Goal: Task Accomplishment & Management: Complete application form

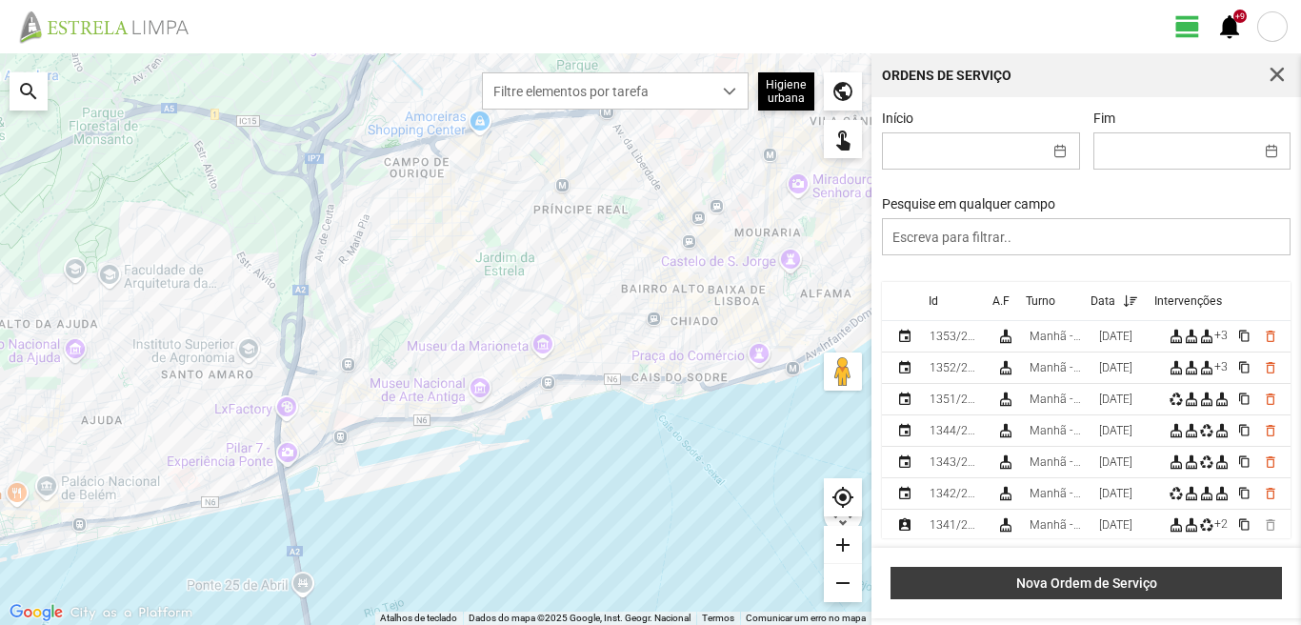
click at [959, 584] on span "Nova Ordem de Serviço" at bounding box center [1086, 582] width 371 height 15
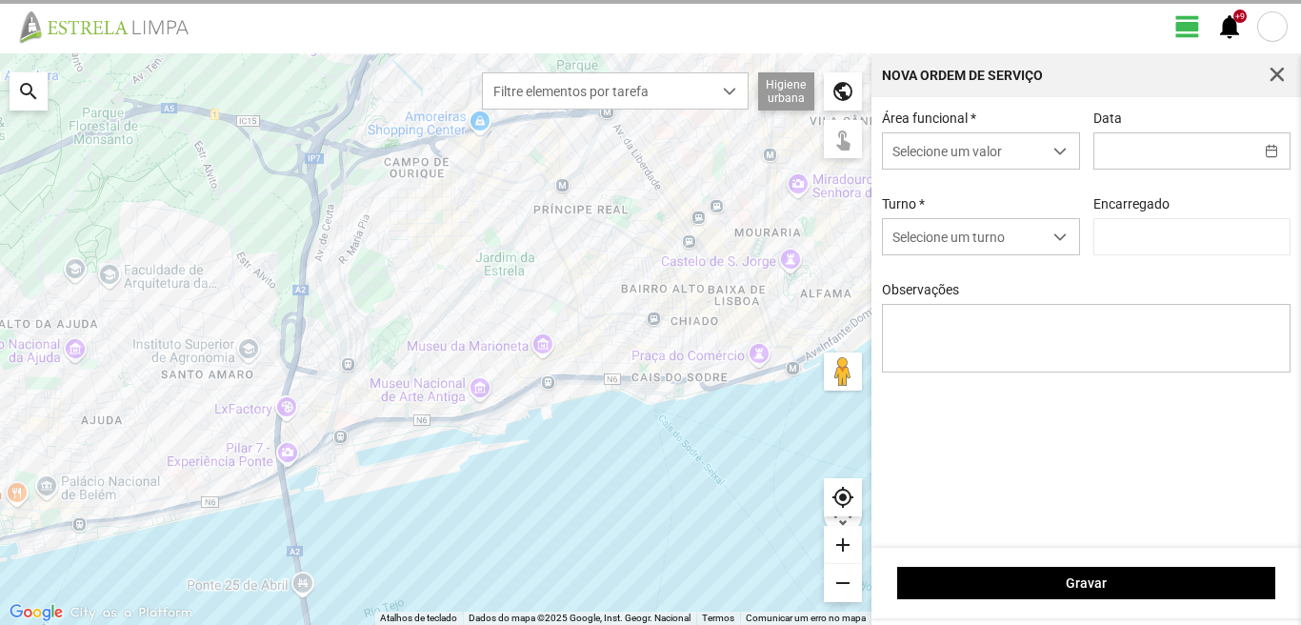
type input "[PERSON_NAME]"
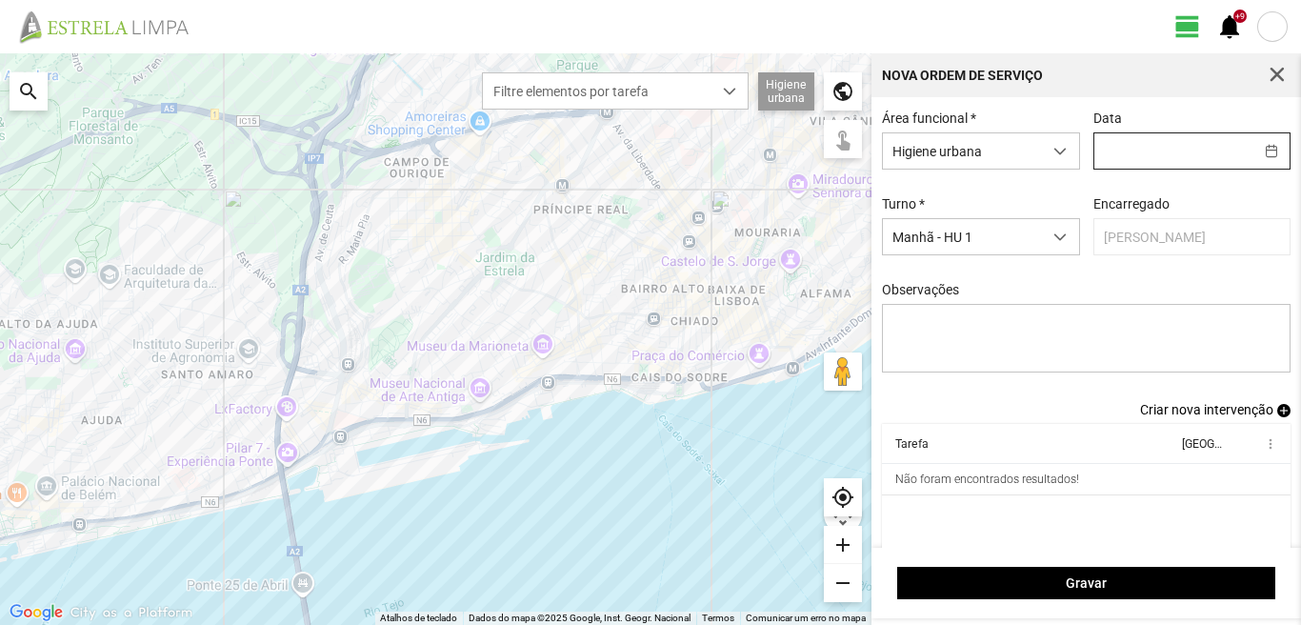
click at [1136, 151] on input "text" at bounding box center [1173, 150] width 159 height 35
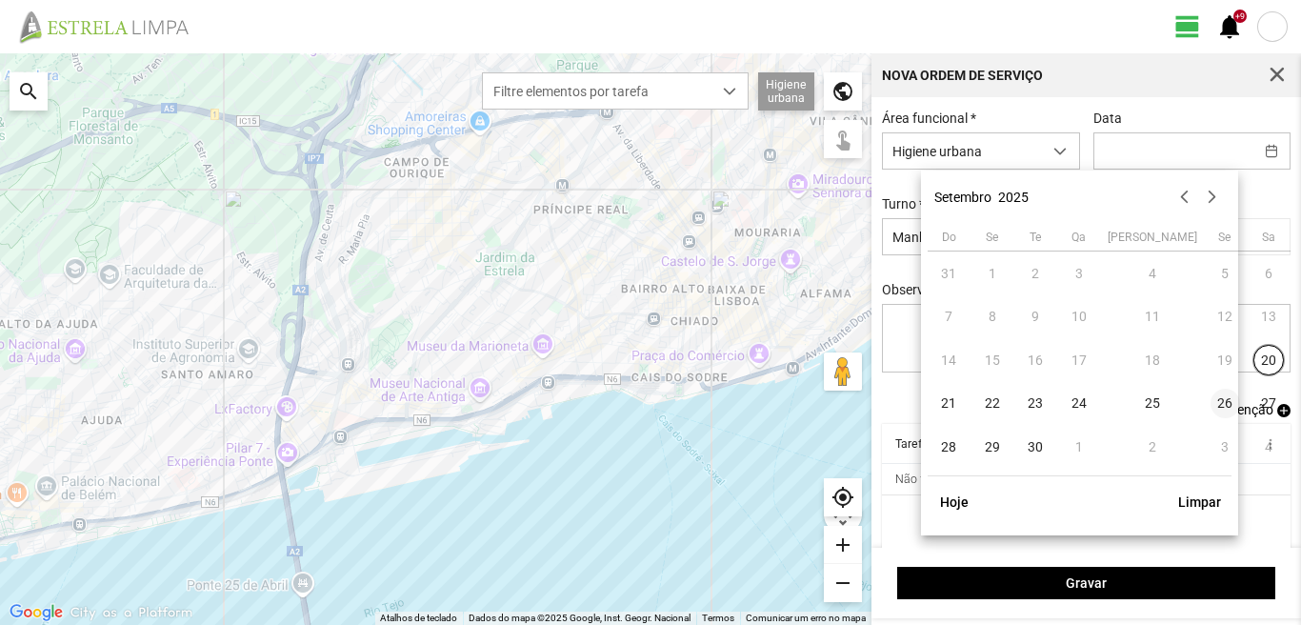
click at [1210, 397] on span "26" at bounding box center [1225, 403] width 30 height 30
type input "[DATE]"
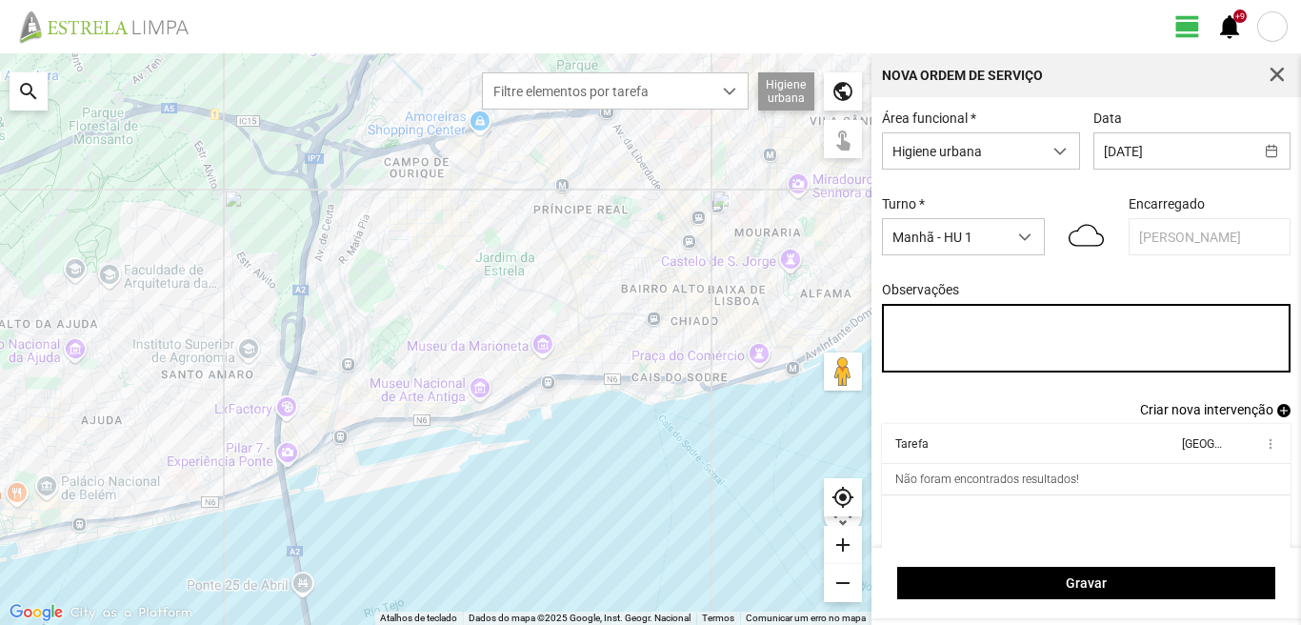
click at [897, 319] on textarea "Observações" at bounding box center [1086, 338] width 409 height 69
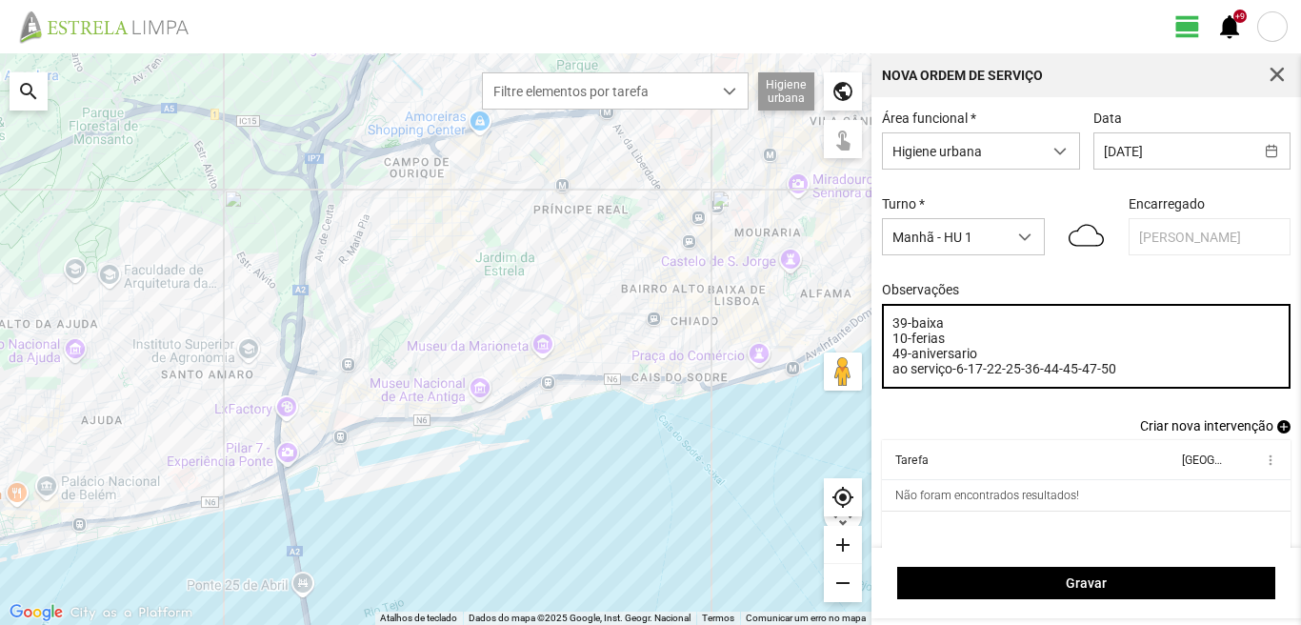
type textarea "39-baixa 10-ferias 49-aniversario ao serviço-6-17-22-25-36-44-45-47-50"
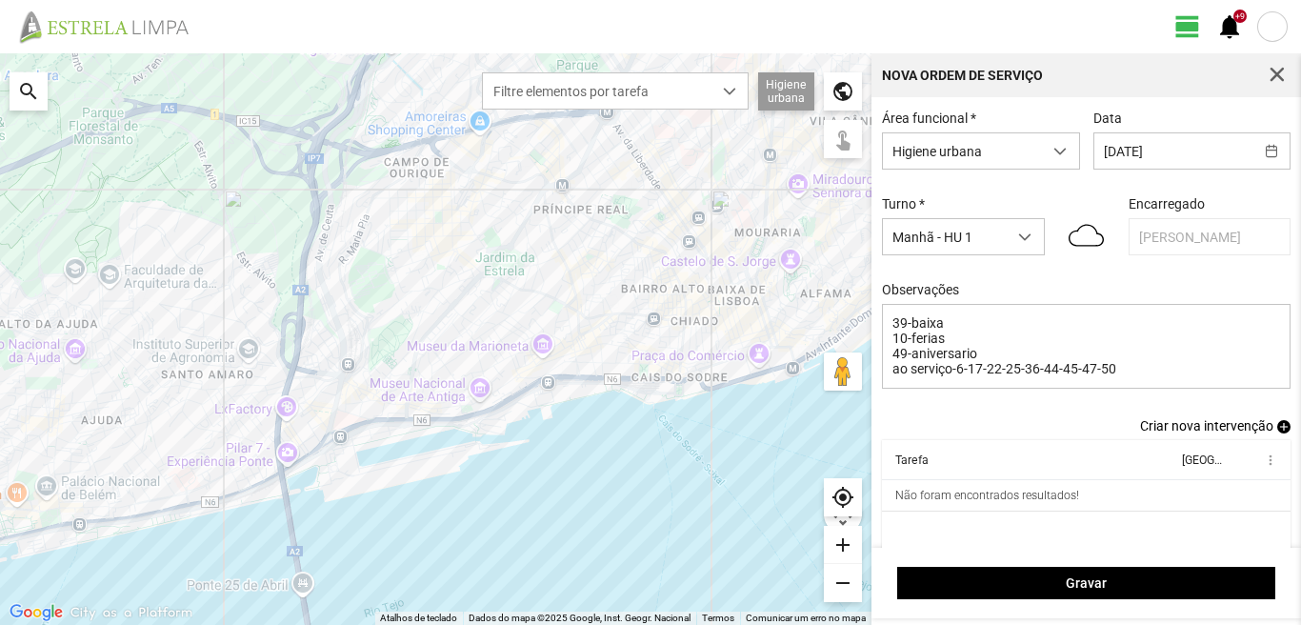
click at [1277, 429] on span "add" at bounding box center [1283, 426] width 13 height 13
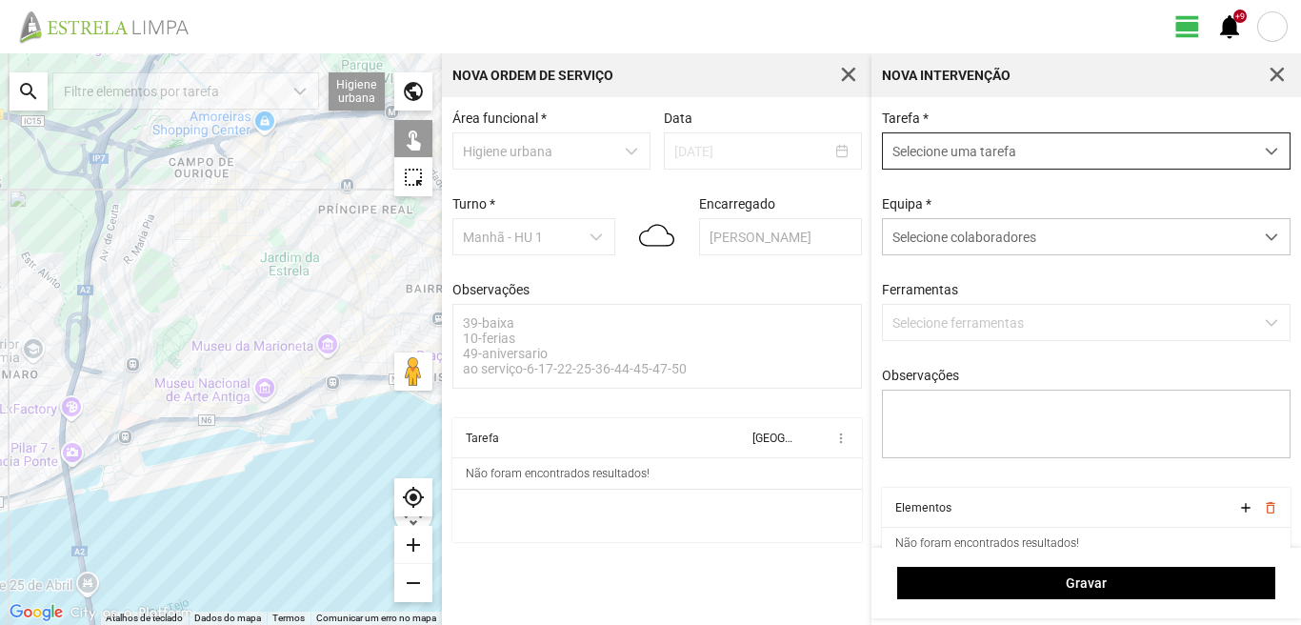
click at [915, 149] on span "Selecione uma tarefa" at bounding box center [1068, 150] width 370 height 35
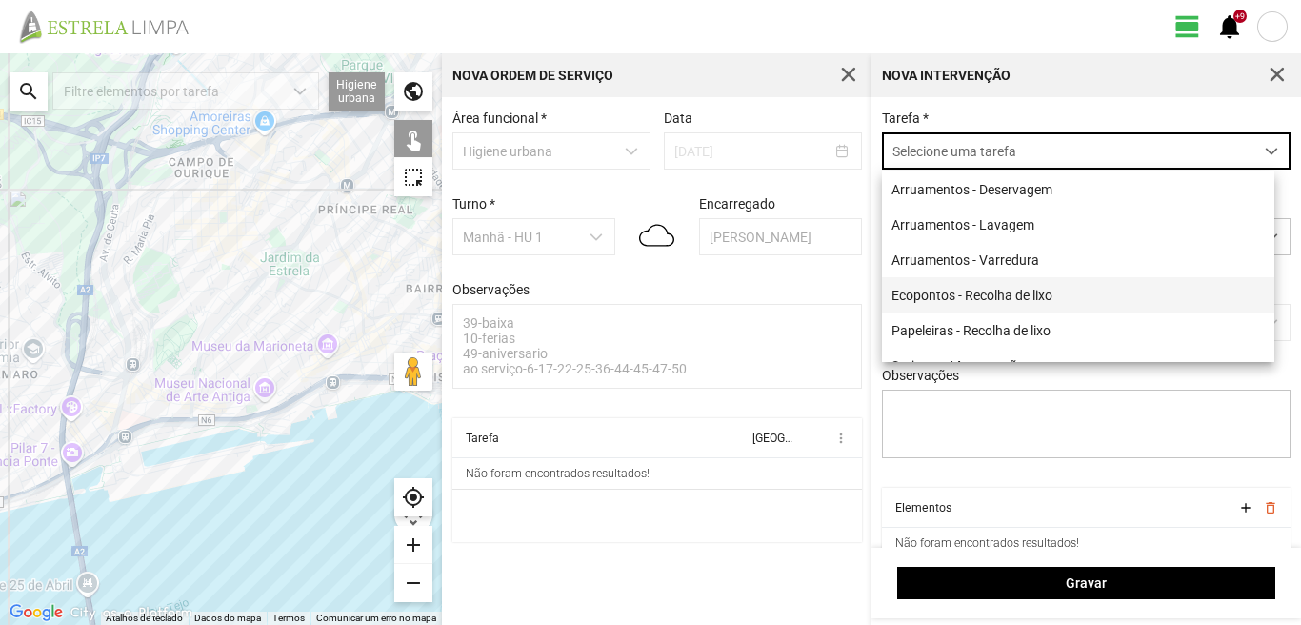
click at [938, 296] on li "Ecopontos - Recolha de lixo" at bounding box center [1078, 294] width 392 height 35
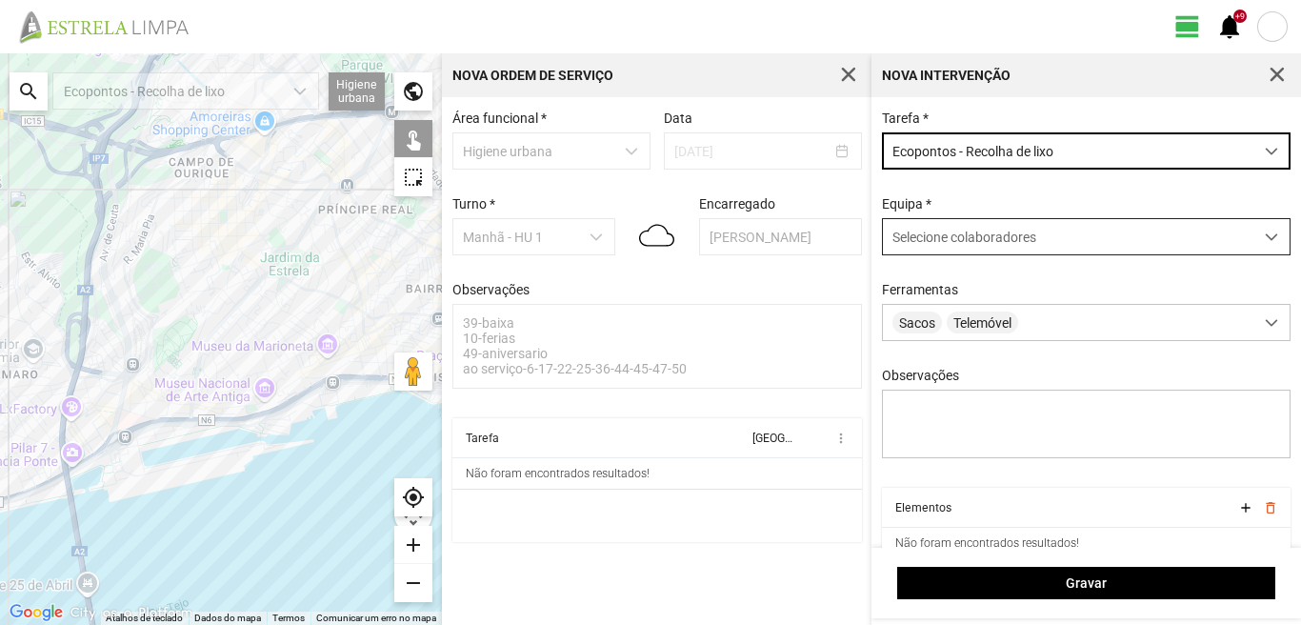
click at [934, 235] on div "Selecione colaboradores" at bounding box center [1068, 236] width 370 height 35
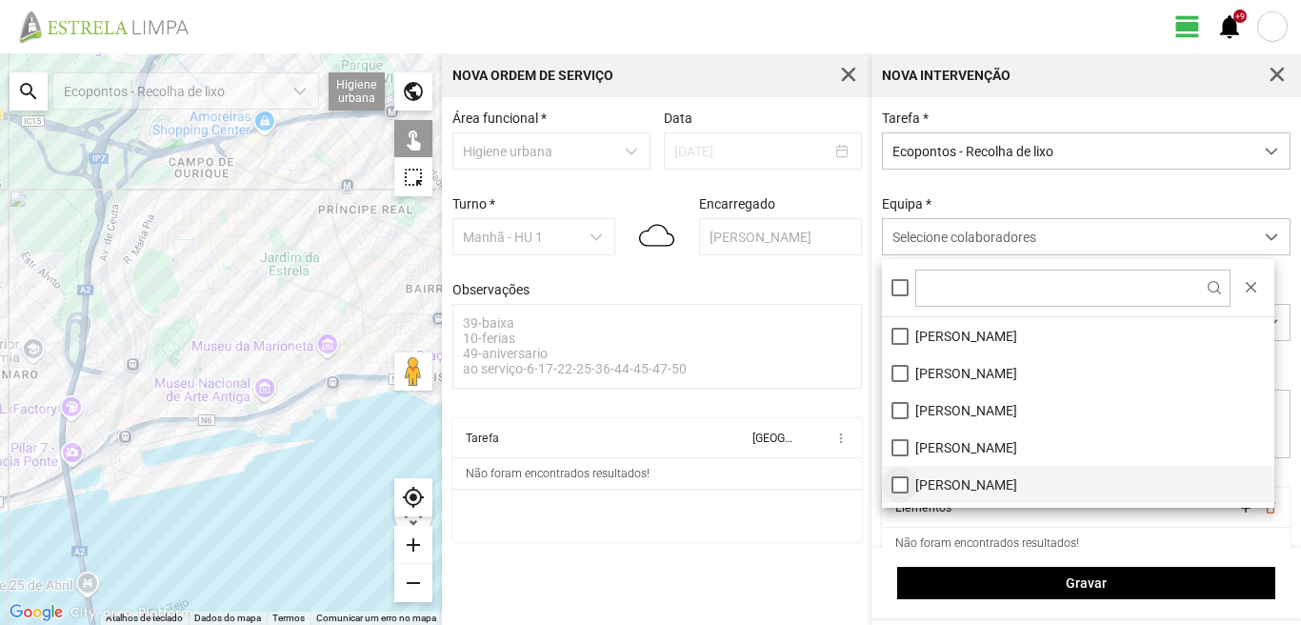
click at [898, 477] on li "[PERSON_NAME]" at bounding box center [1078, 484] width 392 height 37
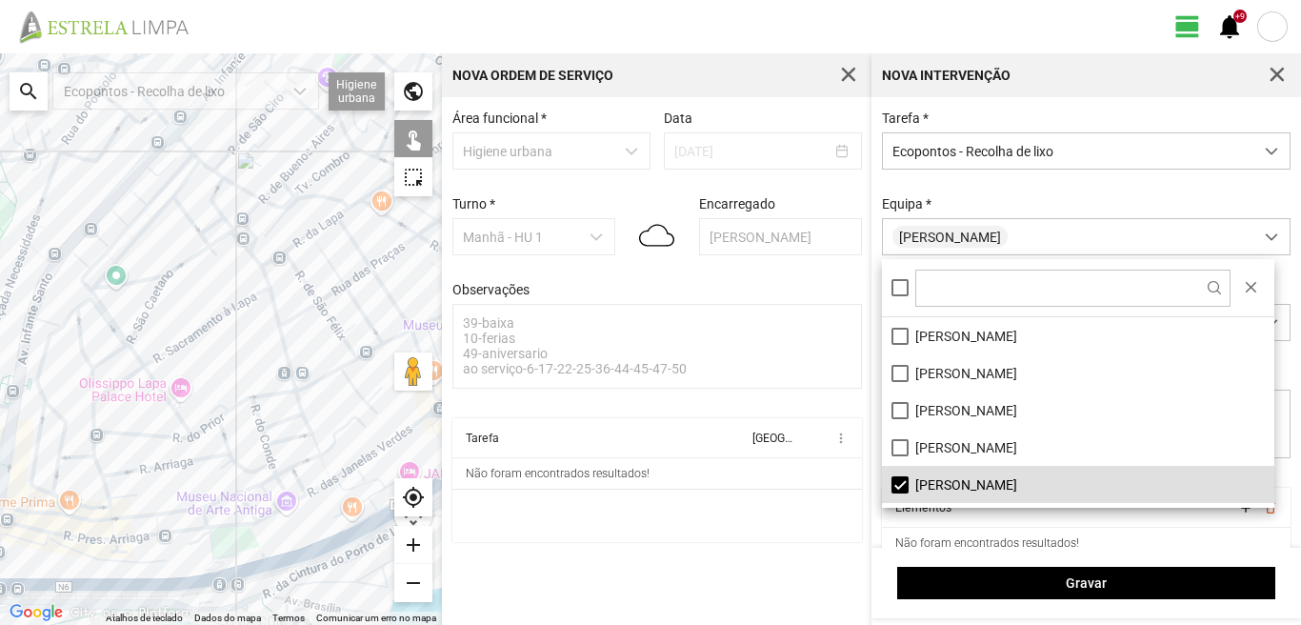
click at [287, 323] on div at bounding box center [221, 338] width 442 height 571
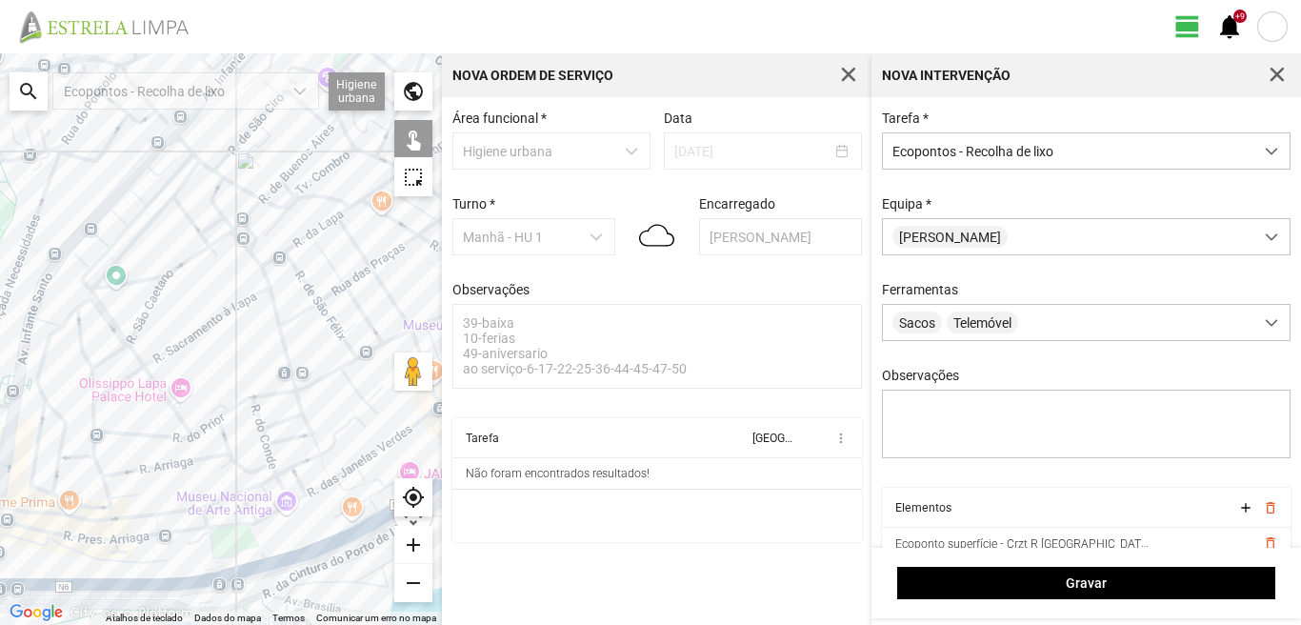
click at [332, 221] on div at bounding box center [221, 338] width 442 height 571
click at [183, 206] on div at bounding box center [221, 338] width 442 height 571
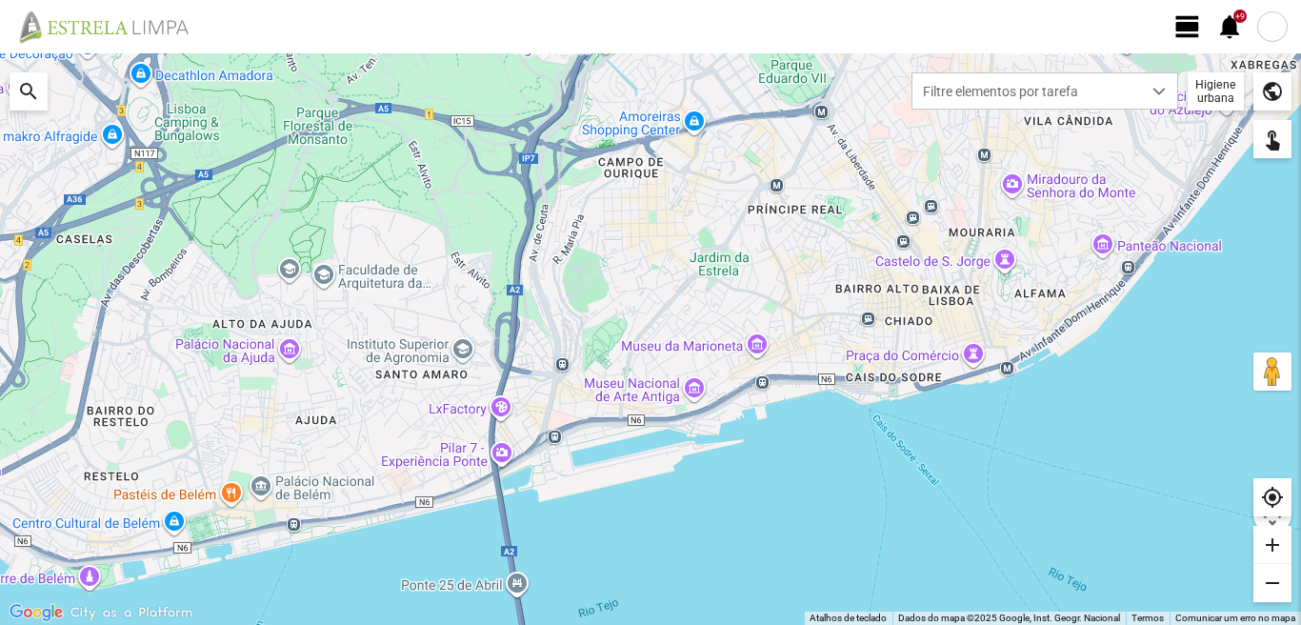
click at [1195, 21] on span "view_day" at bounding box center [1187, 26] width 29 height 29
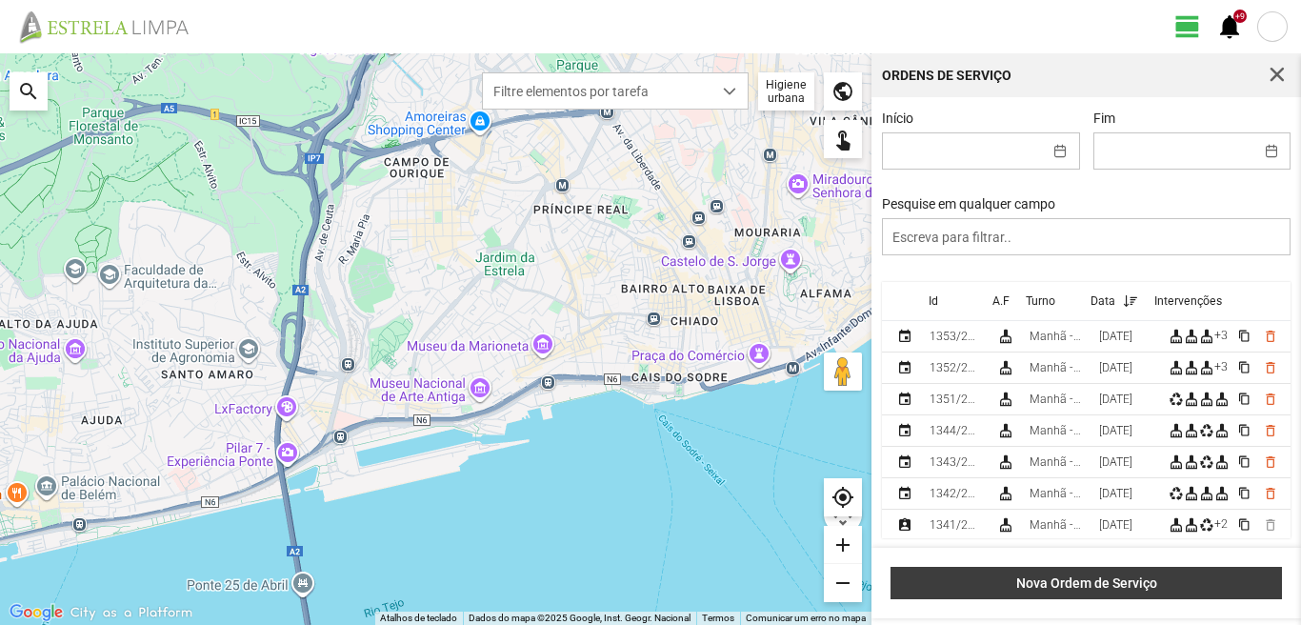
click at [1025, 574] on button "Nova Ordem de Serviço" at bounding box center [1085, 583] width 391 height 32
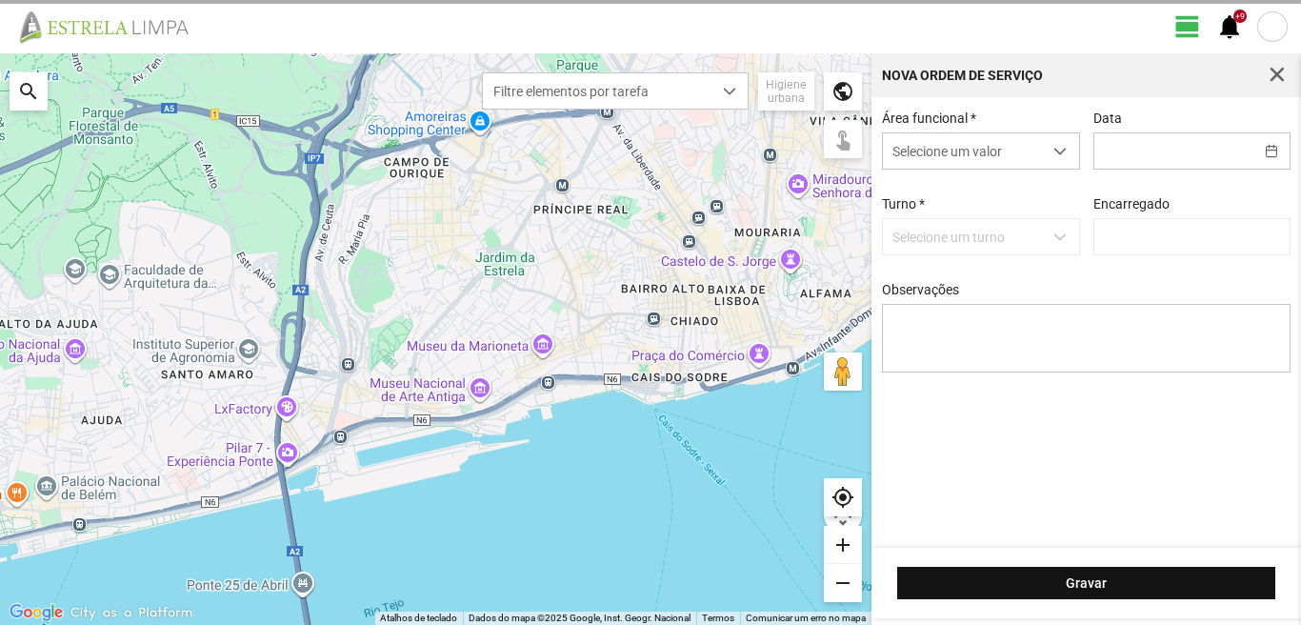
type input "[PERSON_NAME]"
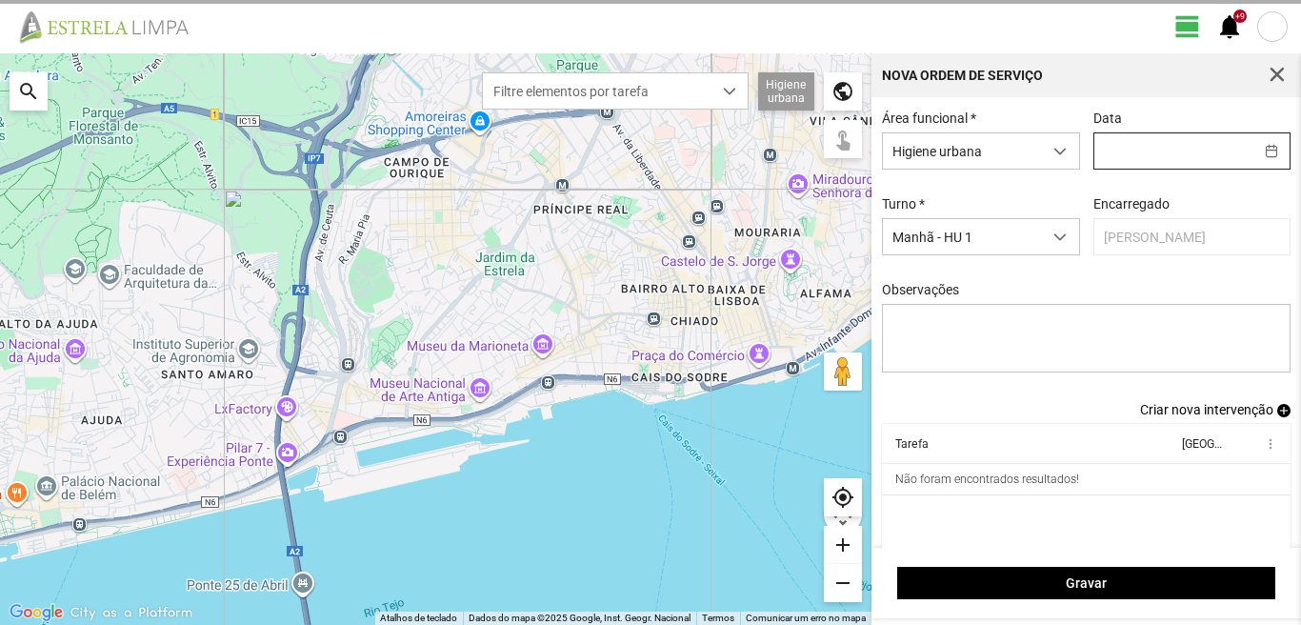
click at [1104, 149] on input "text" at bounding box center [1173, 150] width 159 height 35
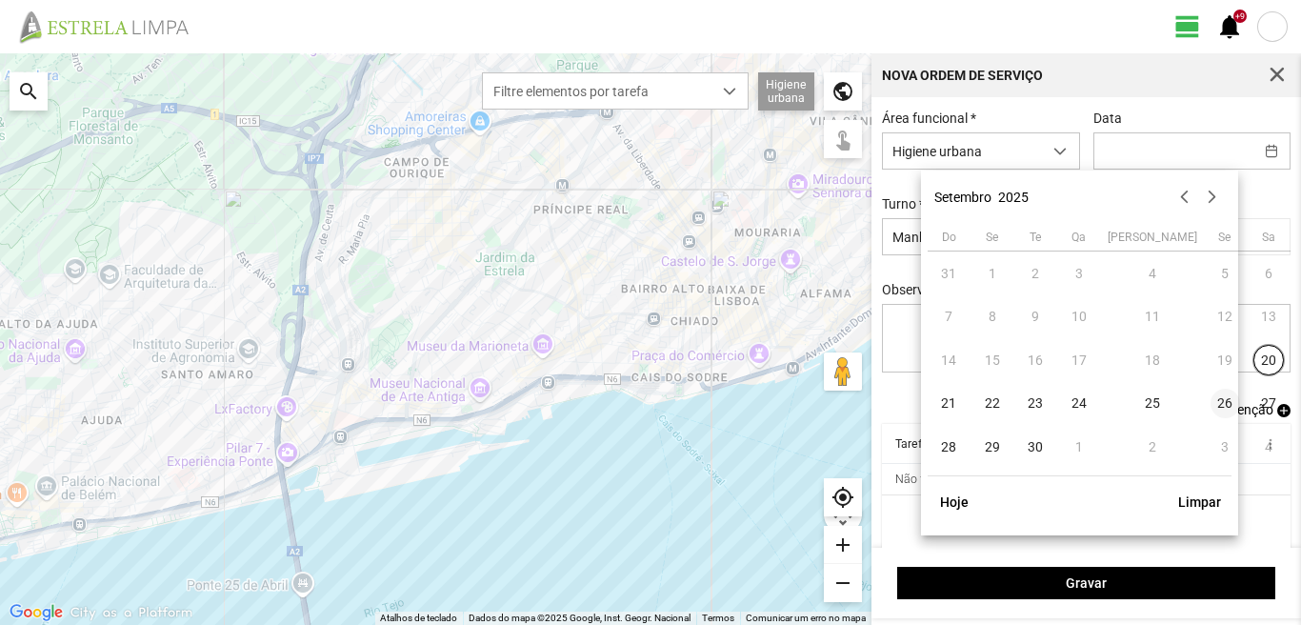
click at [1210, 395] on span "26" at bounding box center [1225, 403] width 30 height 30
type input "[DATE]"
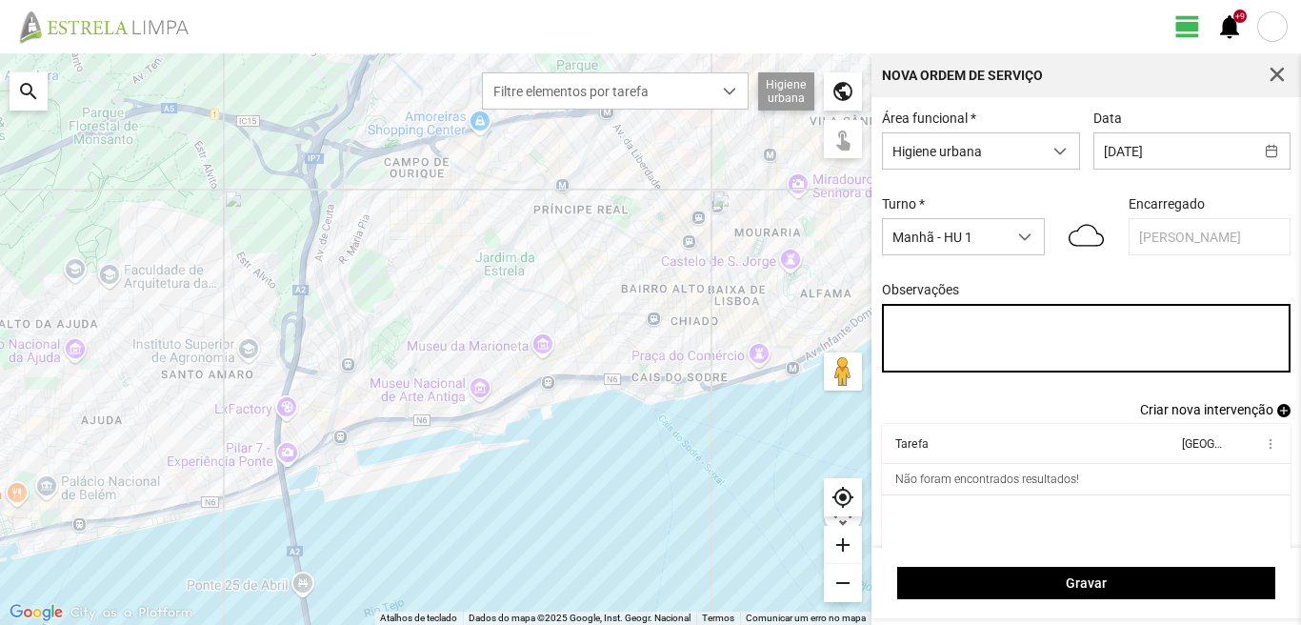
click at [890, 324] on textarea "Observações" at bounding box center [1086, 338] width 409 height 69
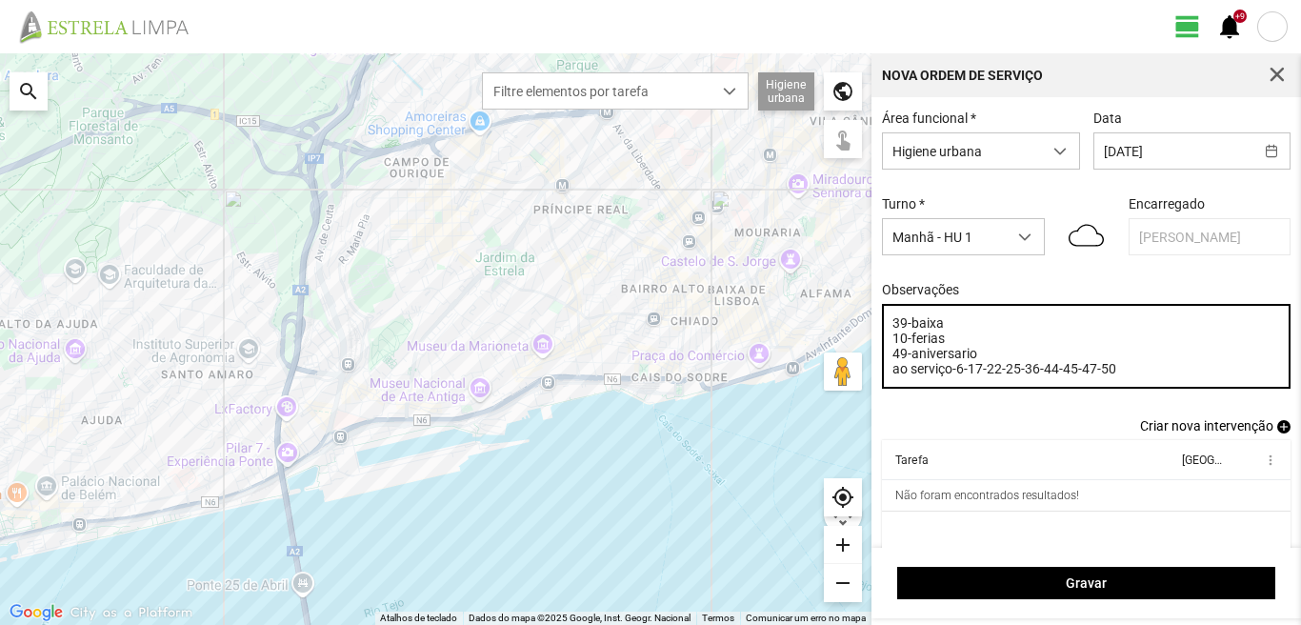
type textarea "39-baixa 10-ferias 49-aniversario ao serviço-6-17-22-25-36-44-45-47-50"
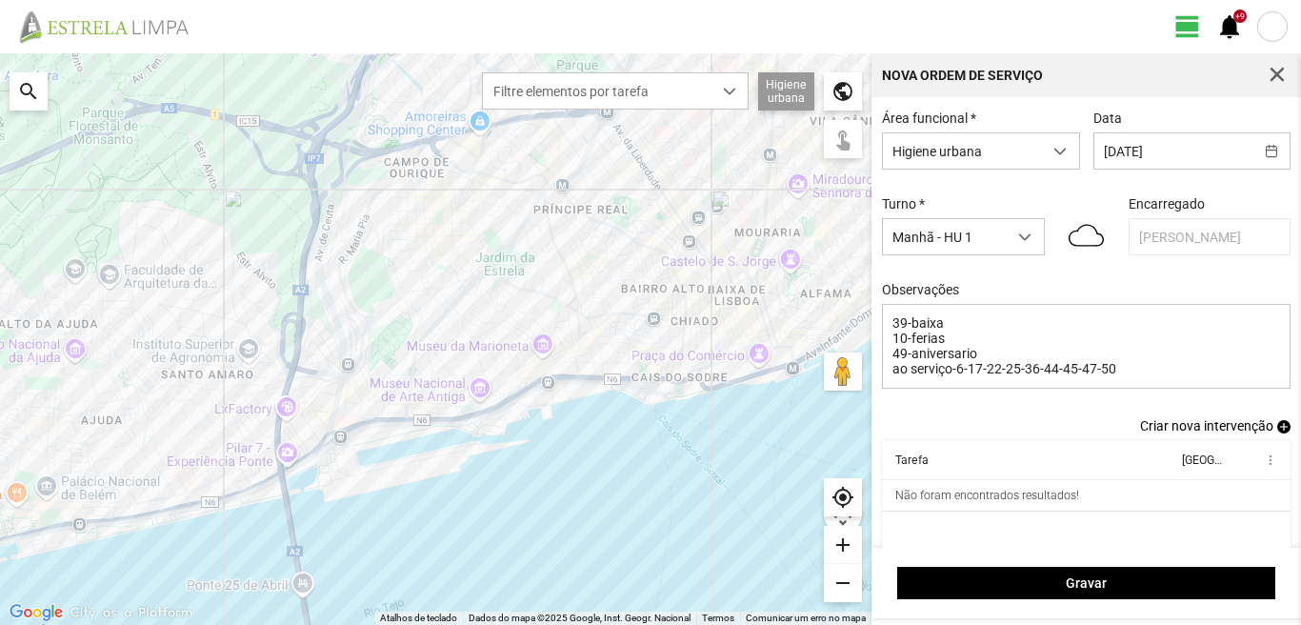
click at [1277, 432] on span "add" at bounding box center [1283, 426] width 13 height 13
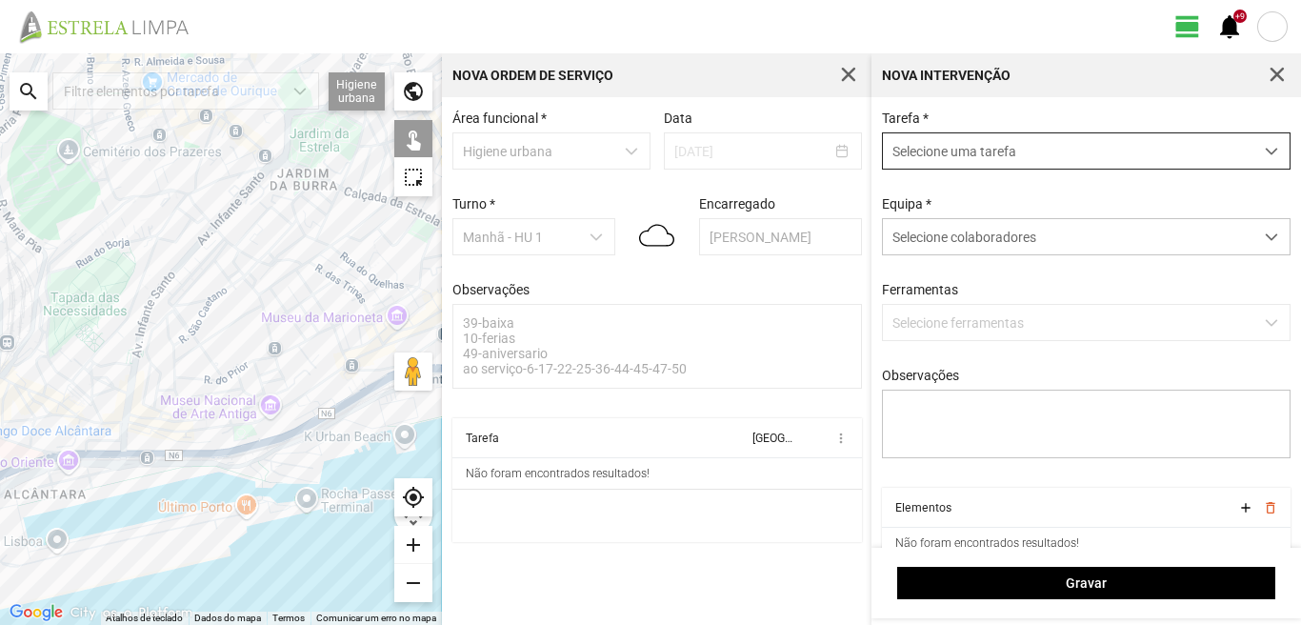
click at [960, 146] on span "Selecione uma tarefa" at bounding box center [1068, 150] width 370 height 35
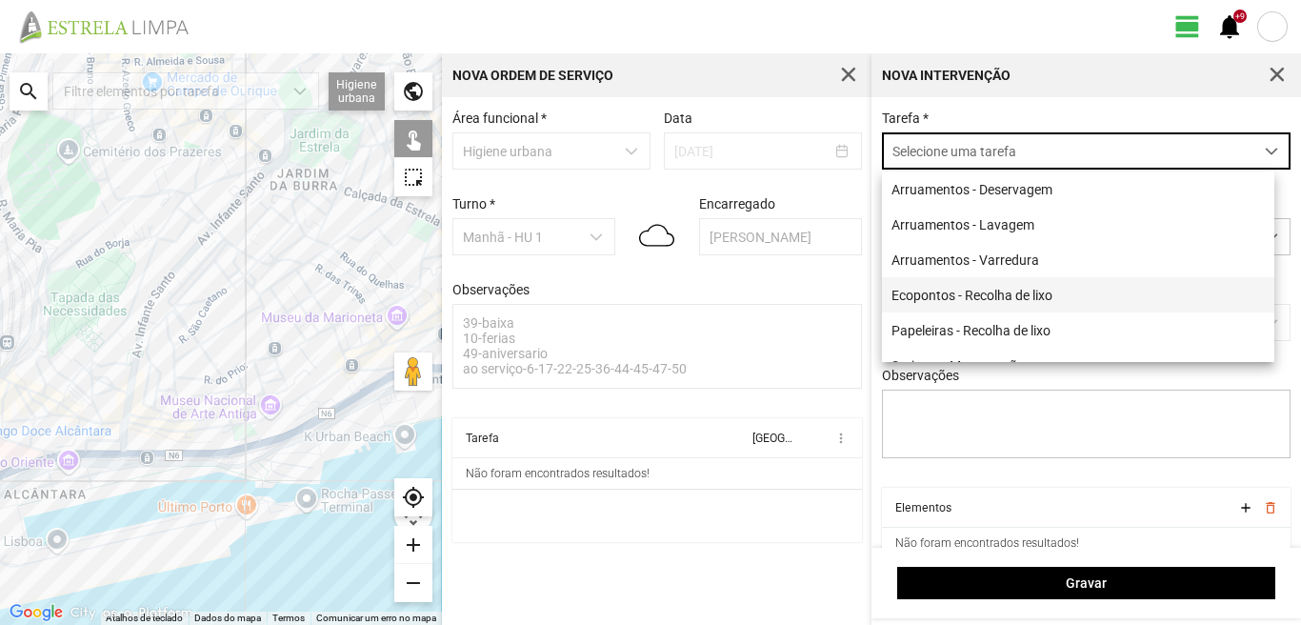
click at [946, 293] on li "Ecopontos - Recolha de lixo" at bounding box center [1078, 294] width 392 height 35
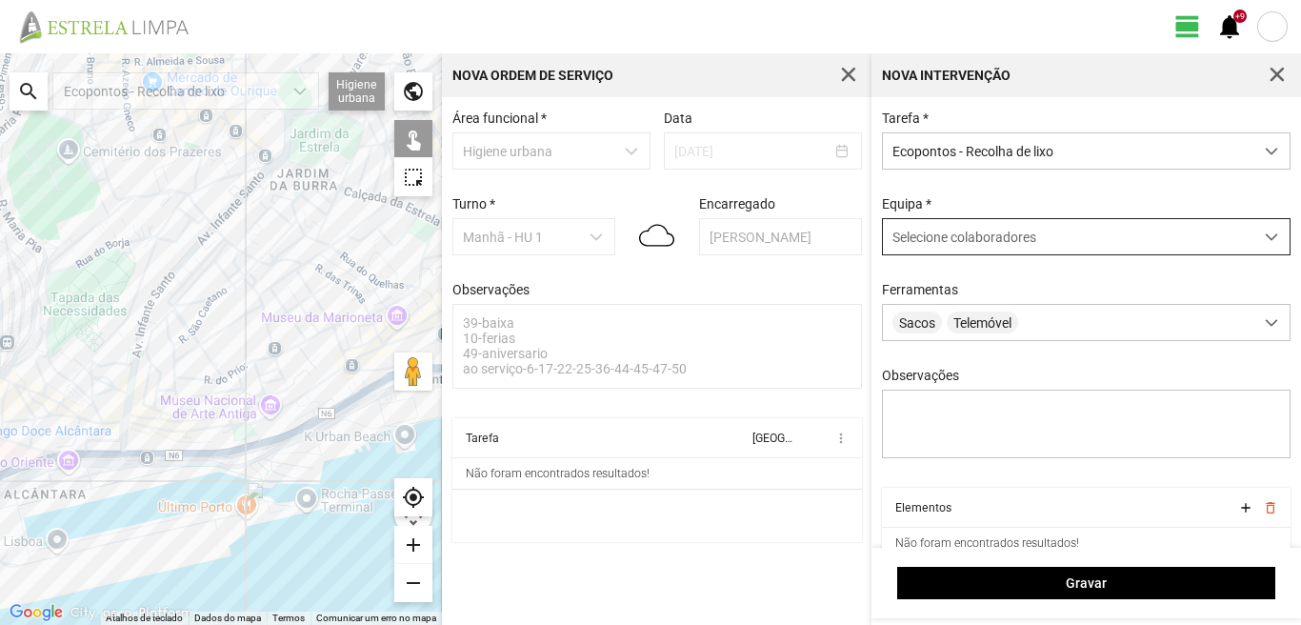
click at [931, 242] on span "Selecione colaboradores" at bounding box center [964, 236] width 144 height 15
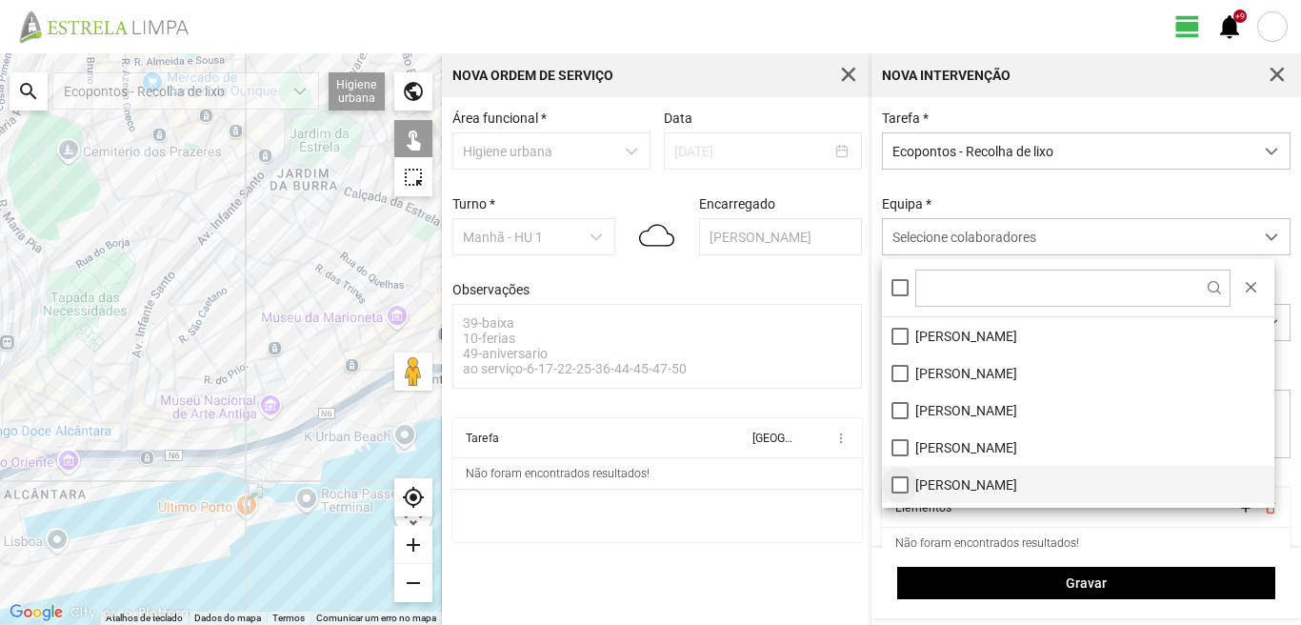
click at [897, 483] on li "[PERSON_NAME]" at bounding box center [1078, 484] width 392 height 37
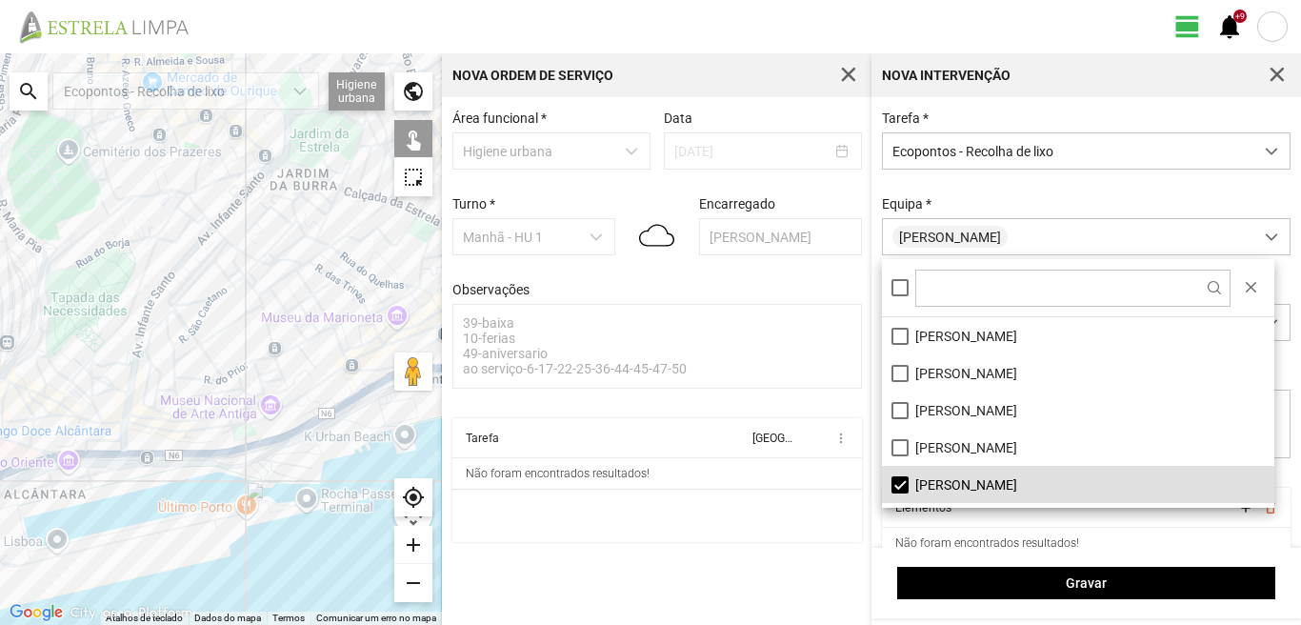
click at [308, 334] on div at bounding box center [221, 338] width 442 height 571
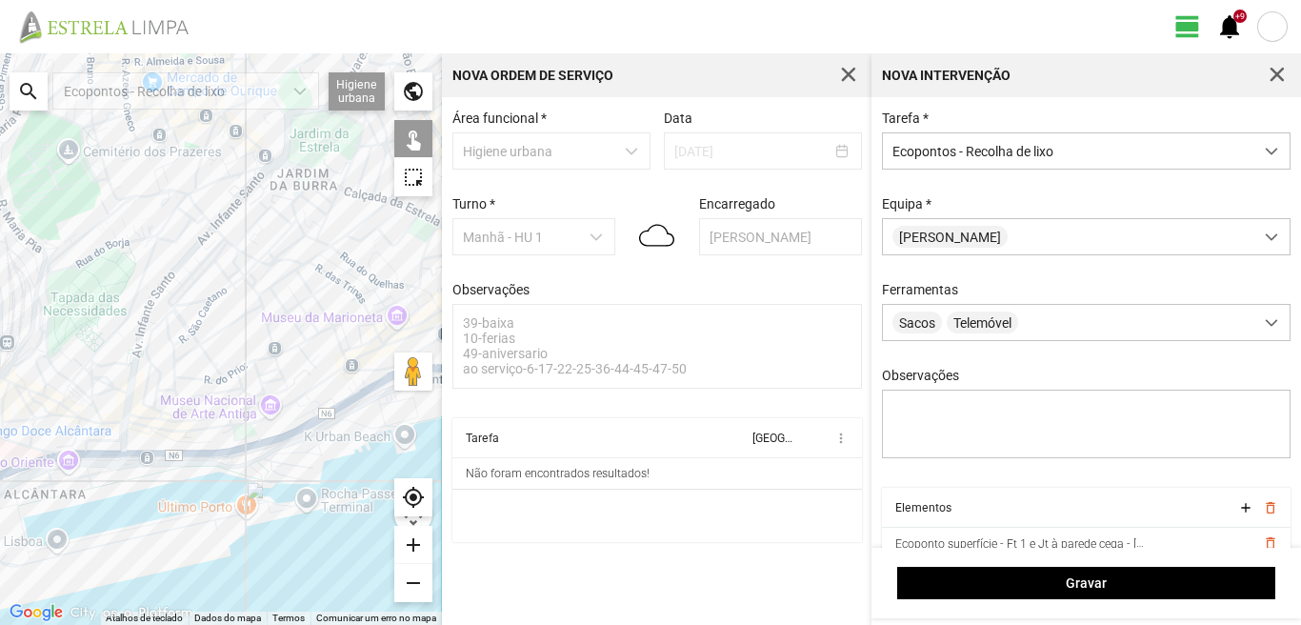
click at [337, 324] on div at bounding box center [221, 338] width 442 height 571
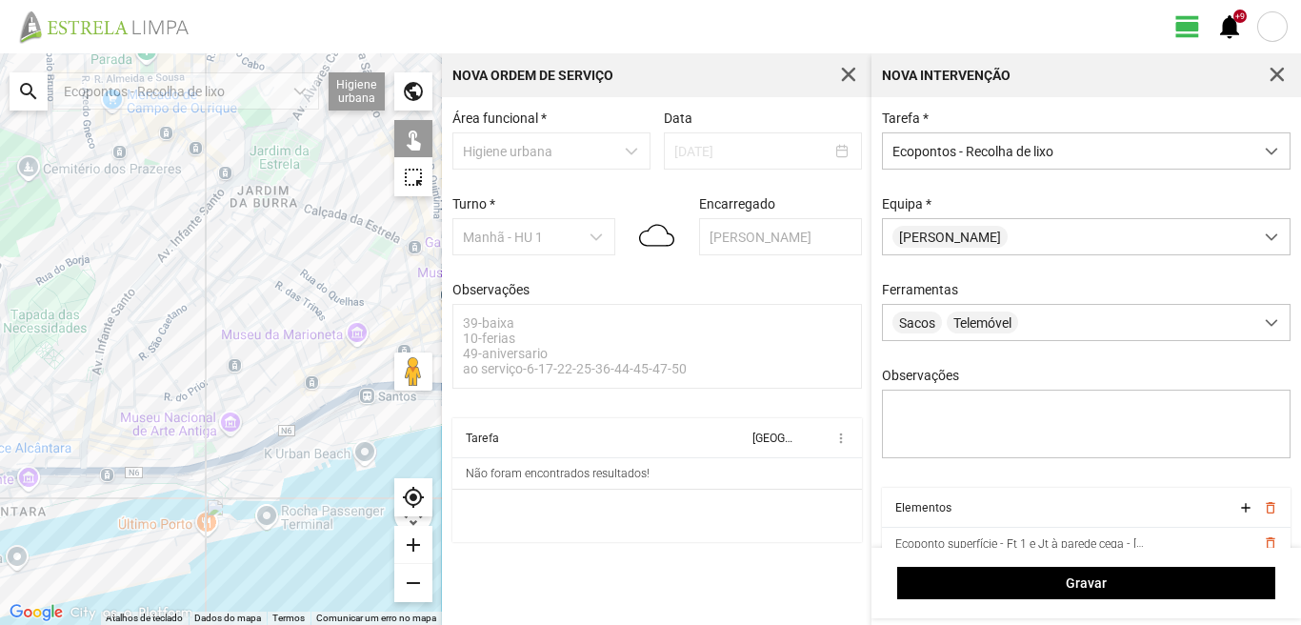
drag, startPoint x: 340, startPoint y: 299, endPoint x: 291, endPoint y: 320, distance: 52.9
click at [291, 320] on div at bounding box center [221, 338] width 442 height 571
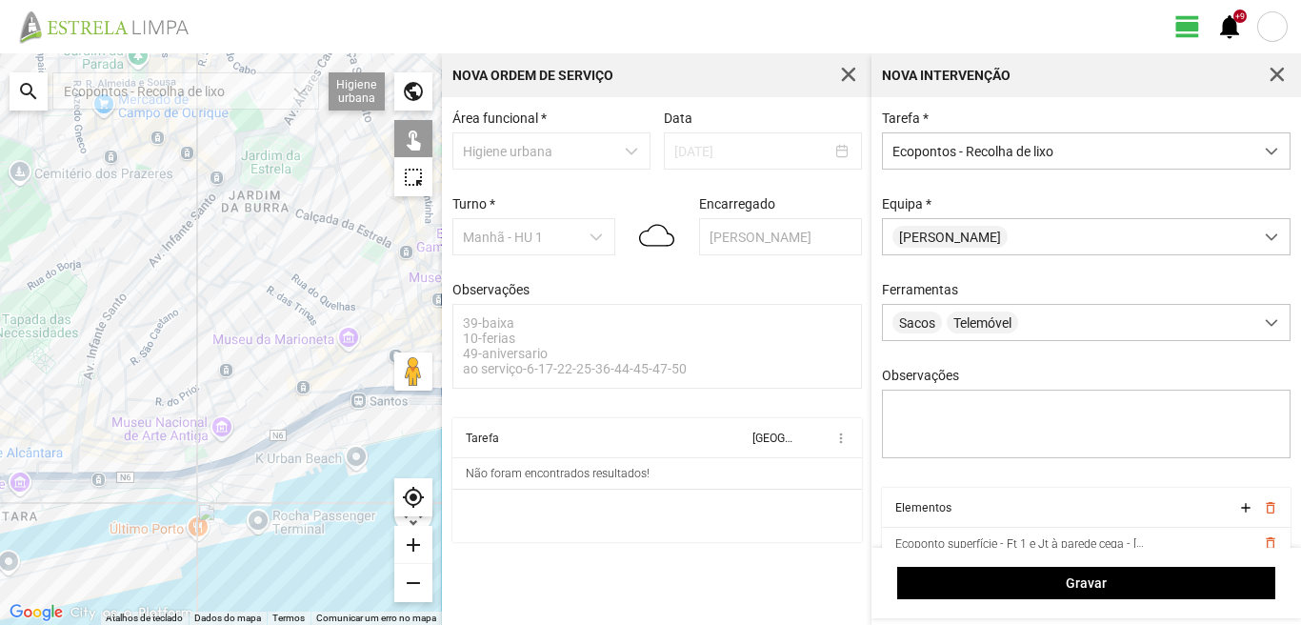
drag, startPoint x: 289, startPoint y: 271, endPoint x: 291, endPoint y: 249, distance: 22.0
click at [289, 264] on div at bounding box center [221, 338] width 442 height 571
click at [298, 253] on div at bounding box center [221, 338] width 442 height 571
click at [289, 268] on div at bounding box center [221, 338] width 442 height 571
click at [368, 303] on div at bounding box center [221, 338] width 442 height 571
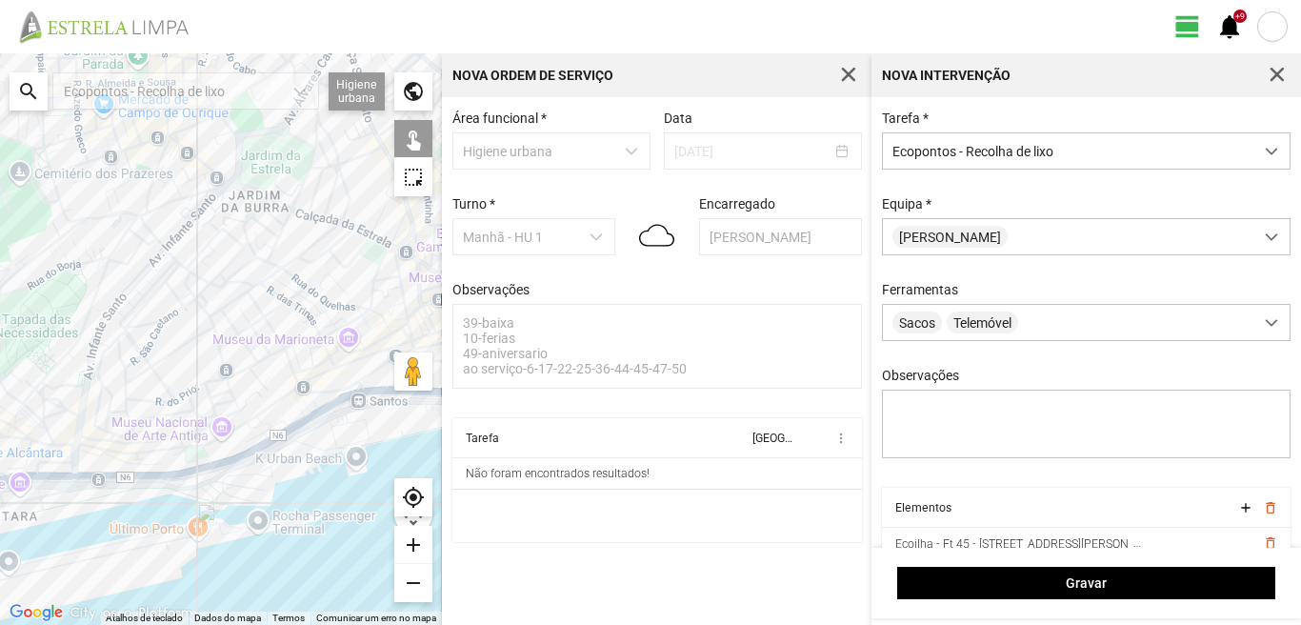
click at [374, 309] on div at bounding box center [221, 338] width 442 height 571
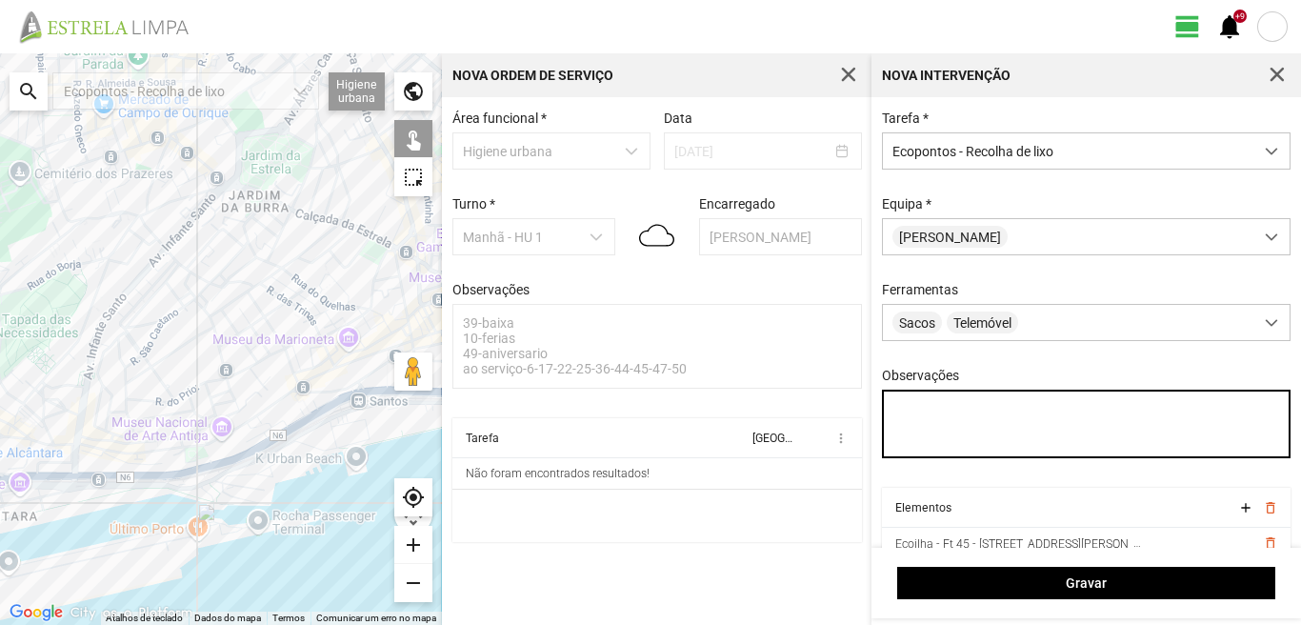
click at [899, 411] on textarea "Observações" at bounding box center [1086, 423] width 409 height 69
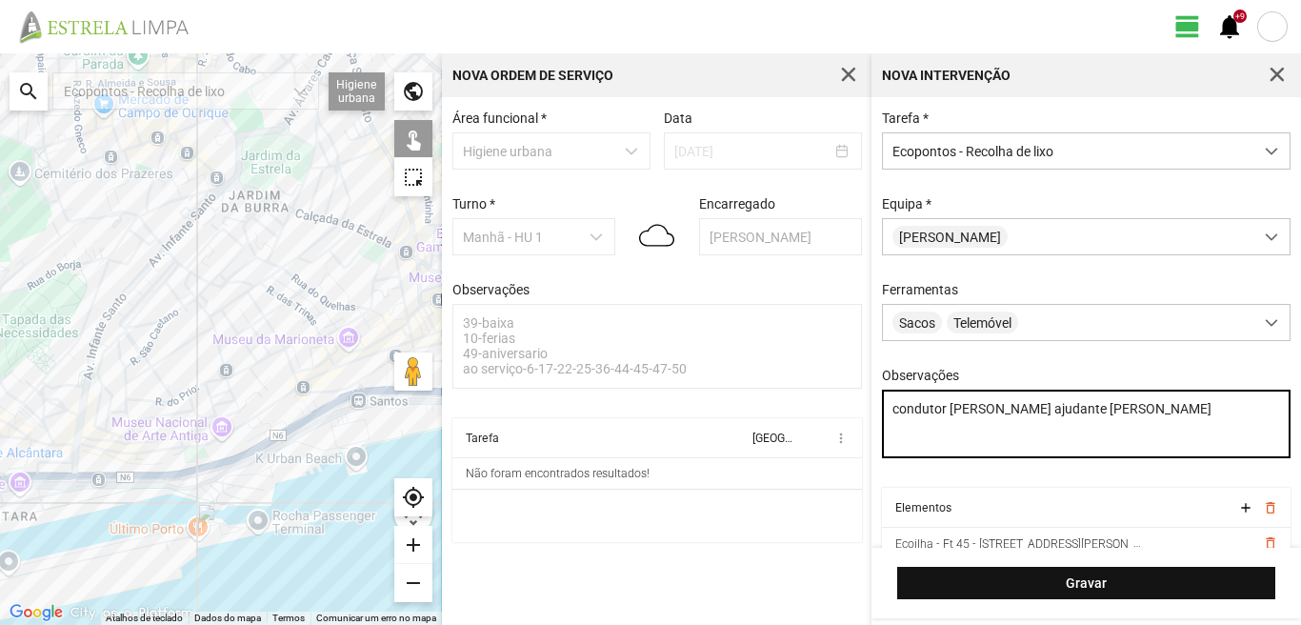
type textarea "condutor marco ajudante nabais"
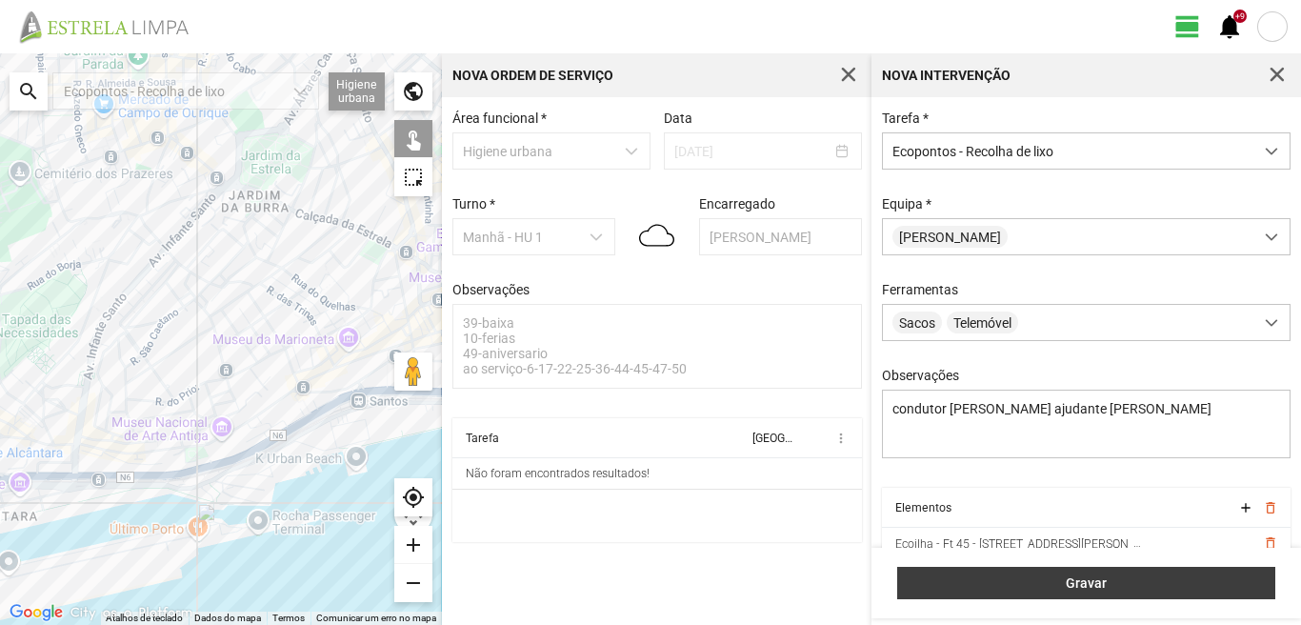
click at [1158, 575] on span "Gravar" at bounding box center [1086, 582] width 358 height 15
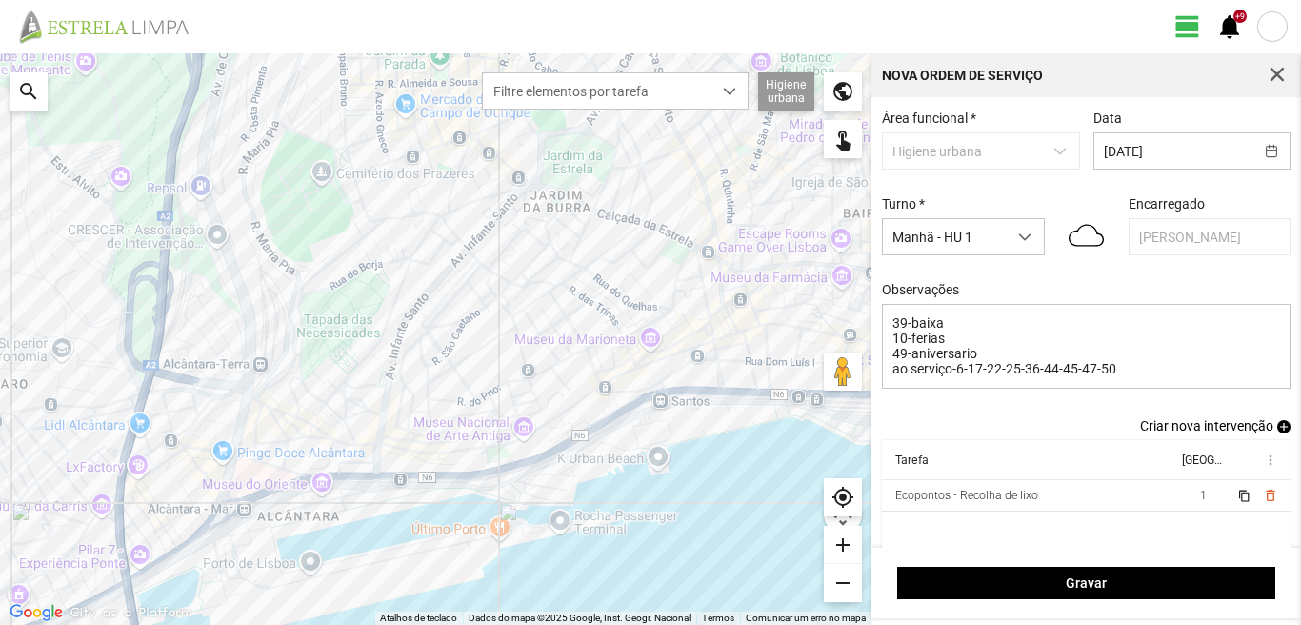
click at [1277, 428] on span "add" at bounding box center [1283, 426] width 13 height 13
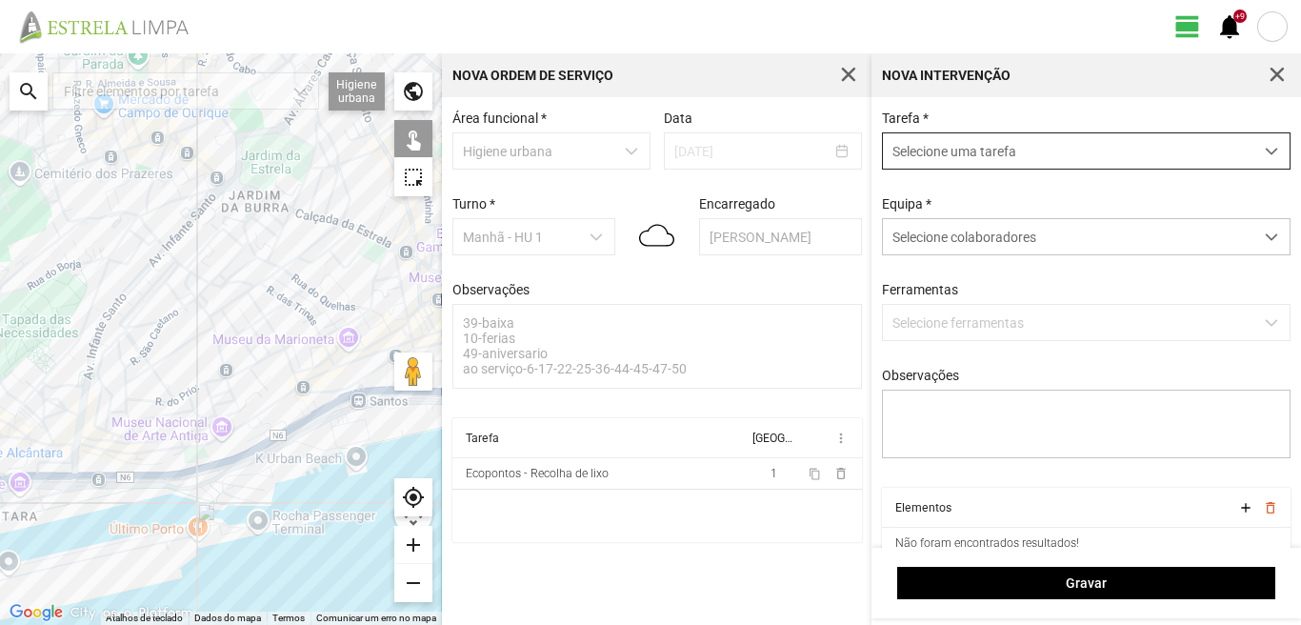
click at [975, 153] on span "Selecione uma tarefa" at bounding box center [1068, 150] width 370 height 35
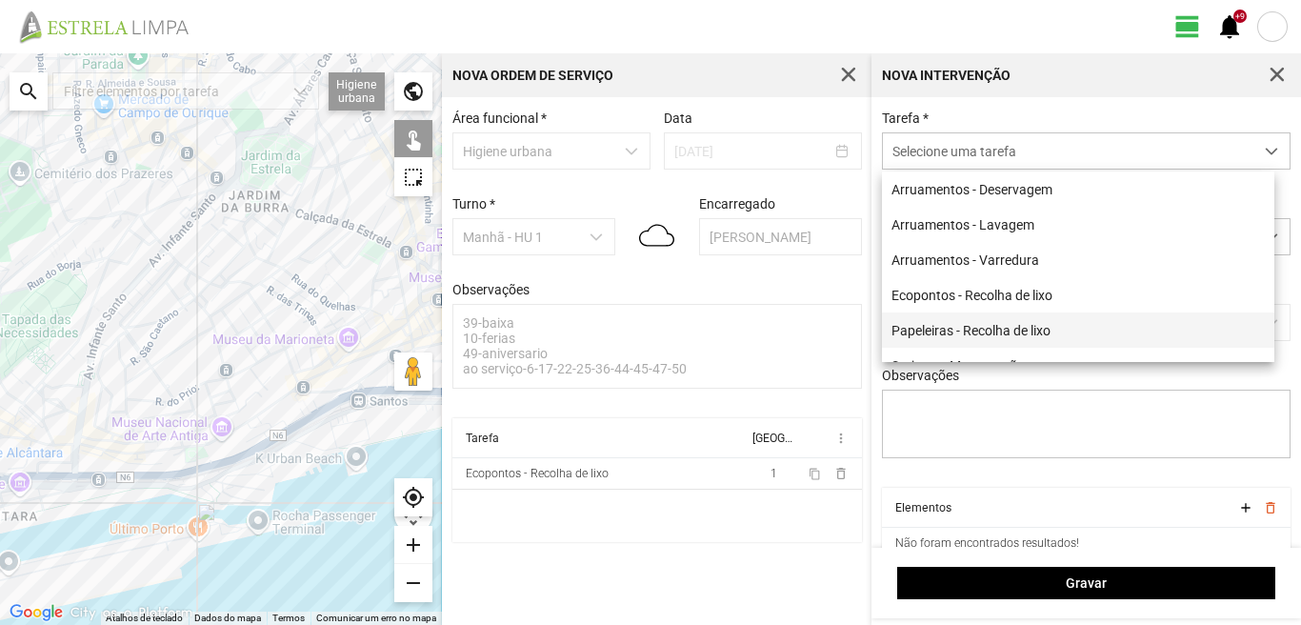
click at [959, 333] on li "Papeleiras - Recolha de lixo" at bounding box center [1078, 329] width 392 height 35
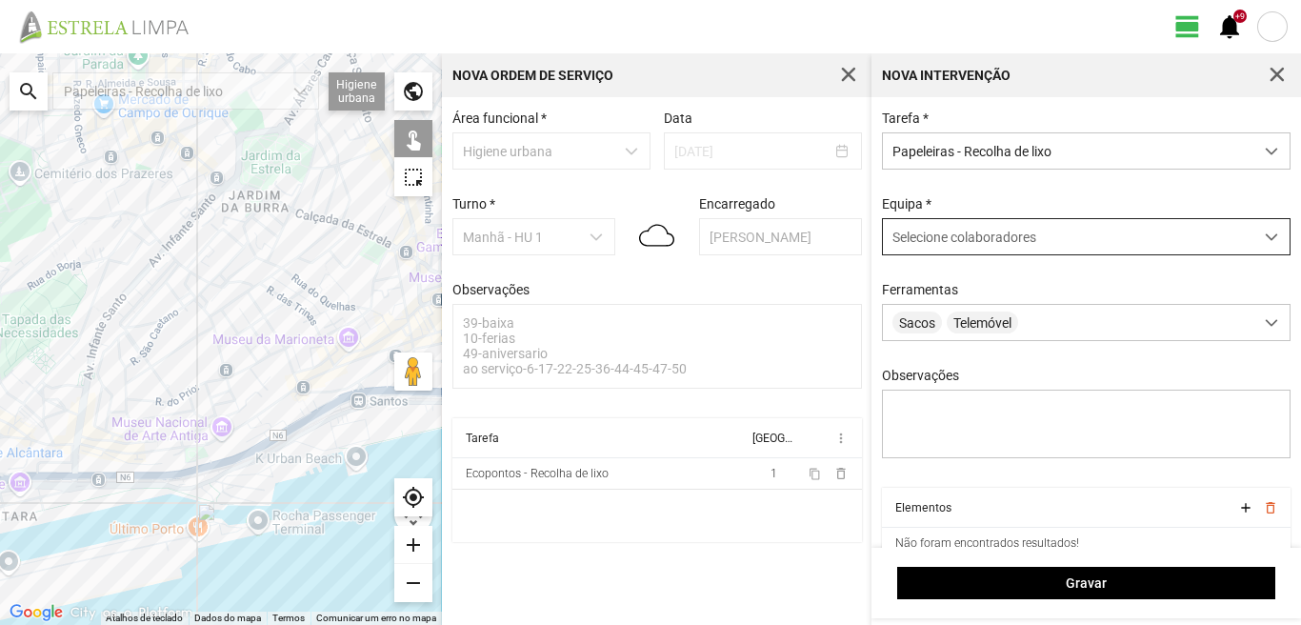
click at [966, 237] on span "Selecione colaboradores" at bounding box center [964, 236] width 144 height 15
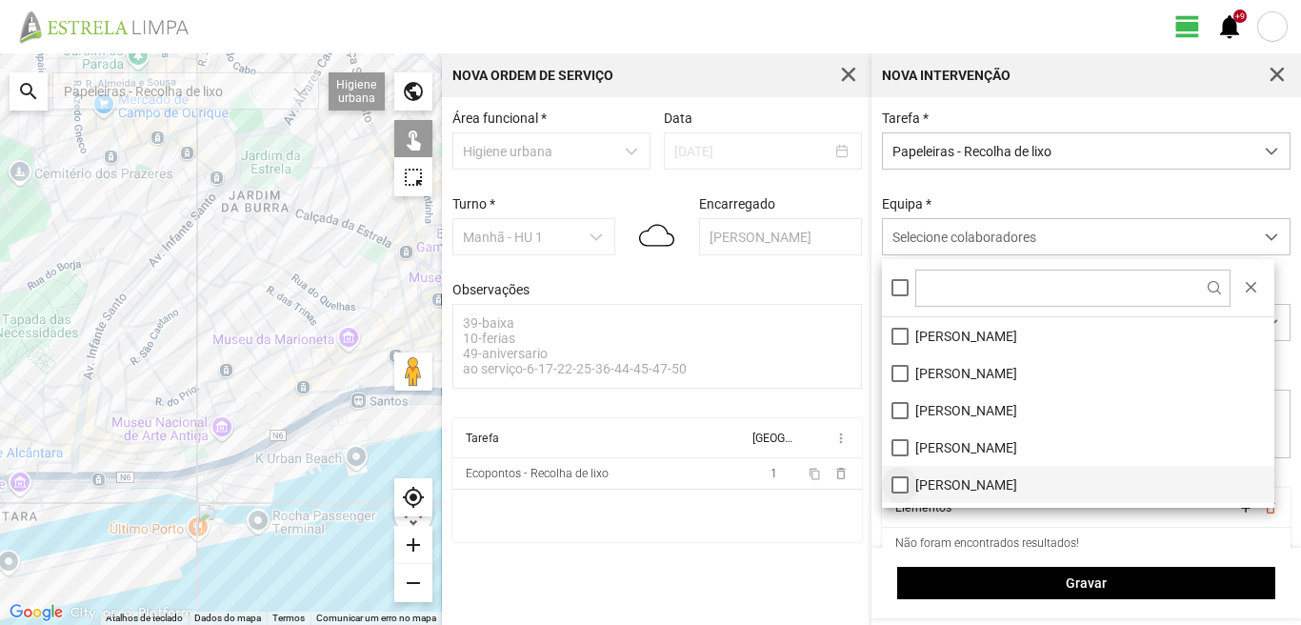
click at [901, 483] on li "[PERSON_NAME]" at bounding box center [1078, 484] width 392 height 37
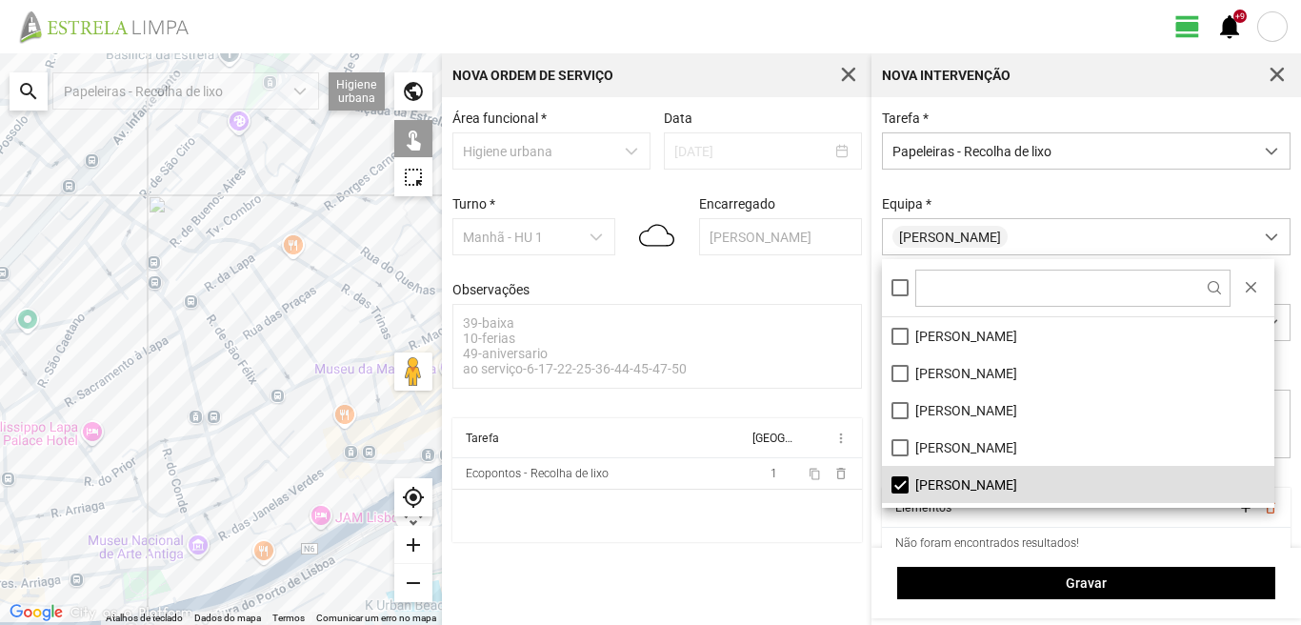
drag, startPoint x: 318, startPoint y: 275, endPoint x: 216, endPoint y: 308, distance: 106.9
click at [216, 308] on div at bounding box center [221, 338] width 442 height 571
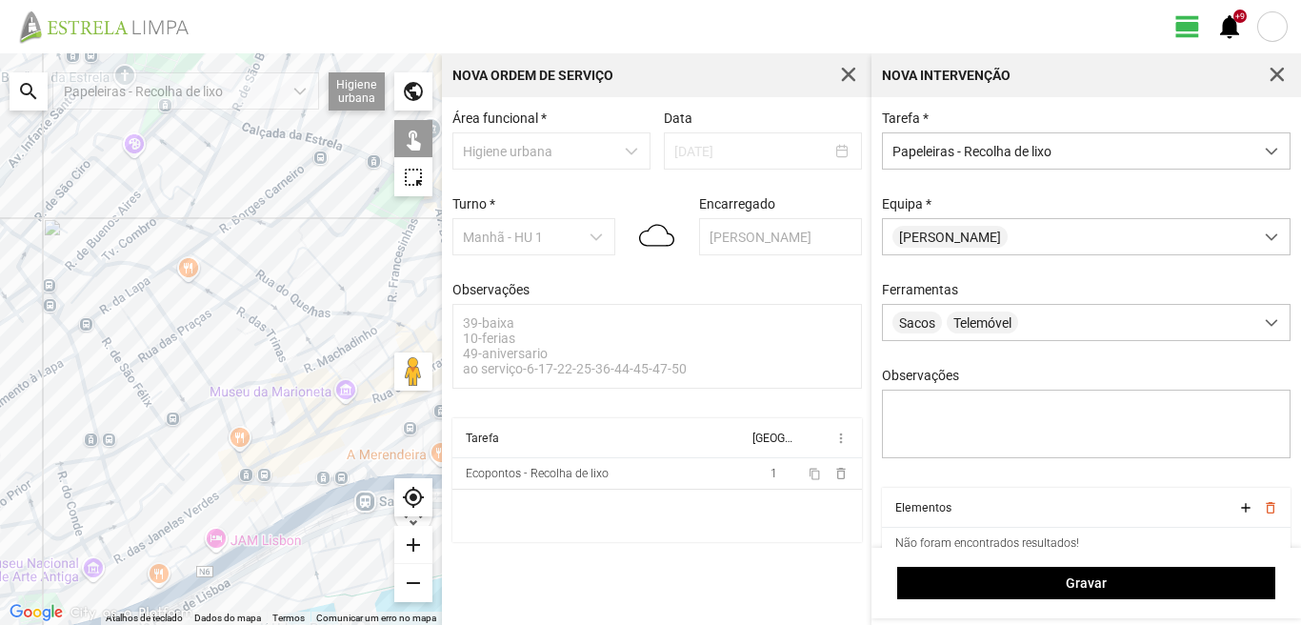
click at [283, 288] on div at bounding box center [221, 338] width 442 height 571
click at [295, 282] on div at bounding box center [221, 338] width 442 height 571
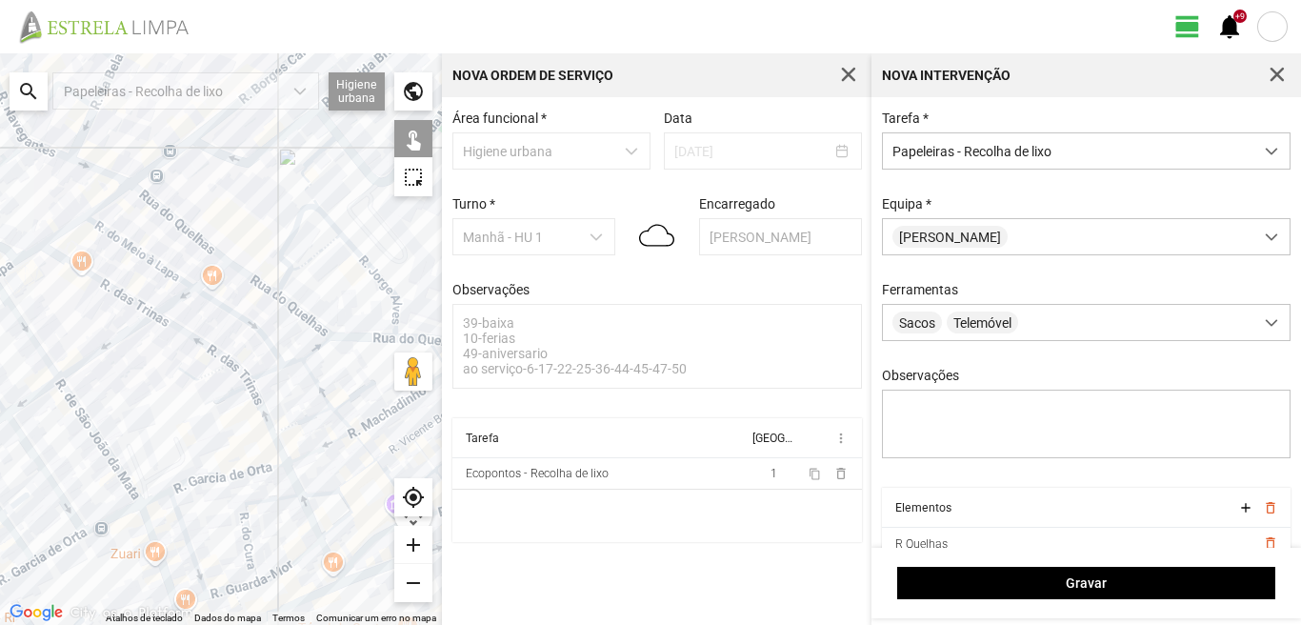
click at [295, 278] on div at bounding box center [221, 338] width 442 height 571
click at [319, 336] on div at bounding box center [221, 338] width 442 height 571
click at [403, 311] on div at bounding box center [221, 338] width 442 height 571
click at [394, 328] on div at bounding box center [221, 338] width 442 height 571
click at [404, 341] on div at bounding box center [221, 338] width 442 height 571
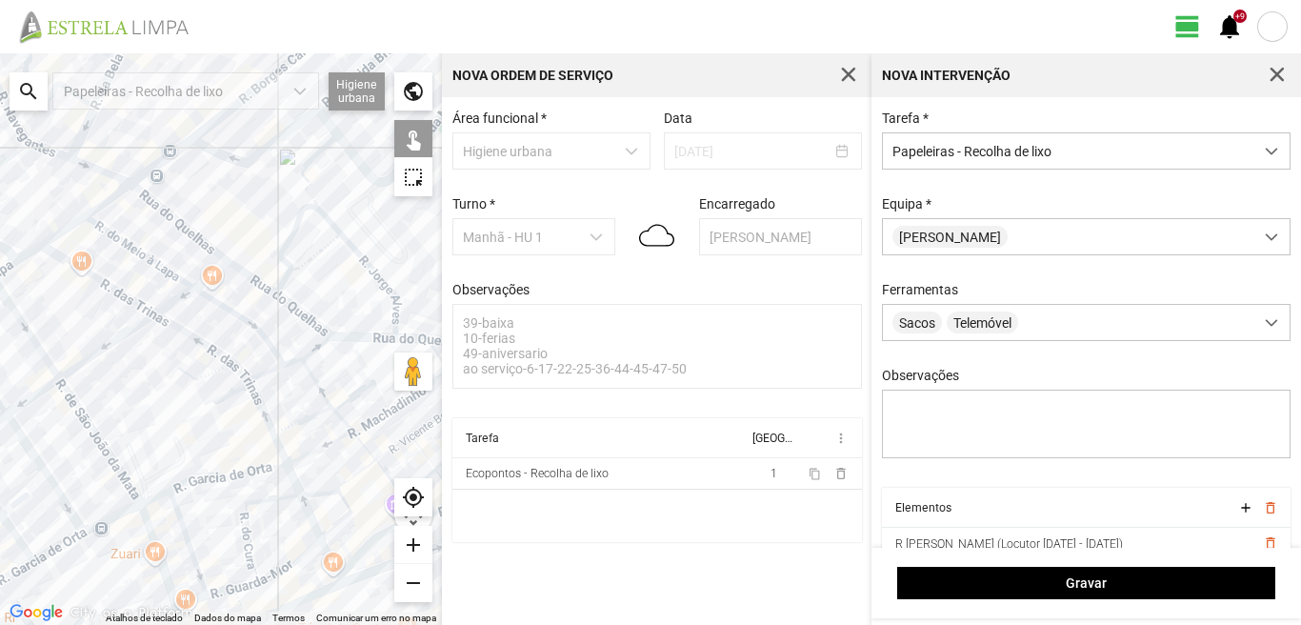
click at [256, 329] on div at bounding box center [221, 338] width 442 height 571
click at [250, 334] on div at bounding box center [221, 338] width 442 height 571
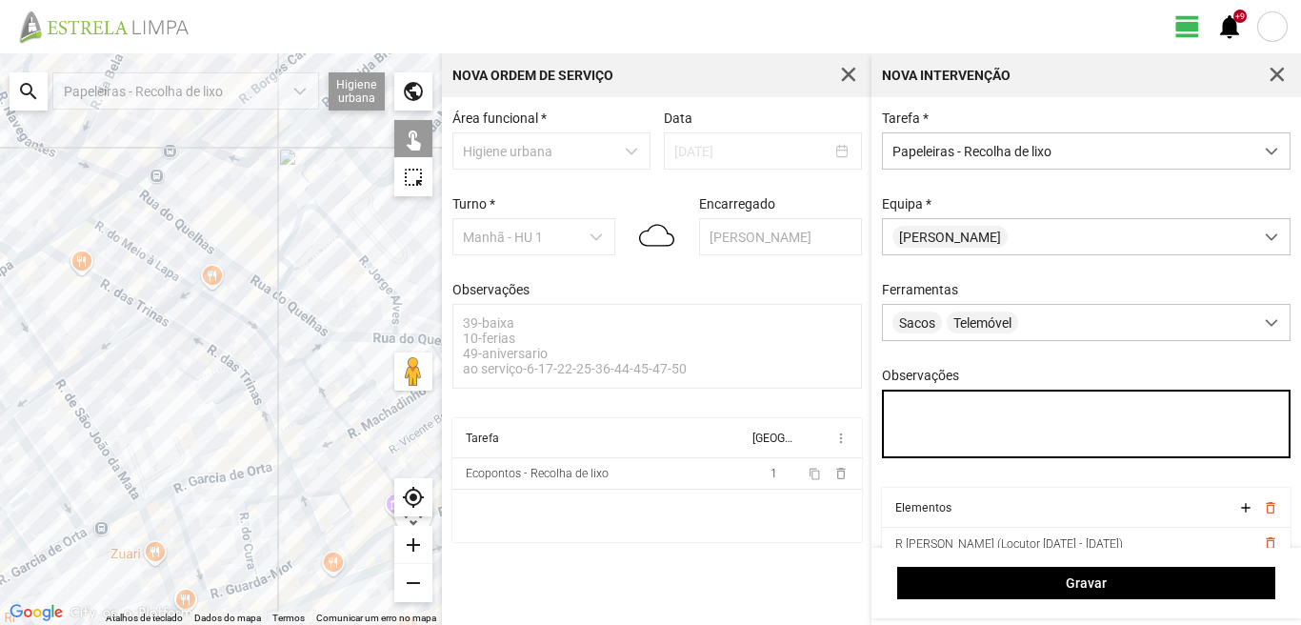
click at [911, 428] on textarea "Observações" at bounding box center [1086, 423] width 409 height 69
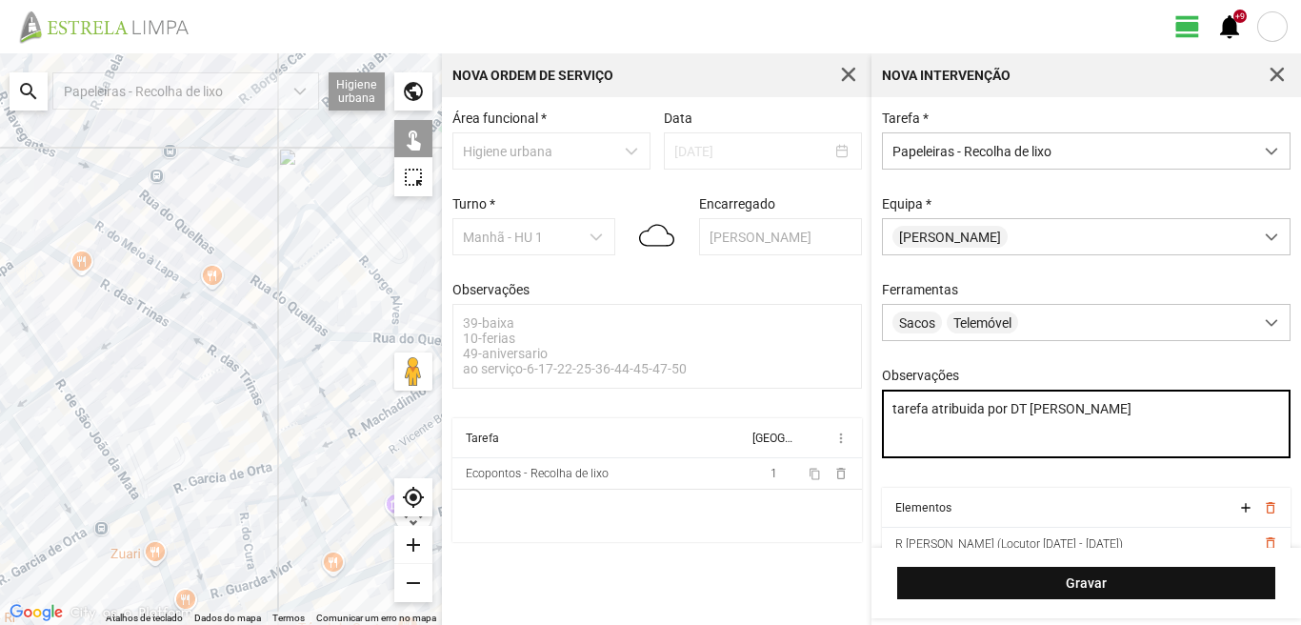
type textarea "tarefa atribuida por DT Mariana"
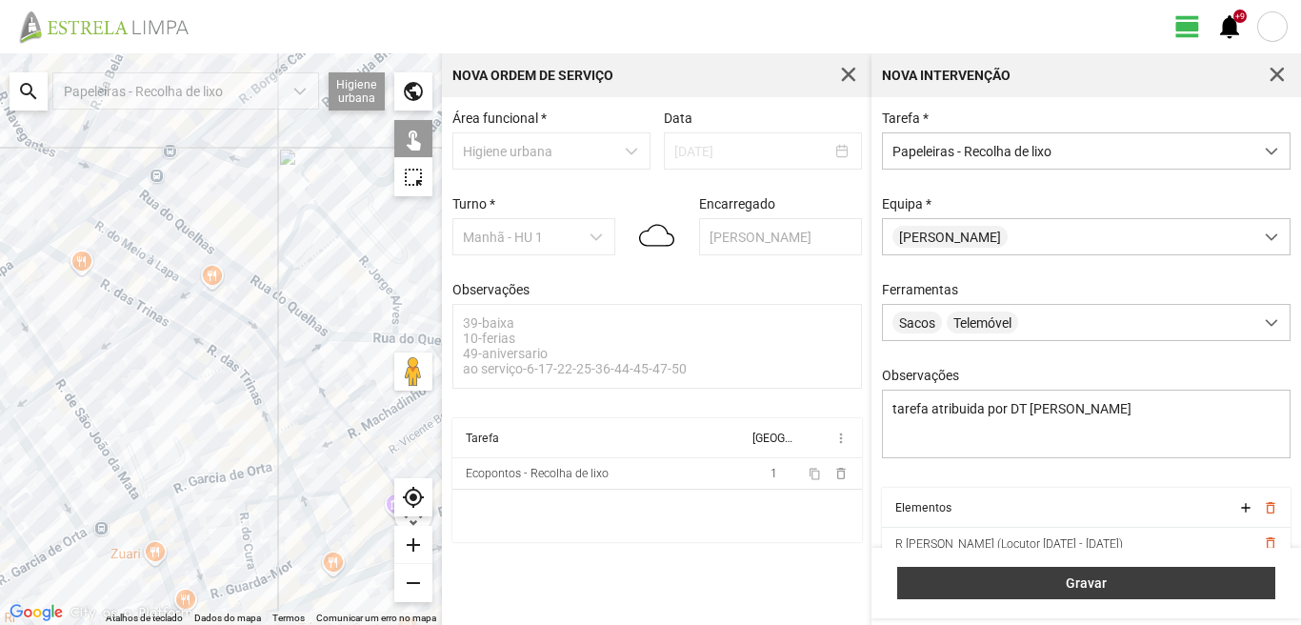
click at [961, 577] on span "Gravar" at bounding box center [1086, 582] width 358 height 15
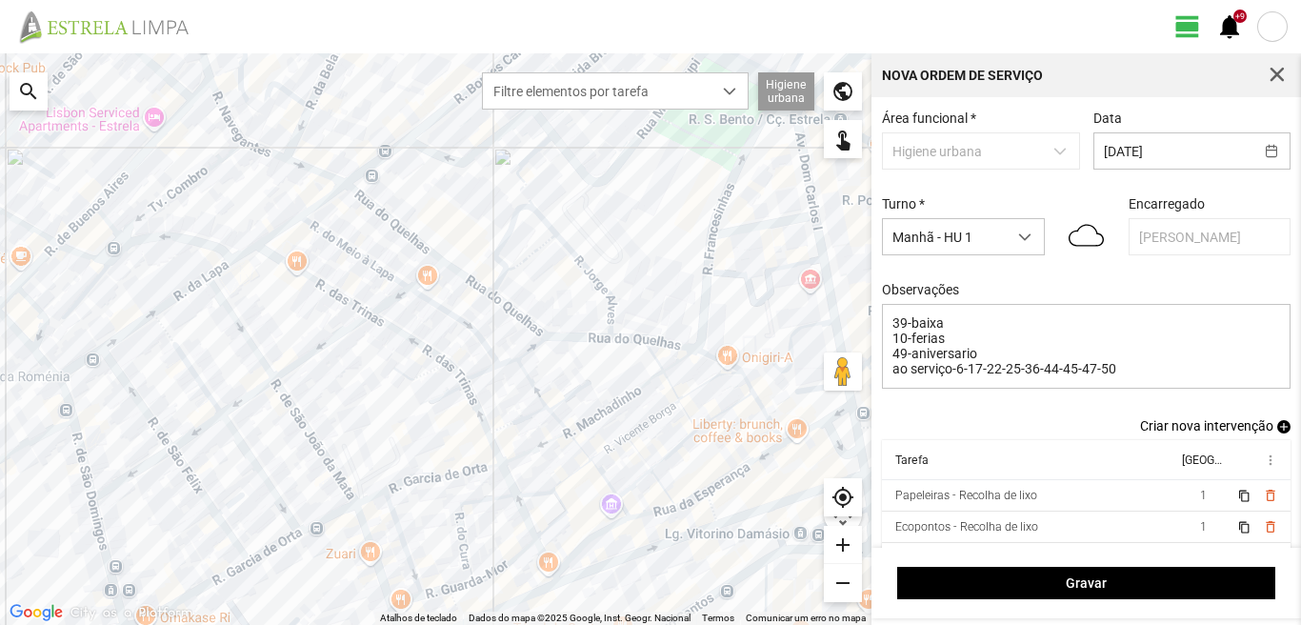
click at [1277, 433] on span "add" at bounding box center [1283, 426] width 13 height 13
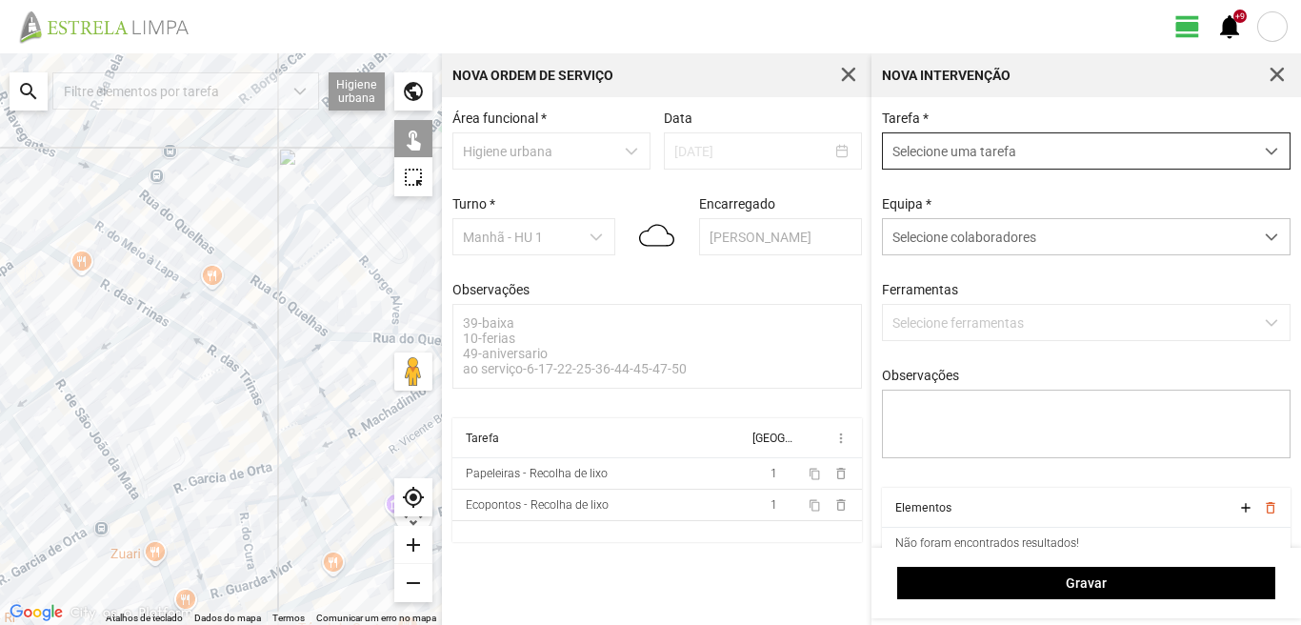
click at [951, 149] on span "Selecione uma tarefa" at bounding box center [1068, 150] width 370 height 35
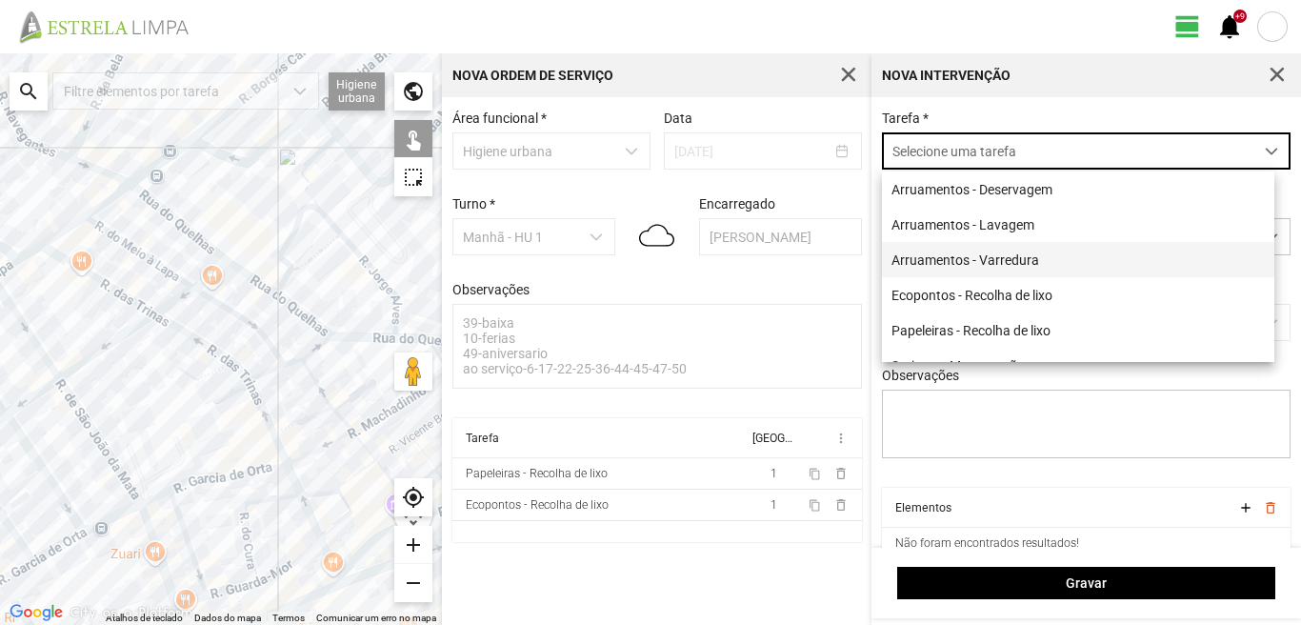
click at [938, 264] on li "Arruamentos - Varredura" at bounding box center [1078, 259] width 392 height 35
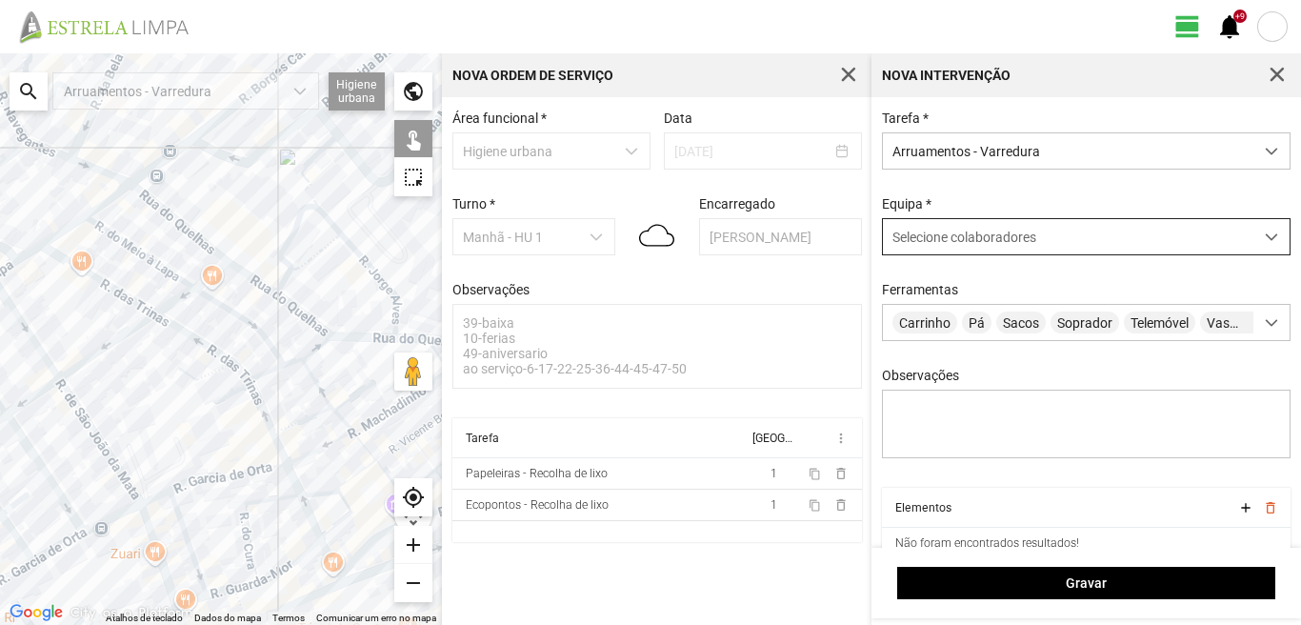
click at [928, 245] on span "Selecione colaboradores" at bounding box center [964, 236] width 144 height 15
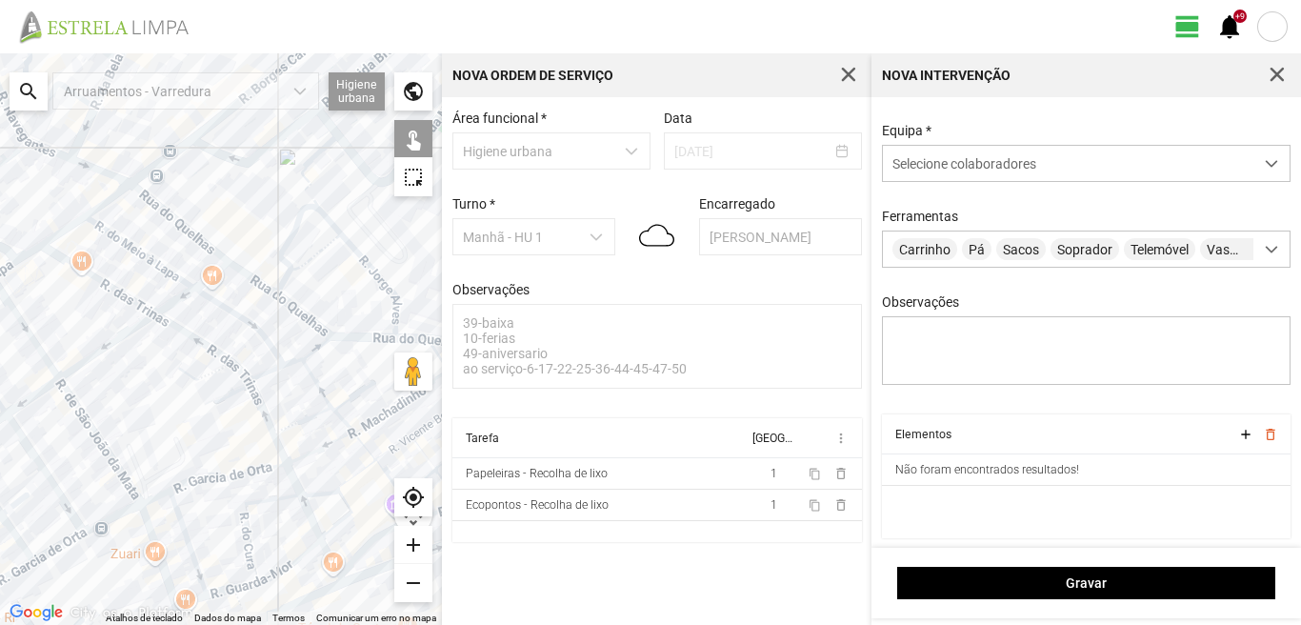
scroll to position [0, 0]
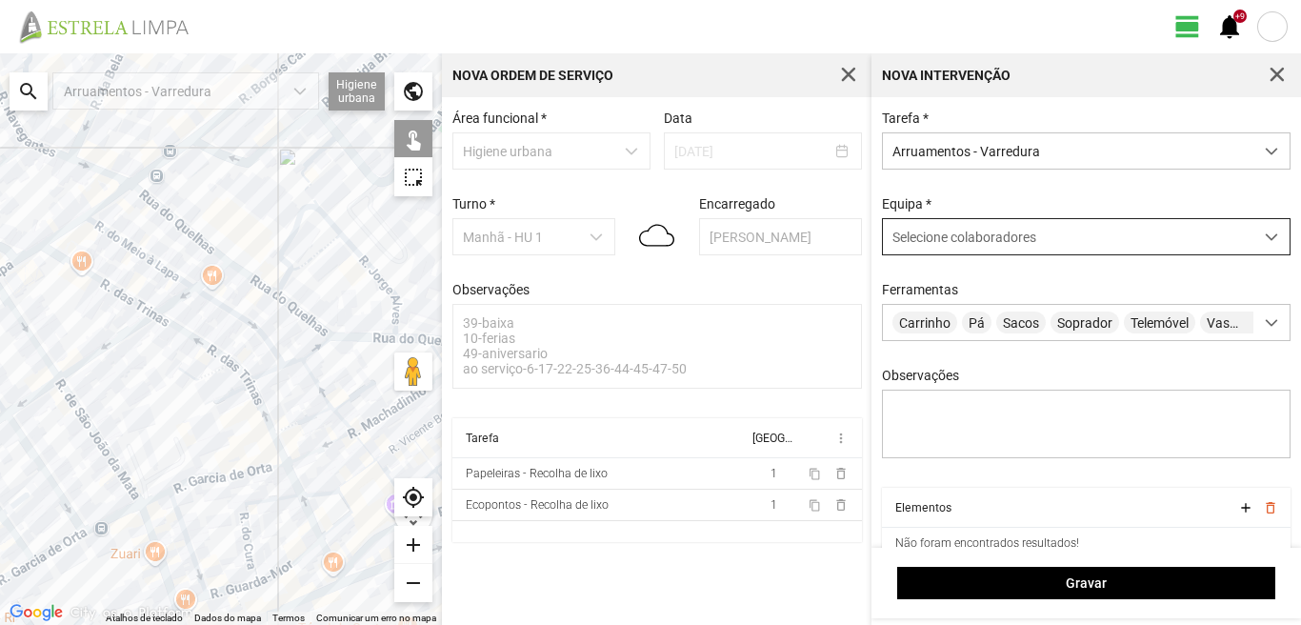
click at [926, 250] on div "Selecione colaboradores" at bounding box center [1068, 236] width 370 height 35
click at [925, 239] on span "Selecione colaboradores" at bounding box center [964, 236] width 144 height 15
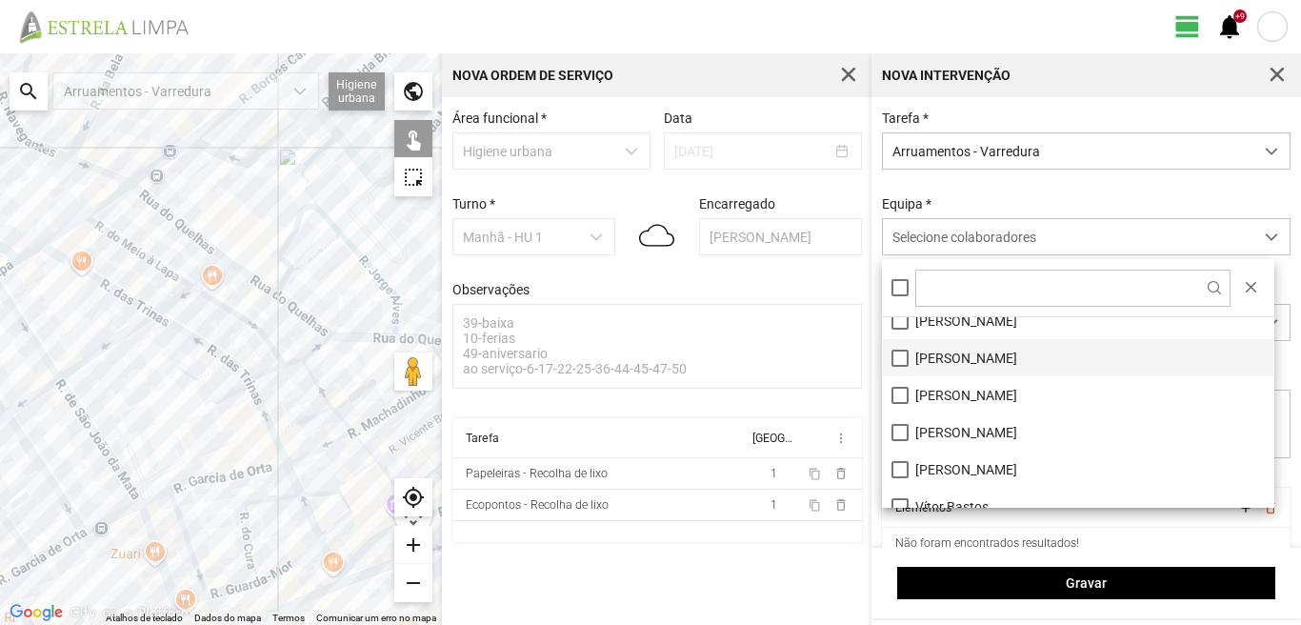
scroll to position [255, 0]
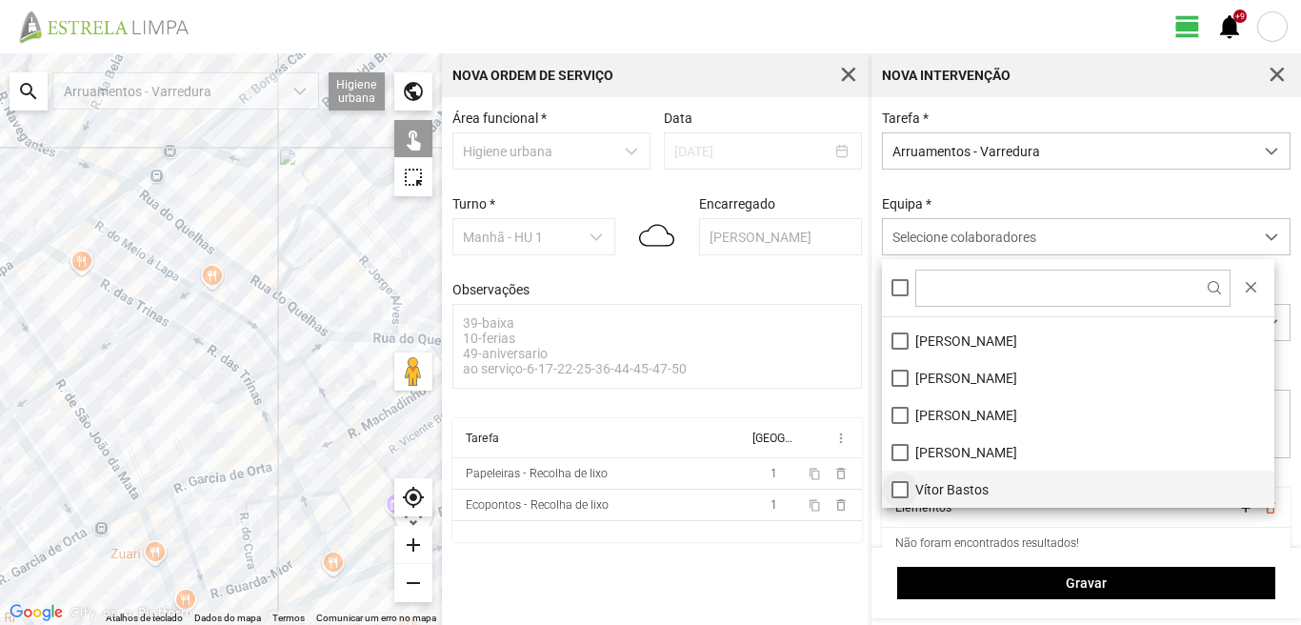
click at [905, 489] on li "Vítor Bastos" at bounding box center [1078, 488] width 392 height 37
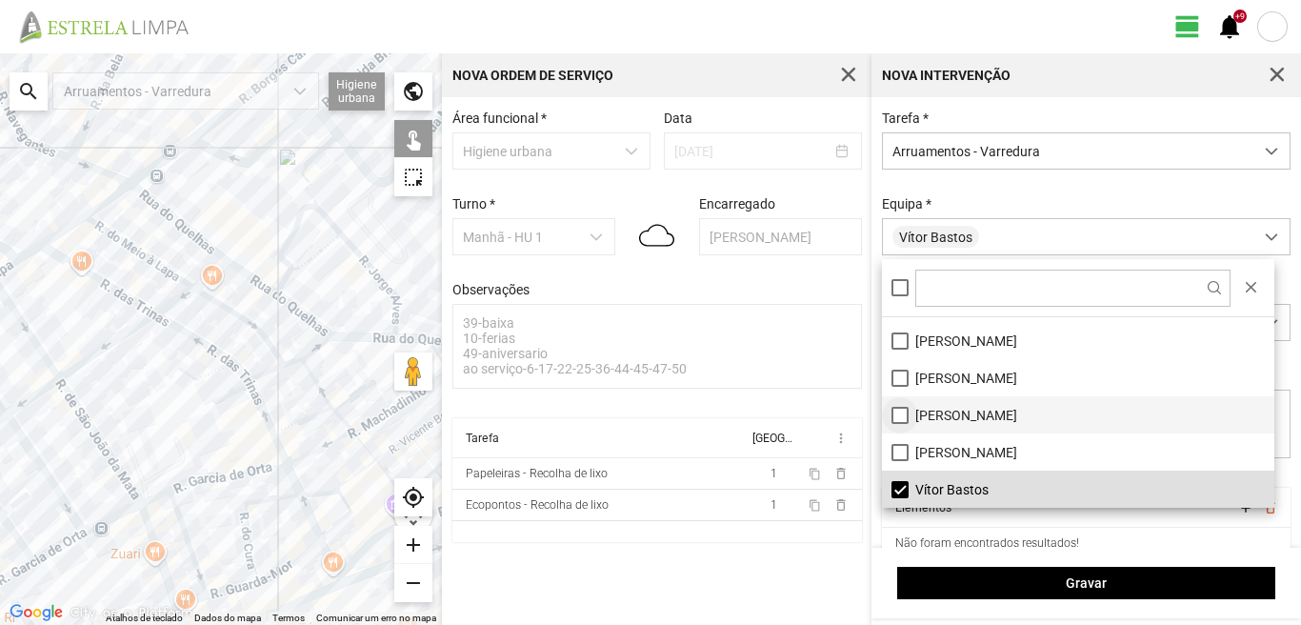
click at [895, 414] on li "[PERSON_NAME]" at bounding box center [1078, 414] width 392 height 37
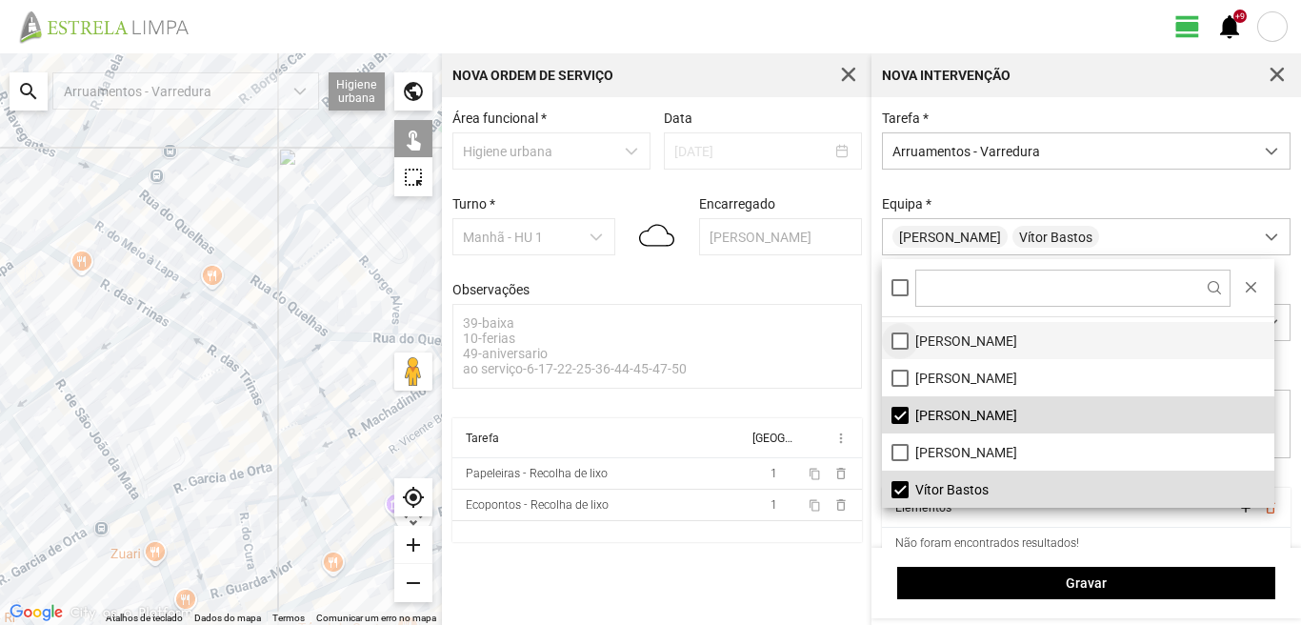
click at [896, 343] on li "[PERSON_NAME]" at bounding box center [1078, 340] width 392 height 37
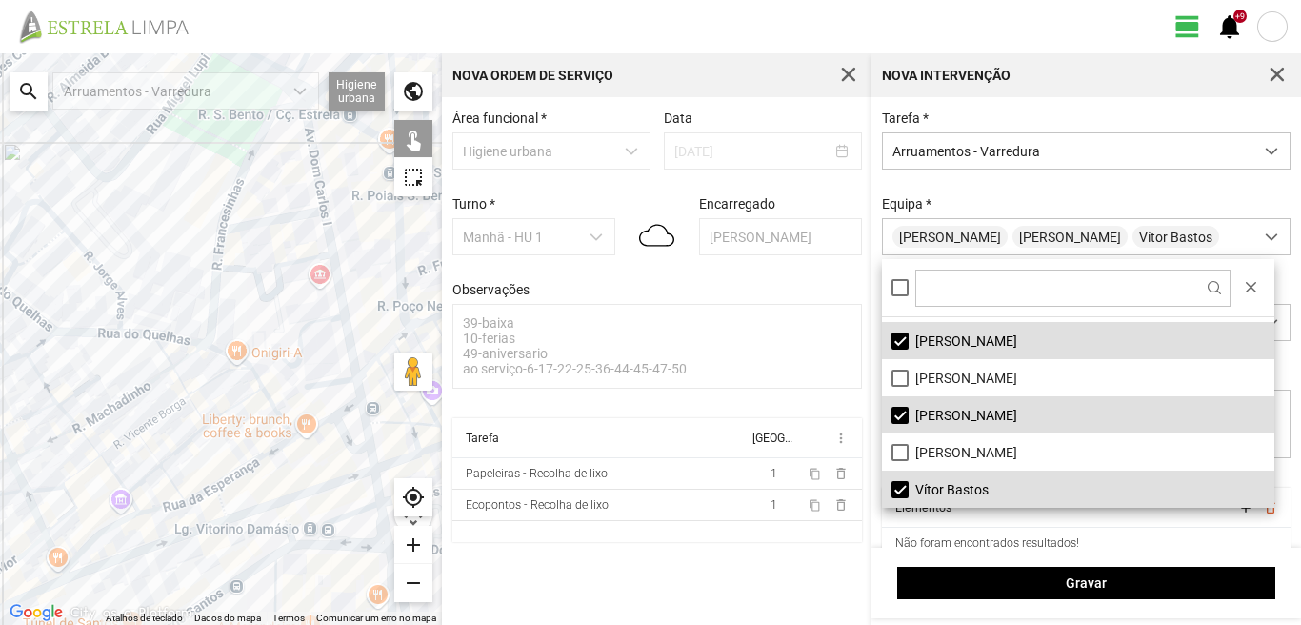
drag, startPoint x: 396, startPoint y: 410, endPoint x: 112, endPoint y: 401, distance: 283.9
click at [112, 401] on div at bounding box center [221, 338] width 442 height 571
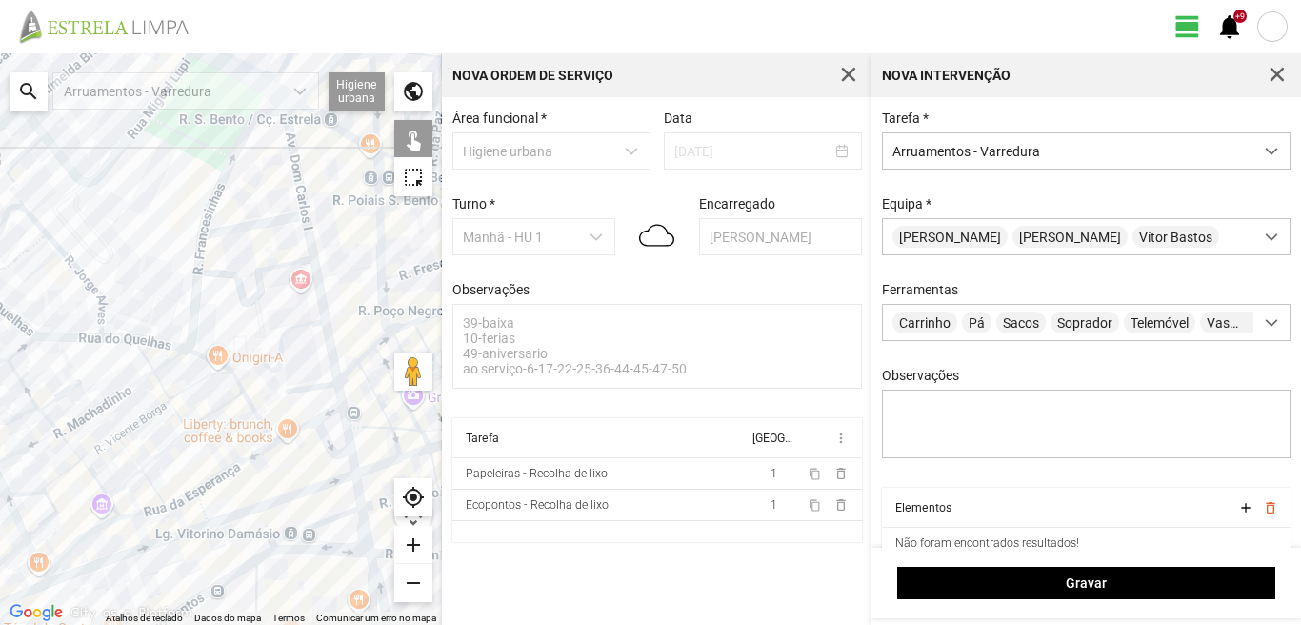
click at [297, 157] on div at bounding box center [221, 338] width 442 height 571
click at [274, 223] on div at bounding box center [221, 338] width 442 height 571
click at [310, 245] on div at bounding box center [221, 338] width 442 height 571
click at [313, 386] on div at bounding box center [221, 338] width 442 height 571
click at [339, 394] on div at bounding box center [221, 338] width 442 height 571
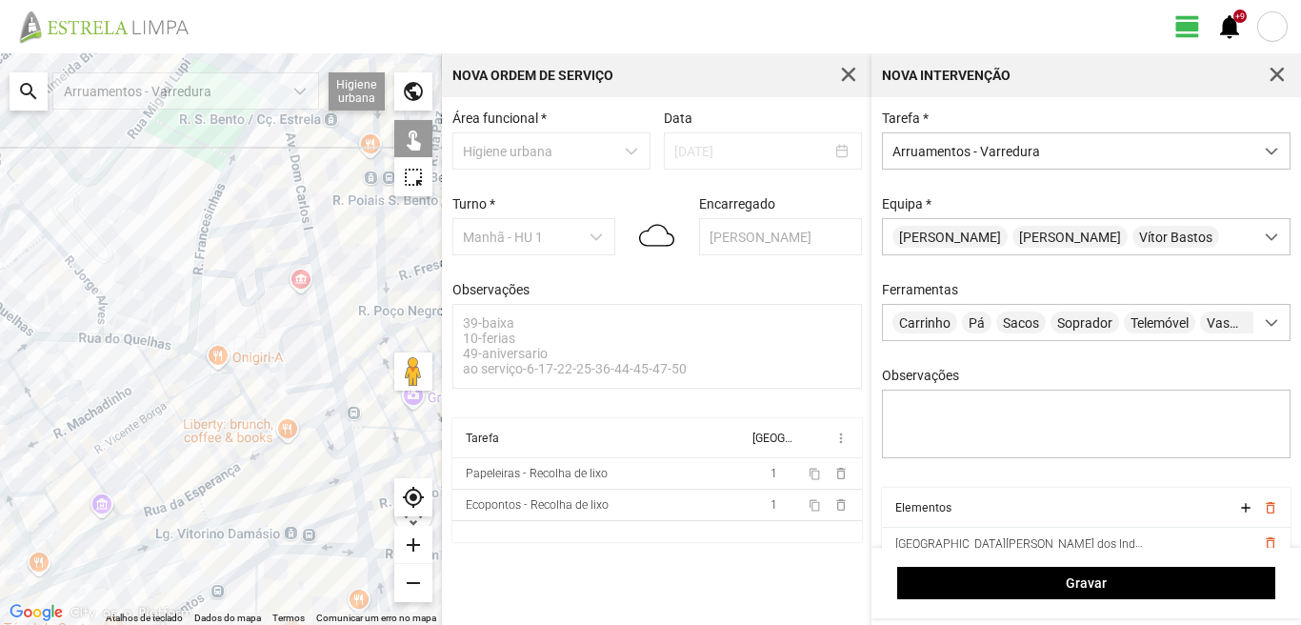
click at [302, 411] on div at bounding box center [221, 338] width 442 height 571
click at [299, 433] on div at bounding box center [221, 338] width 442 height 571
drag, startPoint x: 302, startPoint y: 429, endPoint x: 303, endPoint y: 411, distance: 18.1
click at [302, 427] on div at bounding box center [221, 338] width 442 height 571
drag, startPoint x: 296, startPoint y: 417, endPoint x: 298, endPoint y: 353, distance: 63.8
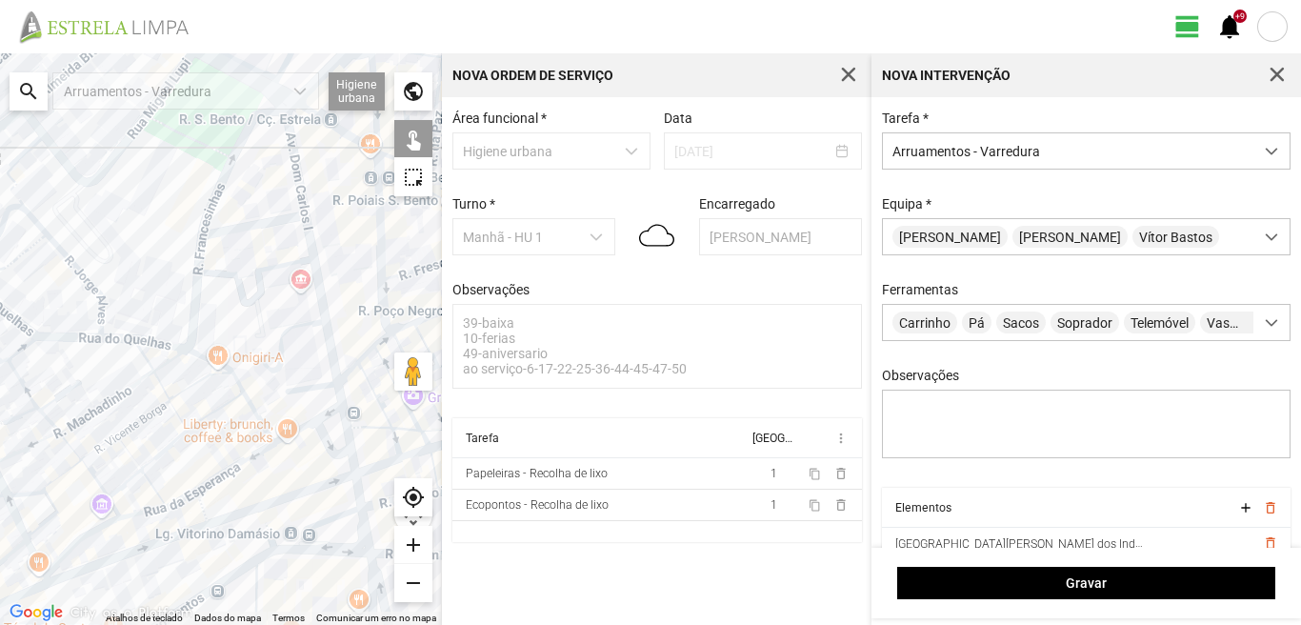
click at [298, 353] on div at bounding box center [221, 338] width 442 height 571
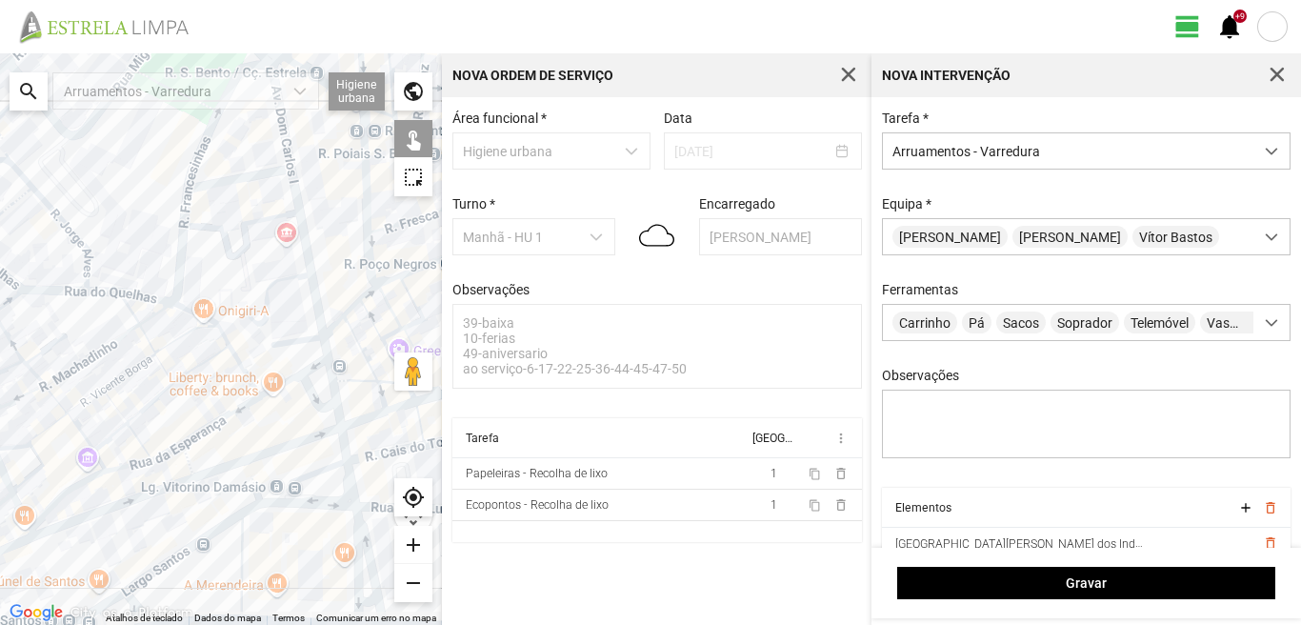
drag, startPoint x: 298, startPoint y: 353, endPoint x: 284, endPoint y: 307, distance: 48.8
click at [284, 307] on div at bounding box center [221, 338] width 442 height 571
click at [276, 386] on div at bounding box center [221, 338] width 442 height 571
click at [310, 365] on div at bounding box center [221, 338] width 442 height 571
click at [333, 369] on div at bounding box center [221, 338] width 442 height 571
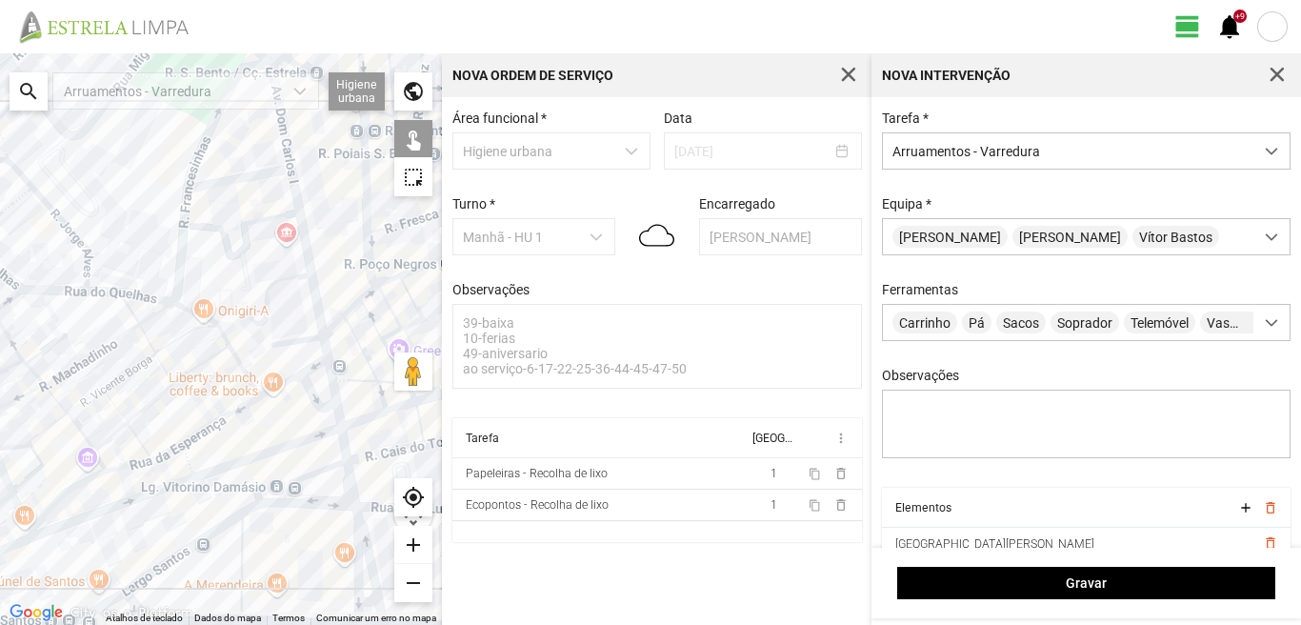
click at [304, 388] on div at bounding box center [221, 338] width 442 height 571
click at [337, 414] on div at bounding box center [221, 338] width 442 height 571
click at [344, 450] on div at bounding box center [221, 338] width 442 height 571
click at [305, 475] on div at bounding box center [221, 338] width 442 height 571
click at [347, 480] on div at bounding box center [221, 338] width 442 height 571
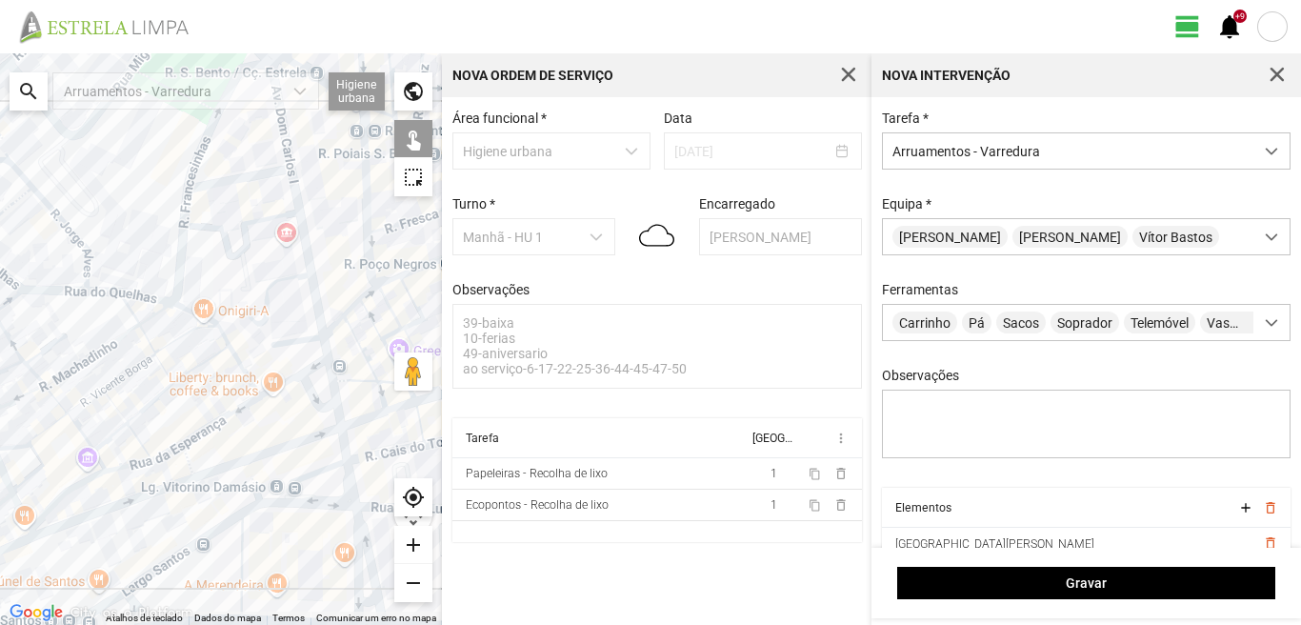
click at [330, 504] on div at bounding box center [221, 338] width 442 height 571
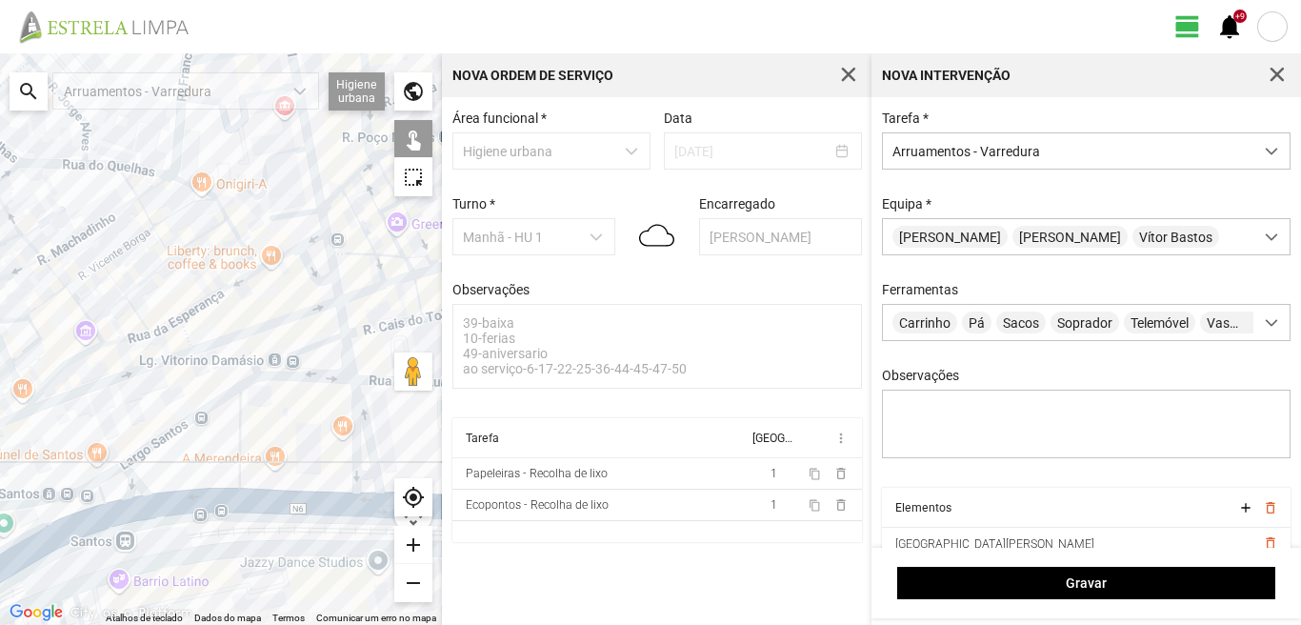
drag, startPoint x: 326, startPoint y: 515, endPoint x: 322, endPoint y: 380, distance: 135.3
click at [322, 380] on div at bounding box center [221, 338] width 442 height 571
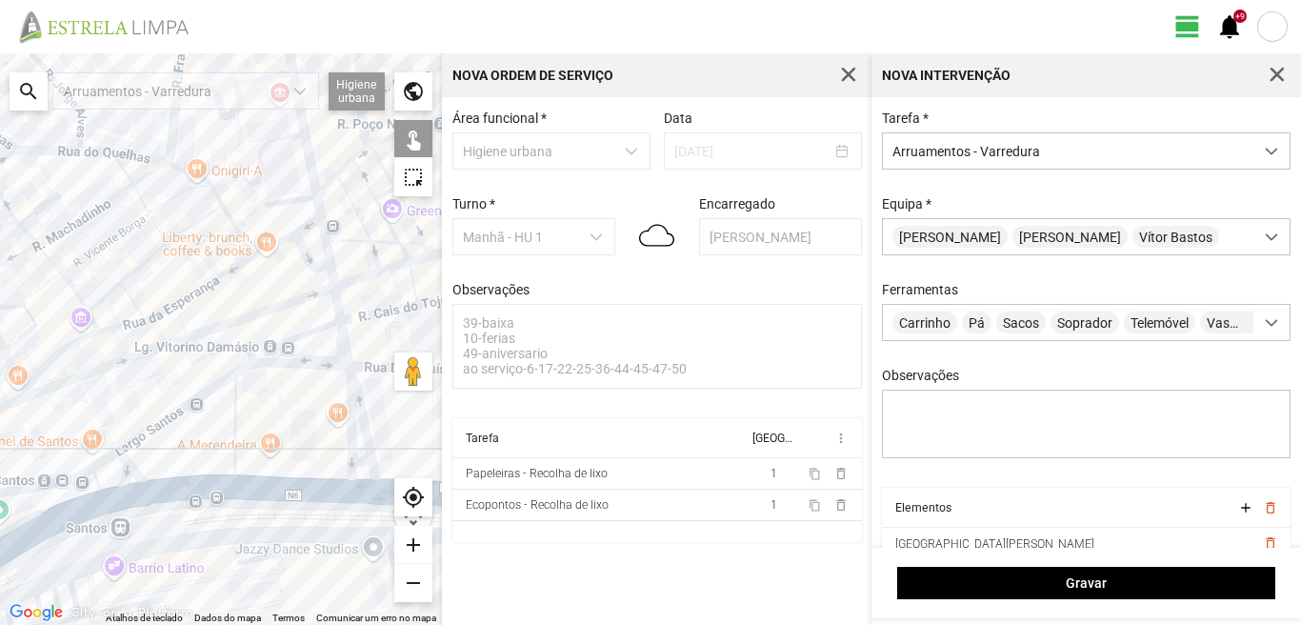
click at [352, 378] on div at bounding box center [221, 338] width 442 height 571
click at [347, 411] on div at bounding box center [221, 338] width 442 height 571
click at [358, 458] on div at bounding box center [221, 338] width 442 height 571
click at [356, 485] on div at bounding box center [221, 338] width 442 height 571
click at [231, 420] on div at bounding box center [221, 338] width 442 height 571
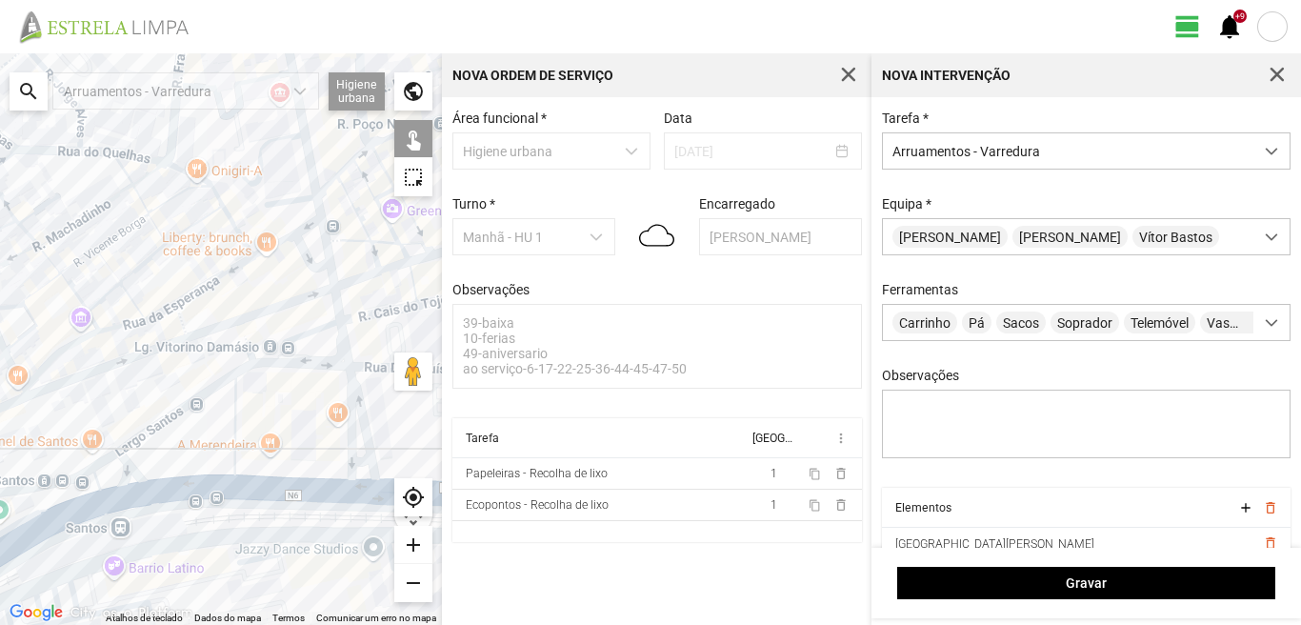
click at [186, 404] on div at bounding box center [221, 338] width 442 height 571
click at [190, 489] on div at bounding box center [221, 338] width 442 height 571
click at [130, 469] on div at bounding box center [221, 338] width 442 height 571
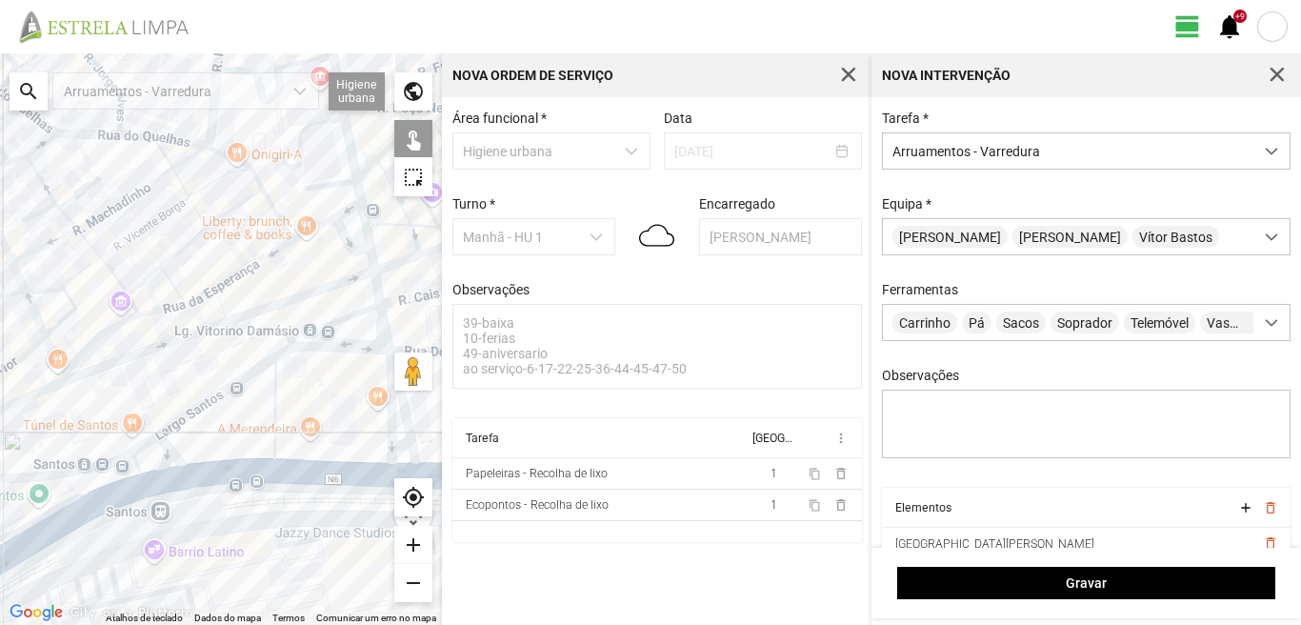
drag, startPoint x: 156, startPoint y: 460, endPoint x: 275, endPoint y: 416, distance: 126.8
click at [245, 427] on div at bounding box center [221, 338] width 442 height 571
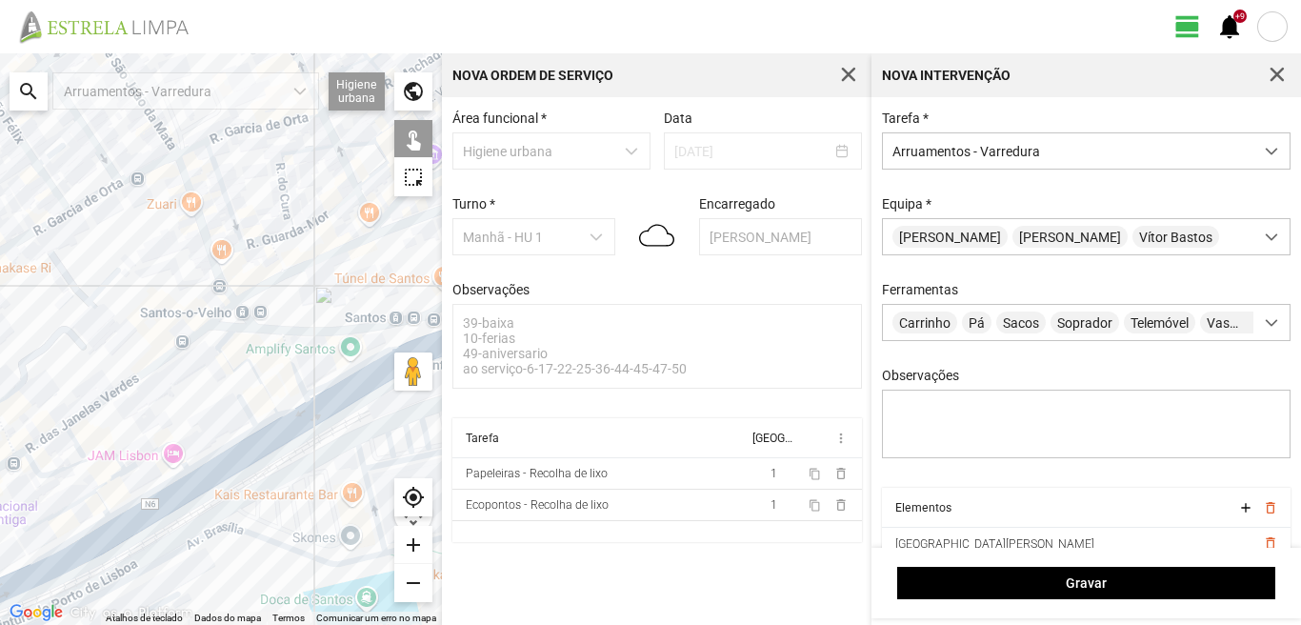
drag, startPoint x: 261, startPoint y: 413, endPoint x: 152, endPoint y: 439, distance: 111.5
click at [189, 427] on div at bounding box center [221, 338] width 442 height 571
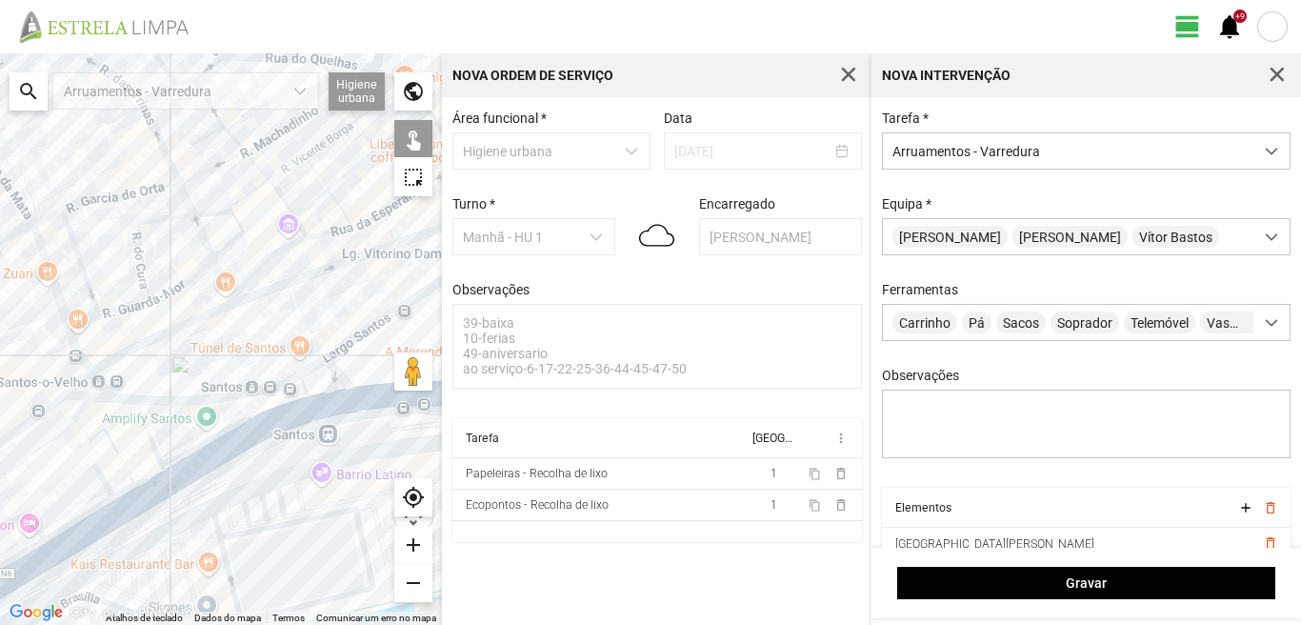
drag, startPoint x: 295, startPoint y: 340, endPoint x: 157, endPoint y: 419, distance: 159.1
click at [157, 419] on div at bounding box center [221, 338] width 442 height 571
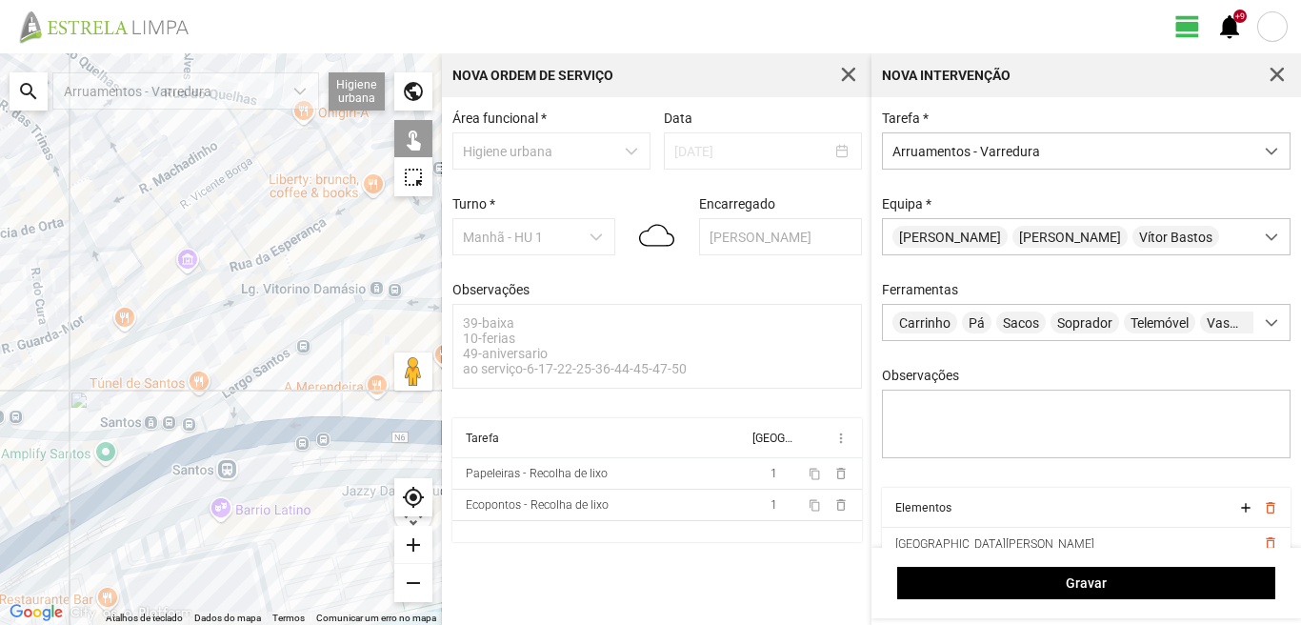
click at [211, 402] on div at bounding box center [221, 338] width 442 height 571
click at [202, 422] on div at bounding box center [221, 338] width 442 height 571
click at [209, 441] on div at bounding box center [221, 338] width 442 height 571
click at [48, 464] on div at bounding box center [221, 338] width 442 height 571
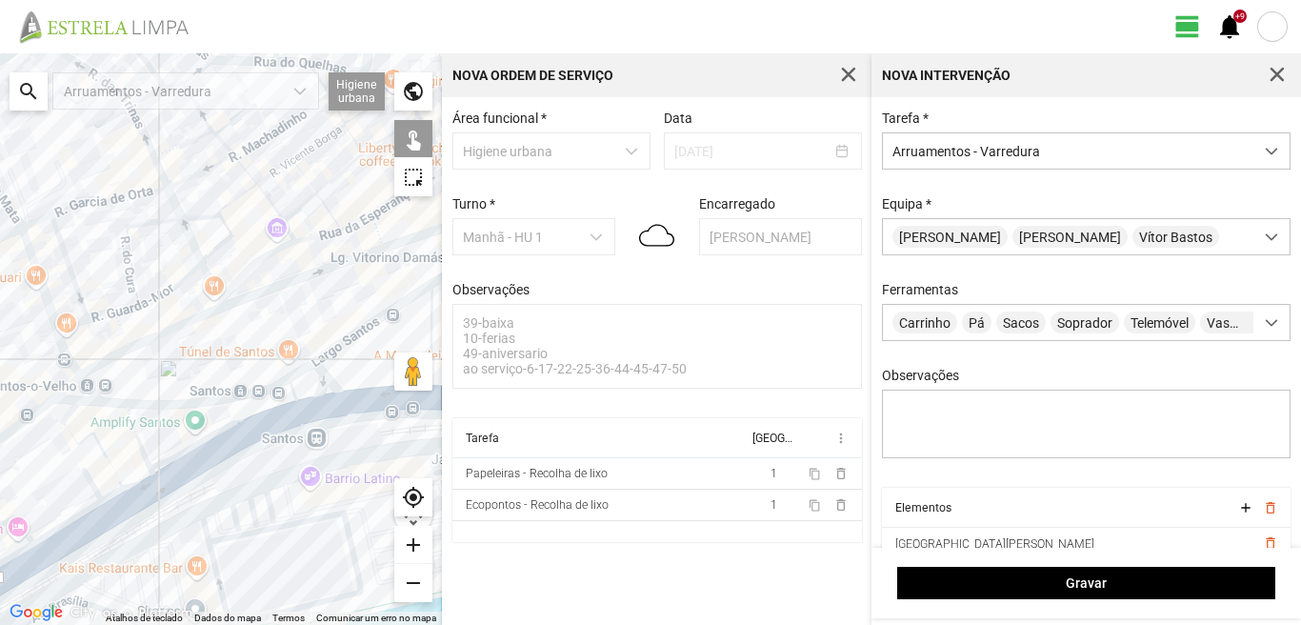
drag, startPoint x: 47, startPoint y: 483, endPoint x: 145, endPoint y: 447, distance: 104.2
click at [145, 447] on div at bounding box center [221, 338] width 442 height 571
click at [70, 414] on div at bounding box center [221, 338] width 442 height 571
click at [83, 439] on div at bounding box center [221, 338] width 442 height 571
click at [137, 483] on div at bounding box center [221, 338] width 442 height 571
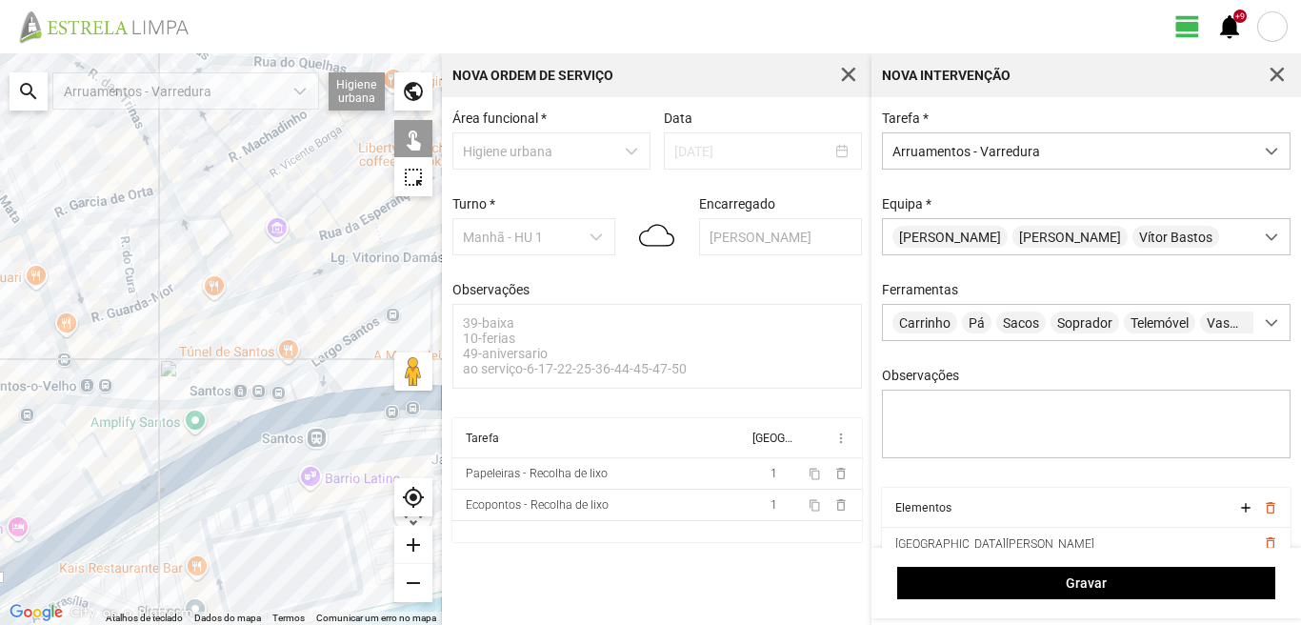
click at [113, 494] on div at bounding box center [221, 338] width 442 height 571
click at [90, 481] on div at bounding box center [221, 338] width 442 height 571
click at [123, 507] on div at bounding box center [221, 338] width 442 height 571
click at [64, 523] on div at bounding box center [221, 338] width 442 height 571
click at [83, 537] on div at bounding box center [221, 338] width 442 height 571
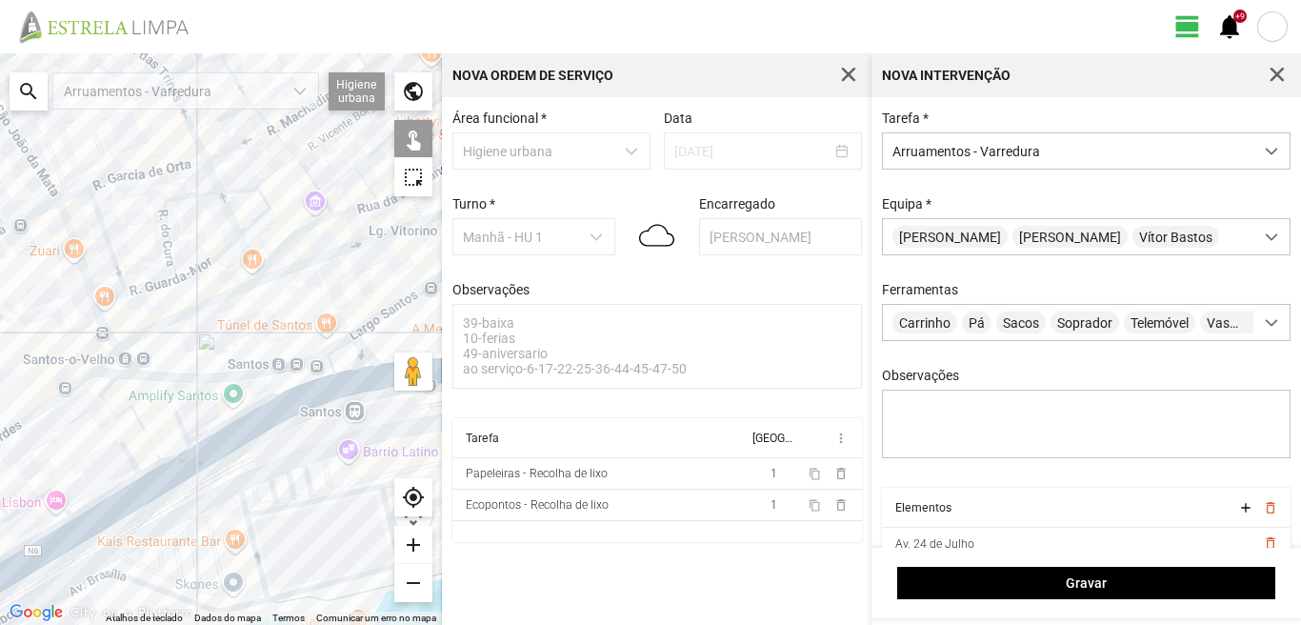
drag, startPoint x: 87, startPoint y: 492, endPoint x: 142, endPoint y: 462, distance: 63.1
click at [142, 462] on div at bounding box center [221, 338] width 442 height 571
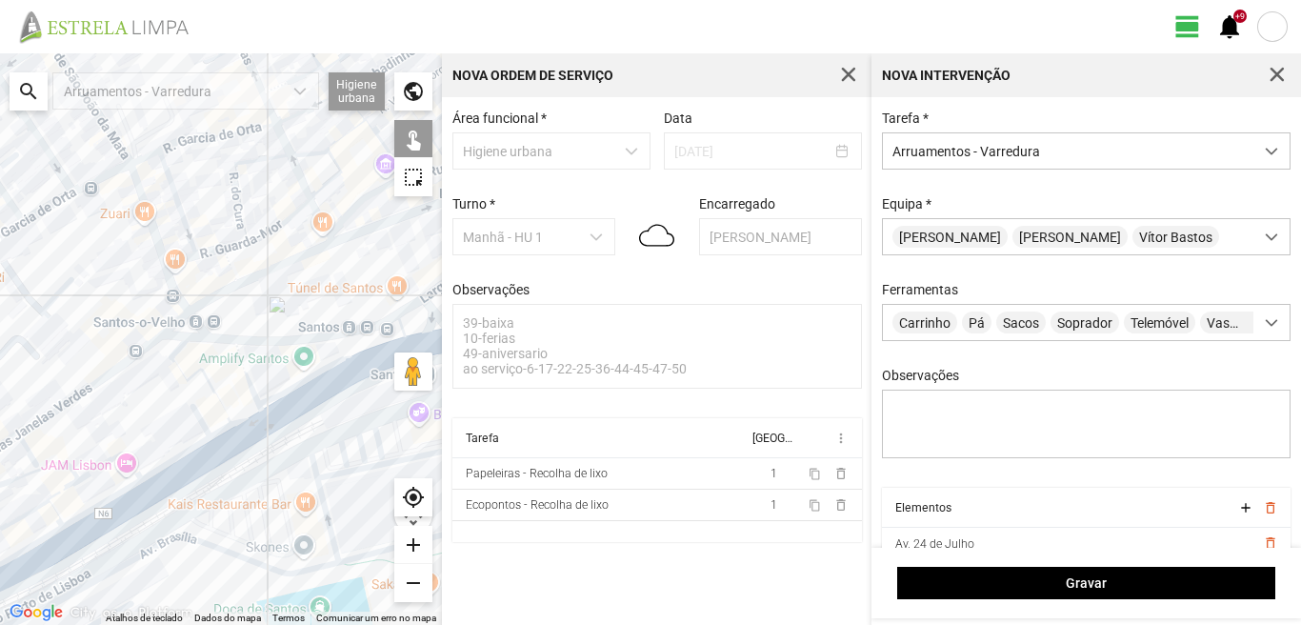
click at [108, 460] on div at bounding box center [221, 338] width 442 height 571
click at [34, 474] on div at bounding box center [221, 338] width 442 height 571
click at [61, 486] on div at bounding box center [221, 338] width 442 height 571
click at [66, 488] on div at bounding box center [221, 338] width 442 height 571
click at [113, 493] on div at bounding box center [221, 338] width 442 height 571
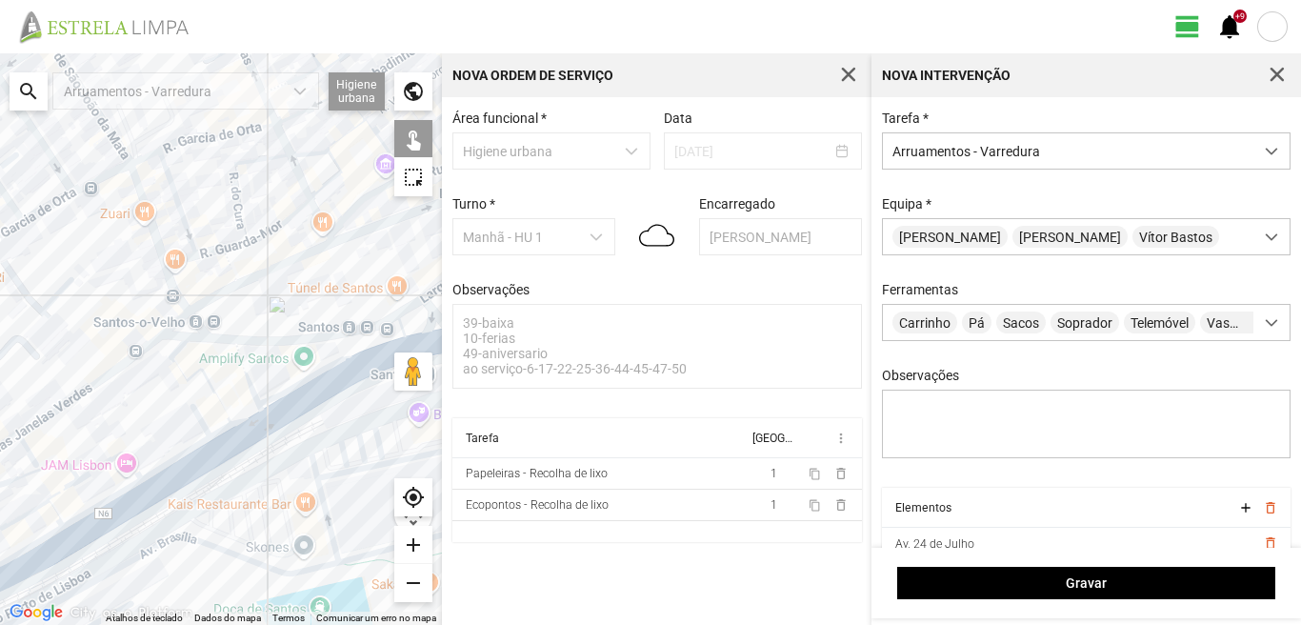
click at [124, 510] on div at bounding box center [221, 338] width 442 height 571
click at [58, 512] on div at bounding box center [221, 338] width 442 height 571
click at [50, 511] on div at bounding box center [221, 338] width 442 height 571
click at [53, 513] on div at bounding box center [221, 338] width 442 height 571
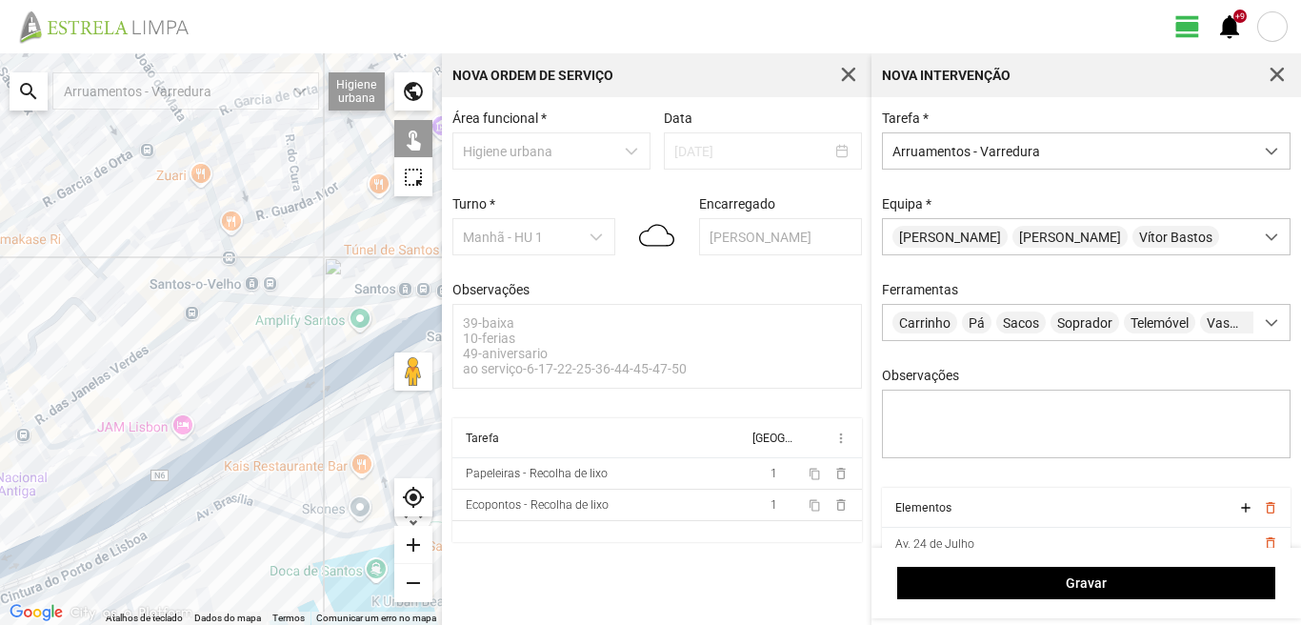
drag, startPoint x: 67, startPoint y: 509, endPoint x: 160, endPoint y: 453, distance: 108.9
click at [160, 453] on div at bounding box center [221, 338] width 442 height 571
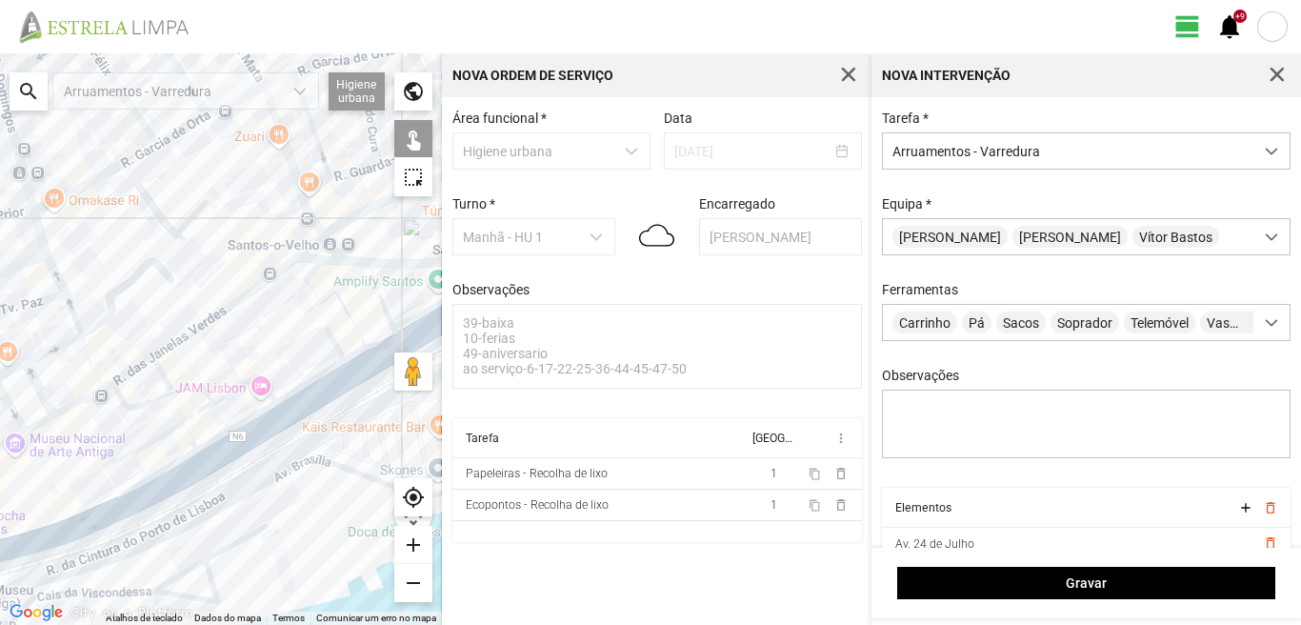
click at [122, 457] on div at bounding box center [221, 338] width 442 height 571
click at [159, 470] on div at bounding box center [221, 338] width 442 height 571
click at [165, 487] on div at bounding box center [221, 338] width 442 height 571
click at [99, 525] on div at bounding box center [221, 338] width 442 height 571
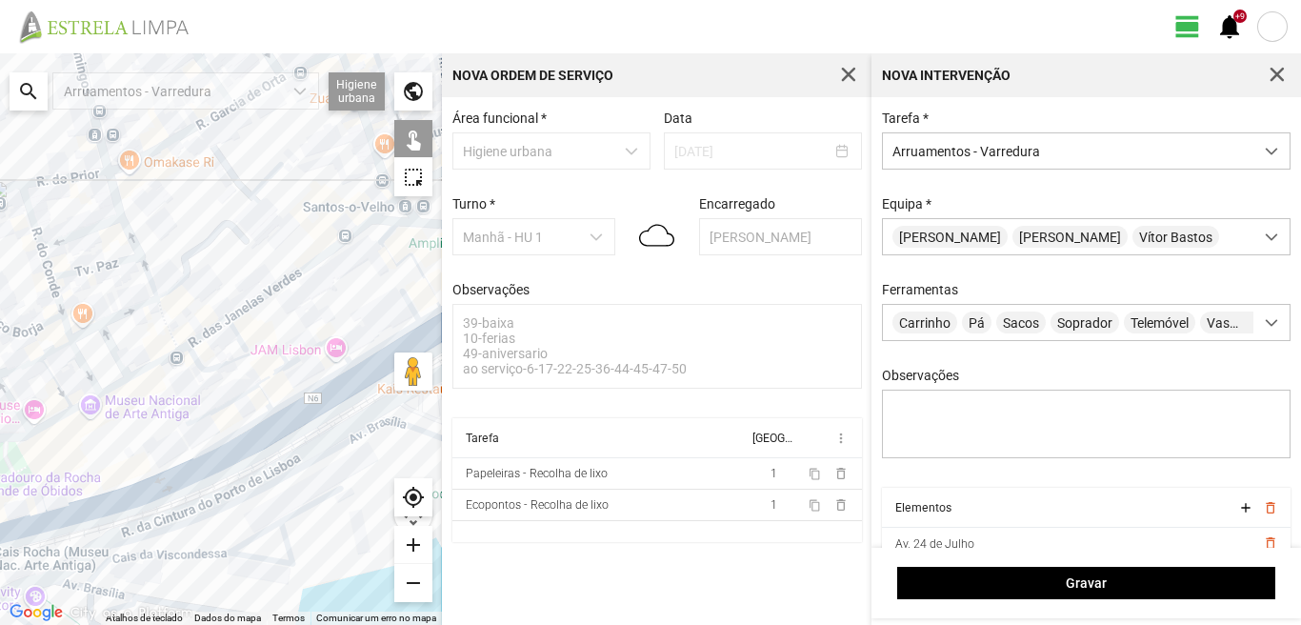
drag, startPoint x: 152, startPoint y: 473, endPoint x: 226, endPoint y: 447, distance: 77.7
click at [188, 460] on div at bounding box center [221, 338] width 442 height 571
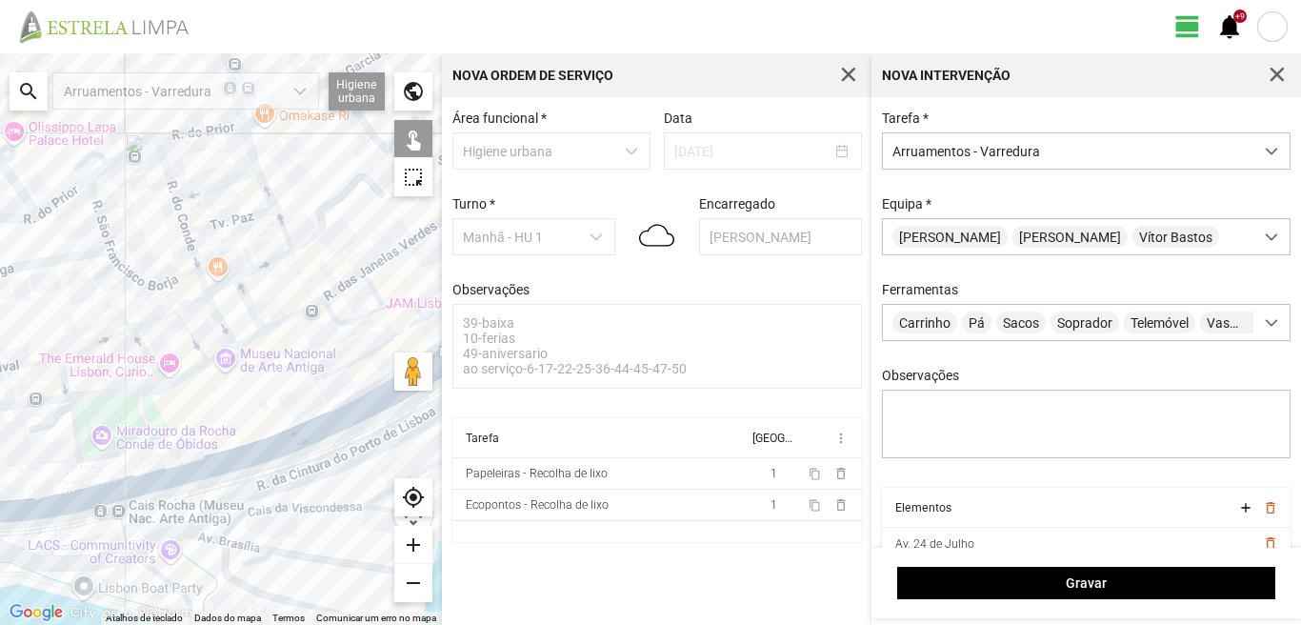
click at [147, 475] on div at bounding box center [221, 338] width 442 height 571
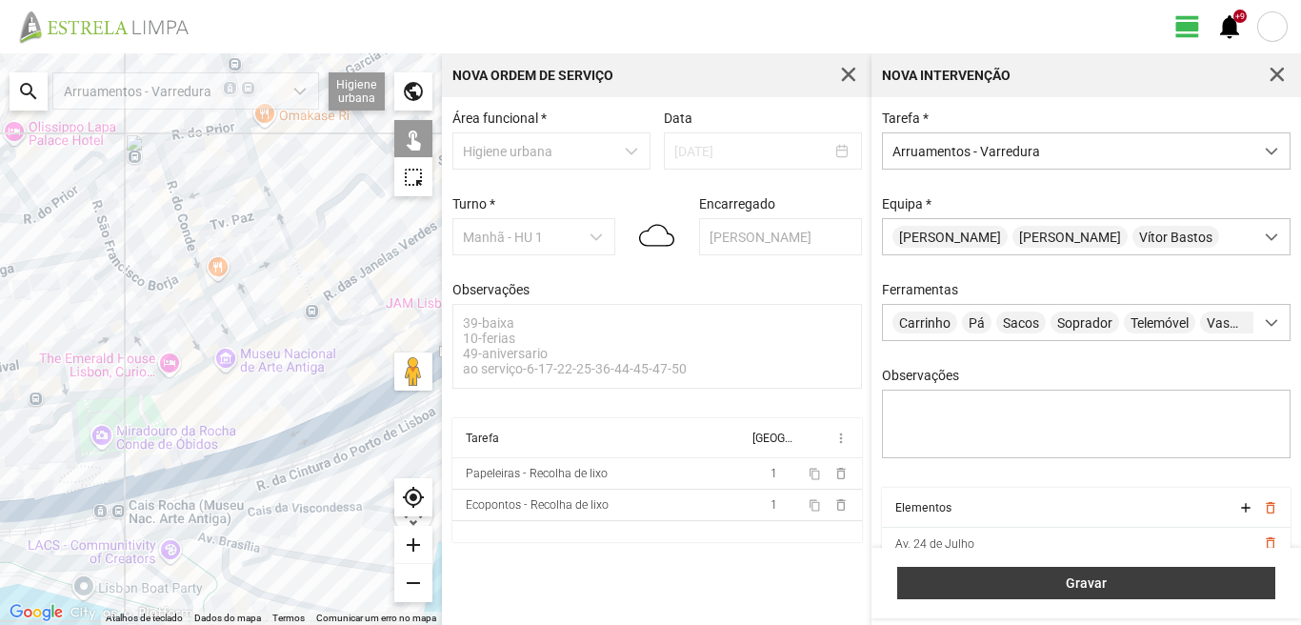
click at [1049, 587] on span "Gravar" at bounding box center [1086, 582] width 358 height 15
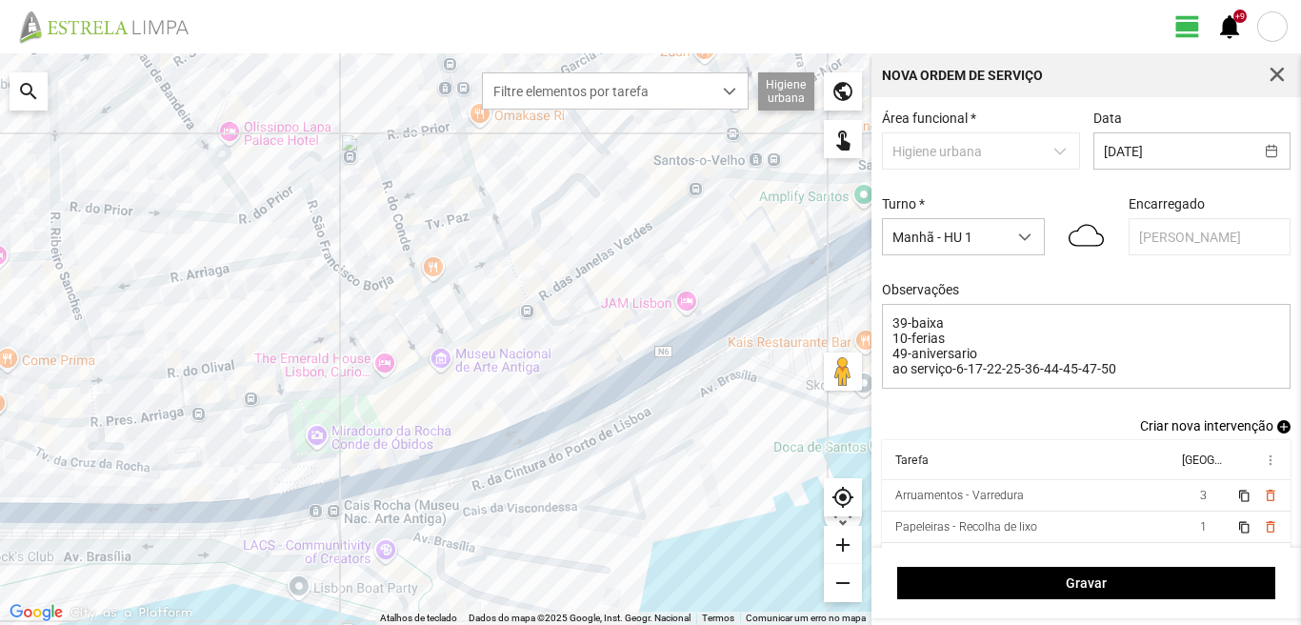
click at [1277, 428] on span "add" at bounding box center [1283, 426] width 13 height 13
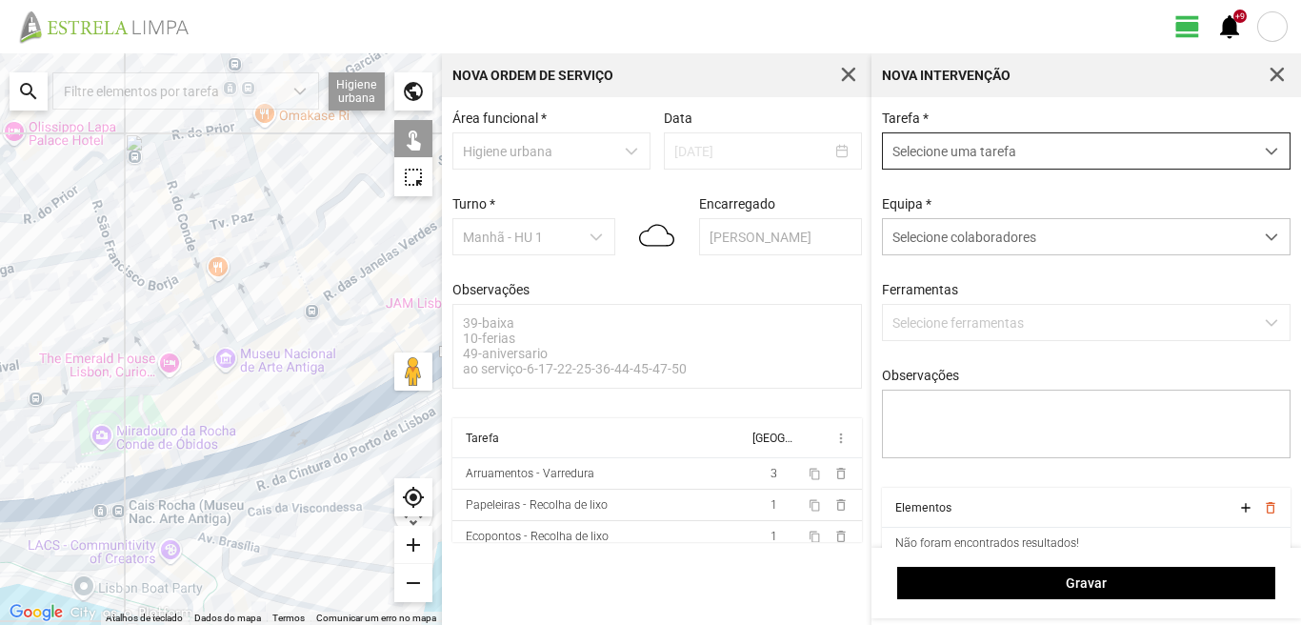
click at [954, 159] on span "Selecione uma tarefa" at bounding box center [1068, 150] width 370 height 35
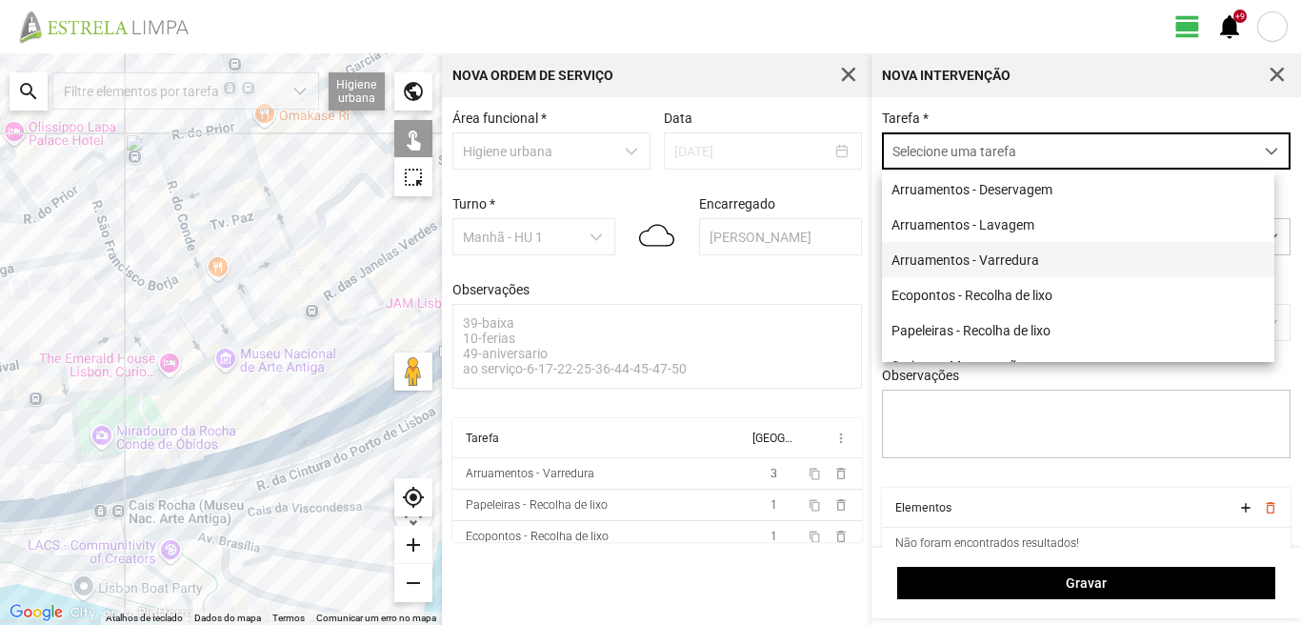
click at [937, 258] on li "Arruamentos - Varredura" at bounding box center [1078, 259] width 392 height 35
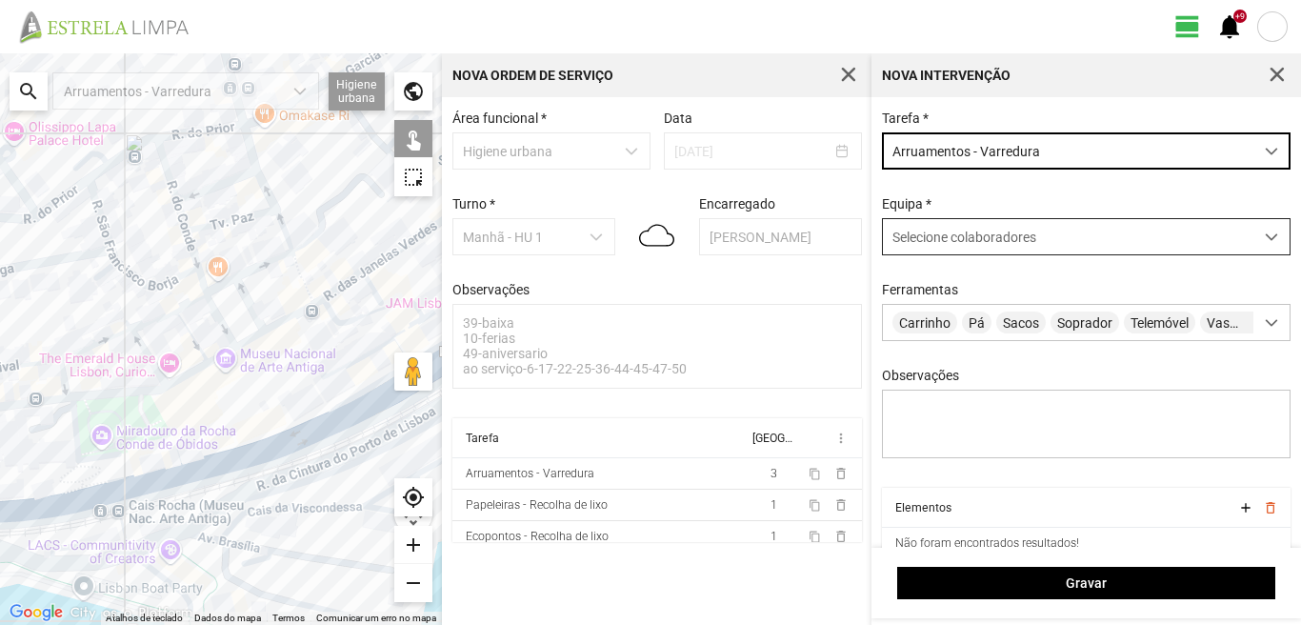
click at [957, 236] on span "Selecione colaboradores" at bounding box center [964, 236] width 144 height 15
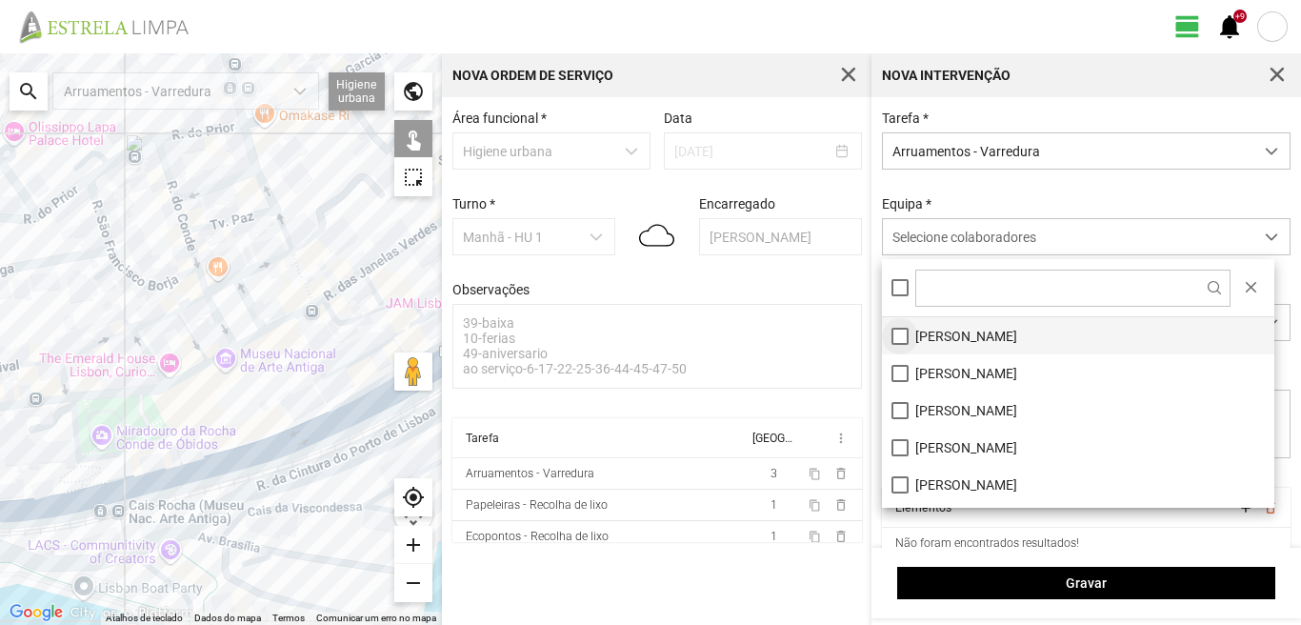
click at [901, 328] on li "[PERSON_NAME]" at bounding box center [1078, 335] width 392 height 37
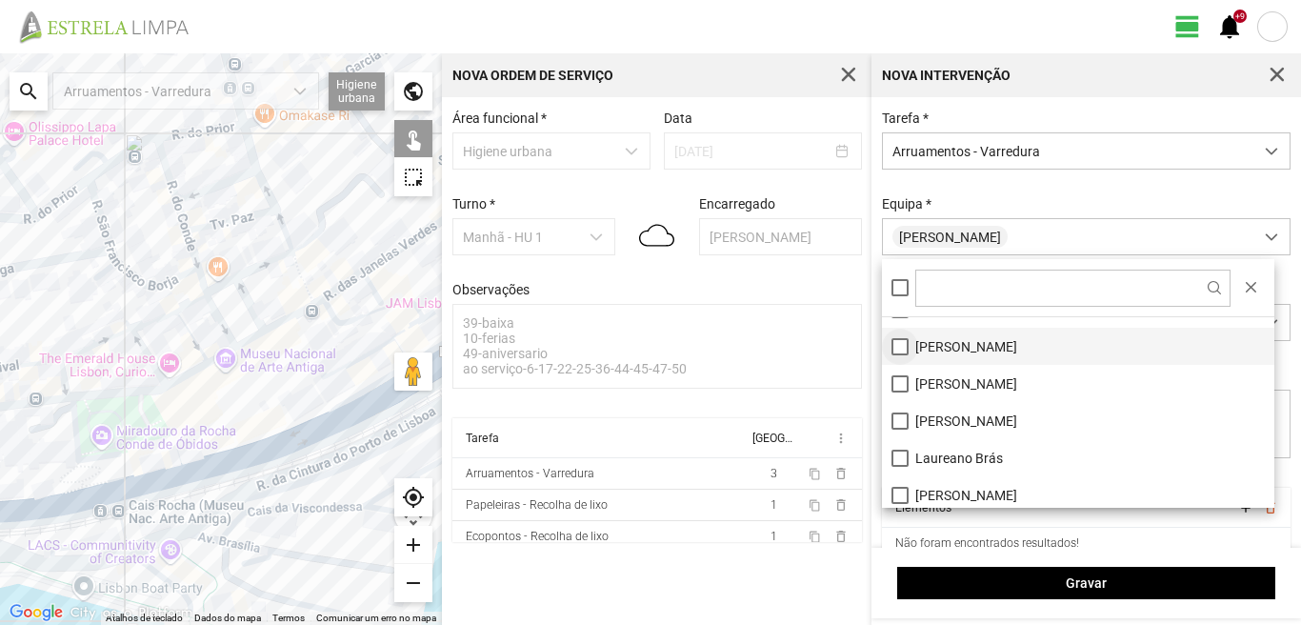
scroll to position [95, 0]
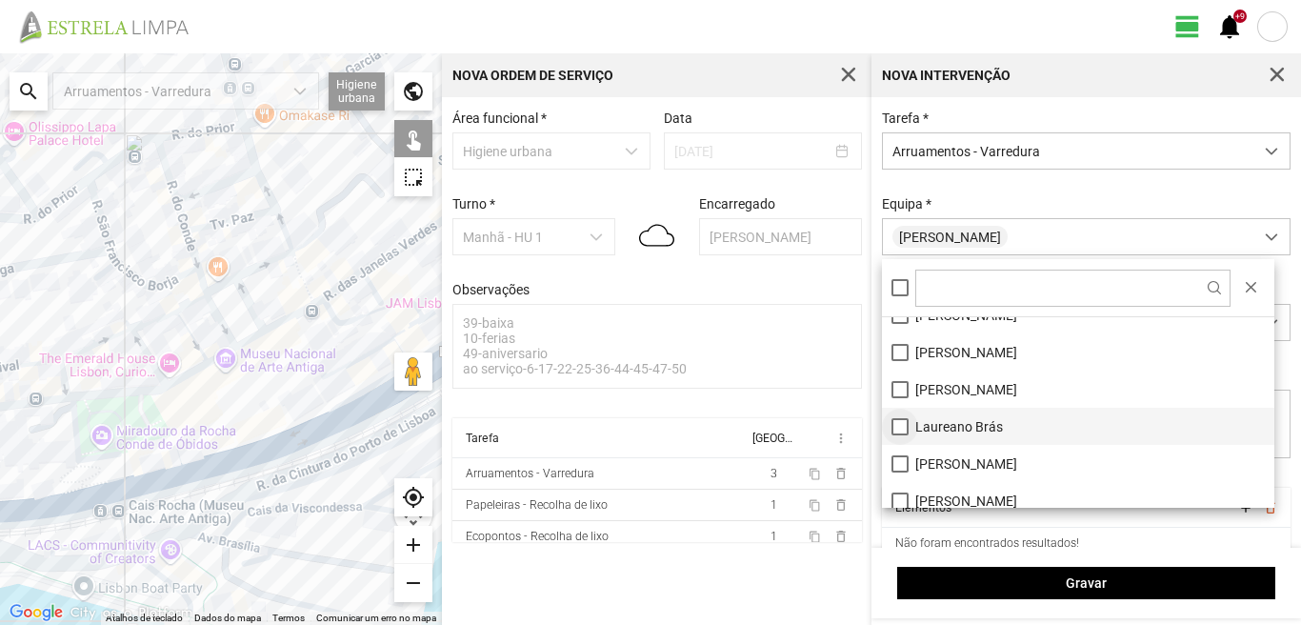
click at [894, 421] on li "Laureano Brás" at bounding box center [1078, 426] width 392 height 37
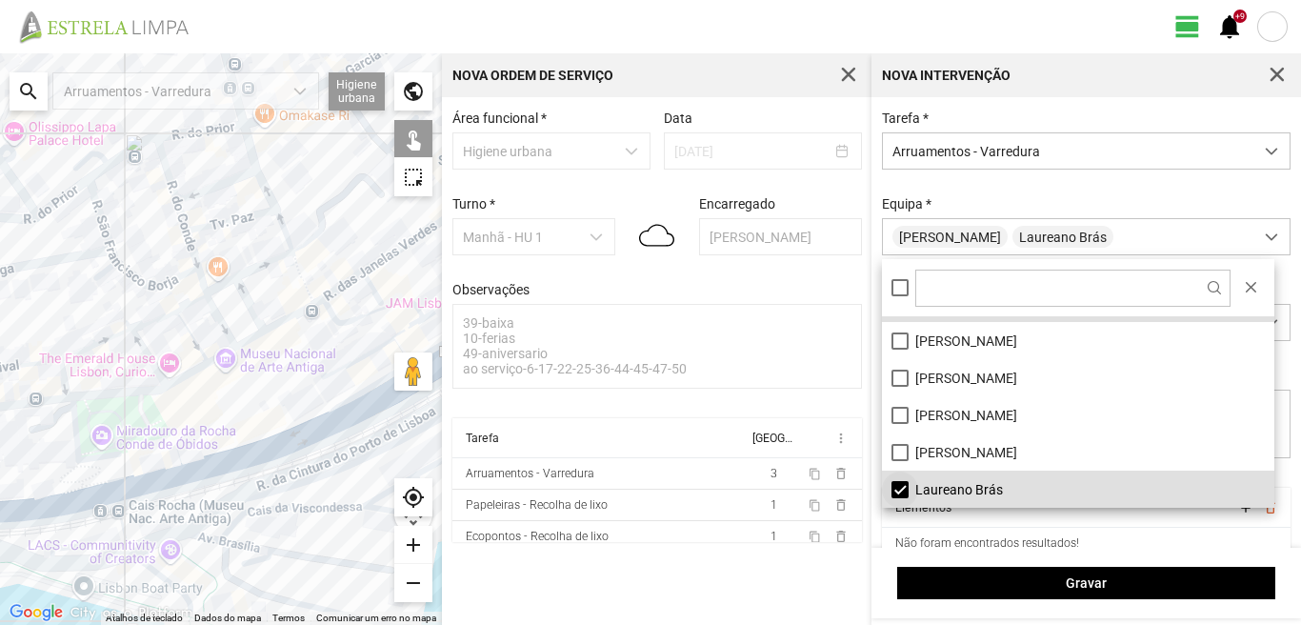
scroll to position [0, 0]
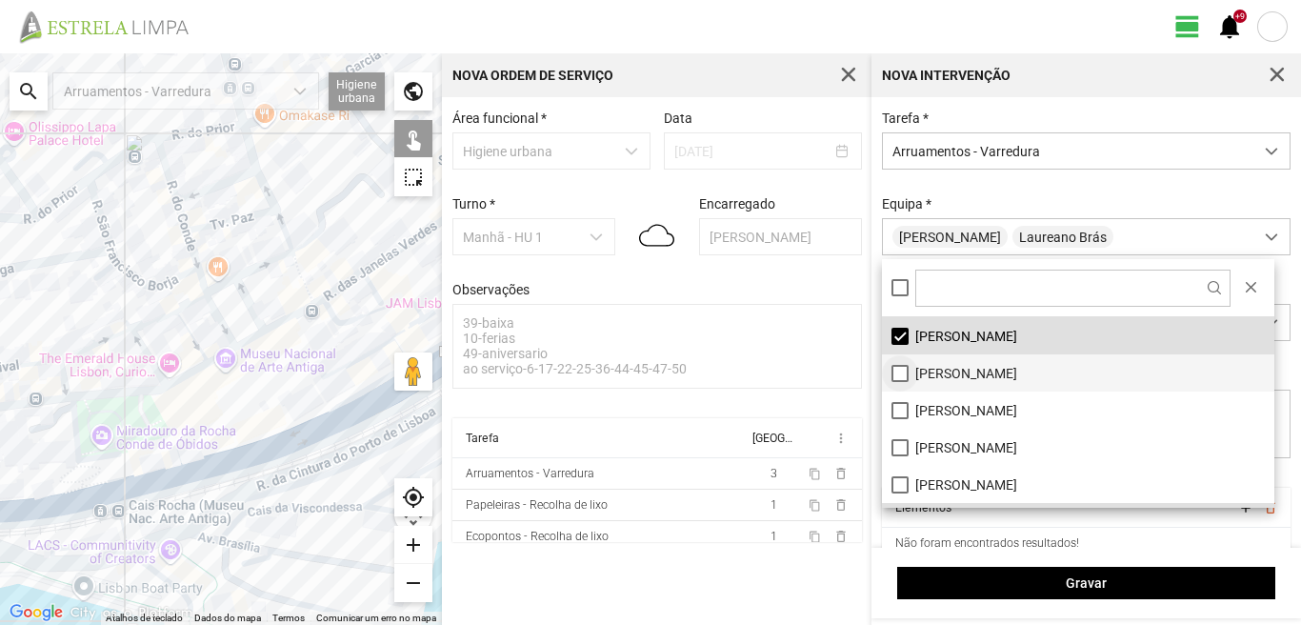
click at [897, 370] on li "[PERSON_NAME]" at bounding box center [1078, 372] width 392 height 37
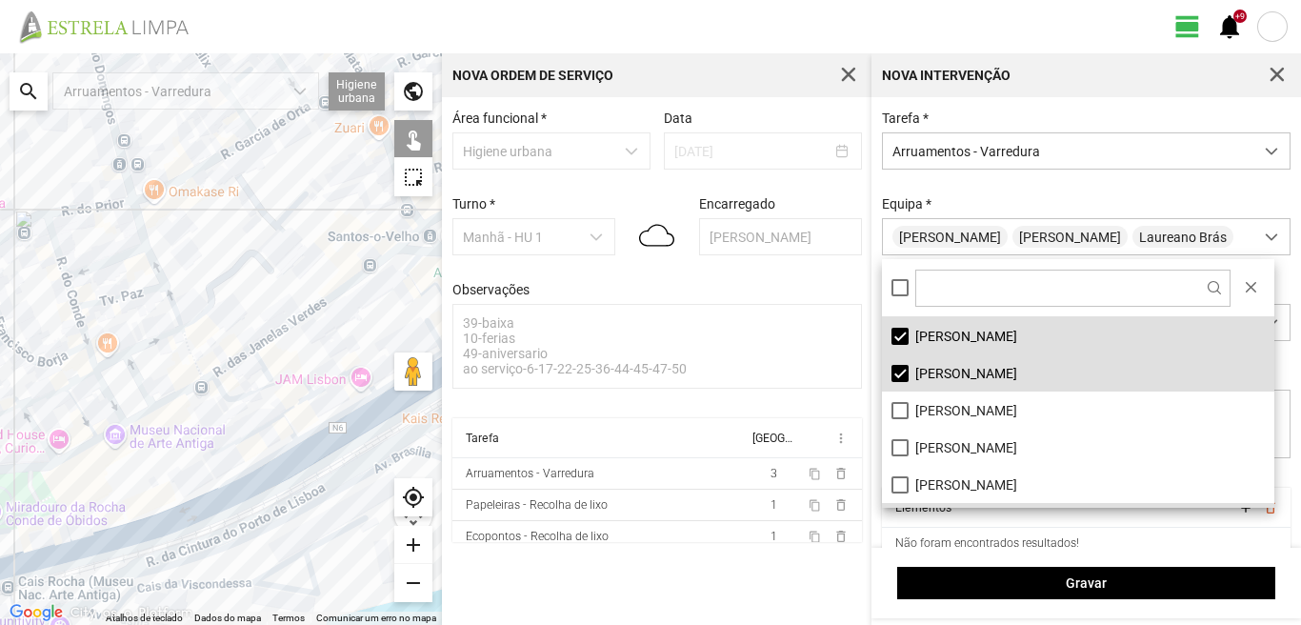
drag, startPoint x: 189, startPoint y: 381, endPoint x: 73, endPoint y: 465, distance: 142.5
click at [73, 465] on div at bounding box center [221, 338] width 442 height 571
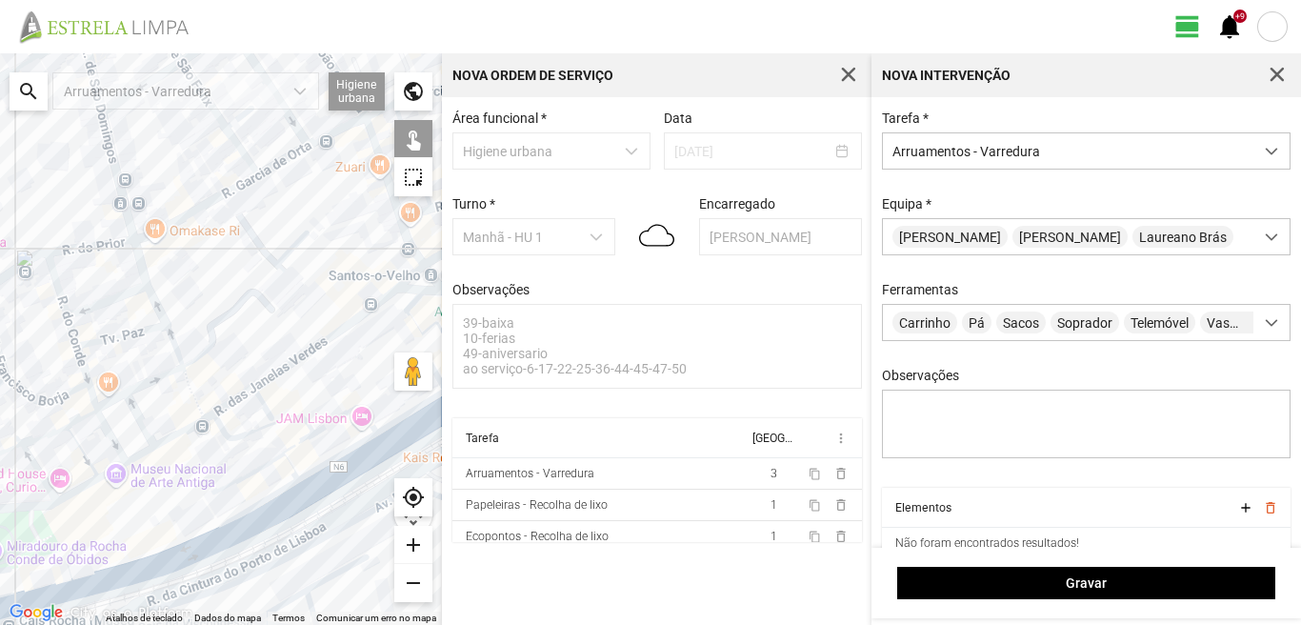
drag, startPoint x: 198, startPoint y: 213, endPoint x: 219, endPoint y: 419, distance: 206.7
click at [219, 419] on div at bounding box center [221, 338] width 442 height 571
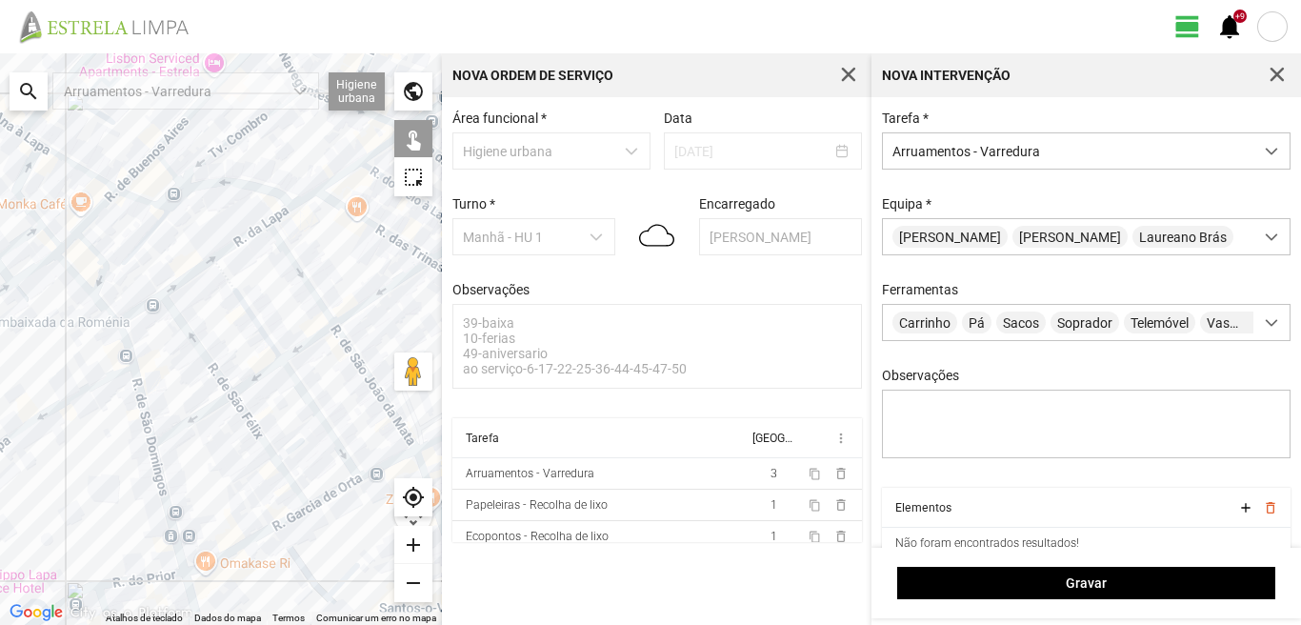
drag, startPoint x: 145, startPoint y: 310, endPoint x: 216, endPoint y: 379, distance: 99.0
click at [216, 377] on div at bounding box center [221, 338] width 442 height 571
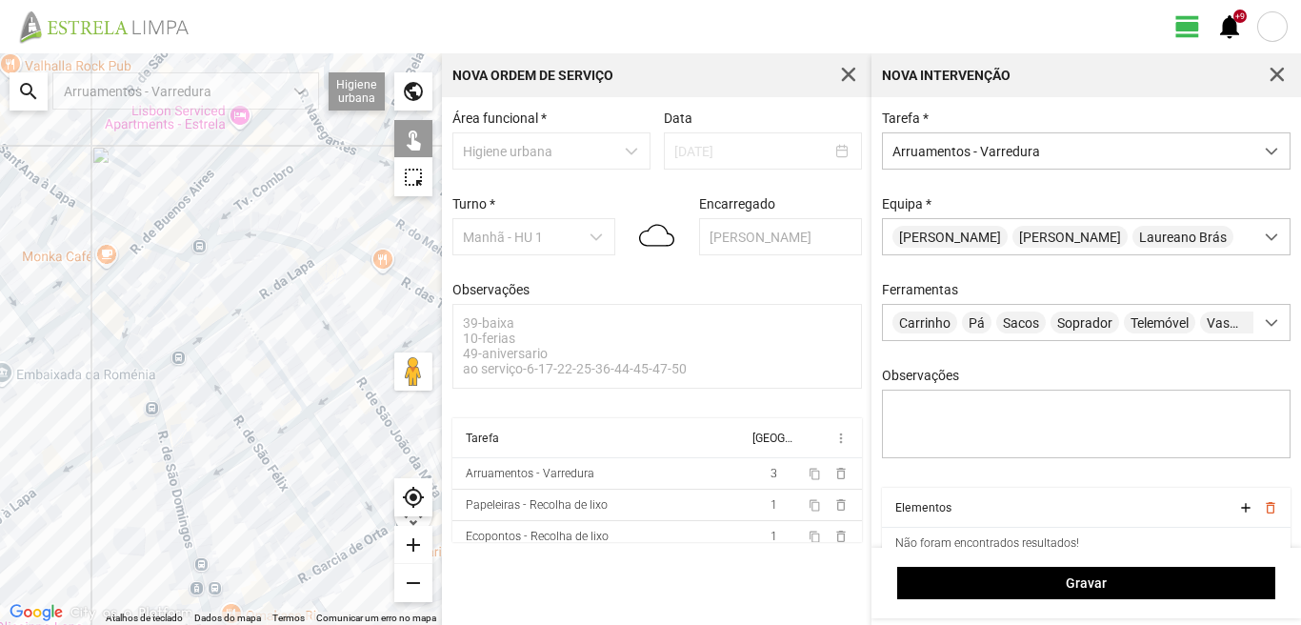
click at [167, 358] on div at bounding box center [221, 338] width 442 height 571
click at [209, 333] on div at bounding box center [221, 338] width 442 height 571
click at [278, 286] on div at bounding box center [221, 338] width 442 height 571
click at [307, 262] on div at bounding box center [221, 338] width 442 height 571
click at [358, 229] on div at bounding box center [221, 338] width 442 height 571
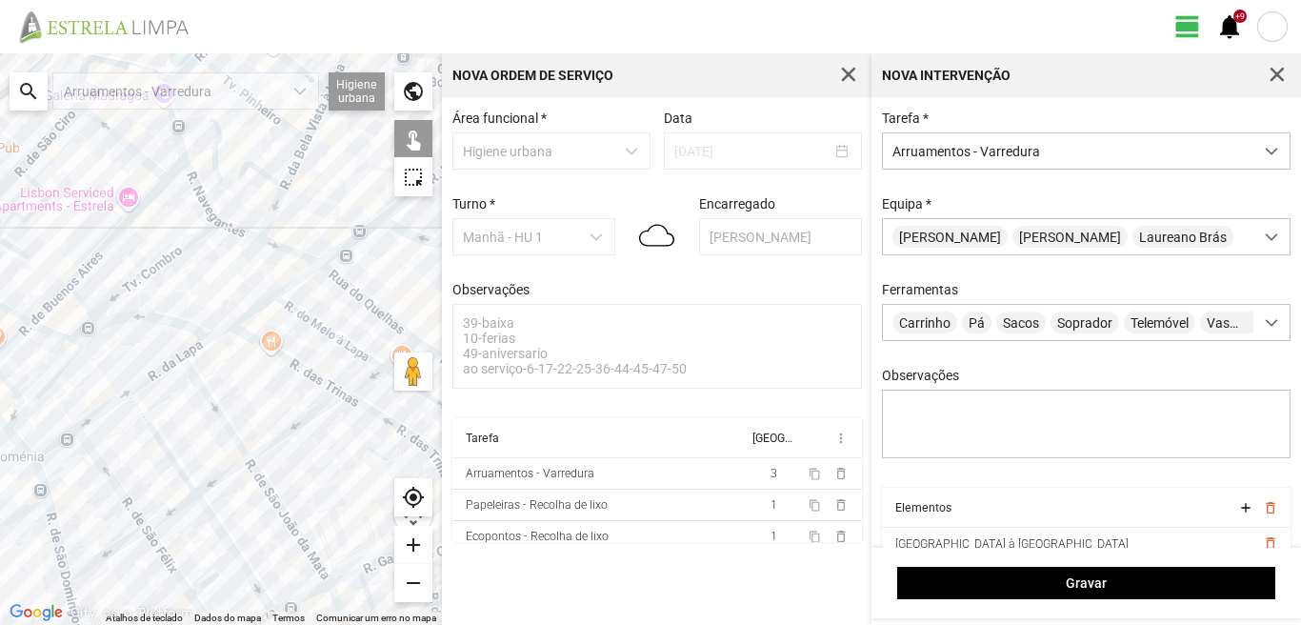
drag, startPoint x: 312, startPoint y: 310, endPoint x: 220, endPoint y: 371, distance: 110.6
click at [220, 371] on div at bounding box center [221, 338] width 442 height 571
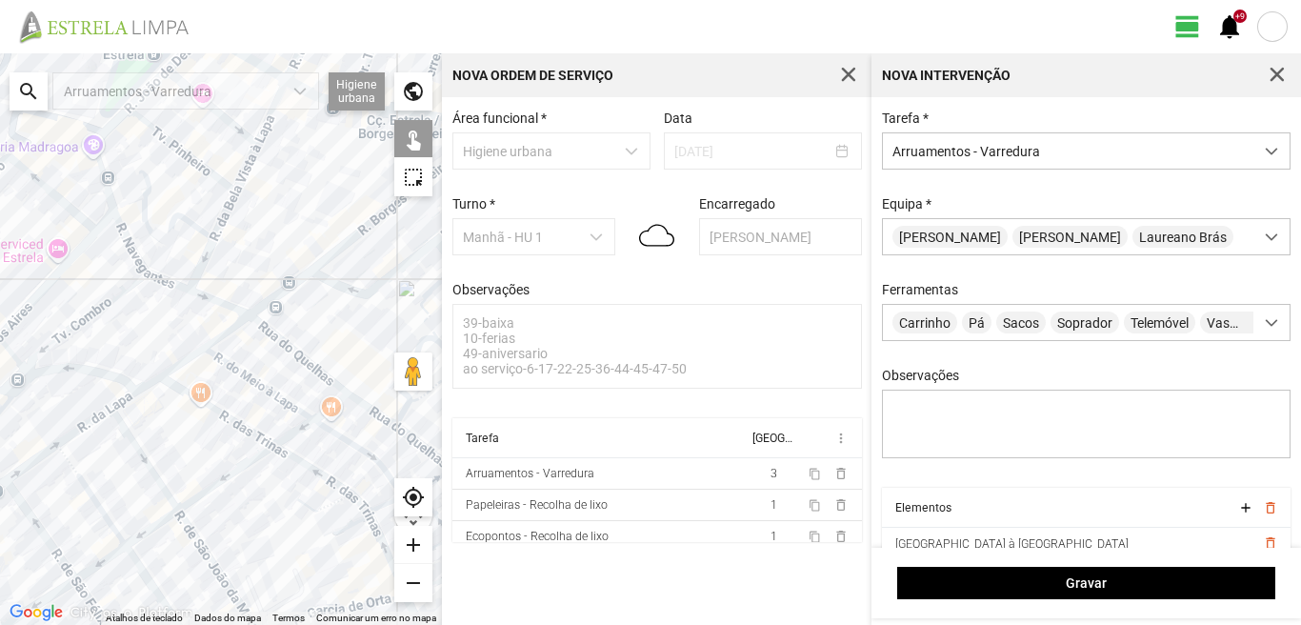
click at [224, 329] on div at bounding box center [221, 338] width 442 height 571
click at [223, 368] on div at bounding box center [221, 338] width 442 height 571
click at [229, 367] on div at bounding box center [221, 338] width 442 height 571
click at [341, 439] on div at bounding box center [221, 338] width 442 height 571
click at [239, 425] on div at bounding box center [221, 338] width 442 height 571
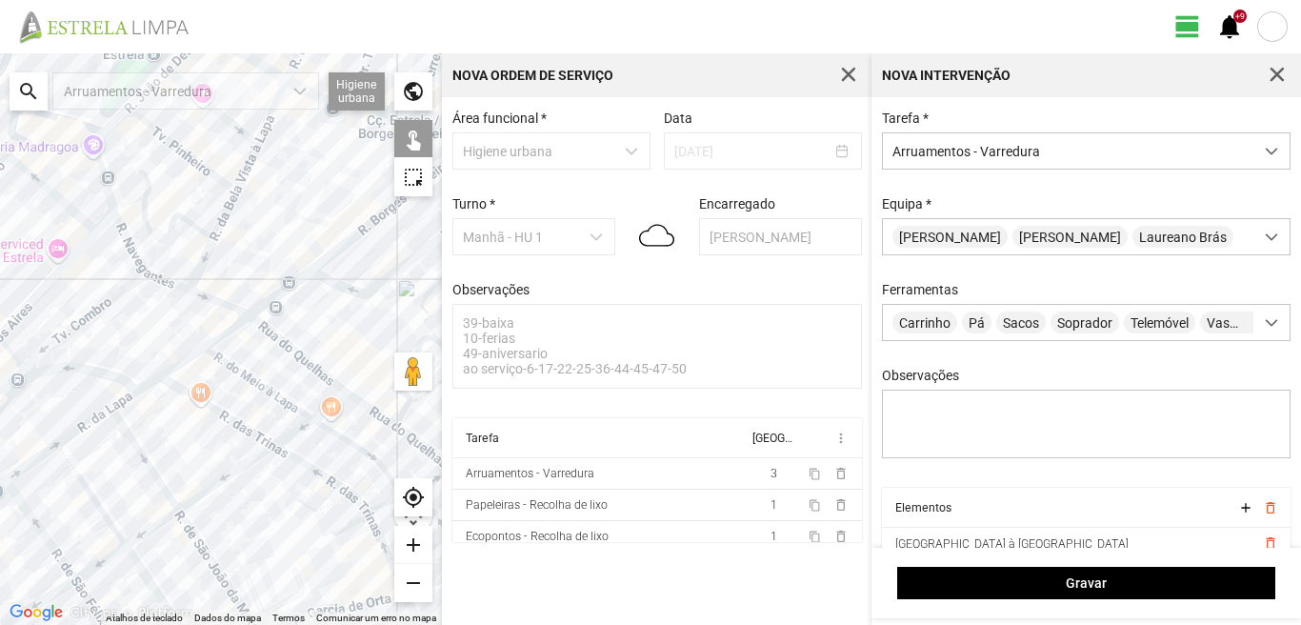
click at [315, 473] on div at bounding box center [221, 338] width 442 height 571
click at [290, 432] on div at bounding box center [221, 338] width 442 height 571
click at [331, 409] on div at bounding box center [221, 338] width 442 height 571
click at [317, 414] on div at bounding box center [221, 338] width 442 height 571
click at [240, 467] on div at bounding box center [221, 338] width 442 height 571
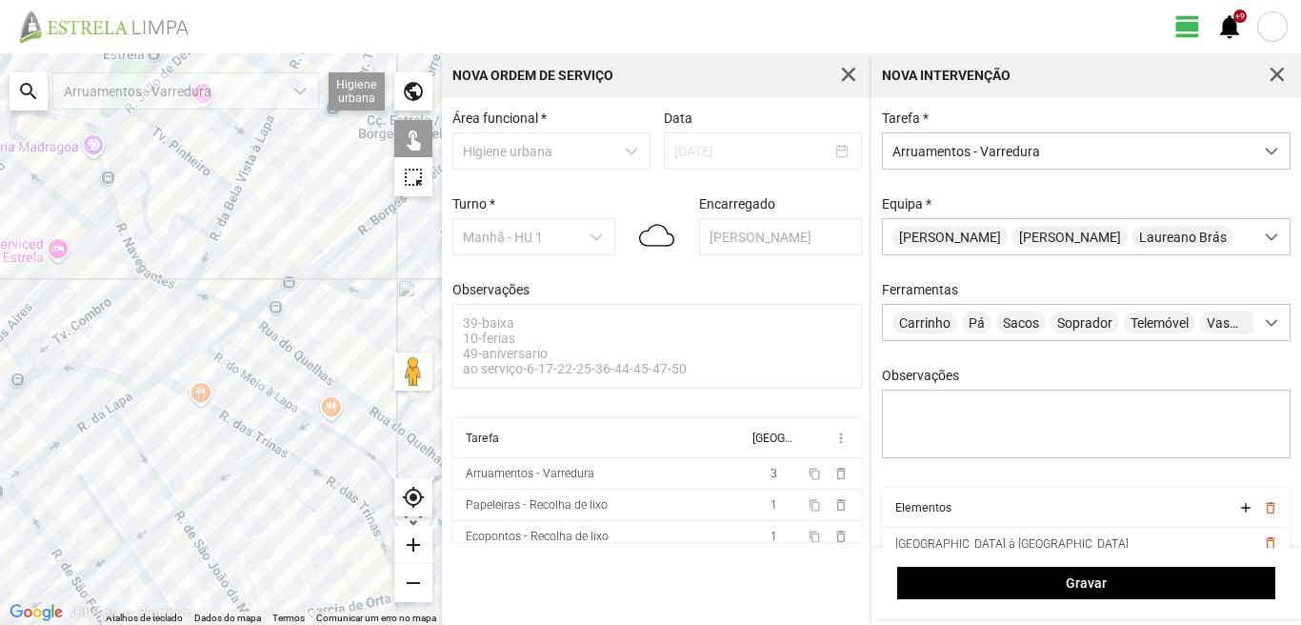
click at [149, 477] on div at bounding box center [221, 338] width 442 height 571
click at [153, 475] on div at bounding box center [221, 338] width 442 height 571
click at [210, 563] on div at bounding box center [221, 338] width 442 height 571
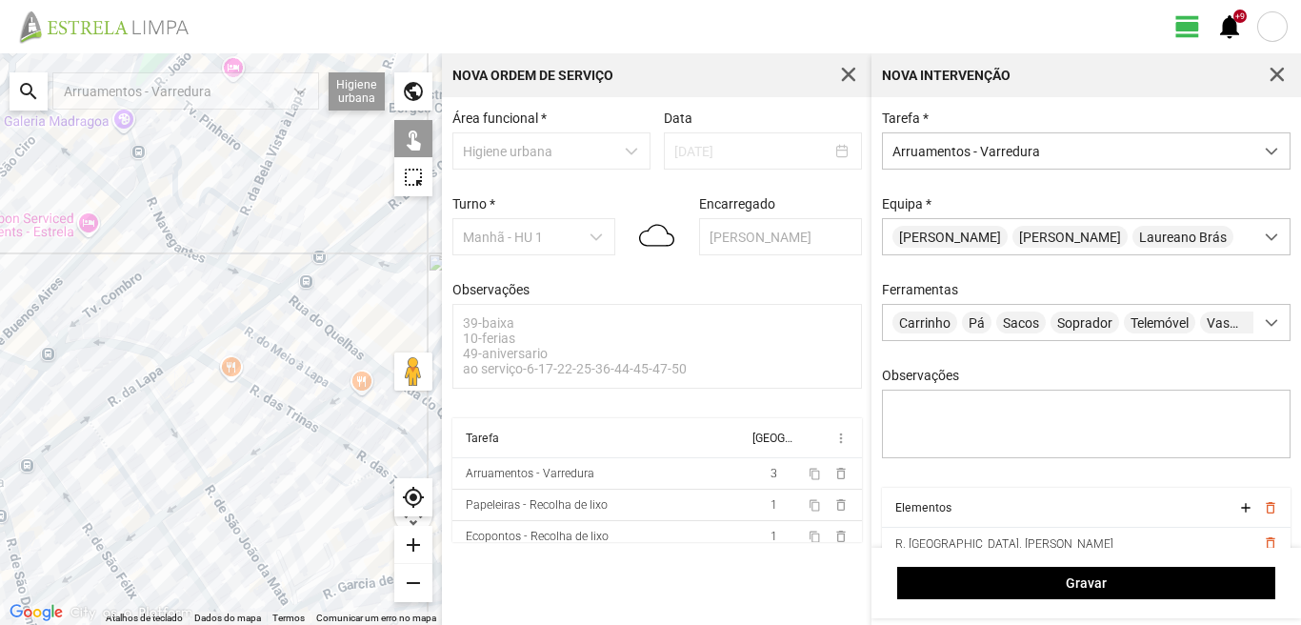
drag, startPoint x: 209, startPoint y: 530, endPoint x: 274, endPoint y: 466, distance: 91.6
click at [272, 469] on div at bounding box center [221, 338] width 442 height 571
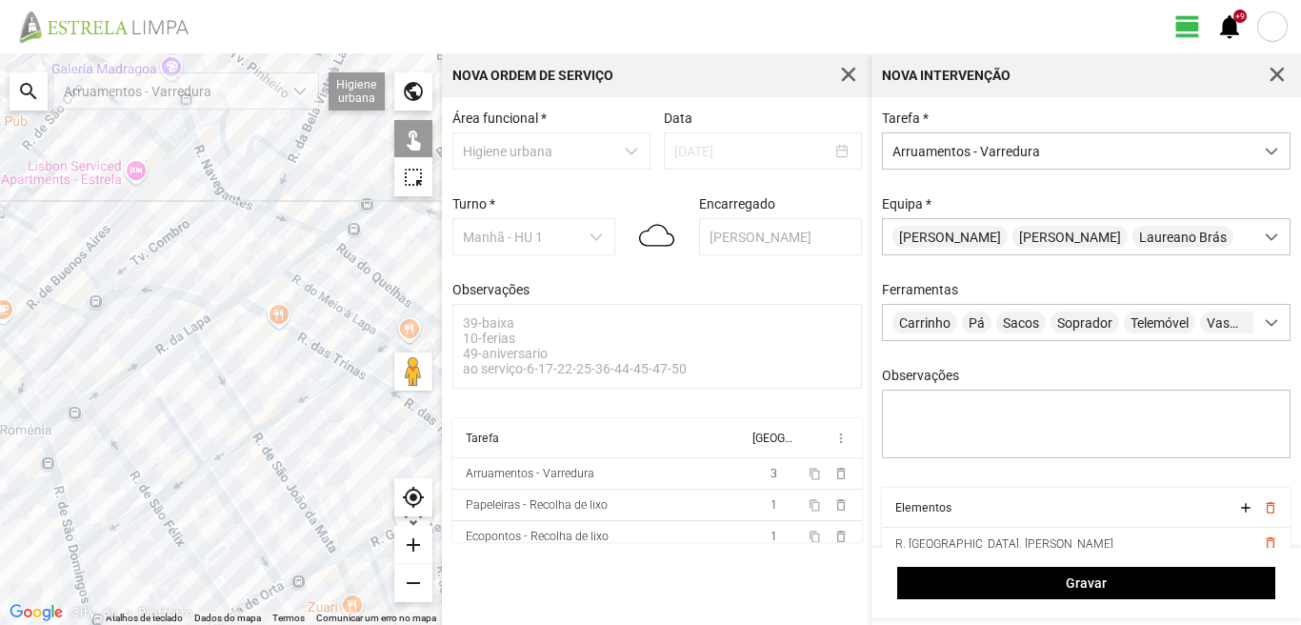
click at [237, 443] on div at bounding box center [221, 338] width 442 height 571
click at [170, 414] on div at bounding box center [221, 338] width 442 height 571
click at [147, 380] on div at bounding box center [221, 338] width 442 height 571
click at [111, 444] on div at bounding box center [221, 338] width 442 height 571
click at [169, 523] on div at bounding box center [221, 338] width 442 height 571
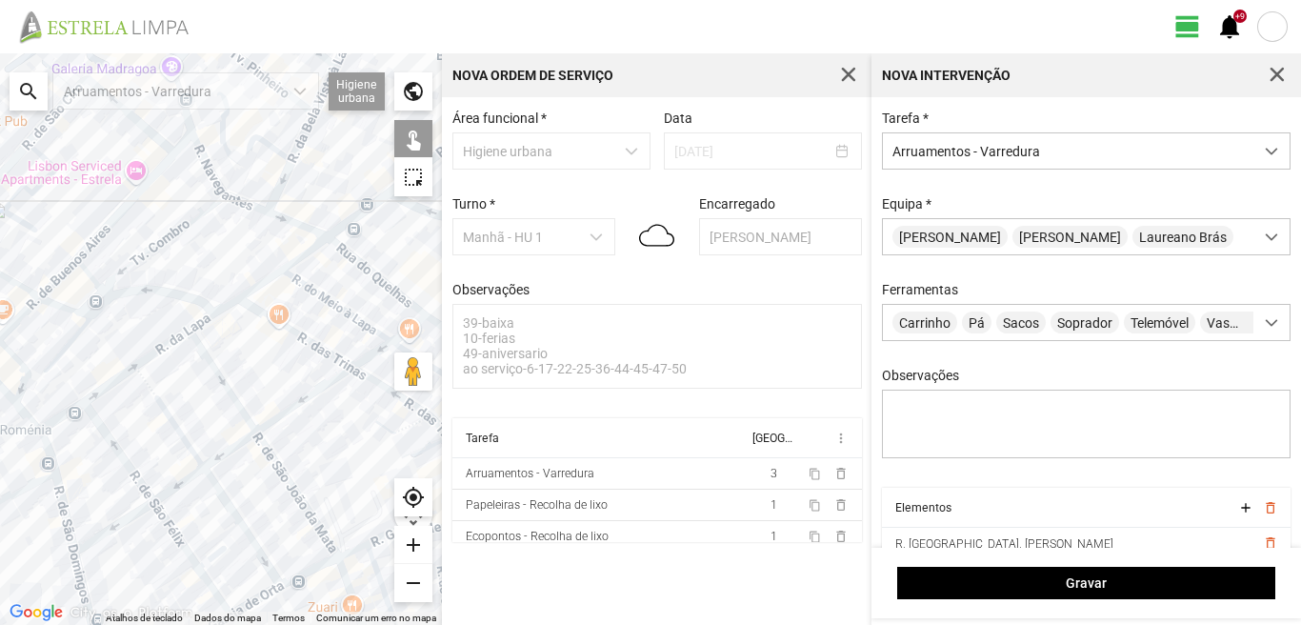
click at [175, 485] on div at bounding box center [221, 338] width 442 height 571
click at [228, 499] on div at bounding box center [221, 338] width 442 height 571
click at [123, 515] on div at bounding box center [221, 338] width 442 height 571
click at [124, 521] on div at bounding box center [221, 338] width 442 height 571
click at [56, 503] on div at bounding box center [221, 338] width 442 height 571
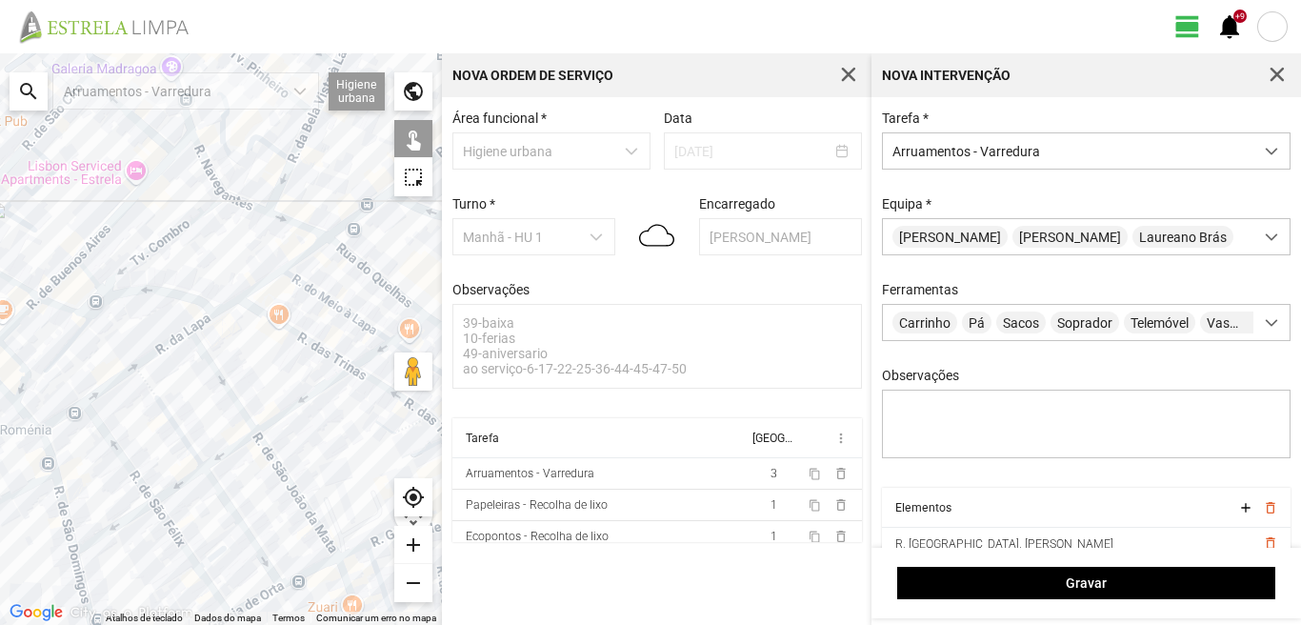
click at [47, 447] on div at bounding box center [221, 338] width 442 height 571
click at [57, 501] on div at bounding box center [221, 338] width 442 height 571
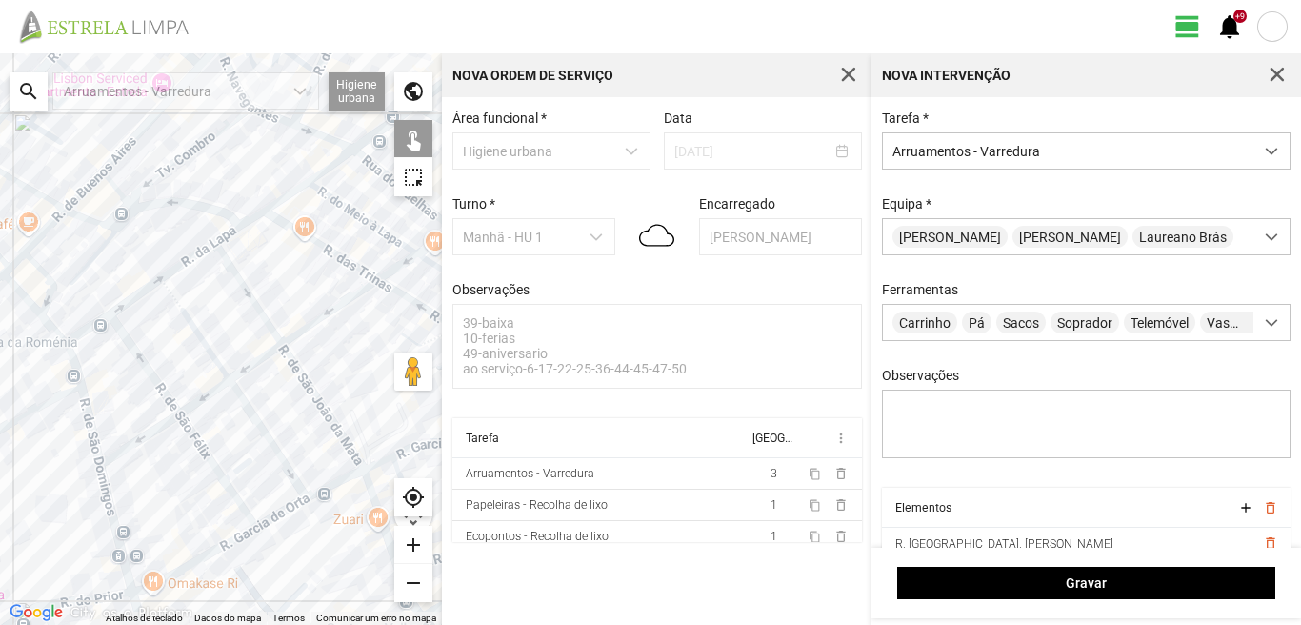
drag, startPoint x: 116, startPoint y: 509, endPoint x: 133, endPoint y: 445, distance: 67.0
click at [133, 445] on div at bounding box center [221, 338] width 442 height 571
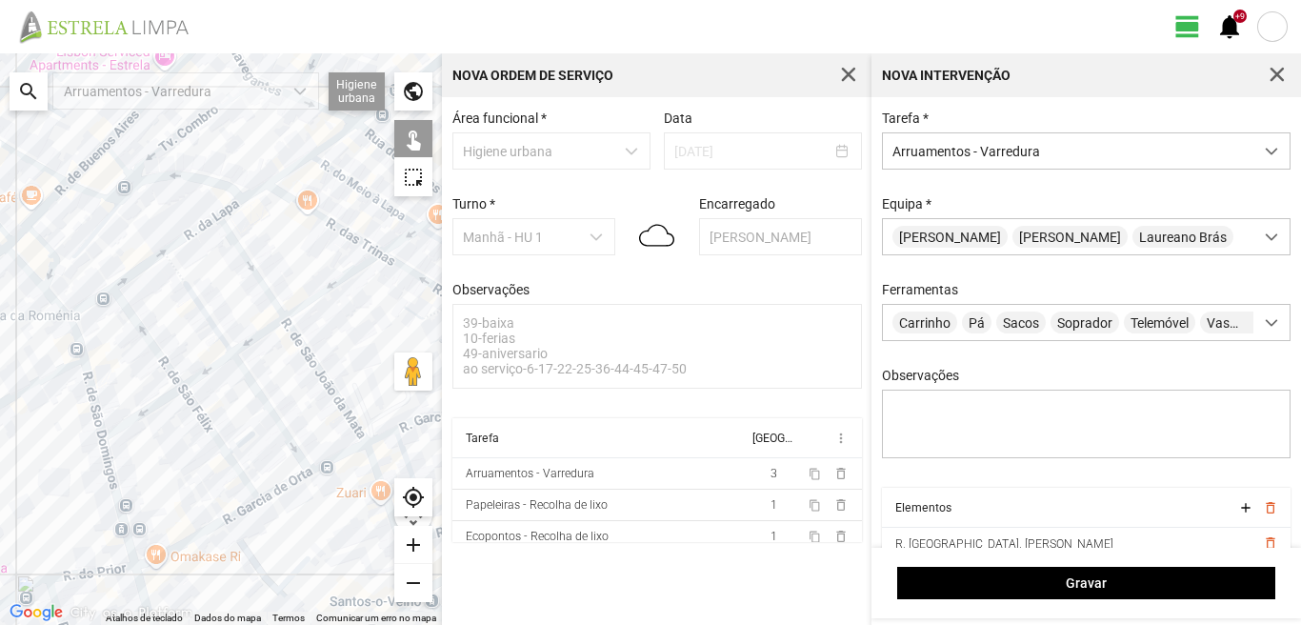
click at [111, 471] on div at bounding box center [221, 338] width 442 height 571
click at [169, 547] on div at bounding box center [221, 338] width 442 height 571
click at [278, 491] on div at bounding box center [221, 338] width 442 height 571
click at [328, 458] on div at bounding box center [221, 338] width 442 height 571
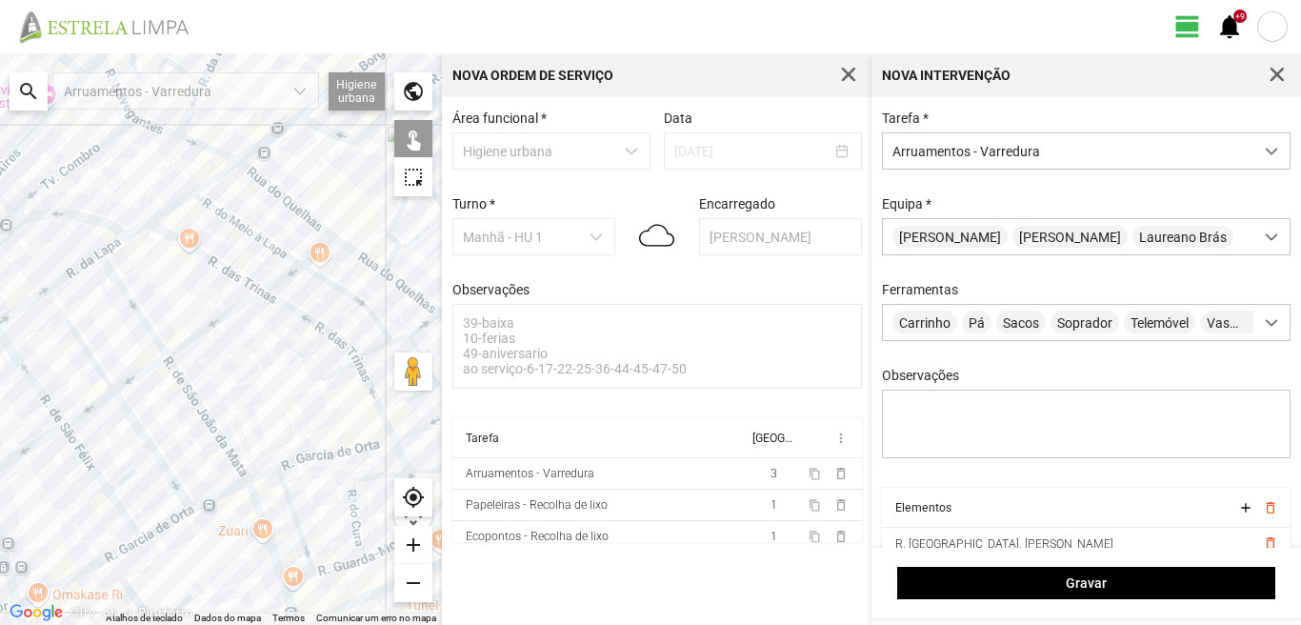
drag, startPoint x: 317, startPoint y: 438, endPoint x: 181, endPoint y: 476, distance: 141.4
click at [181, 476] on div at bounding box center [221, 338] width 442 height 571
click at [244, 472] on div at bounding box center [221, 338] width 442 height 571
click at [245, 484] on div at bounding box center [221, 338] width 442 height 571
click at [247, 477] on div at bounding box center [221, 338] width 442 height 571
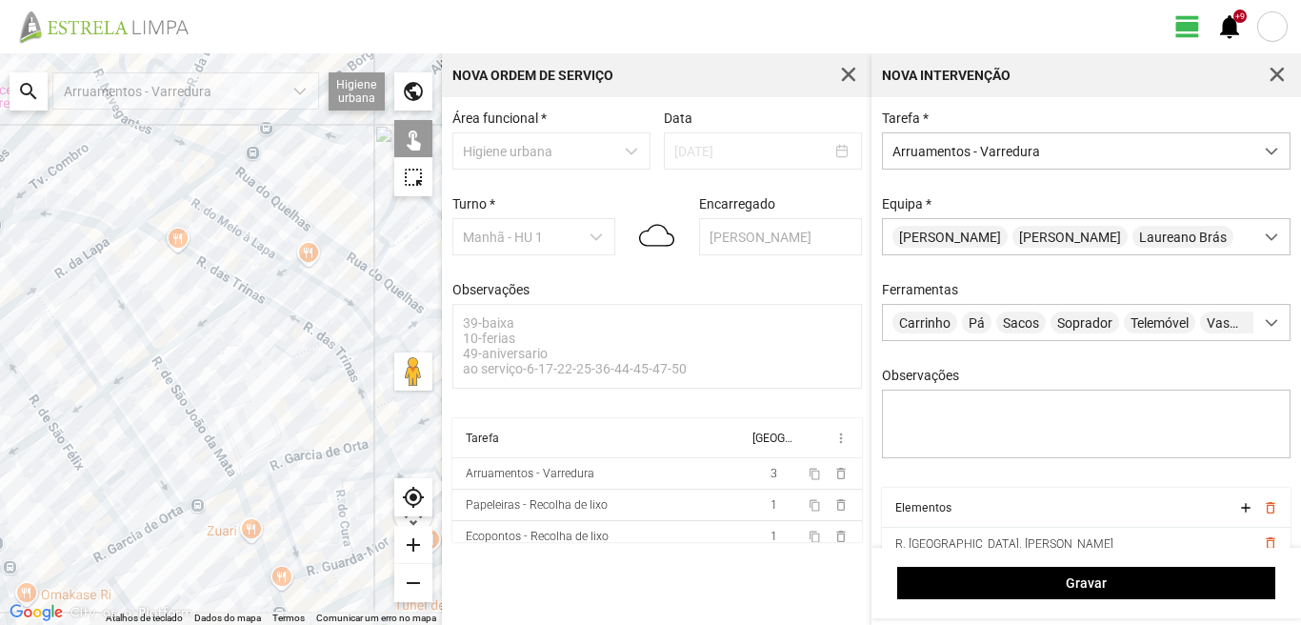
click at [303, 456] on div at bounding box center [221, 338] width 442 height 571
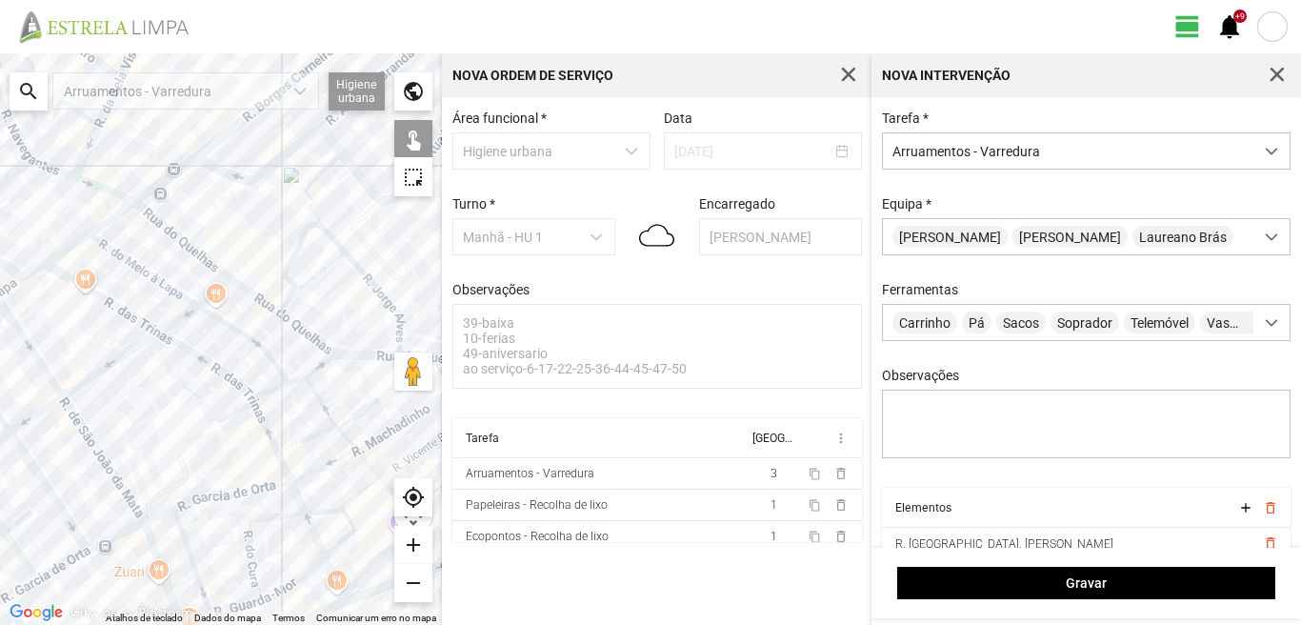
drag, startPoint x: 312, startPoint y: 460, endPoint x: 217, endPoint y: 502, distance: 104.0
click at [217, 502] on div at bounding box center [221, 338] width 442 height 571
click at [260, 426] on div at bounding box center [221, 338] width 442 height 571
click at [285, 471] on div at bounding box center [221, 338] width 442 height 571
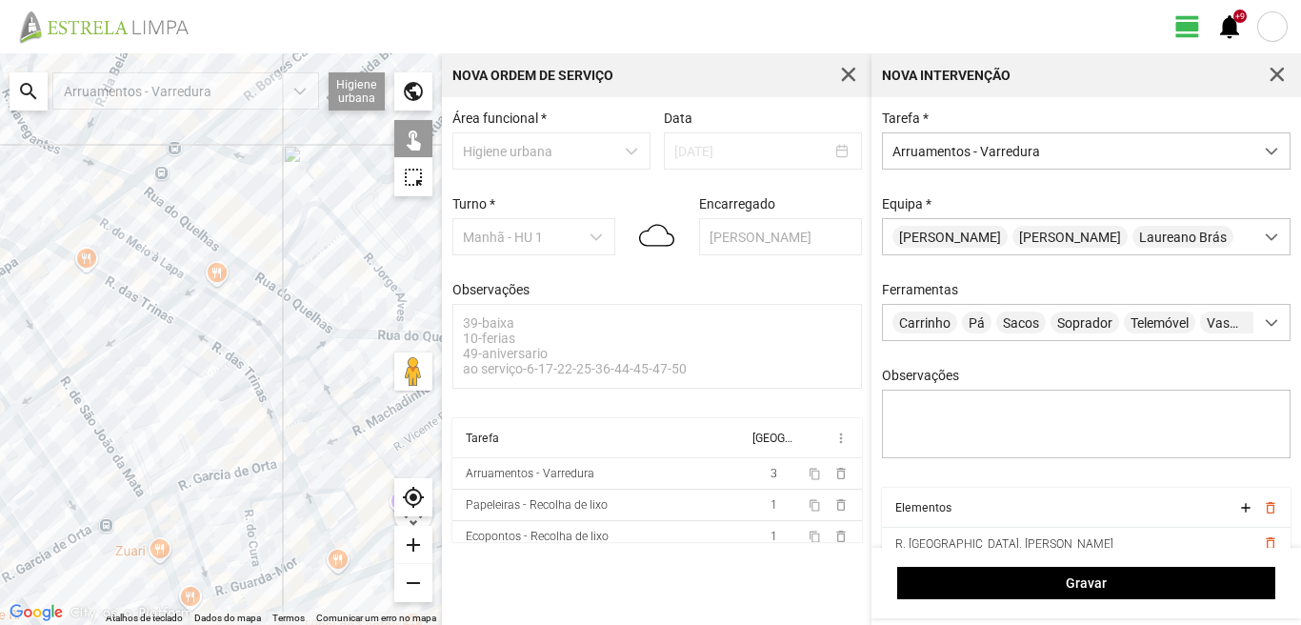
drag, startPoint x: 187, startPoint y: 545, endPoint x: 193, endPoint y: 479, distance: 66.0
click at [193, 483] on div at bounding box center [221, 338] width 442 height 571
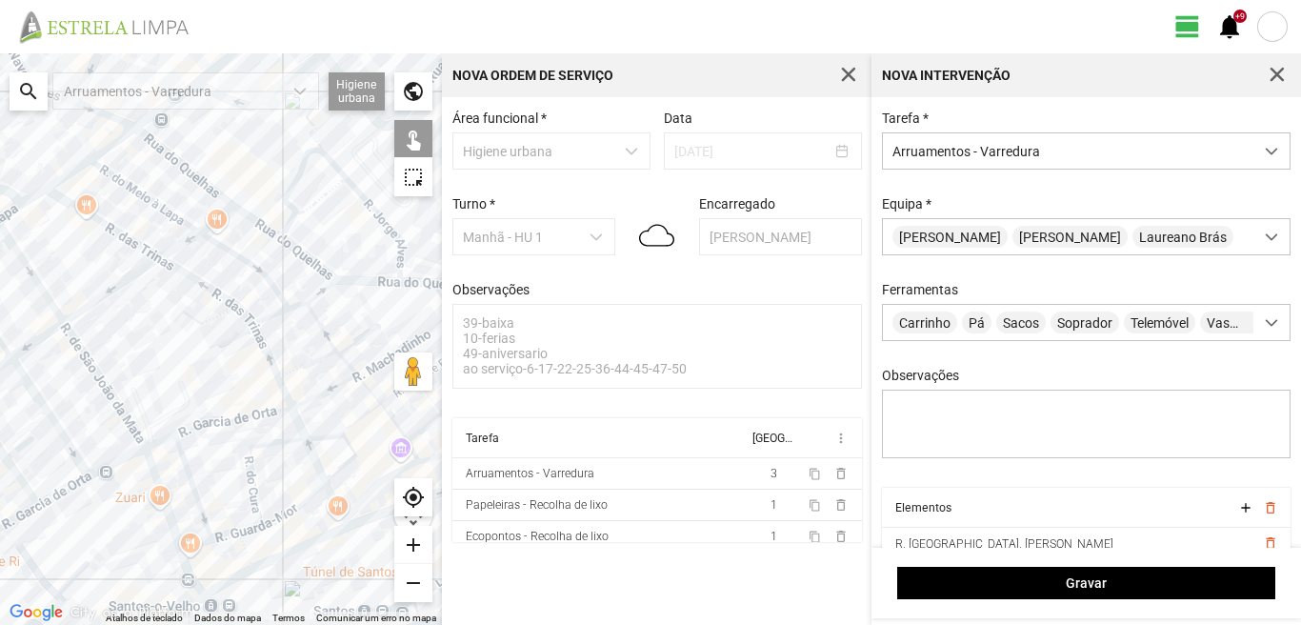
click at [169, 517] on div at bounding box center [221, 338] width 442 height 571
click at [195, 502] on div at bounding box center [221, 338] width 442 height 571
click at [184, 571] on div at bounding box center [221, 338] width 442 height 571
click at [189, 545] on div at bounding box center [221, 338] width 442 height 571
click at [233, 529] on div at bounding box center [221, 338] width 442 height 571
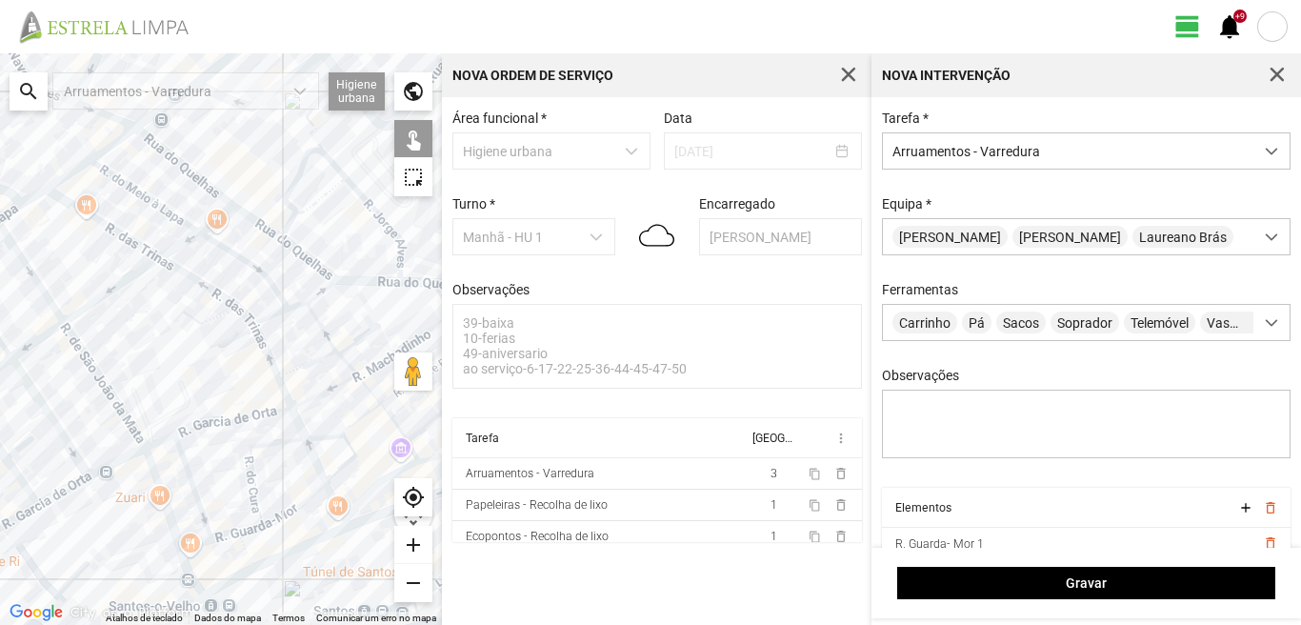
click at [227, 537] on div at bounding box center [221, 338] width 442 height 571
click at [247, 527] on div at bounding box center [221, 338] width 442 height 571
click at [260, 493] on div at bounding box center [221, 338] width 442 height 571
click at [288, 508] on div at bounding box center [221, 338] width 442 height 571
click at [293, 511] on div at bounding box center [221, 338] width 442 height 571
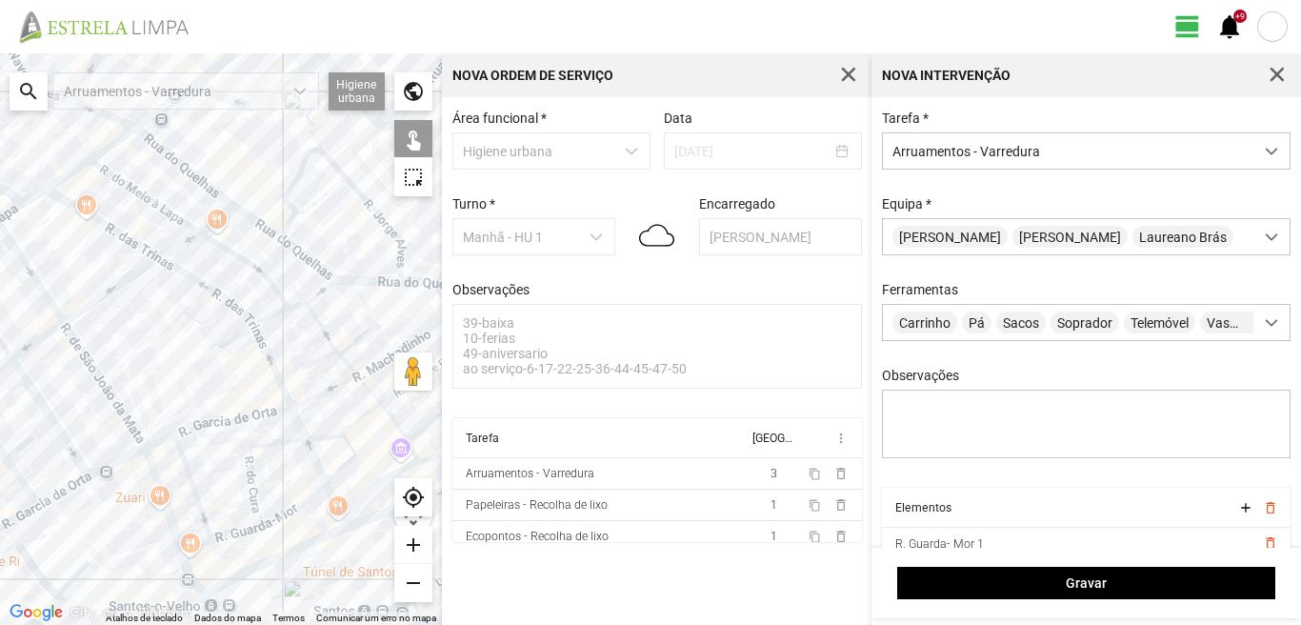
drag, startPoint x: 209, startPoint y: 529, endPoint x: 206, endPoint y: 519, distance: 10.9
click at [207, 524] on div at bounding box center [221, 338] width 442 height 571
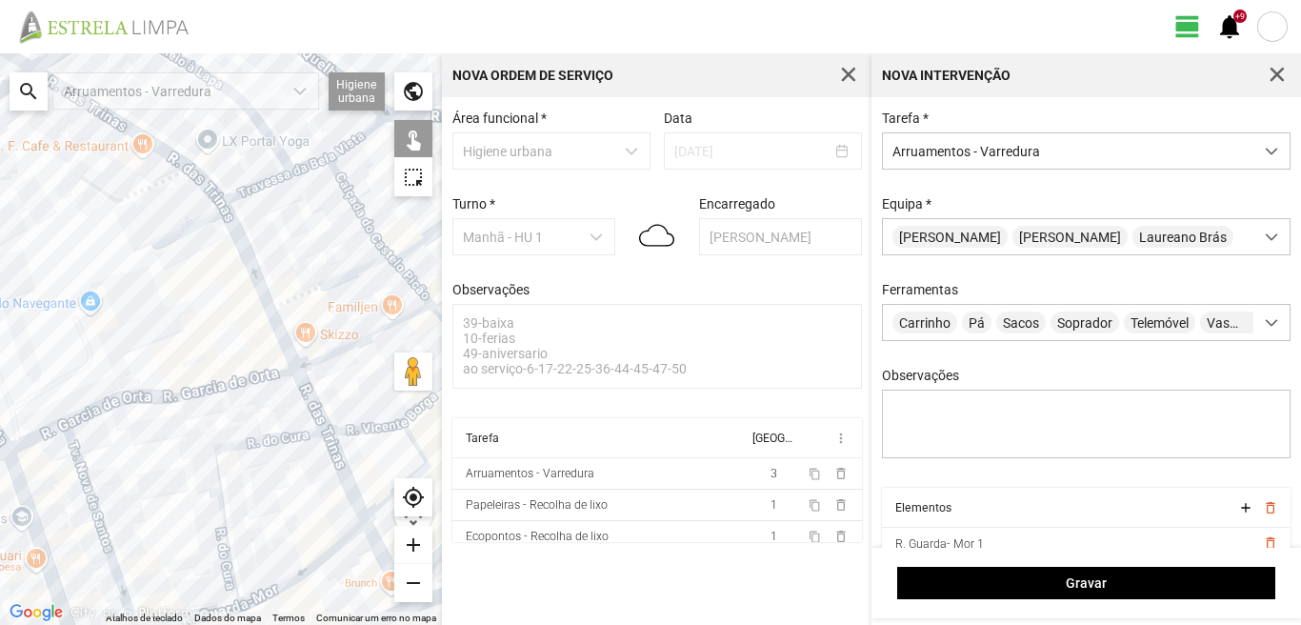
click at [311, 390] on div at bounding box center [221, 338] width 442 height 571
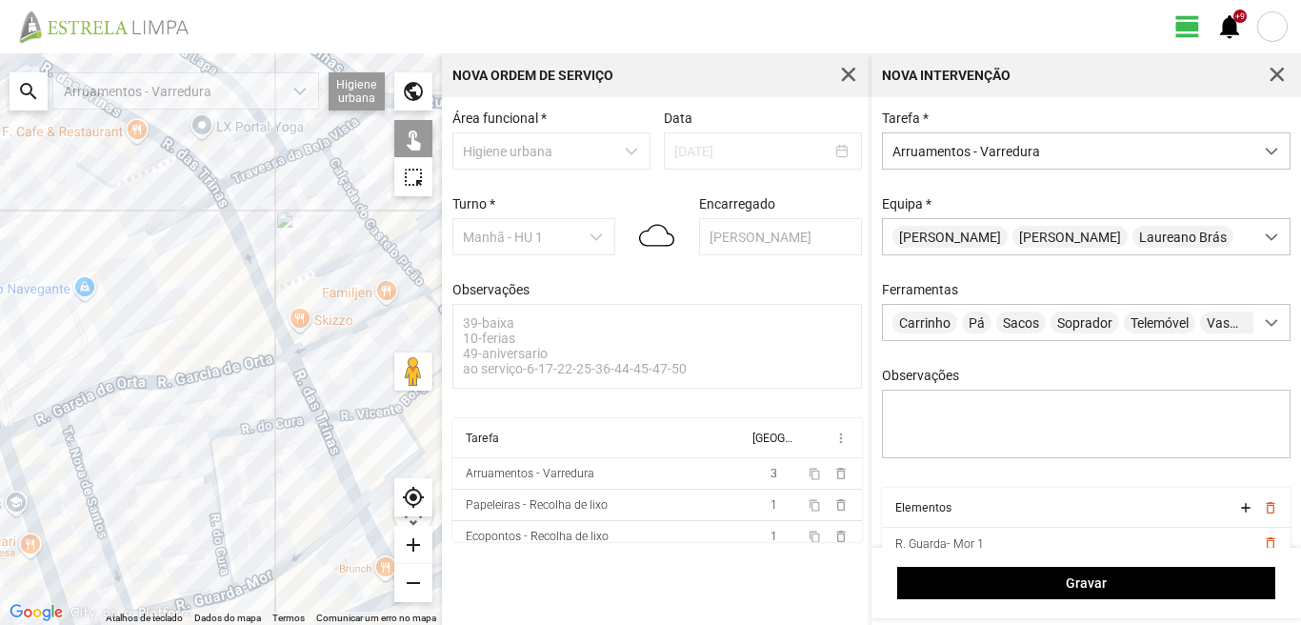
drag, startPoint x: 322, startPoint y: 487, endPoint x: 306, endPoint y: 449, distance: 40.5
click at [306, 449] on div at bounding box center [221, 338] width 442 height 571
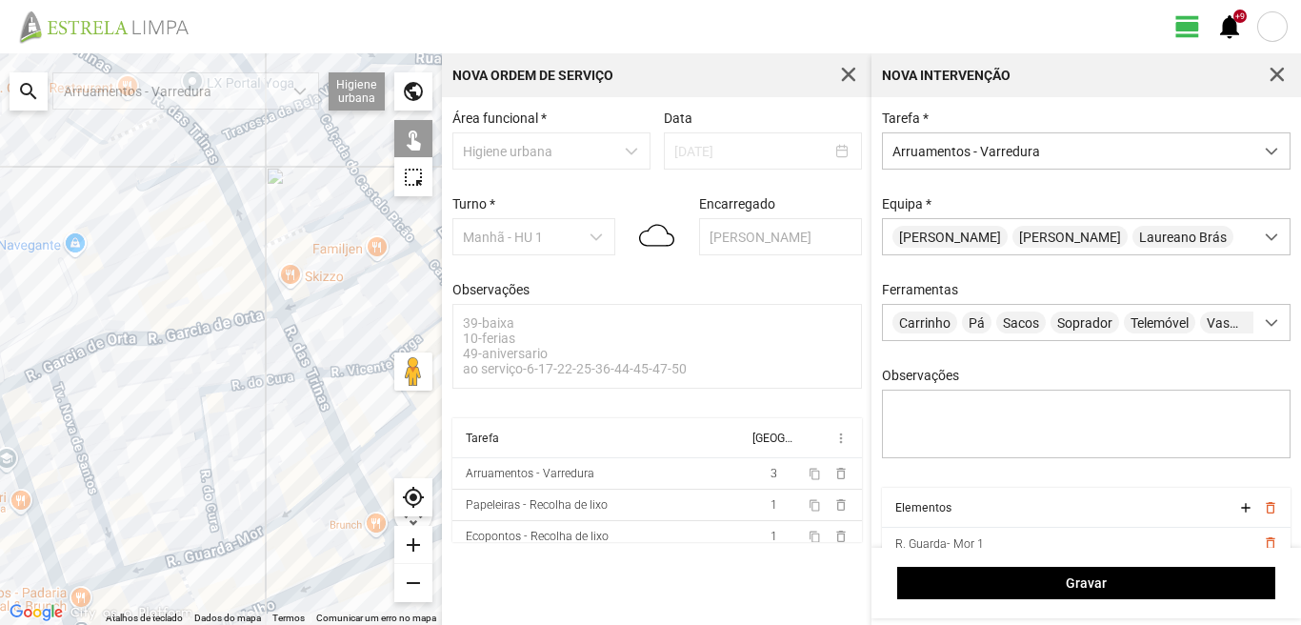
drag, startPoint x: 295, startPoint y: 511, endPoint x: 283, endPoint y: 440, distance: 72.5
click at [286, 444] on div at bounding box center [221, 338] width 442 height 571
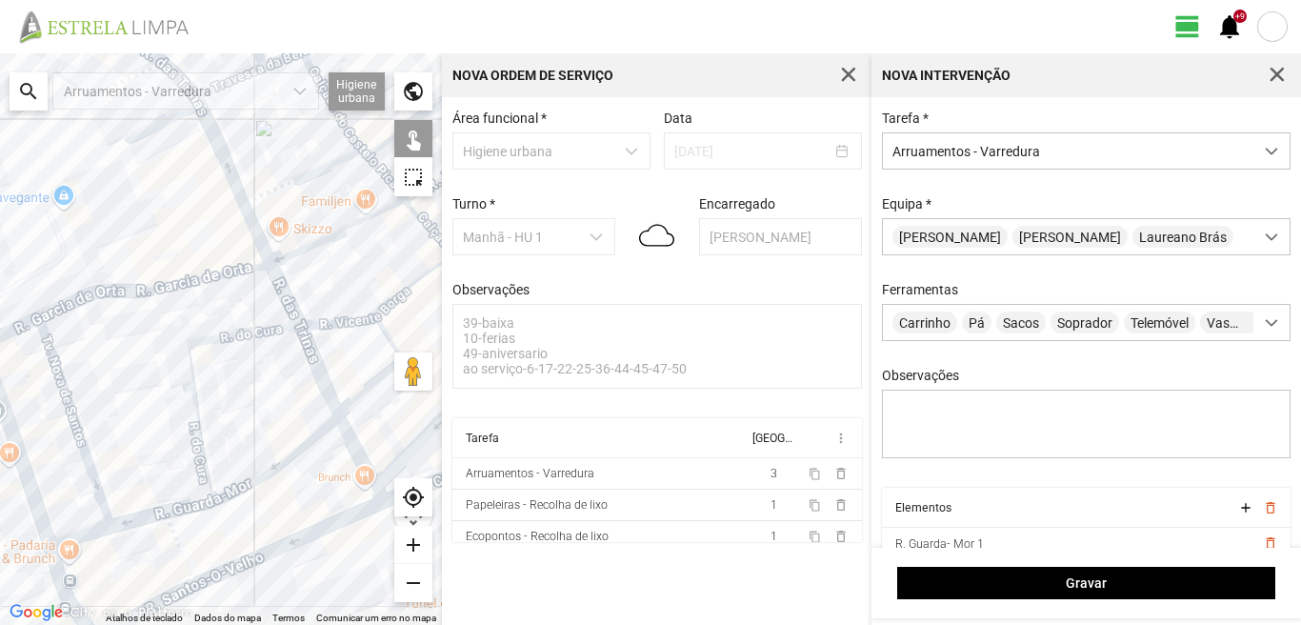
click at [350, 437] on div at bounding box center [221, 338] width 442 height 571
click at [174, 542] on div at bounding box center [221, 338] width 442 height 571
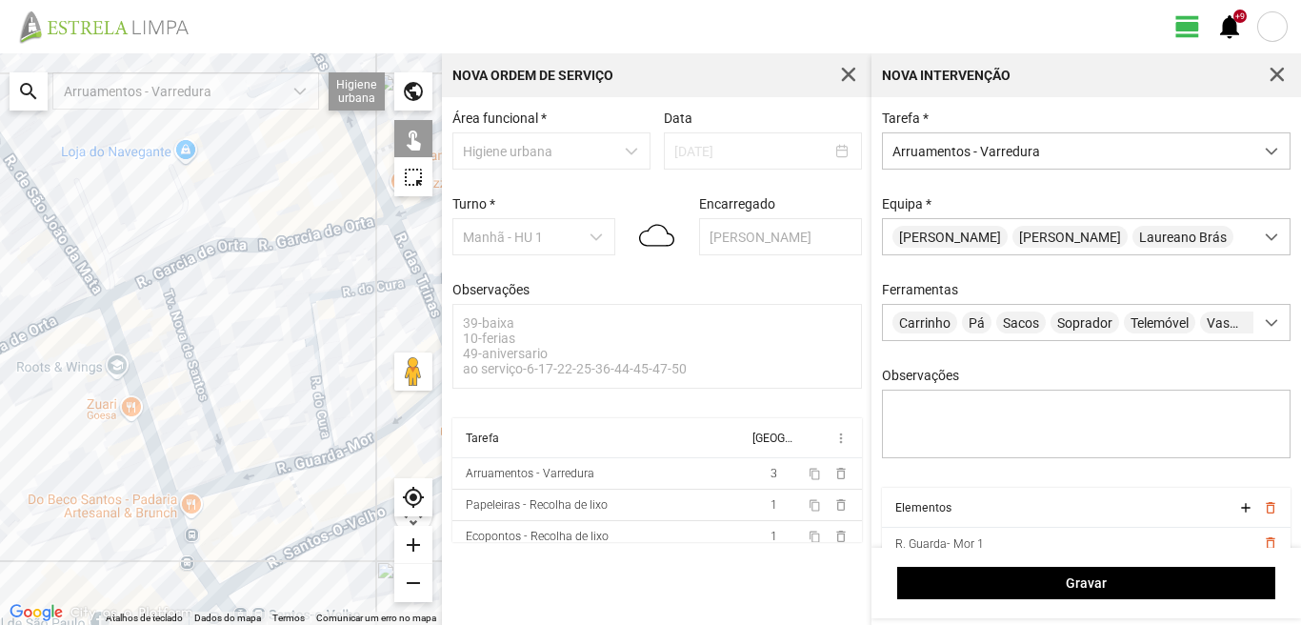
drag, startPoint x: 146, startPoint y: 552, endPoint x: 282, endPoint y: 501, distance: 145.5
click at [282, 501] on div at bounding box center [221, 338] width 442 height 571
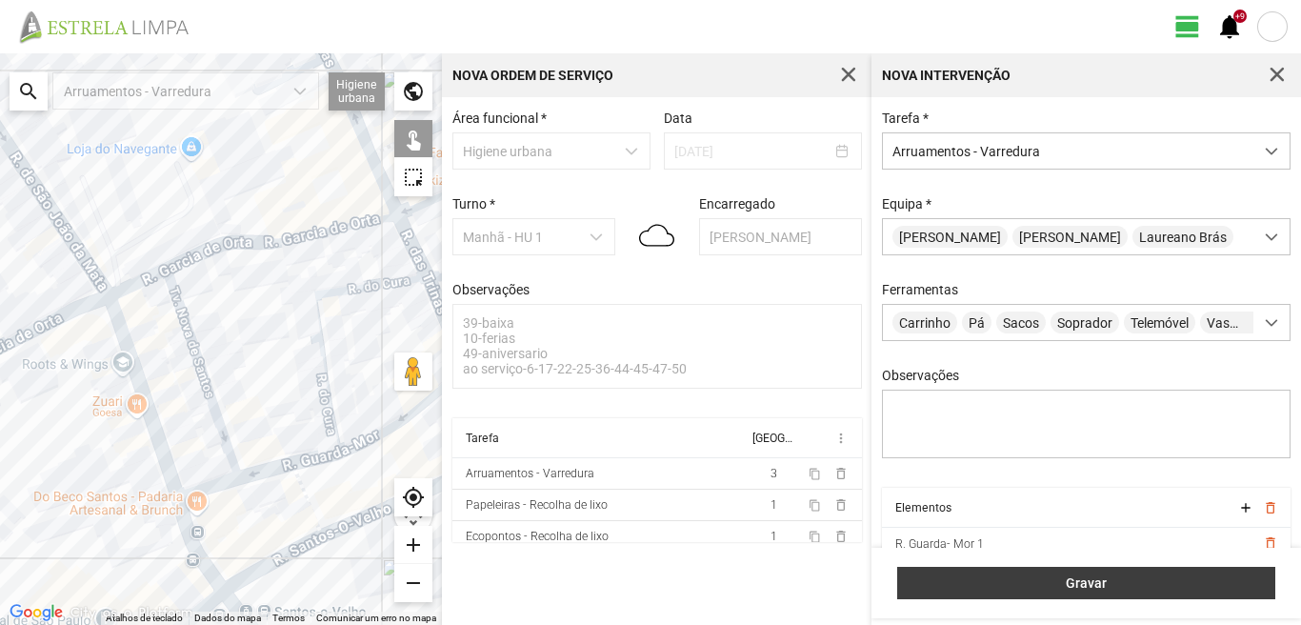
click at [1119, 575] on span "Gravar" at bounding box center [1086, 582] width 358 height 15
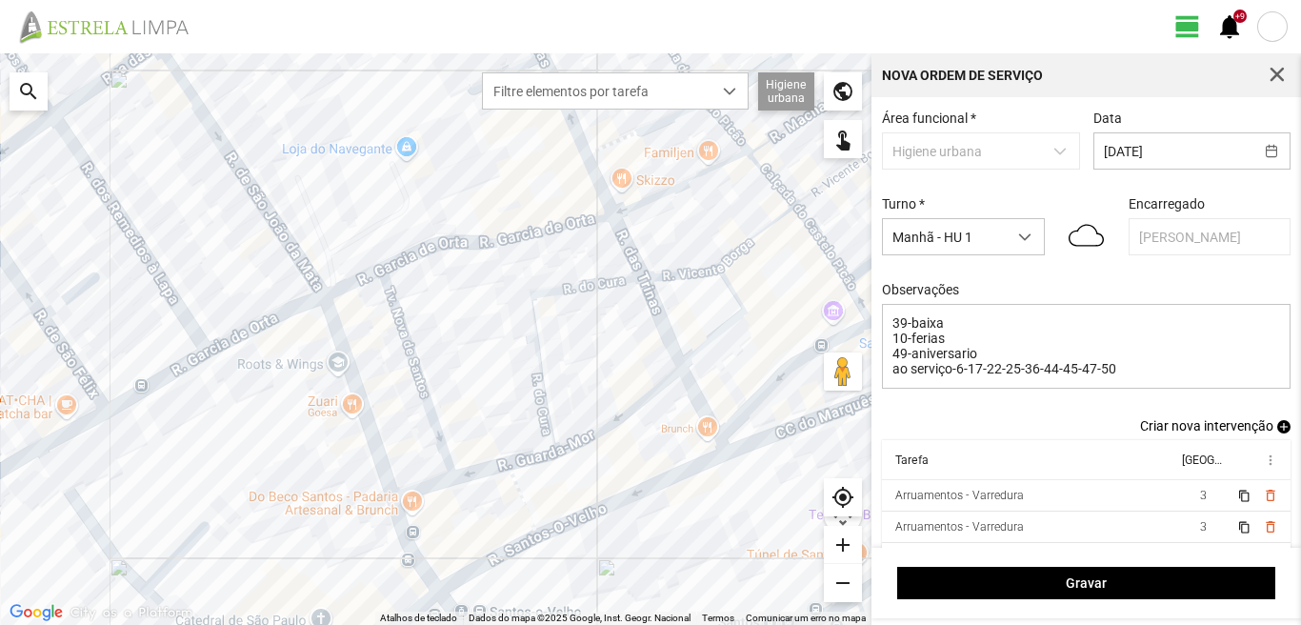
click at [1277, 433] on span "add" at bounding box center [1283, 426] width 13 height 13
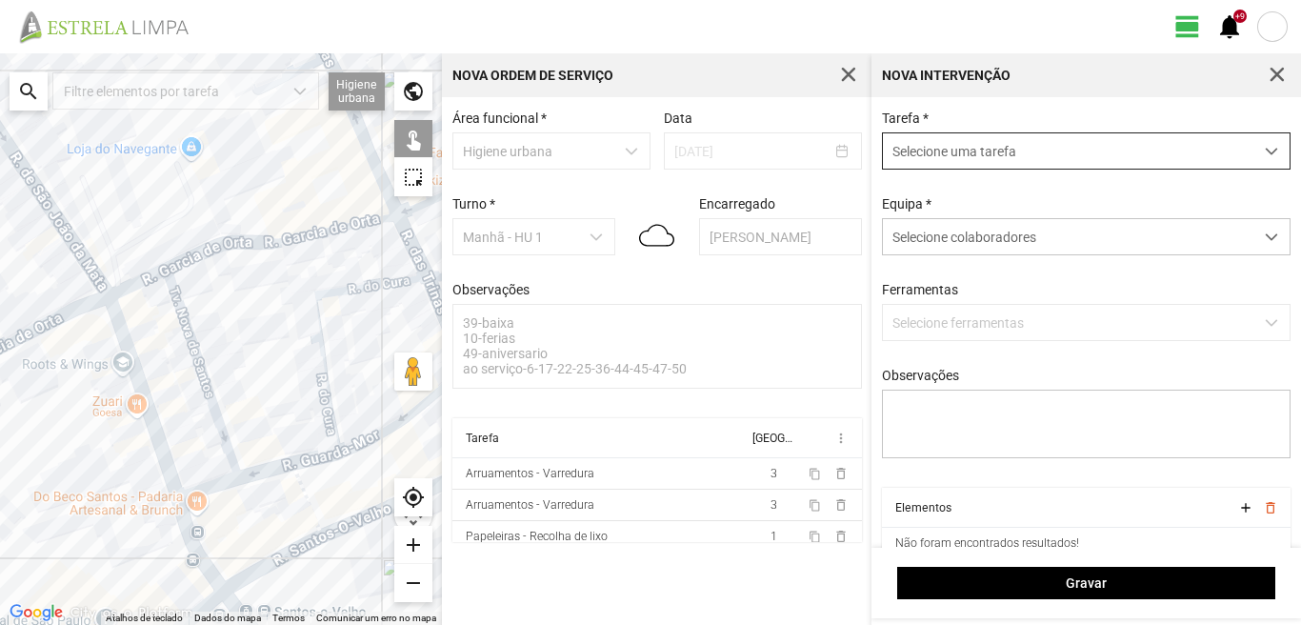
click at [1069, 150] on span "Selecione uma tarefa" at bounding box center [1068, 150] width 370 height 35
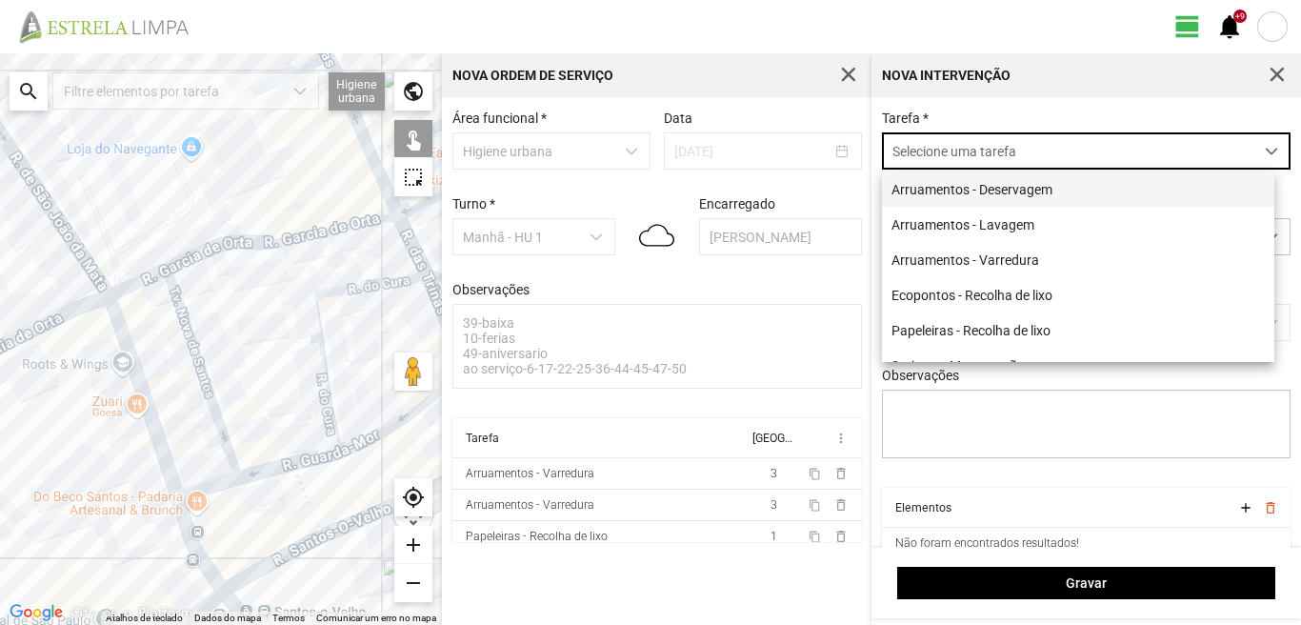
scroll to position [10, 85]
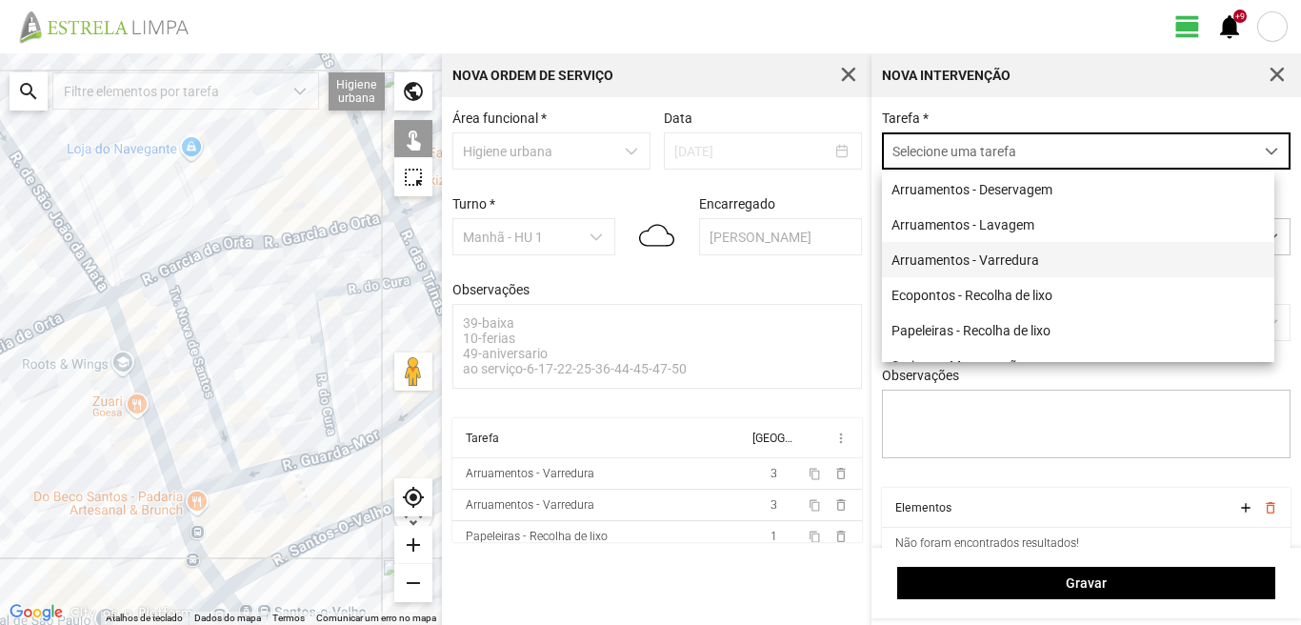
click at [989, 250] on li "Arruamentos - Varredura" at bounding box center [1078, 259] width 392 height 35
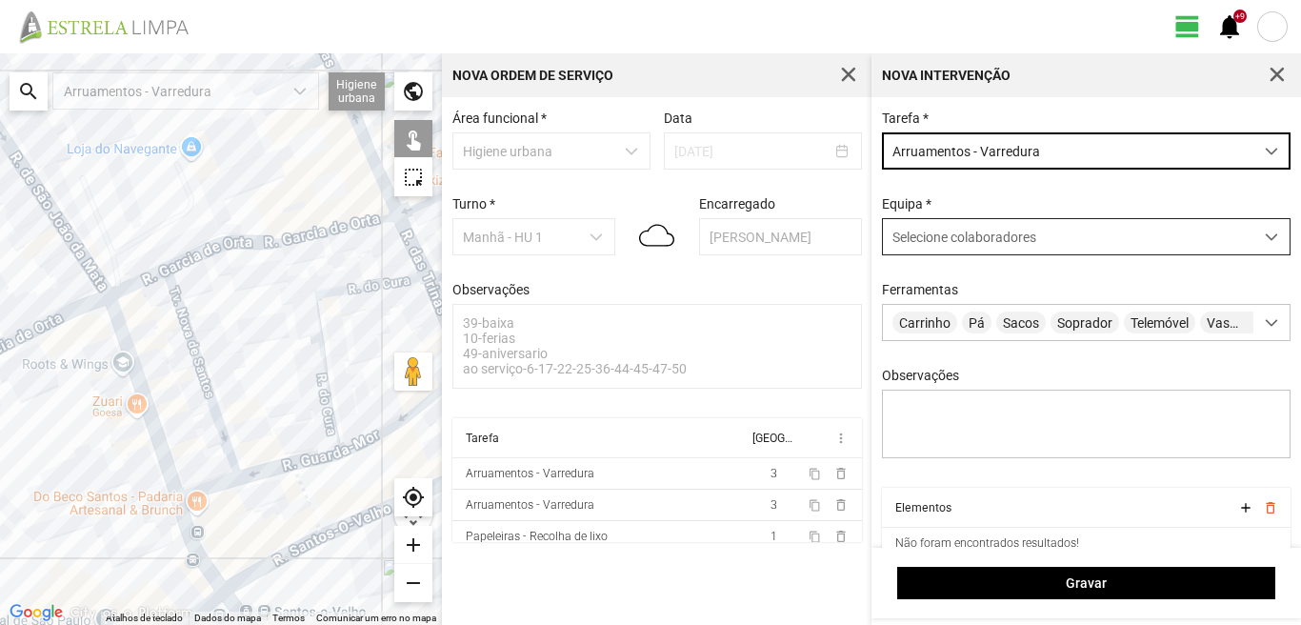
click at [977, 235] on span "Selecione colaboradores" at bounding box center [964, 236] width 144 height 15
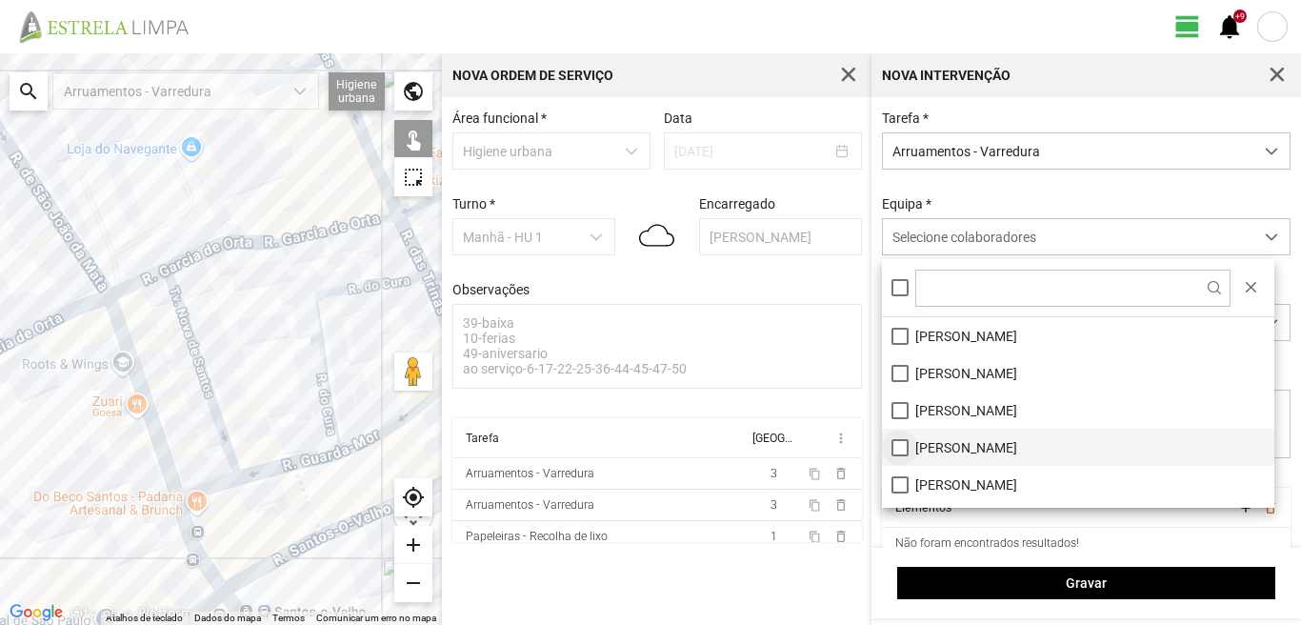
click at [899, 451] on li "[PERSON_NAME]" at bounding box center [1078, 446] width 392 height 37
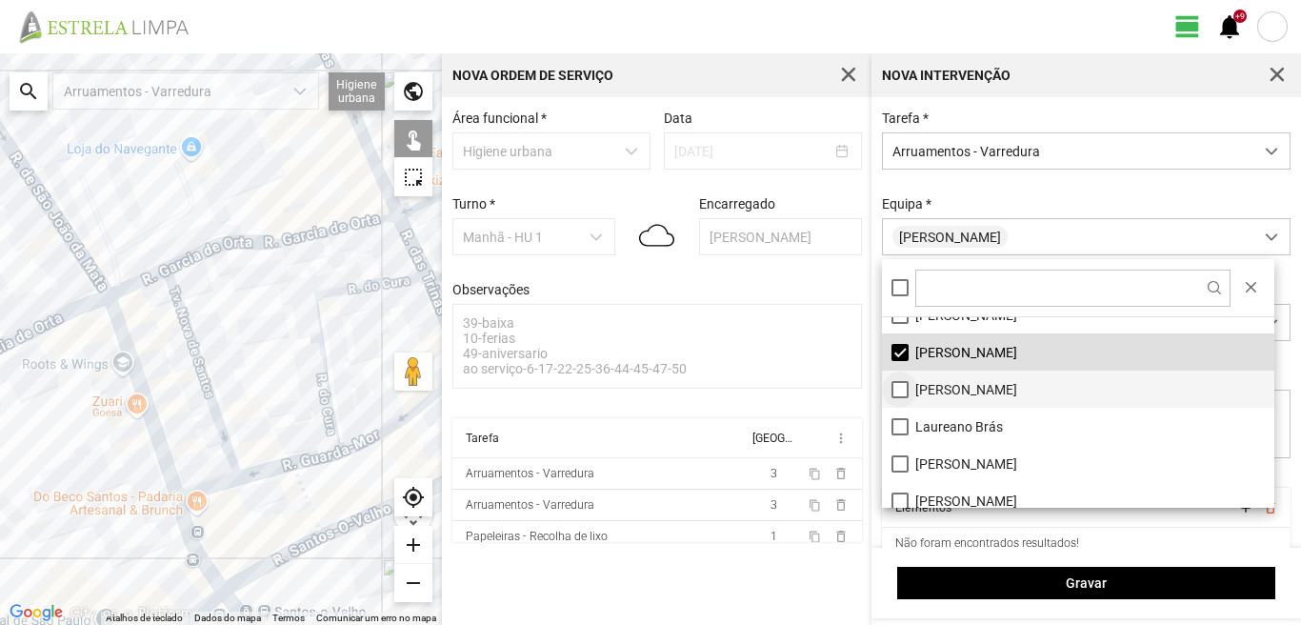
scroll to position [190, 0]
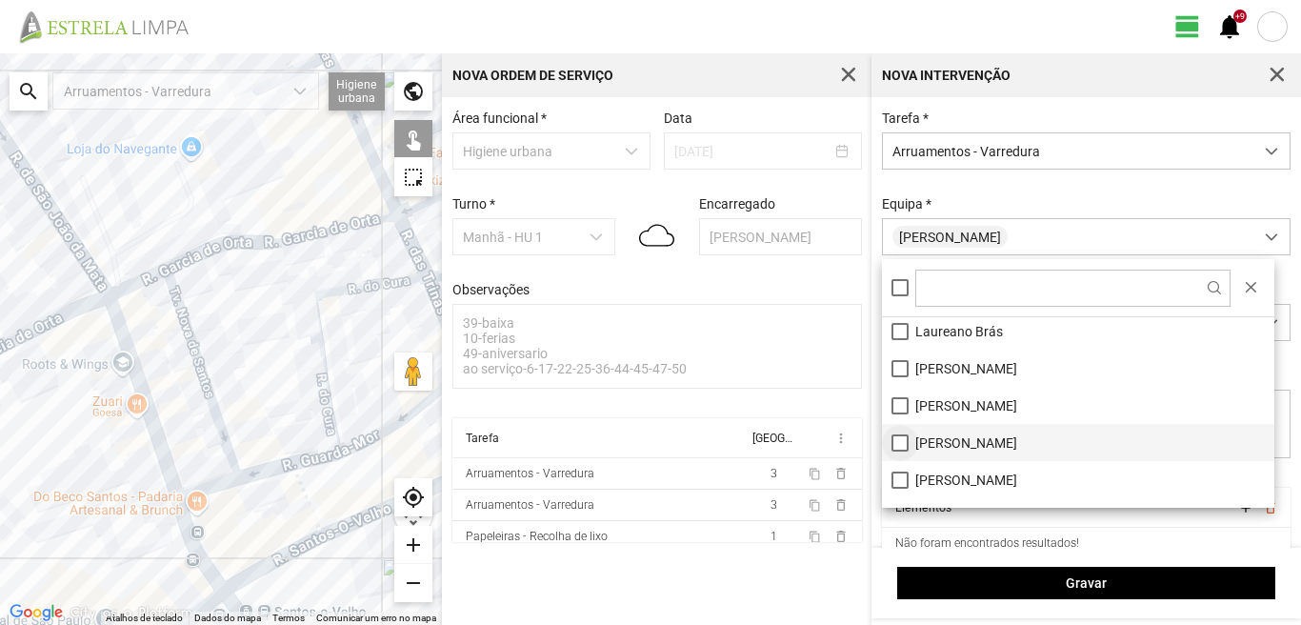
click at [894, 447] on li "[PERSON_NAME]" at bounding box center [1078, 442] width 392 height 37
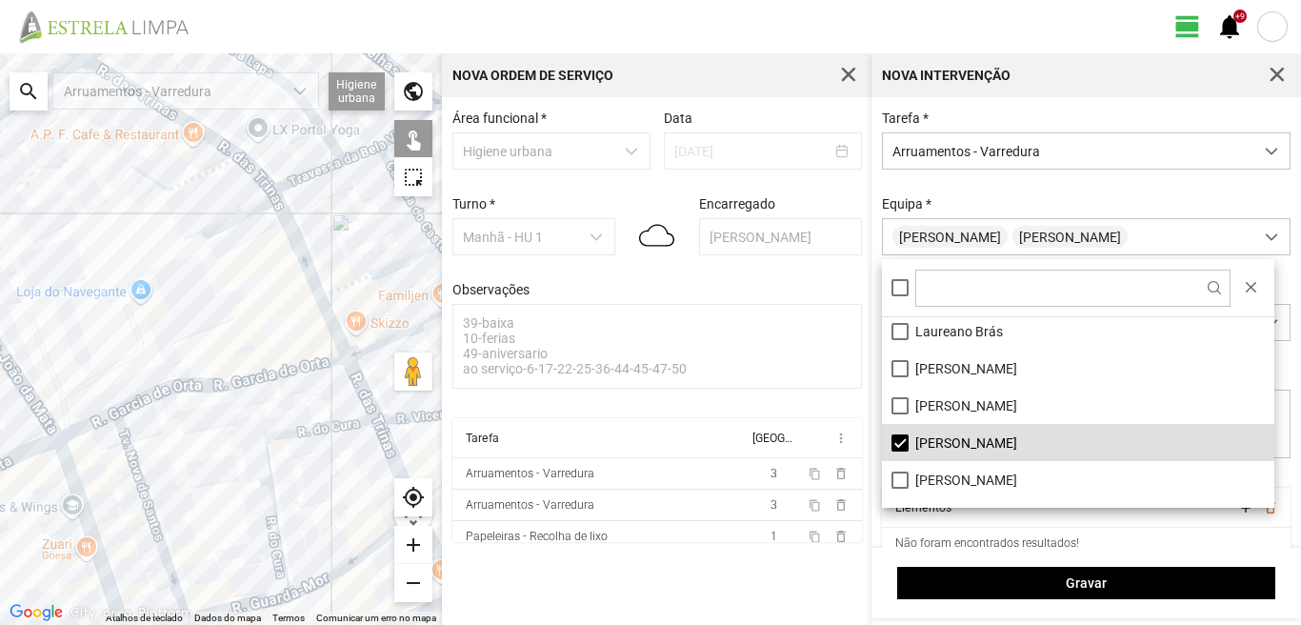
drag, startPoint x: 288, startPoint y: 198, endPoint x: 227, endPoint y: 446, distance: 255.2
click at [227, 446] on div at bounding box center [221, 338] width 442 height 571
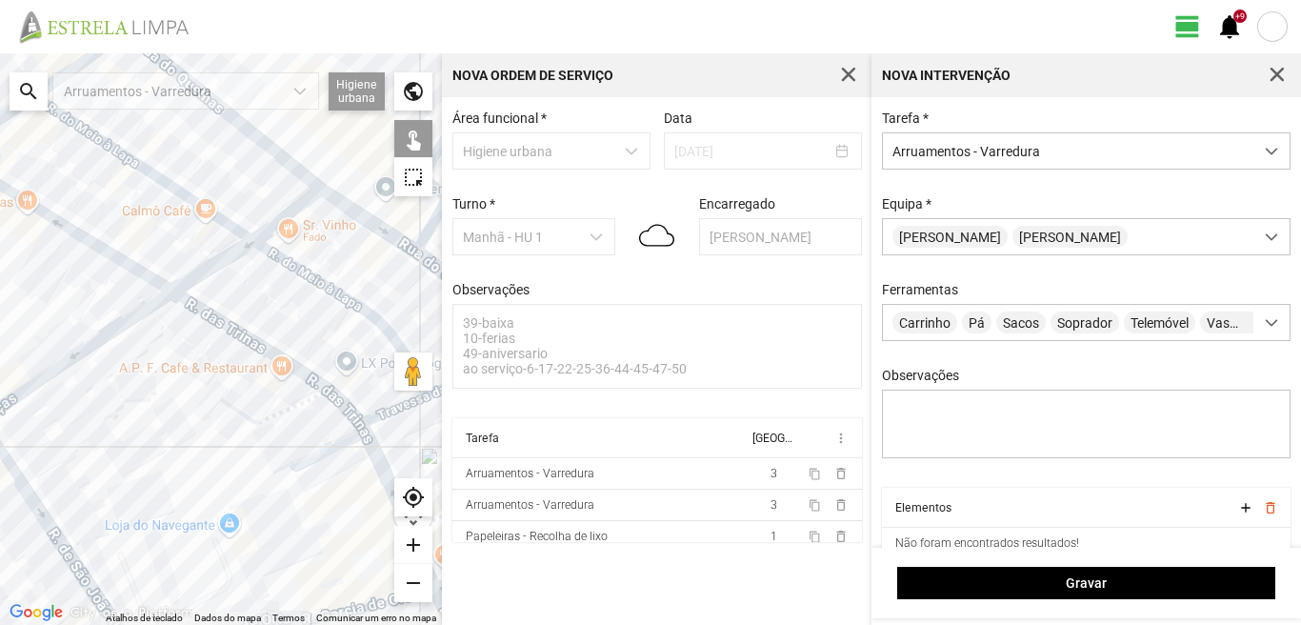
drag, startPoint x: 214, startPoint y: 408, endPoint x: 239, endPoint y: 449, distance: 48.7
click at [239, 447] on div at bounding box center [221, 338] width 442 height 571
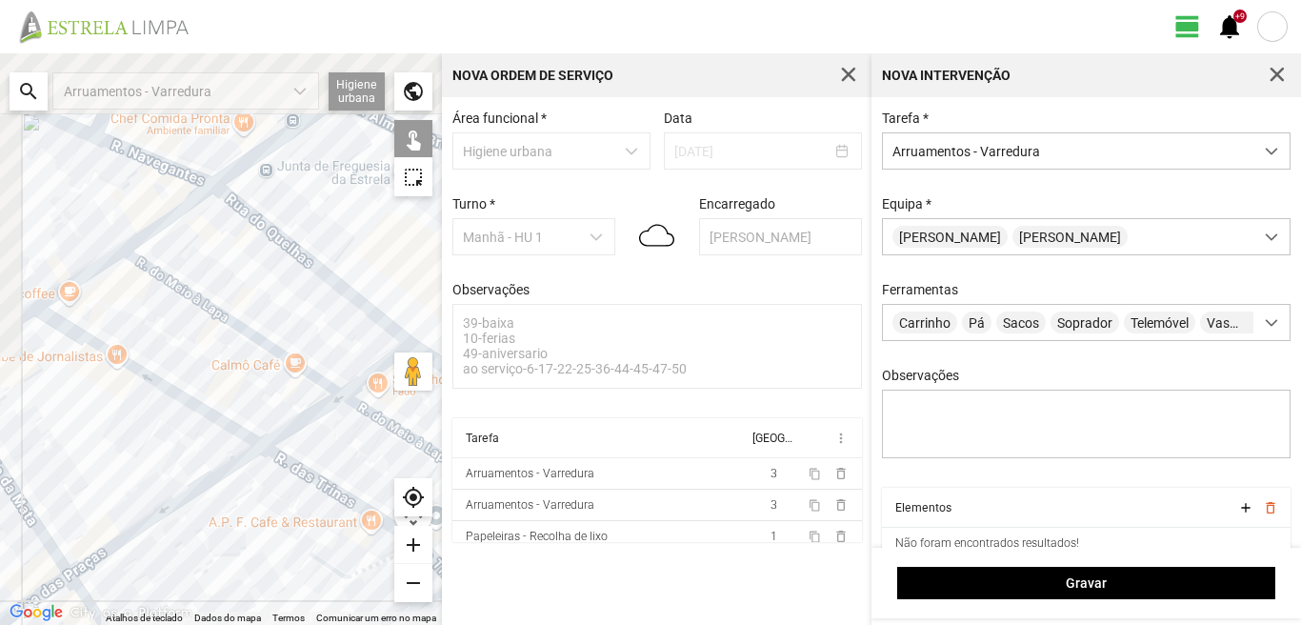
drag, startPoint x: 127, startPoint y: 243, endPoint x: 216, endPoint y: 473, distance: 247.2
click at [214, 473] on div at bounding box center [221, 338] width 442 height 571
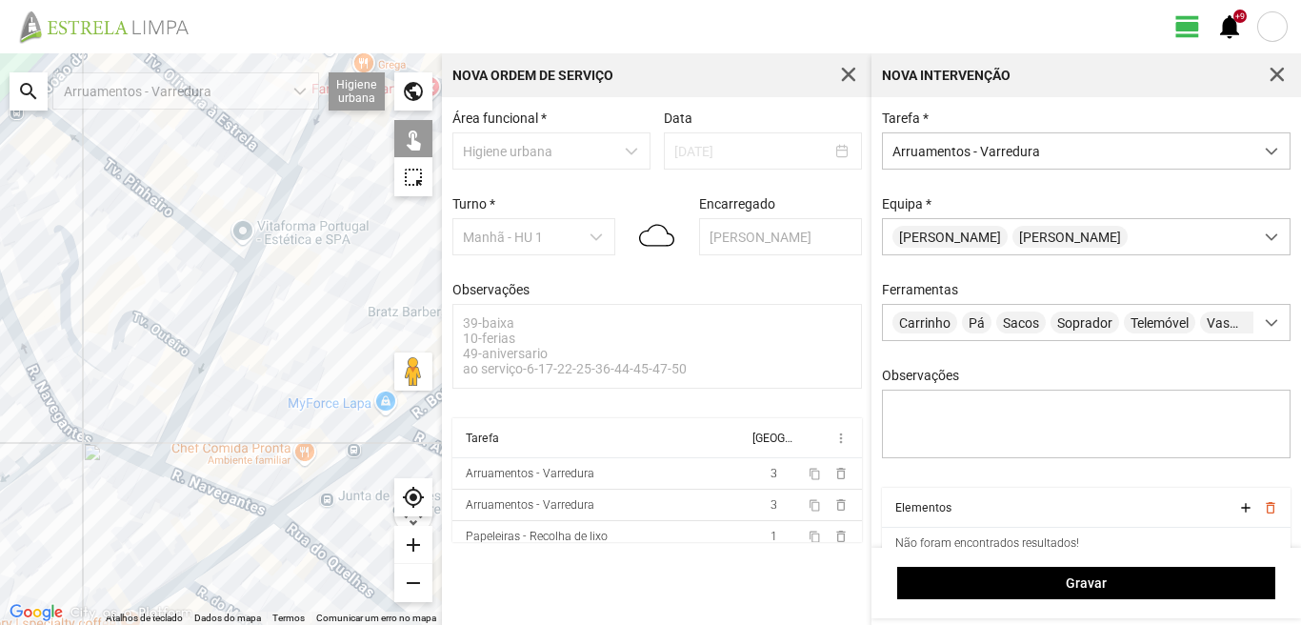
drag, startPoint x: 169, startPoint y: 390, endPoint x: 166, endPoint y: 460, distance: 69.6
click at [166, 460] on div at bounding box center [221, 338] width 442 height 571
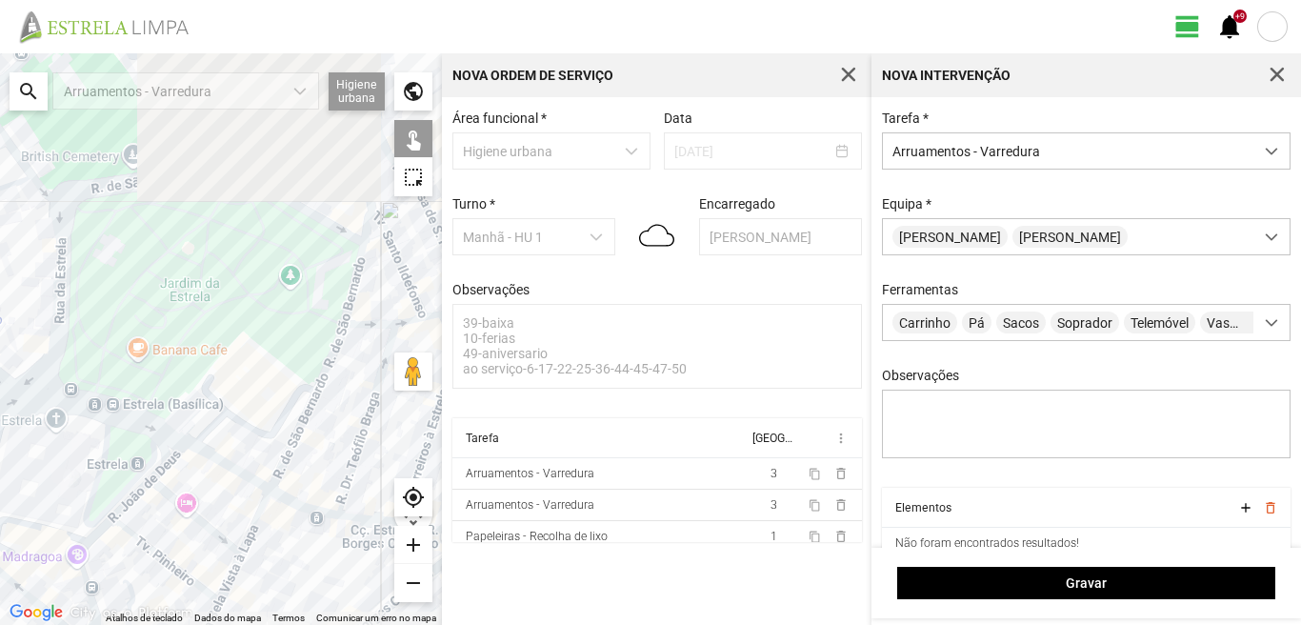
drag, startPoint x: 149, startPoint y: 280, endPoint x: 166, endPoint y: 509, distance: 230.1
click at [166, 509] on div at bounding box center [221, 338] width 442 height 571
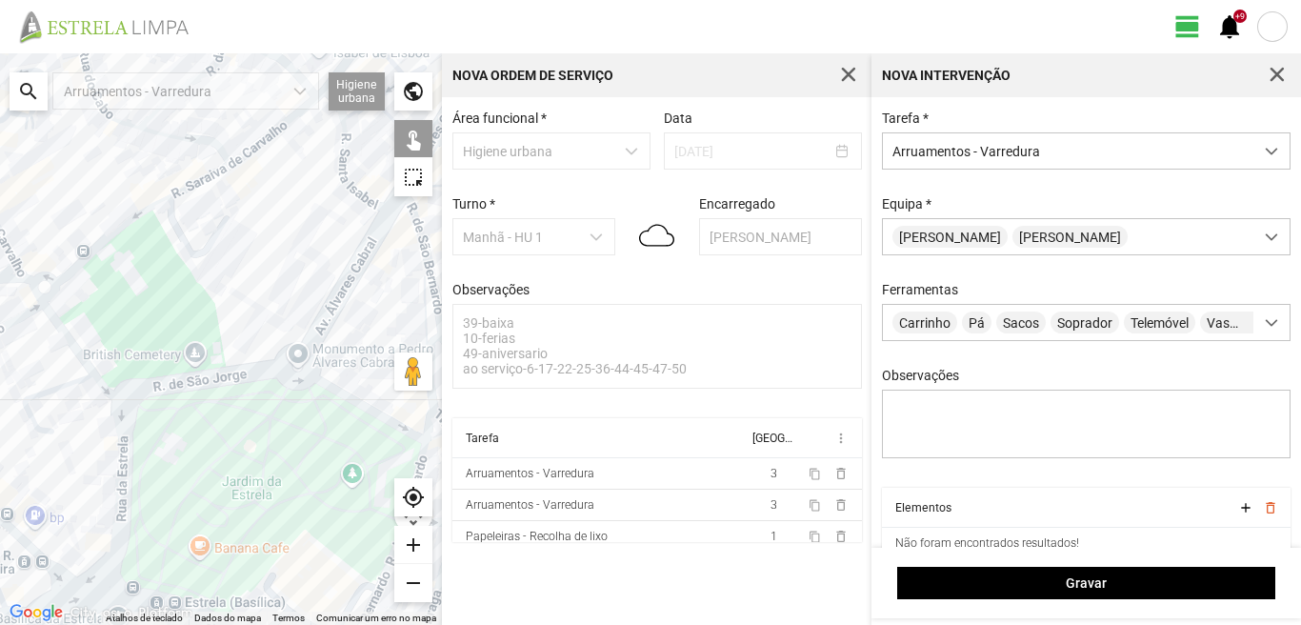
drag, startPoint x: 84, startPoint y: 414, endPoint x: 241, endPoint y: 459, distance: 163.3
click at [225, 467] on div at bounding box center [221, 338] width 442 height 571
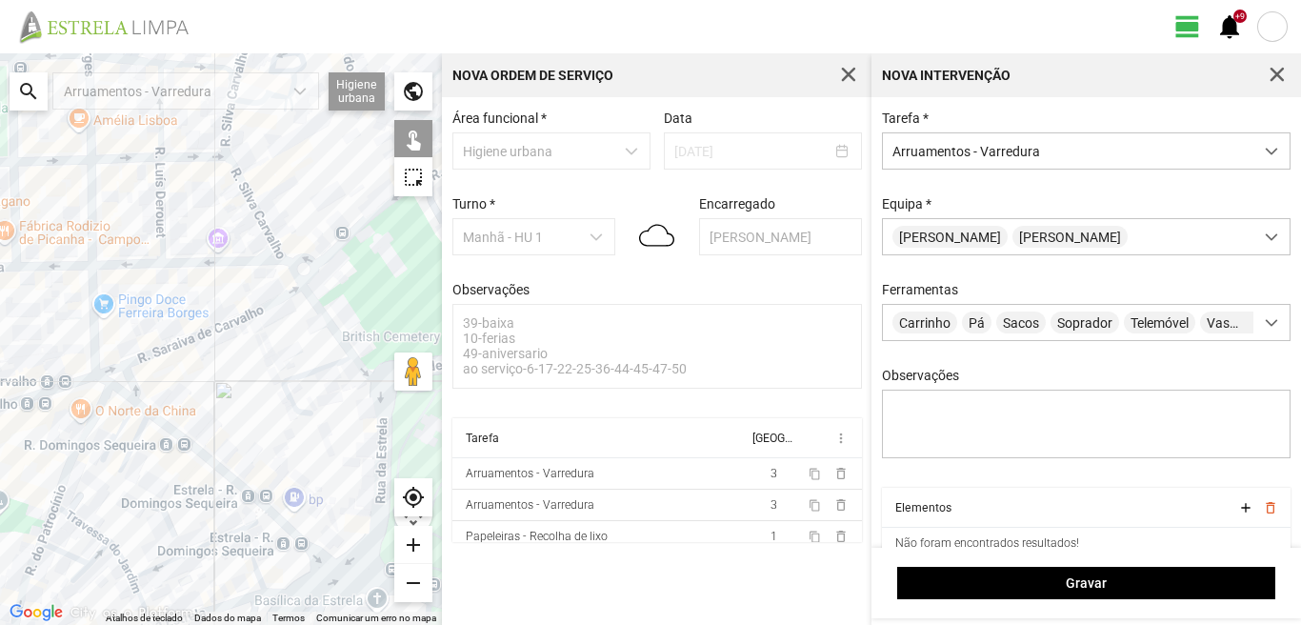
drag, startPoint x: 112, startPoint y: 429, endPoint x: 291, endPoint y: 398, distance: 181.7
click at [291, 398] on div at bounding box center [221, 338] width 442 height 571
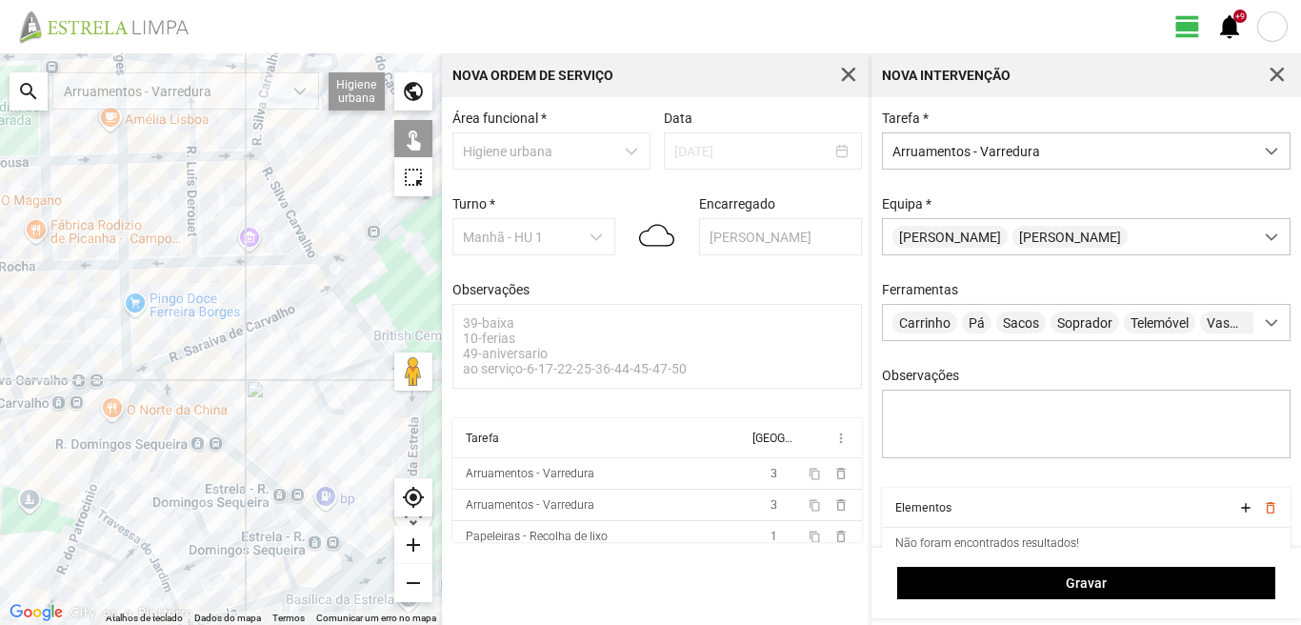
click at [231, 336] on div at bounding box center [221, 338] width 442 height 571
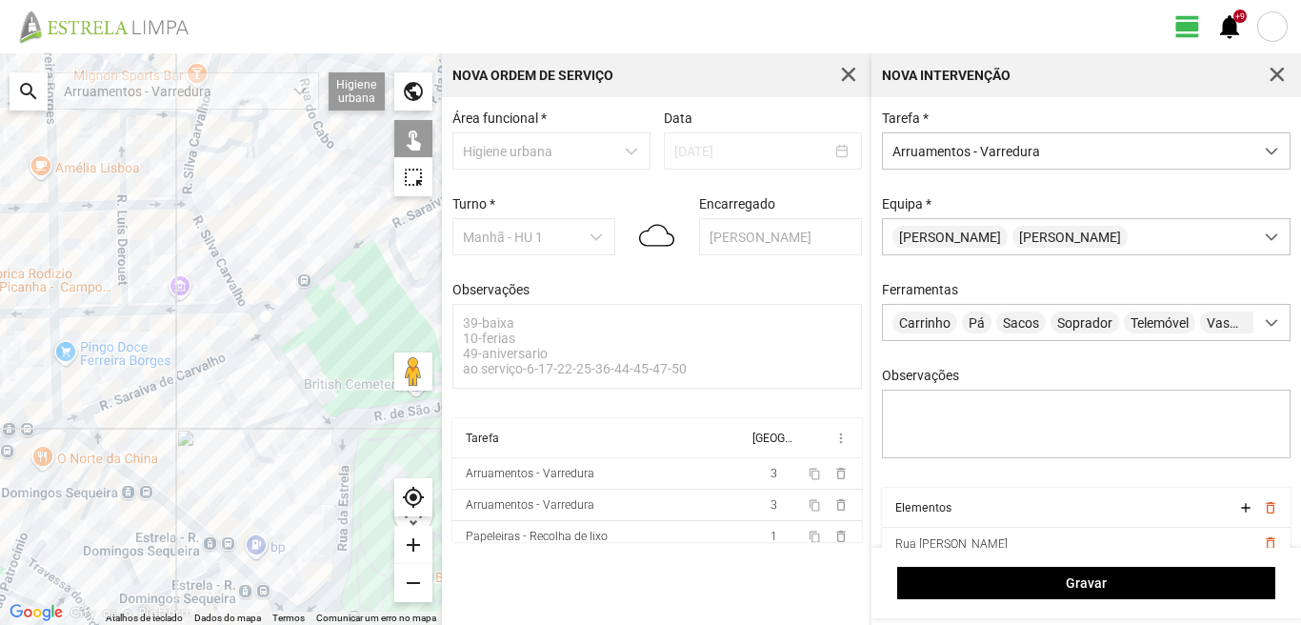
drag, startPoint x: 270, startPoint y: 368, endPoint x: 152, endPoint y: 437, distance: 136.5
click at [152, 437] on div at bounding box center [221, 338] width 442 height 571
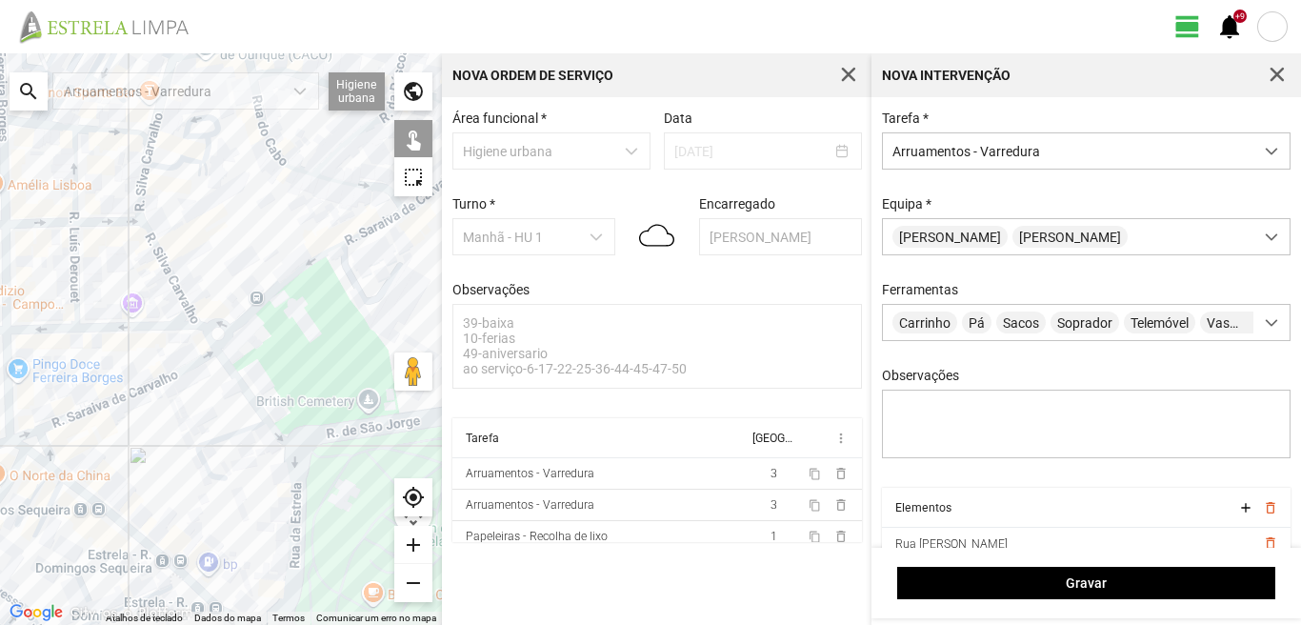
click at [248, 396] on div at bounding box center [221, 338] width 442 height 571
click at [293, 451] on div at bounding box center [221, 338] width 442 height 571
click at [299, 466] on div at bounding box center [221, 338] width 442 height 571
click at [291, 462] on div at bounding box center [221, 338] width 442 height 571
drag, startPoint x: 326, startPoint y: 499, endPoint x: 241, endPoint y: 471, distance: 89.1
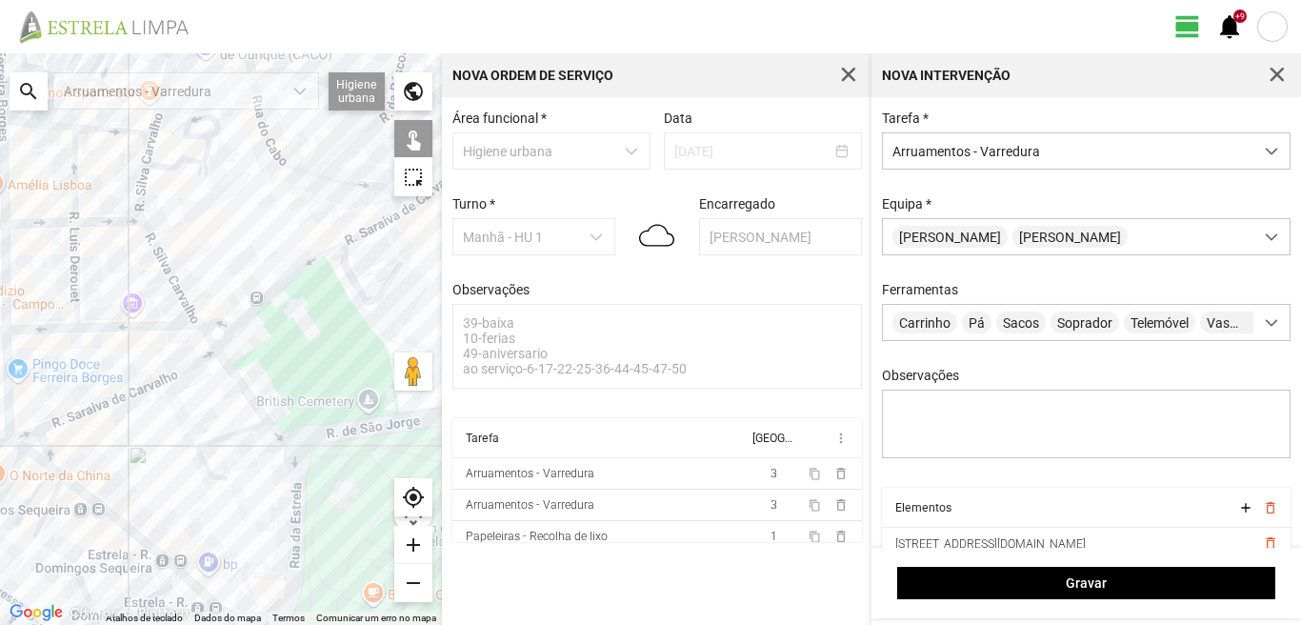
click at [241, 471] on div at bounding box center [221, 338] width 442 height 571
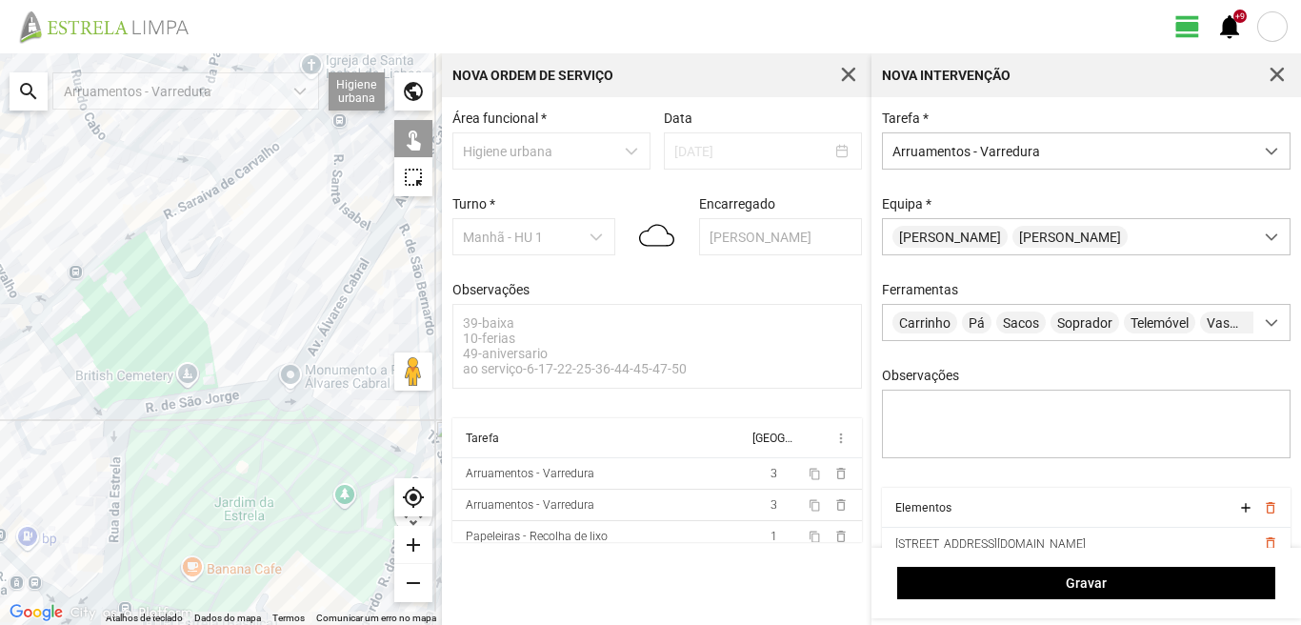
drag, startPoint x: 338, startPoint y: 419, endPoint x: 267, endPoint y: 430, distance: 72.3
click at [267, 430] on div at bounding box center [221, 338] width 442 height 571
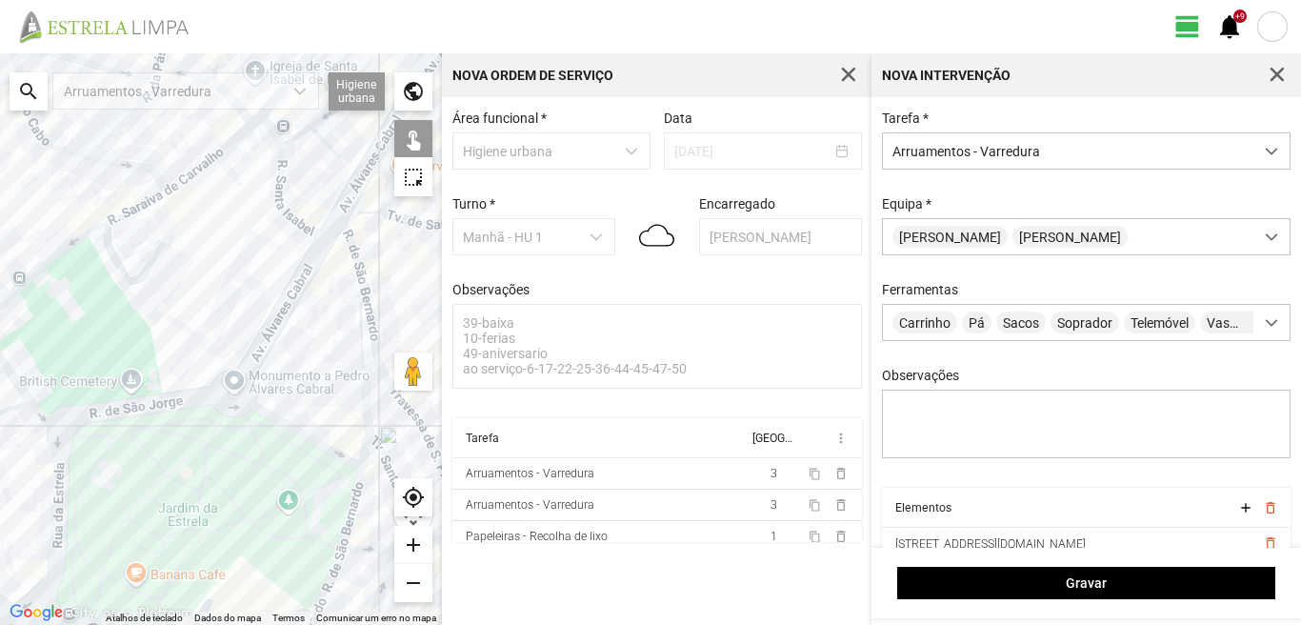
click at [292, 430] on div at bounding box center [221, 338] width 442 height 571
click at [344, 538] on div at bounding box center [221, 338] width 442 height 571
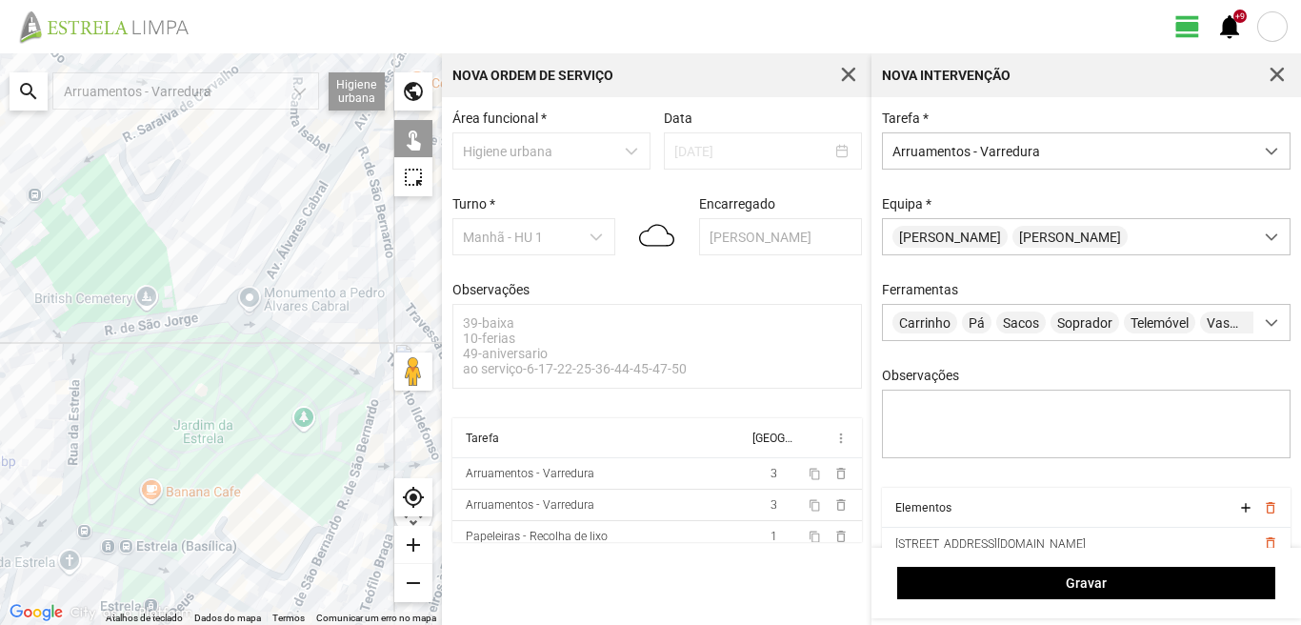
drag, startPoint x: 336, startPoint y: 563, endPoint x: 356, endPoint y: 459, distance: 105.7
click at [356, 459] on div at bounding box center [221, 338] width 442 height 571
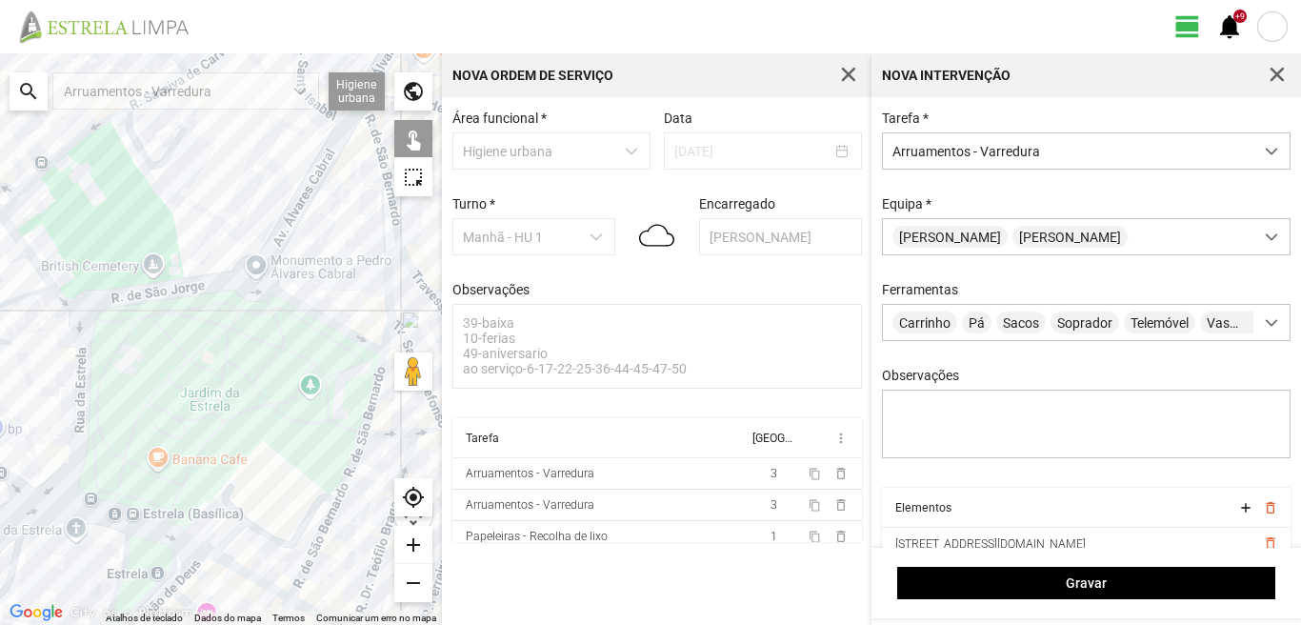
click at [352, 464] on div at bounding box center [221, 338] width 442 height 571
click at [327, 521] on div at bounding box center [221, 338] width 442 height 571
drag, startPoint x: 345, startPoint y: 527, endPoint x: 290, endPoint y: 469, distance: 79.5
click at [292, 472] on div at bounding box center [221, 338] width 442 height 571
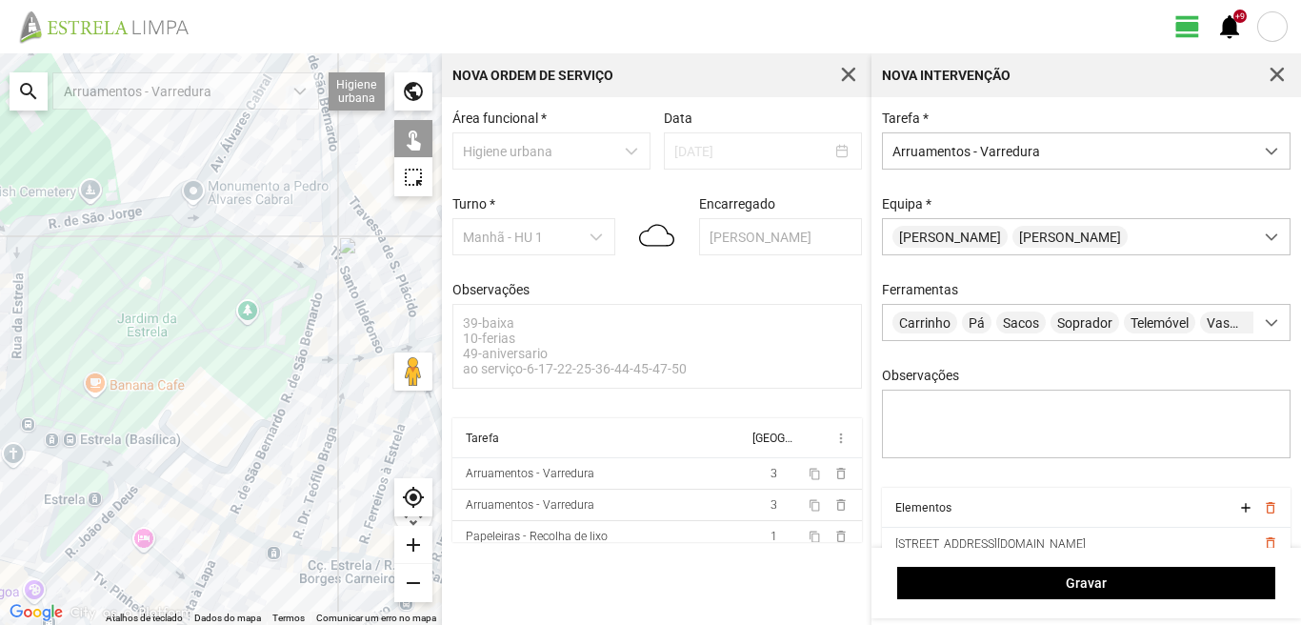
click at [327, 454] on div at bounding box center [221, 338] width 442 height 571
click at [321, 359] on div at bounding box center [221, 338] width 442 height 571
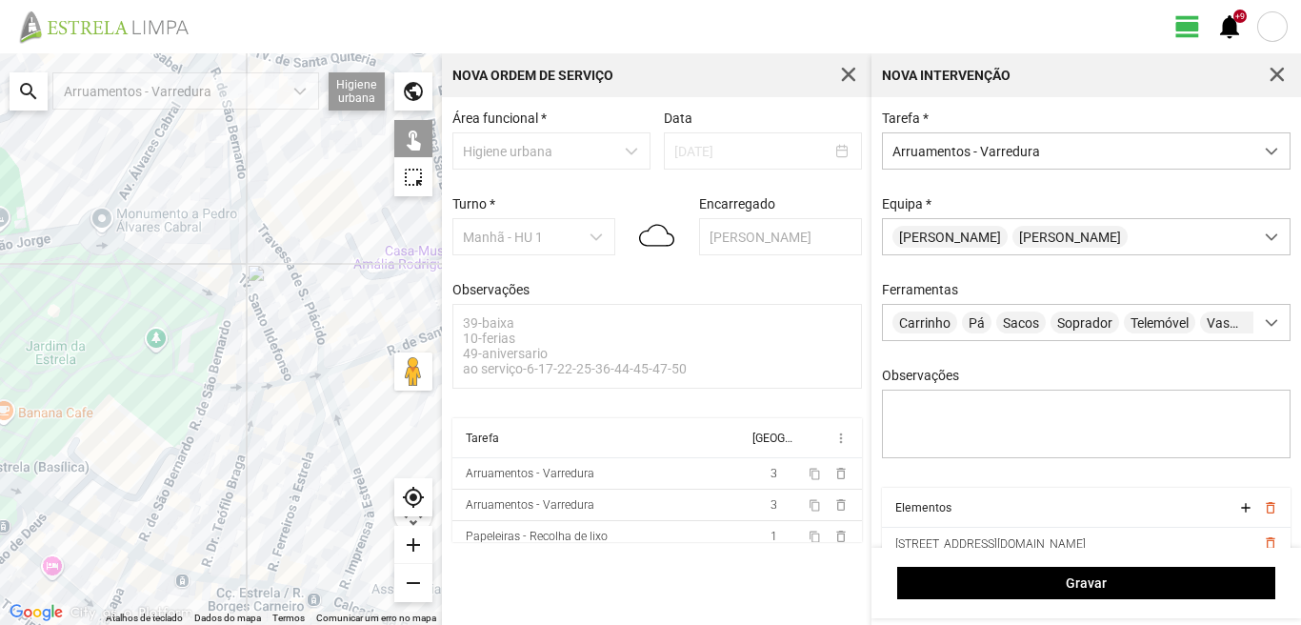
drag, startPoint x: 374, startPoint y: 409, endPoint x: 275, endPoint y: 440, distance: 103.6
click at [275, 440] on div at bounding box center [221, 338] width 442 height 571
click at [276, 384] on div at bounding box center [221, 338] width 442 height 571
click at [317, 374] on div at bounding box center [221, 338] width 442 height 571
click at [314, 397] on div at bounding box center [221, 338] width 442 height 571
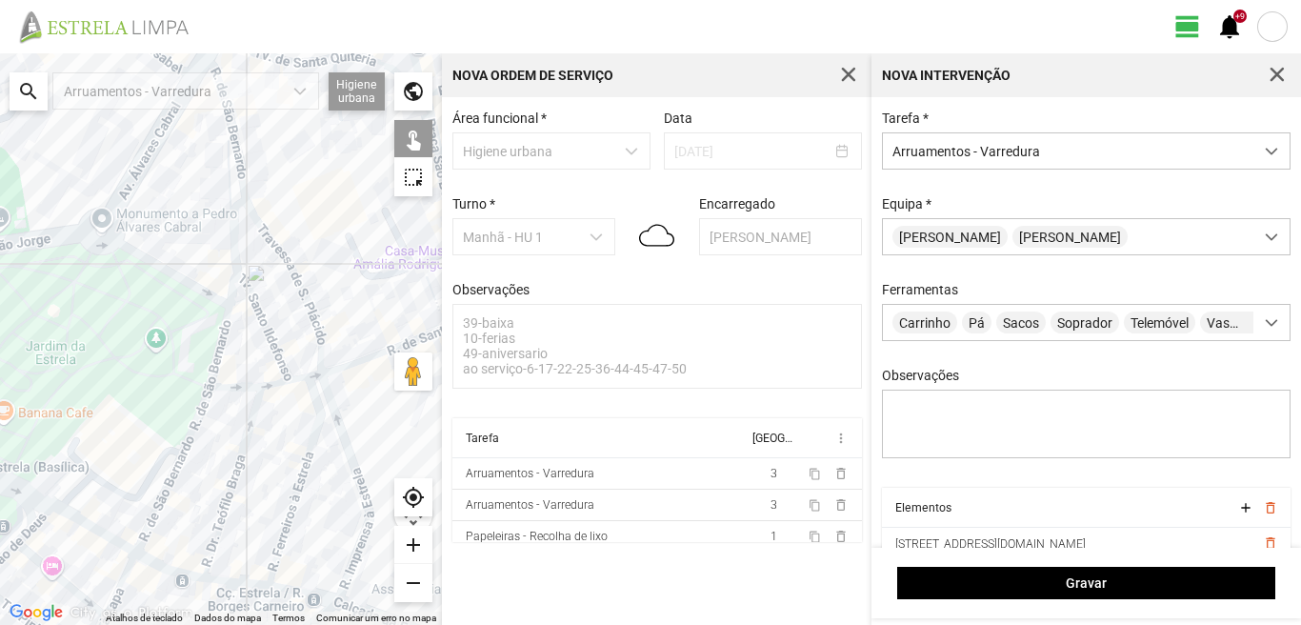
click at [335, 410] on div at bounding box center [221, 338] width 442 height 571
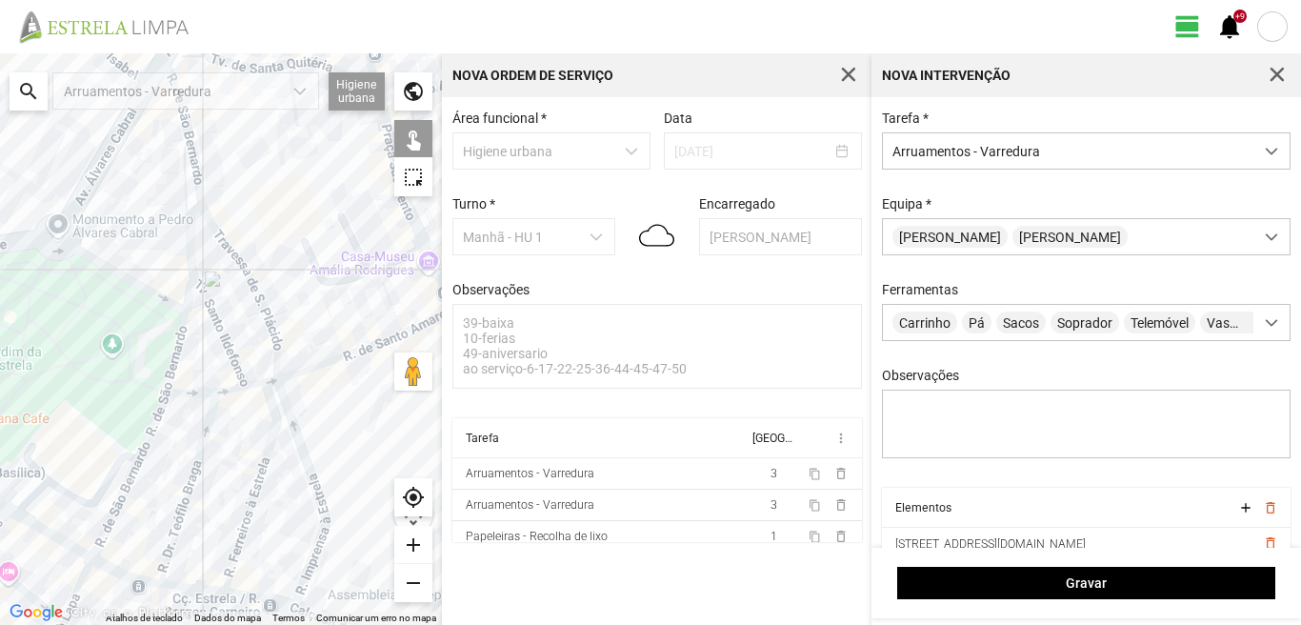
drag, startPoint x: 343, startPoint y: 406, endPoint x: 293, endPoint y: 412, distance: 50.0
click at [293, 412] on div at bounding box center [221, 338] width 442 height 571
click at [317, 368] on div at bounding box center [221, 338] width 442 height 571
drag, startPoint x: 324, startPoint y: 405, endPoint x: 266, endPoint y: 414, distance: 58.9
click at [266, 414] on div at bounding box center [221, 338] width 442 height 571
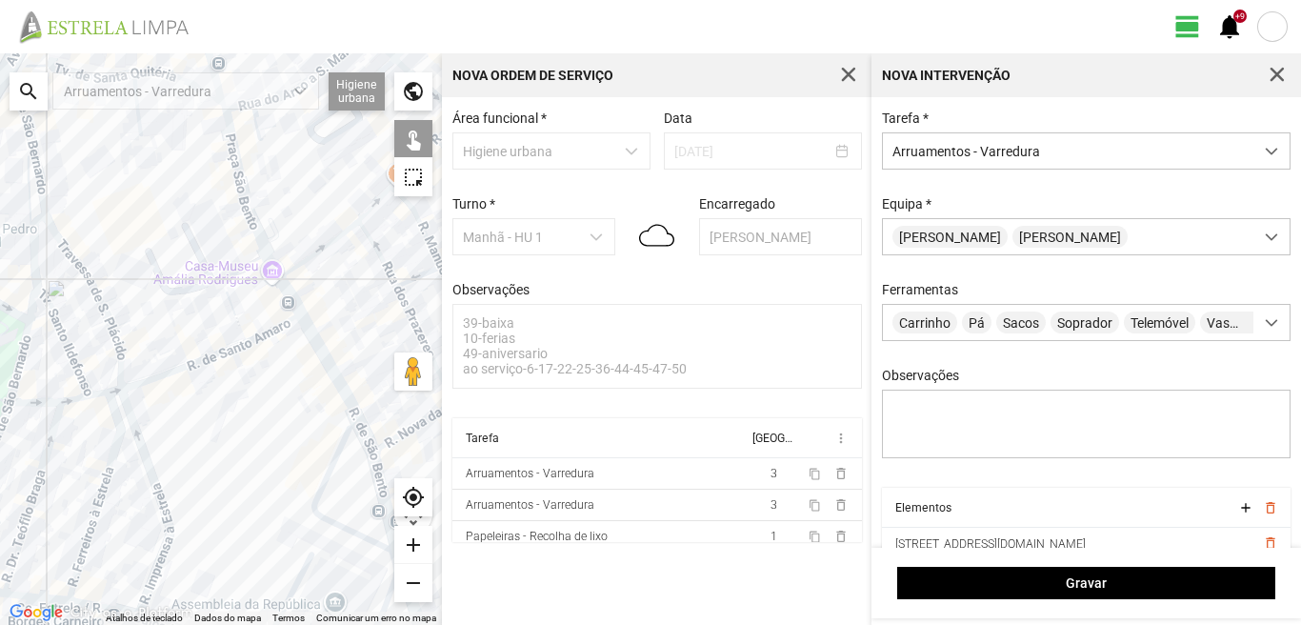
click at [328, 367] on div at bounding box center [221, 338] width 442 height 571
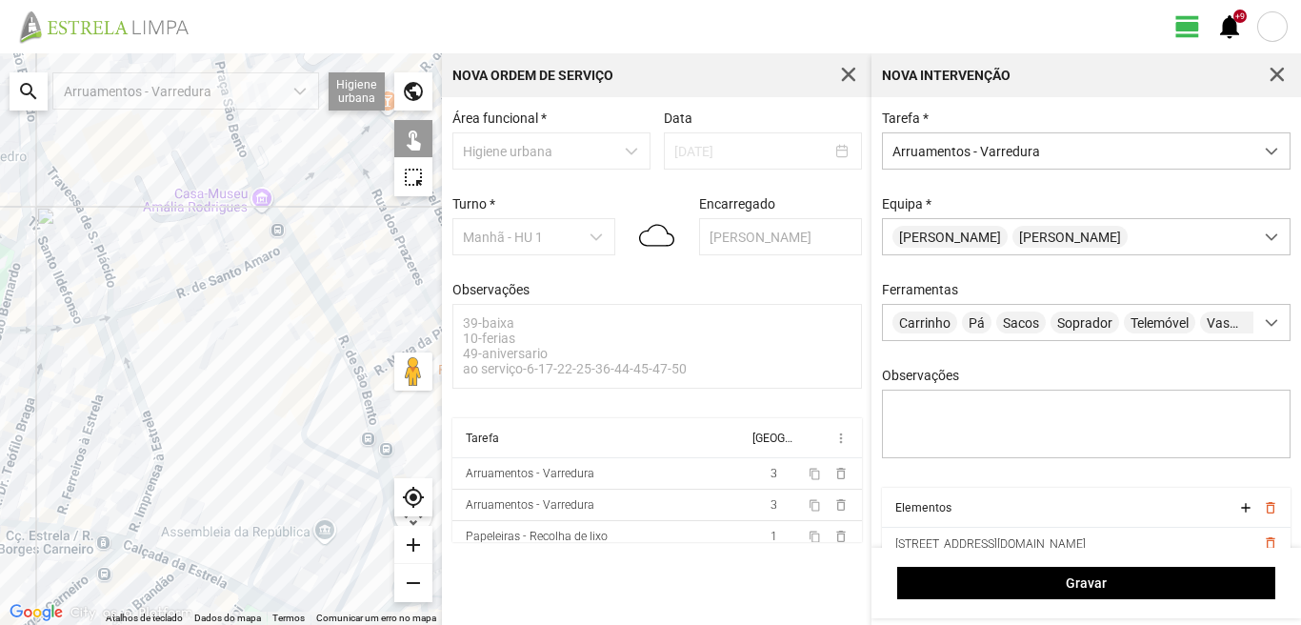
drag, startPoint x: 316, startPoint y: 439, endPoint x: 298, endPoint y: 338, distance: 102.5
click at [299, 344] on div at bounding box center [221, 338] width 442 height 571
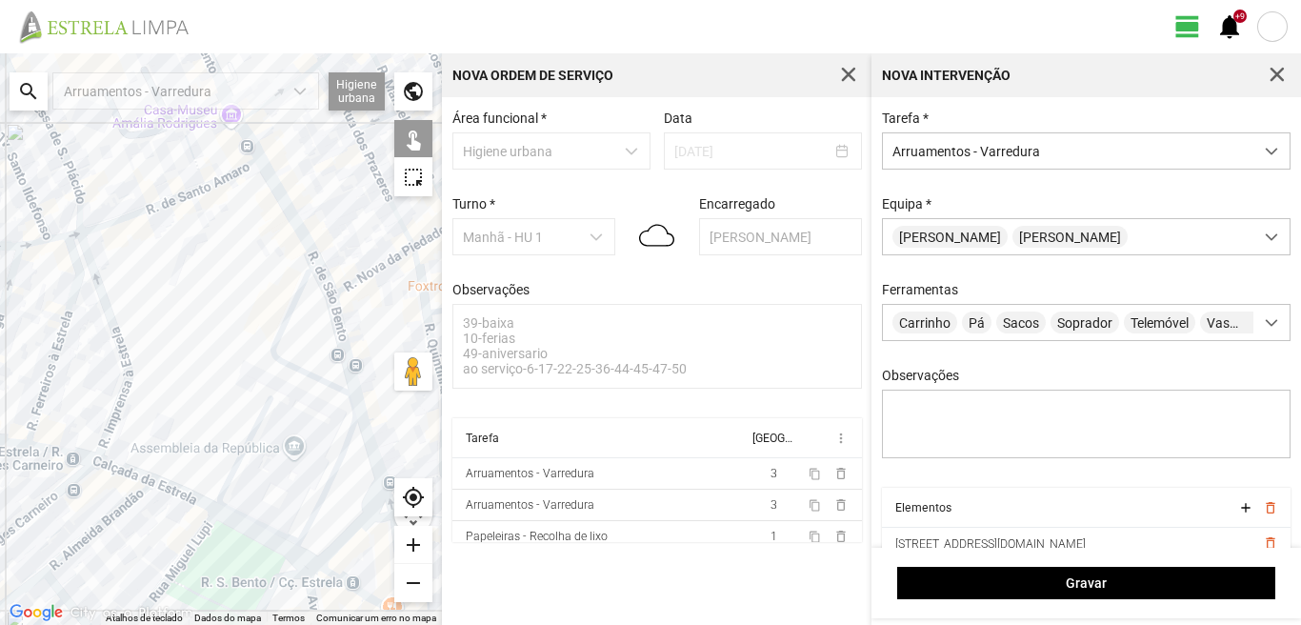
drag, startPoint x: 336, startPoint y: 436, endPoint x: 308, endPoint y: 348, distance: 92.1
click at [308, 351] on div at bounding box center [221, 338] width 442 height 571
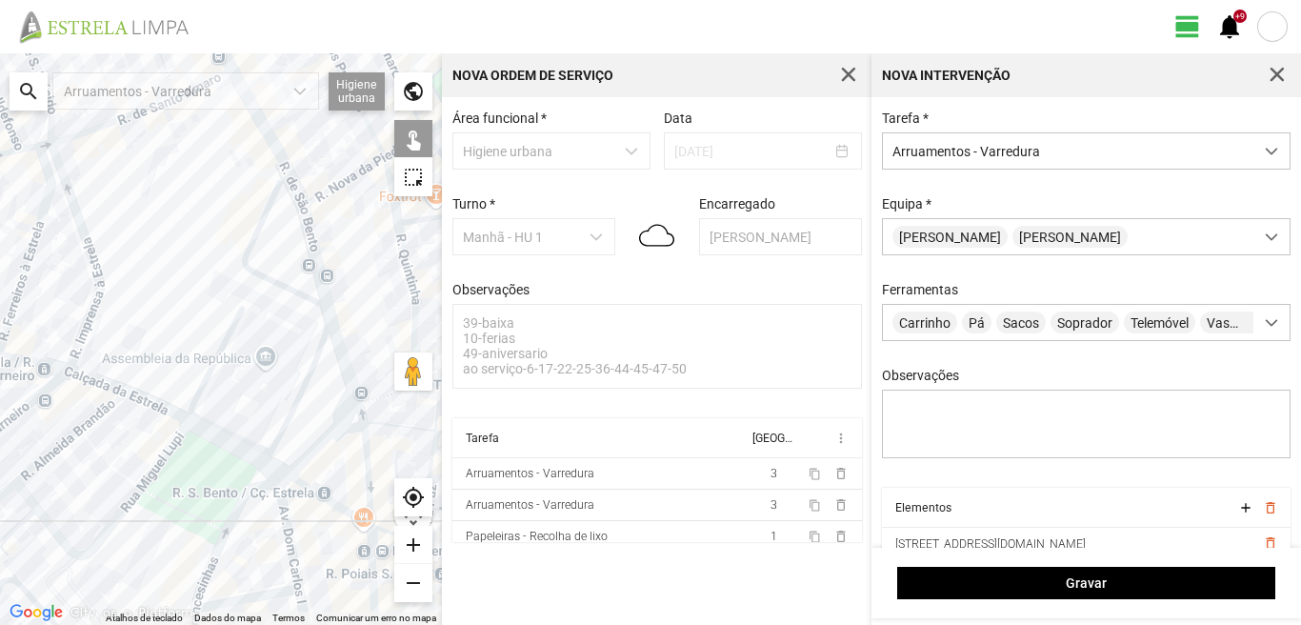
click at [347, 406] on div at bounding box center [221, 338] width 442 height 571
click at [343, 399] on div at bounding box center [221, 338] width 442 height 571
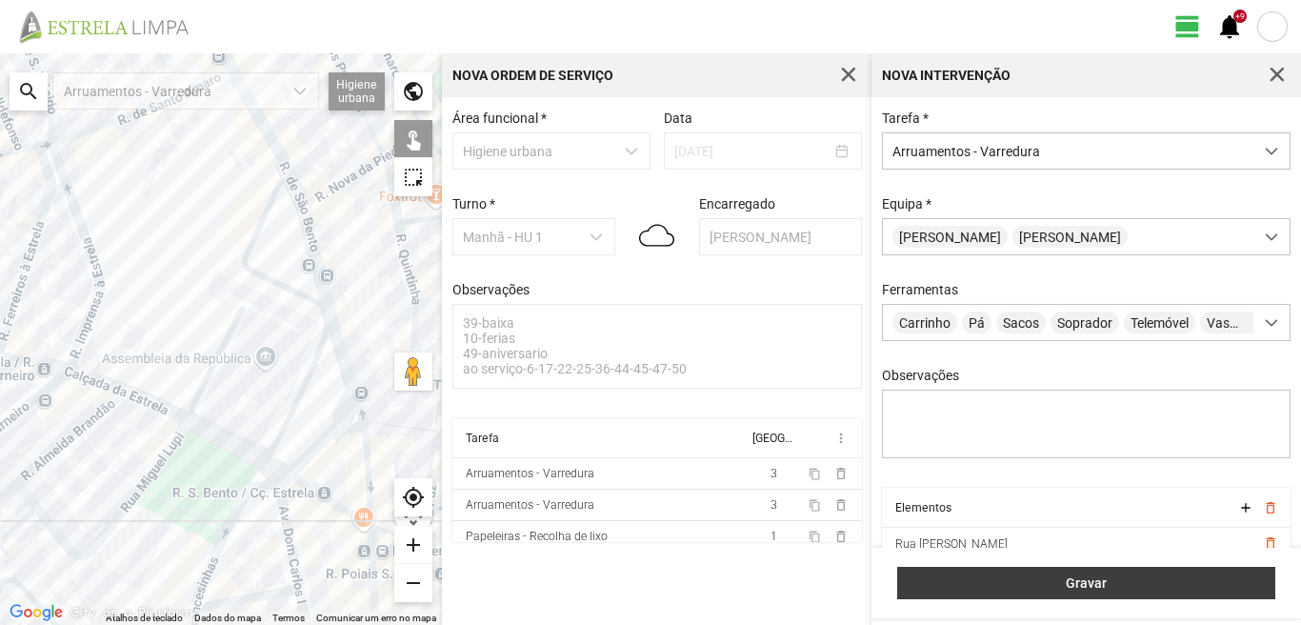
click at [1032, 590] on span "Gravar" at bounding box center [1086, 582] width 358 height 15
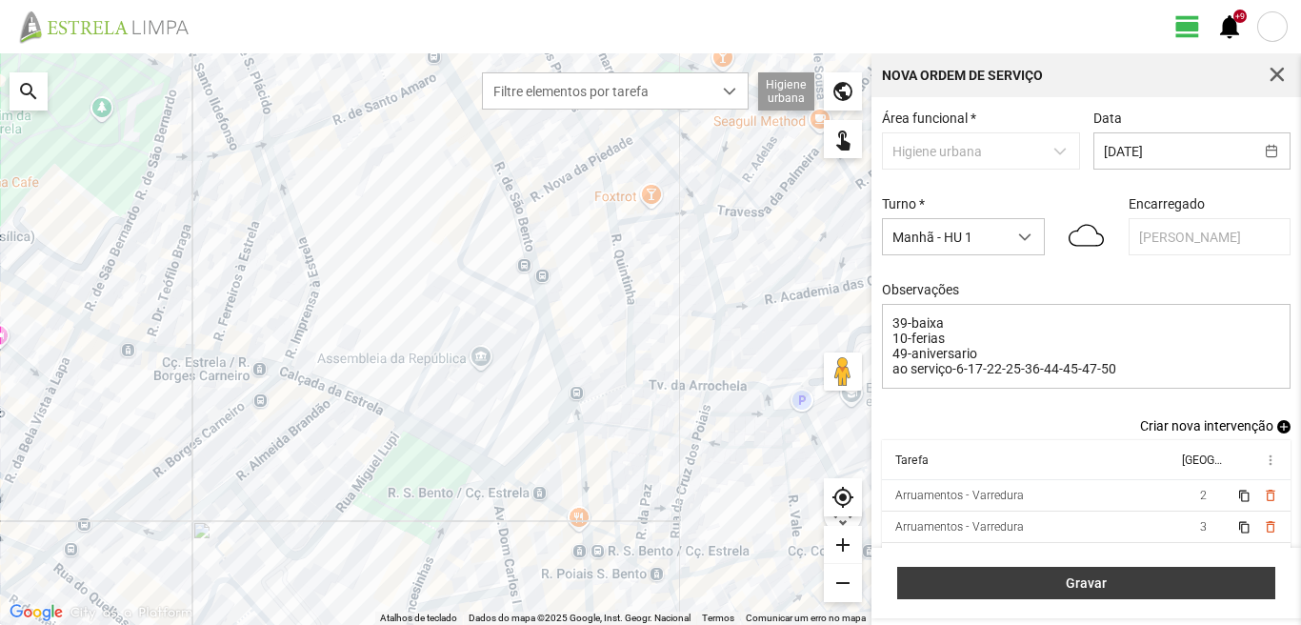
click at [1088, 587] on span "Gravar" at bounding box center [1086, 582] width 358 height 15
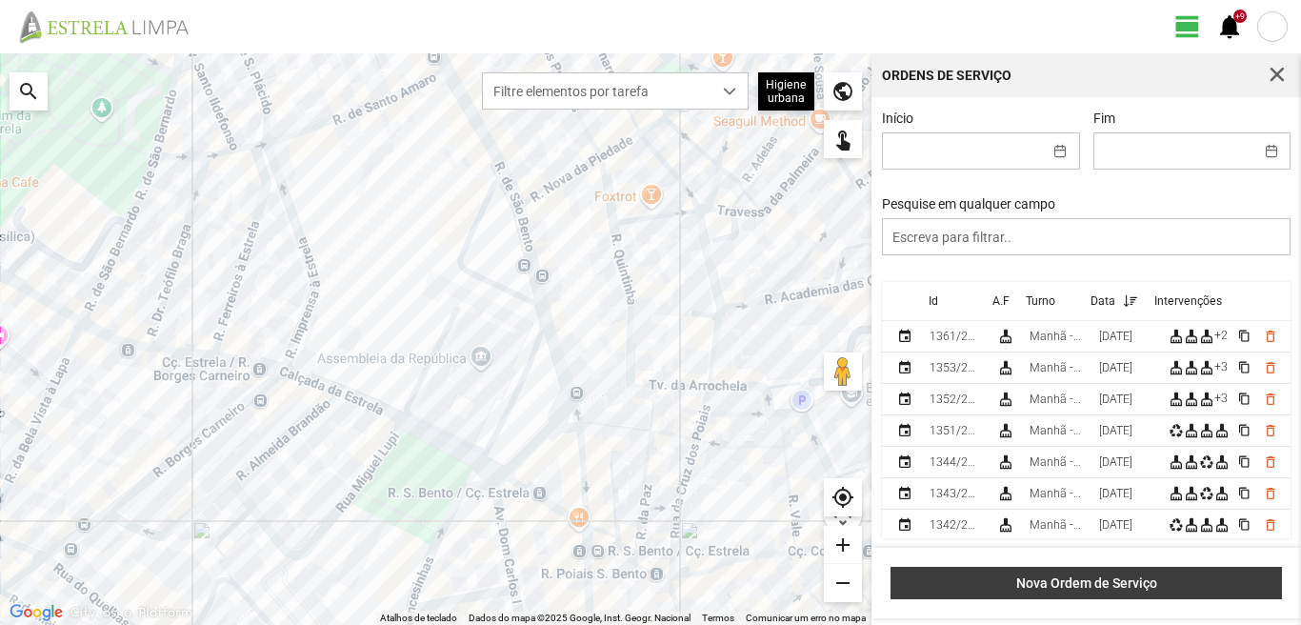
click at [996, 578] on span "Nova Ordem de Serviço" at bounding box center [1086, 582] width 371 height 15
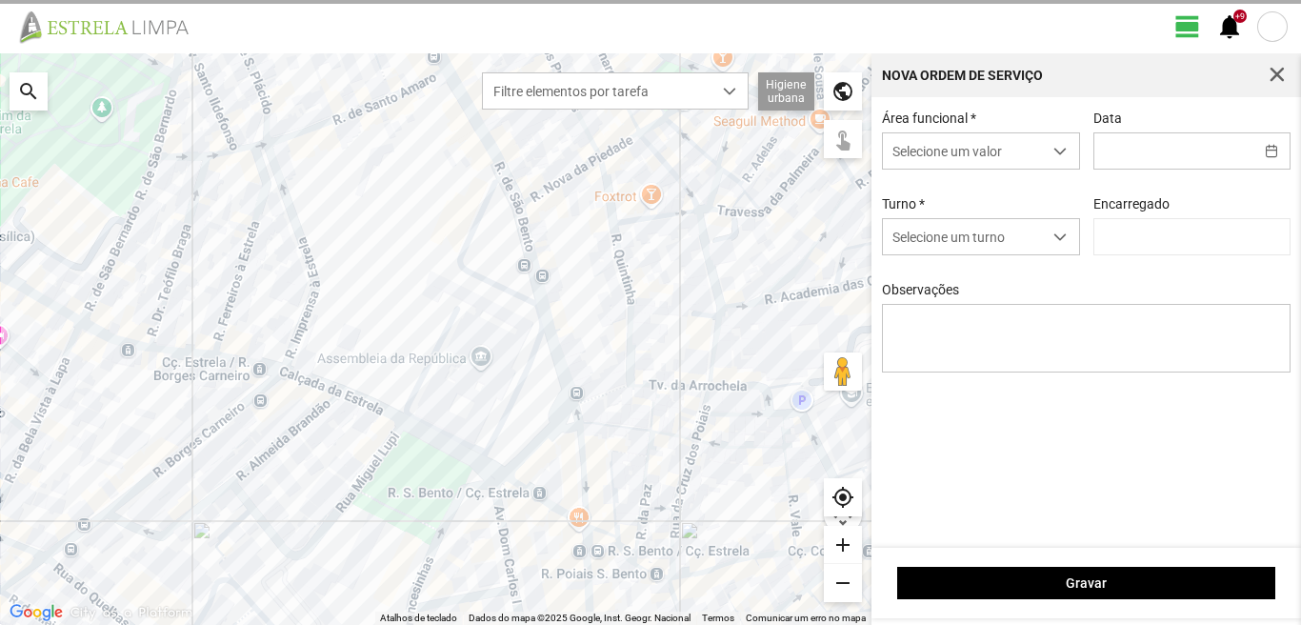
type input "[PERSON_NAME]"
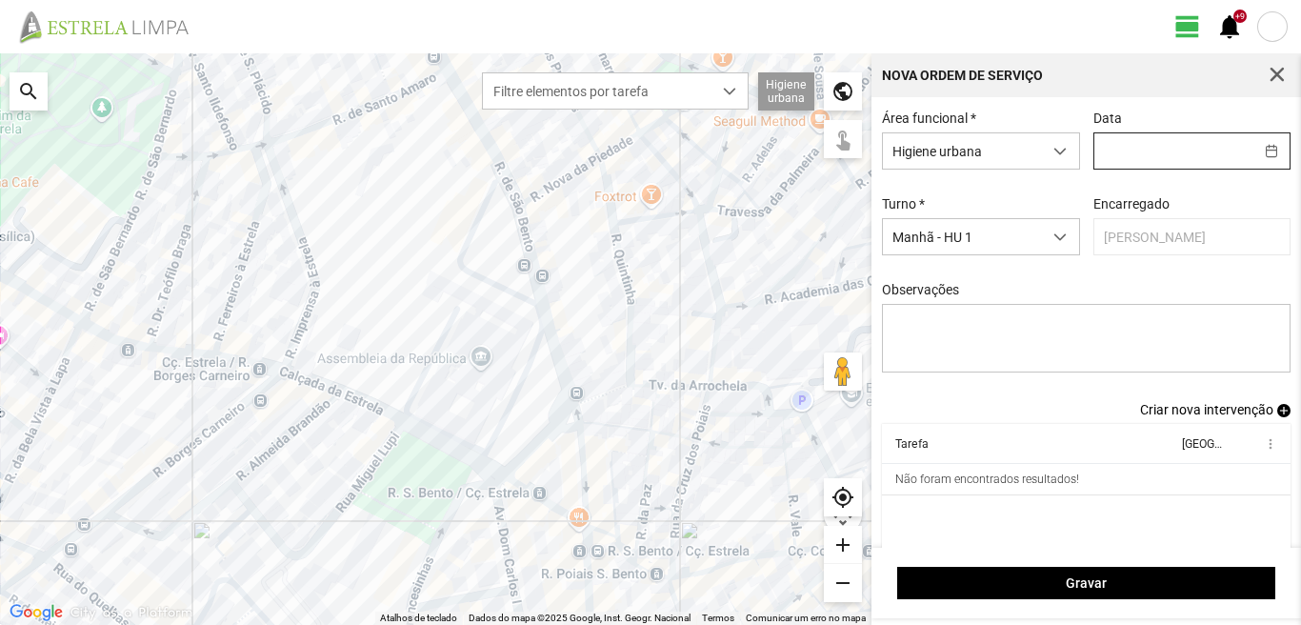
click at [1106, 152] on input "text" at bounding box center [1173, 150] width 159 height 35
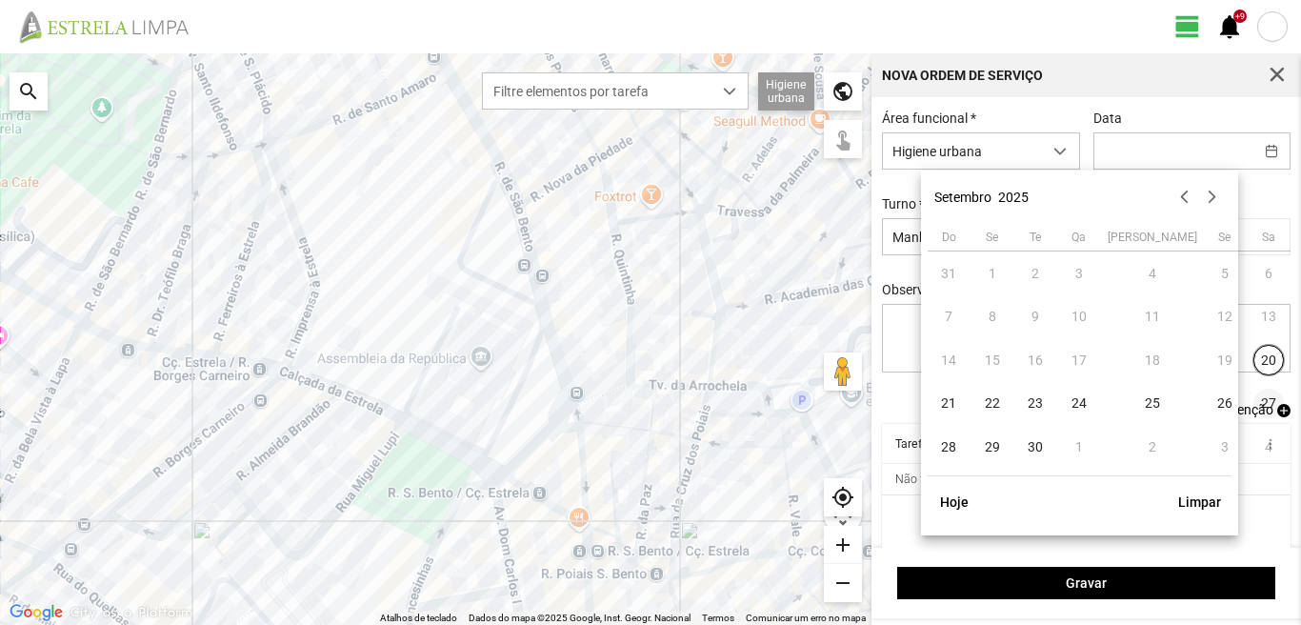
click at [1253, 398] on span "27" at bounding box center [1268, 403] width 30 height 30
type input "27/09/2025"
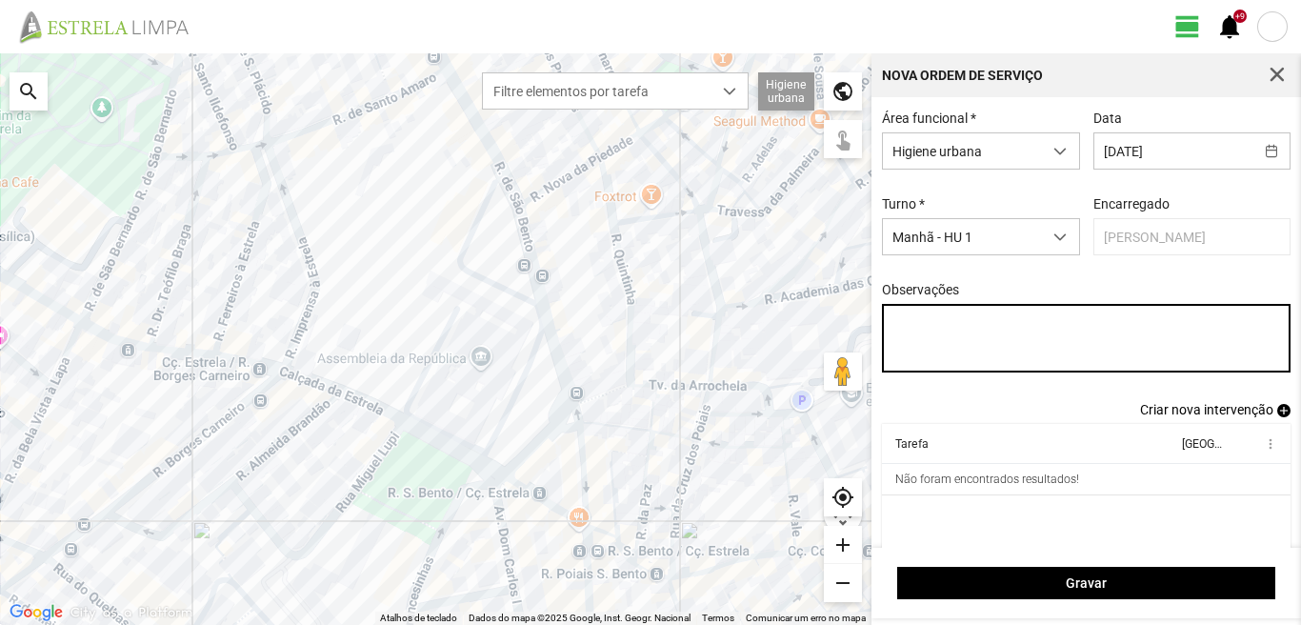
click at [885, 321] on textarea "Observações" at bounding box center [1086, 338] width 409 height 69
click at [905, 360] on textarea "39-baixa 10-ferias 636-49-Eo38-descanso" at bounding box center [1086, 338] width 409 height 69
click at [897, 357] on textarea "39-baixa 10-ferias 63-6-49-Eo38-descanso" at bounding box center [1086, 338] width 409 height 69
click at [933, 358] on textarea "39-baixa 10-feria 3-6-49-Eo38-descanso" at bounding box center [1086, 338] width 409 height 69
click at [1030, 359] on textarea "39-baixa 10-feria 6-36-49-Eo38-descanso" at bounding box center [1086, 338] width 409 height 69
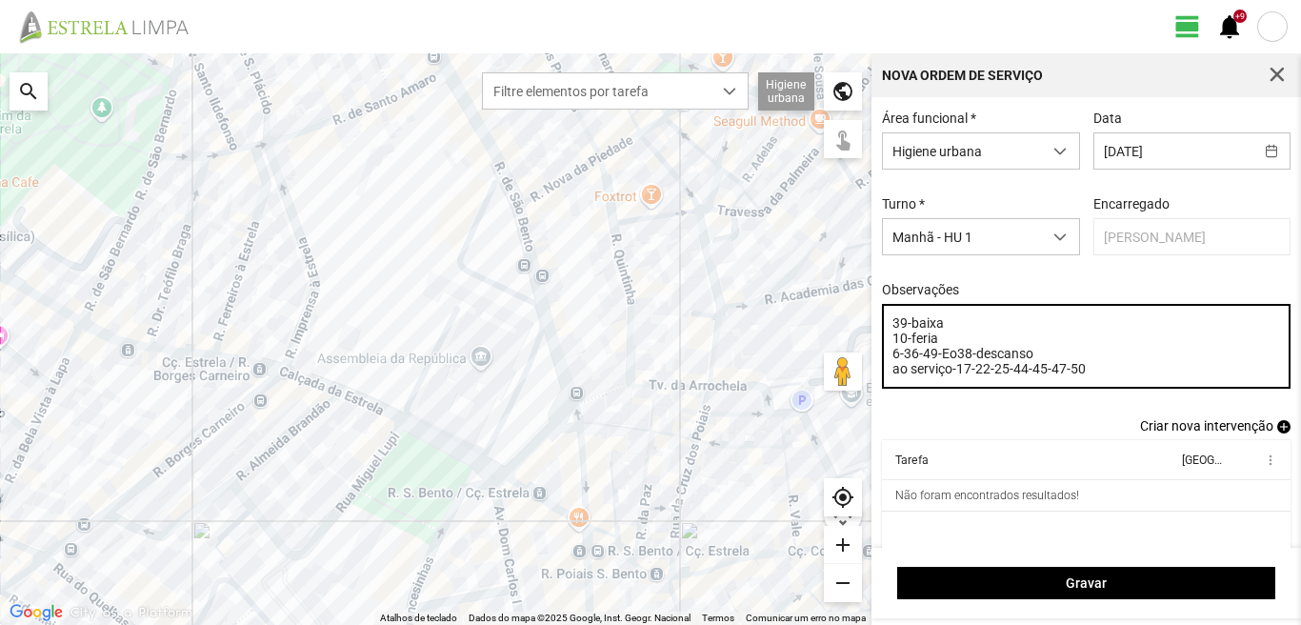
type textarea "39-baixa 10-feria 6-36-49-Eo38-descanso ao serviço-17-22-25-44-45-47-50"
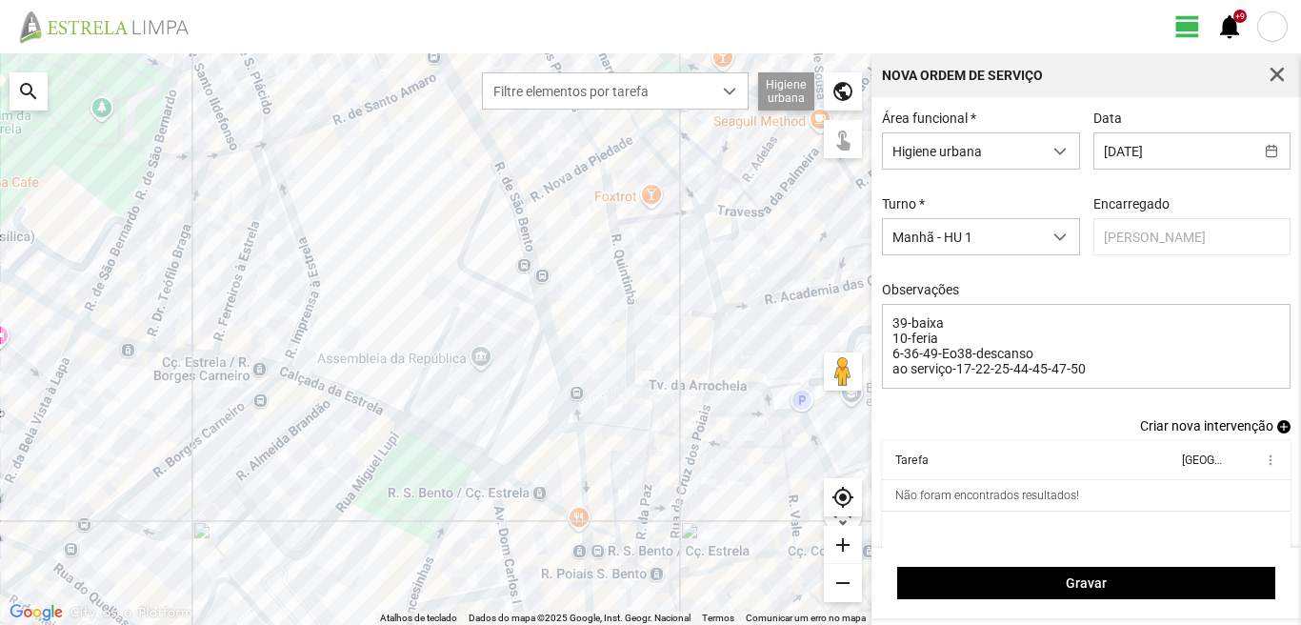
click at [1277, 429] on span "add" at bounding box center [1283, 426] width 13 height 13
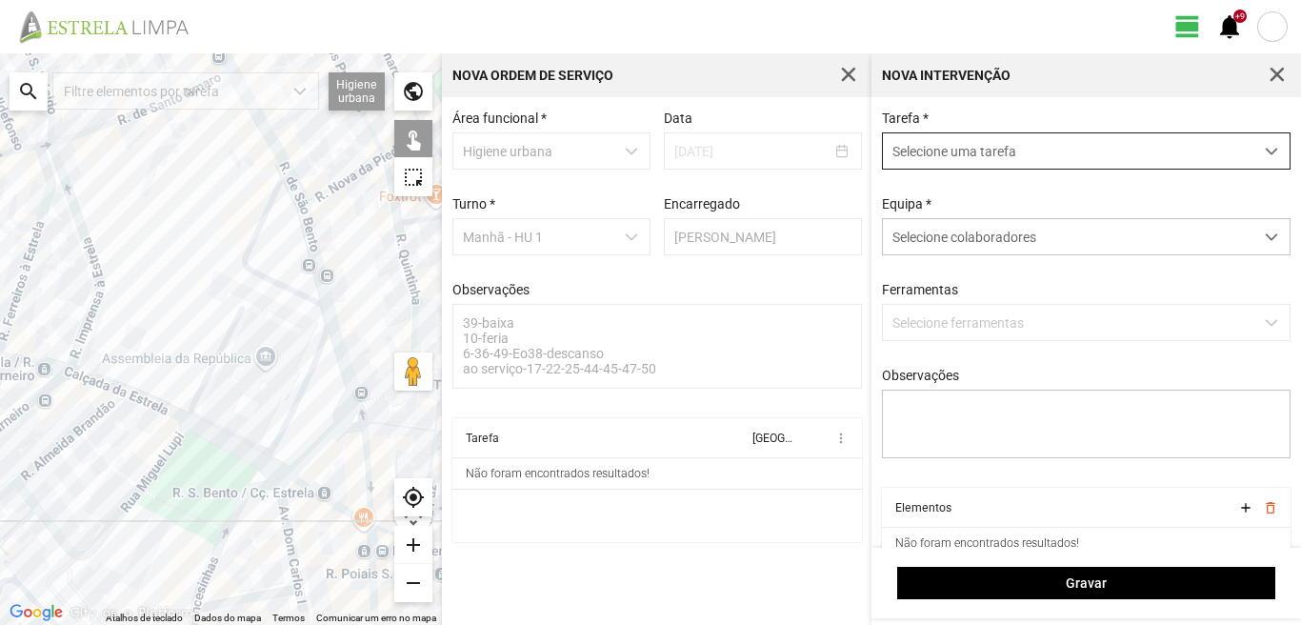
click at [968, 158] on span "Selecione uma tarefa" at bounding box center [1068, 150] width 370 height 35
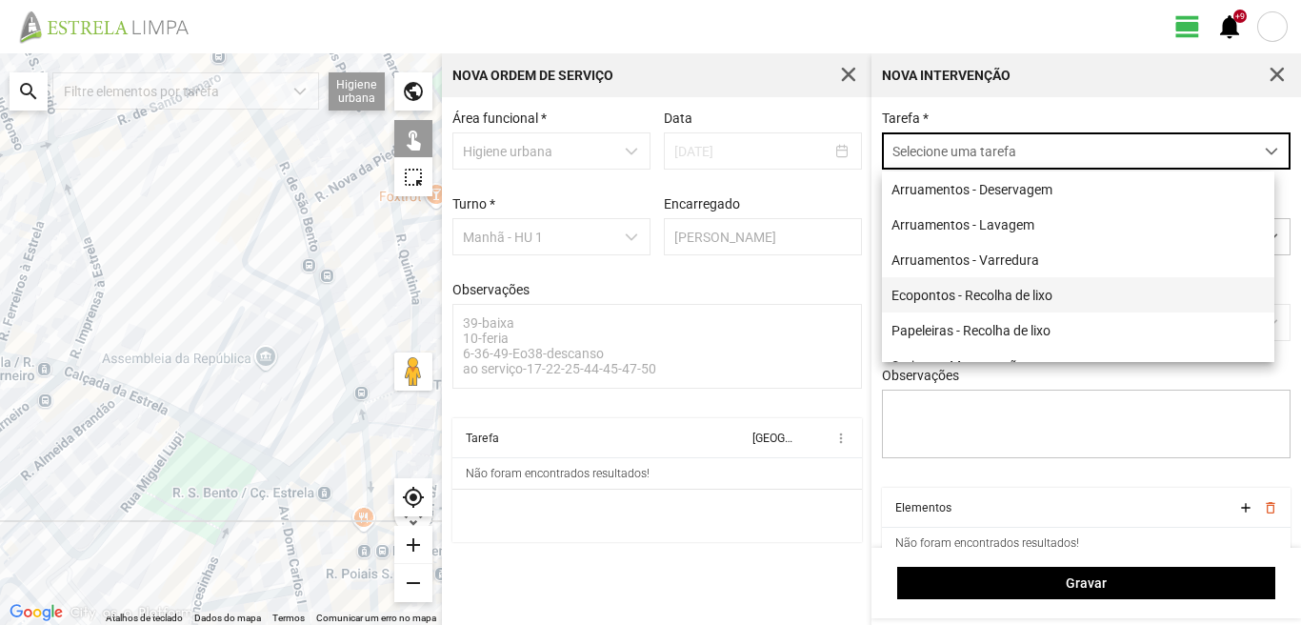
click at [952, 296] on li "Ecopontos - Recolha de lixo" at bounding box center [1078, 294] width 392 height 35
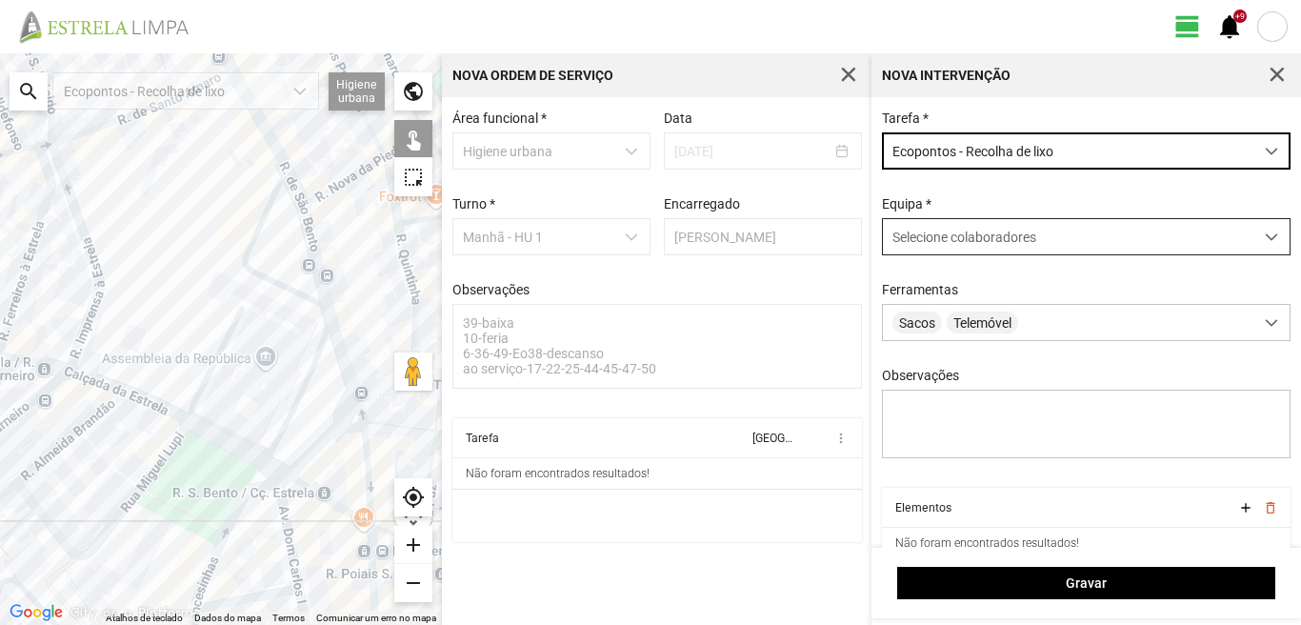
click at [944, 235] on span "Selecione colaboradores" at bounding box center [964, 236] width 144 height 15
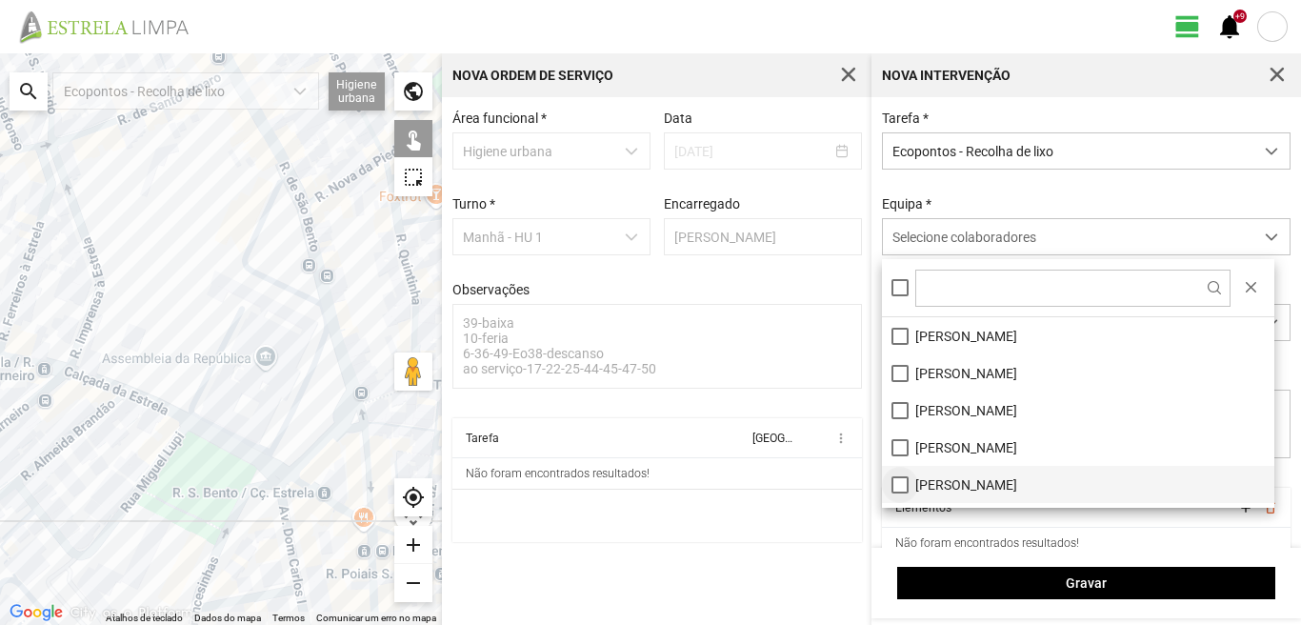
click at [899, 487] on li "[PERSON_NAME]" at bounding box center [1078, 484] width 392 height 37
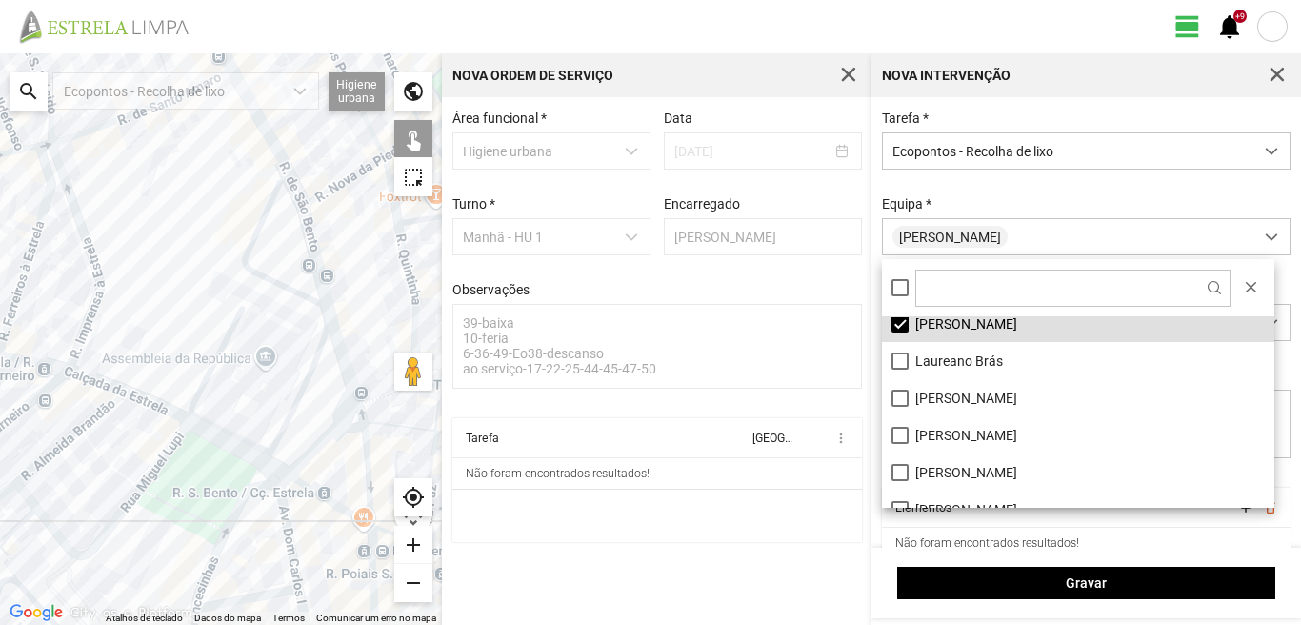
scroll to position [190, 0]
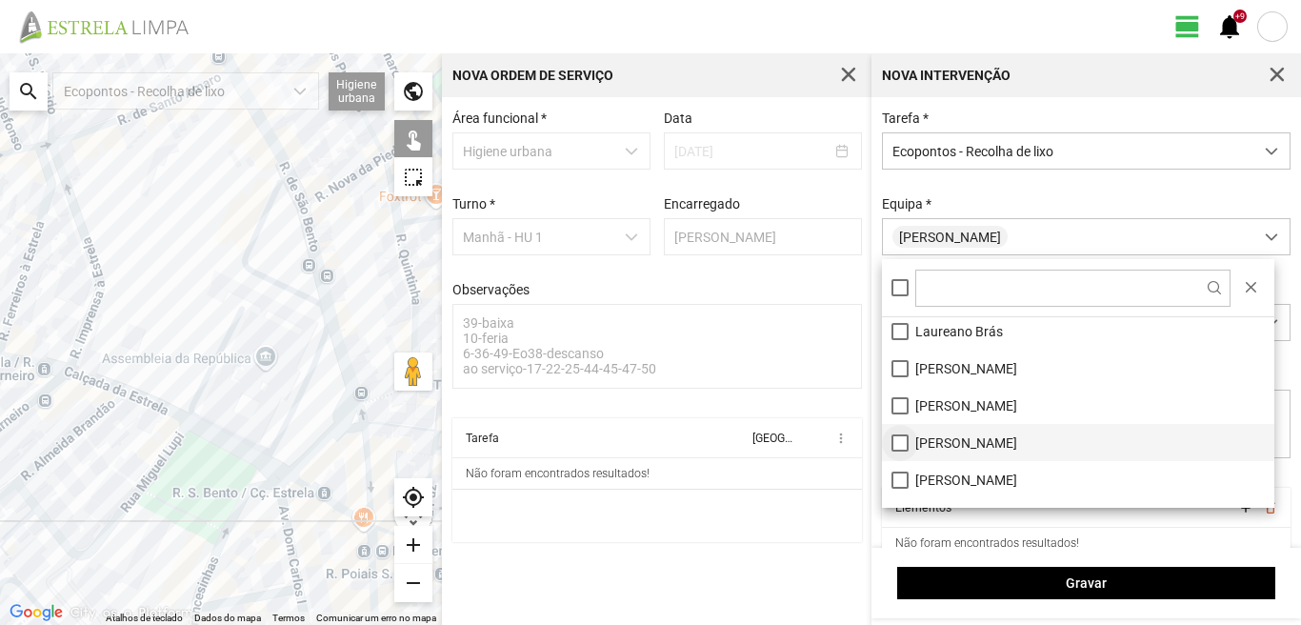
click at [904, 444] on li "[PERSON_NAME]" at bounding box center [1078, 442] width 392 height 37
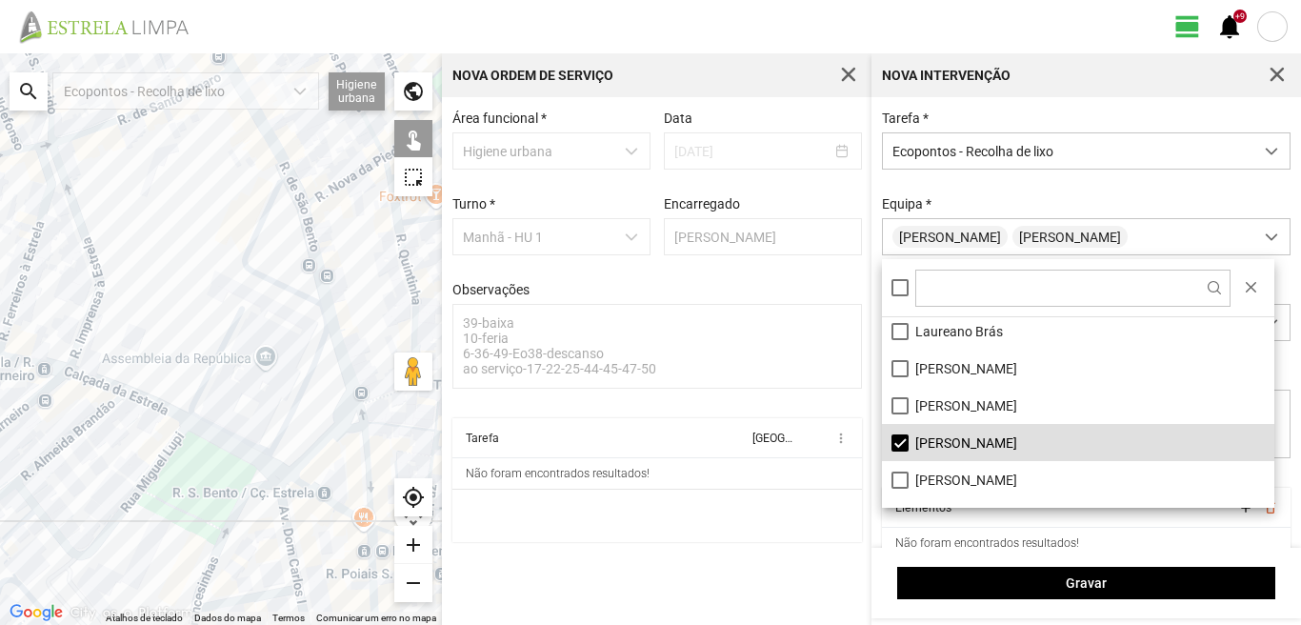
click at [235, 310] on div at bounding box center [221, 338] width 442 height 571
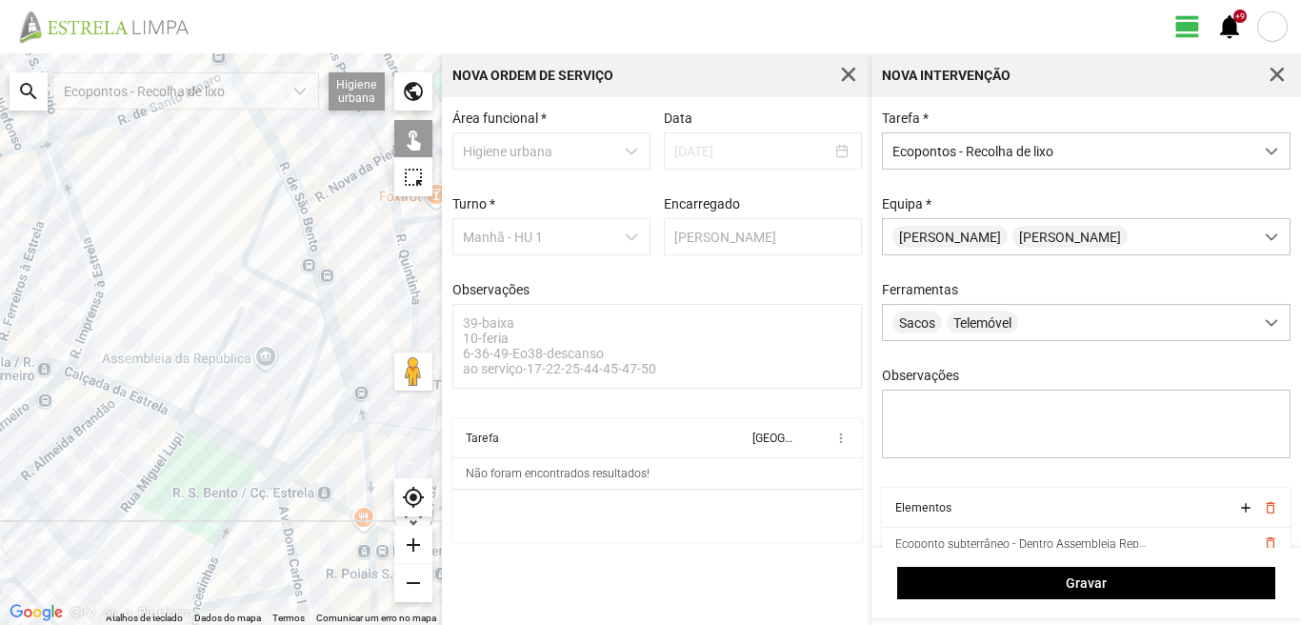
click at [241, 492] on div at bounding box center [221, 338] width 442 height 571
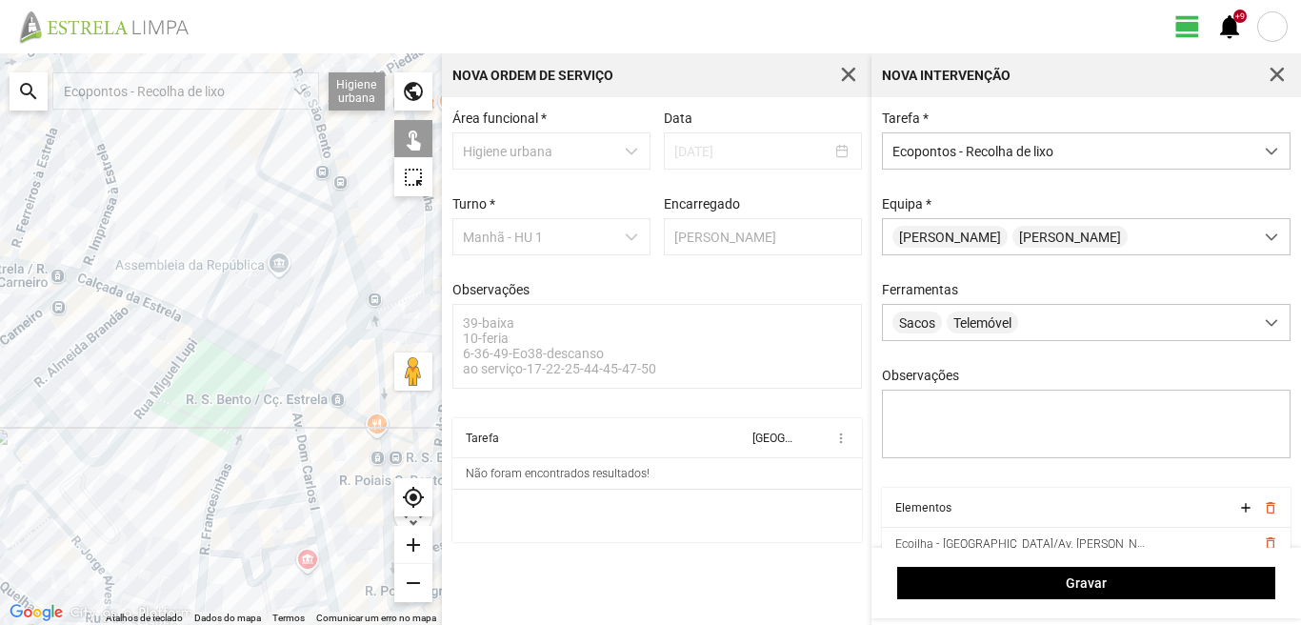
drag, startPoint x: 224, startPoint y: 540, endPoint x: 237, endPoint y: 428, distance: 112.2
click at [237, 428] on div at bounding box center [221, 338] width 442 height 571
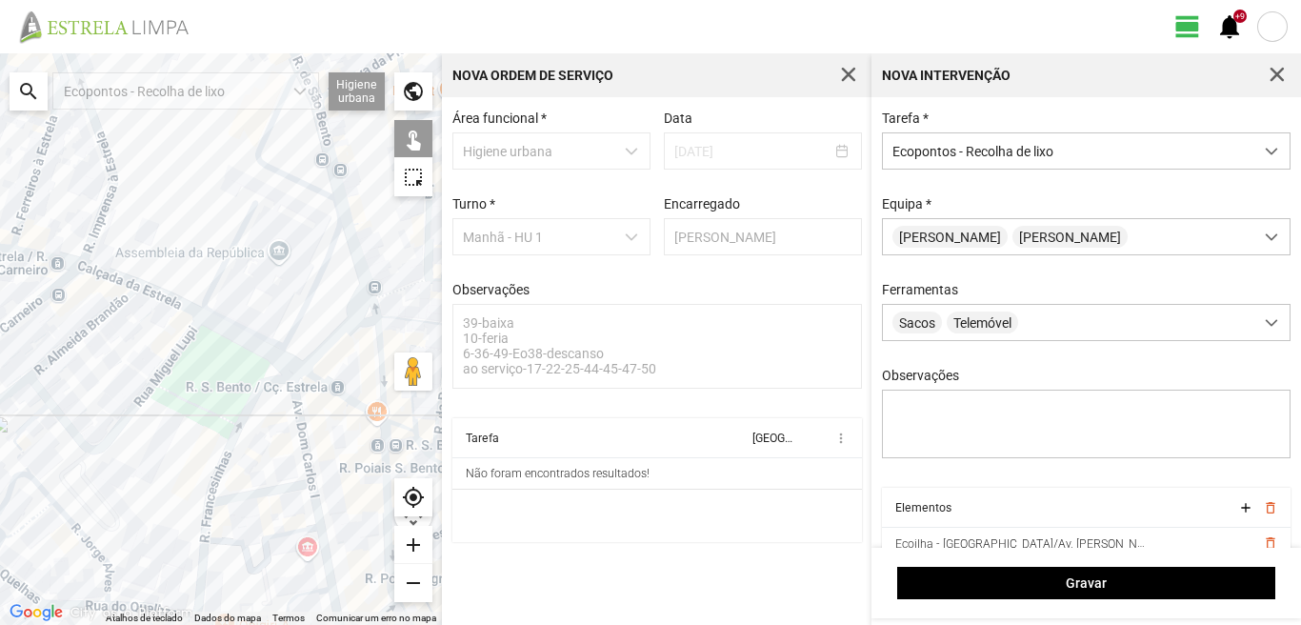
click at [254, 493] on div at bounding box center [221, 338] width 442 height 571
drag, startPoint x: 202, startPoint y: 596, endPoint x: 178, endPoint y: 522, distance: 78.0
click at [198, 586] on div at bounding box center [221, 338] width 442 height 571
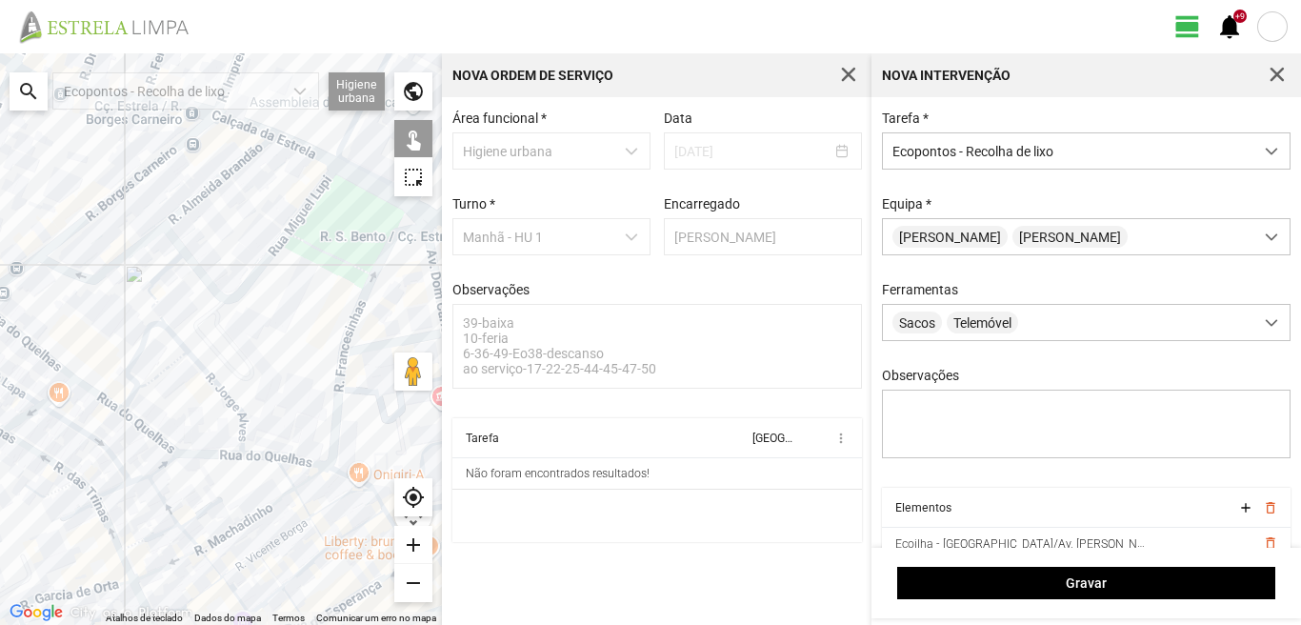
drag, startPoint x: 122, startPoint y: 425, endPoint x: 277, endPoint y: 260, distance: 226.3
click at [277, 260] on div at bounding box center [221, 338] width 442 height 571
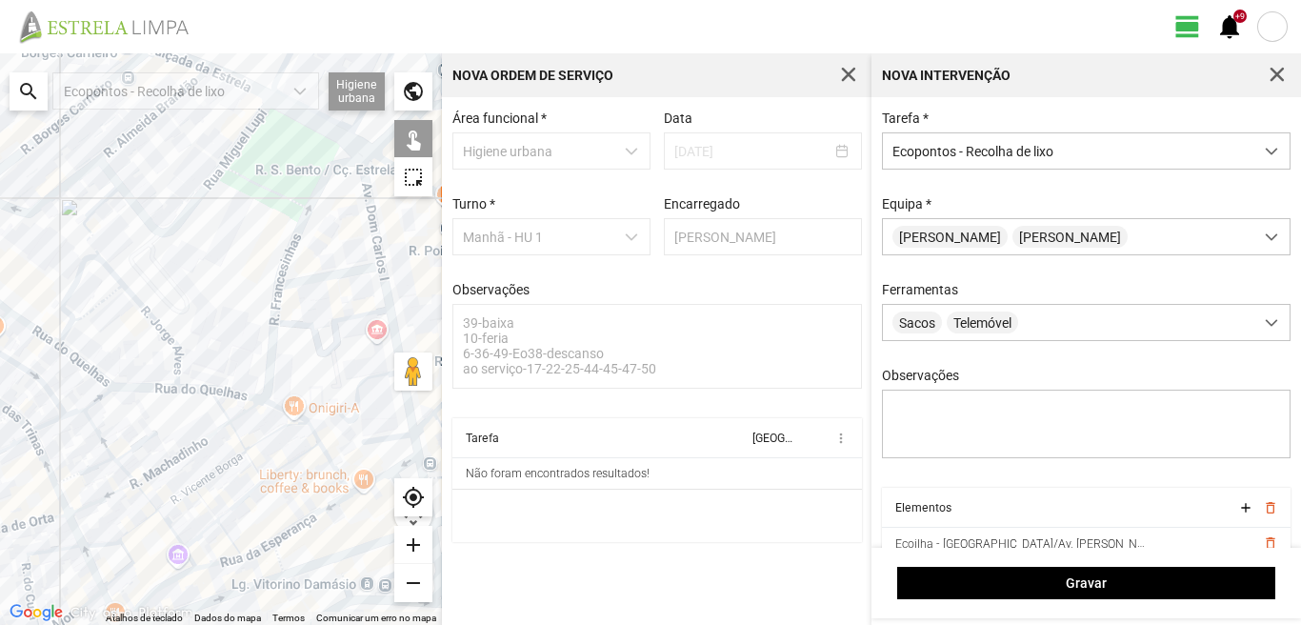
drag, startPoint x: 348, startPoint y: 314, endPoint x: 217, endPoint y: 317, distance: 130.5
click at [217, 317] on div at bounding box center [221, 338] width 442 height 571
click at [272, 373] on div at bounding box center [221, 338] width 442 height 571
click at [273, 405] on div at bounding box center [221, 338] width 442 height 571
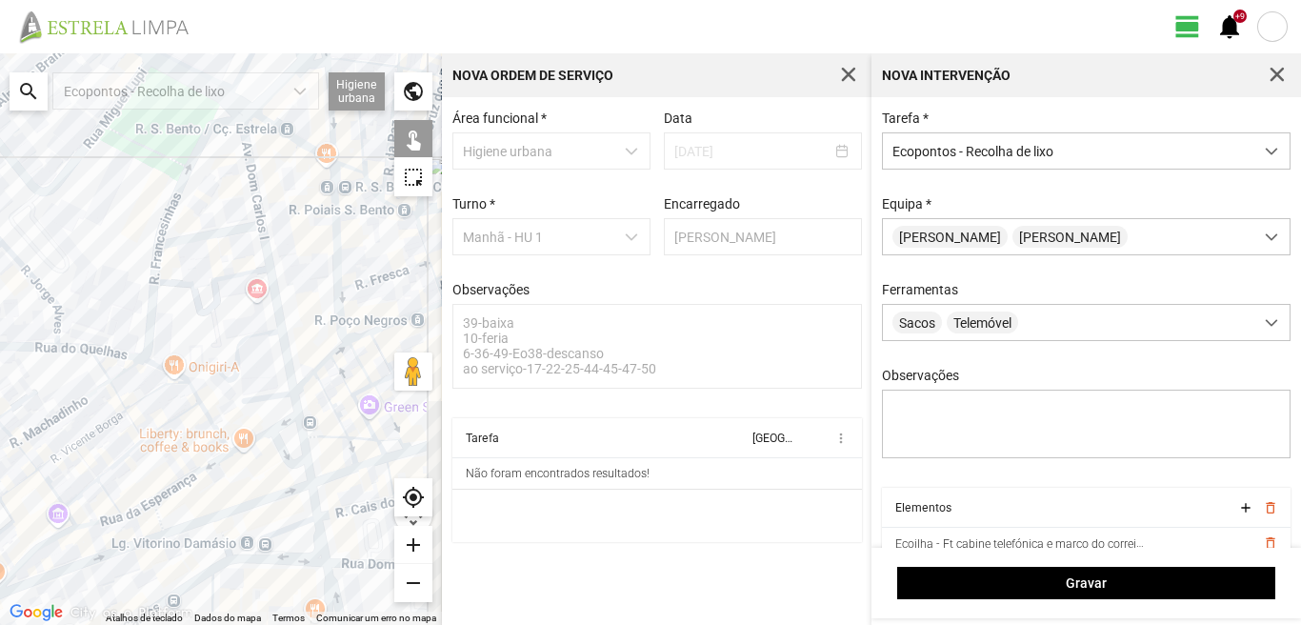
drag, startPoint x: 304, startPoint y: 427, endPoint x: 211, endPoint y: 391, distance: 98.8
click at [178, 385] on div at bounding box center [221, 338] width 442 height 571
click at [278, 395] on div at bounding box center [221, 338] width 442 height 571
click at [205, 502] on div at bounding box center [221, 338] width 442 height 571
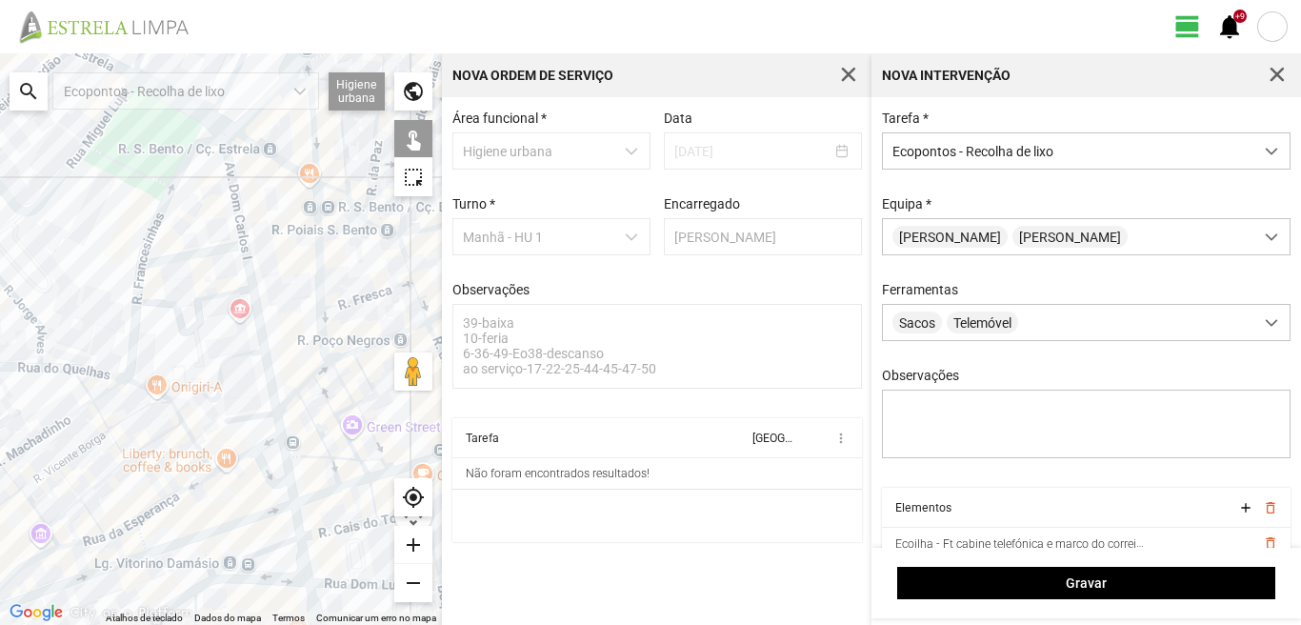
click at [173, 543] on div at bounding box center [221, 338] width 442 height 571
click at [207, 586] on div at bounding box center [221, 338] width 442 height 571
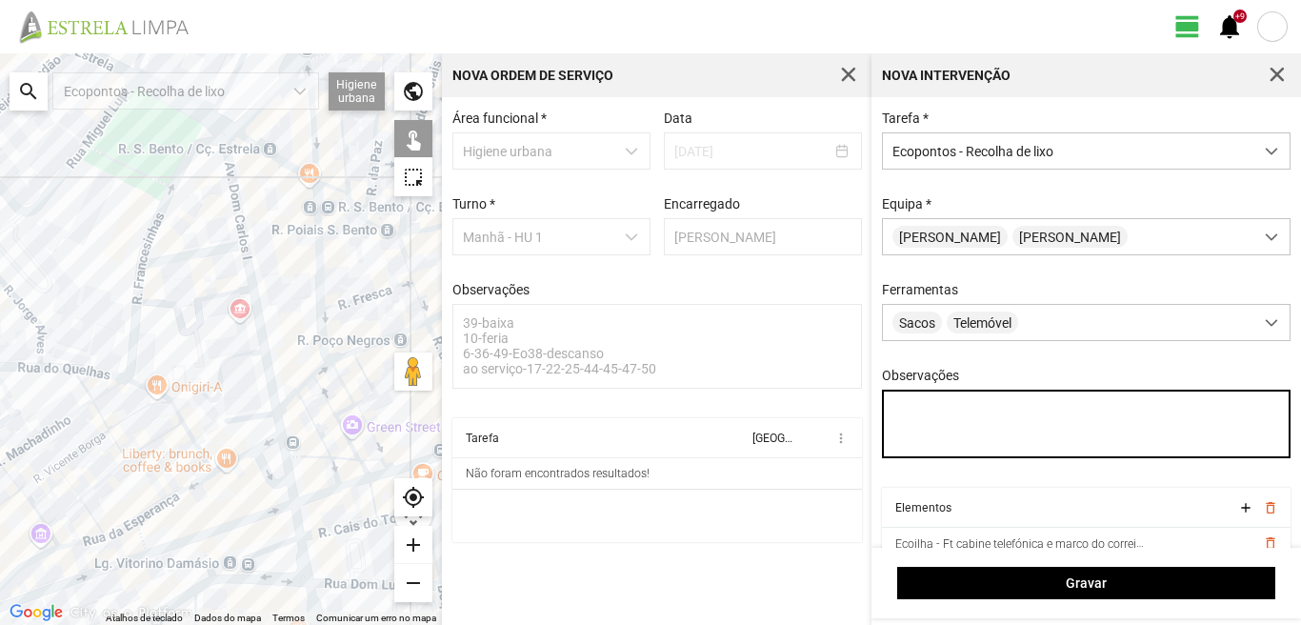
click at [894, 409] on textarea "Observações" at bounding box center [1086, 423] width 409 height 69
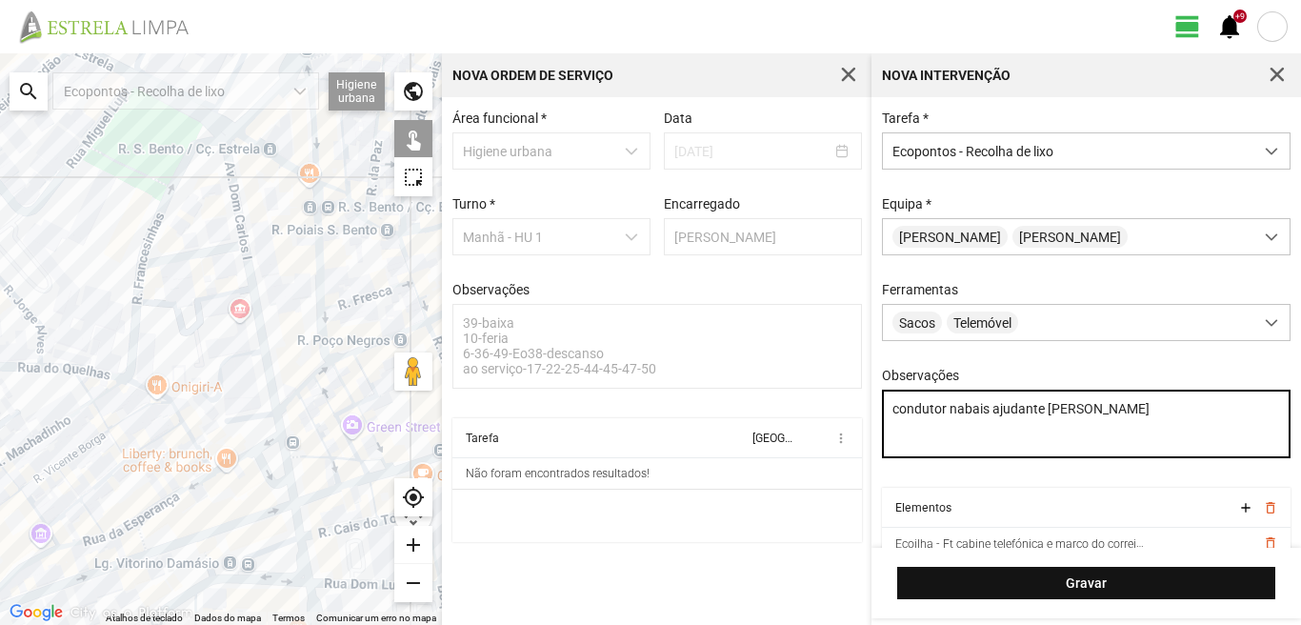
type textarea "condutor nabais ajudante paulo"
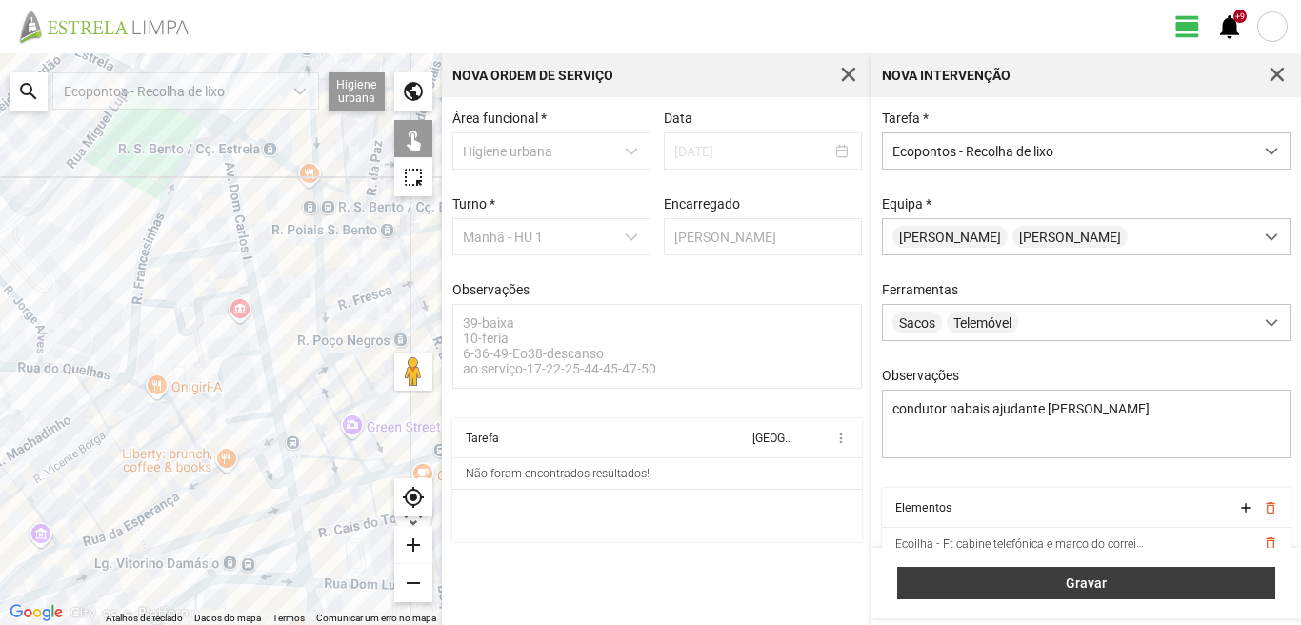
click at [995, 582] on span "Gravar" at bounding box center [1086, 582] width 358 height 15
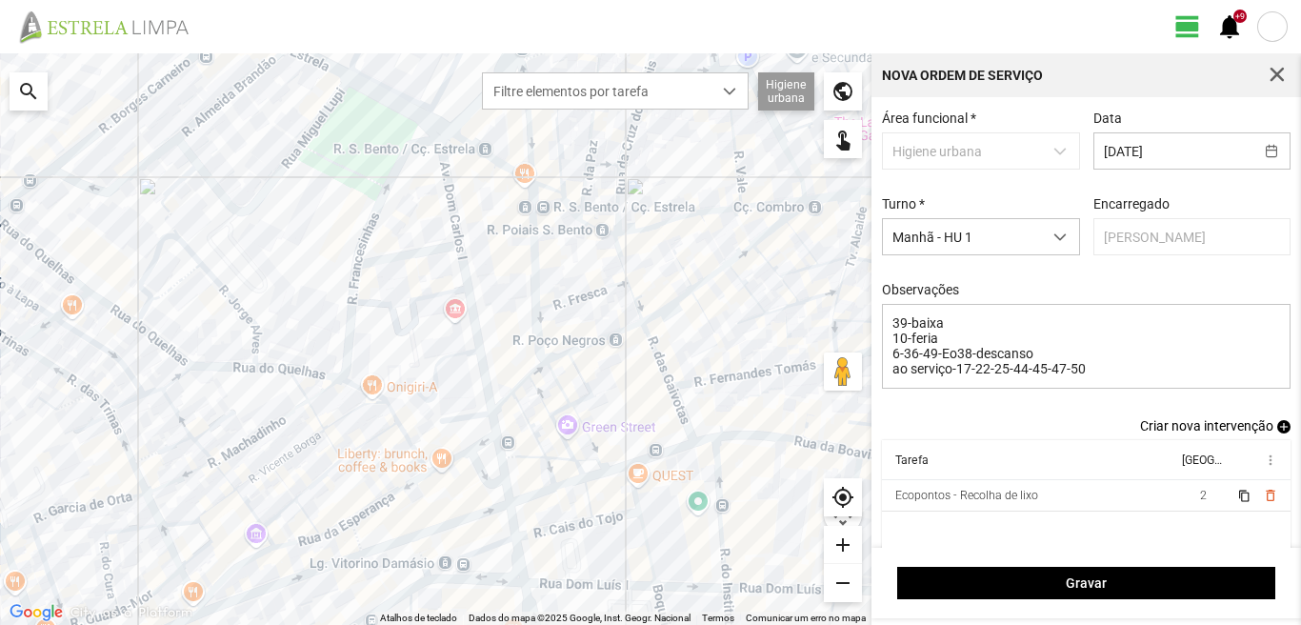
click at [1277, 430] on span "add" at bounding box center [1283, 426] width 13 height 13
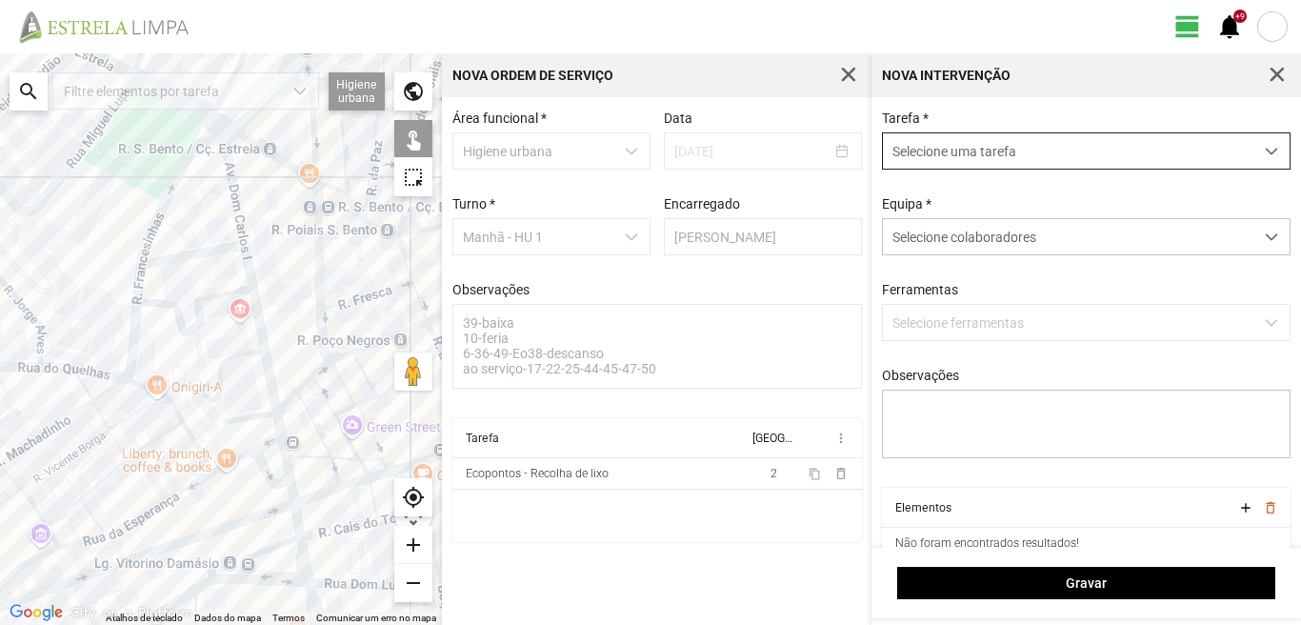
click at [1050, 143] on span "Selecione uma tarefa" at bounding box center [1068, 150] width 370 height 35
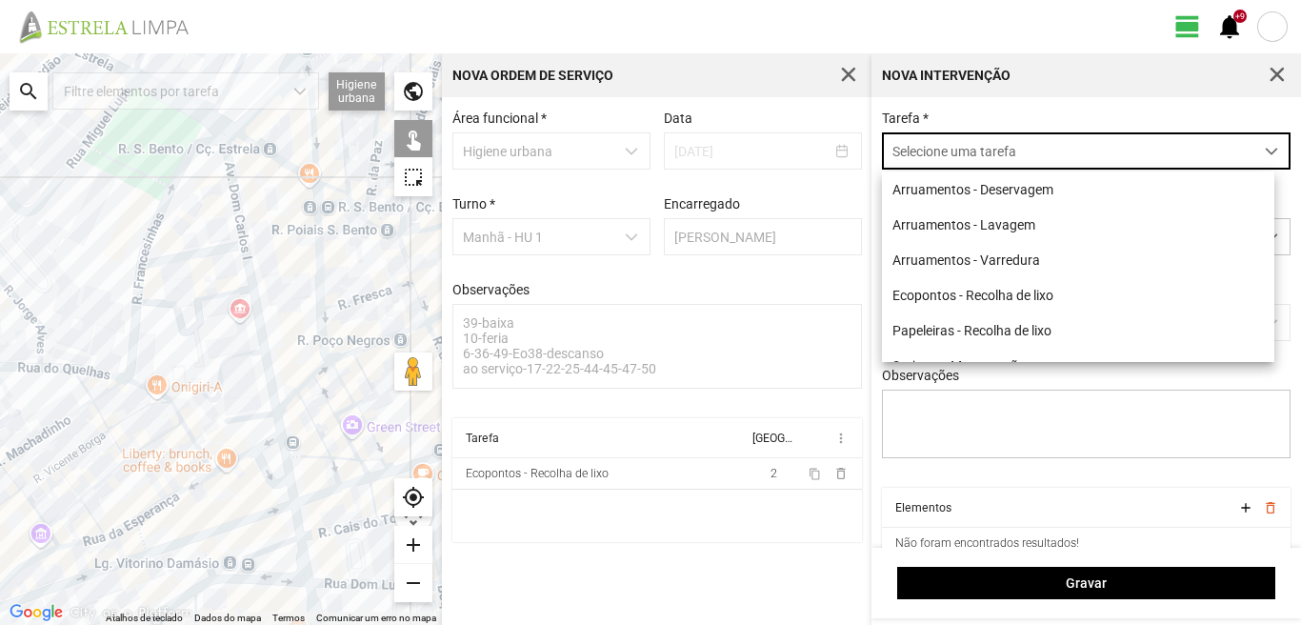
scroll to position [10, 85]
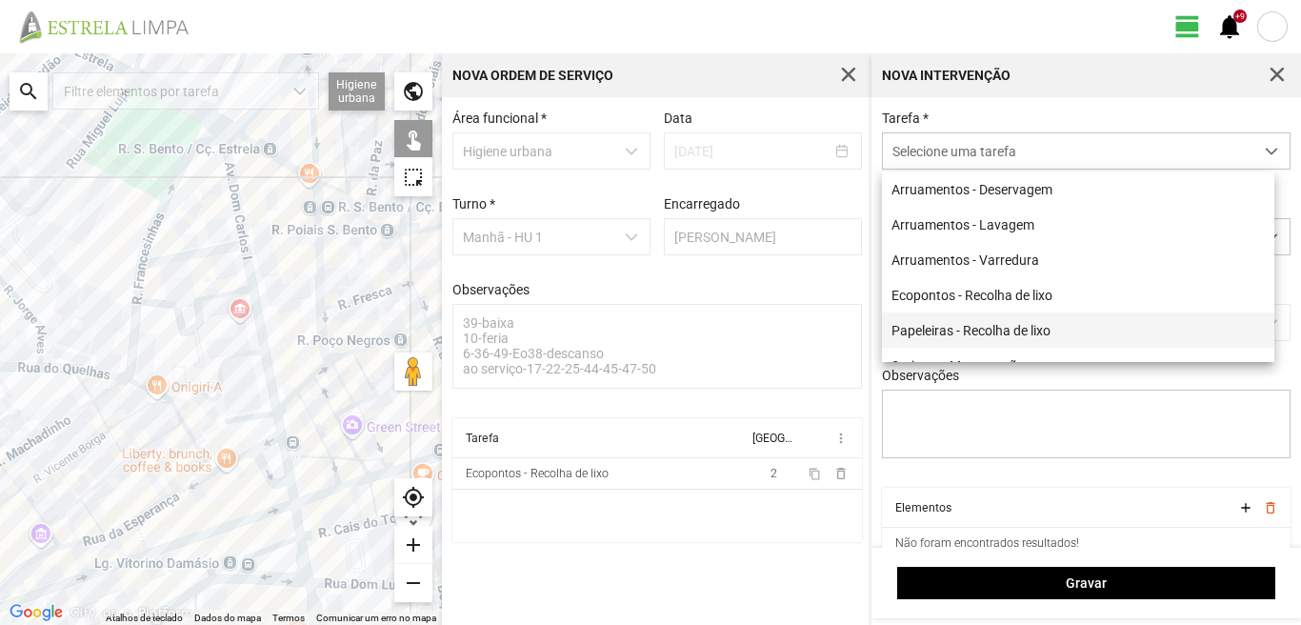
click at [959, 340] on li "Papeleiras - Recolha de lixo" at bounding box center [1078, 329] width 392 height 35
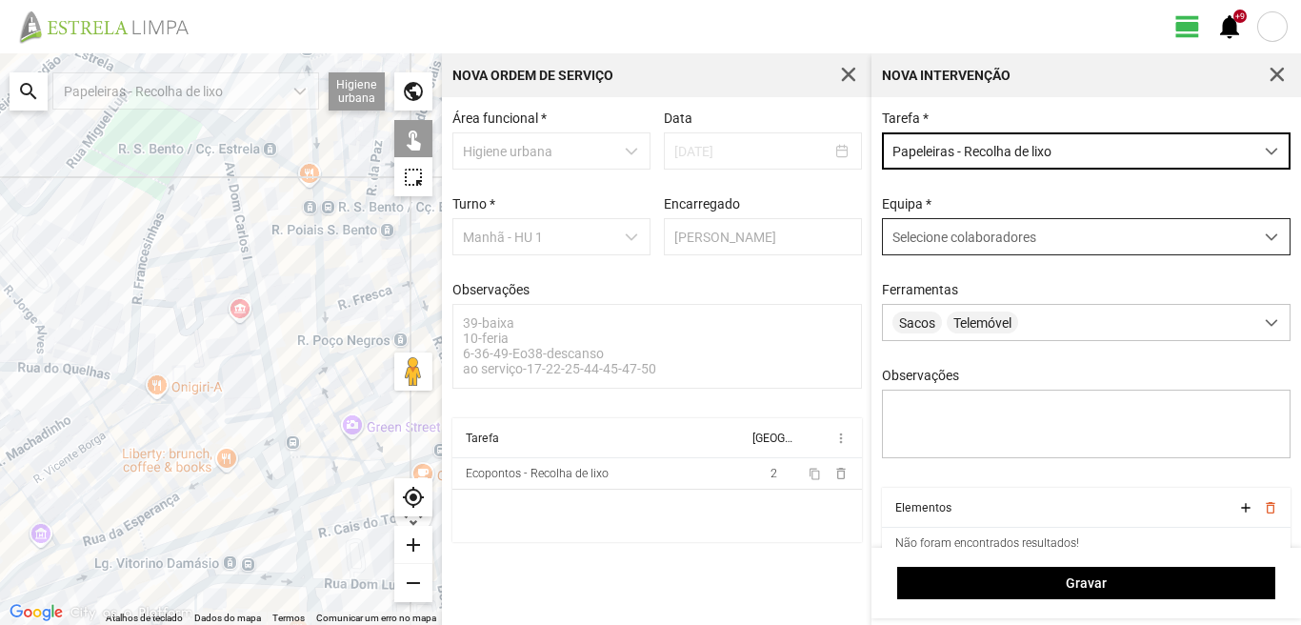
click at [968, 237] on span "Selecione colaboradores" at bounding box center [964, 236] width 144 height 15
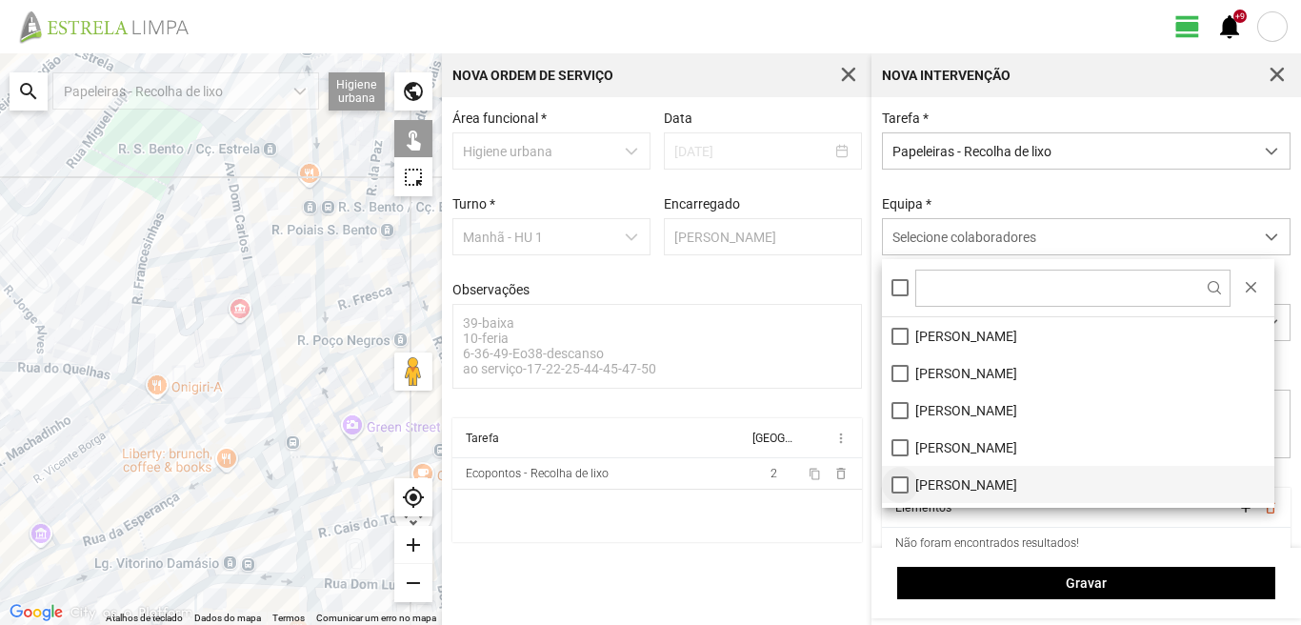
click at [897, 486] on li "[PERSON_NAME]" at bounding box center [1078, 484] width 392 height 37
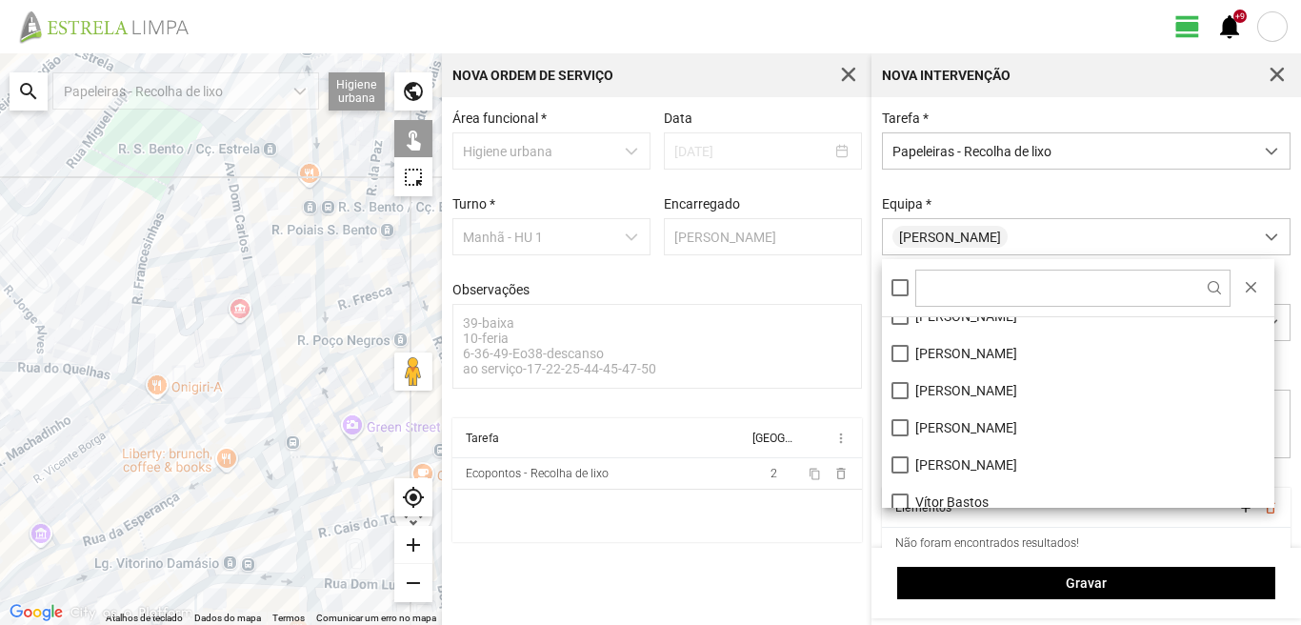
scroll to position [255, 0]
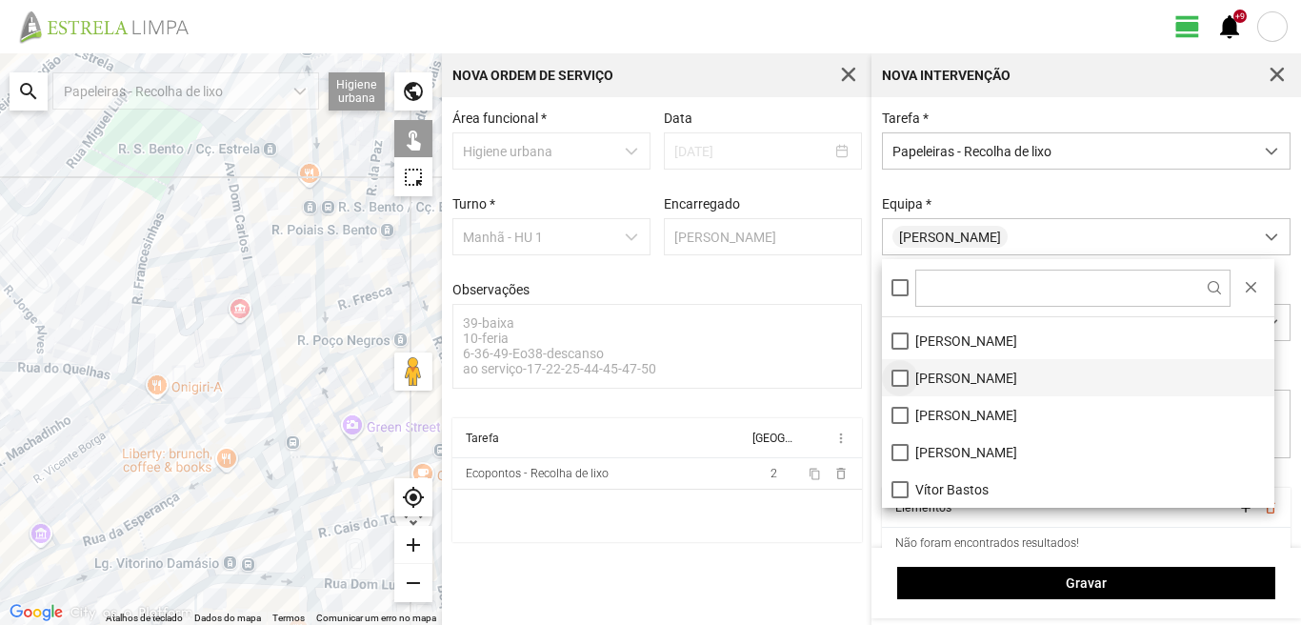
click at [902, 373] on li "[PERSON_NAME]" at bounding box center [1078, 377] width 392 height 37
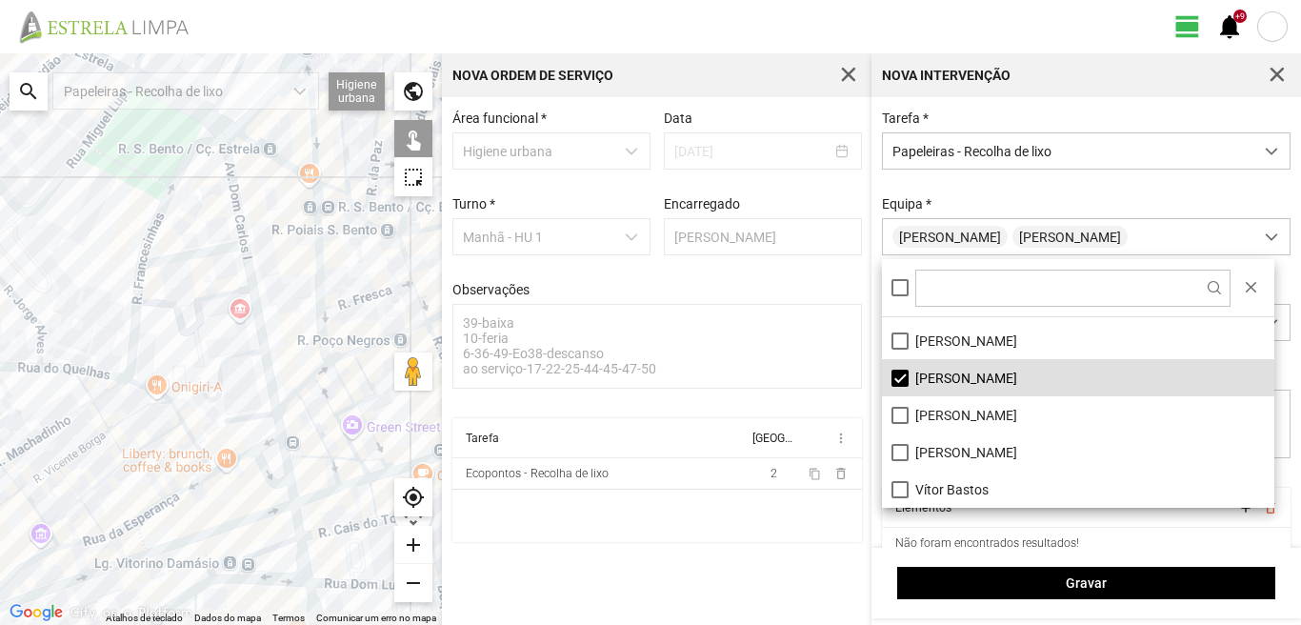
click at [43, 341] on div at bounding box center [221, 338] width 442 height 571
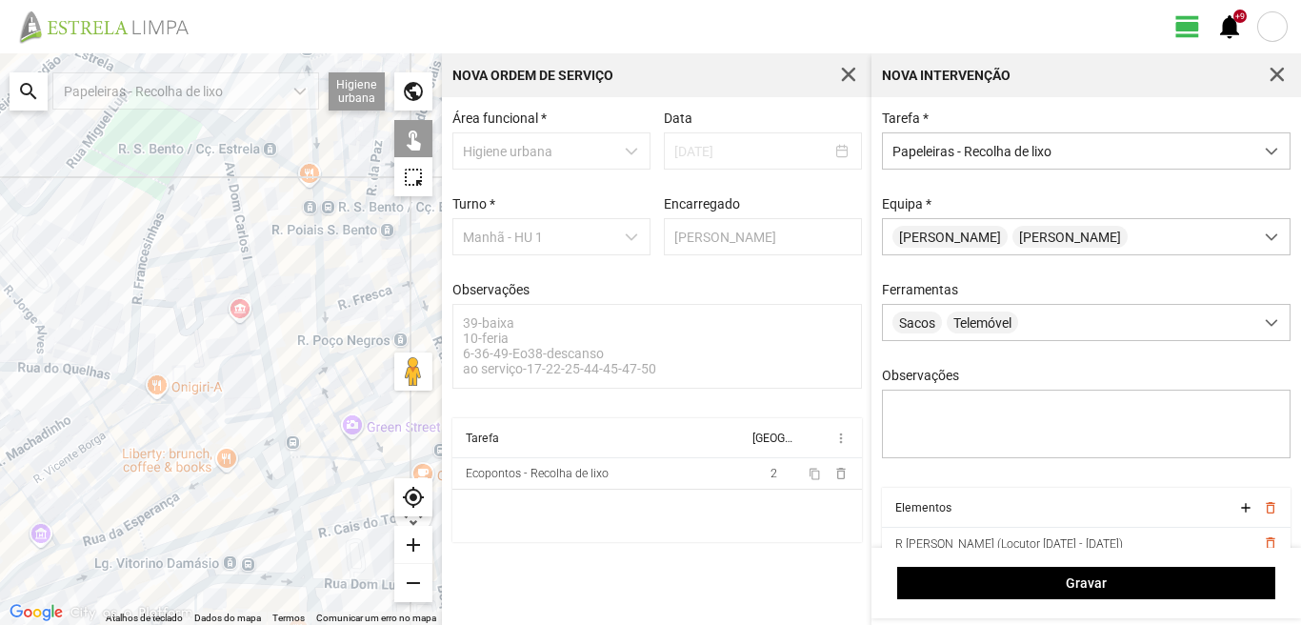
click at [46, 361] on div at bounding box center [221, 338] width 442 height 571
click at [50, 373] on div at bounding box center [221, 338] width 442 height 571
click at [92, 409] on div at bounding box center [221, 338] width 442 height 571
click at [147, 273] on div at bounding box center [221, 338] width 442 height 571
click at [144, 285] on div at bounding box center [221, 338] width 442 height 571
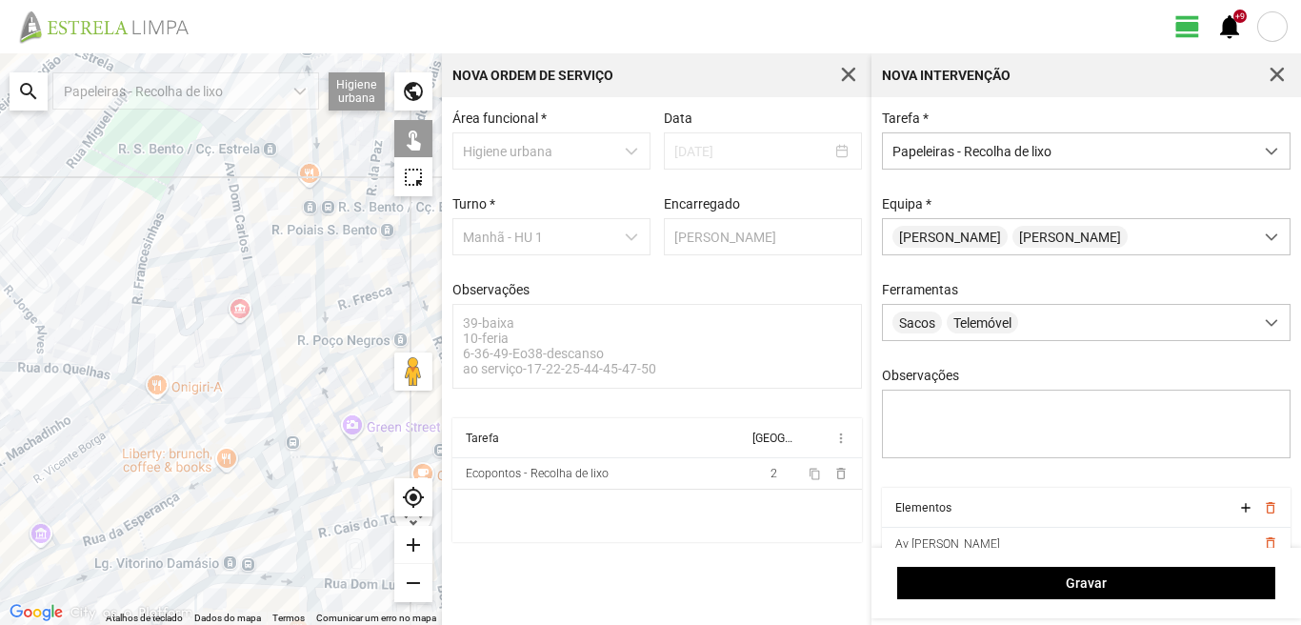
click at [118, 266] on div at bounding box center [221, 338] width 442 height 571
click at [116, 231] on div at bounding box center [221, 338] width 442 height 571
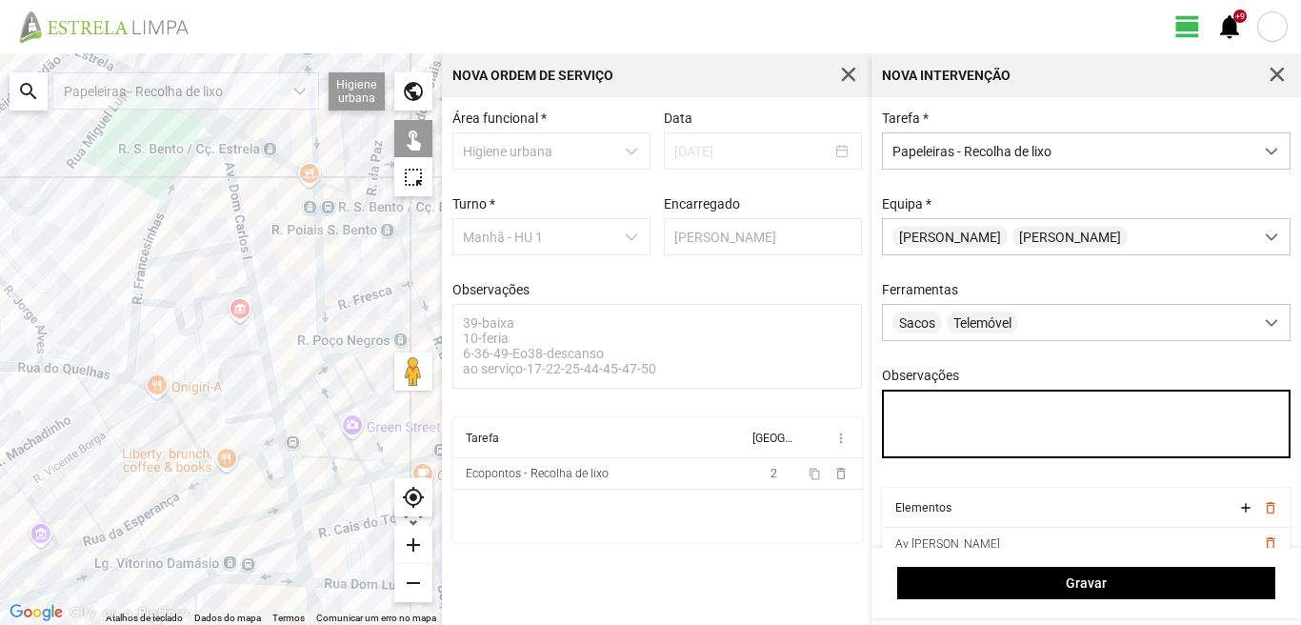
click at [903, 408] on textarea "Observações" at bounding box center [1086, 423] width 409 height 69
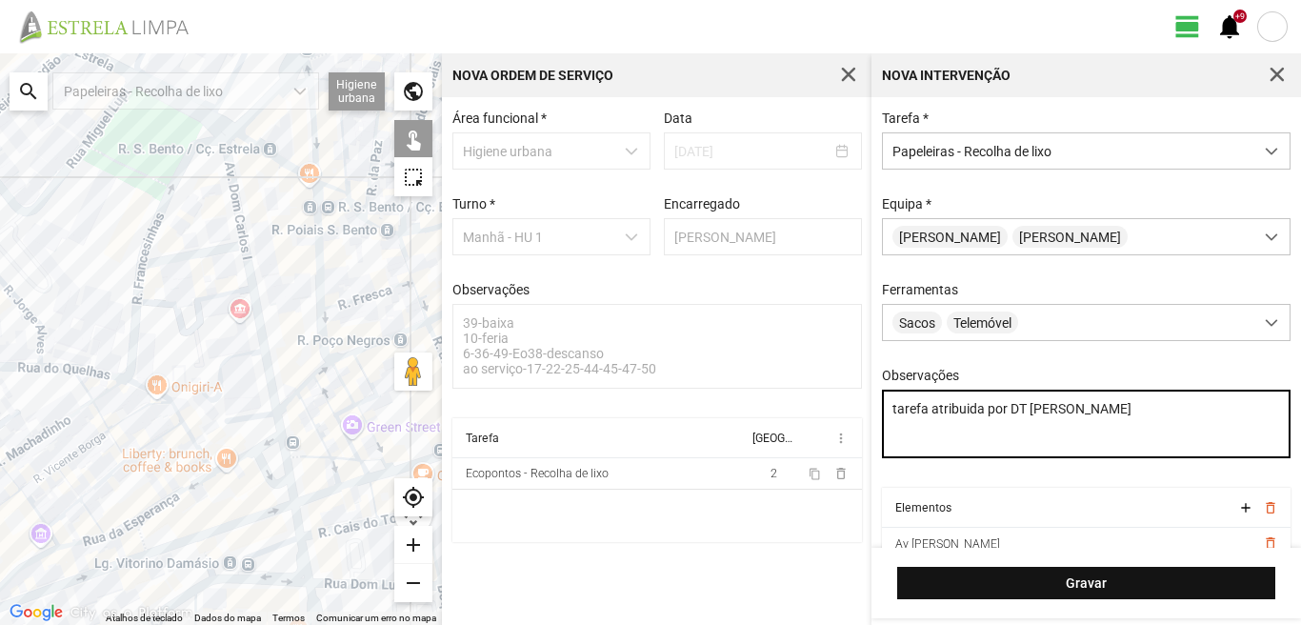
type textarea "tarefa atribuida por DT Mariana"
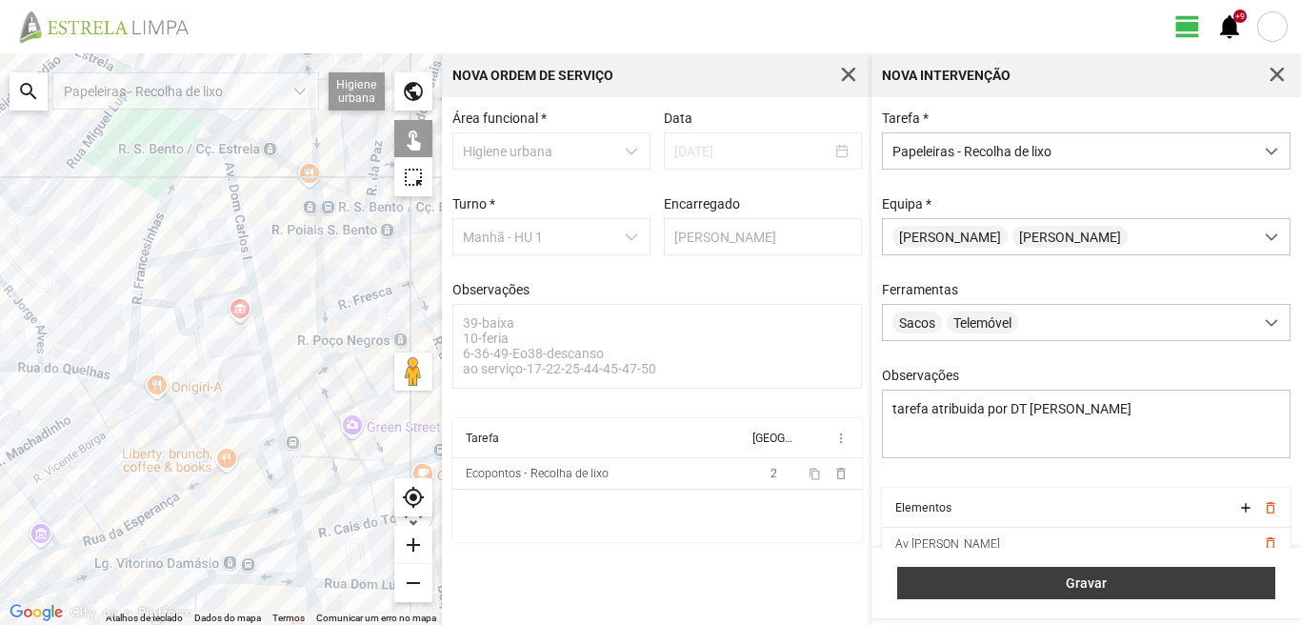
click at [1122, 585] on span "Gravar" at bounding box center [1086, 582] width 358 height 15
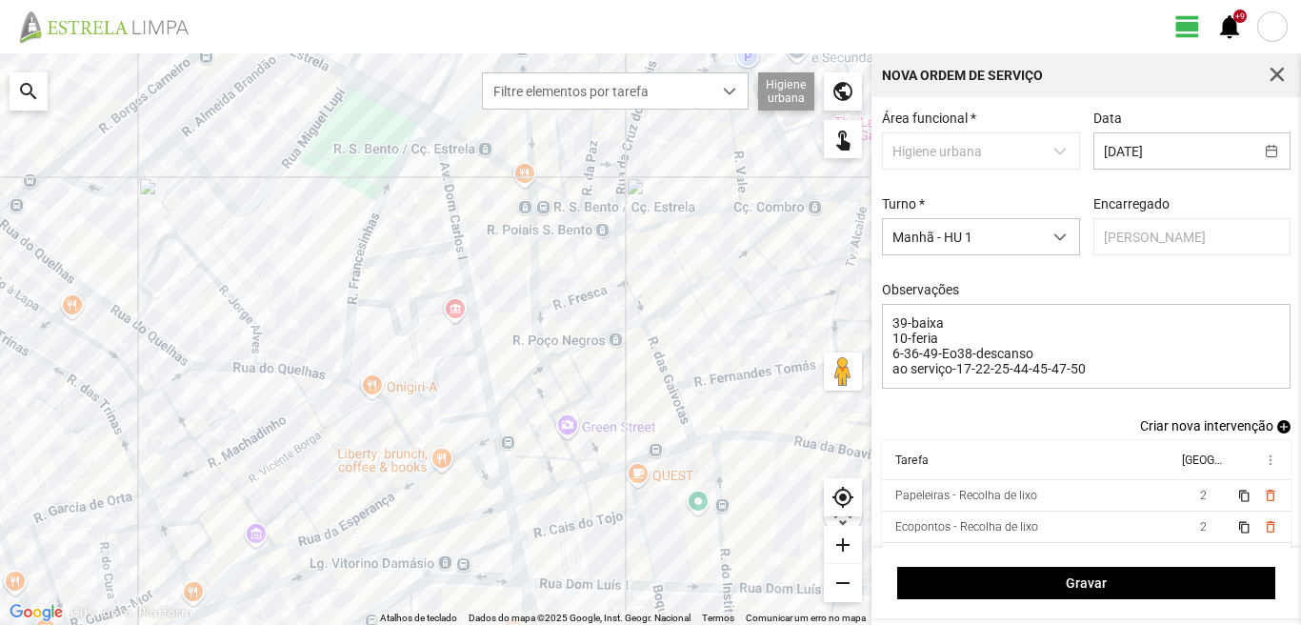
click at [1277, 427] on span "add" at bounding box center [1283, 426] width 13 height 13
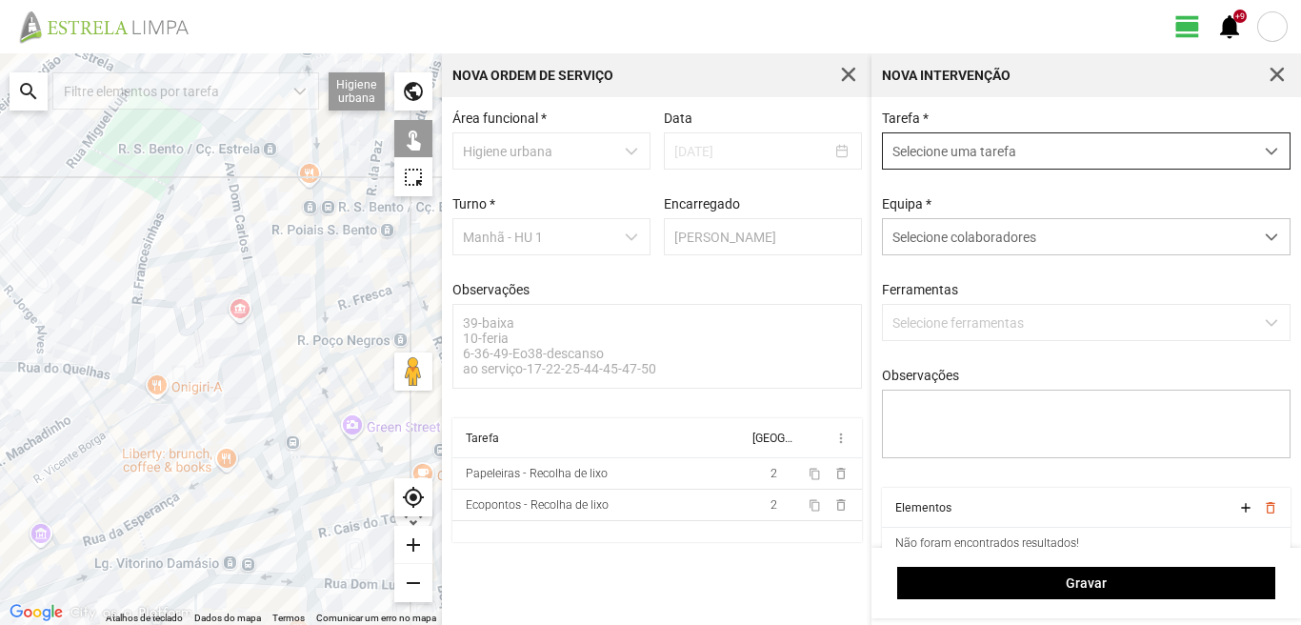
click at [981, 147] on span "Selecione uma tarefa" at bounding box center [1068, 150] width 370 height 35
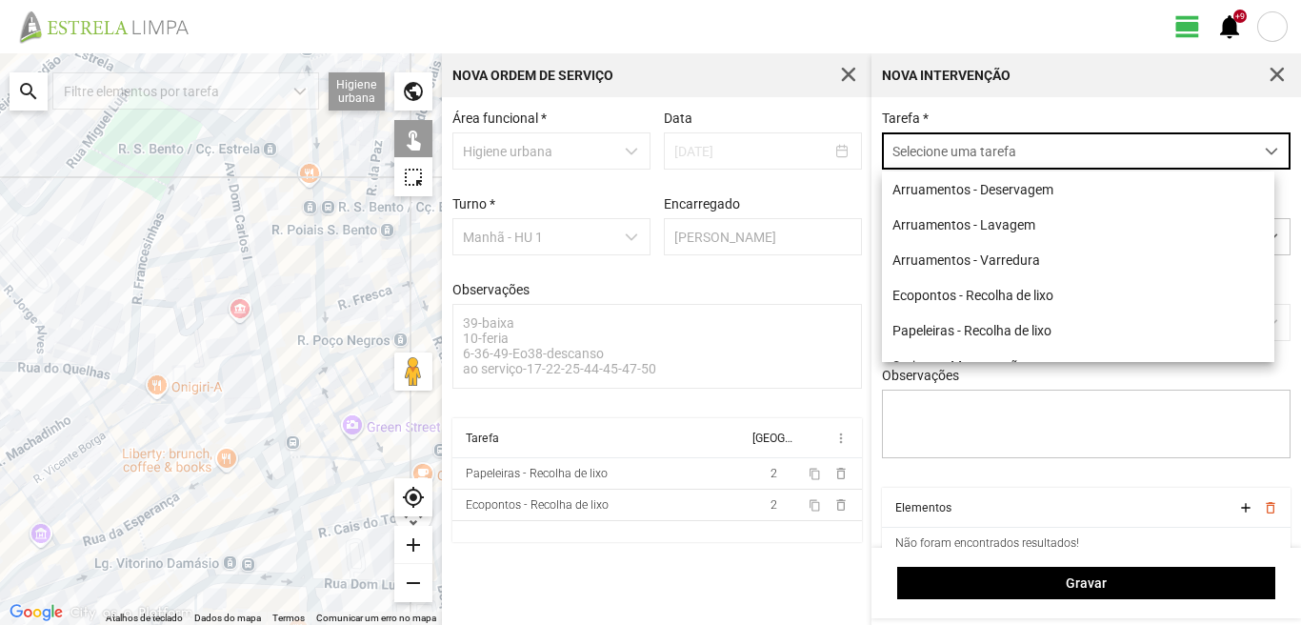
scroll to position [10, 85]
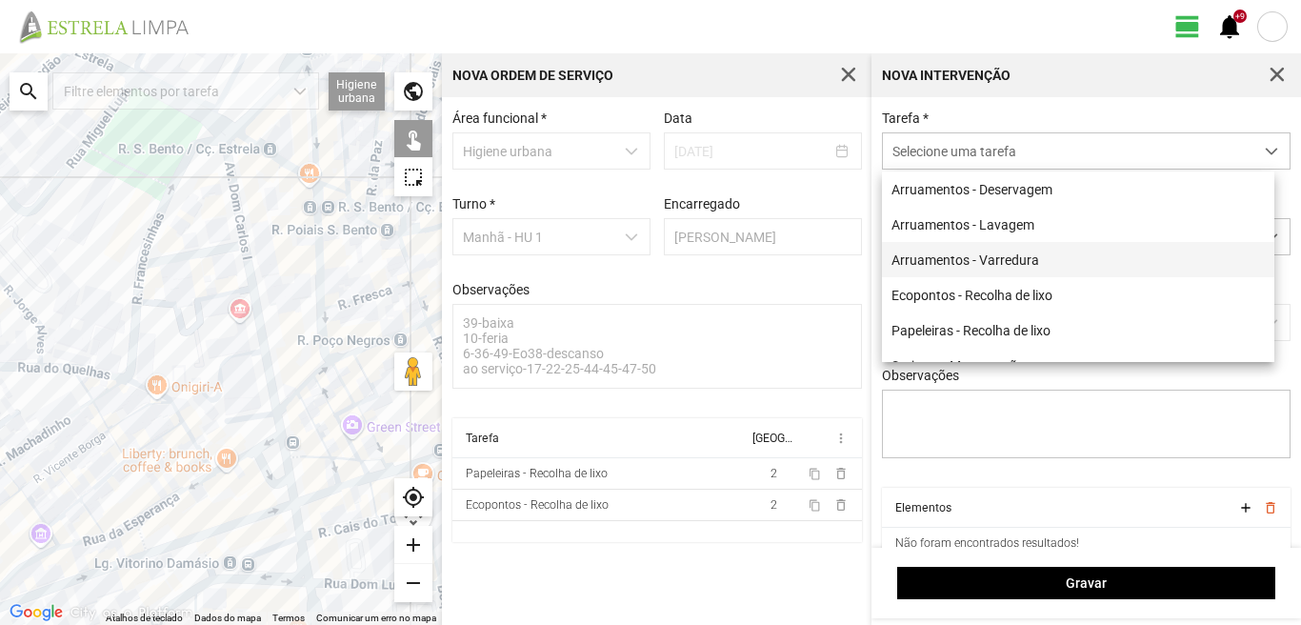
click at [970, 262] on li "Arruamentos - Varredura" at bounding box center [1078, 259] width 392 height 35
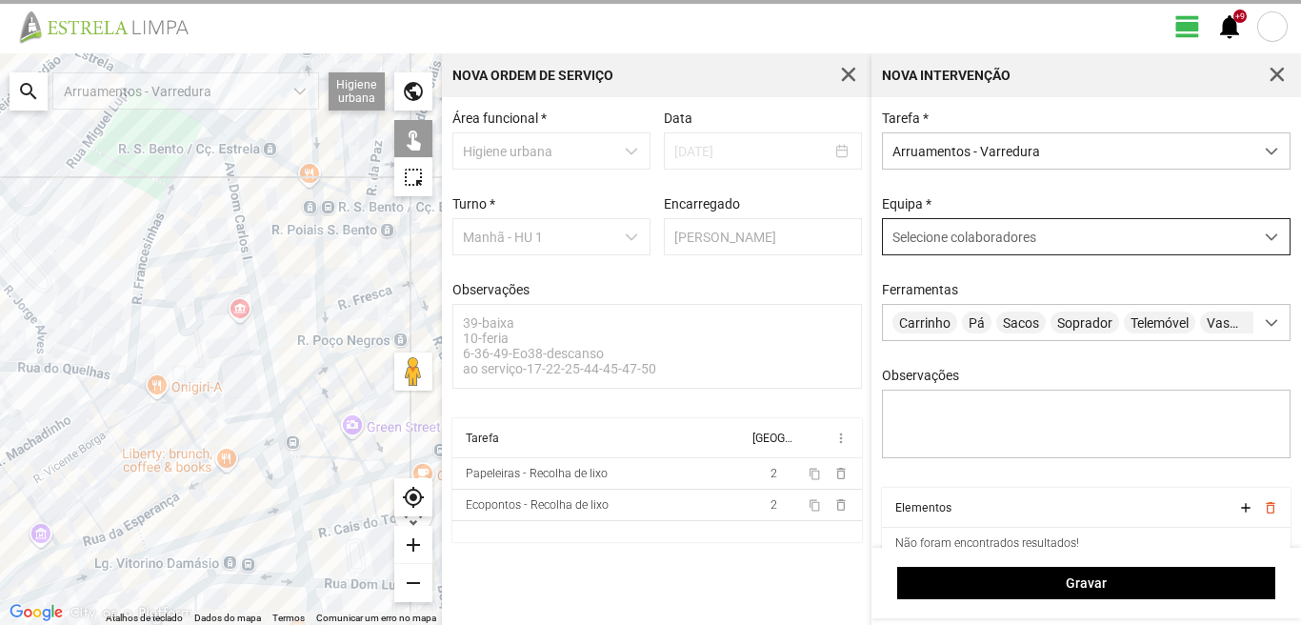
click at [971, 243] on span "Selecione colaboradores" at bounding box center [964, 236] width 144 height 15
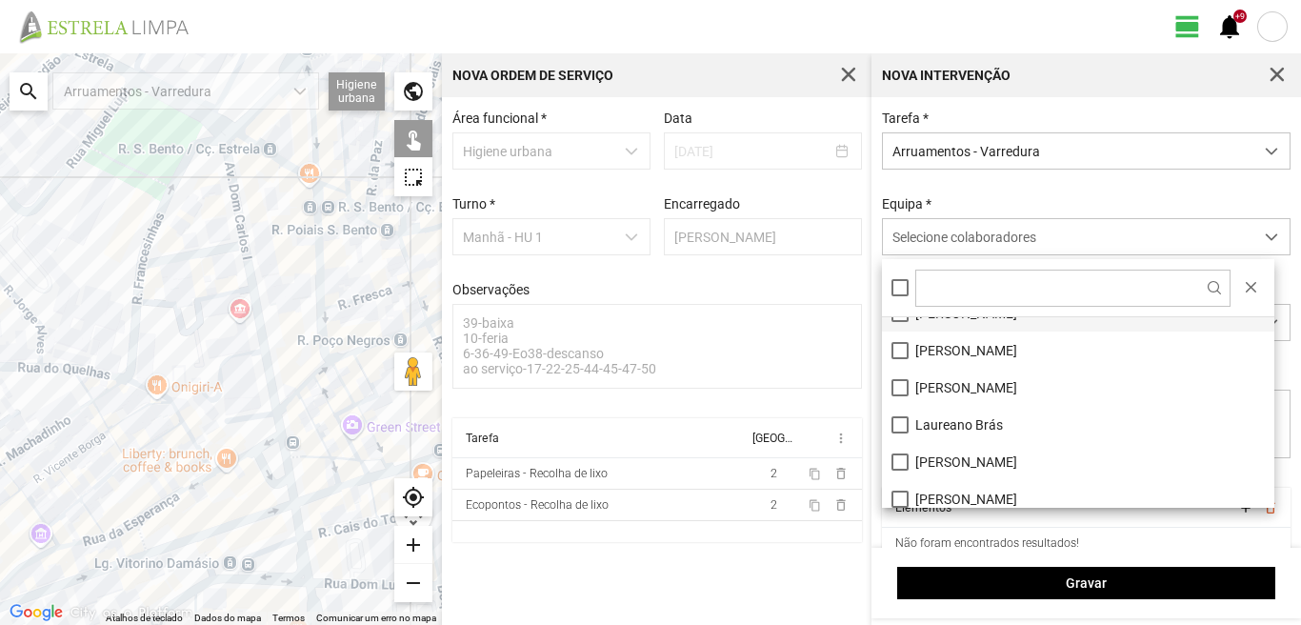
scroll to position [255, 0]
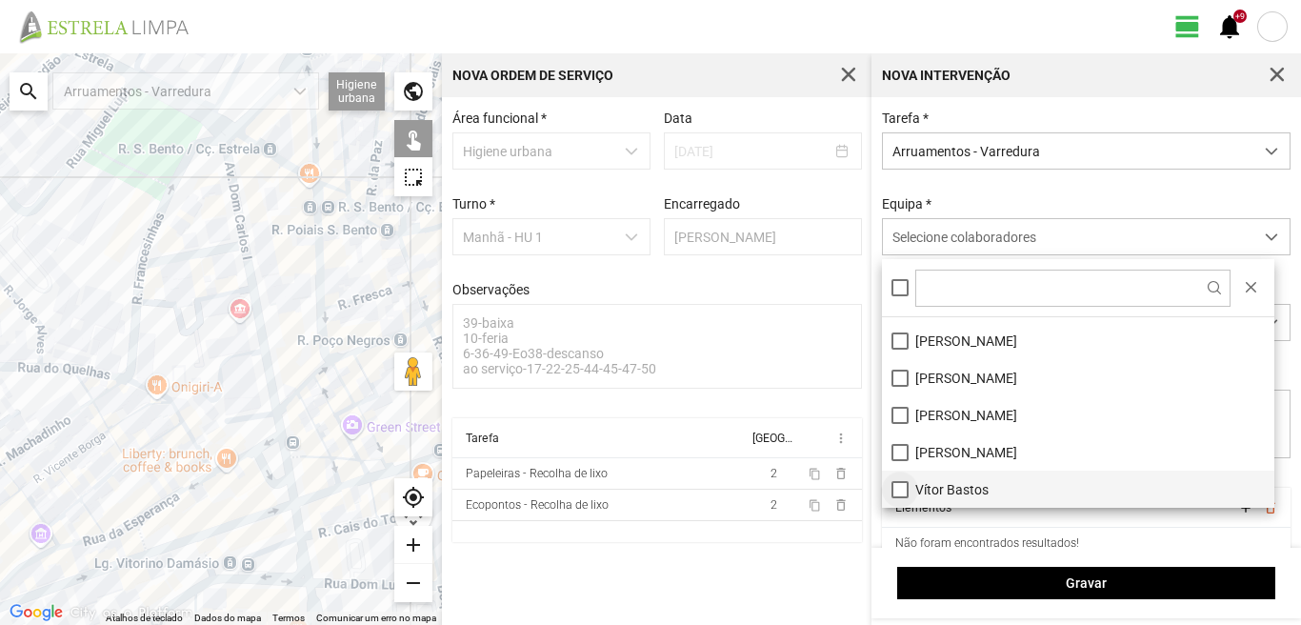
click at [896, 492] on li "Vítor Bastos" at bounding box center [1078, 488] width 392 height 37
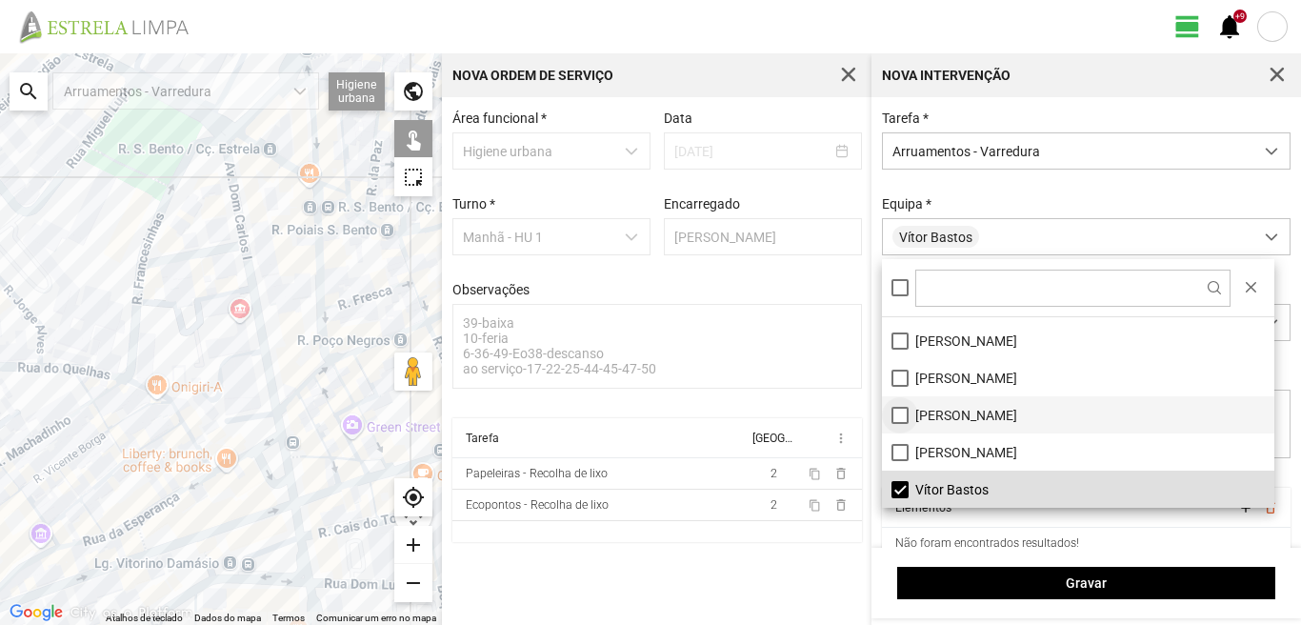
click at [900, 411] on li "[PERSON_NAME]" at bounding box center [1078, 414] width 392 height 37
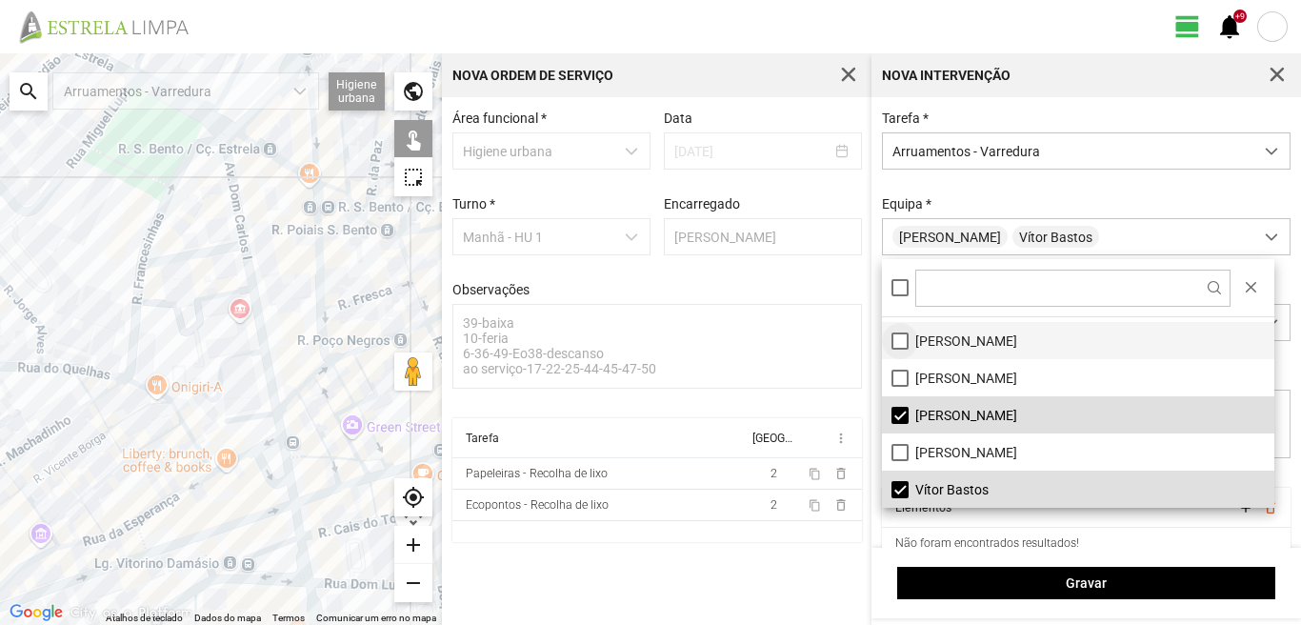
click at [898, 342] on li "[PERSON_NAME]" at bounding box center [1078, 340] width 392 height 37
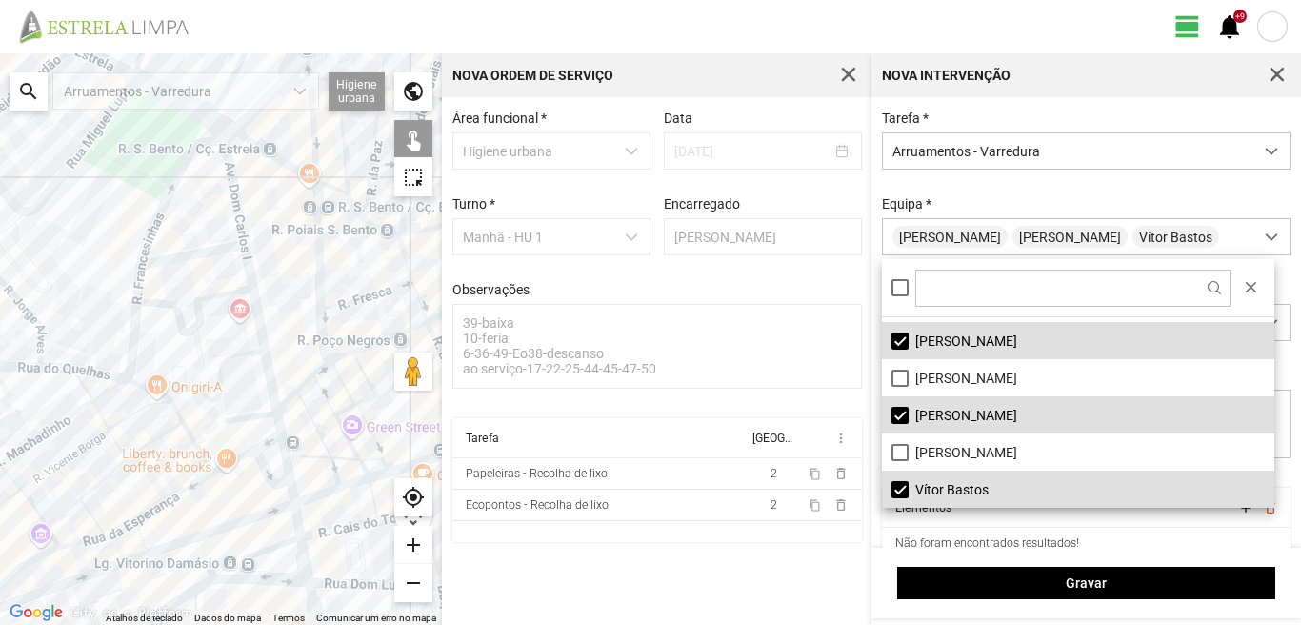
click at [234, 188] on div at bounding box center [221, 338] width 442 height 571
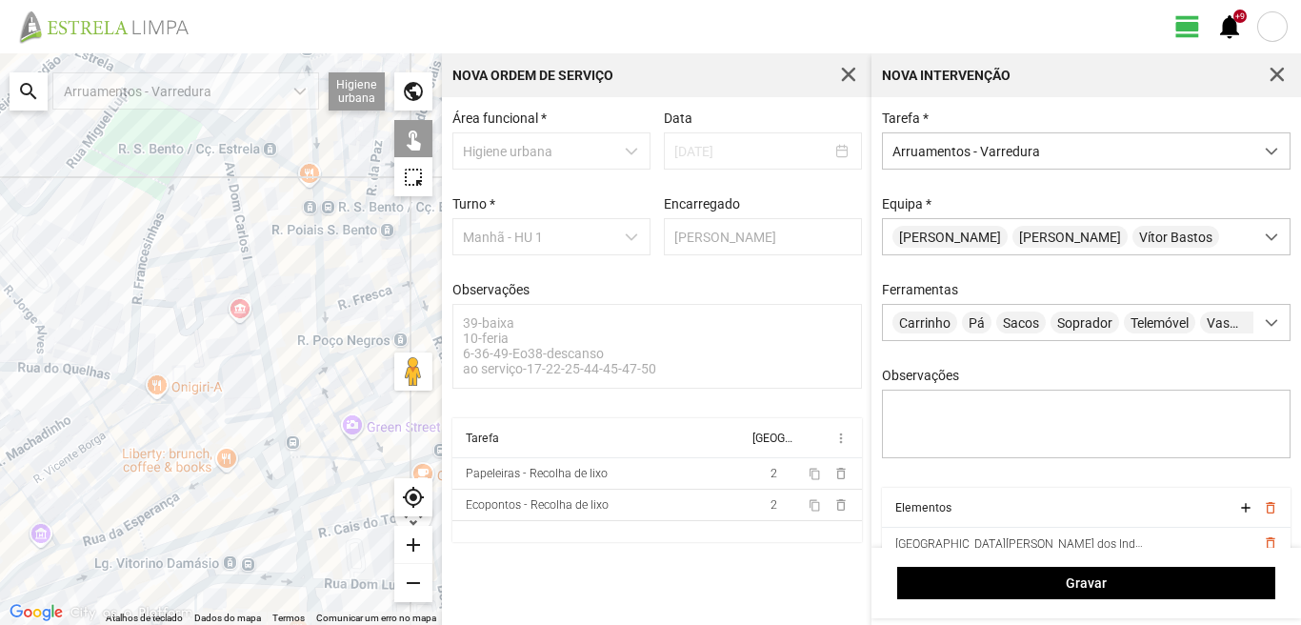
click at [224, 251] on div at bounding box center [221, 338] width 442 height 571
click at [226, 250] on div at bounding box center [221, 338] width 442 height 571
click at [252, 276] on div at bounding box center [221, 338] width 442 height 571
click at [257, 416] on div at bounding box center [221, 338] width 442 height 571
click at [279, 422] on div at bounding box center [221, 338] width 442 height 571
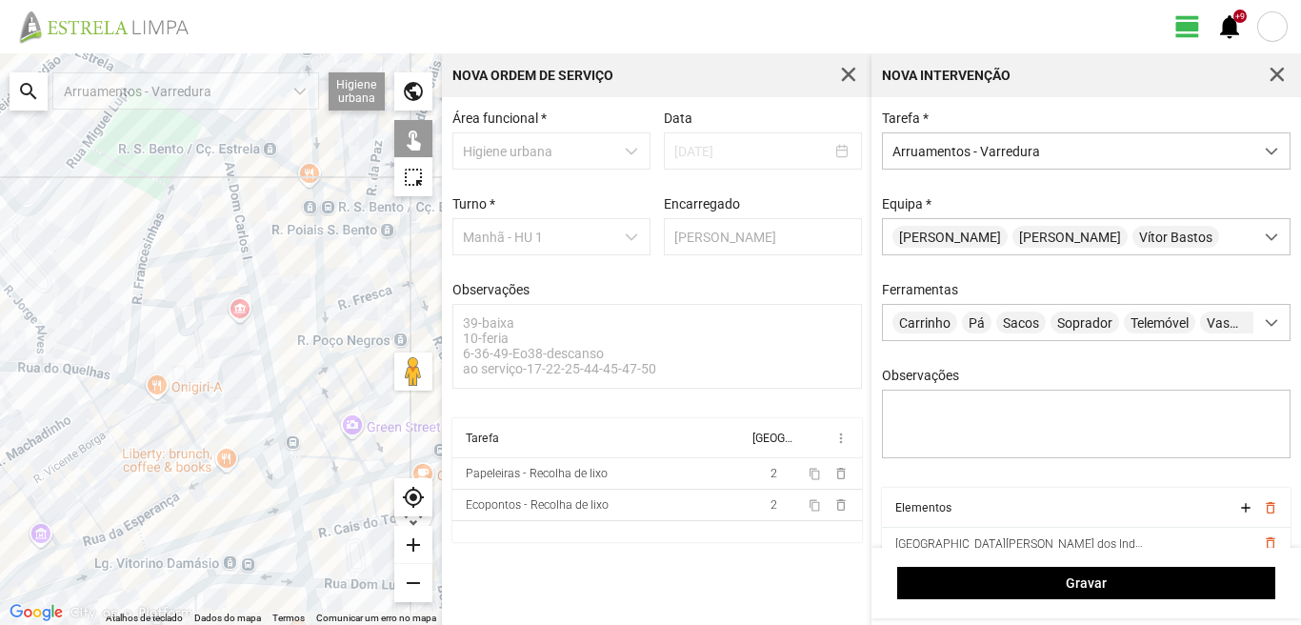
click at [235, 441] on div at bounding box center [221, 338] width 442 height 571
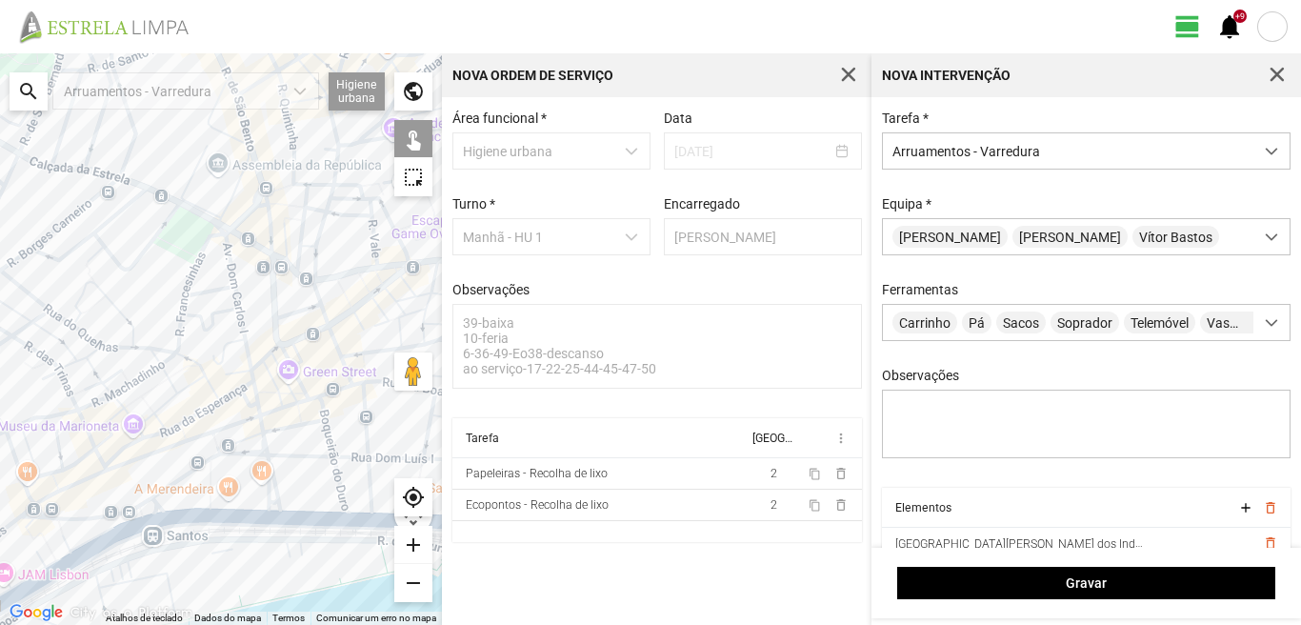
drag, startPoint x: 212, startPoint y: 329, endPoint x: 214, endPoint y: 308, distance: 21.0
click at [214, 308] on div at bounding box center [221, 338] width 442 height 571
click at [235, 379] on div at bounding box center [221, 338] width 442 height 571
click at [229, 383] on div at bounding box center [221, 338] width 442 height 571
click at [230, 393] on div at bounding box center [221, 338] width 442 height 571
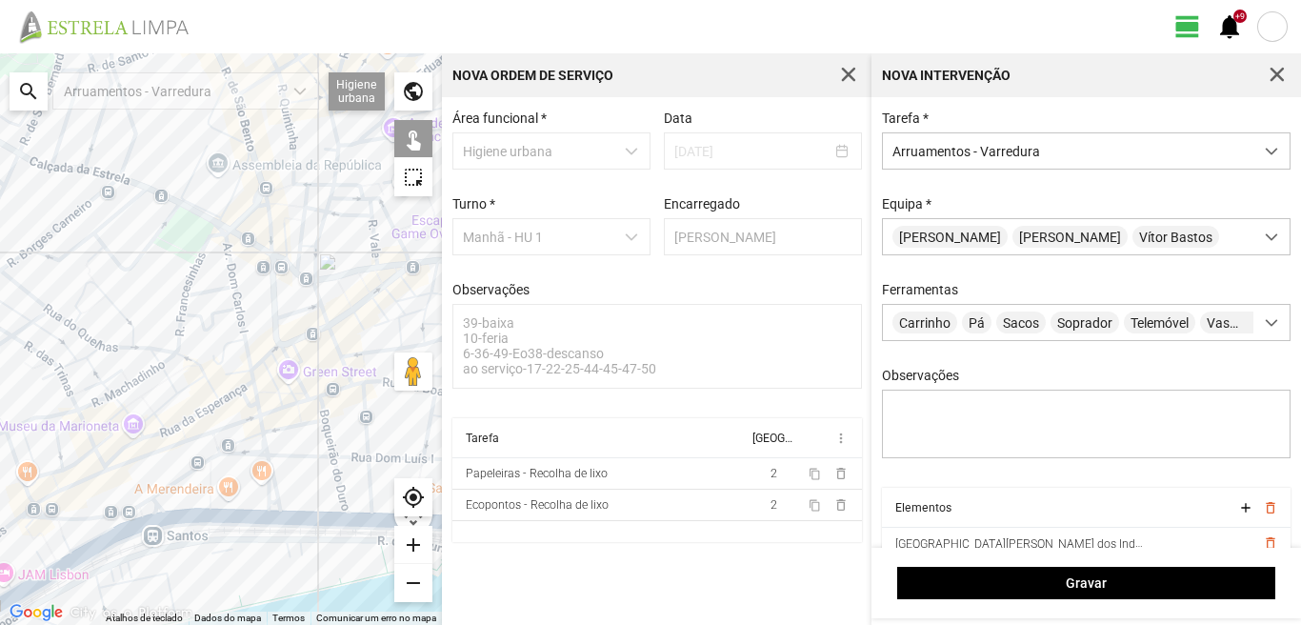
click at [246, 381] on div at bounding box center [221, 338] width 442 height 571
click at [254, 388] on div at bounding box center [221, 338] width 442 height 571
click at [247, 401] on div at bounding box center [221, 338] width 442 height 571
click at [263, 412] on div at bounding box center [221, 338] width 442 height 571
click at [257, 415] on div at bounding box center [221, 338] width 442 height 571
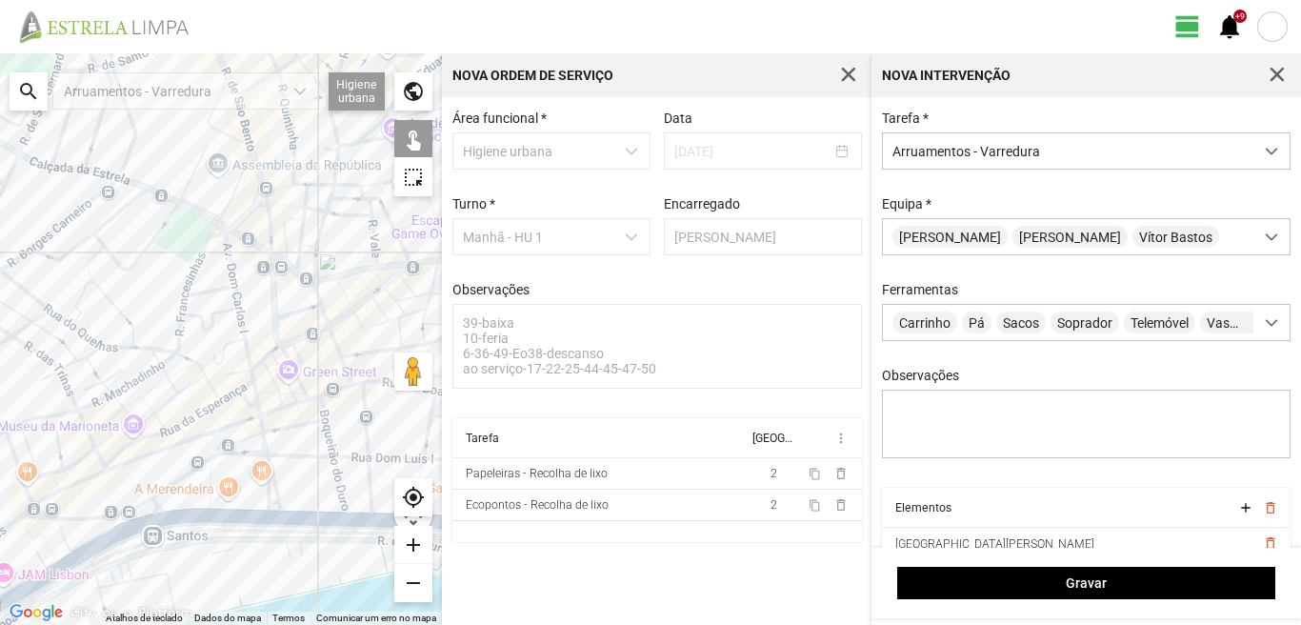
click at [236, 420] on div at bounding box center [221, 338] width 442 height 571
click at [237, 425] on div at bounding box center [221, 338] width 442 height 571
click at [260, 416] on div at bounding box center [221, 338] width 442 height 571
click at [259, 408] on div at bounding box center [221, 338] width 442 height 571
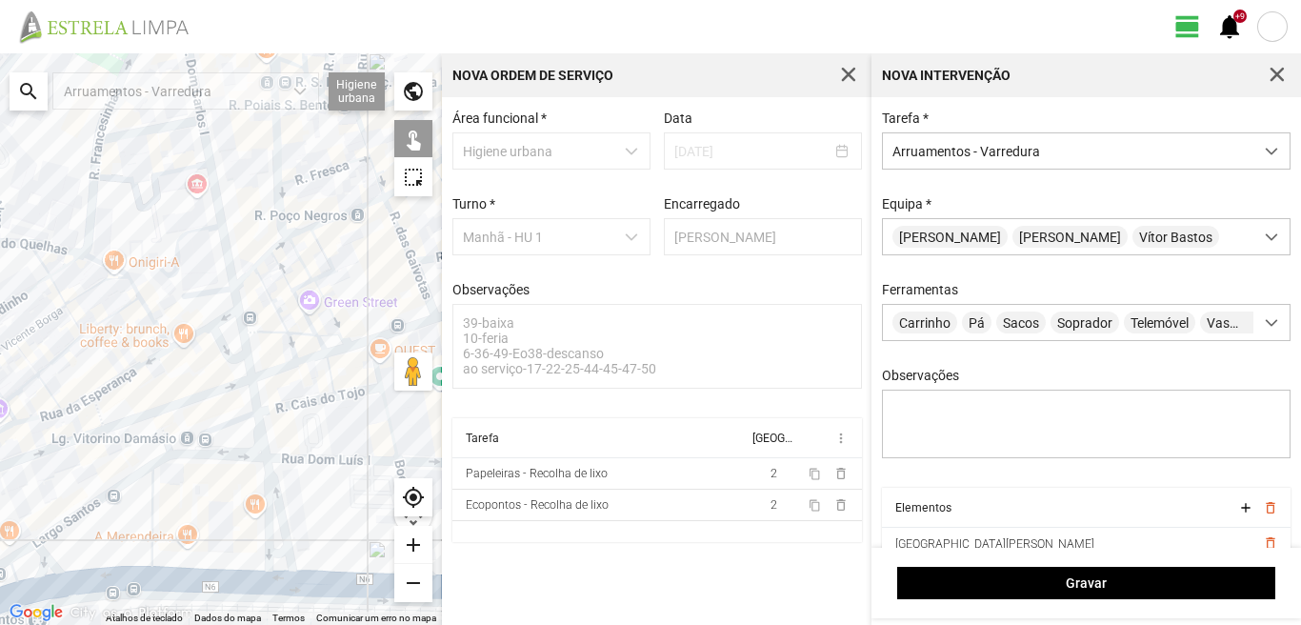
click at [258, 428] on div at bounding box center [221, 338] width 442 height 571
click at [234, 418] on div at bounding box center [221, 338] width 442 height 571
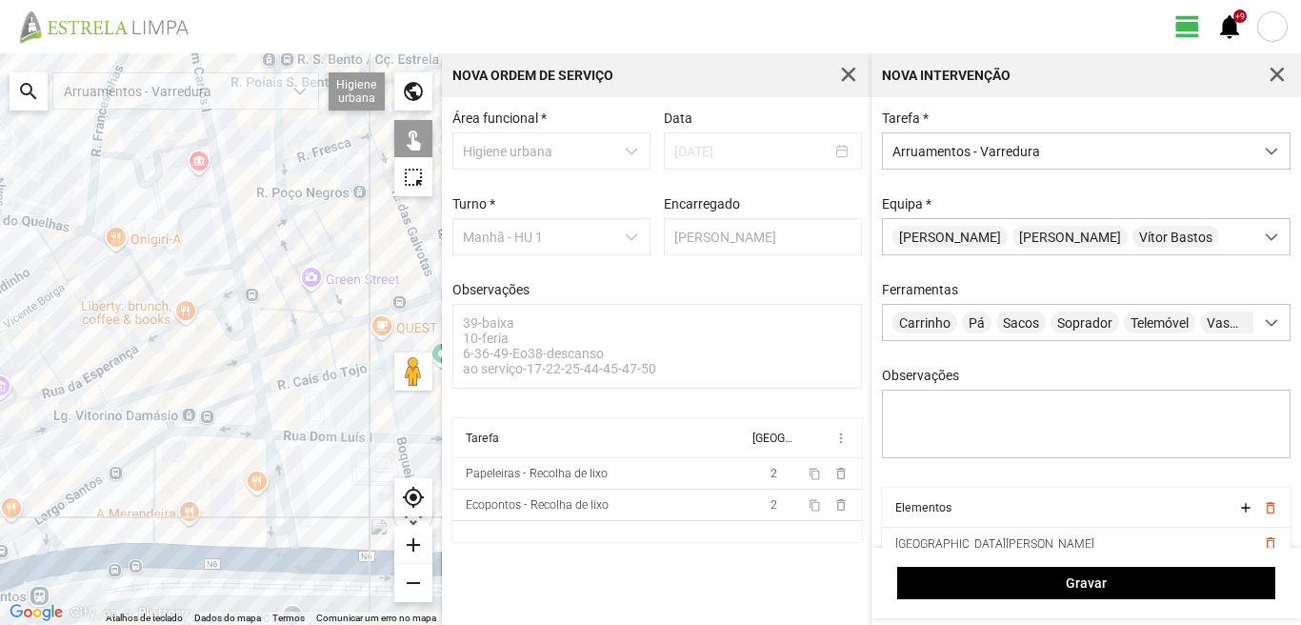
drag, startPoint x: 237, startPoint y: 514, endPoint x: 233, endPoint y: 433, distance: 81.0
click at [234, 435] on div at bounding box center [221, 338] width 442 height 571
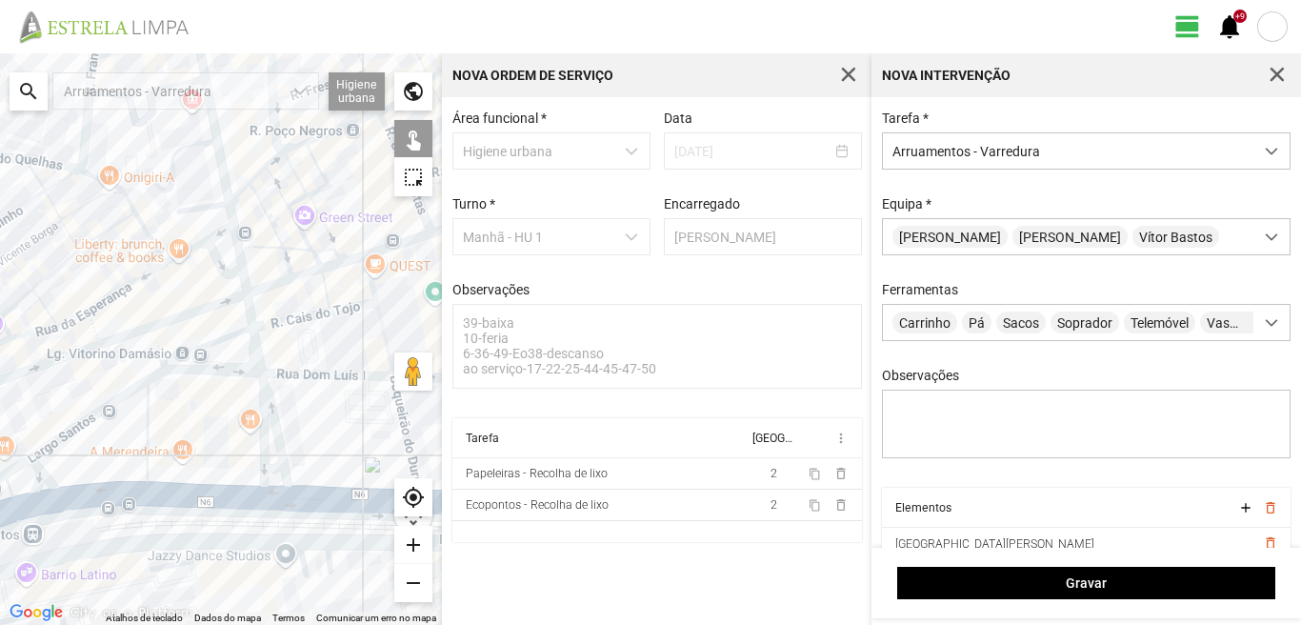
click at [220, 372] on div at bounding box center [221, 338] width 442 height 571
click at [268, 410] on div at bounding box center [221, 338] width 442 height 571
click at [259, 418] on div at bounding box center [221, 338] width 442 height 571
click at [270, 468] on div at bounding box center [221, 338] width 442 height 571
click at [269, 492] on div at bounding box center [221, 338] width 442 height 571
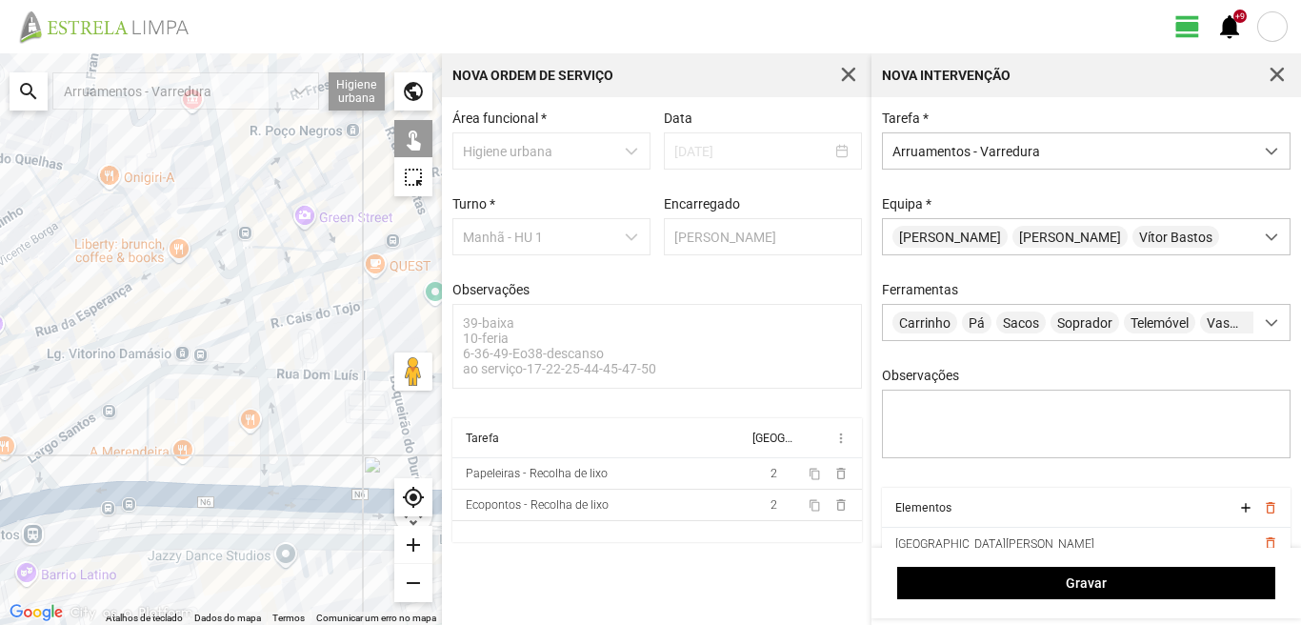
click at [145, 440] on div at bounding box center [221, 338] width 442 height 571
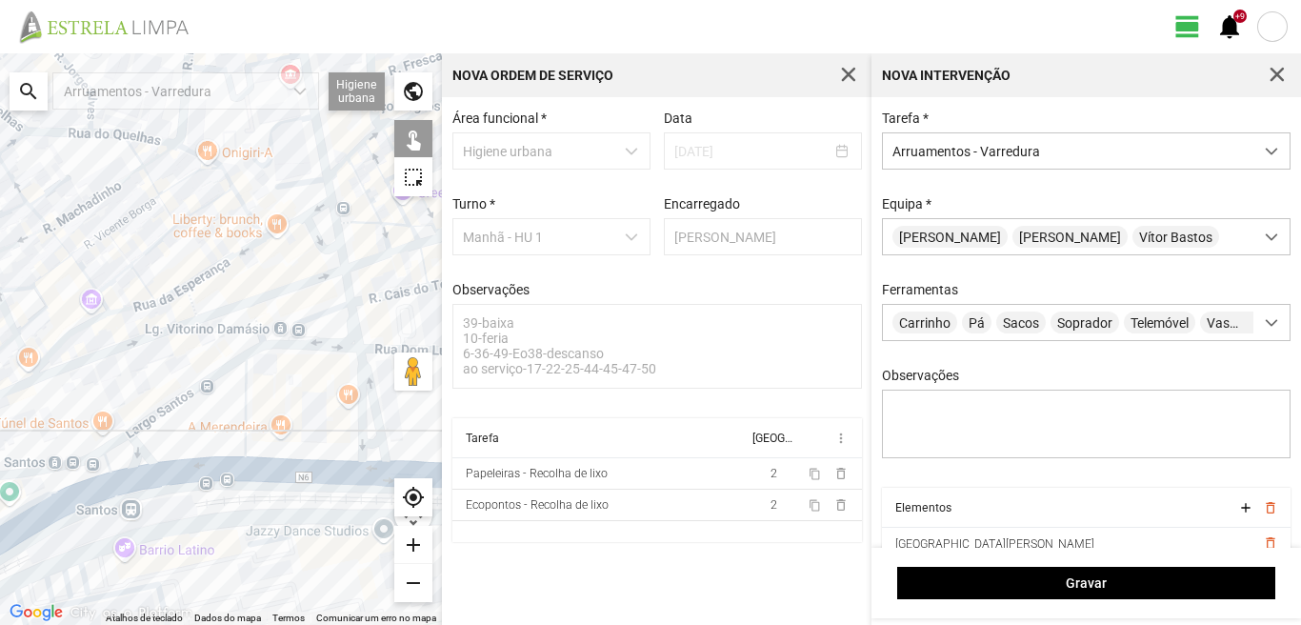
drag, startPoint x: 129, startPoint y: 445, endPoint x: 231, endPoint y: 416, distance: 106.7
click at [232, 419] on div at bounding box center [221, 338] width 442 height 571
click at [199, 388] on div at bounding box center [221, 338] width 442 height 571
click at [203, 473] on div at bounding box center [221, 338] width 442 height 571
click at [145, 450] on div at bounding box center [221, 338] width 442 height 571
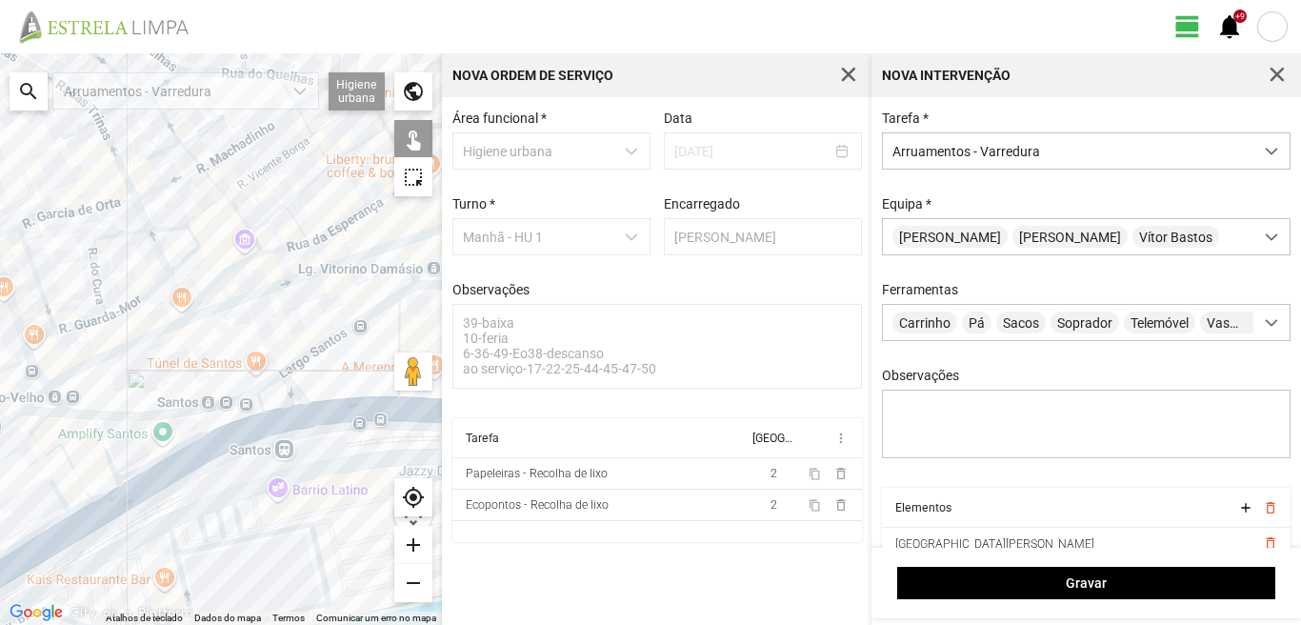
drag, startPoint x: 105, startPoint y: 448, endPoint x: 268, endPoint y: 385, distance: 175.7
click at [268, 385] on div at bounding box center [221, 338] width 442 height 571
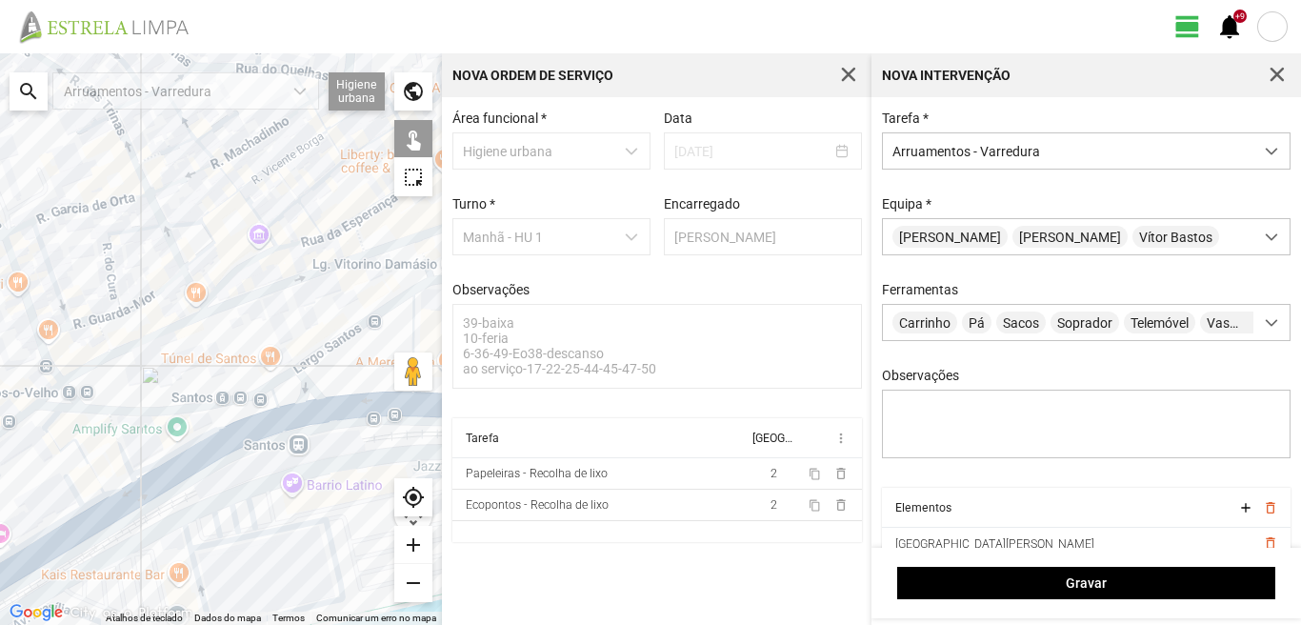
click at [278, 377] on div at bounding box center [221, 338] width 442 height 571
click at [272, 399] on div at bounding box center [221, 338] width 442 height 571
click at [290, 417] on div at bounding box center [221, 338] width 442 height 571
click at [119, 442] on div at bounding box center [221, 338] width 442 height 571
click at [54, 417] on div at bounding box center [221, 338] width 442 height 571
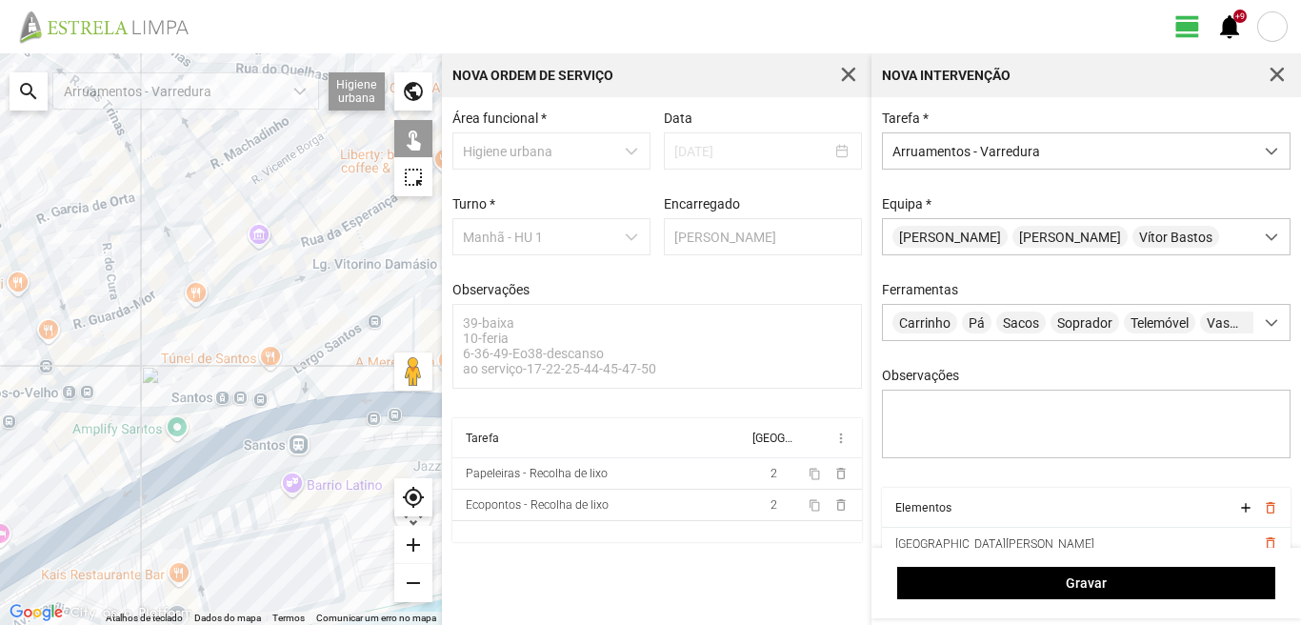
click at [58, 447] on div at bounding box center [221, 338] width 442 height 571
click at [119, 487] on div at bounding box center [221, 338] width 442 height 571
click at [99, 502] on div at bounding box center [221, 338] width 442 height 571
click at [72, 489] on div at bounding box center [221, 338] width 442 height 571
click at [111, 512] on div at bounding box center [221, 338] width 442 height 571
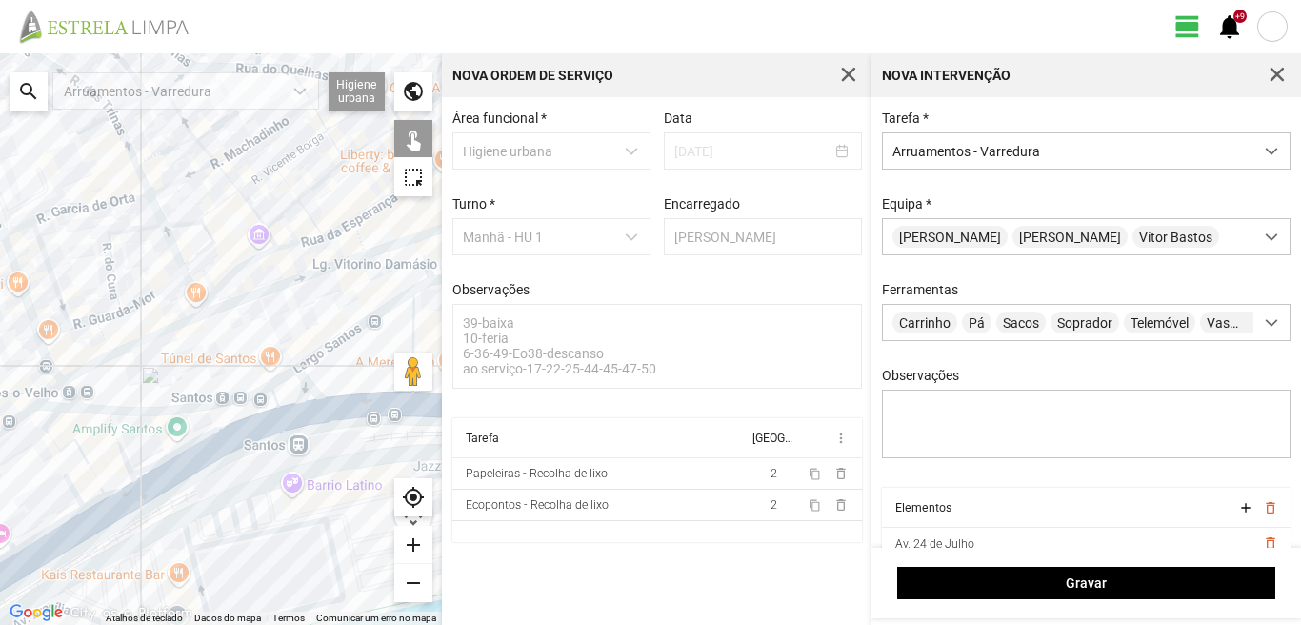
click at [80, 533] on div at bounding box center [221, 338] width 442 height 571
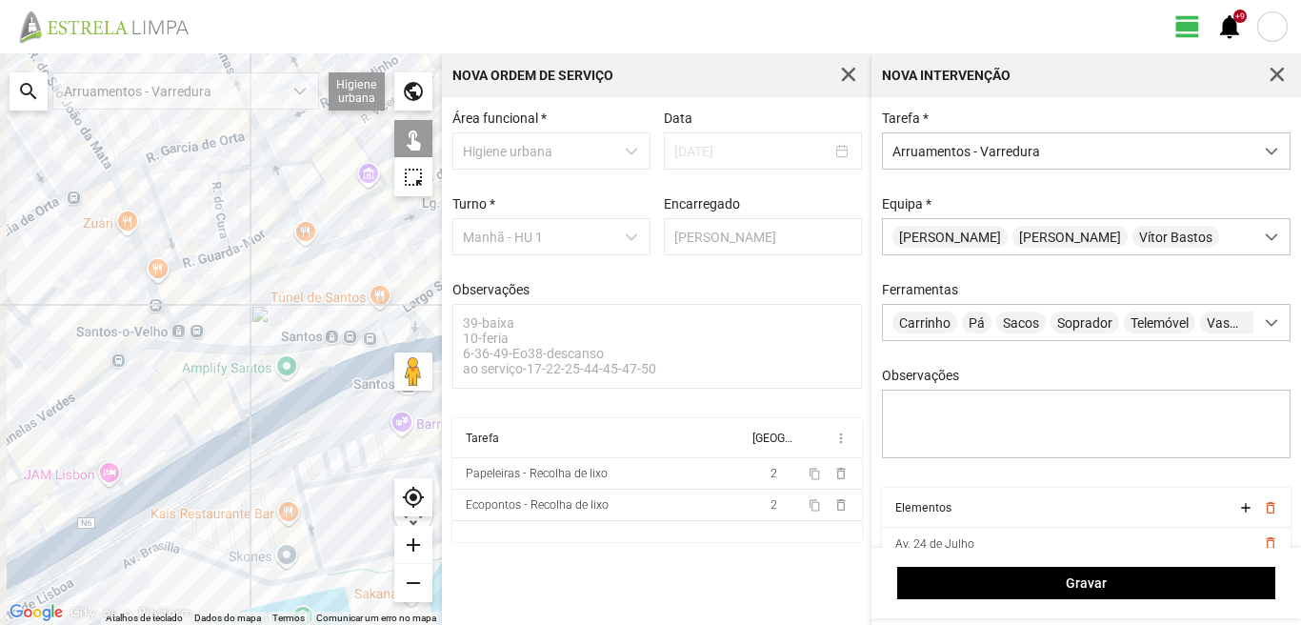
drag, startPoint x: 85, startPoint y: 500, endPoint x: 223, endPoint y: 425, distance: 157.2
click at [219, 426] on div at bounding box center [221, 338] width 442 height 571
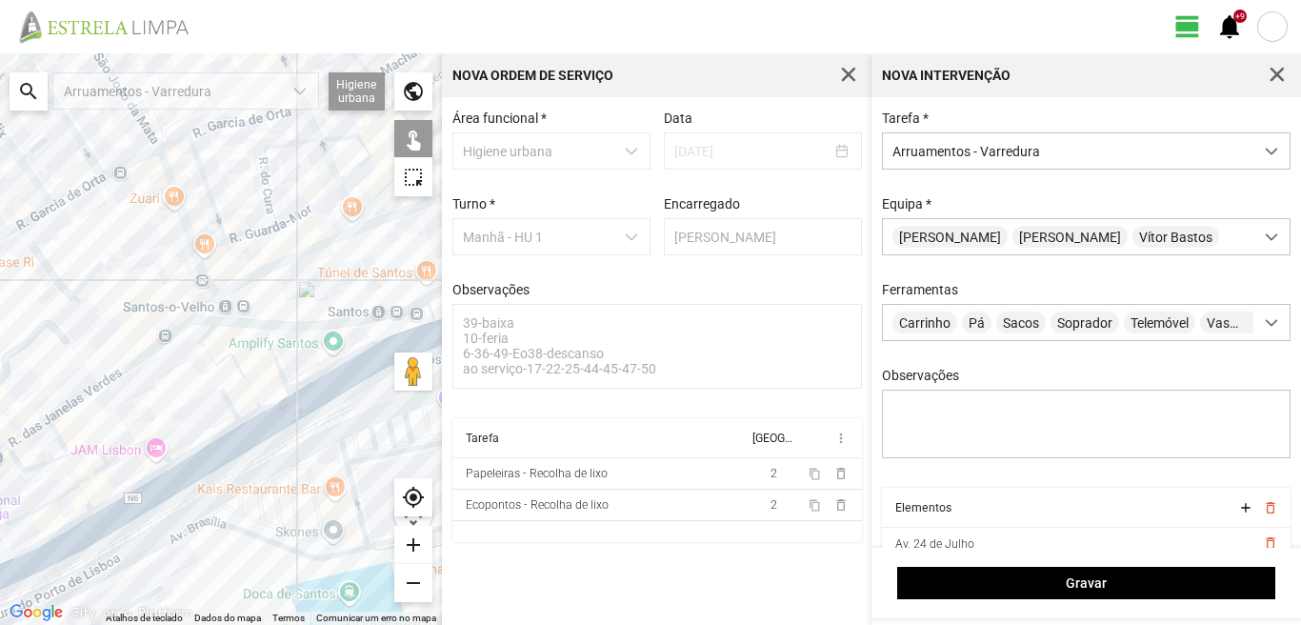
click at [220, 433] on div at bounding box center [221, 338] width 442 height 571
click at [130, 448] on div at bounding box center [221, 338] width 442 height 571
click at [74, 450] on div at bounding box center [221, 338] width 442 height 571
click at [90, 474] on div at bounding box center [221, 338] width 442 height 571
click at [61, 492] on div at bounding box center [221, 338] width 442 height 571
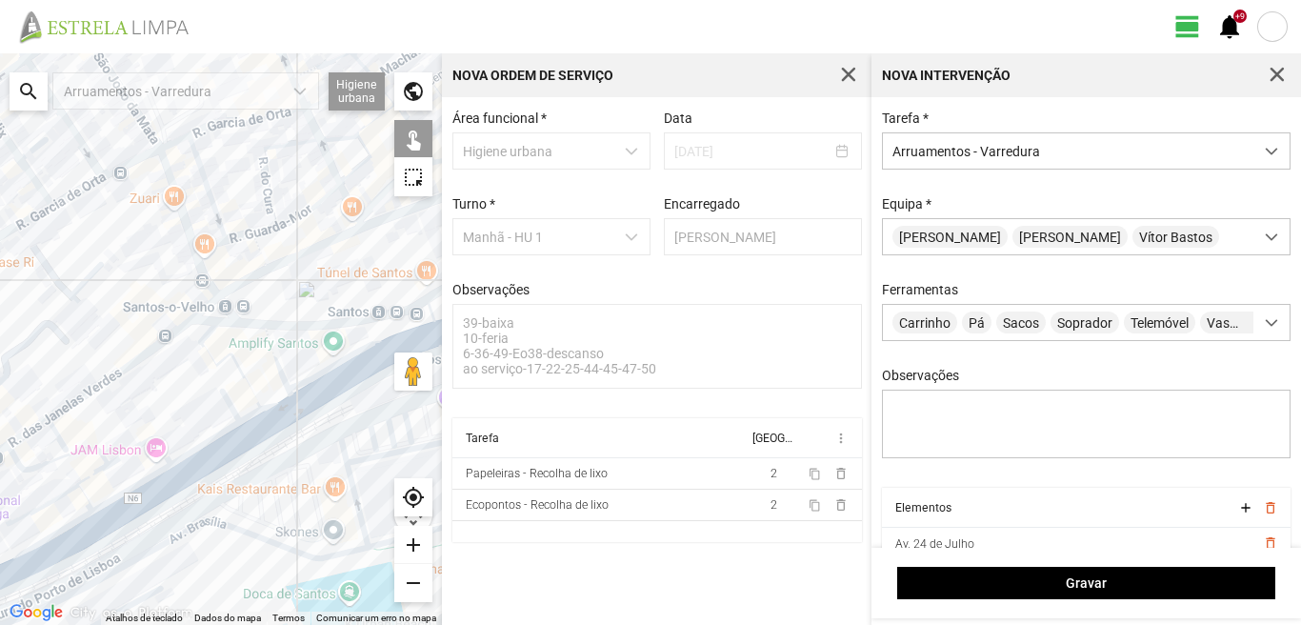
click at [84, 496] on div at bounding box center [221, 338] width 442 height 571
click at [125, 495] on div at bounding box center [221, 338] width 442 height 571
drag, startPoint x: 136, startPoint y: 509, endPoint x: 86, endPoint y: 508, distance: 50.5
click at [134, 509] on div at bounding box center [221, 338] width 442 height 571
click at [69, 522] on div at bounding box center [221, 338] width 442 height 571
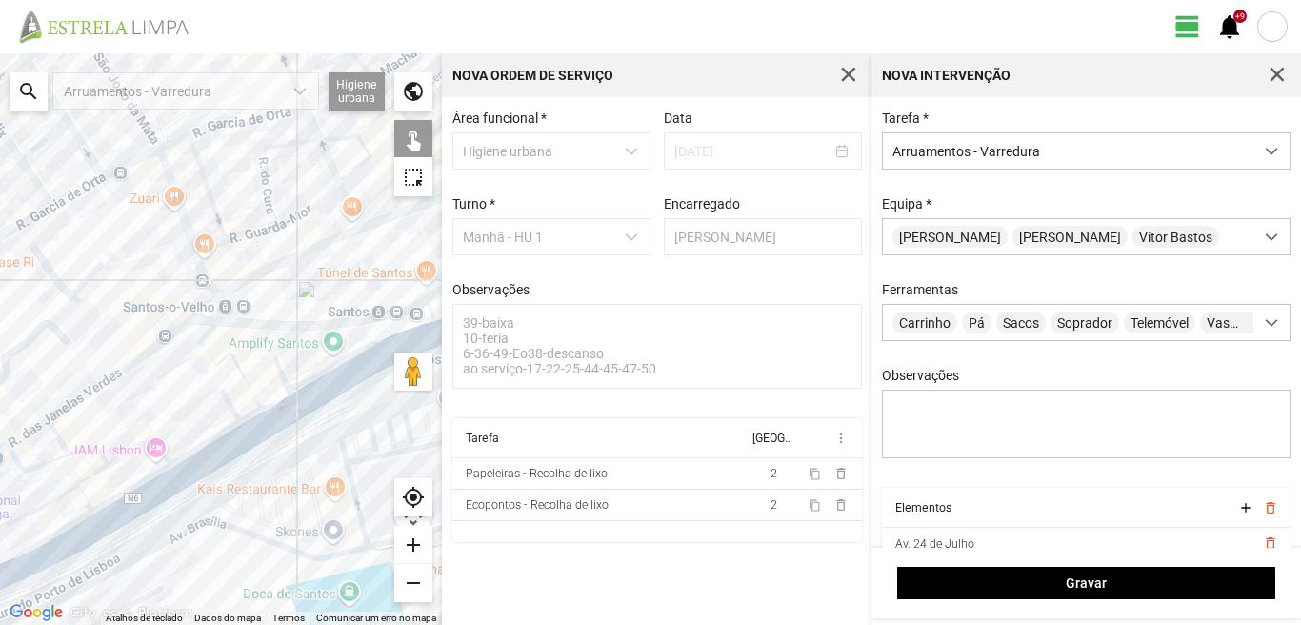
click at [73, 528] on div at bounding box center [221, 338] width 442 height 571
click at [71, 521] on div at bounding box center [221, 338] width 442 height 571
drag, startPoint x: 89, startPoint y: 493, endPoint x: 140, endPoint y: 453, distance: 64.4
click at [167, 372] on div at bounding box center [221, 338] width 442 height 571
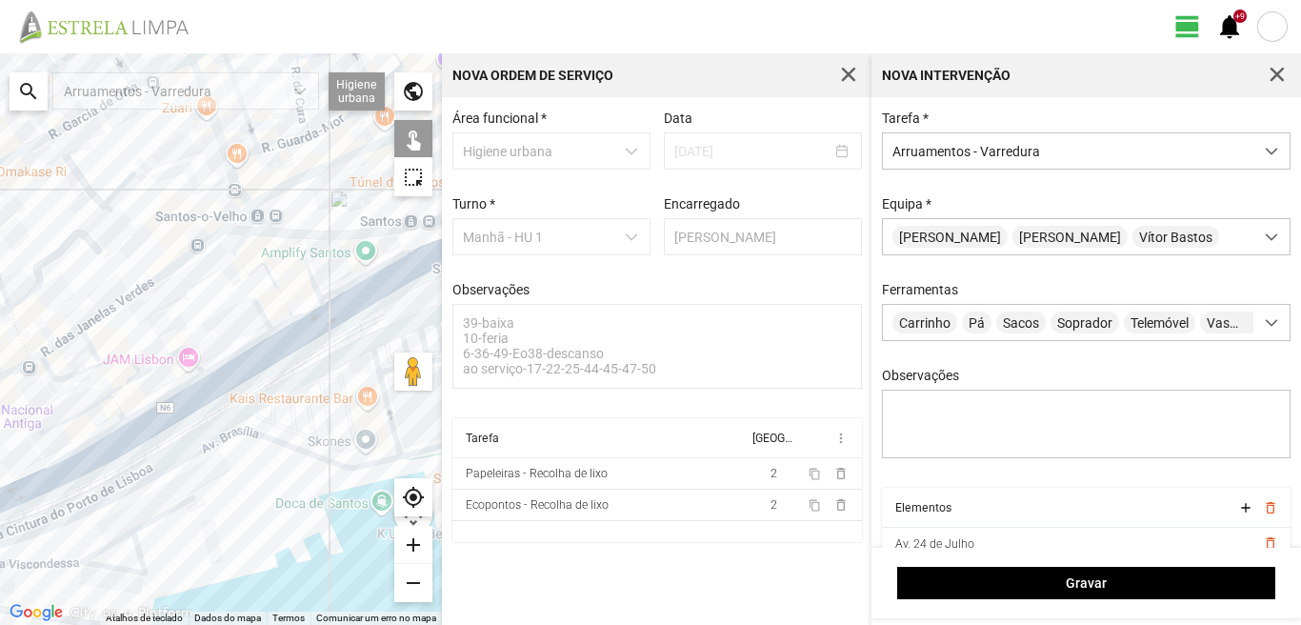
drag, startPoint x: 140, startPoint y: 453, endPoint x: 172, endPoint y: 360, distance: 98.8
click at [172, 360] on div at bounding box center [221, 338] width 442 height 571
click at [155, 418] on div at bounding box center [221, 338] width 442 height 571
click at [100, 431] on div at bounding box center [221, 338] width 442 height 571
click at [104, 447] on div at bounding box center [221, 338] width 442 height 571
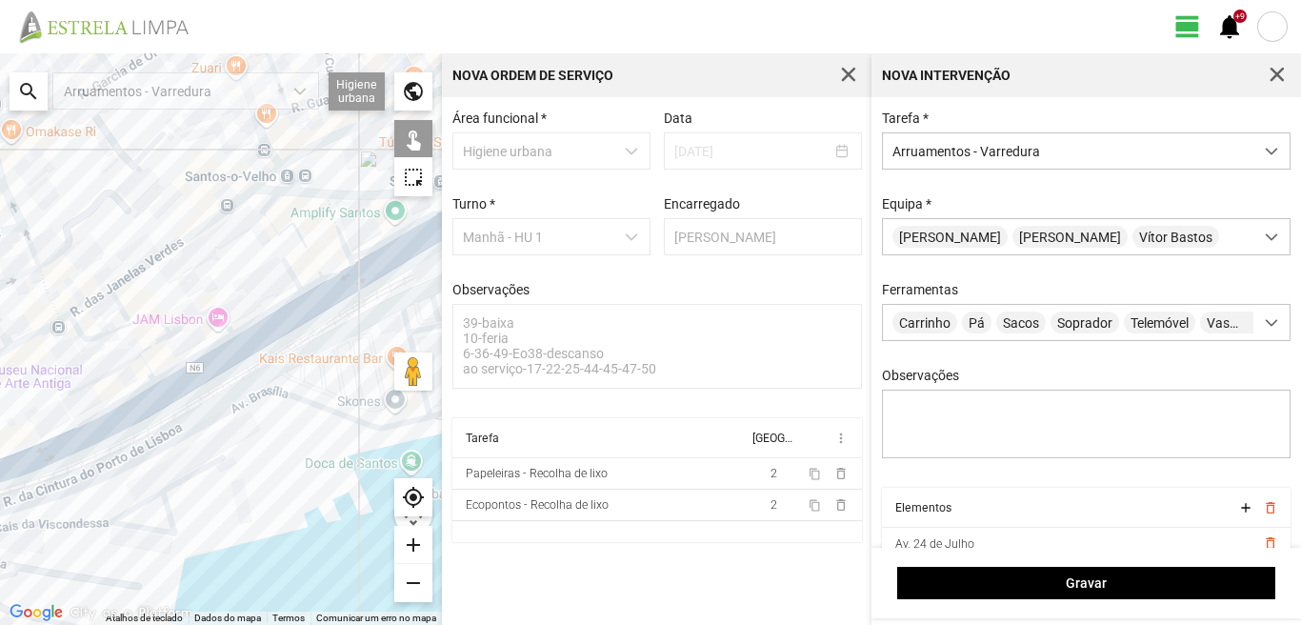
drag, startPoint x: 133, startPoint y: 410, endPoint x: 178, endPoint y: 376, distance: 56.4
click at [168, 383] on div at bounding box center [221, 338] width 442 height 571
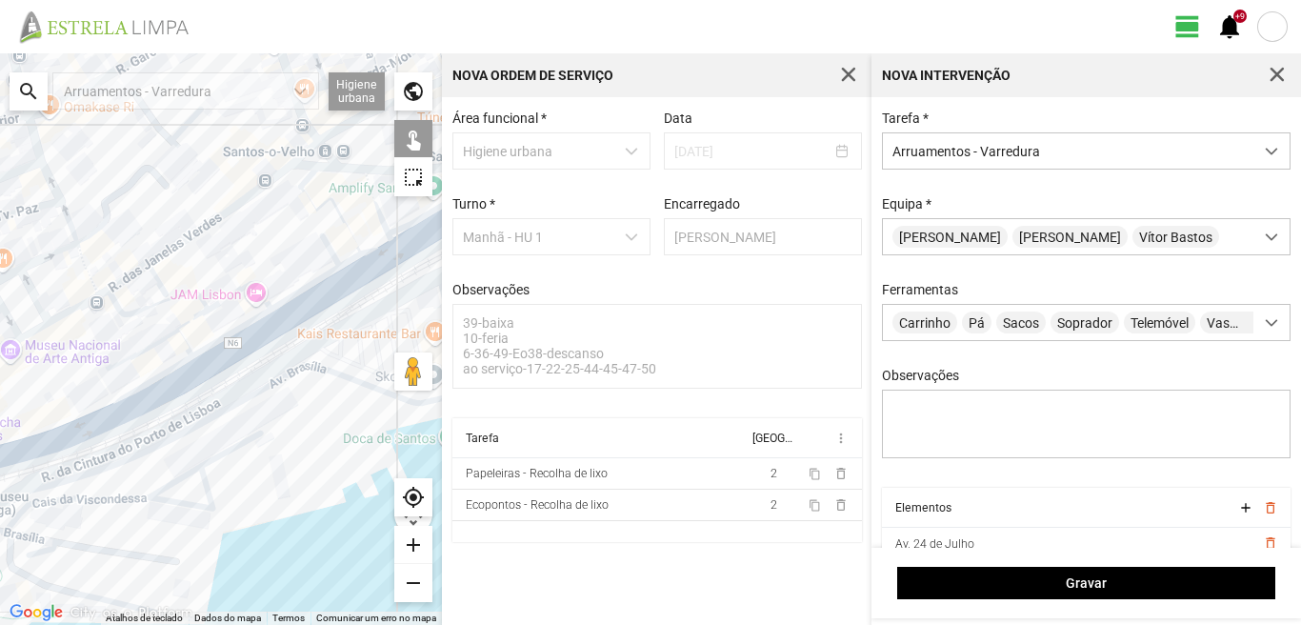
click at [71, 436] on div at bounding box center [221, 338] width 442 height 571
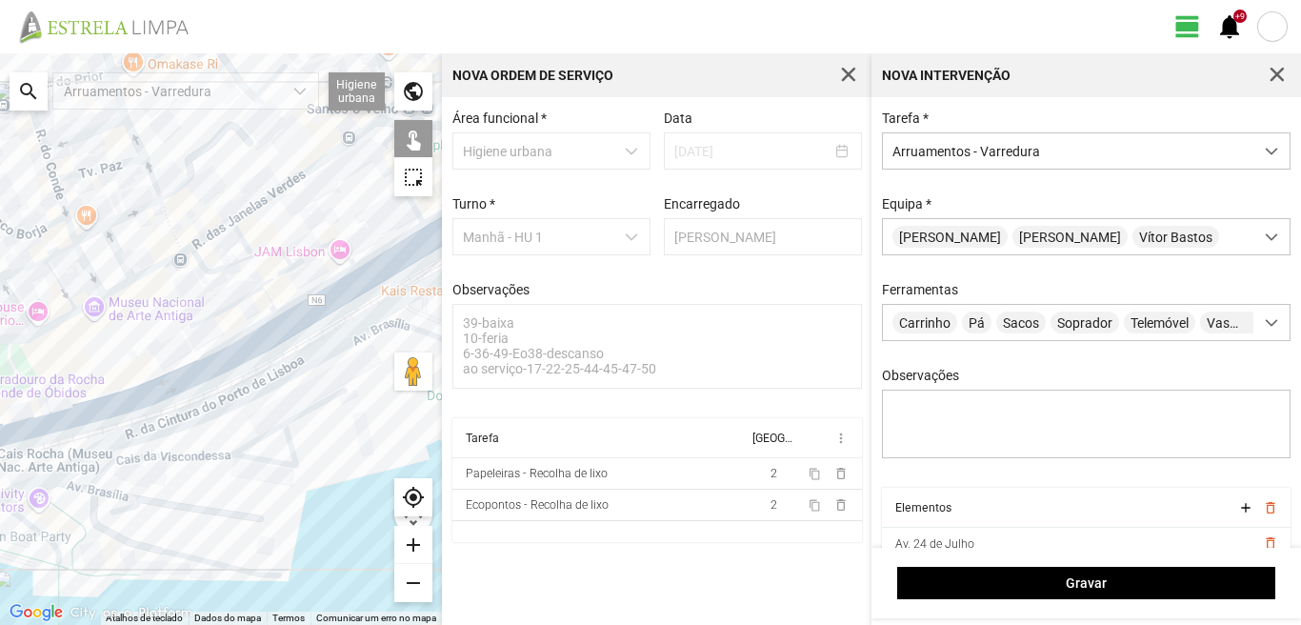
drag, startPoint x: 70, startPoint y: 436, endPoint x: 164, endPoint y: 389, distance: 104.3
click at [164, 389] on div at bounding box center [221, 338] width 442 height 571
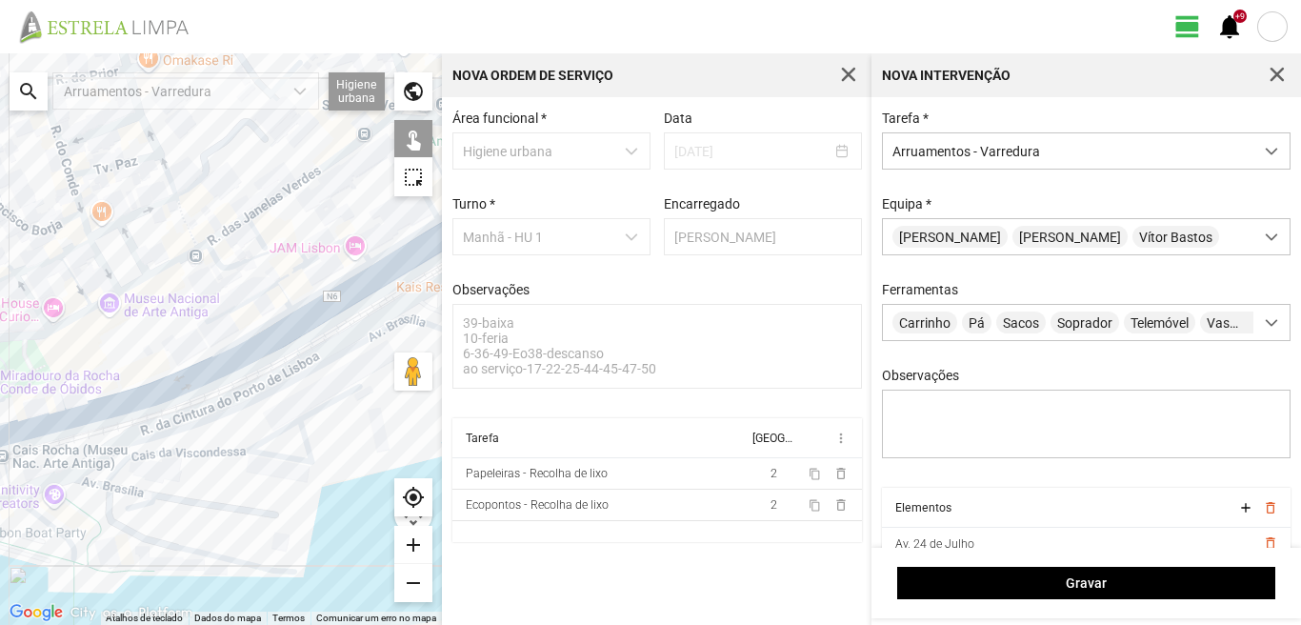
click at [54, 413] on div at bounding box center [221, 338] width 442 height 571
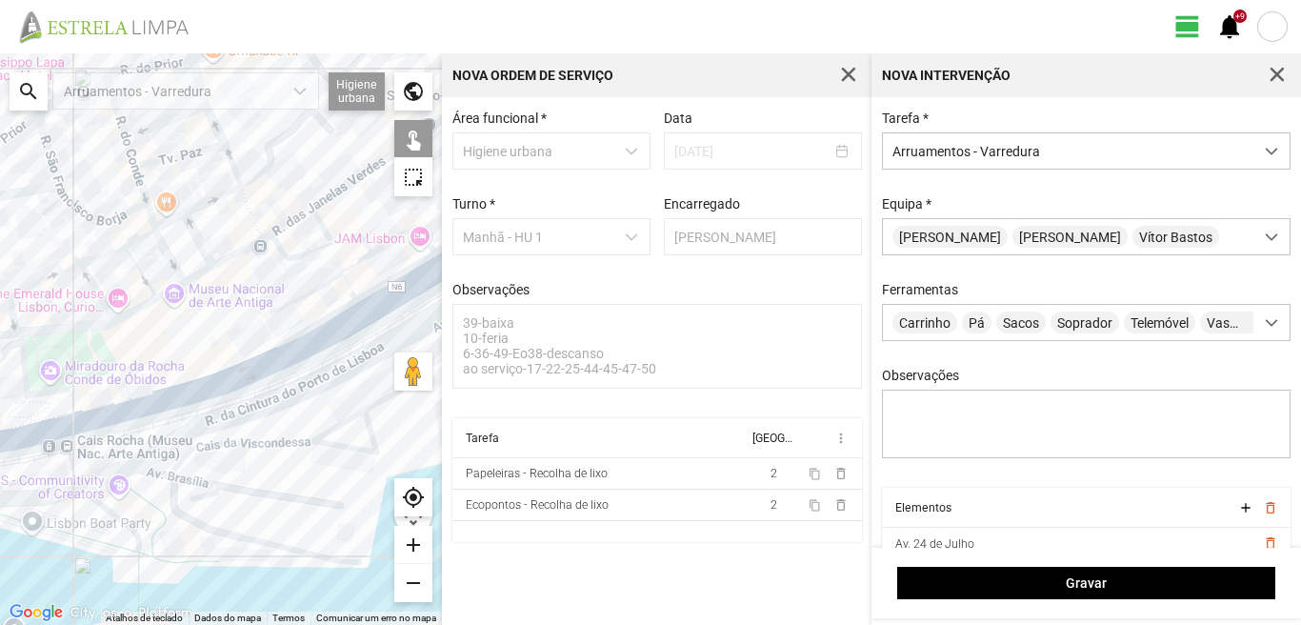
drag, startPoint x: 54, startPoint y: 413, endPoint x: 241, endPoint y: 383, distance: 189.1
click at [241, 383] on div at bounding box center [221, 338] width 442 height 571
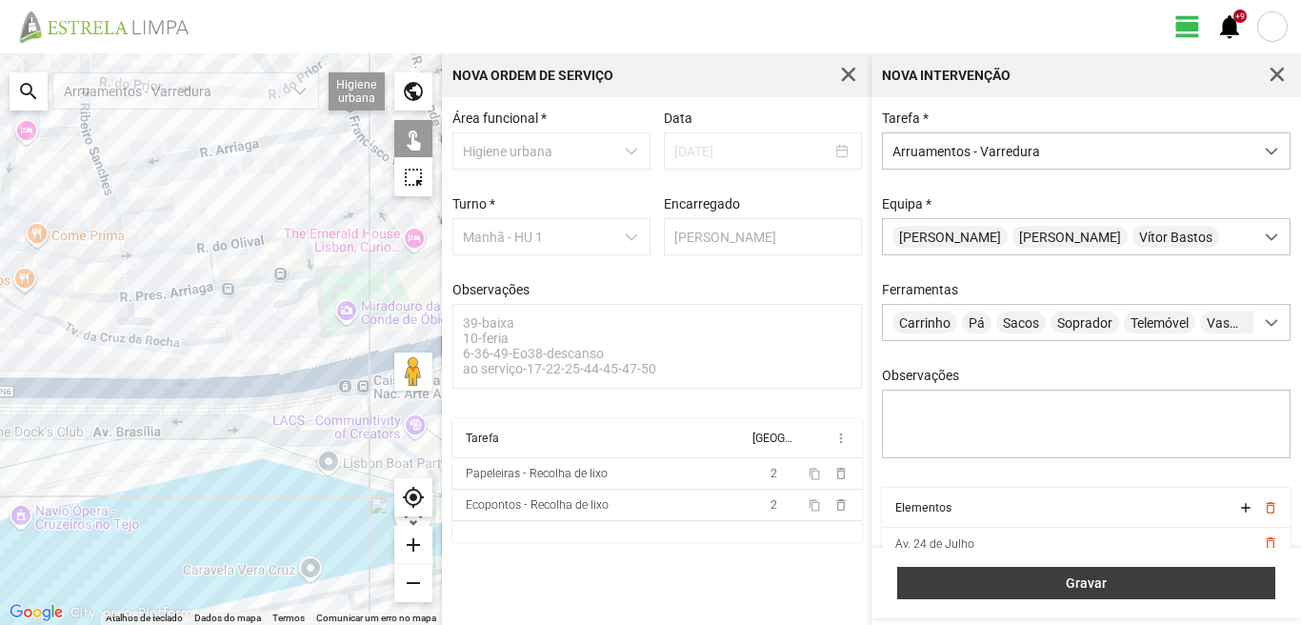
click at [1130, 577] on span "Gravar" at bounding box center [1086, 582] width 358 height 15
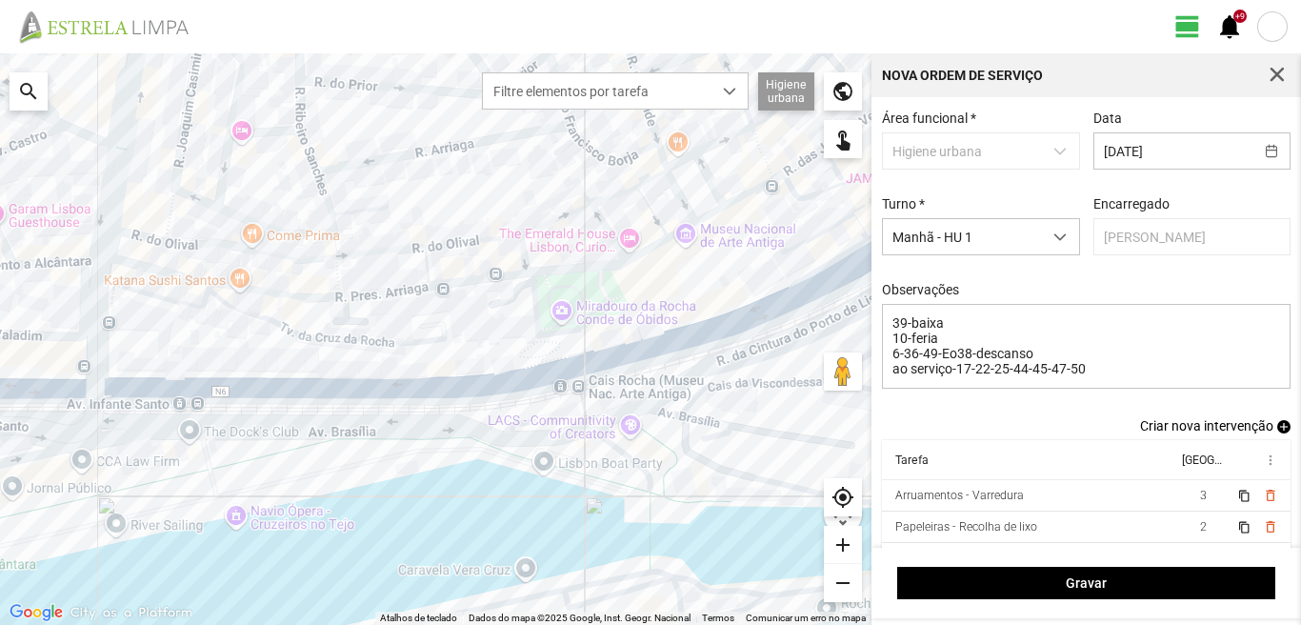
click at [1277, 427] on span "add" at bounding box center [1283, 426] width 13 height 13
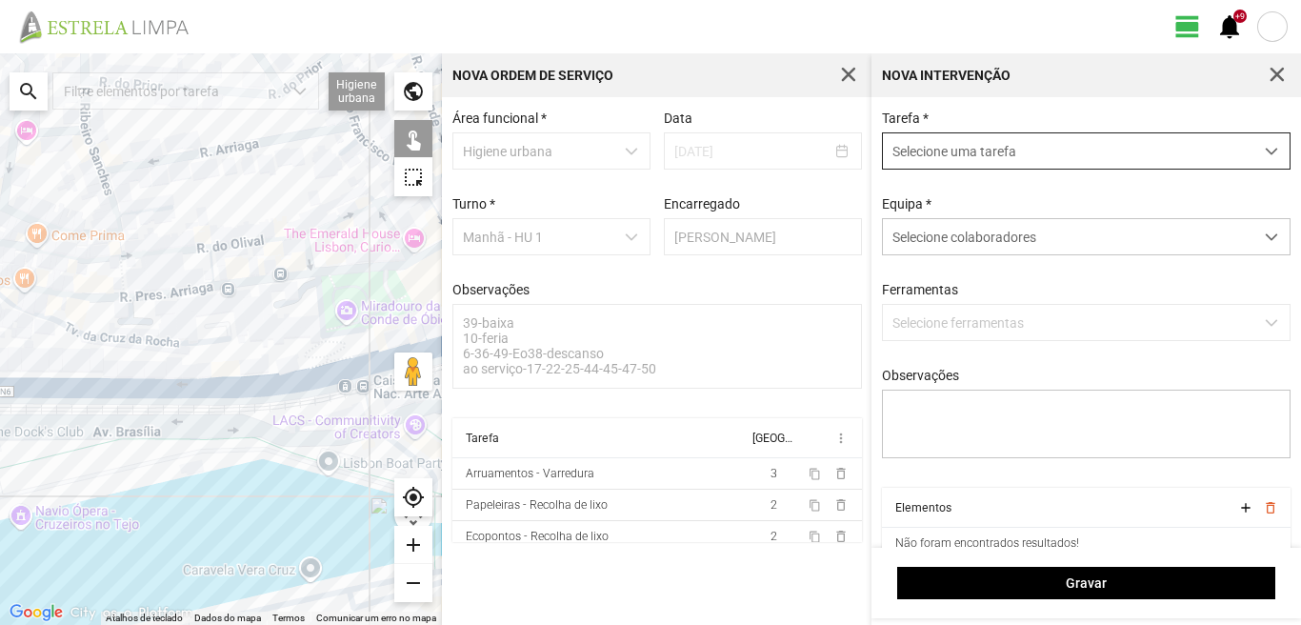
click at [997, 141] on span "Selecione uma tarefa" at bounding box center [1068, 150] width 370 height 35
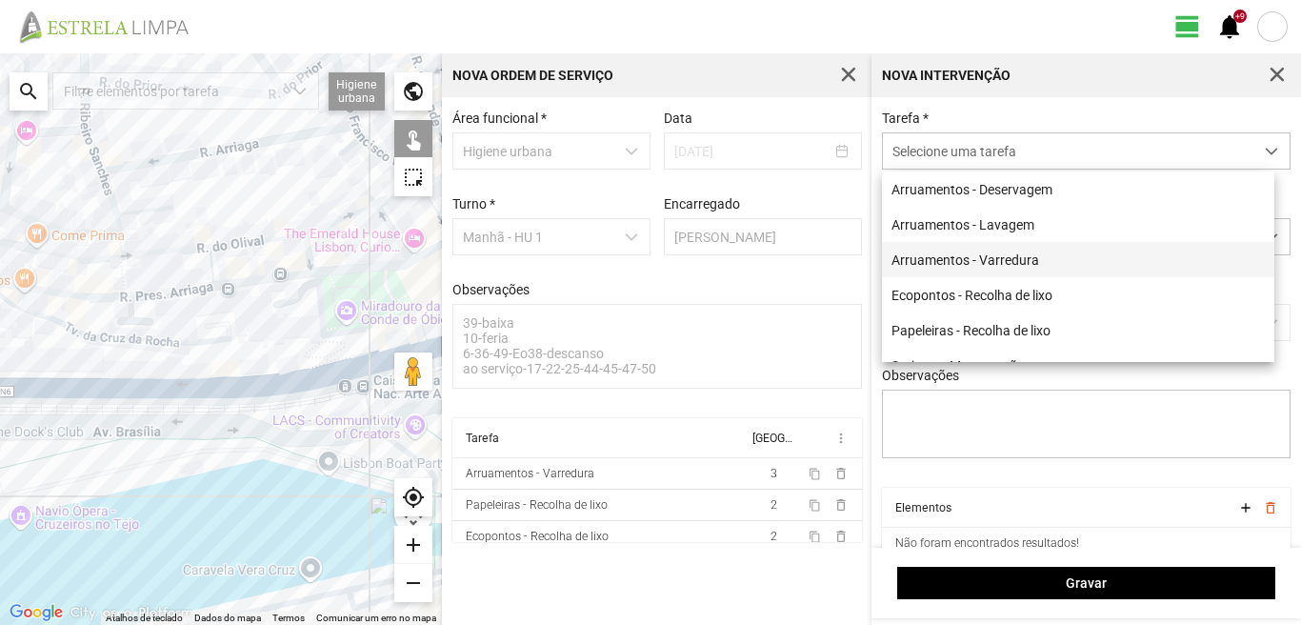
click at [971, 256] on li "Arruamentos - Varredura" at bounding box center [1078, 259] width 392 height 35
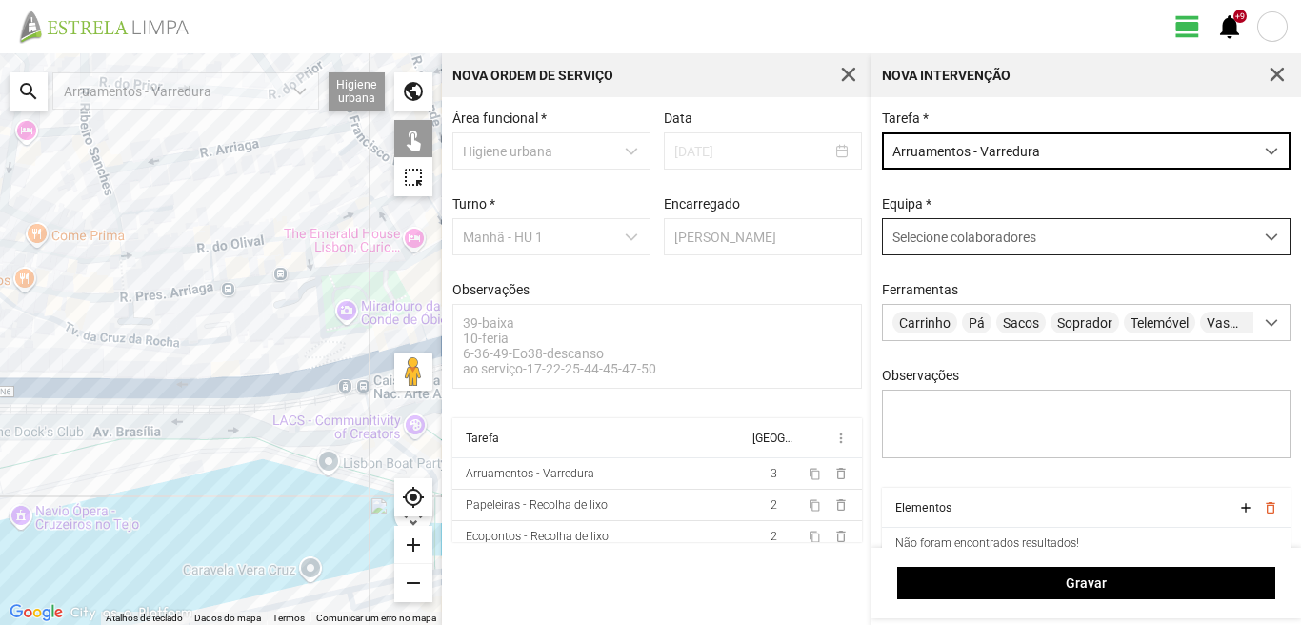
click at [936, 242] on span "Selecione colaboradores" at bounding box center [964, 236] width 144 height 15
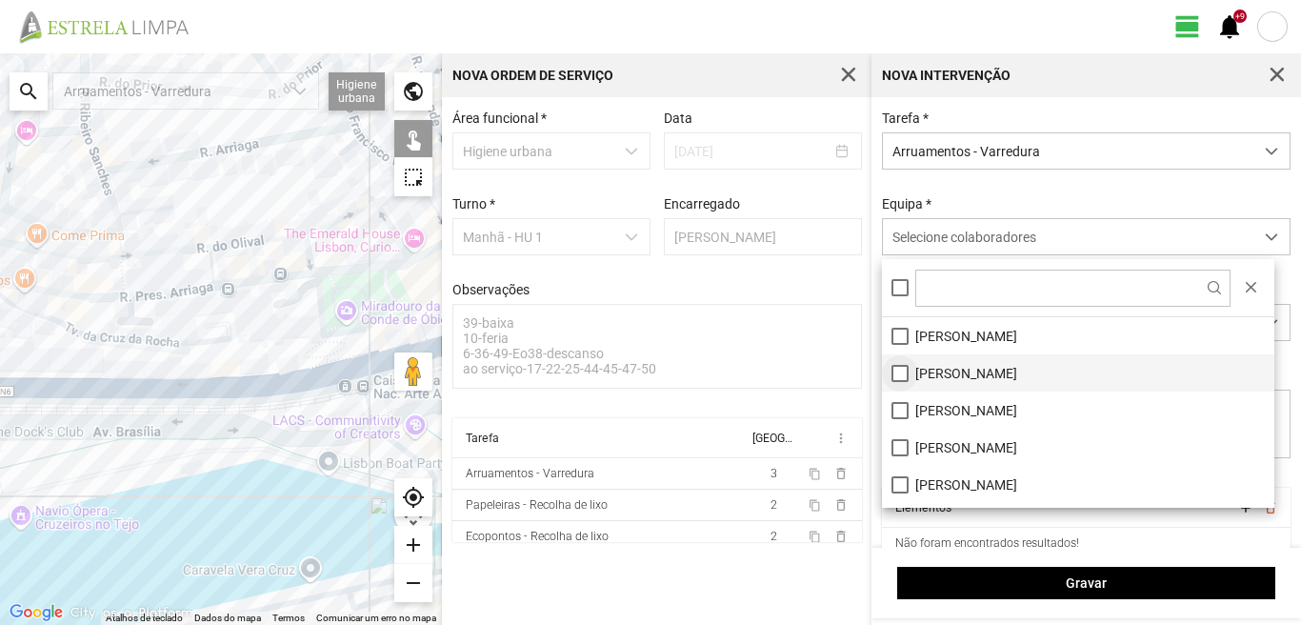
click at [899, 377] on li "[PERSON_NAME]" at bounding box center [1078, 372] width 392 height 37
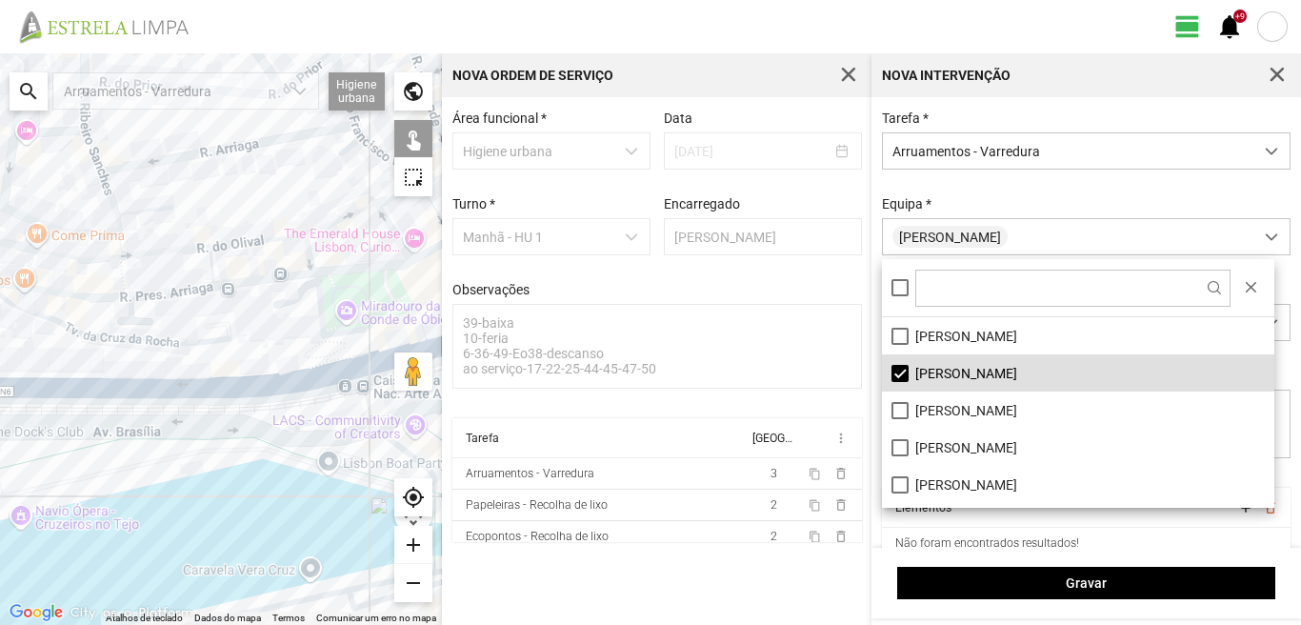
scroll to position [95, 0]
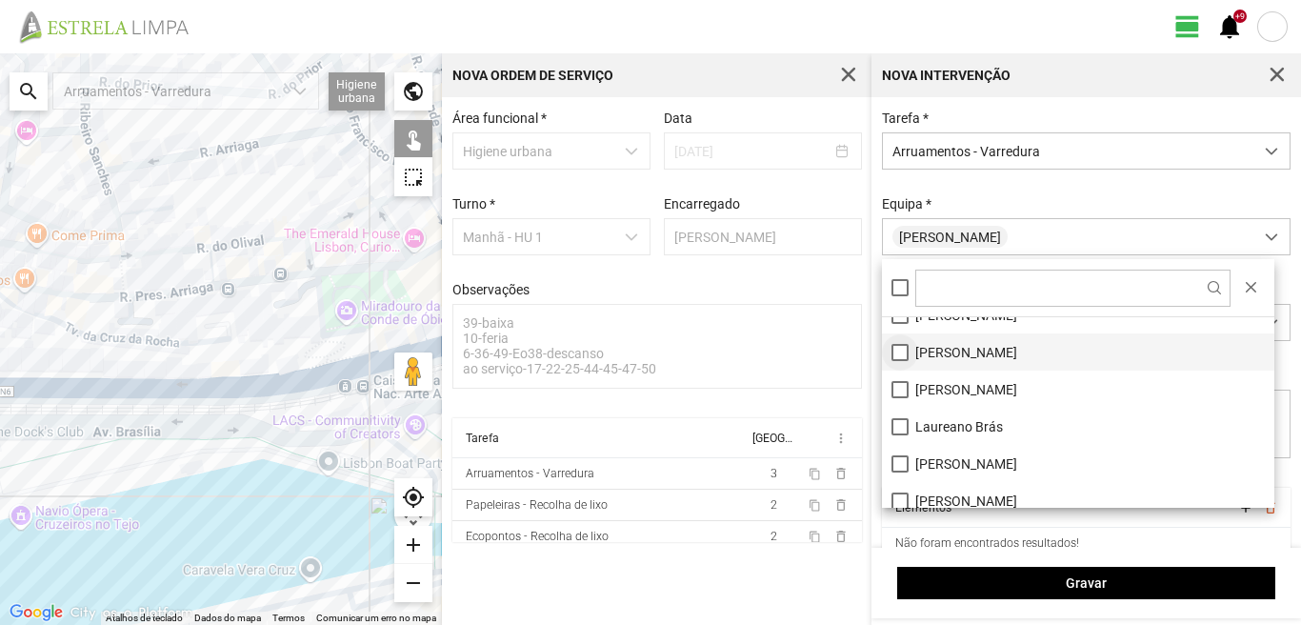
click at [897, 351] on li "[PERSON_NAME]" at bounding box center [1078, 351] width 392 height 37
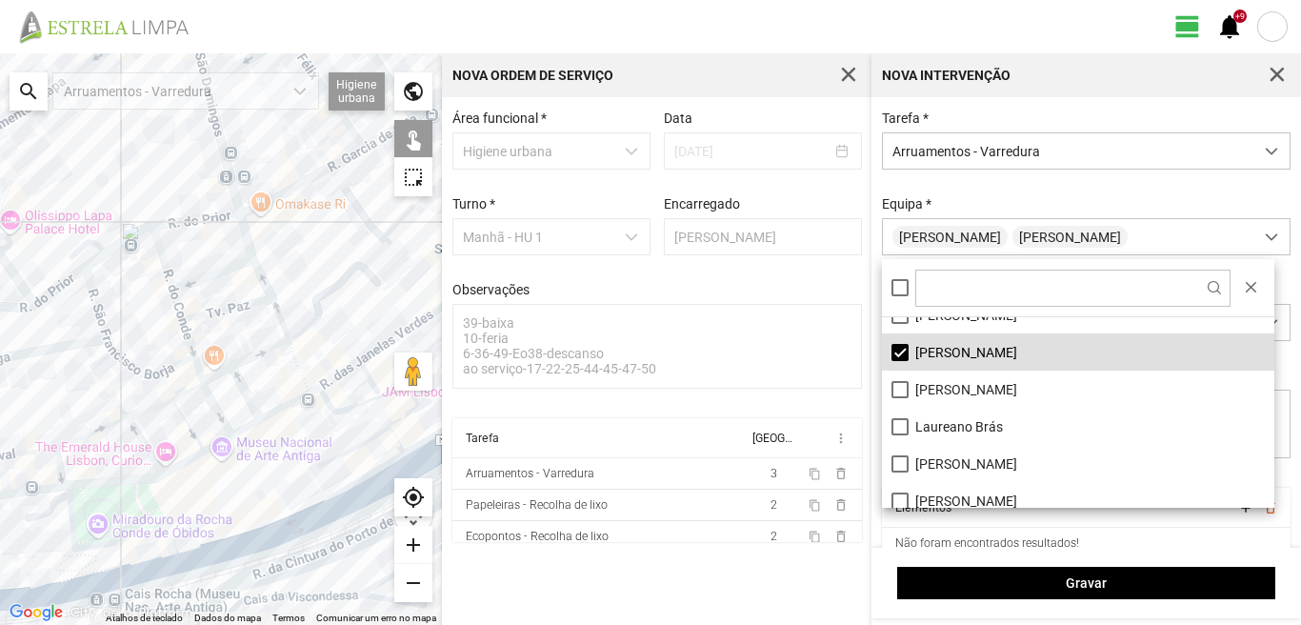
drag, startPoint x: 332, startPoint y: 282, endPoint x: 51, endPoint y: 528, distance: 373.8
click at [66, 511] on div at bounding box center [221, 338] width 442 height 571
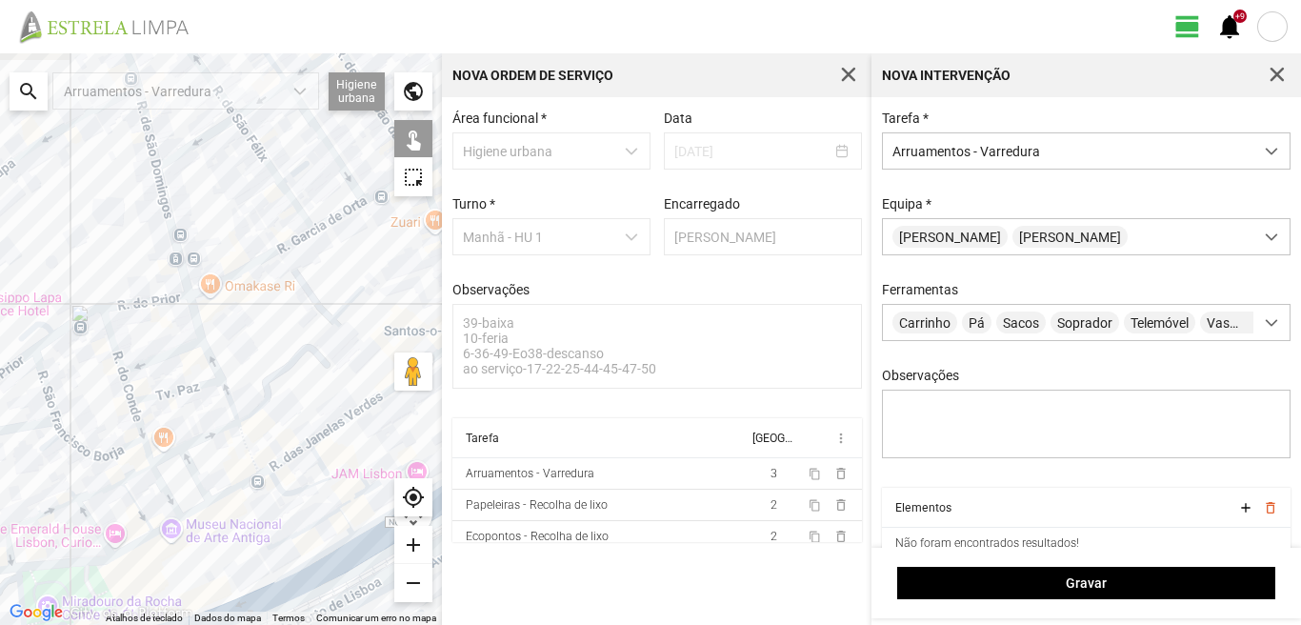
drag, startPoint x: 108, startPoint y: 417, endPoint x: 63, endPoint y: 628, distance: 216.1
click at [63, 624] on html "view_day +9 notifications ← Mover para a esquerda → Mover para a direita ↑ Move…" at bounding box center [650, 312] width 1301 height 625
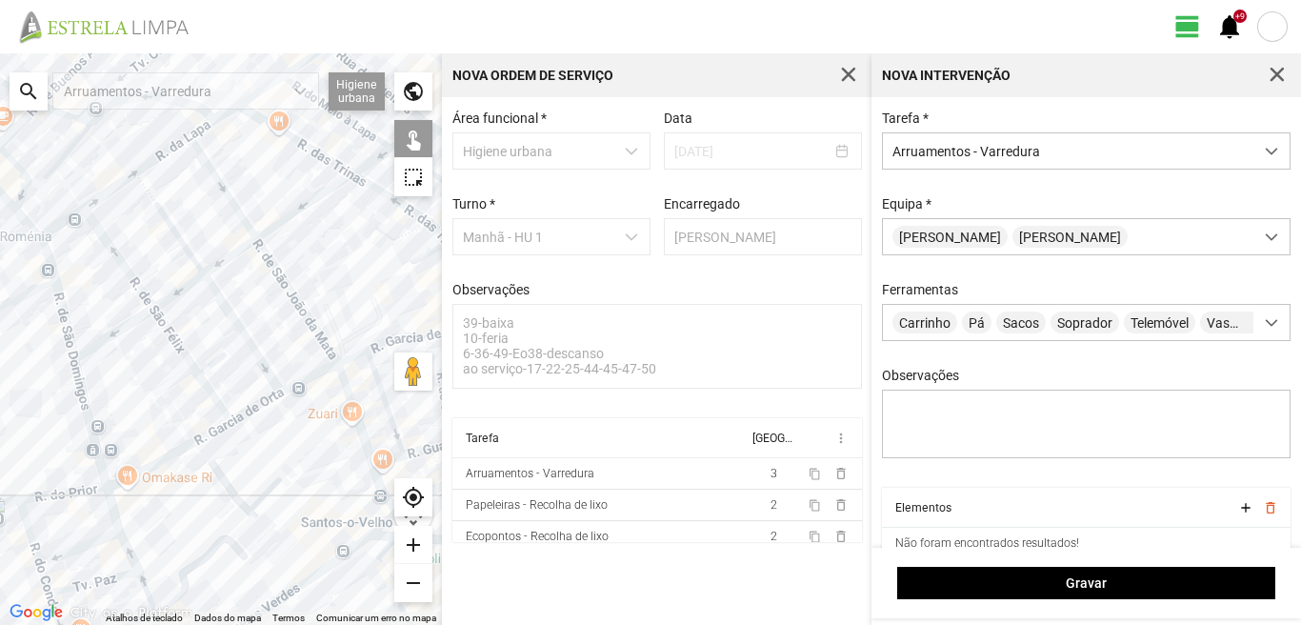
drag, startPoint x: 246, startPoint y: 524, endPoint x: 173, endPoint y: 433, distance: 115.8
click at [176, 435] on div at bounding box center [221, 338] width 442 height 571
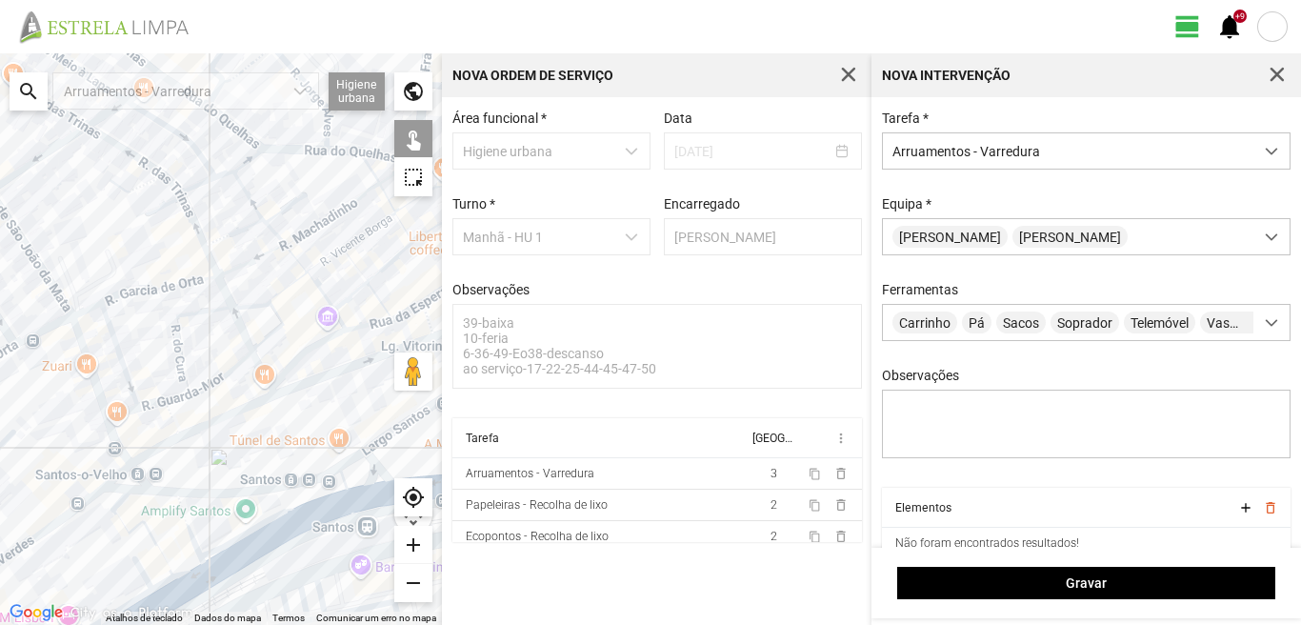
drag, startPoint x: 276, startPoint y: 387, endPoint x: 157, endPoint y: 468, distance: 144.5
click at [140, 483] on div at bounding box center [221, 338] width 442 height 571
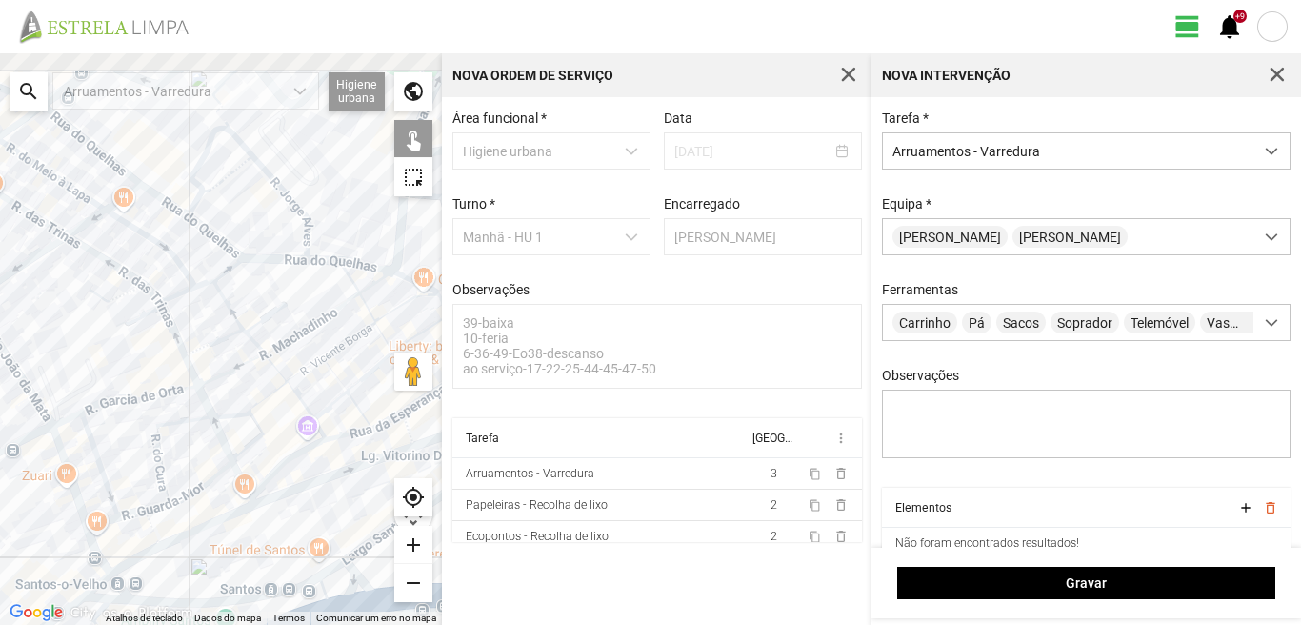
drag, startPoint x: 226, startPoint y: 389, endPoint x: 209, endPoint y: 442, distance: 55.1
click at [209, 442] on div at bounding box center [221, 338] width 442 height 571
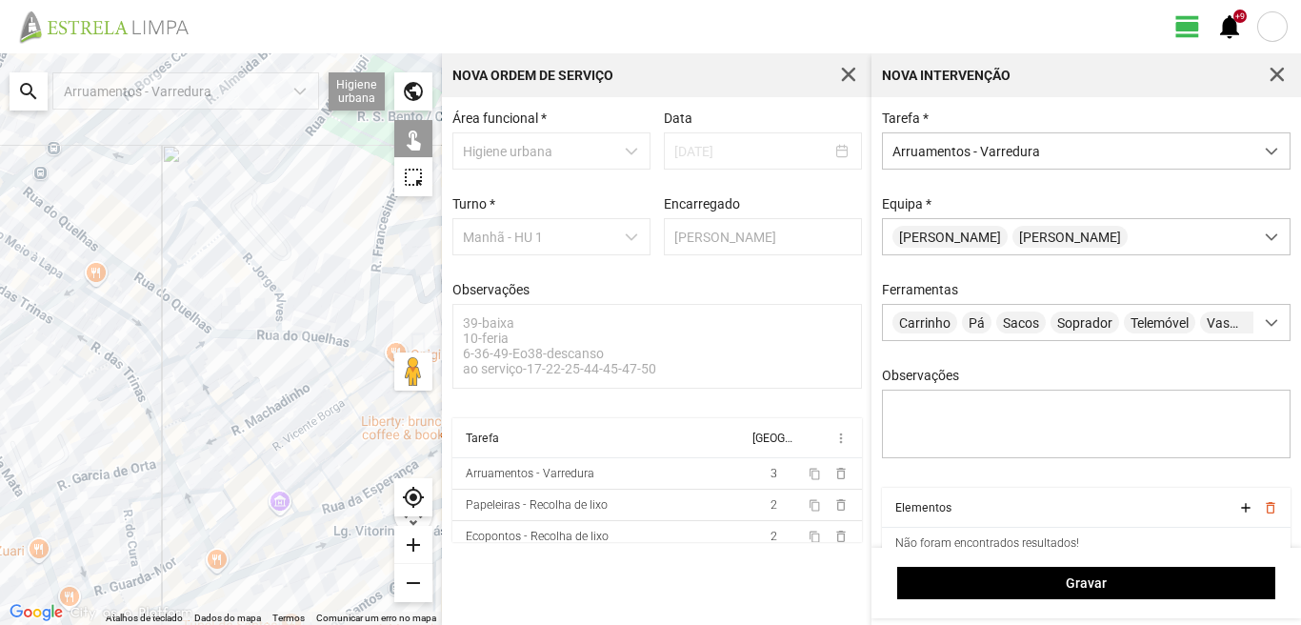
click at [196, 373] on div at bounding box center [221, 338] width 442 height 571
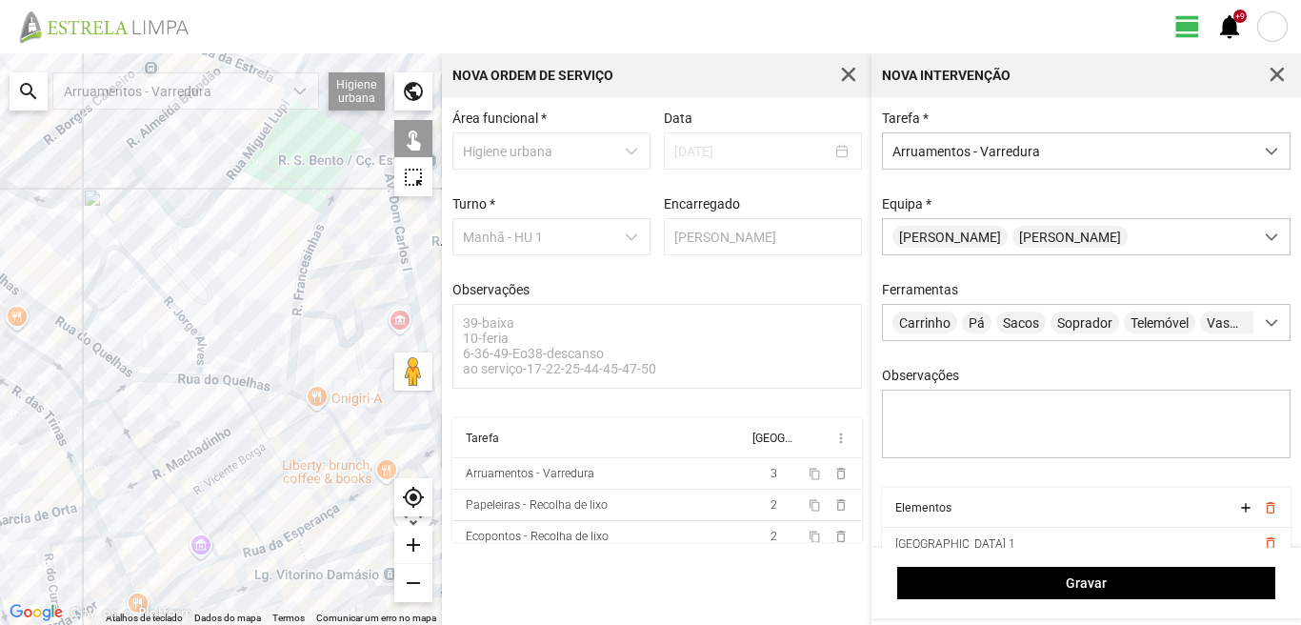
drag, startPoint x: 307, startPoint y: 362, endPoint x: 210, endPoint y: 416, distance: 110.4
click at [220, 411] on div at bounding box center [221, 338] width 442 height 571
click at [283, 401] on div at bounding box center [221, 338] width 442 height 571
drag, startPoint x: 328, startPoint y: 424, endPoint x: 331, endPoint y: 435, distance: 12.0
click at [328, 425] on div at bounding box center [221, 338] width 442 height 571
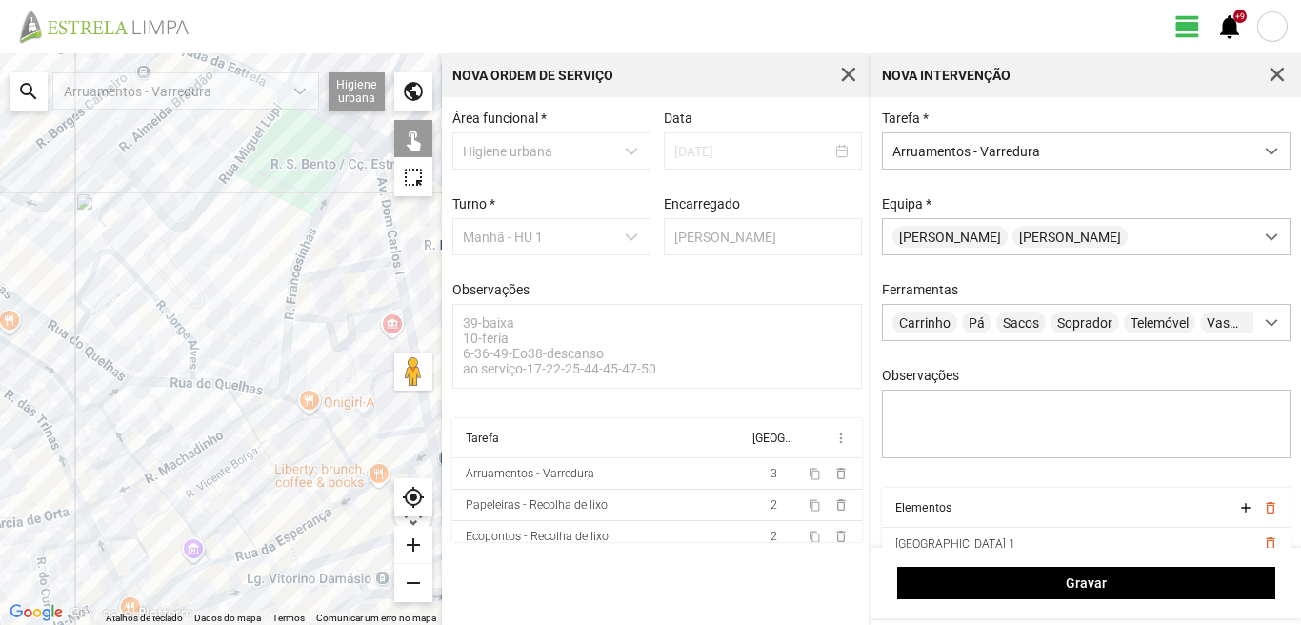
click at [342, 453] on div at bounding box center [221, 338] width 442 height 571
click at [339, 507] on div at bounding box center [221, 338] width 442 height 571
click at [338, 506] on div at bounding box center [221, 338] width 442 height 571
click at [381, 478] on div at bounding box center [221, 338] width 442 height 571
click at [374, 481] on div at bounding box center [221, 338] width 442 height 571
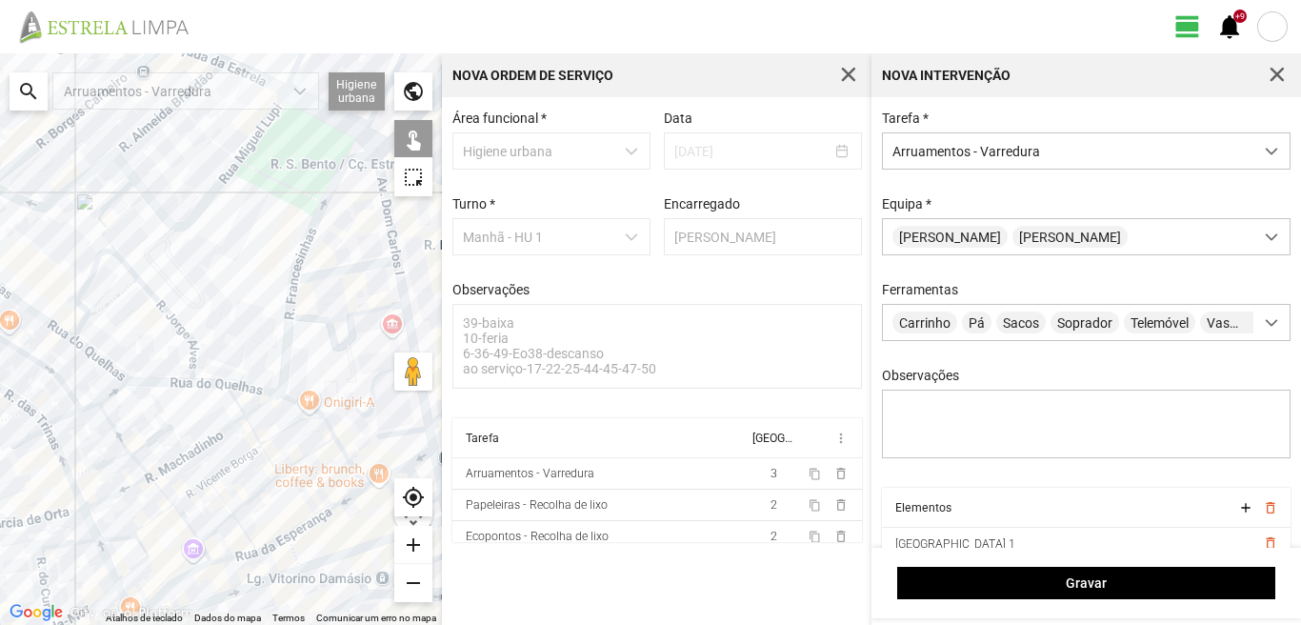
click at [273, 541] on div at bounding box center [221, 338] width 442 height 571
click at [290, 545] on div at bounding box center [221, 338] width 442 height 571
click at [338, 554] on div at bounding box center [221, 338] width 442 height 571
click at [288, 466] on div at bounding box center [221, 338] width 442 height 571
click at [275, 432] on div at bounding box center [221, 338] width 442 height 571
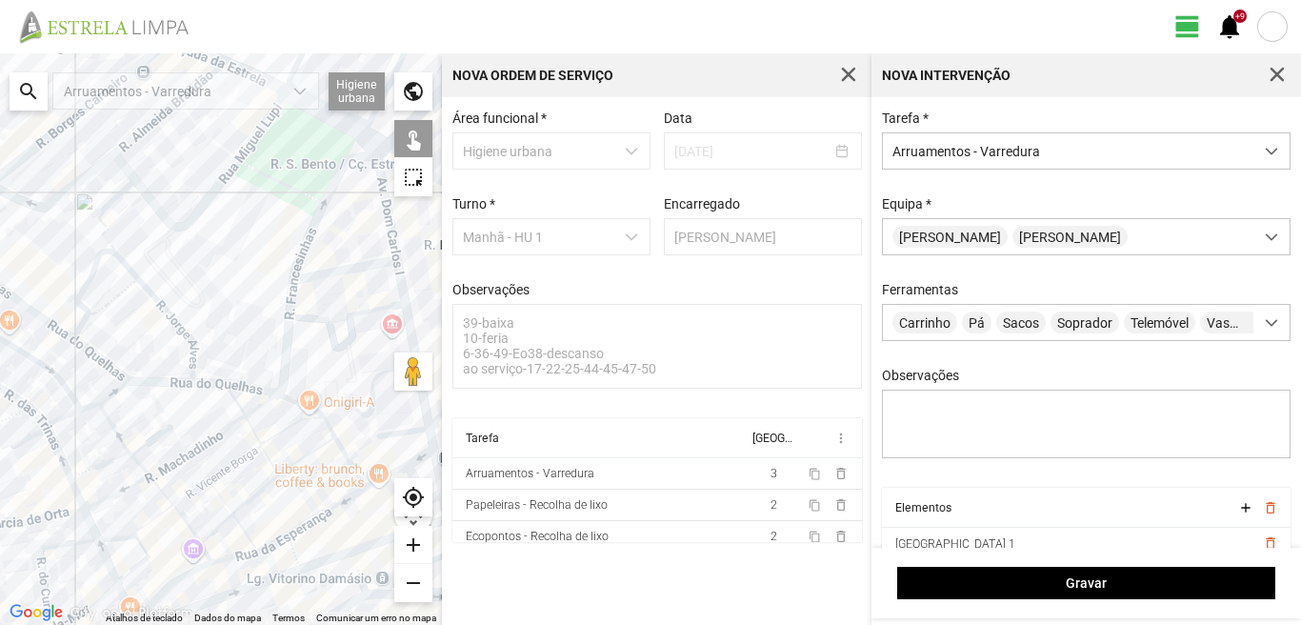
click at [254, 408] on div at bounding box center [221, 338] width 442 height 571
click at [240, 408] on div at bounding box center [221, 338] width 442 height 571
click at [257, 434] on div at bounding box center [221, 338] width 442 height 571
click at [270, 462] on div at bounding box center [221, 338] width 442 height 571
click at [210, 443] on div at bounding box center [221, 338] width 442 height 571
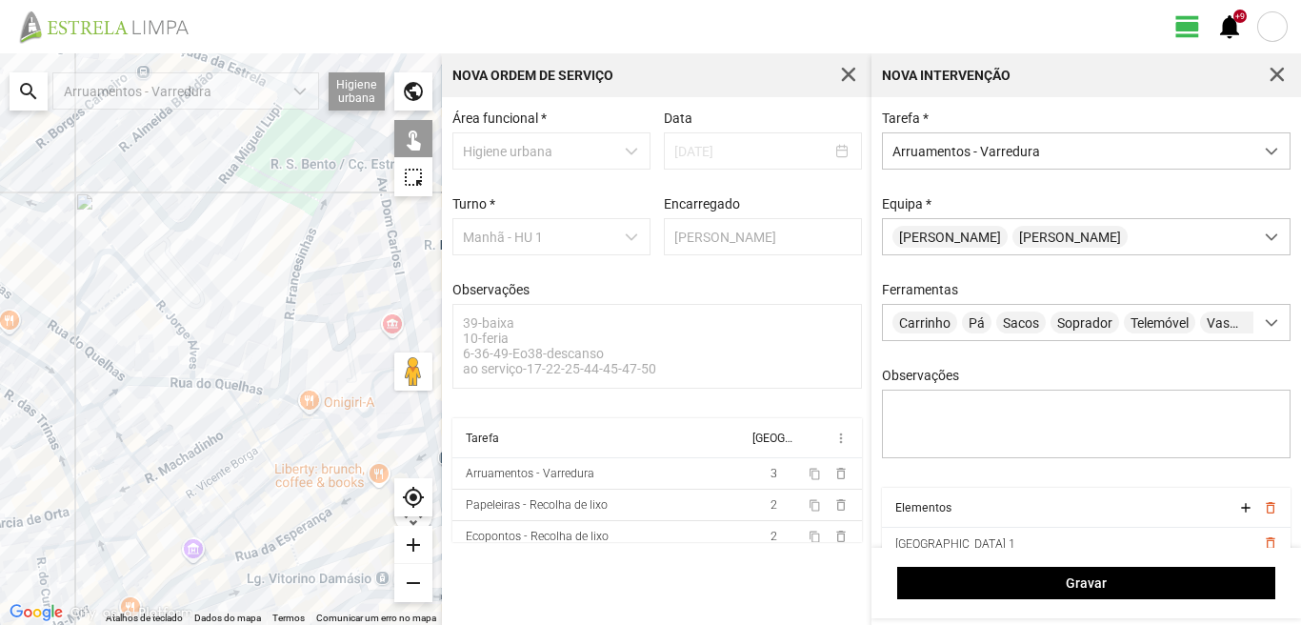
click at [232, 465] on div at bounding box center [221, 338] width 442 height 571
click at [215, 432] on div at bounding box center [221, 338] width 442 height 571
click at [221, 432] on div at bounding box center [221, 338] width 442 height 571
click at [249, 501] on div at bounding box center [221, 338] width 442 height 571
click at [221, 499] on div at bounding box center [221, 338] width 442 height 571
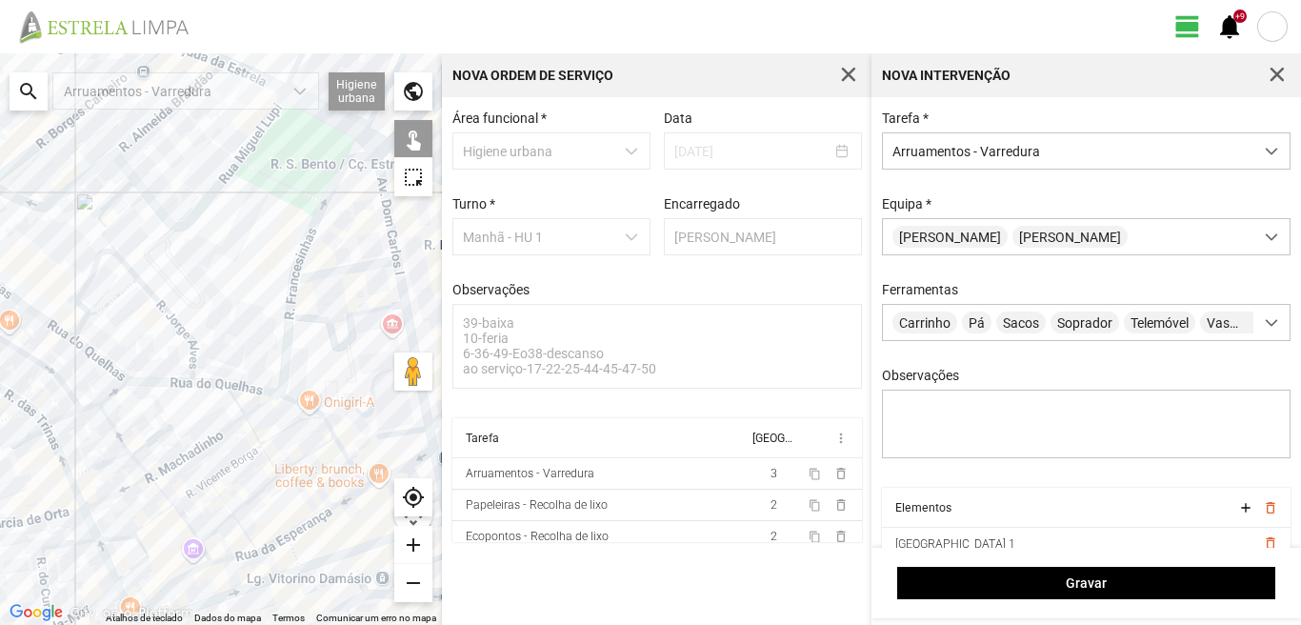
click at [249, 536] on div at bounding box center [221, 338] width 442 height 571
click at [183, 497] on div at bounding box center [221, 338] width 442 height 571
click at [166, 468] on div at bounding box center [221, 338] width 442 height 571
click at [155, 435] on div at bounding box center [221, 338] width 442 height 571
click at [177, 437] on div at bounding box center [221, 338] width 442 height 571
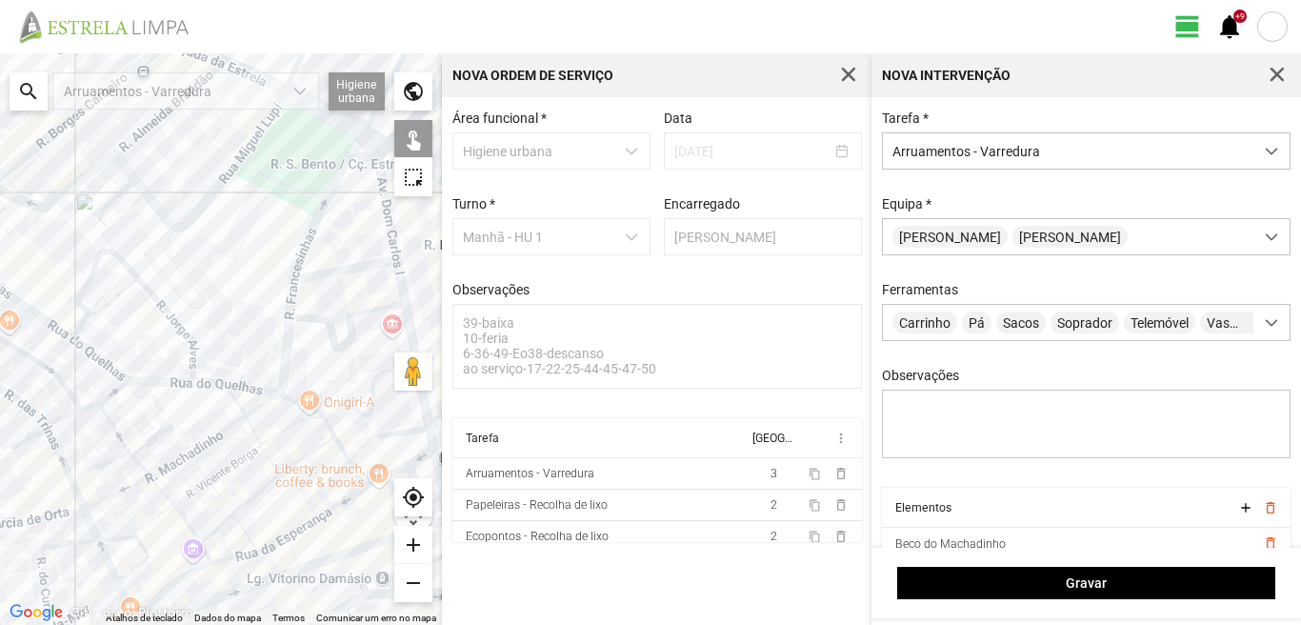
click at [105, 461] on div at bounding box center [221, 338] width 442 height 571
click at [143, 466] on div at bounding box center [221, 338] width 442 height 571
click at [124, 491] on div at bounding box center [221, 338] width 442 height 571
click at [167, 493] on div at bounding box center [221, 338] width 442 height 571
click at [148, 526] on div at bounding box center [221, 338] width 442 height 571
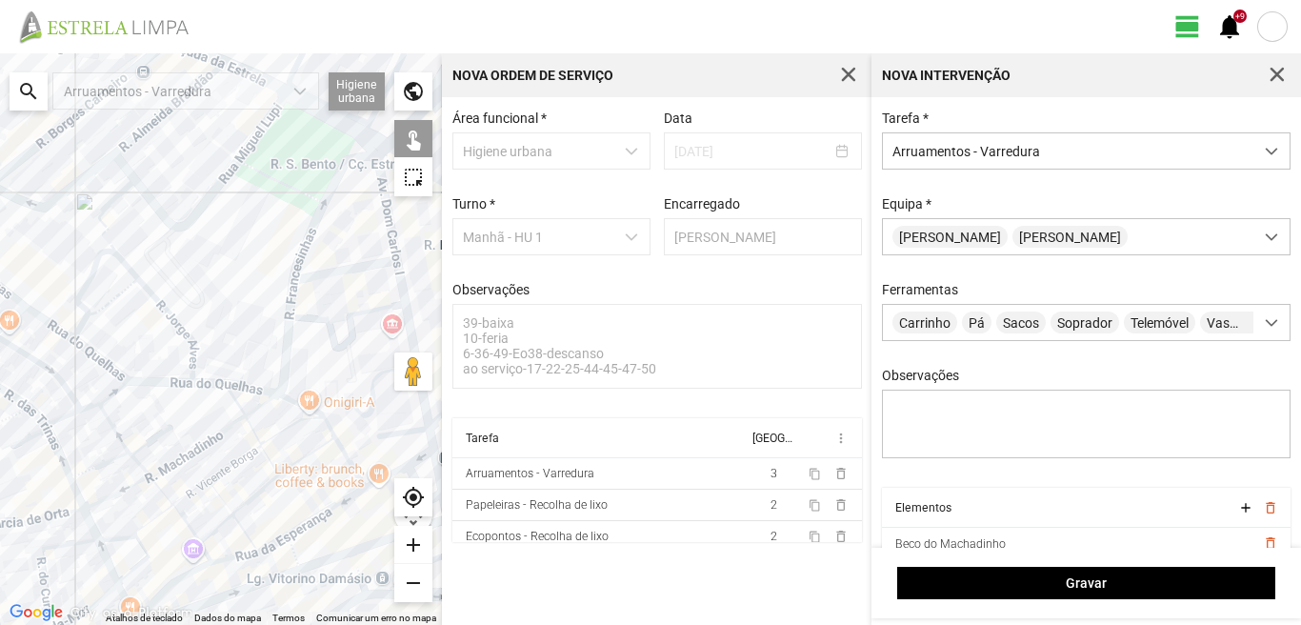
click at [116, 533] on div at bounding box center [221, 338] width 442 height 571
click at [119, 534] on div at bounding box center [221, 338] width 442 height 571
click at [141, 548] on div at bounding box center [221, 338] width 442 height 571
click at [186, 519] on div at bounding box center [221, 338] width 442 height 571
click at [224, 520] on div at bounding box center [221, 338] width 442 height 571
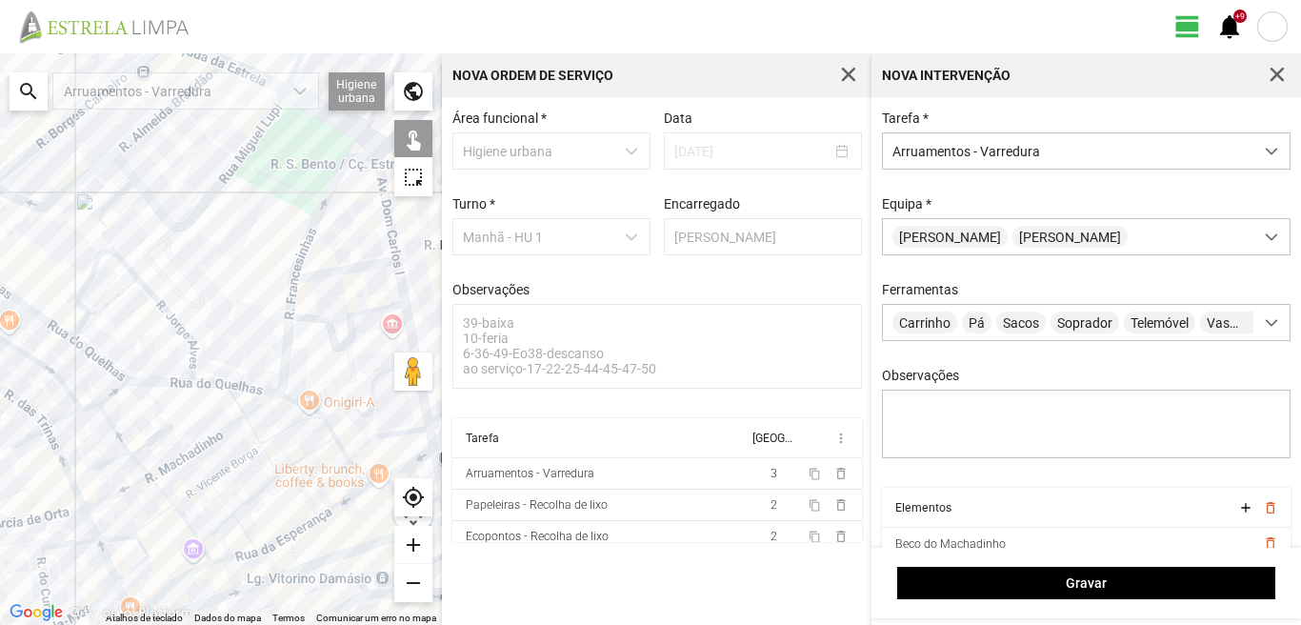
click at [204, 547] on div at bounding box center [221, 338] width 442 height 571
click at [226, 557] on div at bounding box center [221, 338] width 442 height 571
click at [182, 574] on div at bounding box center [221, 338] width 442 height 571
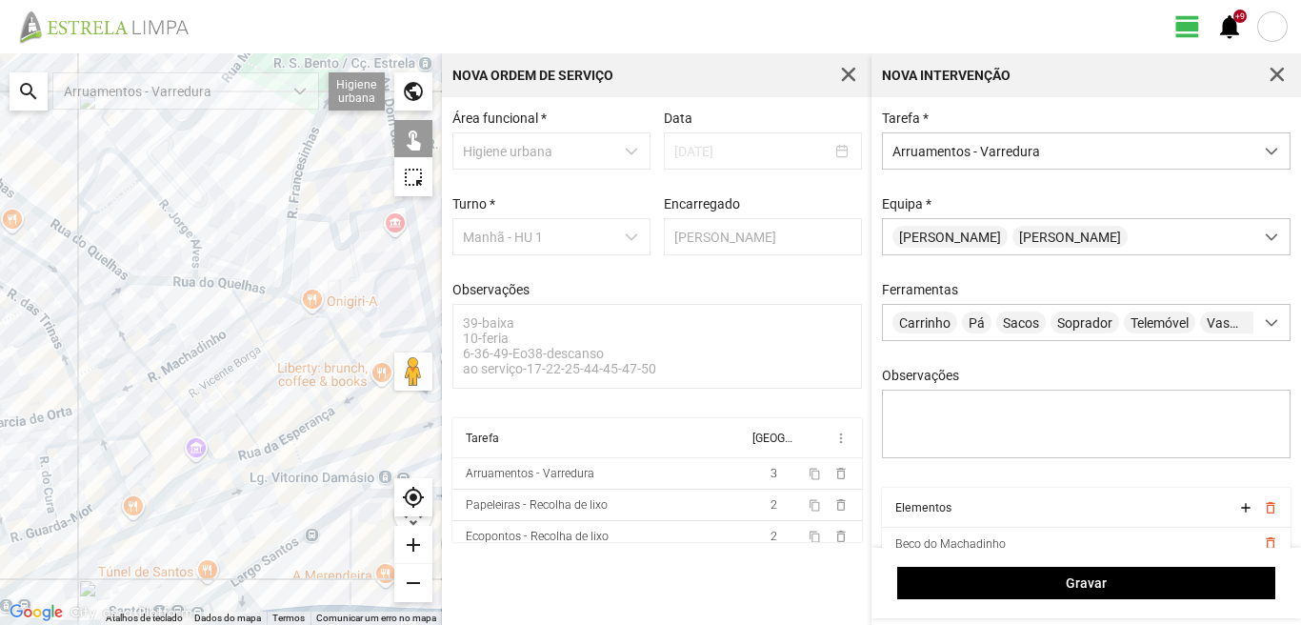
drag, startPoint x: 184, startPoint y: 576, endPoint x: 189, endPoint y: 473, distance: 102.9
click at [189, 473] on div at bounding box center [221, 338] width 442 height 571
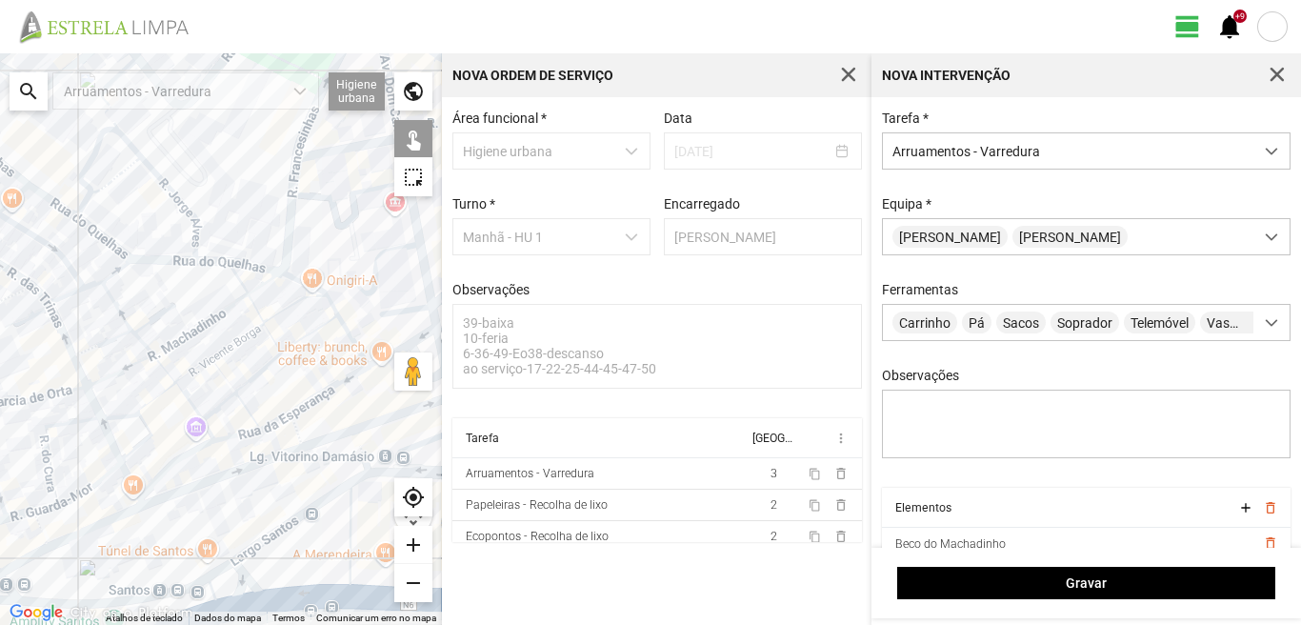
click at [227, 477] on div at bounding box center [221, 338] width 442 height 571
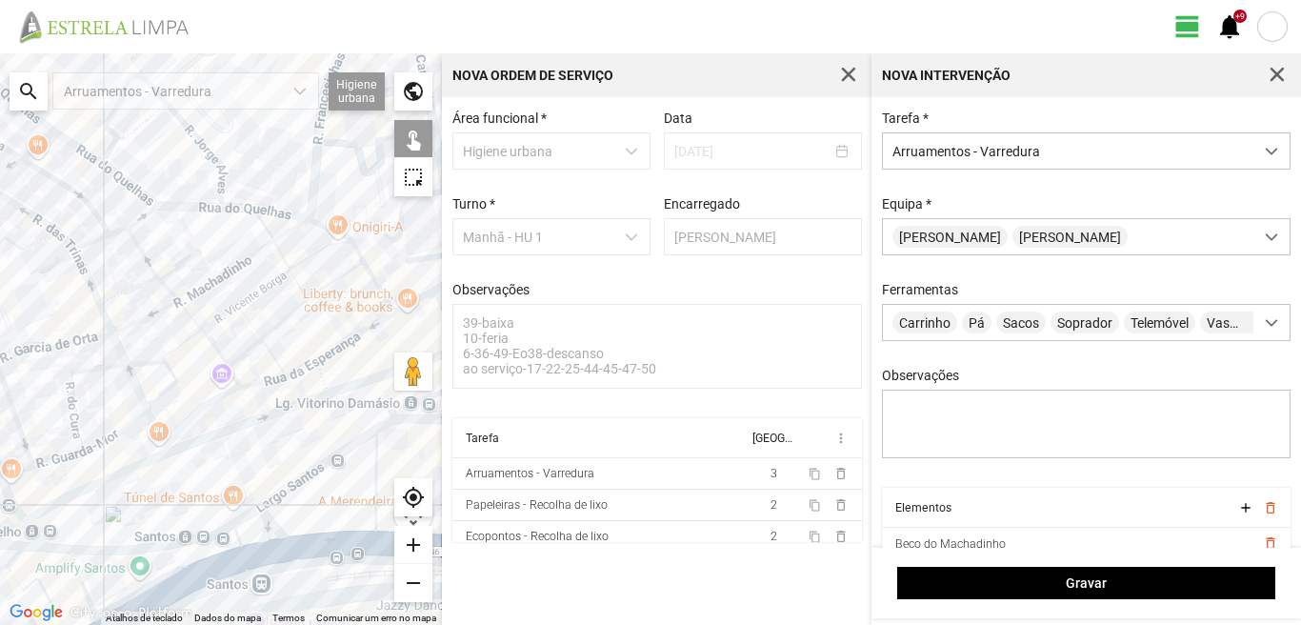
drag, startPoint x: 110, startPoint y: 512, endPoint x: 145, endPoint y: 447, distance: 74.1
click at [145, 447] on div at bounding box center [221, 338] width 442 height 571
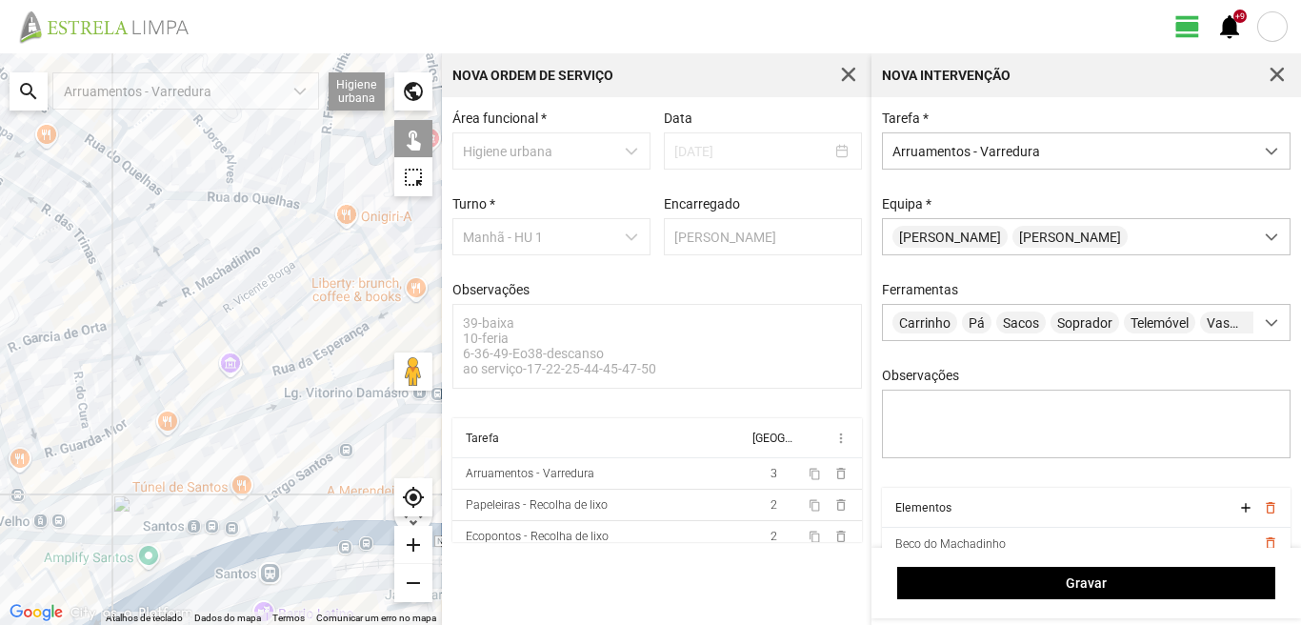
click at [145, 459] on div at bounding box center [221, 338] width 442 height 571
click at [60, 492] on div at bounding box center [221, 338] width 442 height 571
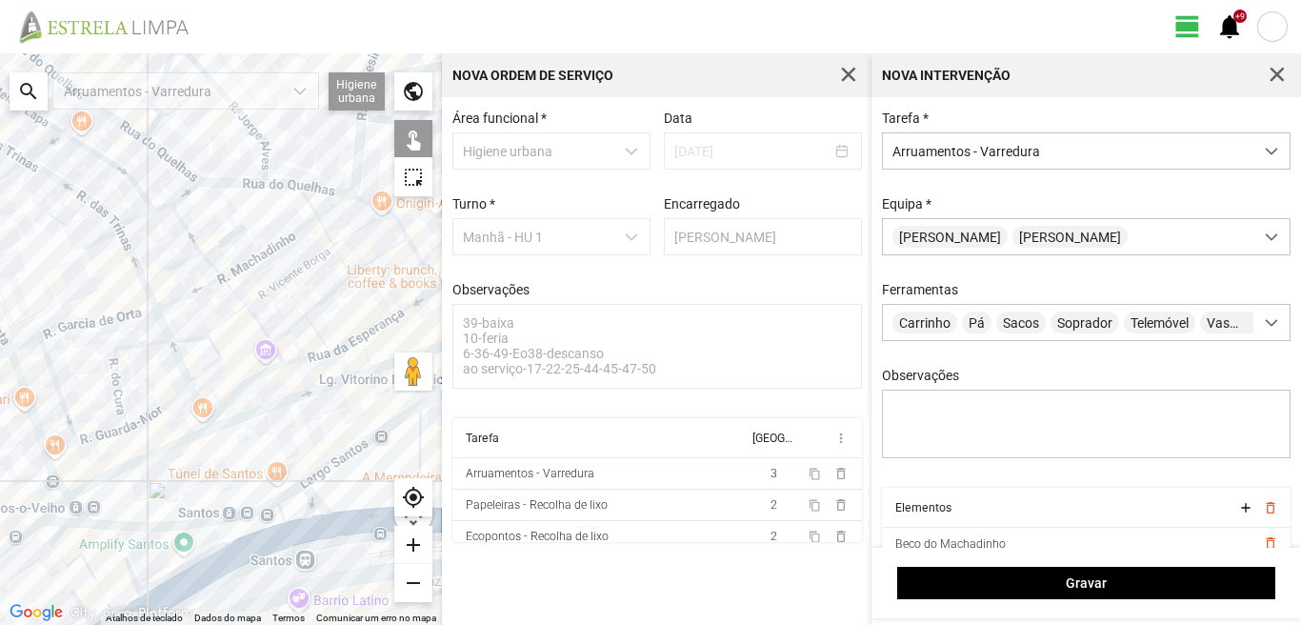
drag, startPoint x: 78, startPoint y: 514, endPoint x: 109, endPoint y: 503, distance: 33.4
click at [107, 503] on div at bounding box center [221, 338] width 442 height 571
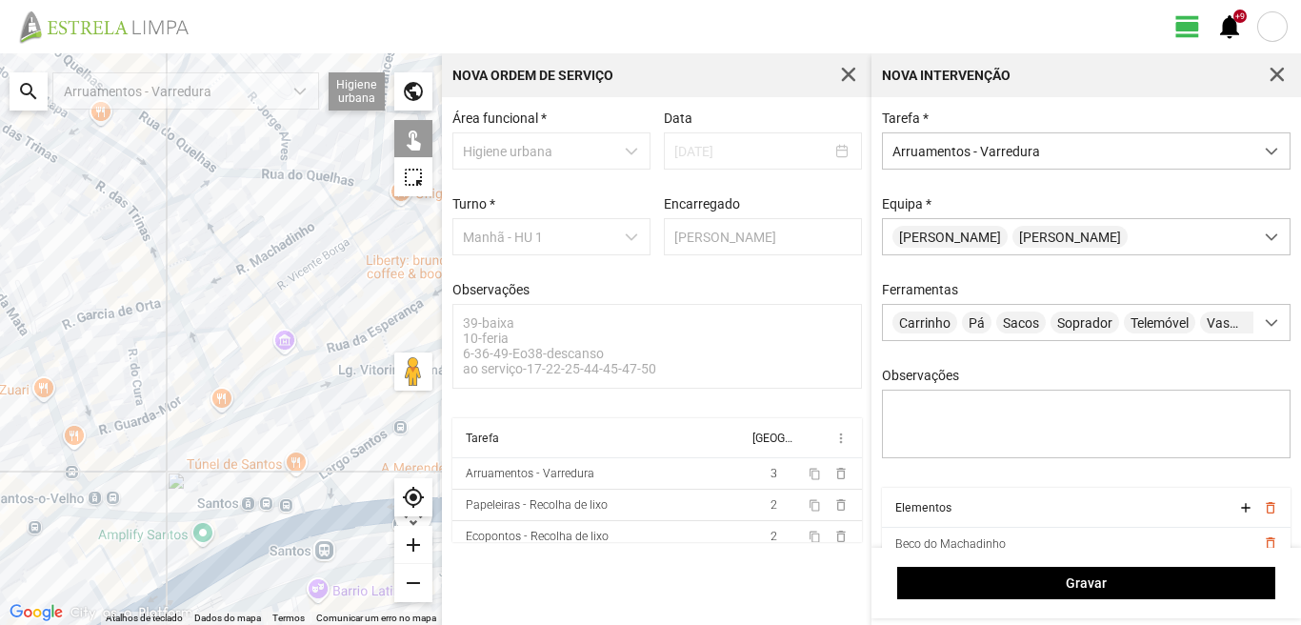
click at [128, 441] on div at bounding box center [221, 338] width 442 height 571
click at [64, 505] on div at bounding box center [221, 338] width 442 height 571
click at [81, 510] on div at bounding box center [221, 338] width 442 height 571
click at [94, 511] on div at bounding box center [221, 338] width 442 height 571
click at [94, 496] on div at bounding box center [221, 338] width 442 height 571
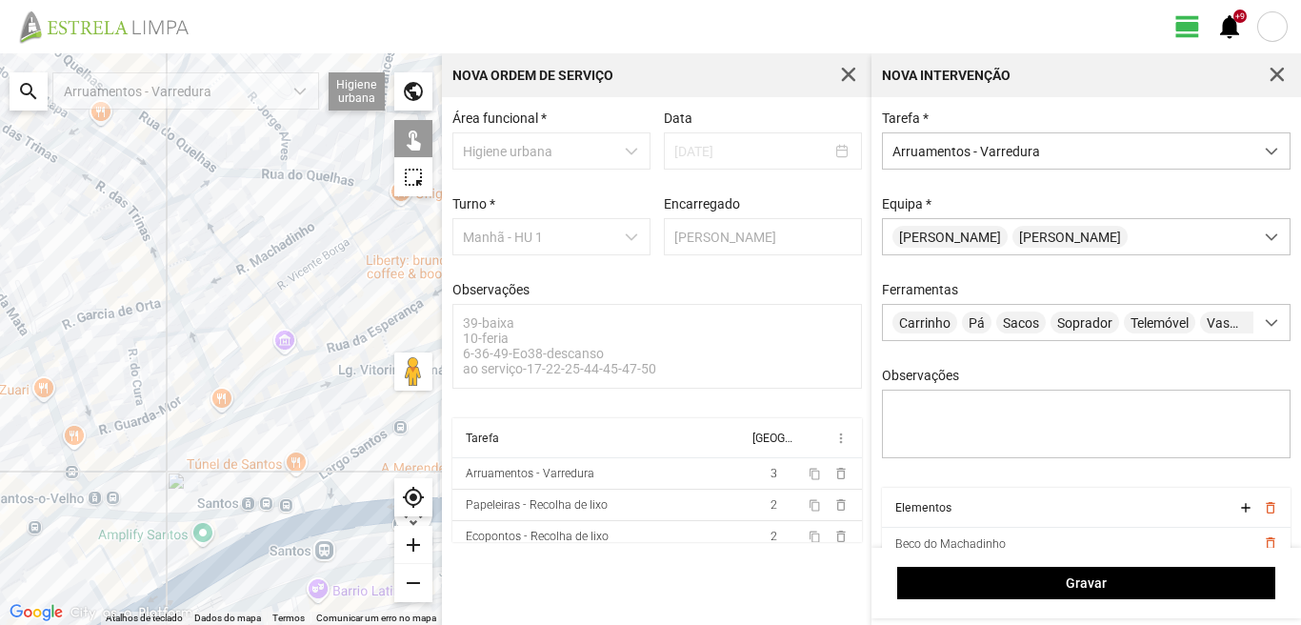
click at [52, 515] on div at bounding box center [221, 338] width 442 height 571
click at [116, 516] on div at bounding box center [221, 338] width 442 height 571
click at [161, 517] on div at bounding box center [221, 338] width 442 height 571
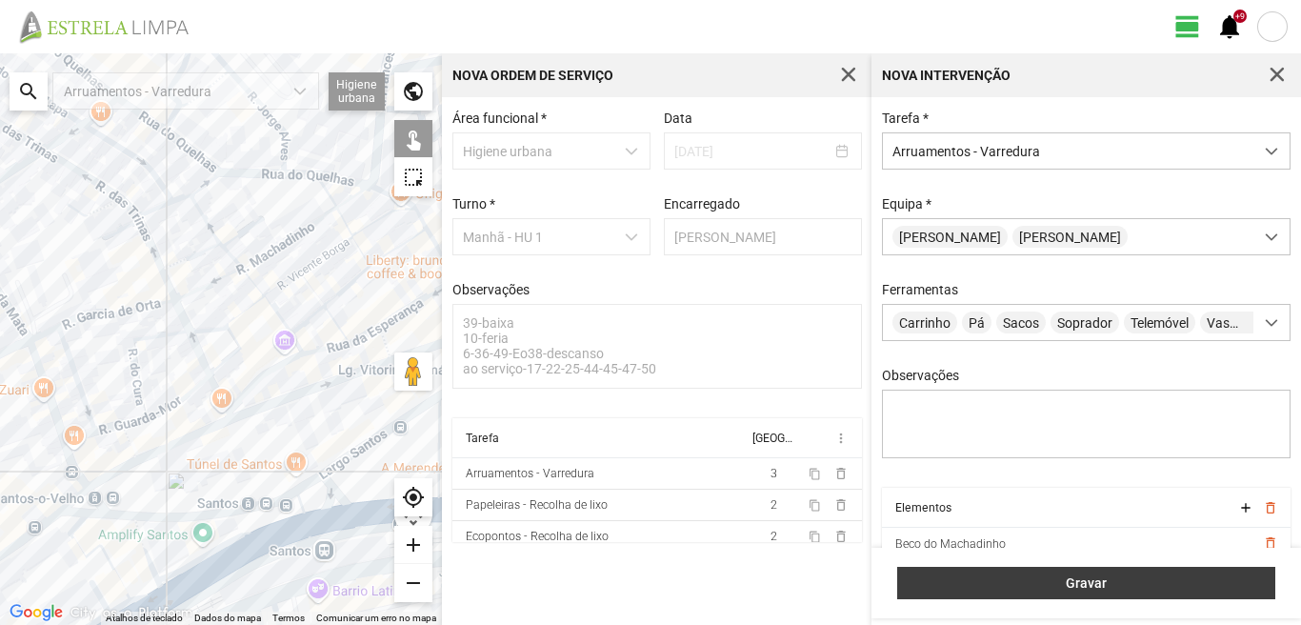
click at [1090, 573] on button "Gravar" at bounding box center [1086, 583] width 378 height 32
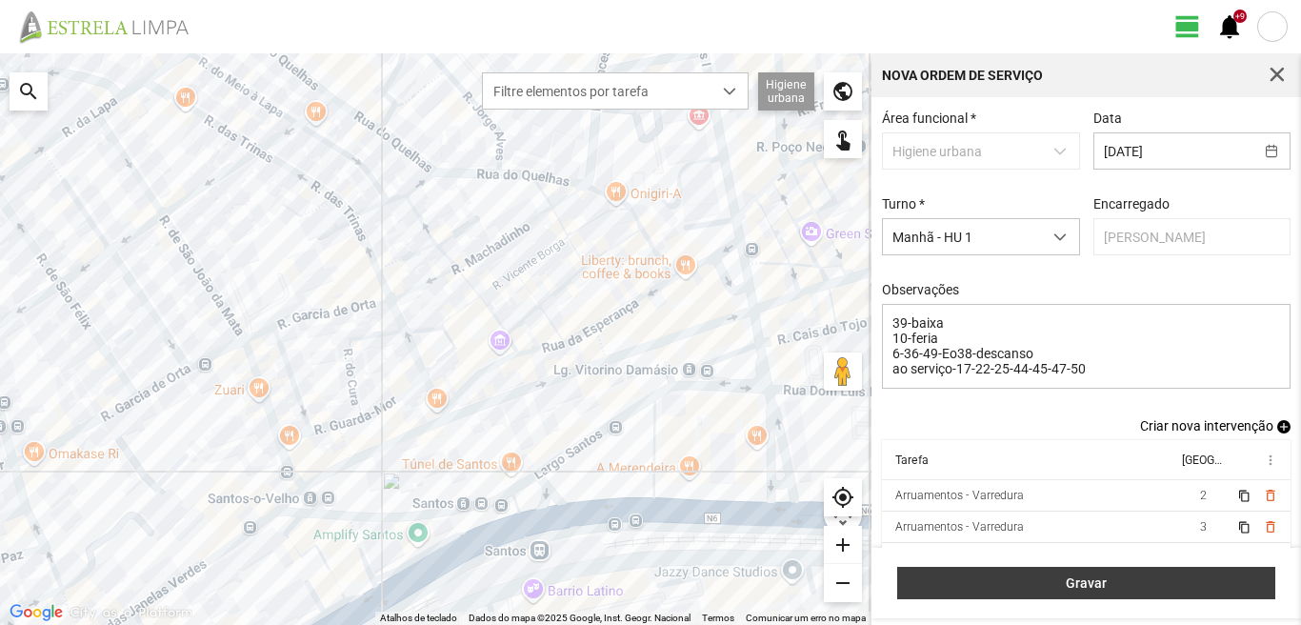
click at [1105, 575] on span "Gravar" at bounding box center [1086, 582] width 358 height 15
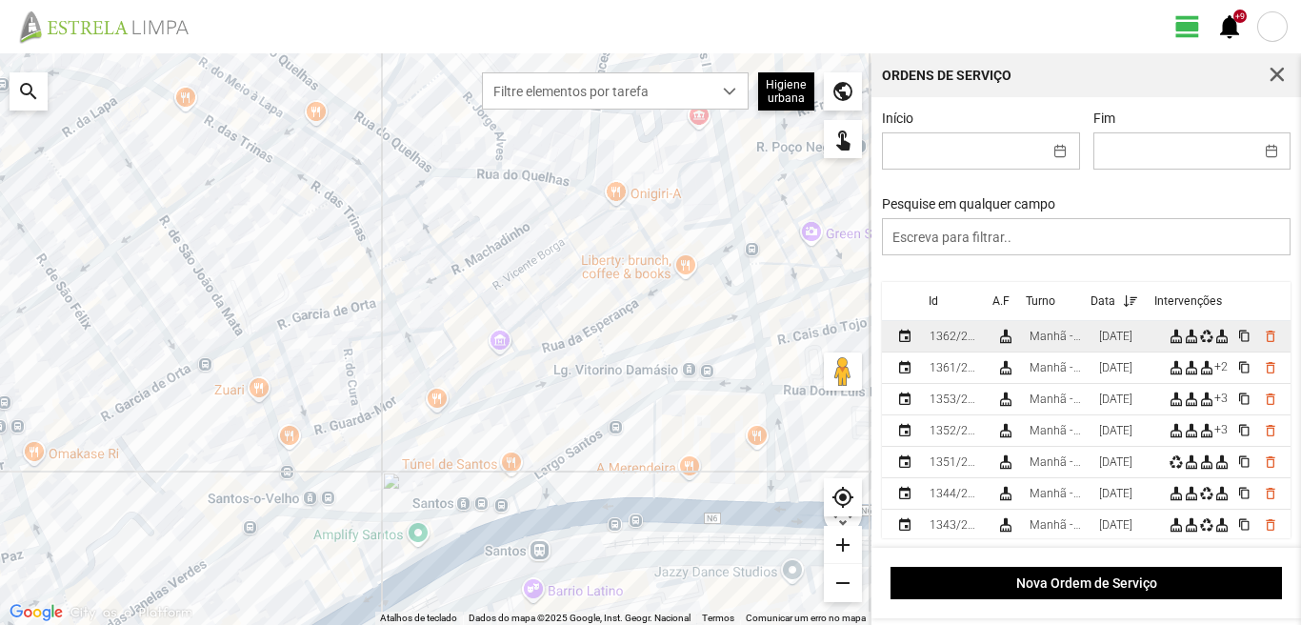
click at [1121, 331] on td "27/09/2025" at bounding box center [1126, 336] width 70 height 31
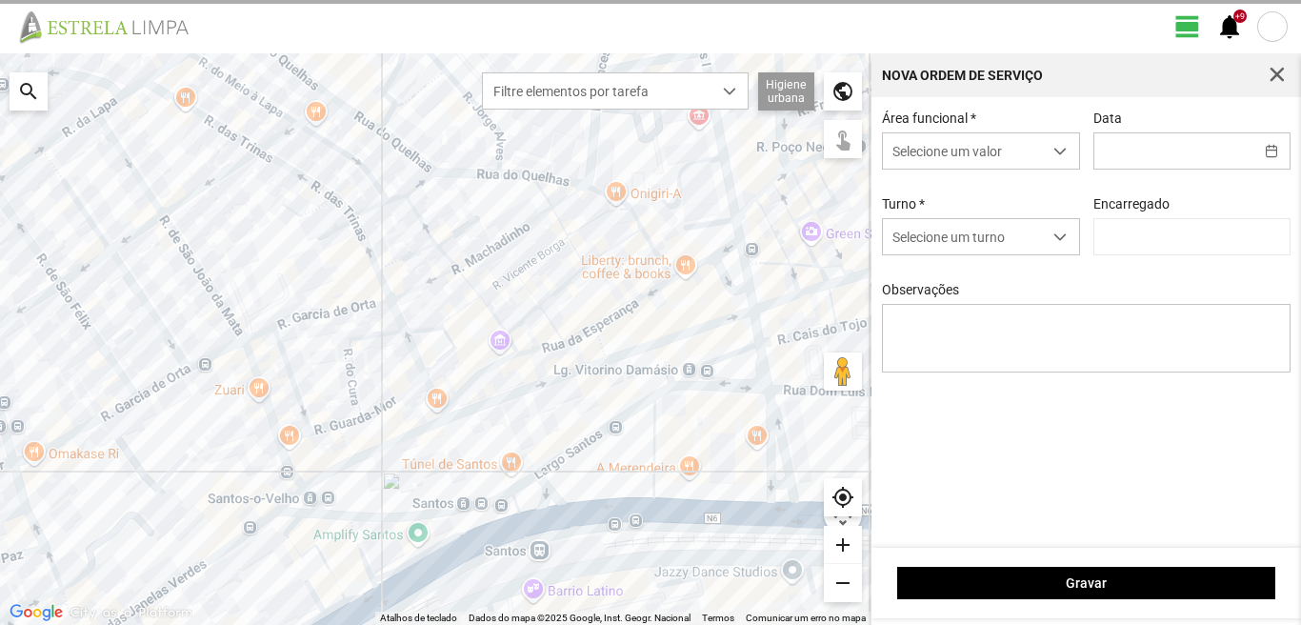
type input "27/09/2025"
type textarea "39-baixa 10-feria 6-36-49-Eo38-descanso ao serviço-17-22-25-44-45-47-50"
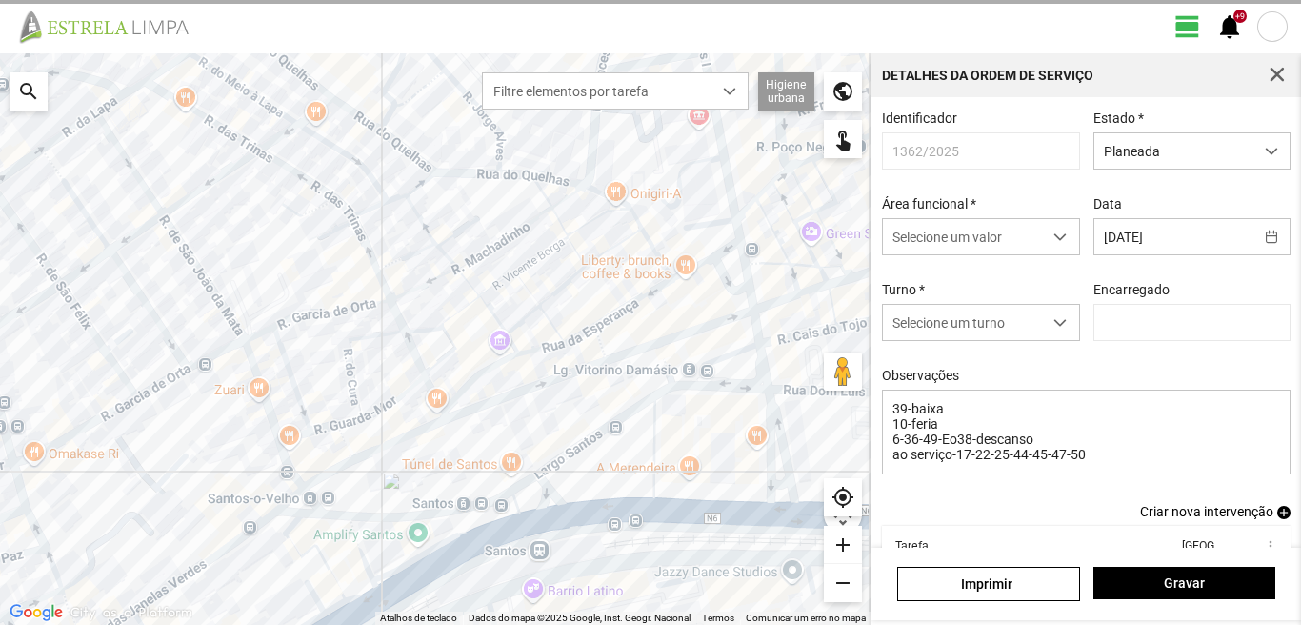
type input "[PERSON_NAME]"
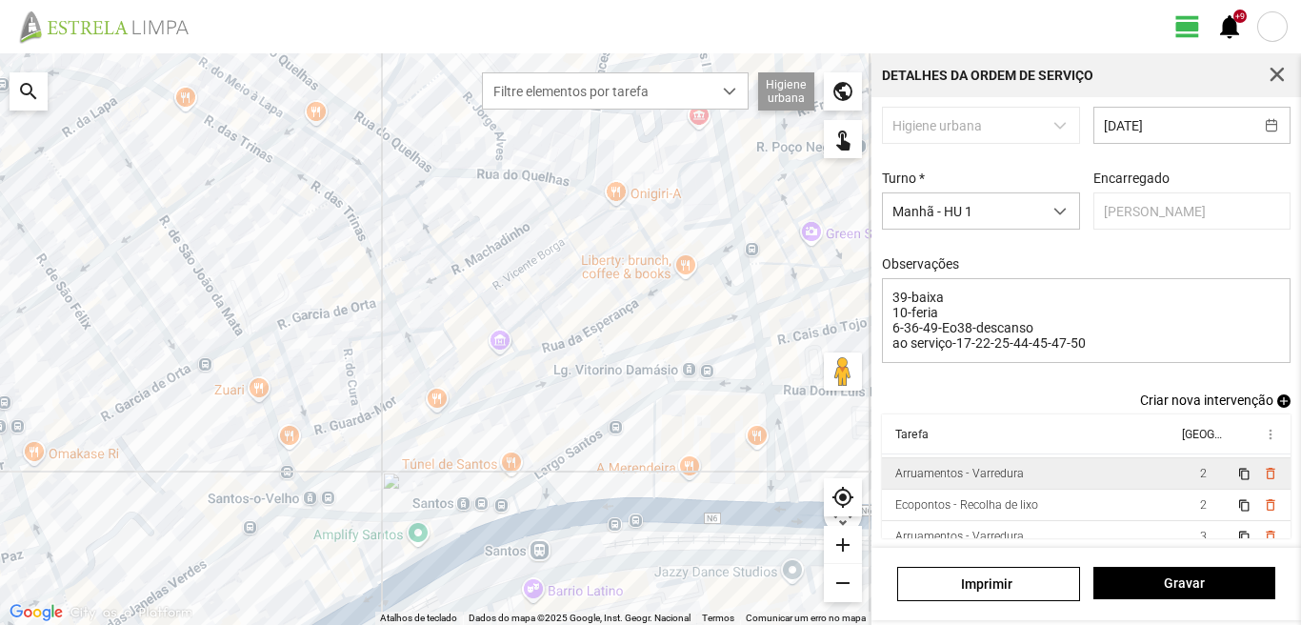
scroll to position [42, 0]
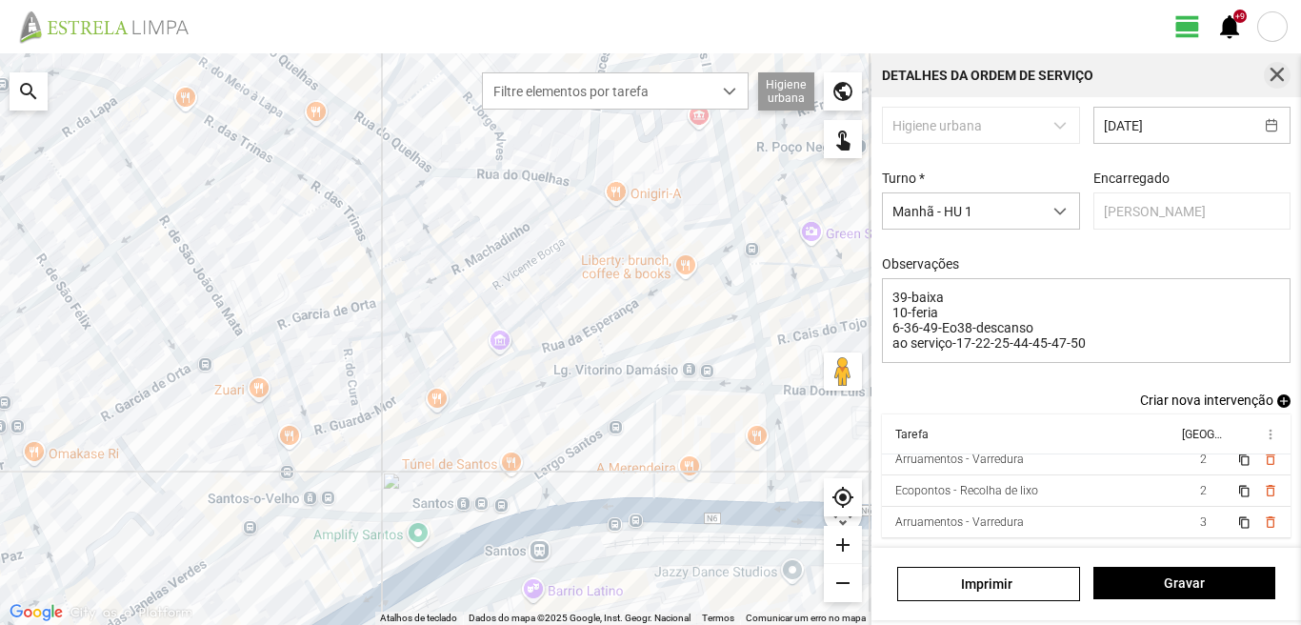
click at [1278, 65] on button "button" at bounding box center [1276, 75] width 27 height 27
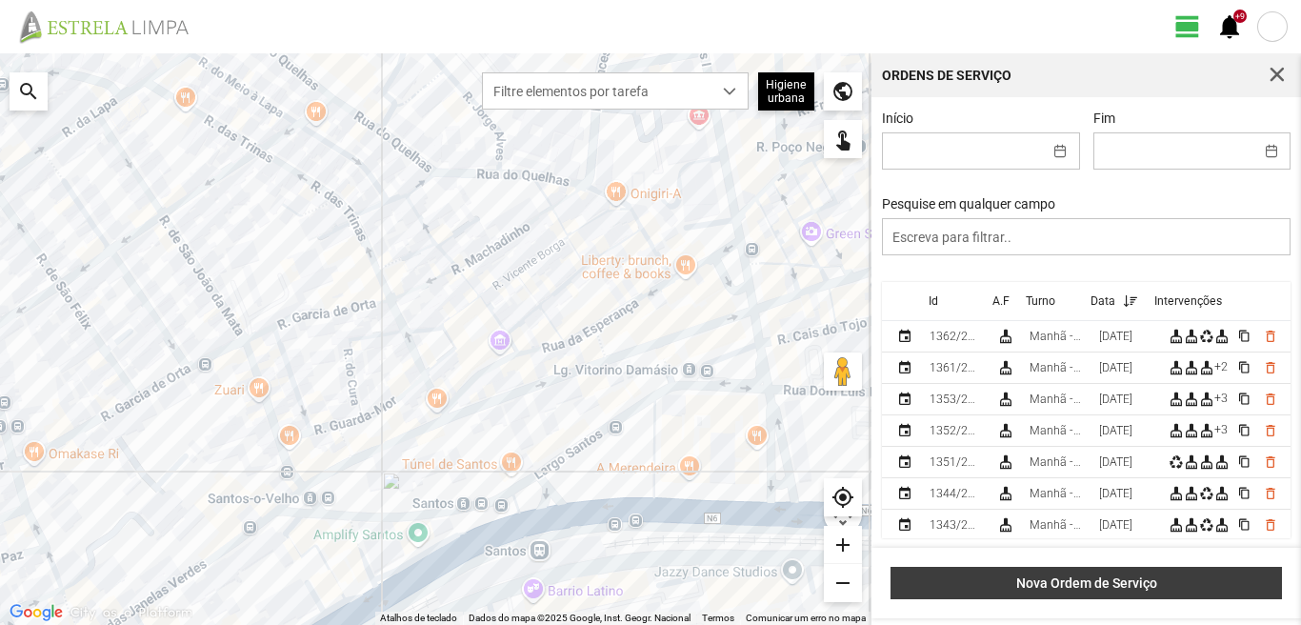
click at [1102, 577] on span "Nova Ordem de Serviço" at bounding box center [1086, 582] width 371 height 15
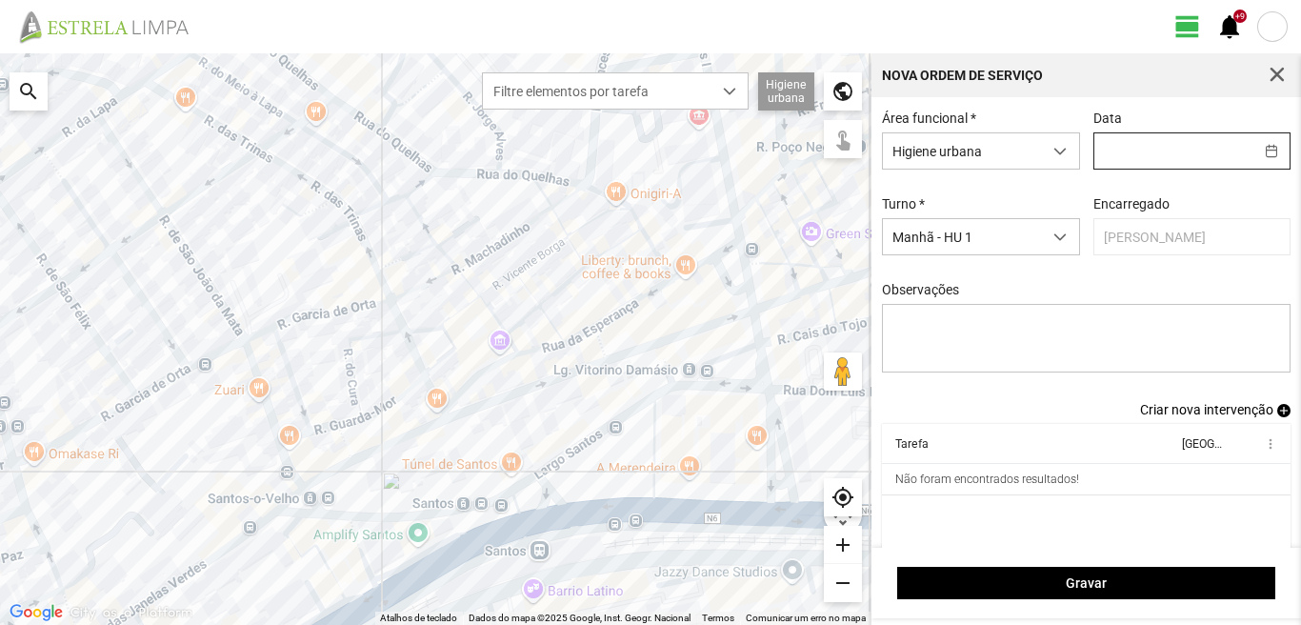
click at [1172, 158] on input "text" at bounding box center [1173, 150] width 159 height 35
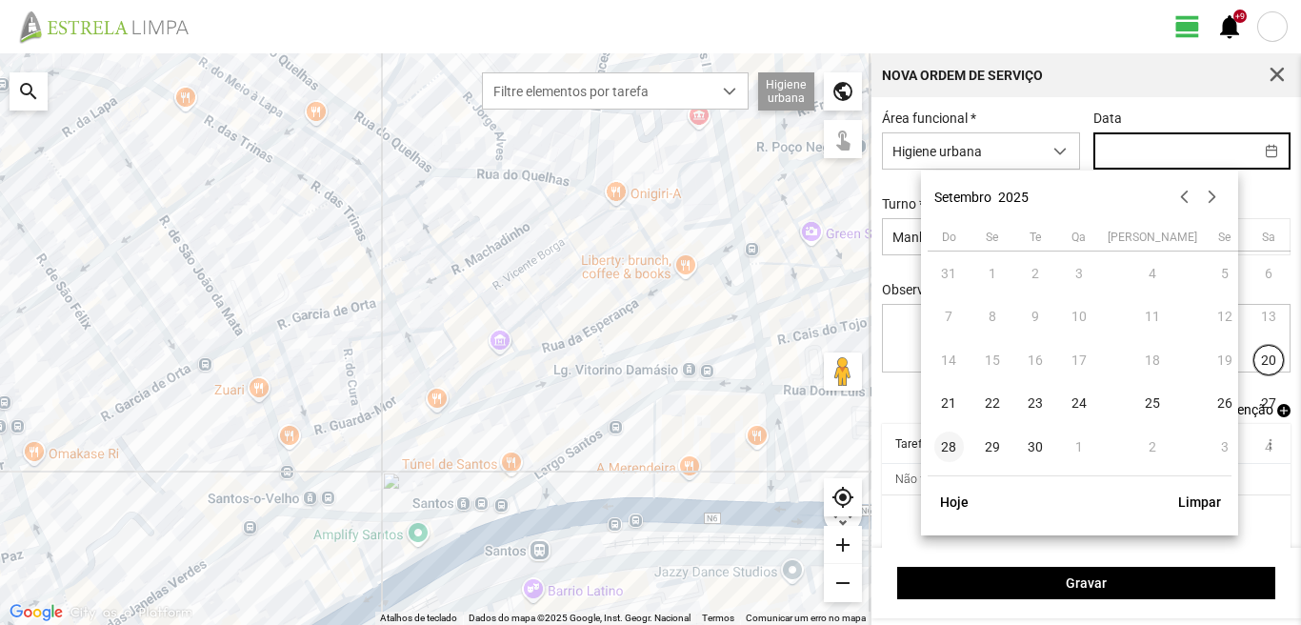
click at [948, 442] on span "28" at bounding box center [949, 446] width 30 height 30
type input "28/09/2025"
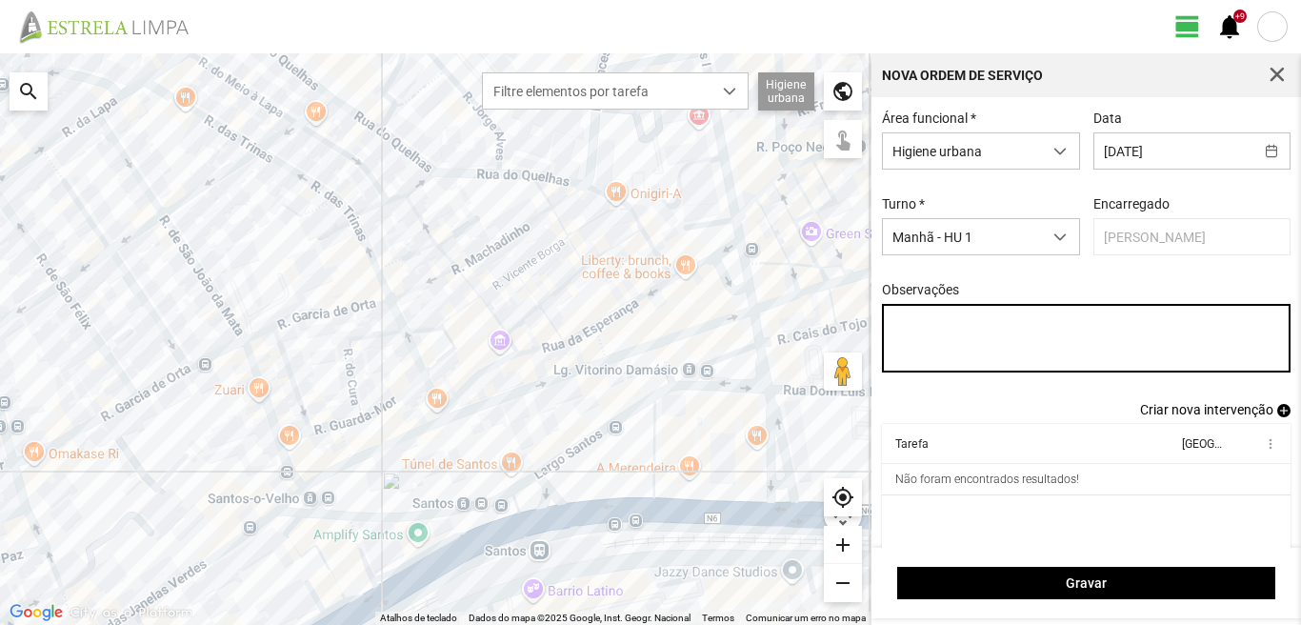
click at [893, 317] on textarea "Observações" at bounding box center [1086, 338] width 409 height 69
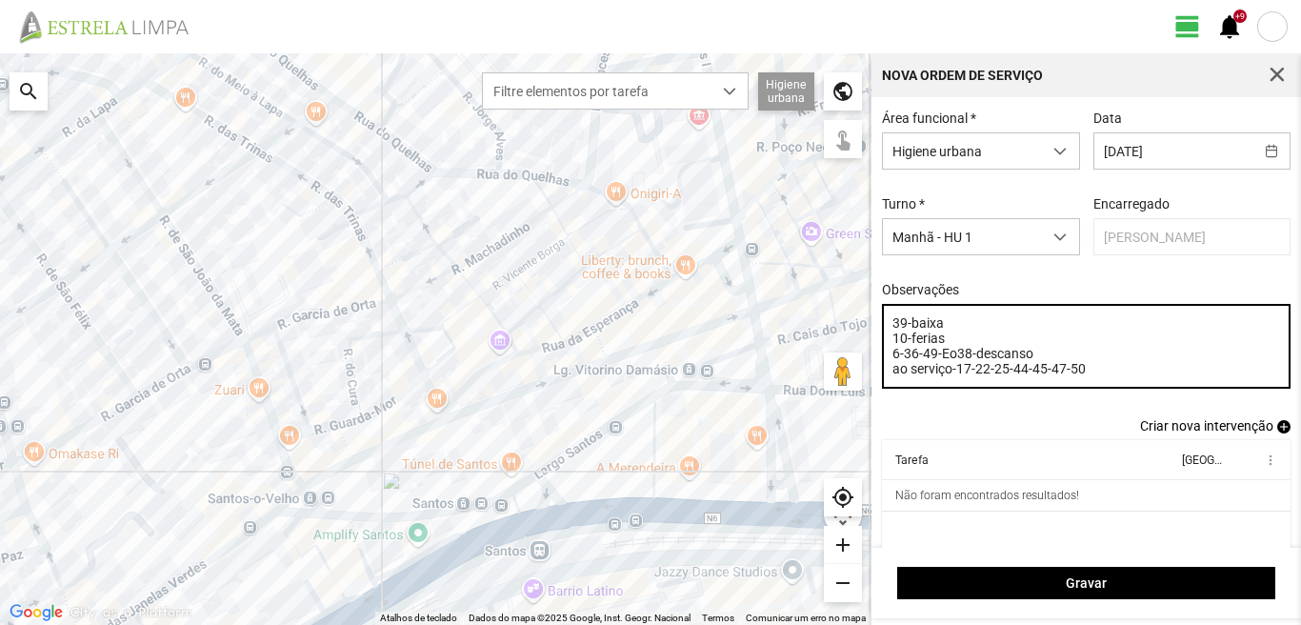
type textarea "39-baixa 10-ferias 6-36-49-Eo38-descanso ao serviço-17-22-25-44-45-47-50"
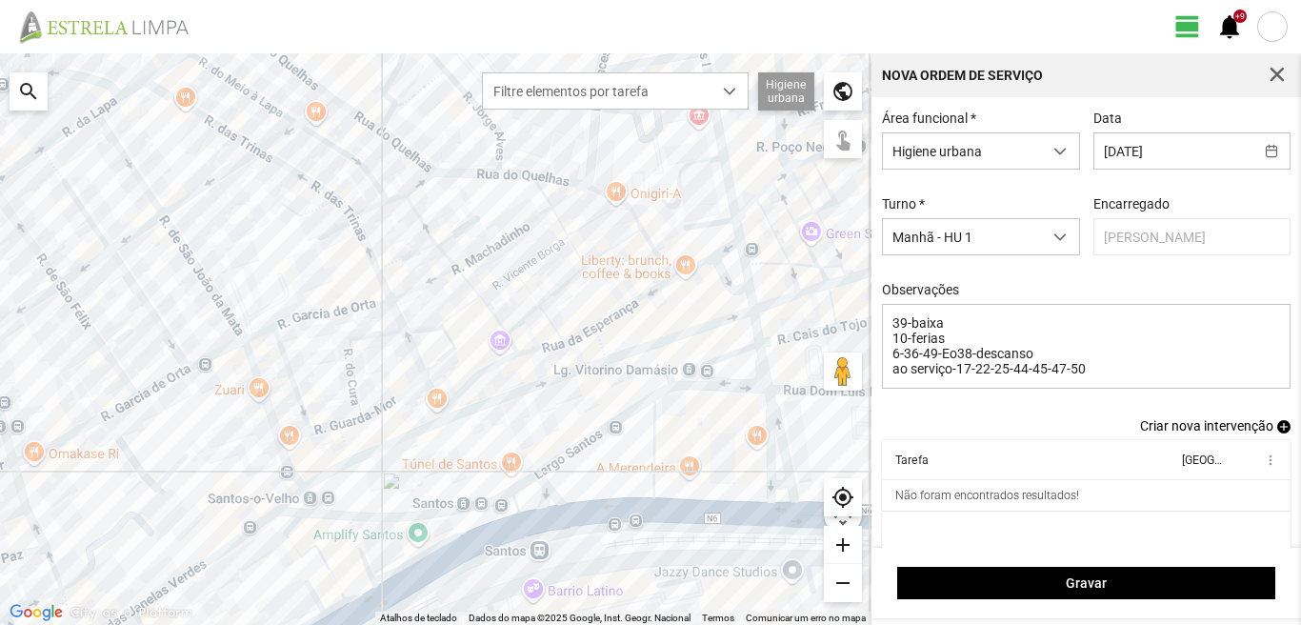
click at [1277, 433] on span "add" at bounding box center [1283, 426] width 13 height 13
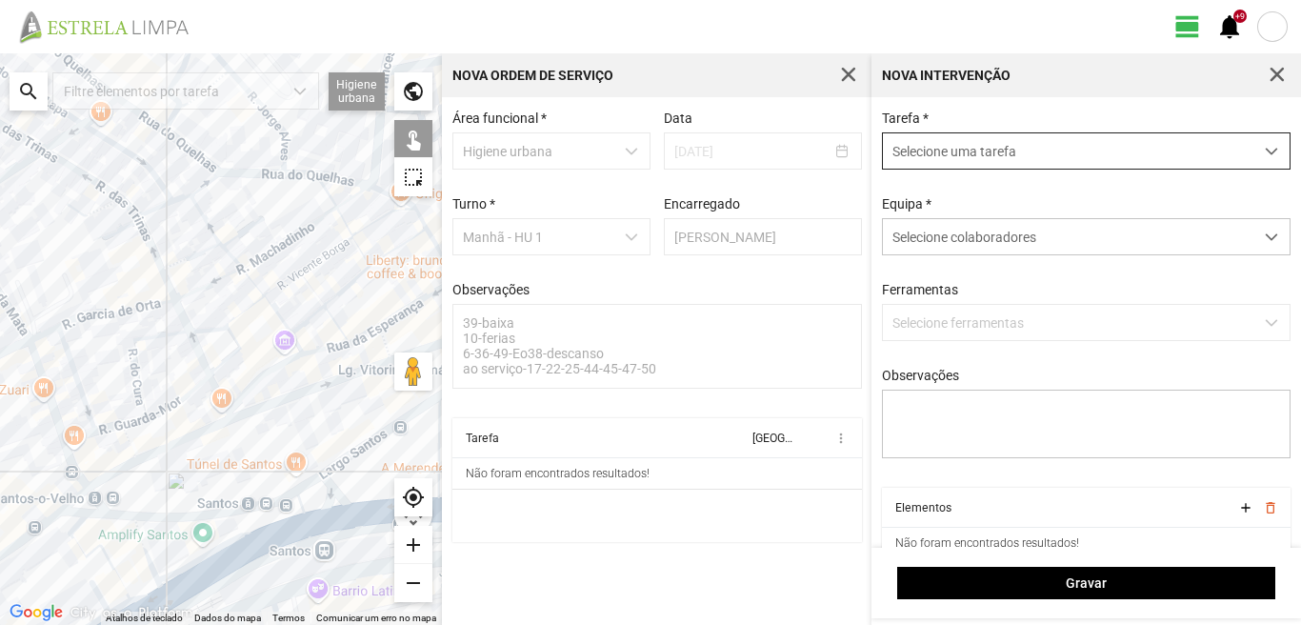
click at [952, 150] on span "Selecione uma tarefa" at bounding box center [1068, 150] width 370 height 35
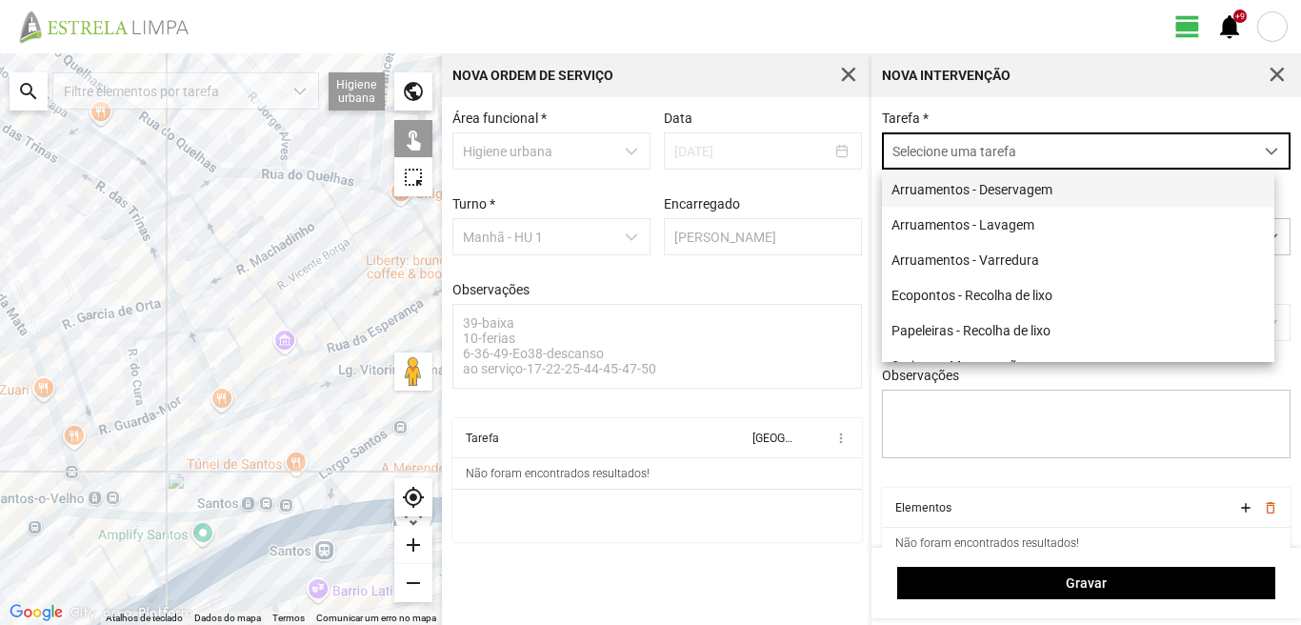
scroll to position [10, 85]
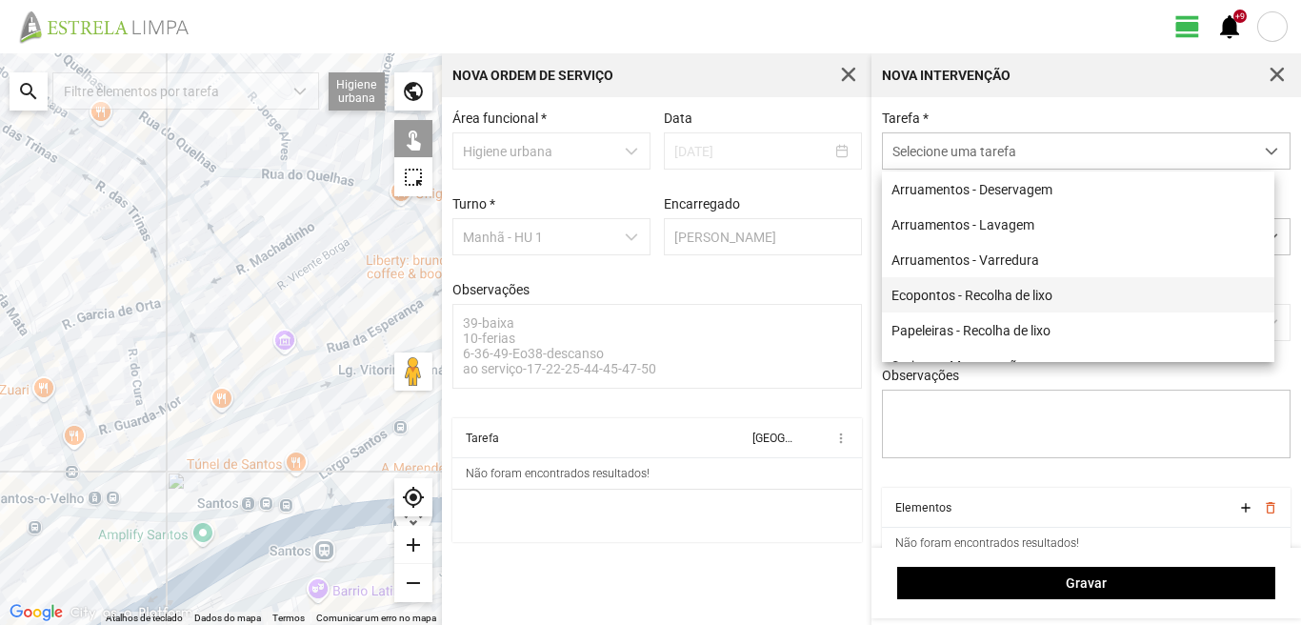
click at [982, 294] on li "Ecopontos - Recolha de lixo" at bounding box center [1078, 294] width 392 height 35
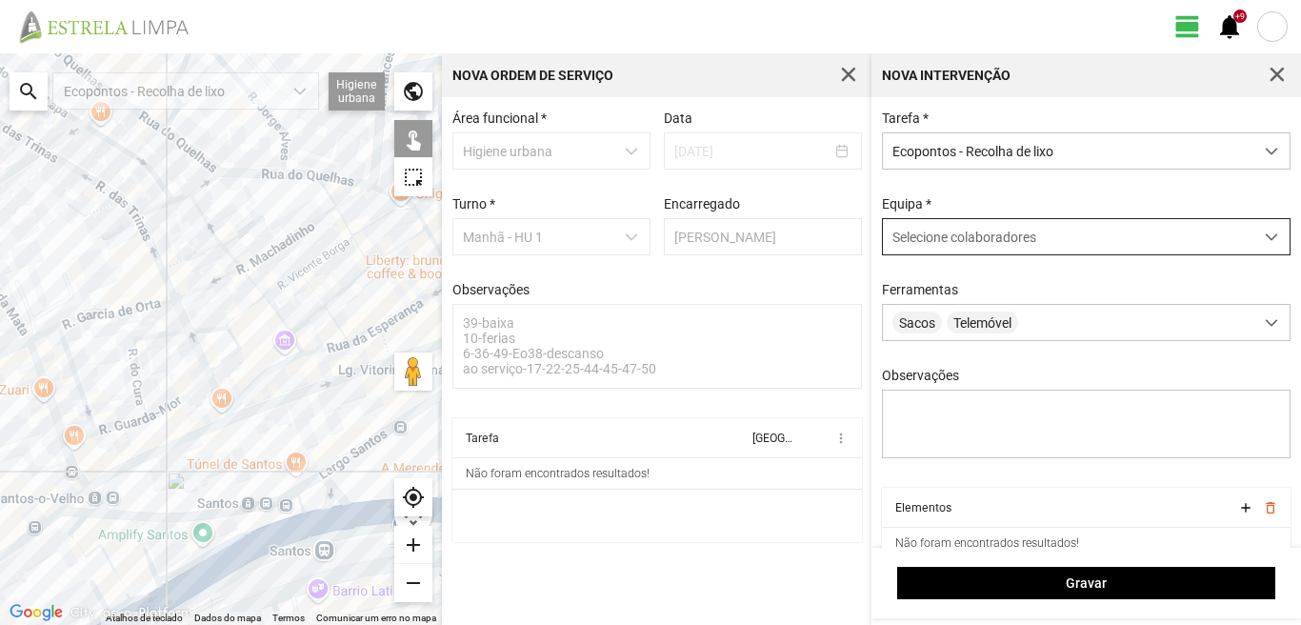
click at [978, 237] on span "Selecione colaboradores" at bounding box center [964, 236] width 144 height 15
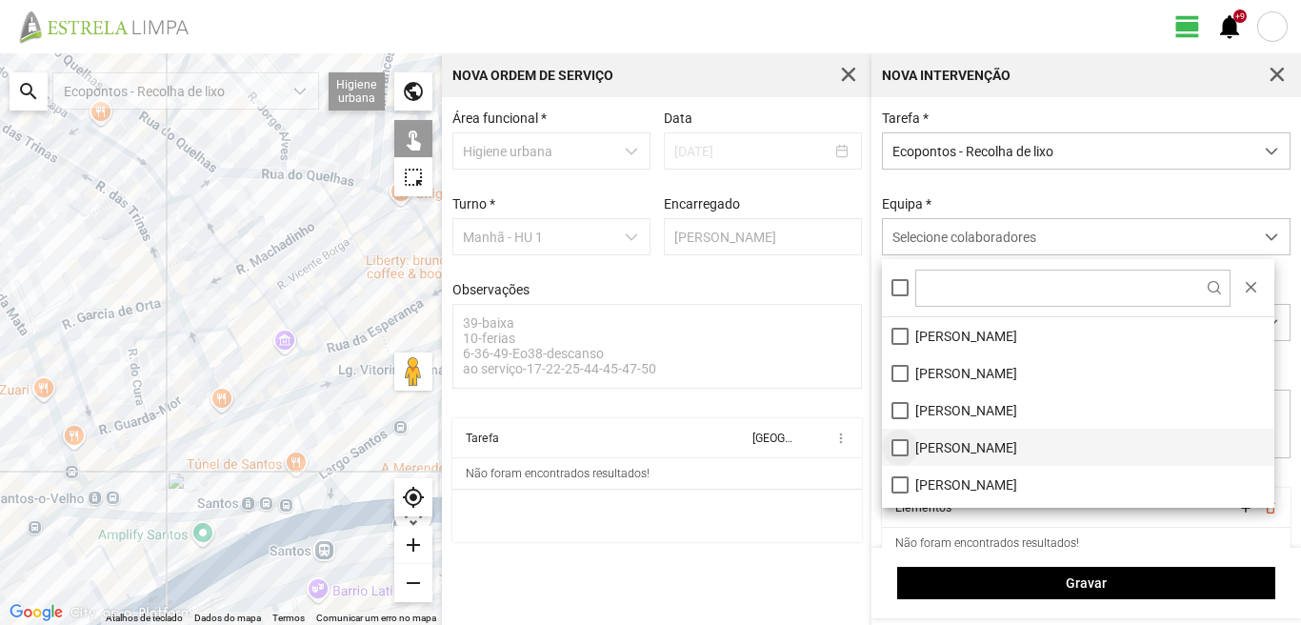
click at [906, 446] on li "[PERSON_NAME]" at bounding box center [1078, 446] width 392 height 37
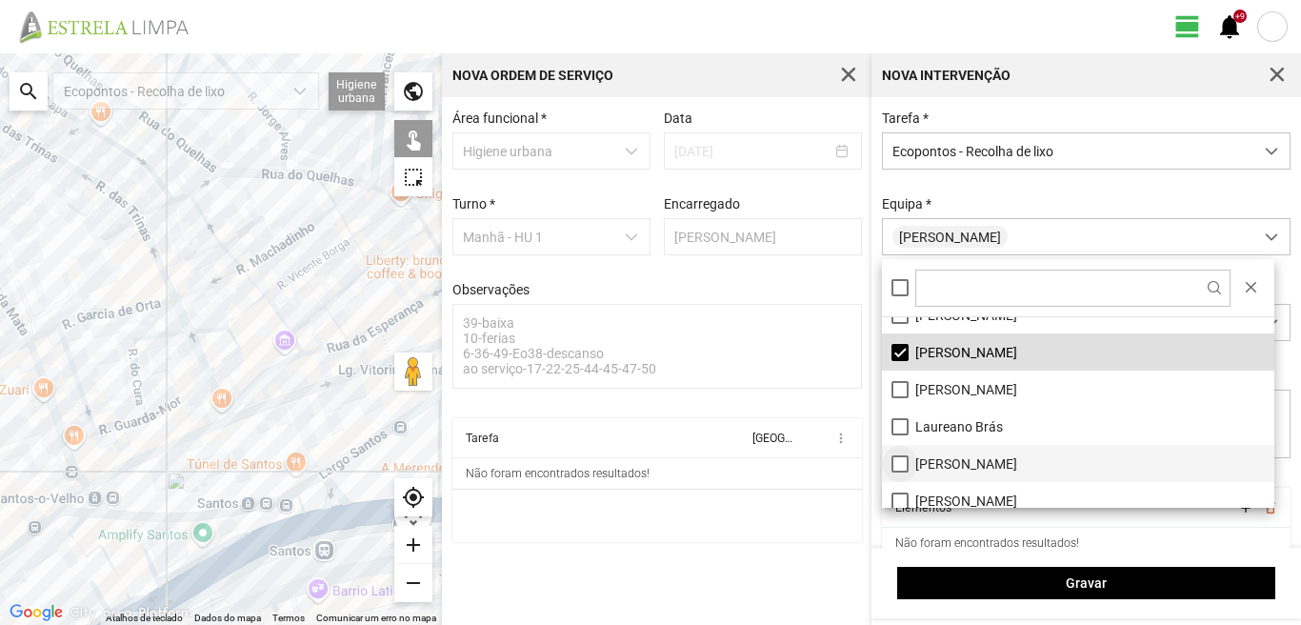
scroll to position [190, 0]
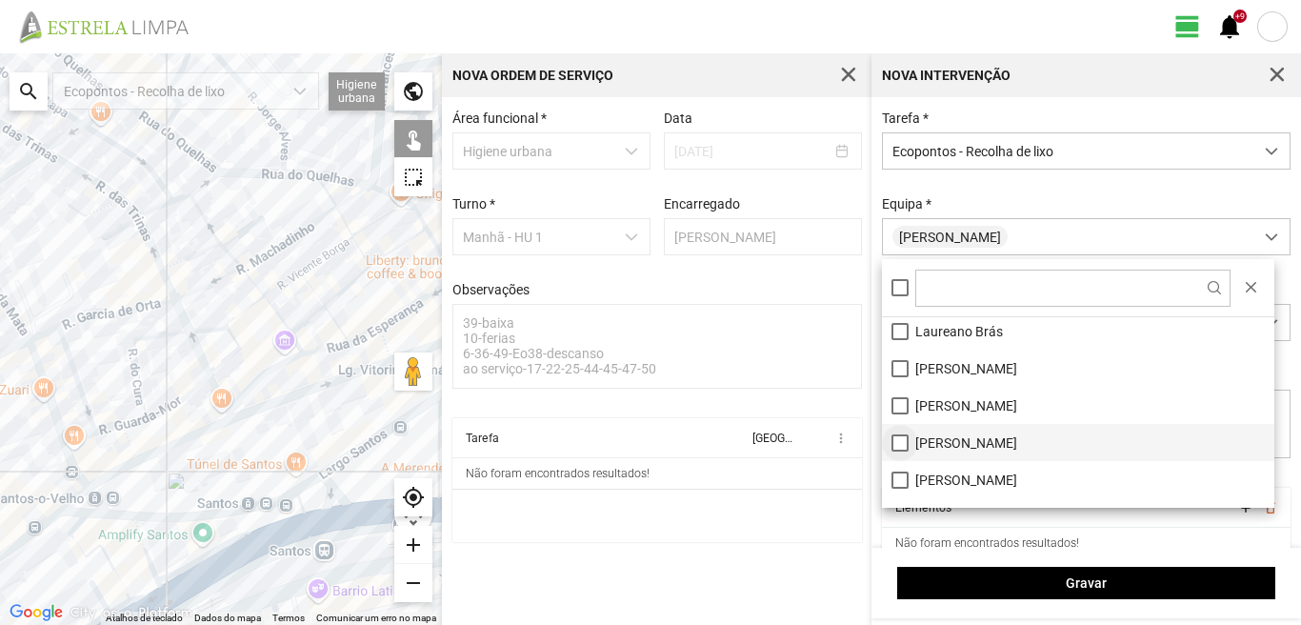
click at [898, 445] on li "[PERSON_NAME]" at bounding box center [1078, 442] width 392 height 37
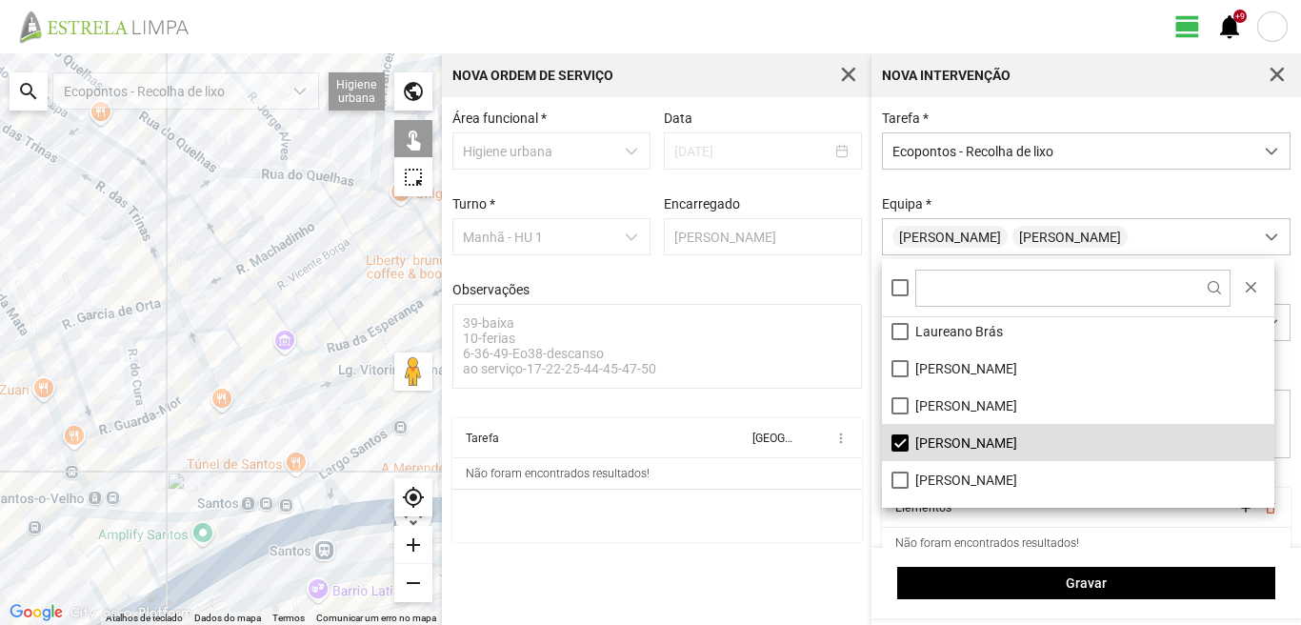
click at [250, 407] on div at bounding box center [221, 338] width 442 height 571
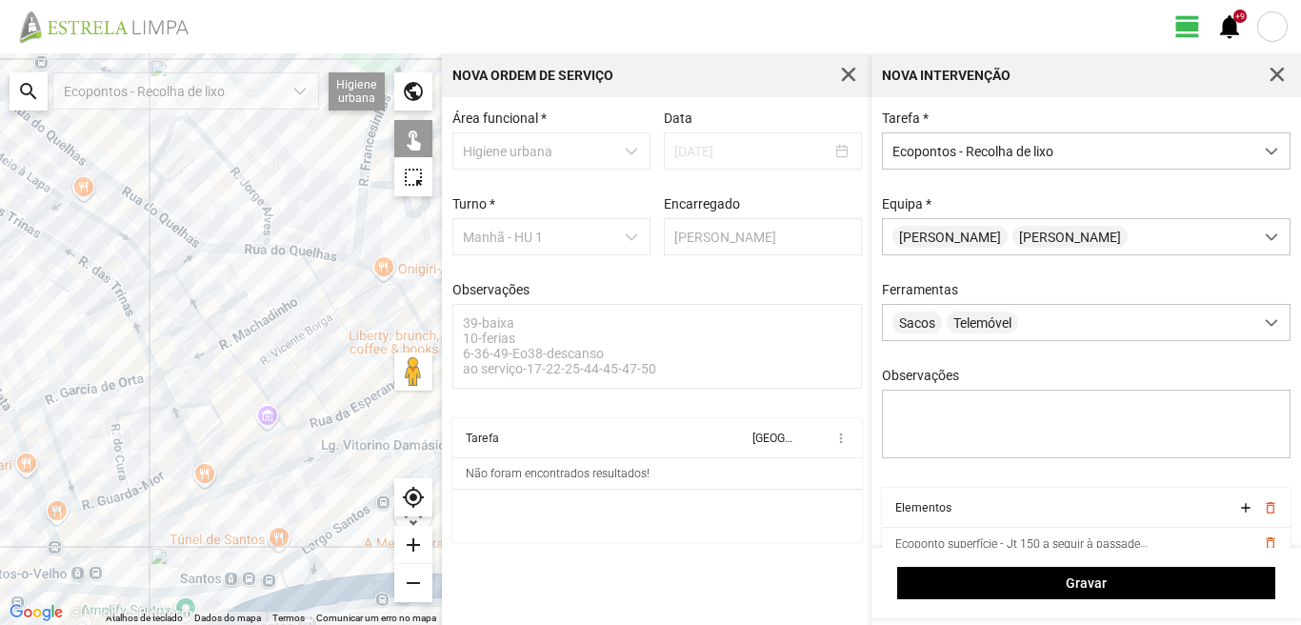
drag, startPoint x: 159, startPoint y: 377, endPoint x: 79, endPoint y: 520, distance: 163.7
click at [79, 520] on div at bounding box center [221, 338] width 442 height 571
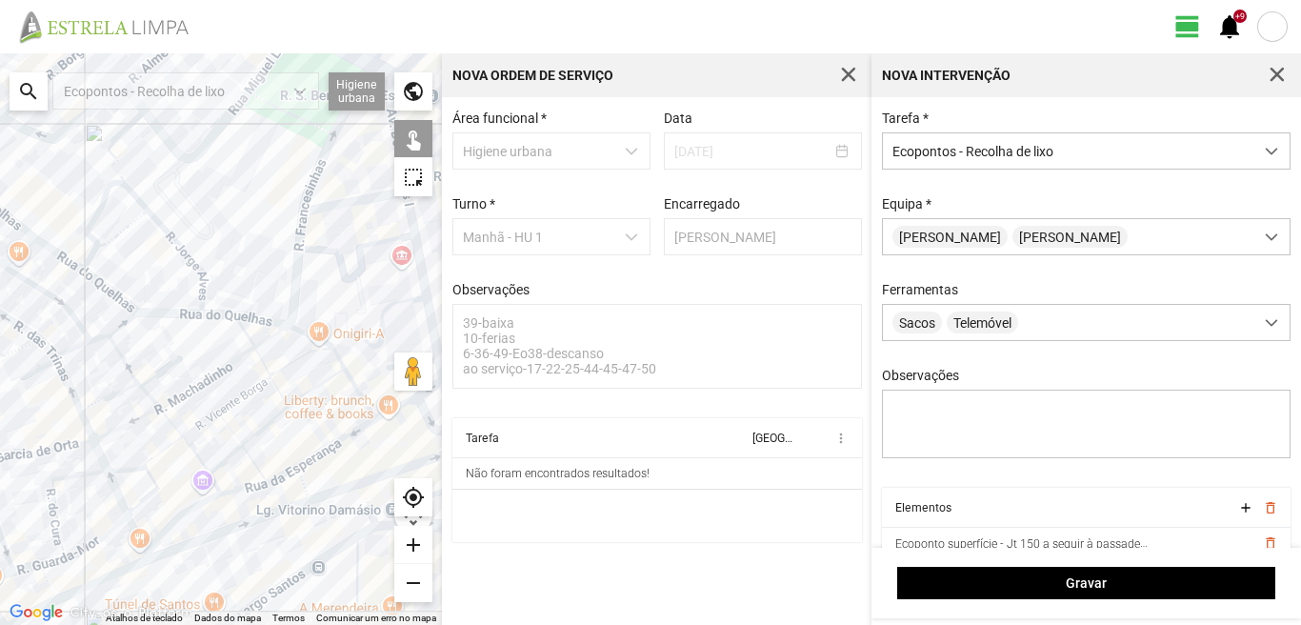
drag, startPoint x: 197, startPoint y: 384, endPoint x: 79, endPoint y: 506, distance: 169.7
click at [79, 506] on div at bounding box center [221, 338] width 442 height 571
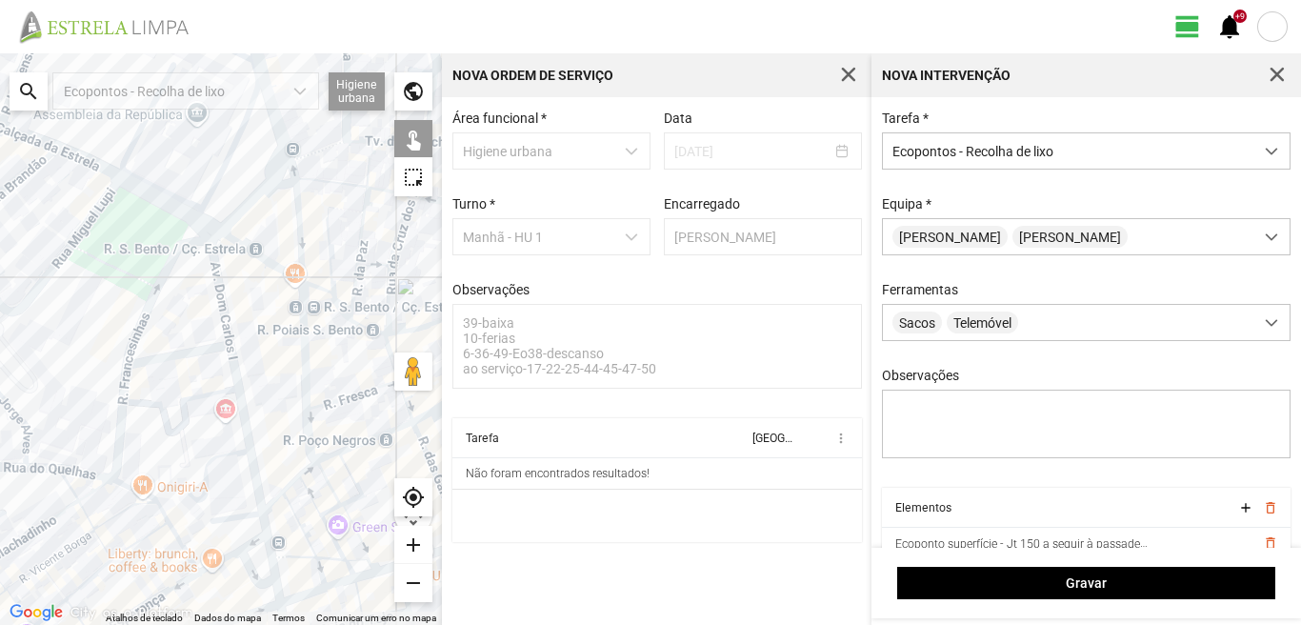
click at [117, 457] on div at bounding box center [221, 338] width 442 height 571
click at [131, 478] on div at bounding box center [221, 338] width 442 height 571
click at [173, 358] on div at bounding box center [221, 338] width 442 height 571
click at [167, 246] on div at bounding box center [221, 338] width 442 height 571
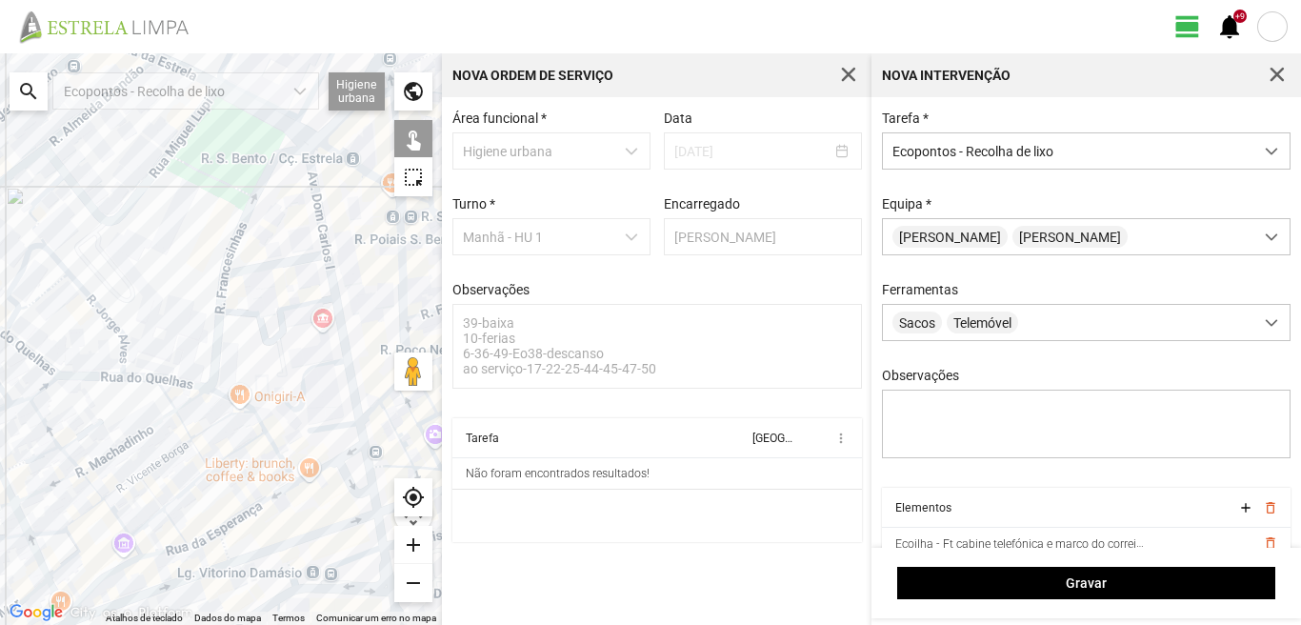
drag, startPoint x: 27, startPoint y: 507, endPoint x: 160, endPoint y: 392, distance: 176.2
click at [160, 392] on div at bounding box center [221, 338] width 442 height 571
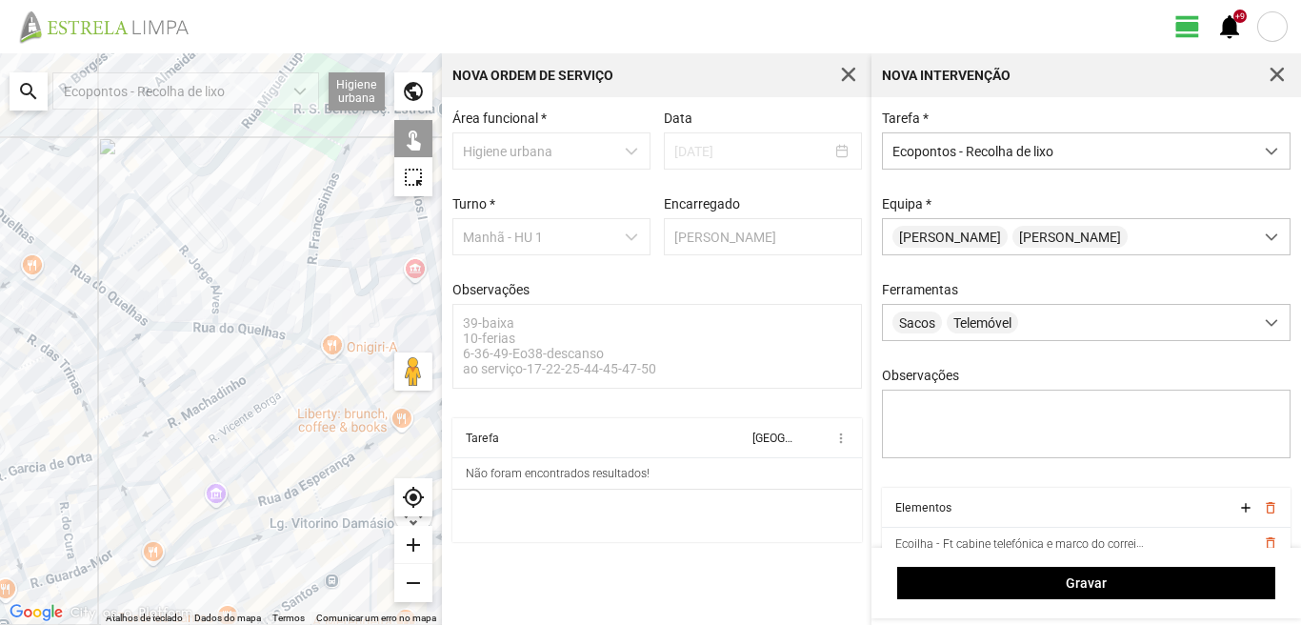
drag, startPoint x: 68, startPoint y: 502, endPoint x: 36, endPoint y: 522, distance: 37.2
click at [36, 522] on div at bounding box center [221, 338] width 442 height 571
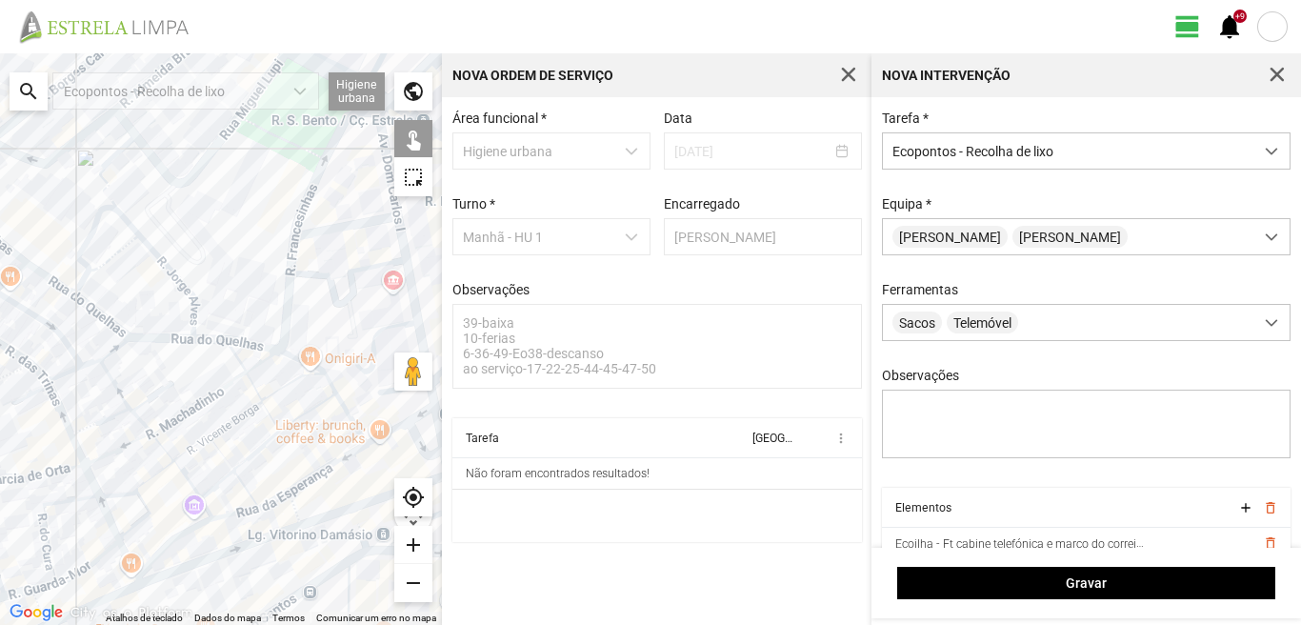
drag, startPoint x: 170, startPoint y: 467, endPoint x: 66, endPoint y: 516, distance: 115.4
click at [66, 516] on div at bounding box center [221, 338] width 442 height 571
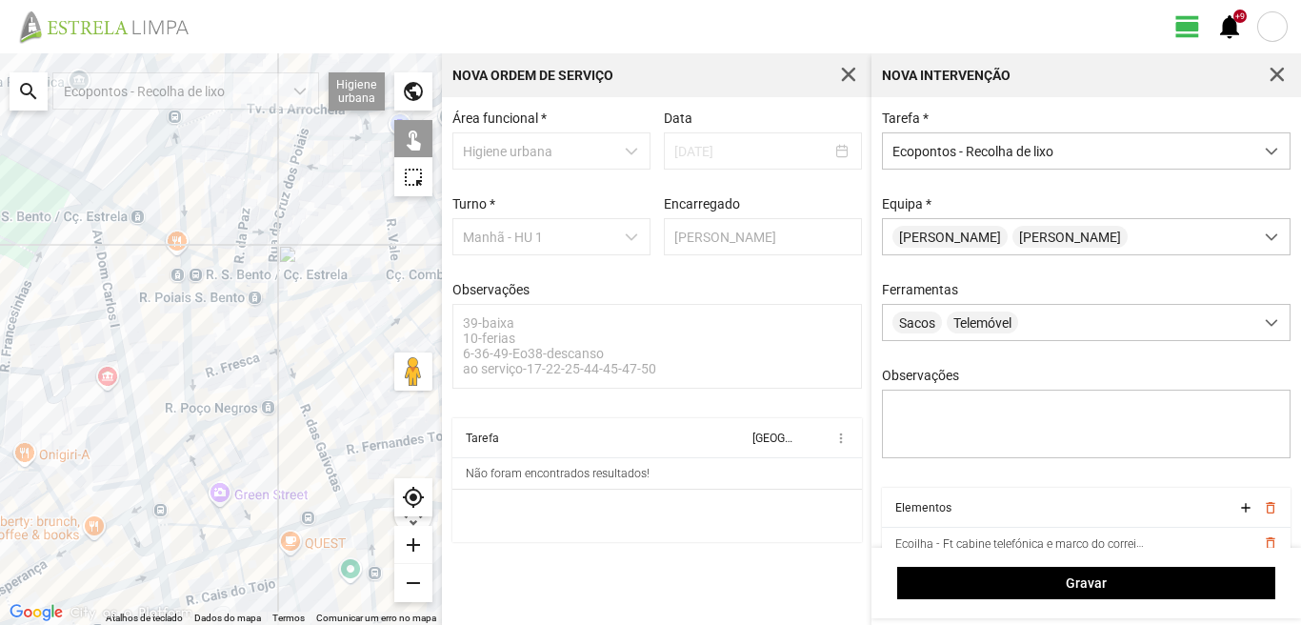
drag, startPoint x: 92, startPoint y: 528, endPoint x: 107, endPoint y: 447, distance: 82.2
click at [105, 456] on div at bounding box center [221, 338] width 442 height 571
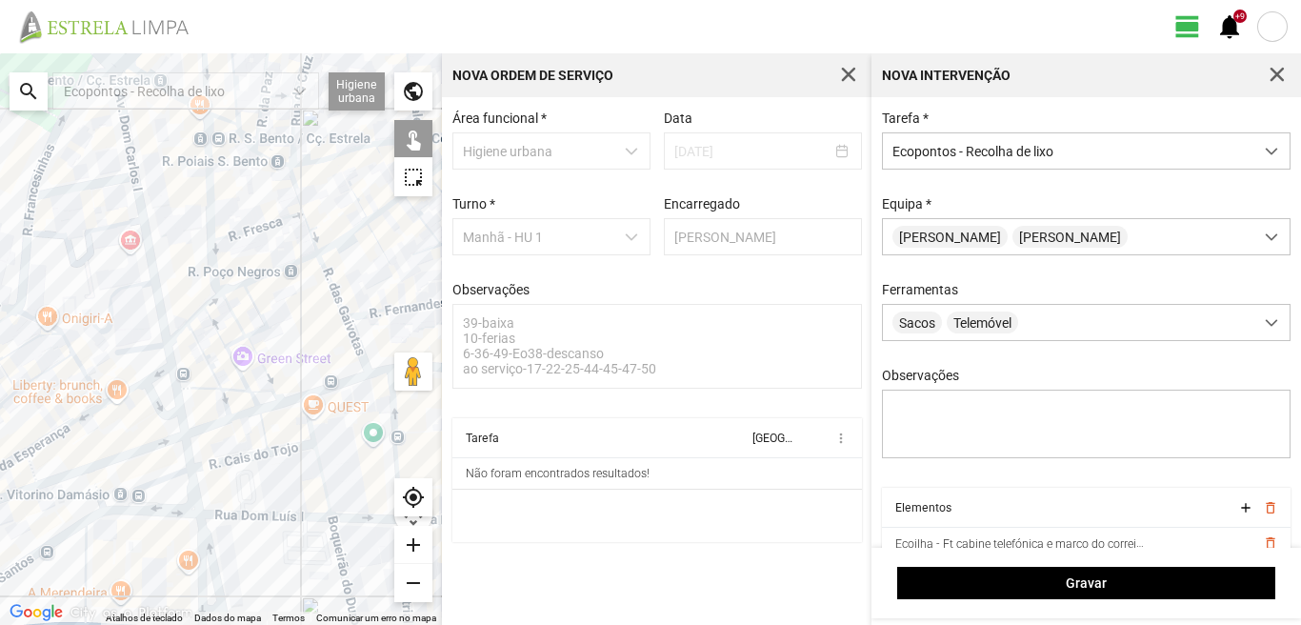
click at [61, 478] on div at bounding box center [221, 338] width 442 height 571
click at [99, 520] on div at bounding box center [221, 338] width 442 height 571
click at [154, 348] on div at bounding box center [221, 338] width 442 height 571
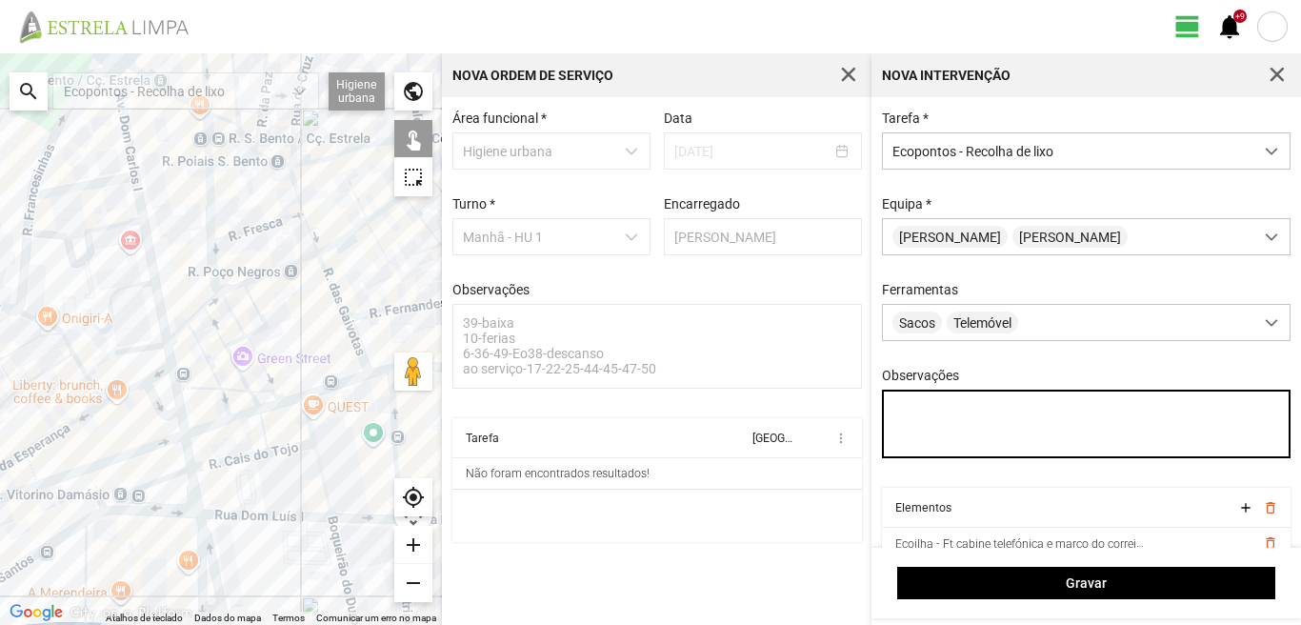
click at [938, 415] on textarea "Observações" at bounding box center [1086, 423] width 409 height 69
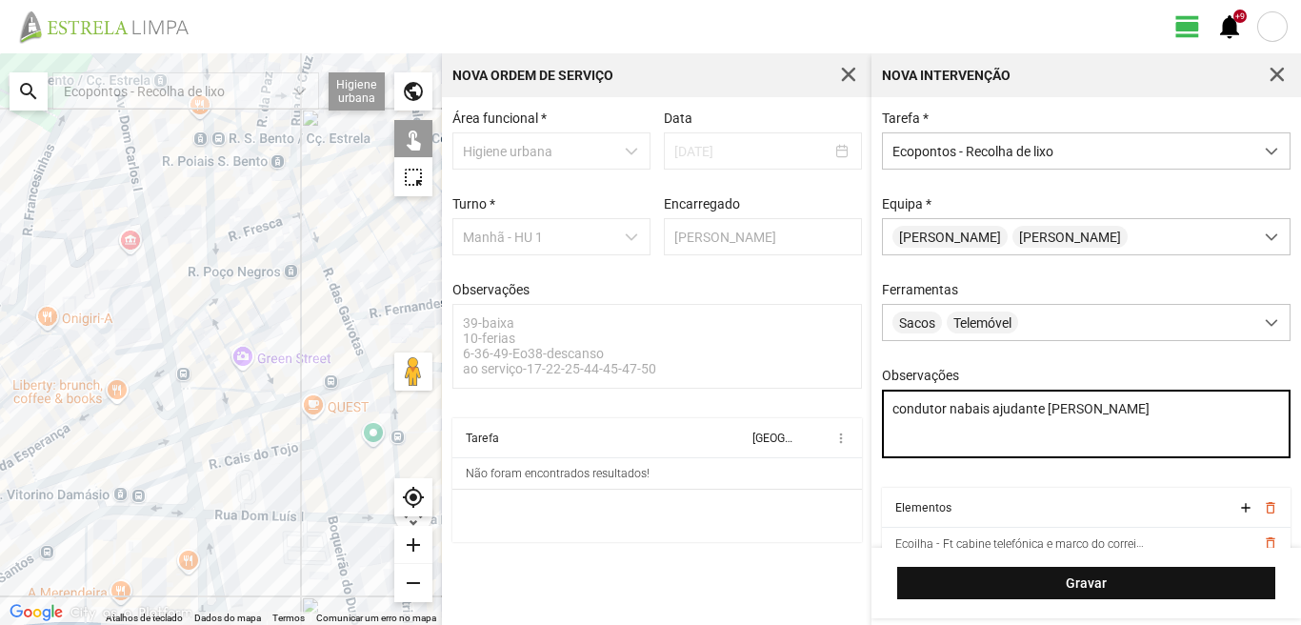
type textarea "condutor nabais ajudante paulo silva"
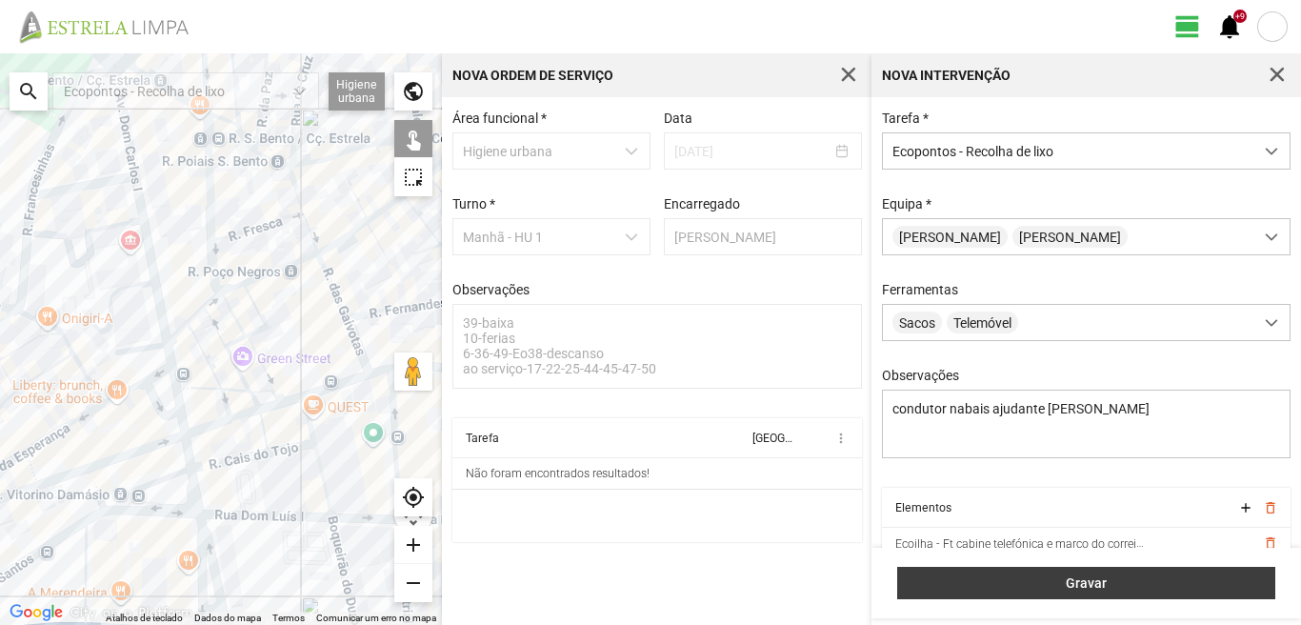
click at [1041, 589] on span "Gravar" at bounding box center [1086, 582] width 358 height 15
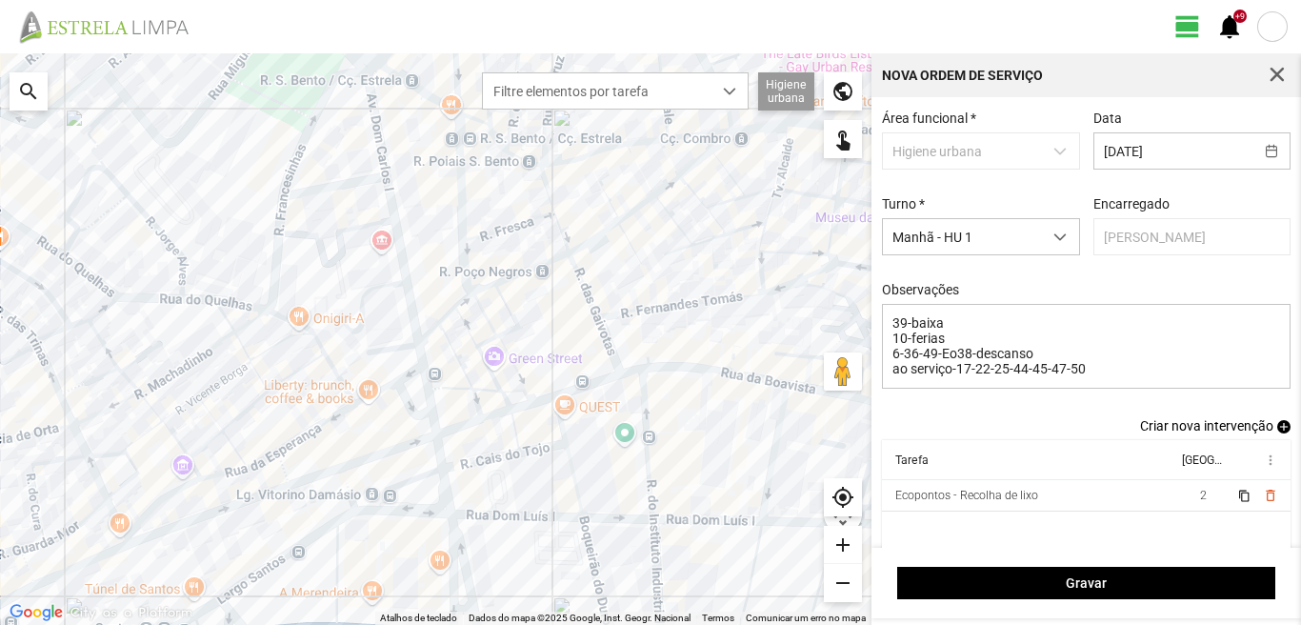
click at [1277, 428] on span "add" at bounding box center [1283, 426] width 13 height 13
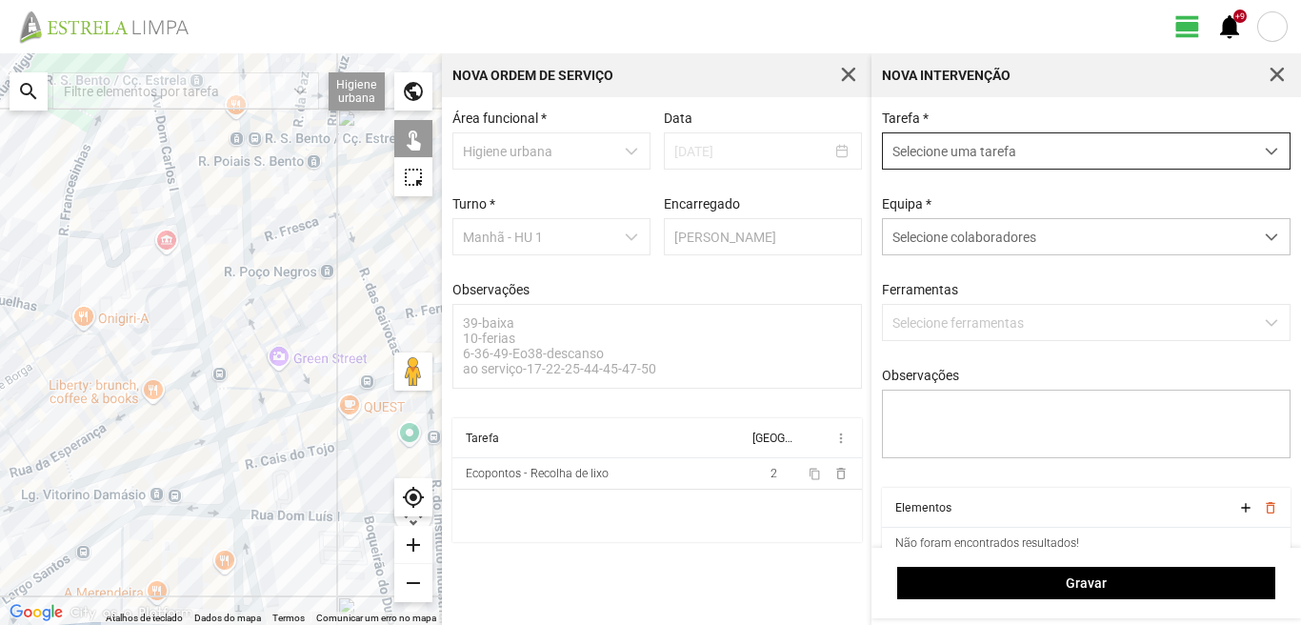
click at [1043, 146] on span "Selecione uma tarefa" at bounding box center [1068, 150] width 370 height 35
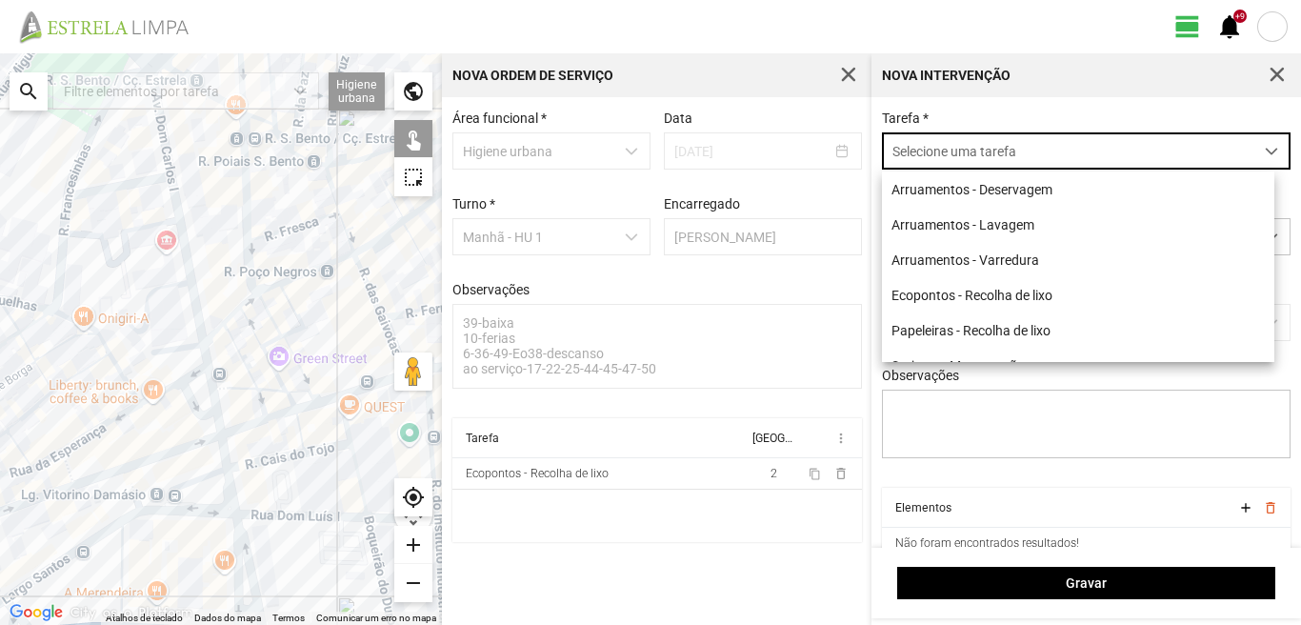
scroll to position [10, 85]
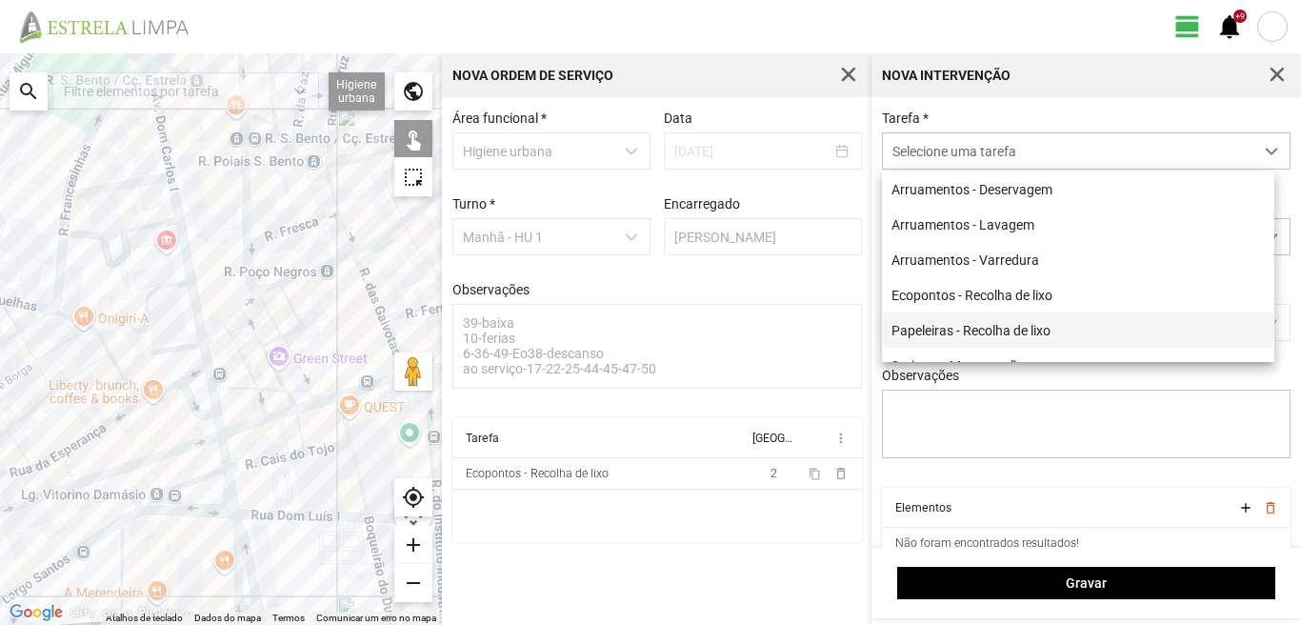
click at [975, 331] on li "Papeleiras - Recolha de lixo" at bounding box center [1078, 329] width 392 height 35
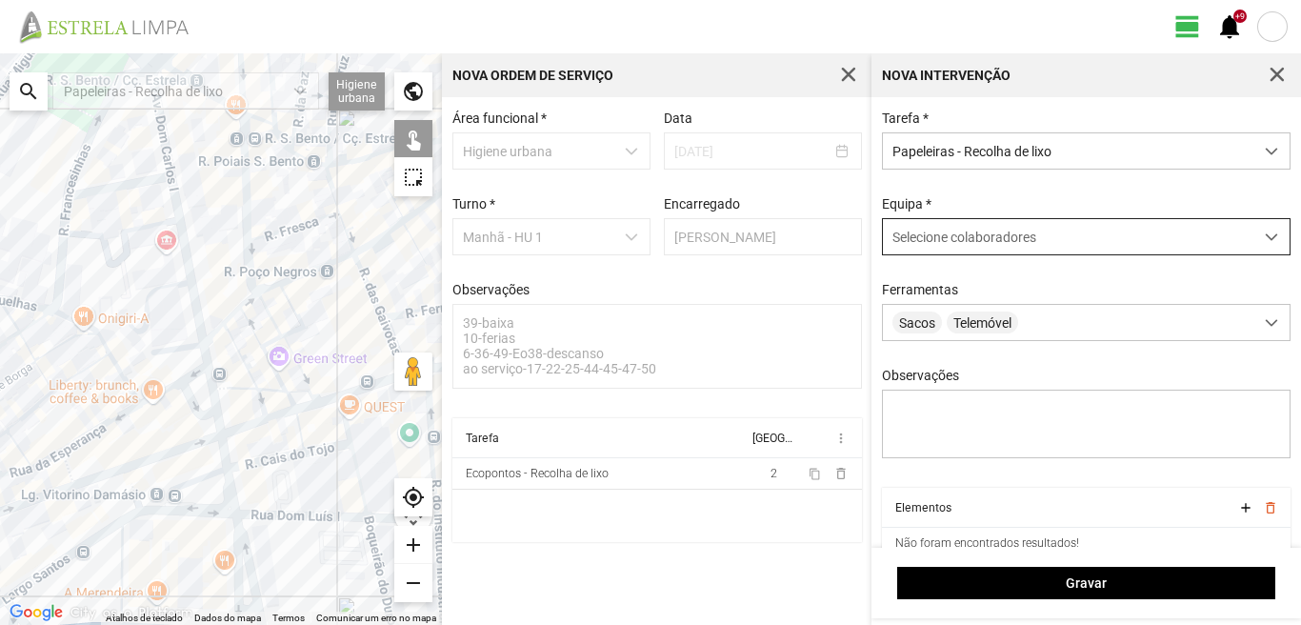
click at [982, 235] on span "Selecione colaboradores" at bounding box center [964, 236] width 144 height 15
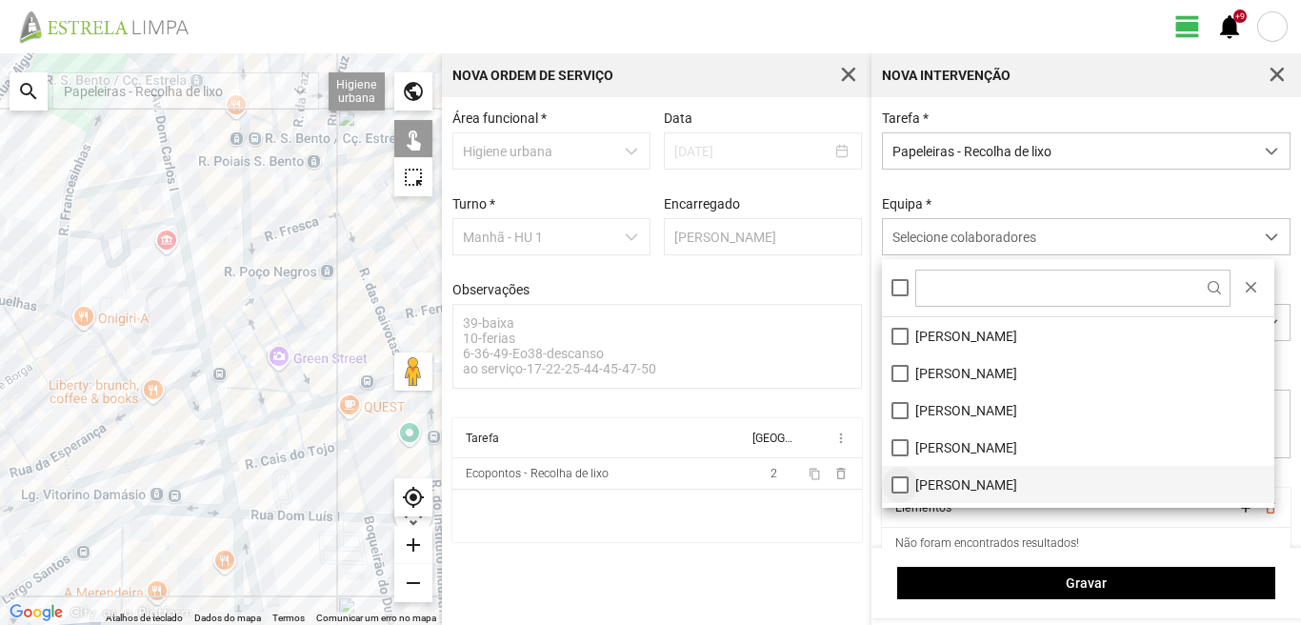
click at [897, 490] on li "[PERSON_NAME]" at bounding box center [1078, 484] width 392 height 37
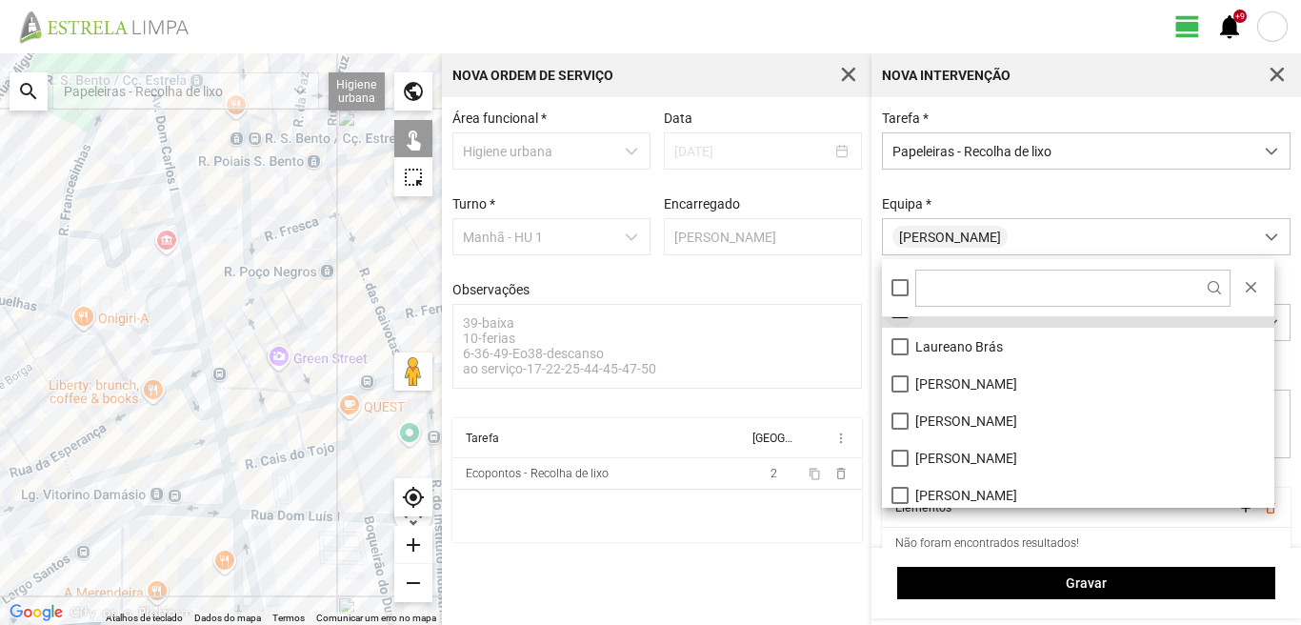
scroll to position [190, 0]
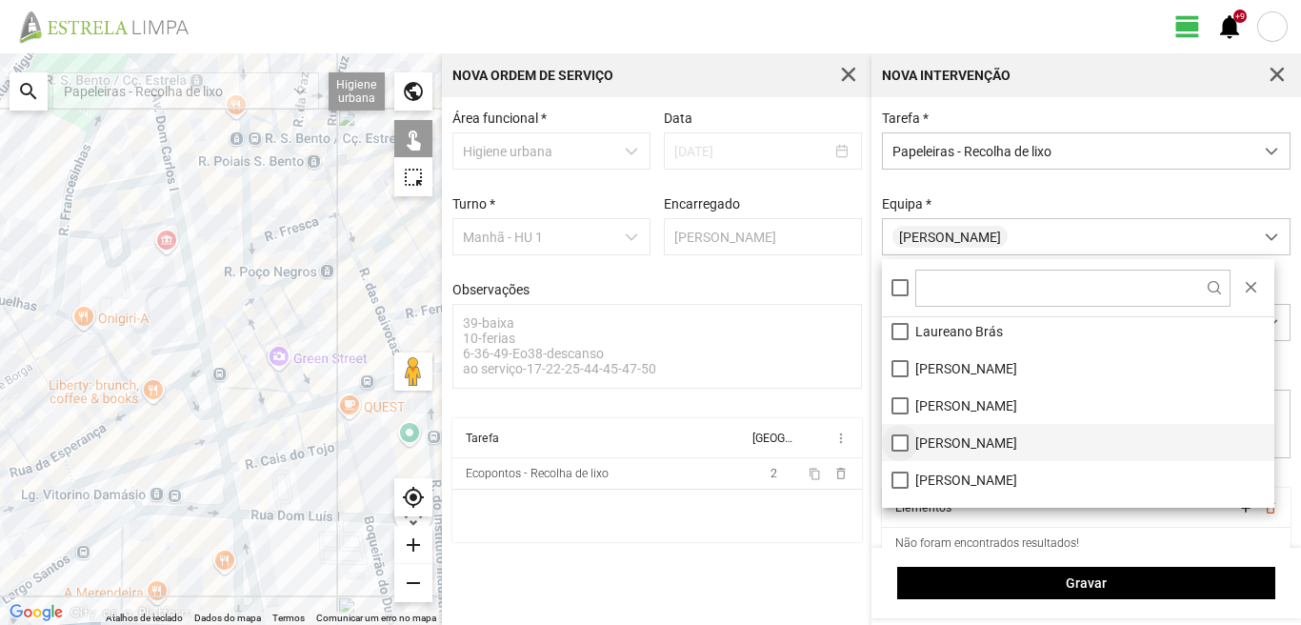
click at [895, 445] on li "[PERSON_NAME]" at bounding box center [1078, 442] width 392 height 37
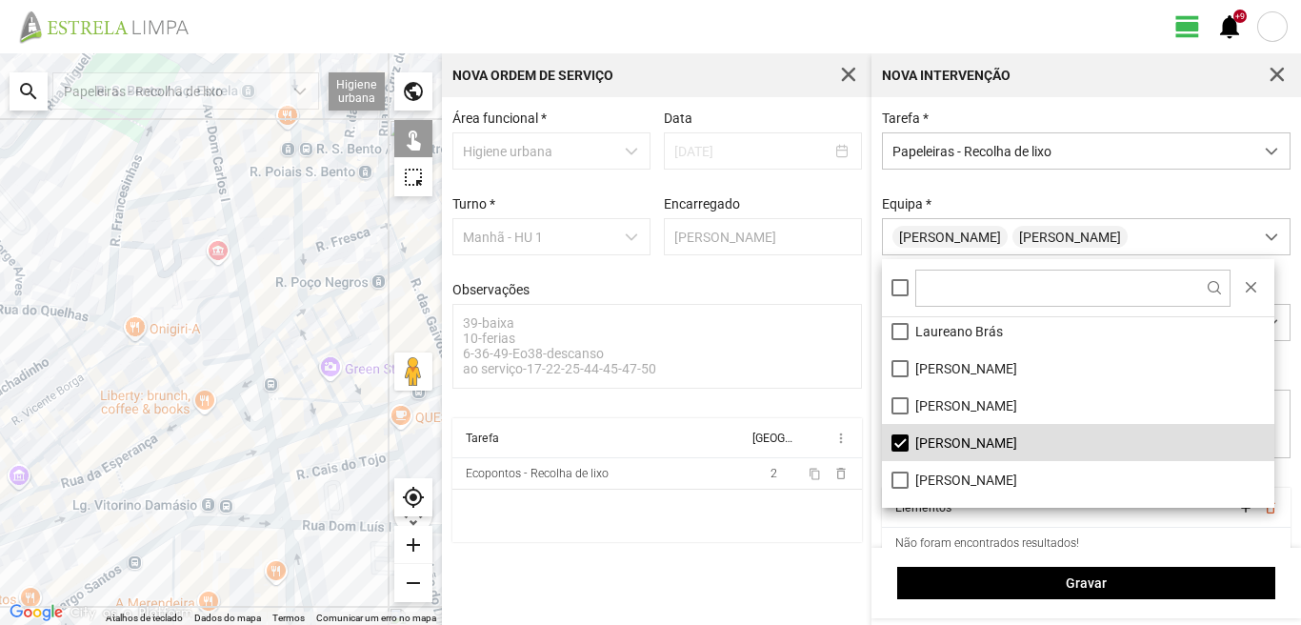
drag, startPoint x: 0, startPoint y: 537, endPoint x: 134, endPoint y: 562, distance: 136.5
click at [134, 562] on div at bounding box center [221, 338] width 442 height 571
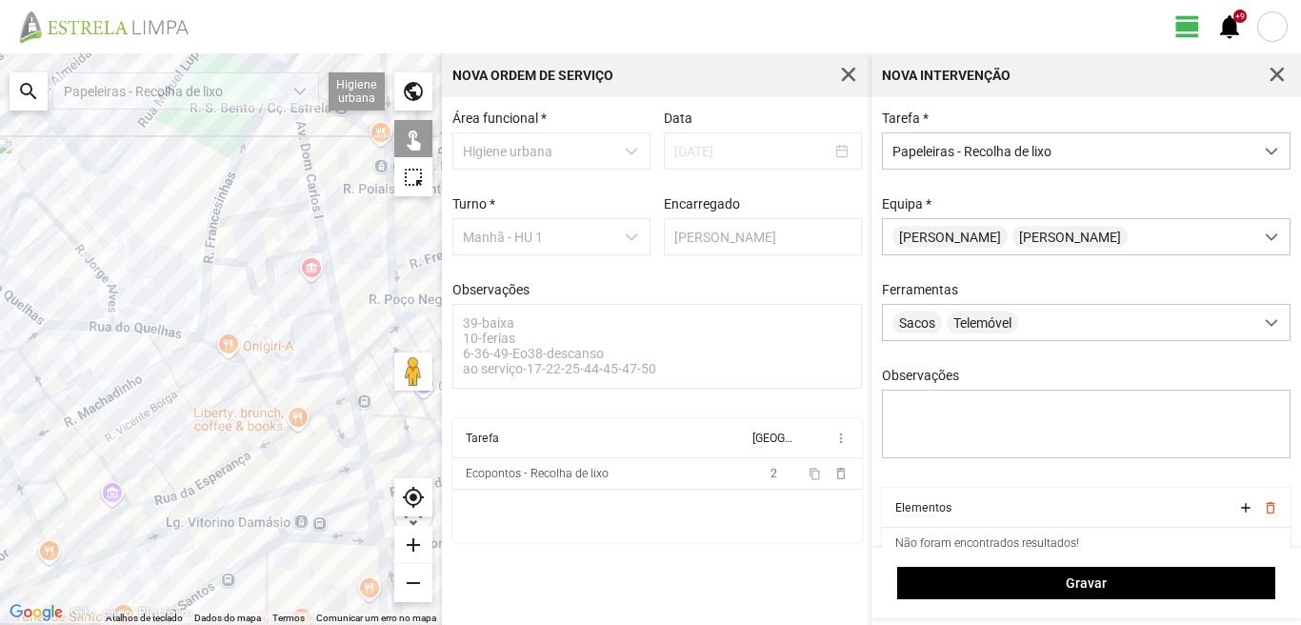
drag, startPoint x: 113, startPoint y: 454, endPoint x: 241, endPoint y: 492, distance: 133.1
click at [241, 492] on div at bounding box center [221, 338] width 442 height 571
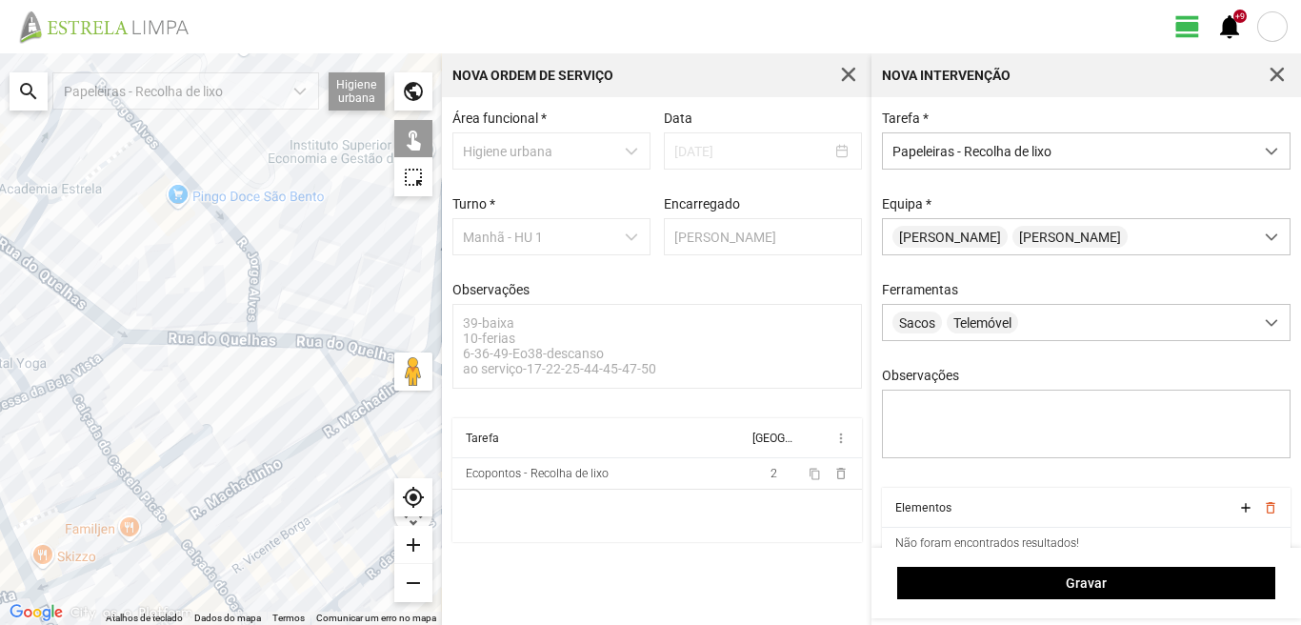
drag, startPoint x: 238, startPoint y: 476, endPoint x: 161, endPoint y: 548, distance: 105.8
click at [161, 548] on div at bounding box center [221, 338] width 442 height 571
click at [353, 415] on div at bounding box center [221, 338] width 442 height 571
click at [266, 344] on div at bounding box center [221, 338] width 442 height 571
click at [258, 320] on div at bounding box center [221, 338] width 442 height 571
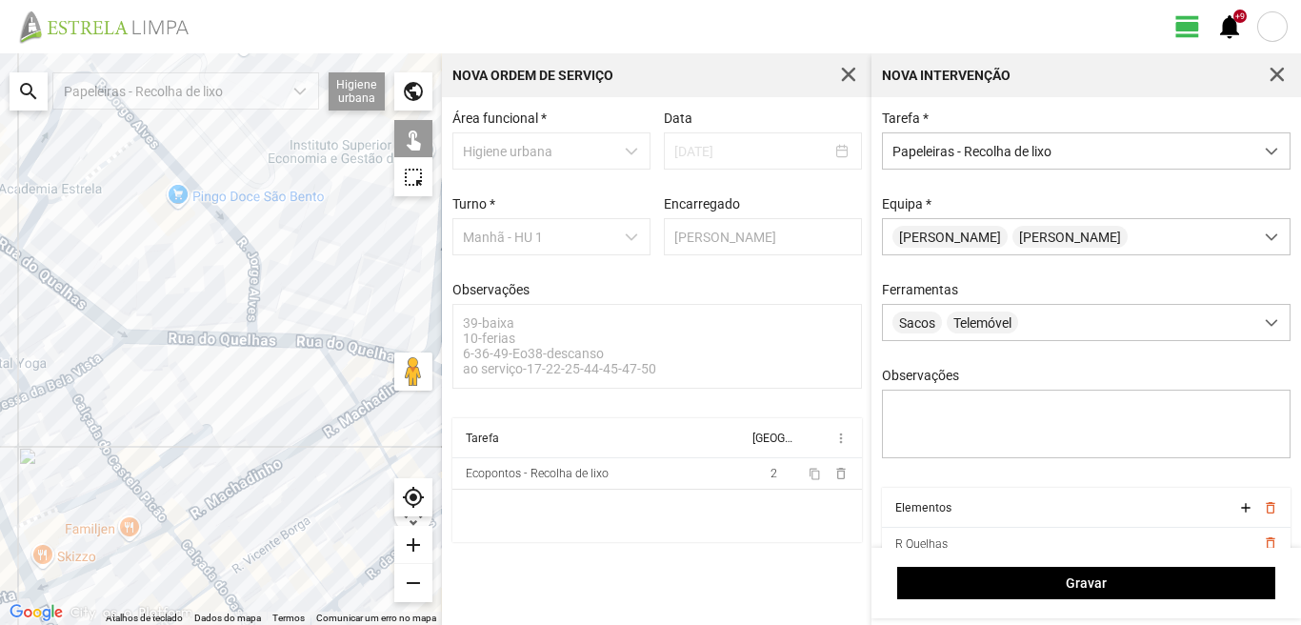
click at [256, 287] on div at bounding box center [221, 338] width 442 height 571
click at [97, 326] on div at bounding box center [221, 338] width 442 height 571
drag, startPoint x: 208, startPoint y: 427, endPoint x: 90, endPoint y: 484, distance: 130.3
click at [115, 473] on div at bounding box center [221, 338] width 442 height 571
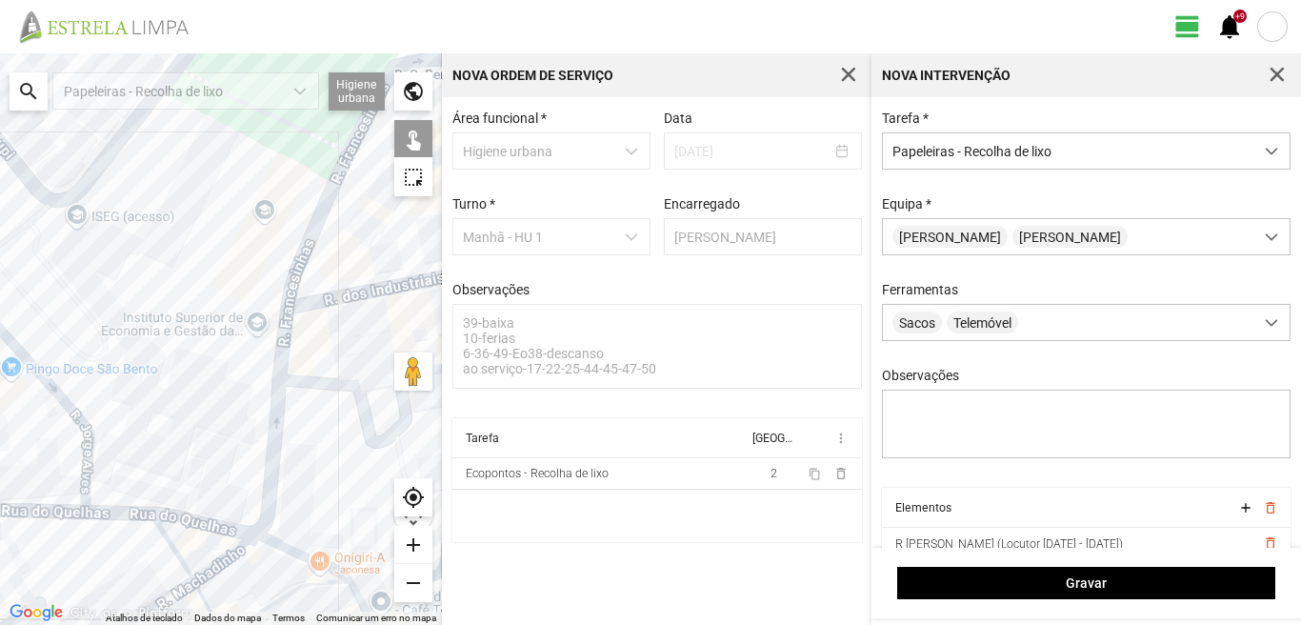
drag, startPoint x: 214, startPoint y: 423, endPoint x: 184, endPoint y: 467, distance: 53.4
click at [184, 467] on div at bounding box center [221, 338] width 442 height 571
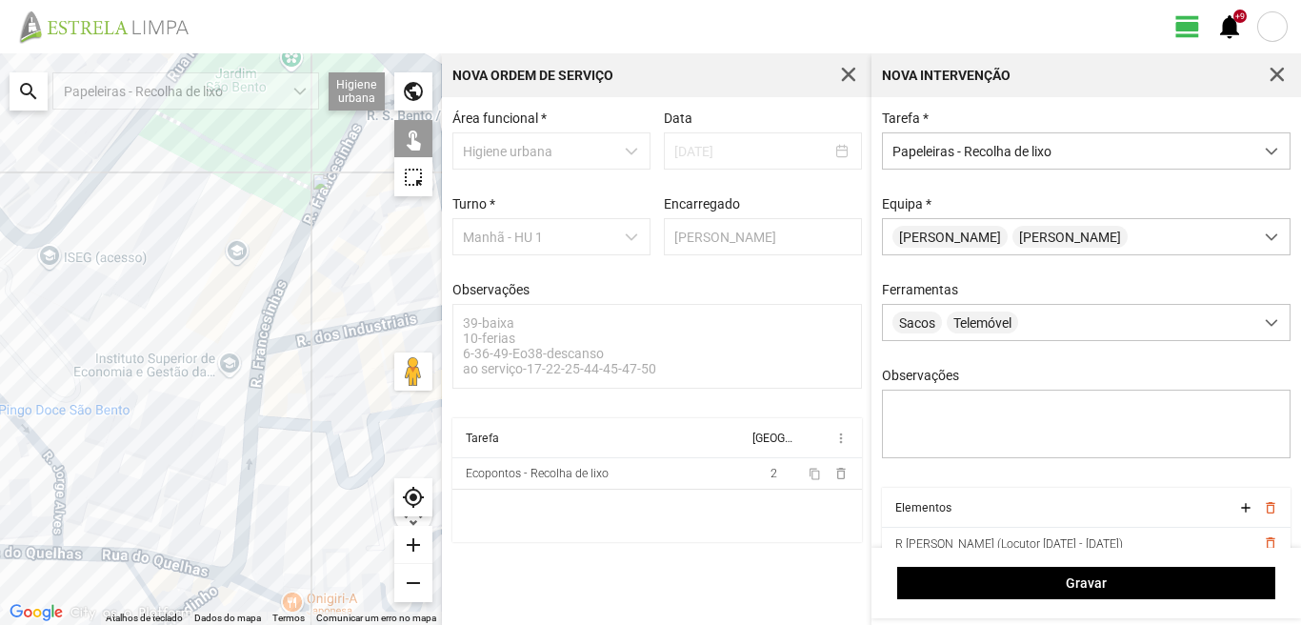
click at [264, 364] on div at bounding box center [221, 338] width 442 height 571
click at [265, 376] on div at bounding box center [221, 338] width 442 height 571
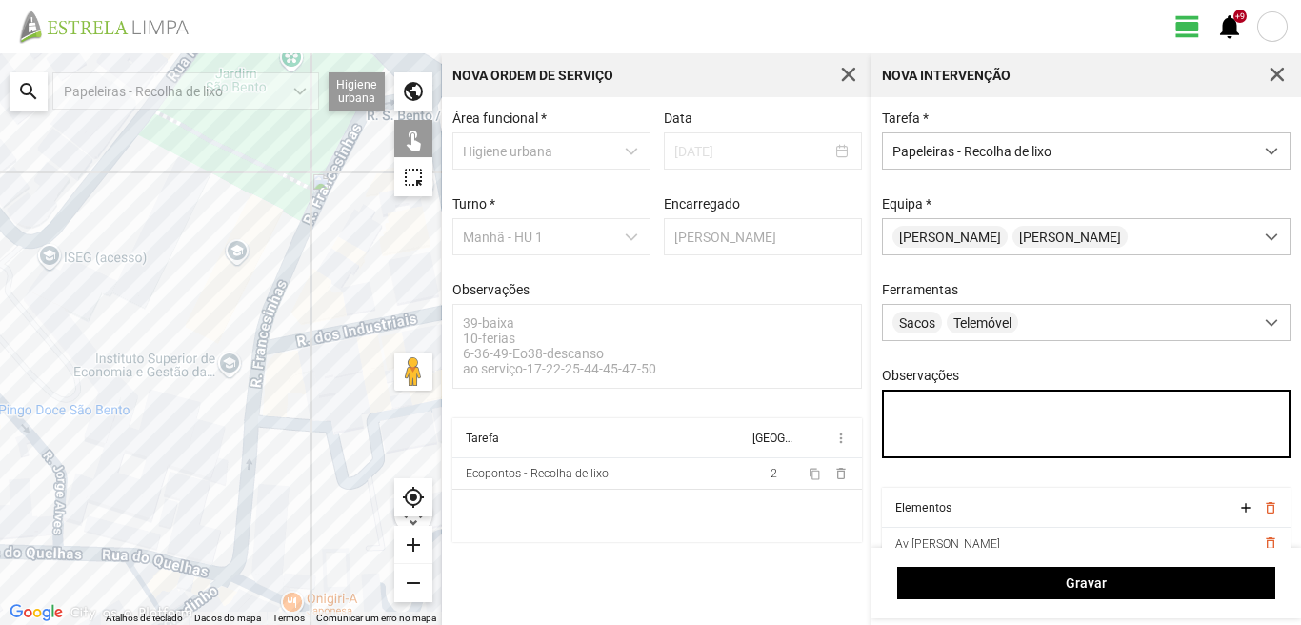
click at [908, 414] on textarea "Observações" at bounding box center [1086, 423] width 409 height 69
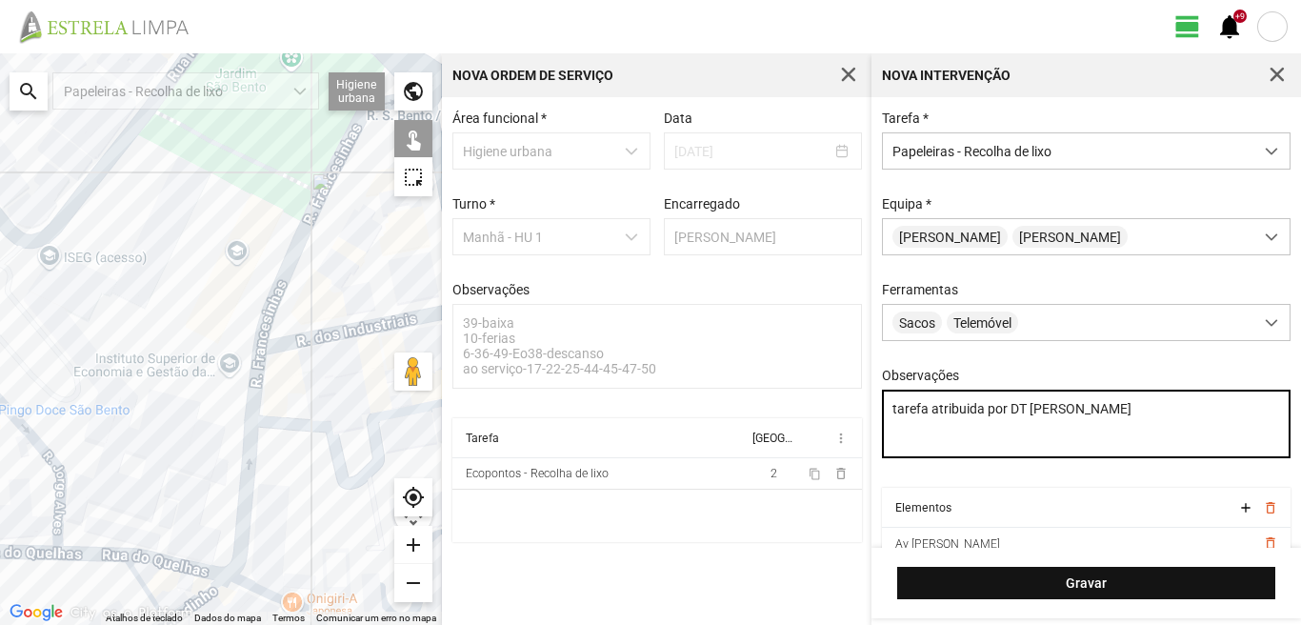
type textarea "tarefa atribuida por DT Mariana"
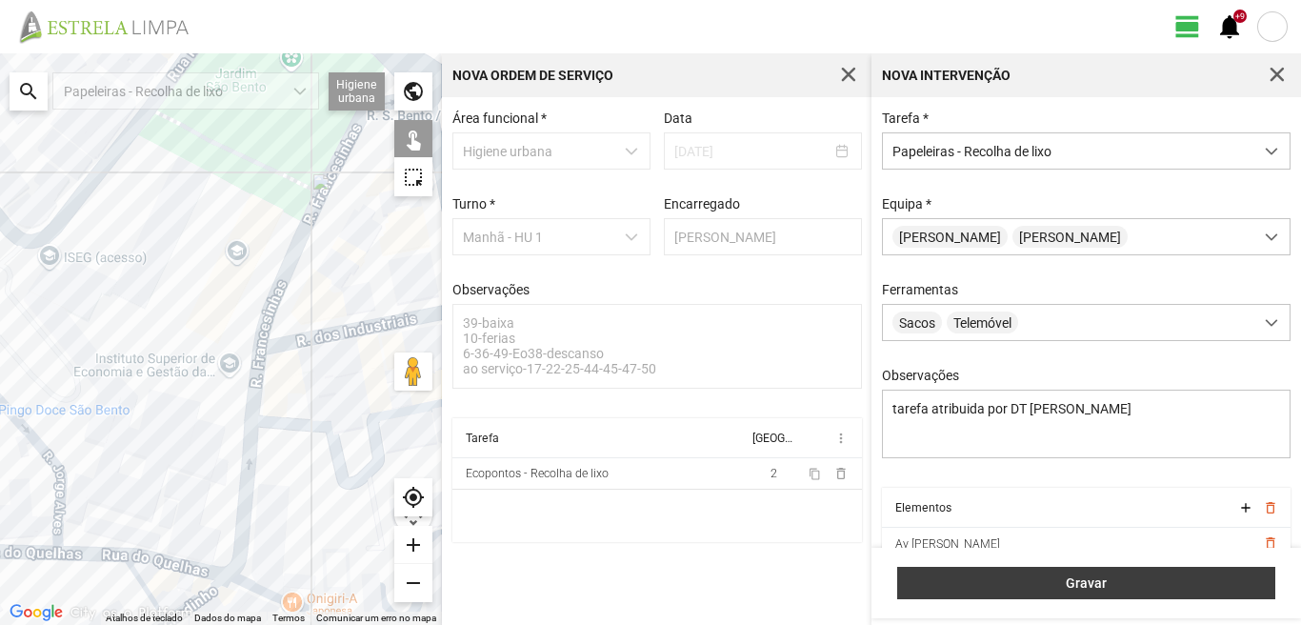
click at [1092, 571] on button "Gravar" at bounding box center [1086, 583] width 378 height 32
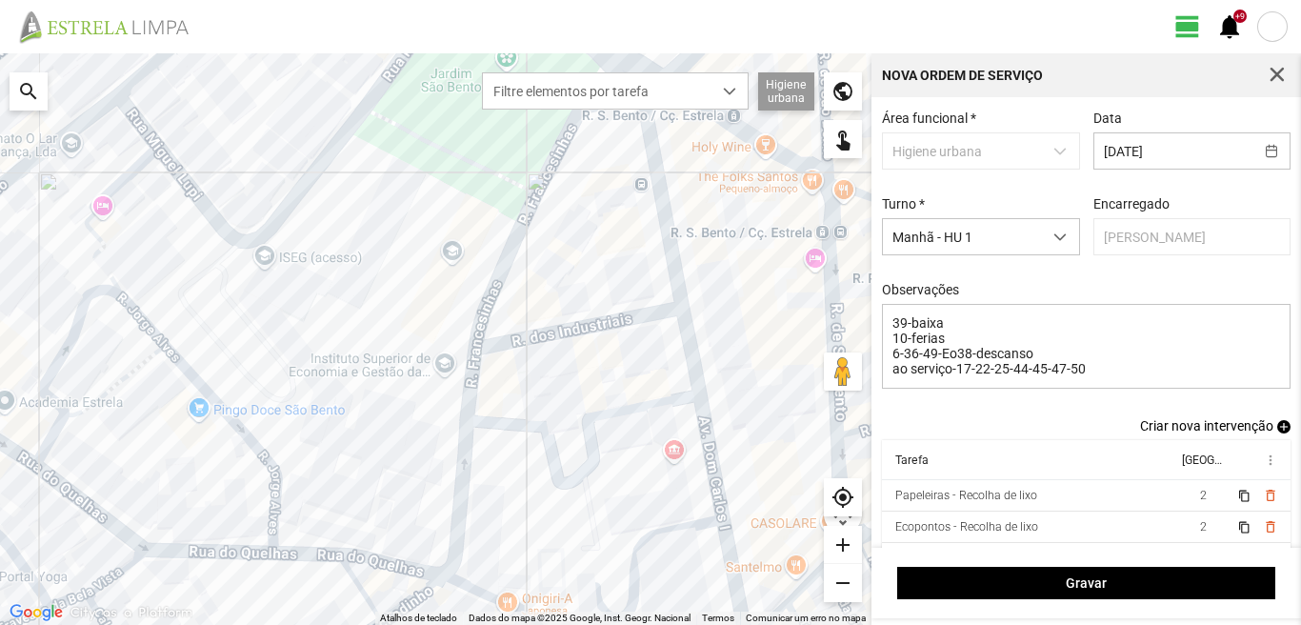
click at [1277, 427] on span "add" at bounding box center [1283, 426] width 13 height 13
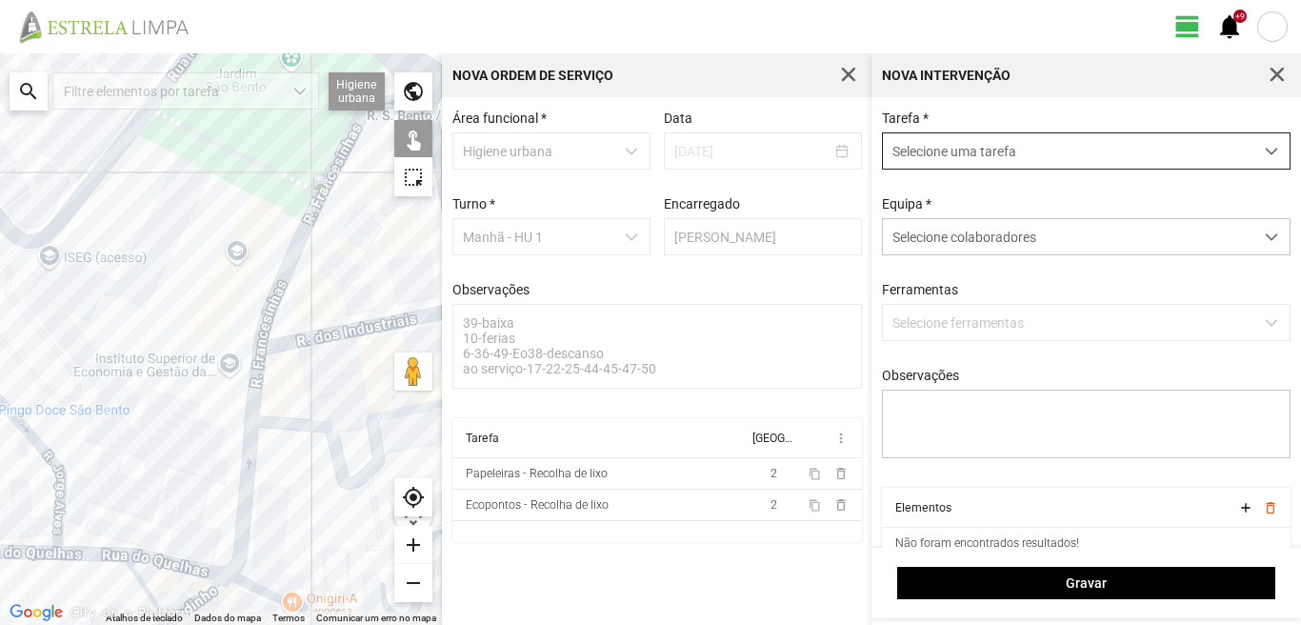
click at [1094, 160] on span "Selecione uma tarefa" at bounding box center [1068, 150] width 370 height 35
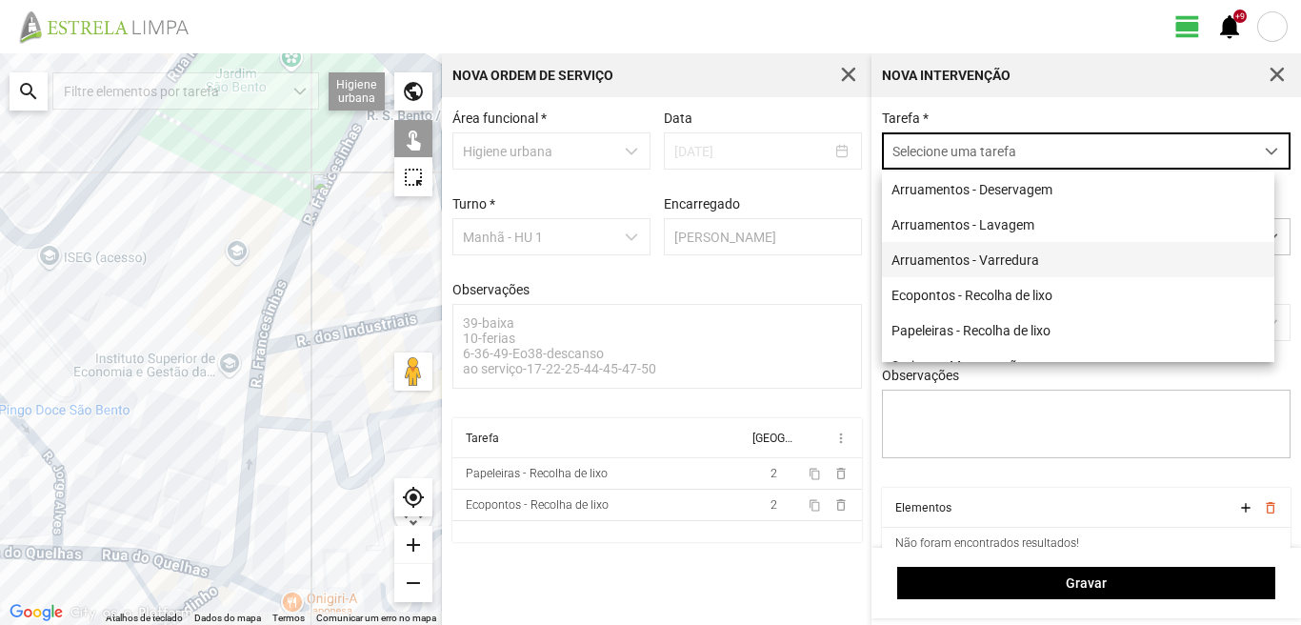
click at [983, 258] on li "Arruamentos - Varredura" at bounding box center [1078, 259] width 392 height 35
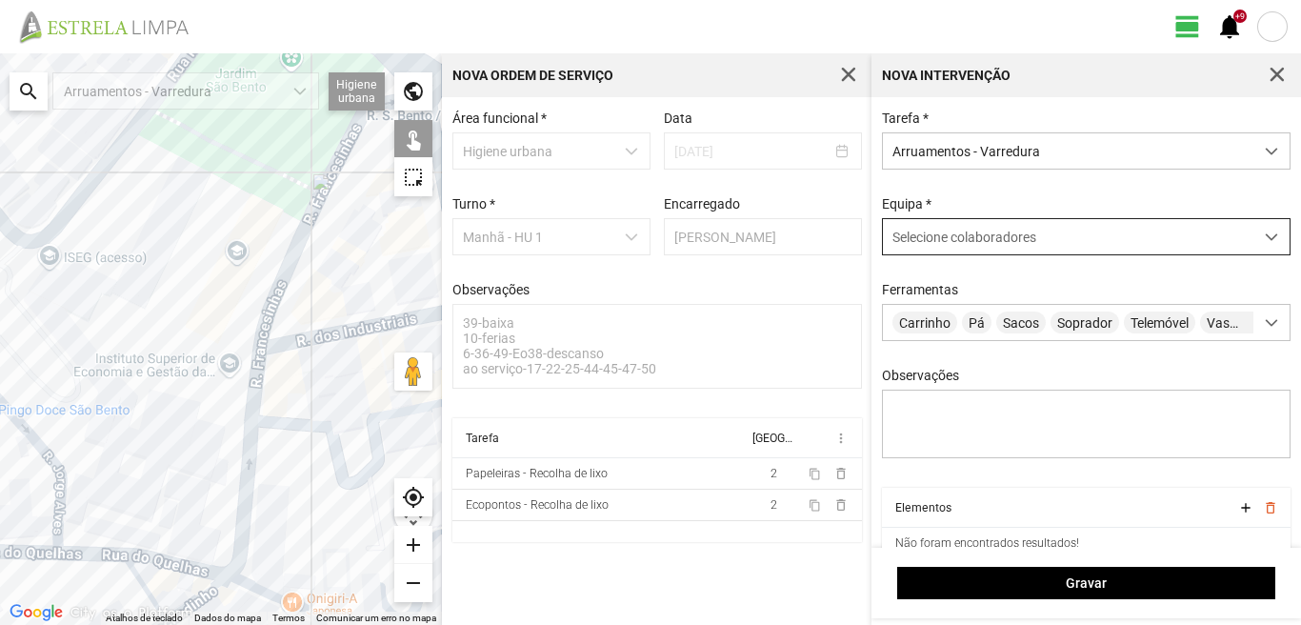
click at [973, 235] on span "Selecione colaboradores" at bounding box center [964, 236] width 144 height 15
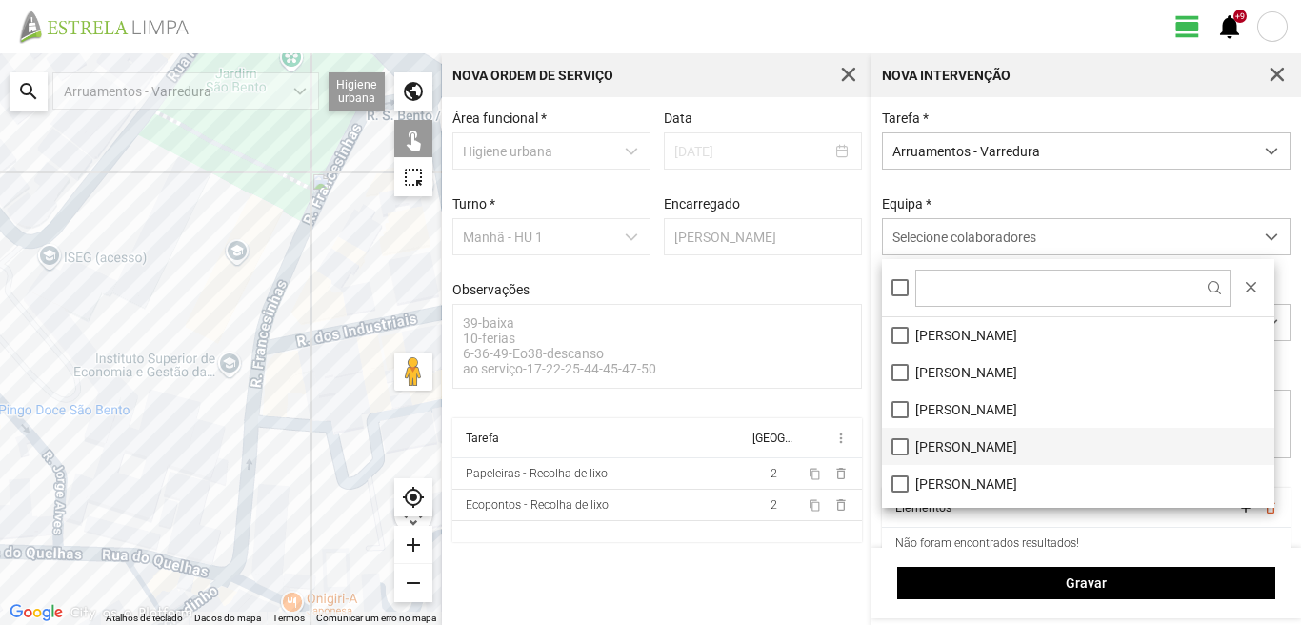
scroll to position [255, 0]
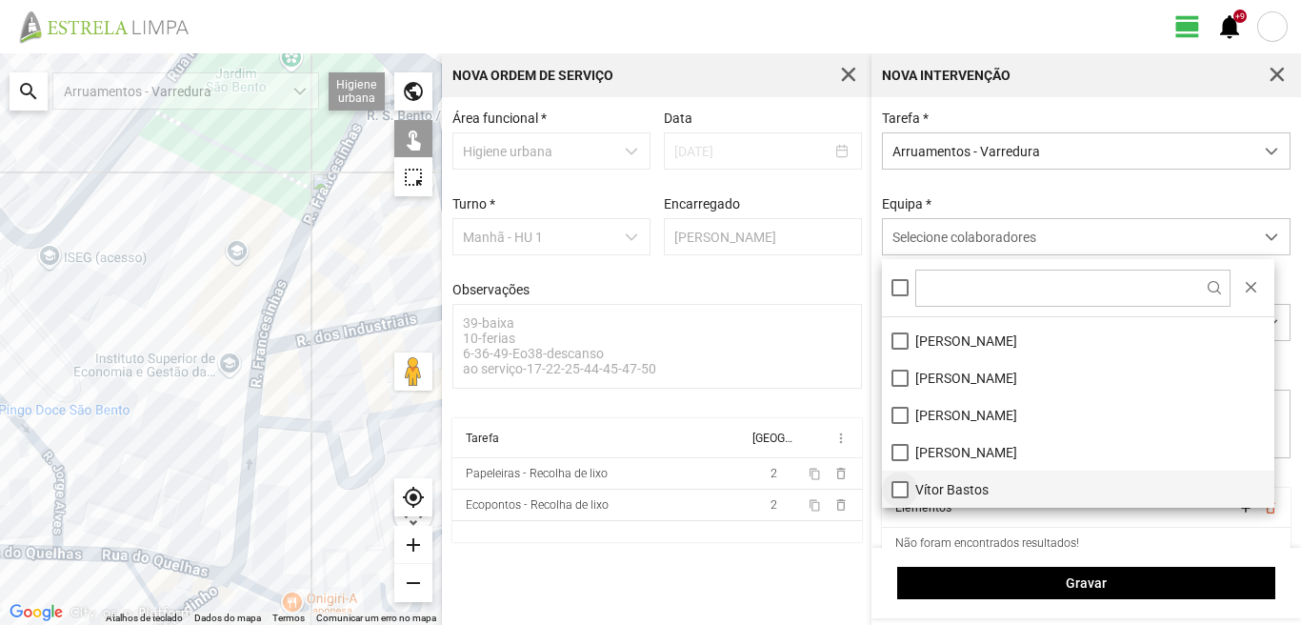
click at [902, 490] on li "Vítor Bastos" at bounding box center [1078, 488] width 392 height 37
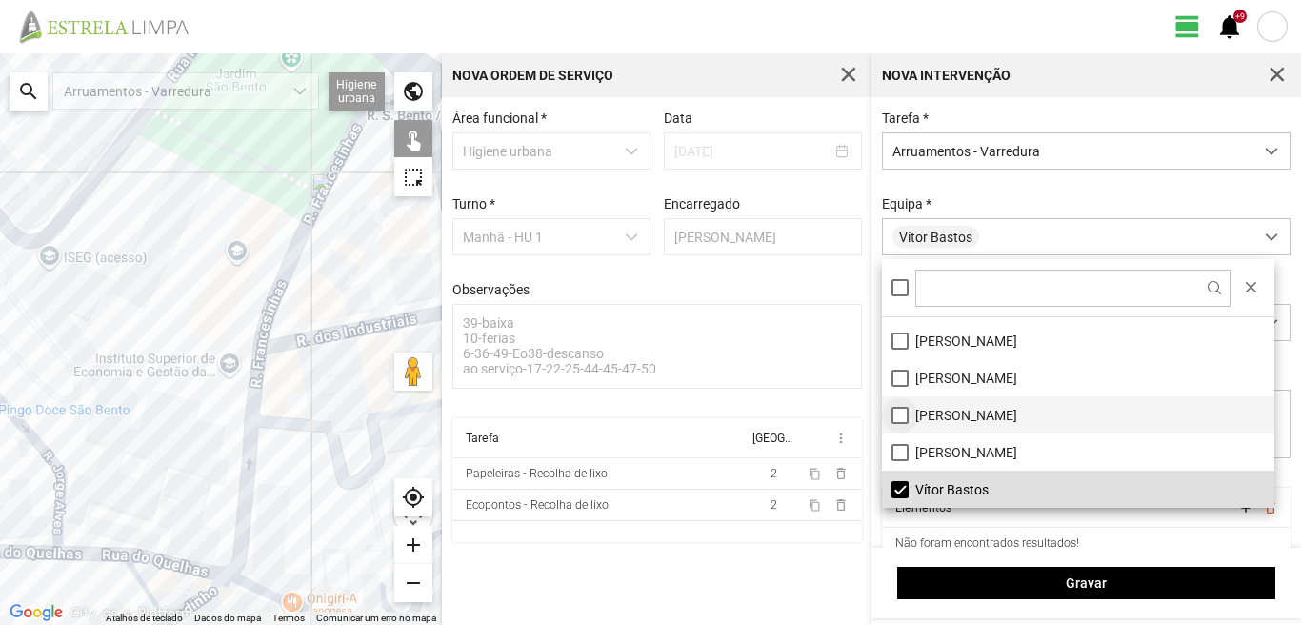
click at [896, 415] on li "[PERSON_NAME]" at bounding box center [1078, 414] width 392 height 37
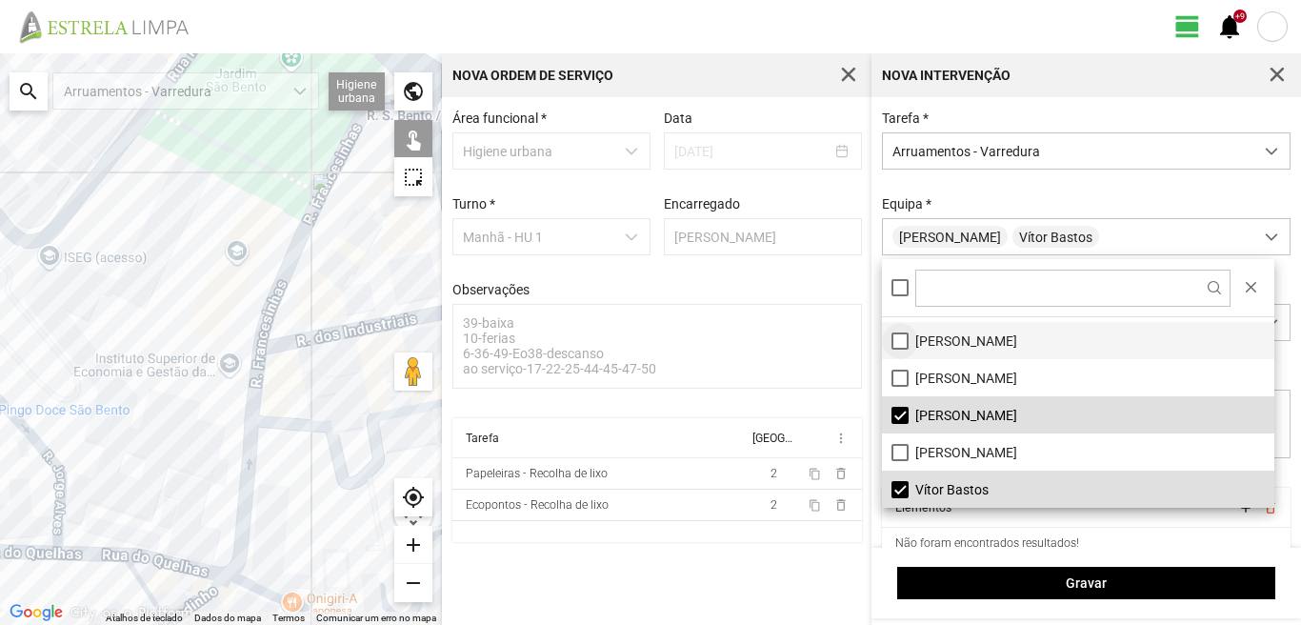
click at [893, 339] on li "[PERSON_NAME]" at bounding box center [1078, 340] width 392 height 37
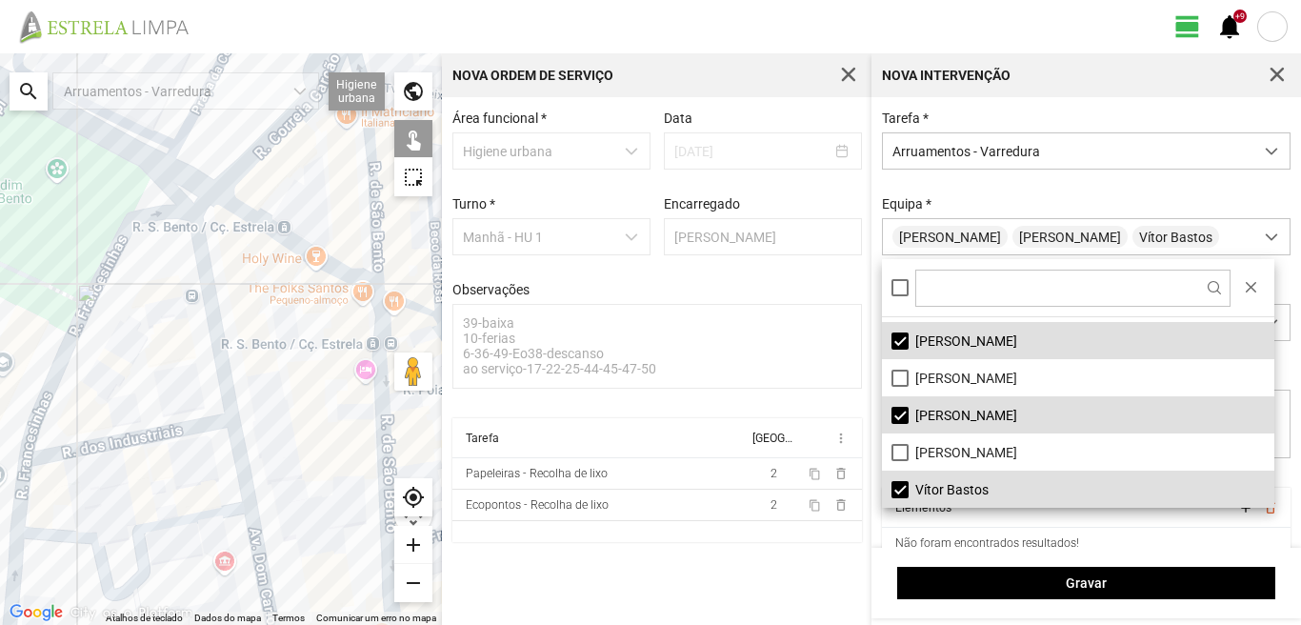
drag, startPoint x: 338, startPoint y: 423, endPoint x: 93, endPoint y: 541, distance: 271.7
click at [93, 541] on div at bounding box center [221, 338] width 442 height 571
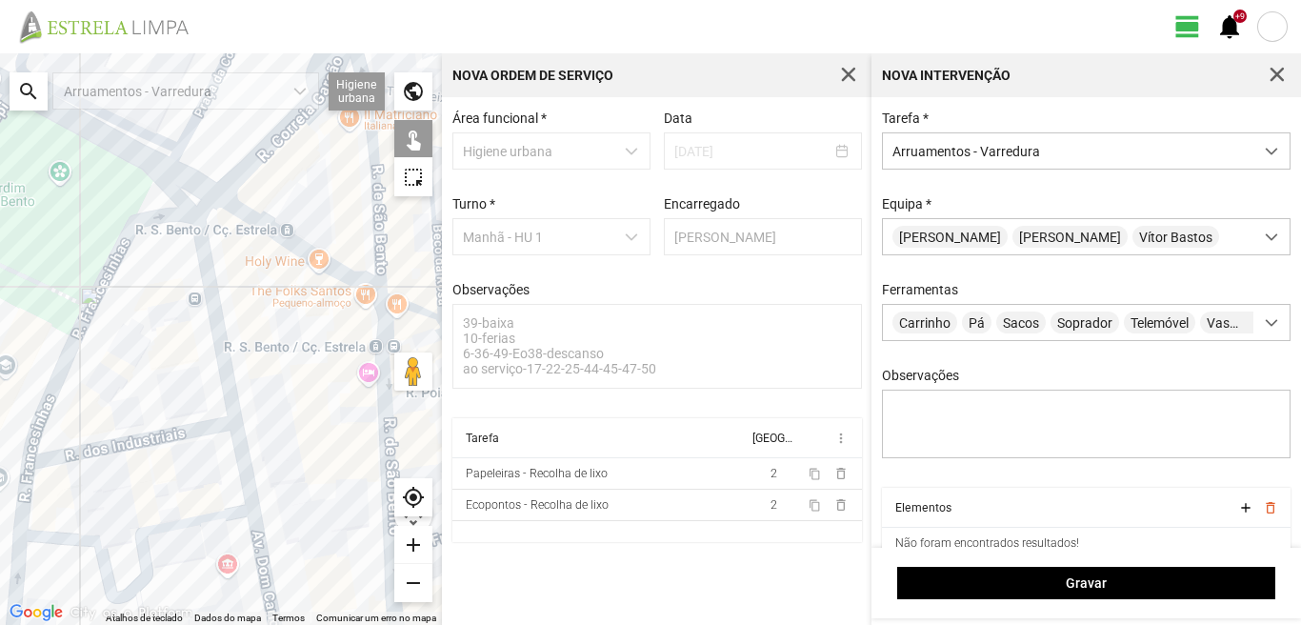
click at [211, 288] on div at bounding box center [221, 338] width 442 height 571
click at [156, 436] on div at bounding box center [221, 338] width 442 height 571
click at [244, 461] on div at bounding box center [221, 338] width 442 height 571
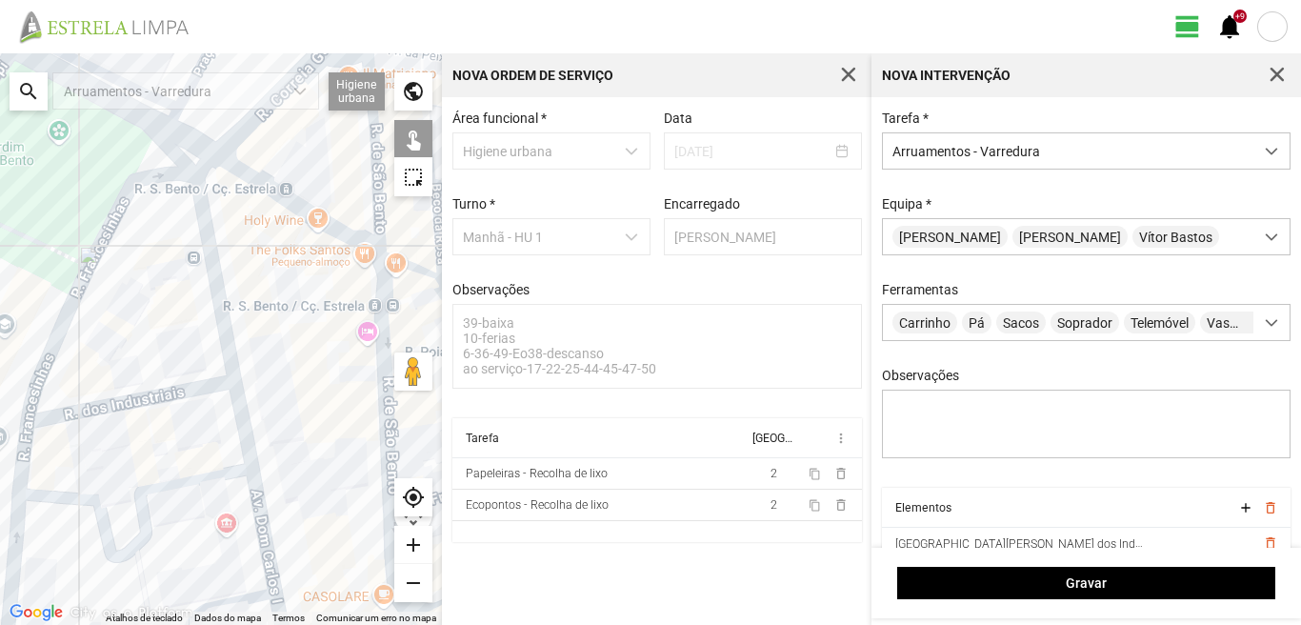
drag, startPoint x: 204, startPoint y: 480, endPoint x: 185, endPoint y: 395, distance: 86.9
click at [187, 402] on div at bounding box center [221, 338] width 442 height 571
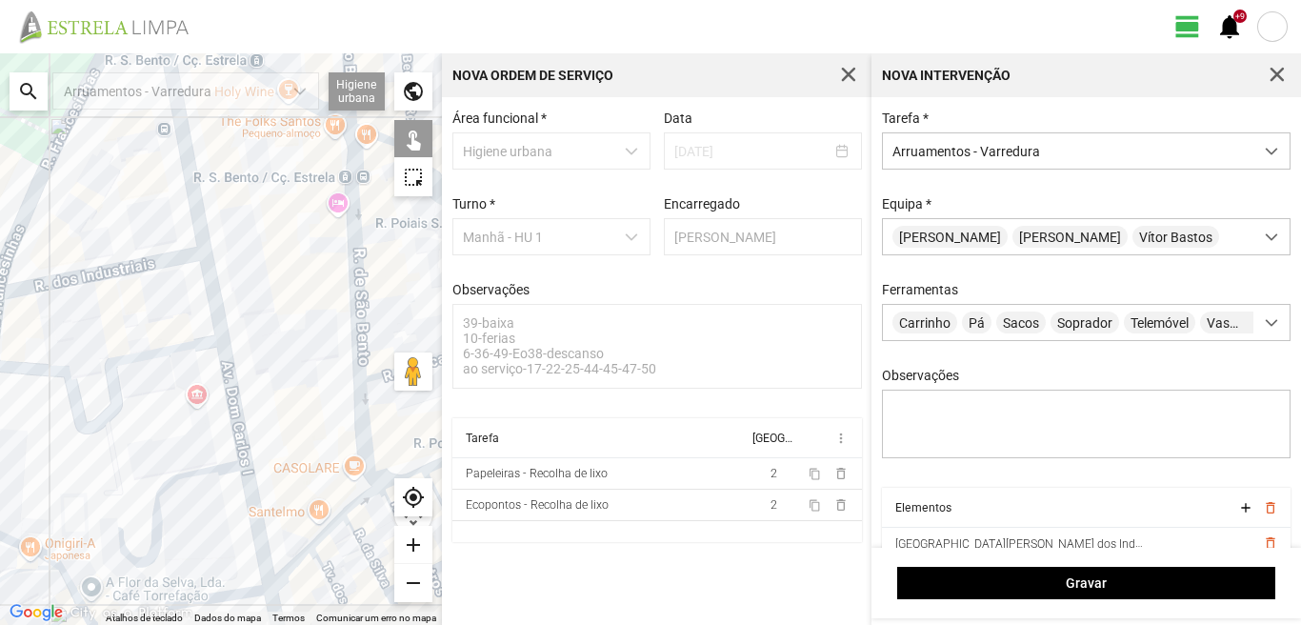
drag, startPoint x: 233, startPoint y: 451, endPoint x: 225, endPoint y: 342, distance: 109.8
click at [225, 342] on div at bounding box center [221, 338] width 442 height 571
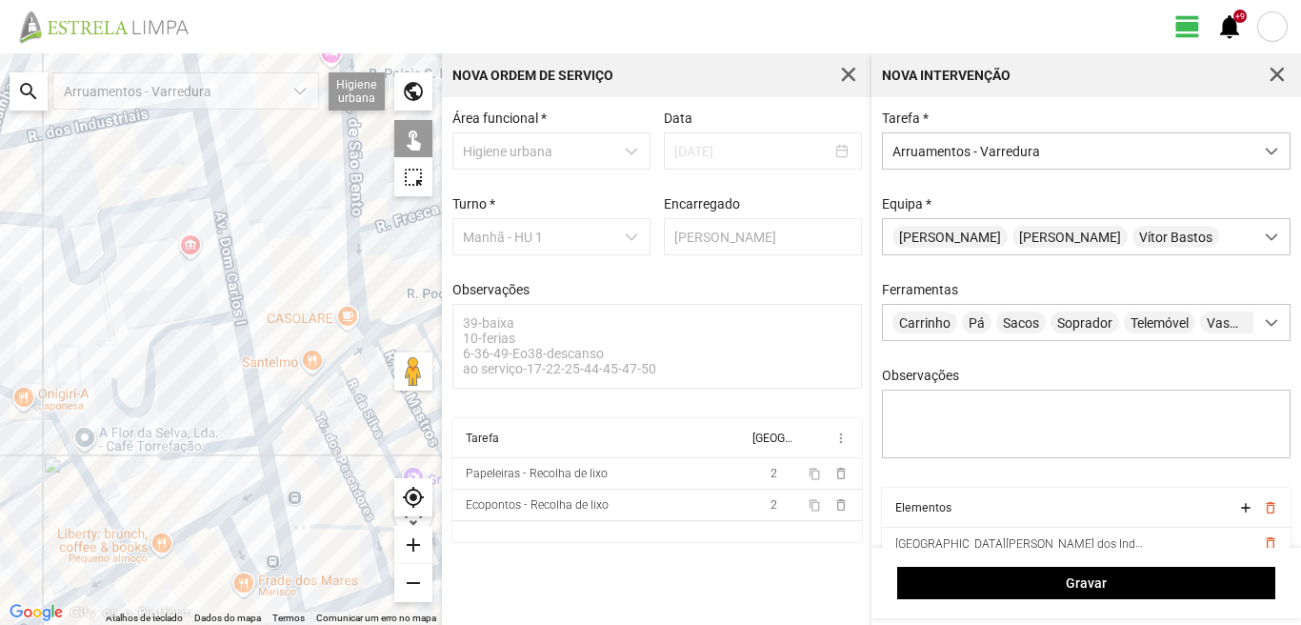
click at [220, 440] on div at bounding box center [221, 338] width 442 height 571
click at [262, 448] on div at bounding box center [221, 338] width 442 height 571
click at [187, 492] on div at bounding box center [221, 338] width 442 height 571
click at [194, 523] on div at bounding box center [221, 338] width 442 height 571
click at [248, 492] on div at bounding box center [221, 338] width 442 height 571
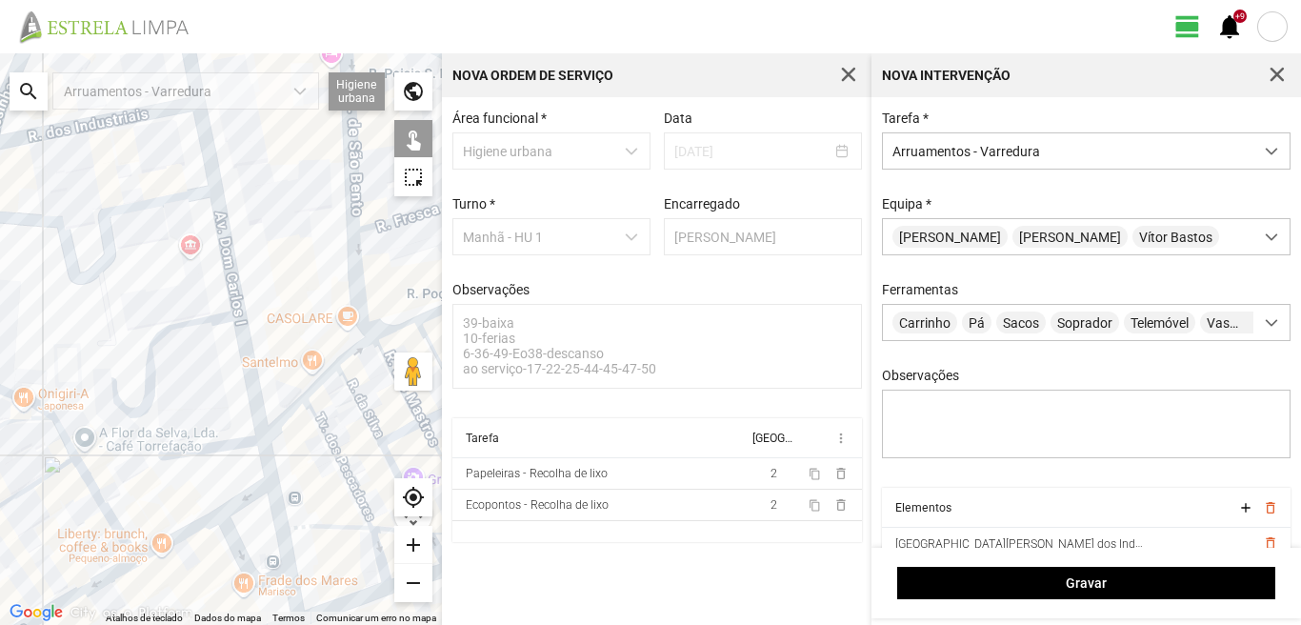
click at [227, 542] on div at bounding box center [221, 338] width 442 height 571
click at [278, 517] on div at bounding box center [221, 338] width 442 height 571
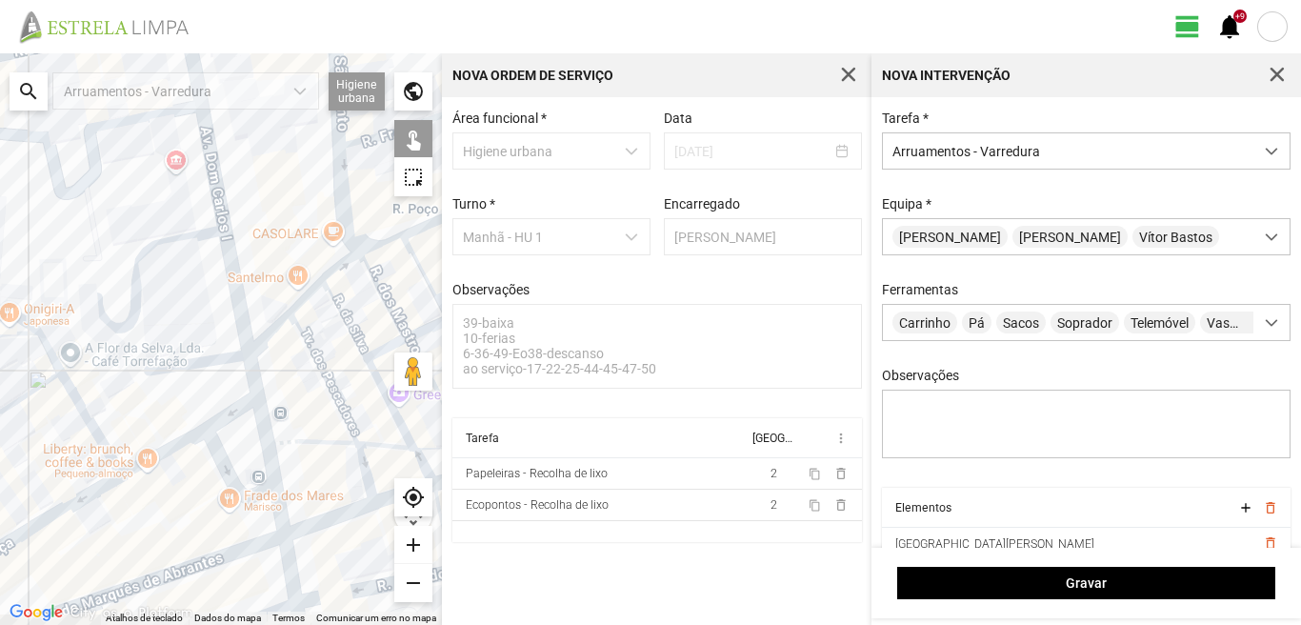
drag, startPoint x: 240, startPoint y: 490, endPoint x: 220, endPoint y: 409, distance: 83.4
click at [226, 430] on div at bounding box center [221, 338] width 442 height 571
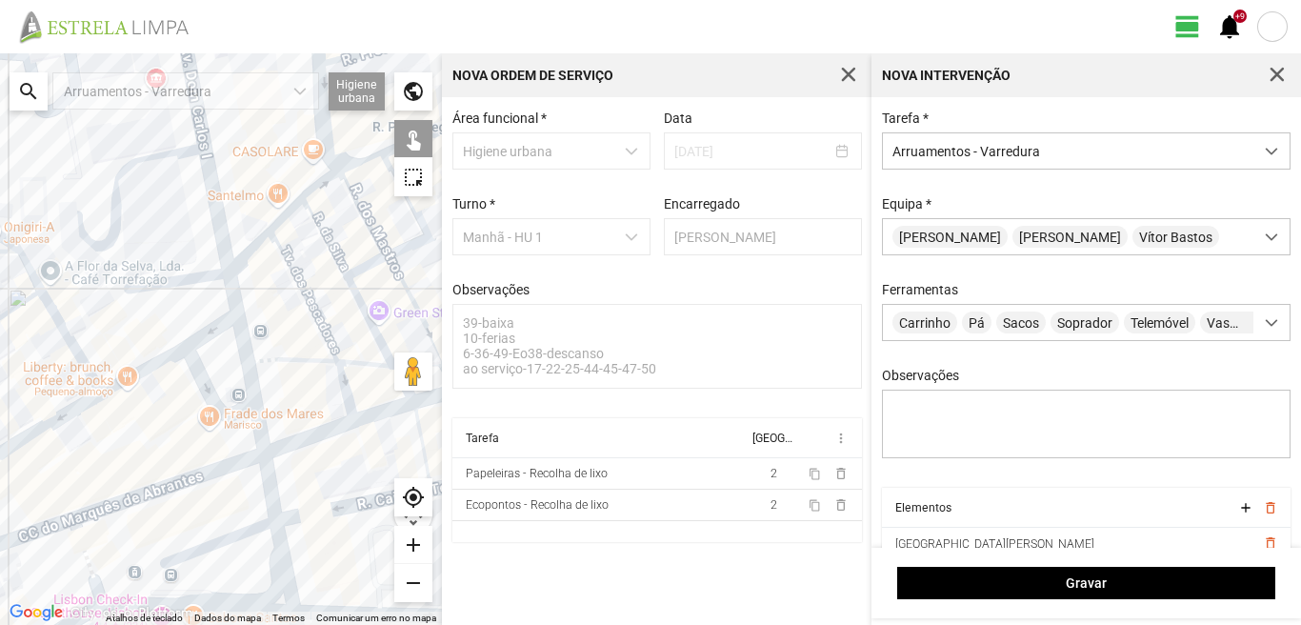
click at [258, 424] on div at bounding box center [221, 338] width 442 height 571
click at [268, 492] on div at bounding box center [221, 338] width 442 height 571
click at [278, 549] on div at bounding box center [221, 338] width 442 height 571
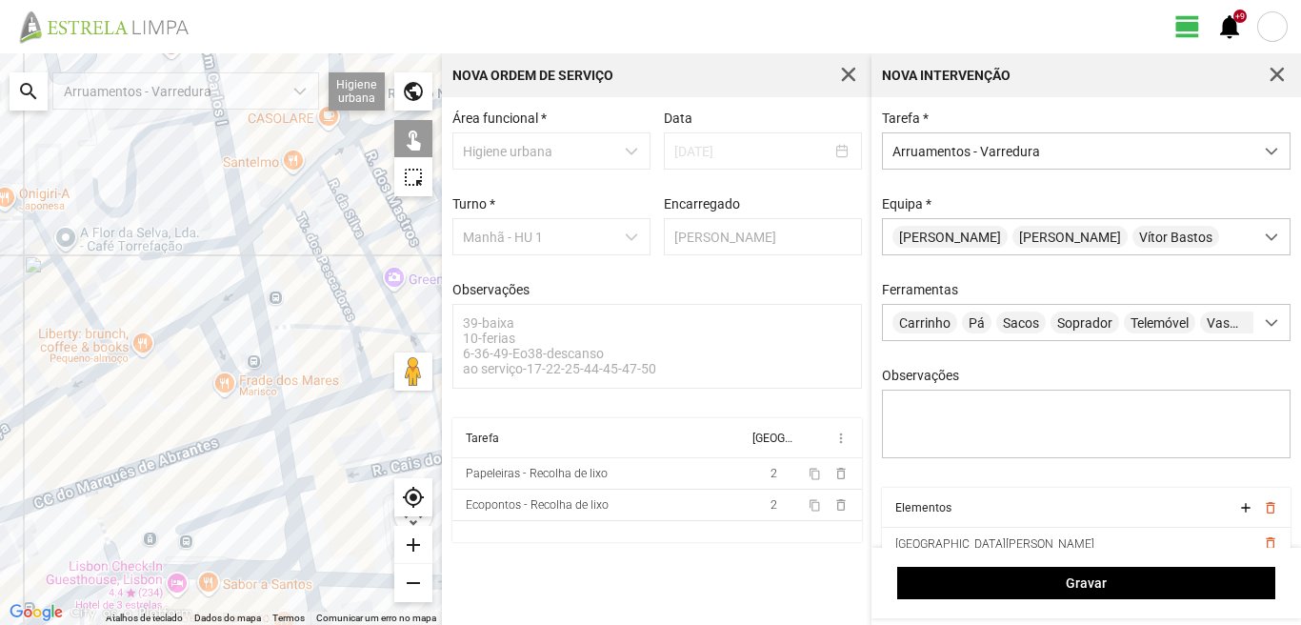
drag, startPoint x: 231, startPoint y: 552, endPoint x: 265, endPoint y: 494, distance: 67.0
click at [265, 494] on div at bounding box center [221, 338] width 442 height 571
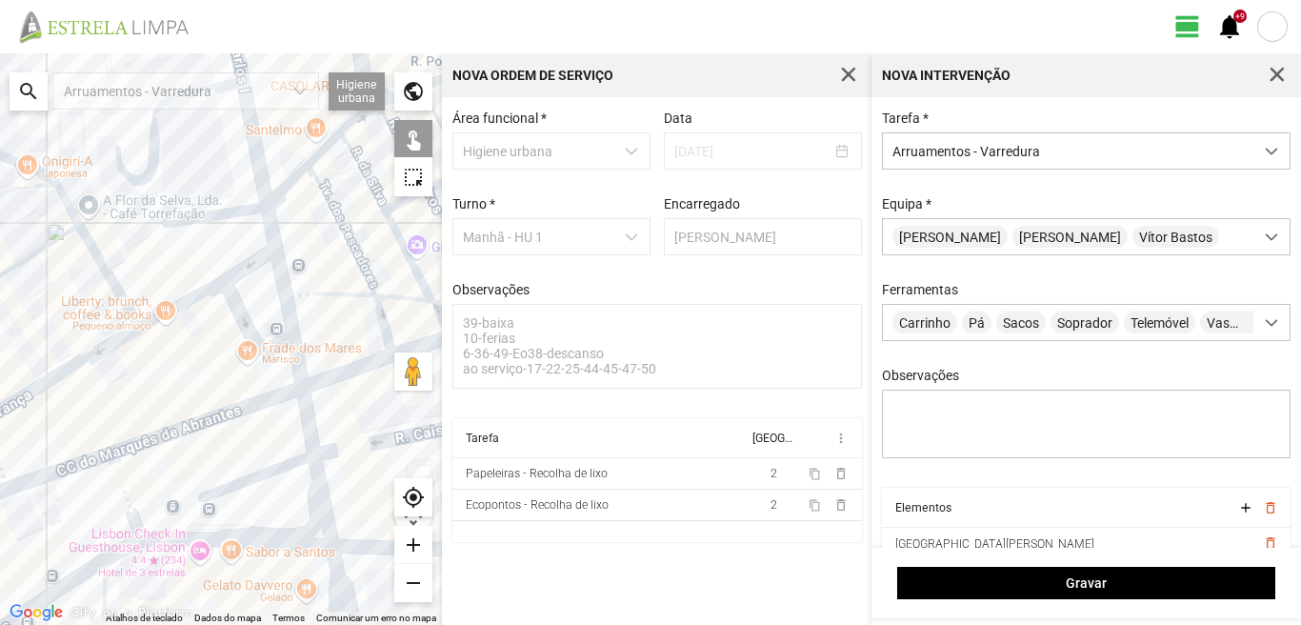
click at [253, 476] on div at bounding box center [221, 338] width 442 height 571
click at [267, 546] on div at bounding box center [221, 338] width 442 height 571
click at [333, 561] on div at bounding box center [221, 338] width 442 height 571
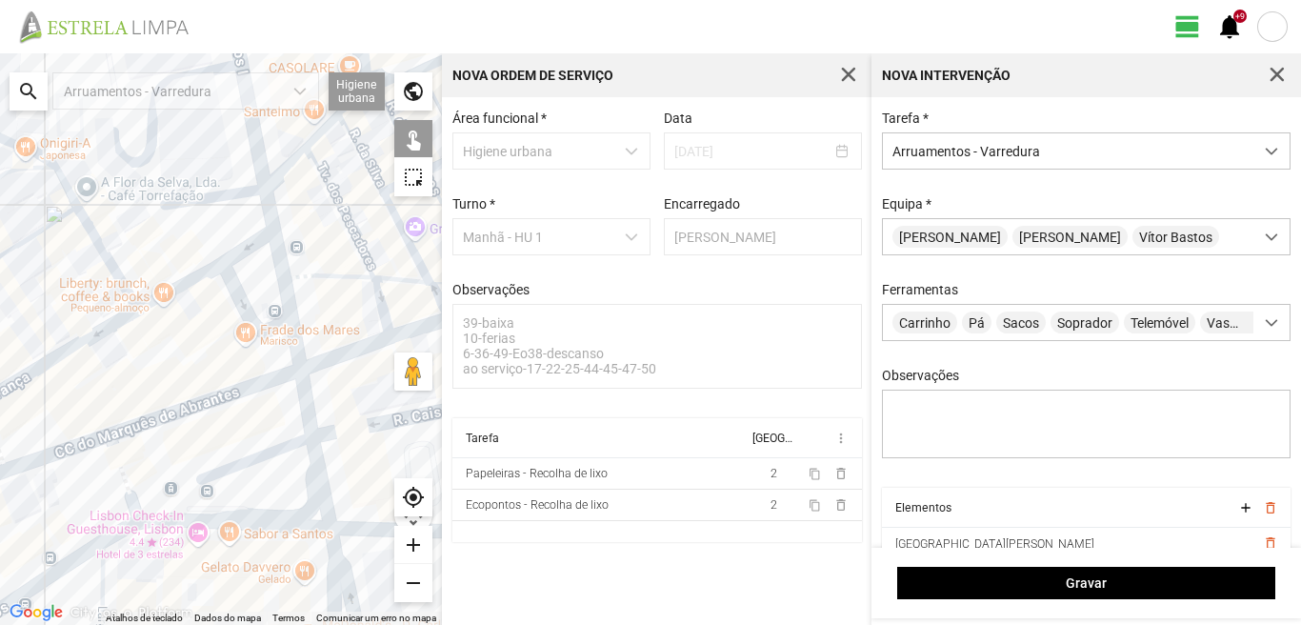
drag, startPoint x: 292, startPoint y: 543, endPoint x: 280, endPoint y: 440, distance: 103.6
click at [281, 472] on div at bounding box center [221, 338] width 442 height 571
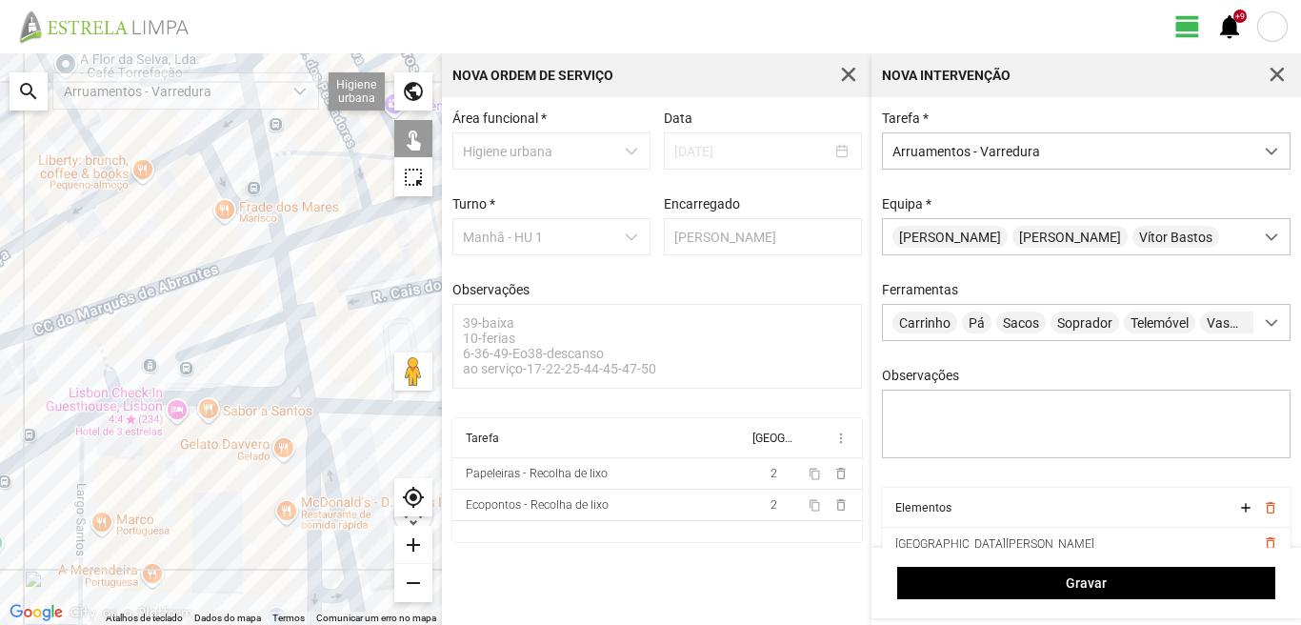
click at [308, 497] on div at bounding box center [221, 338] width 442 height 571
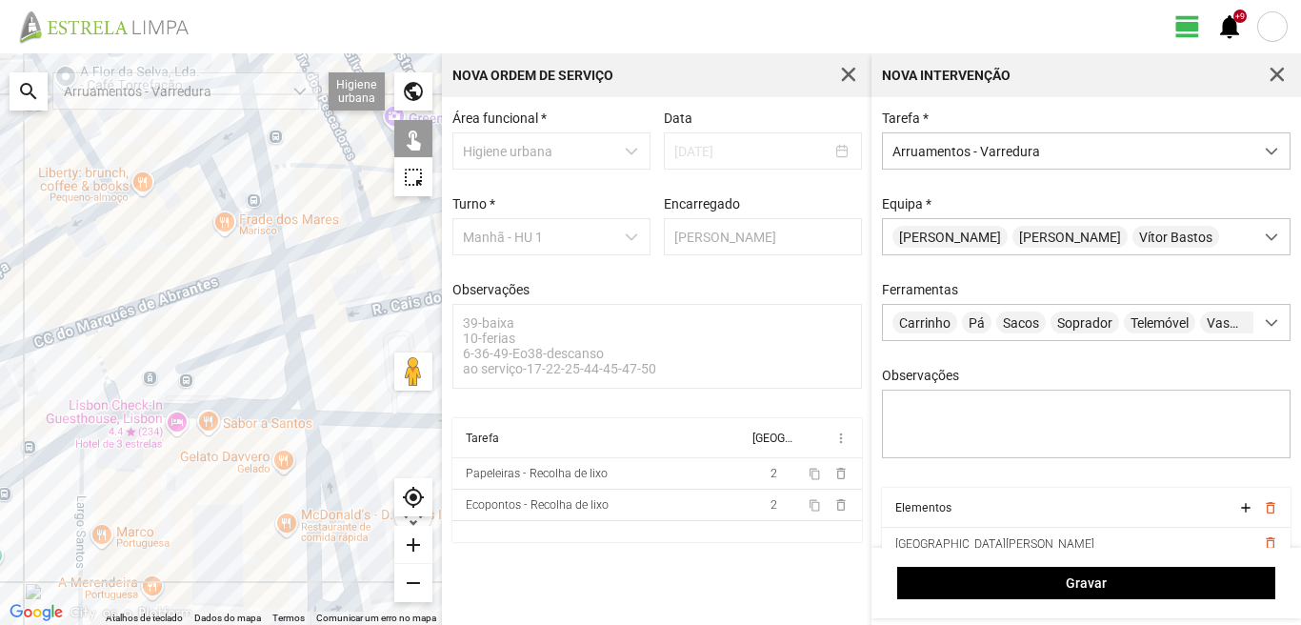
drag, startPoint x: 338, startPoint y: 583, endPoint x: 338, endPoint y: 595, distance: 12.4
click at [338, 595] on div at bounding box center [221, 338] width 442 height 571
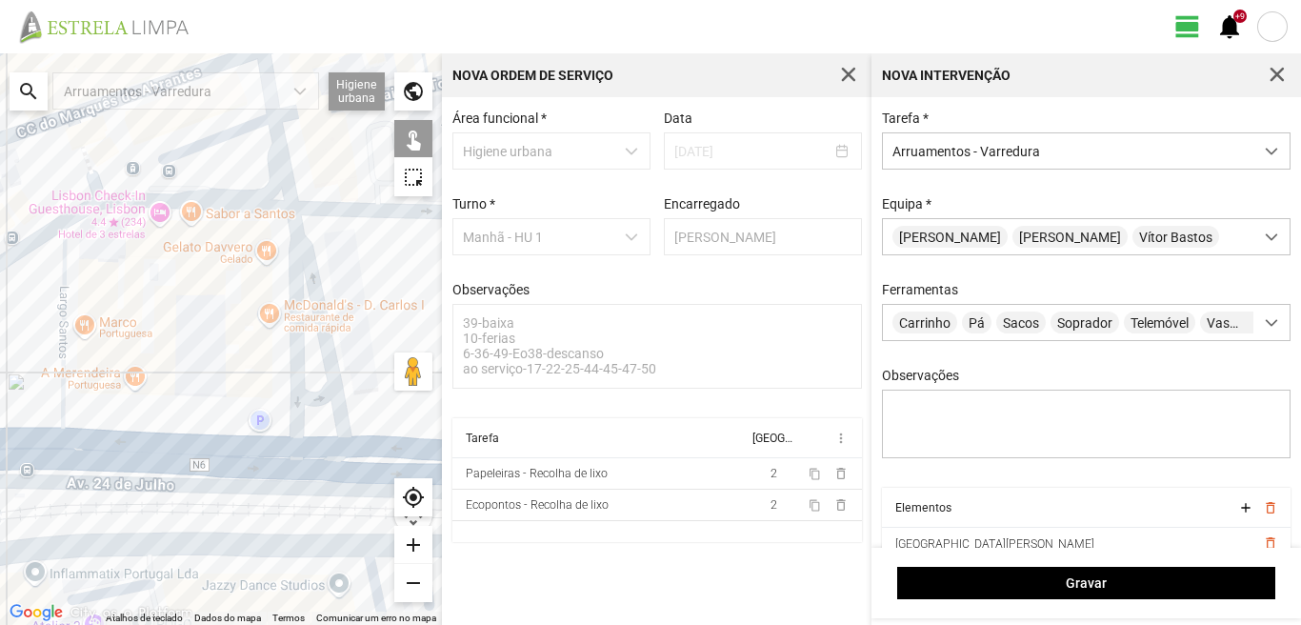
drag, startPoint x: 337, startPoint y: 588, endPoint x: 320, endPoint y: 375, distance: 214.0
click at [320, 375] on div at bounding box center [221, 338] width 442 height 571
click at [309, 395] on div at bounding box center [221, 338] width 442 height 571
click at [317, 444] on div at bounding box center [221, 338] width 442 height 571
click at [317, 447] on div at bounding box center [221, 338] width 442 height 571
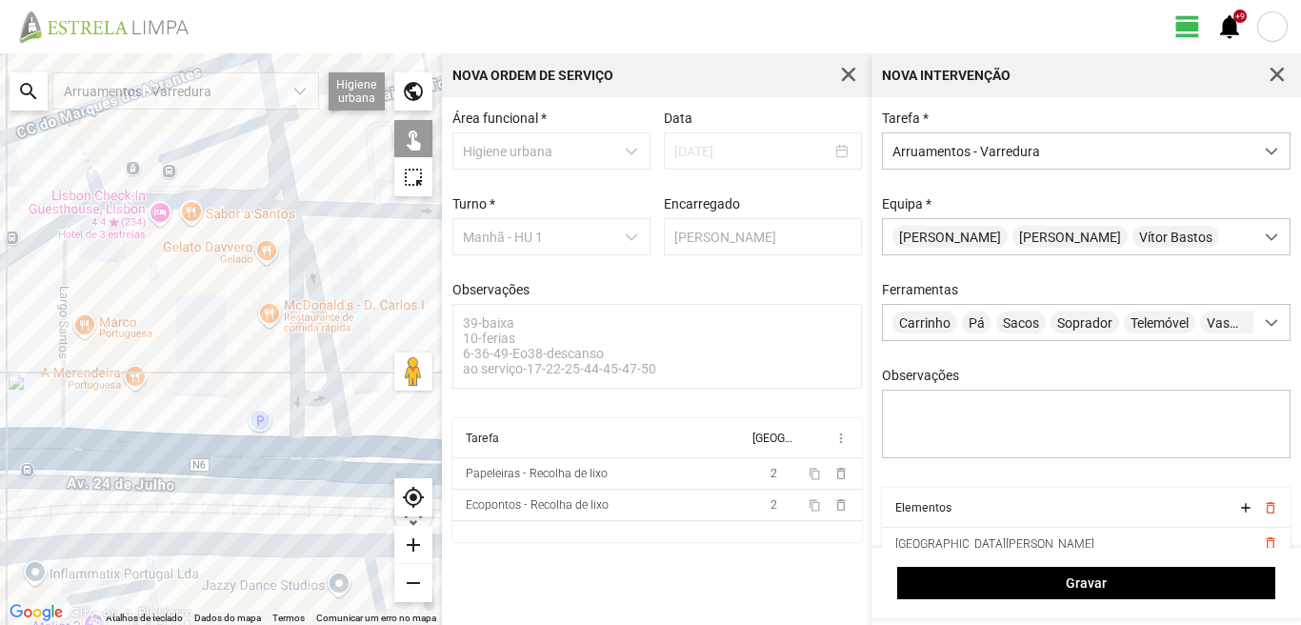
click at [64, 401] on div at bounding box center [221, 338] width 442 height 571
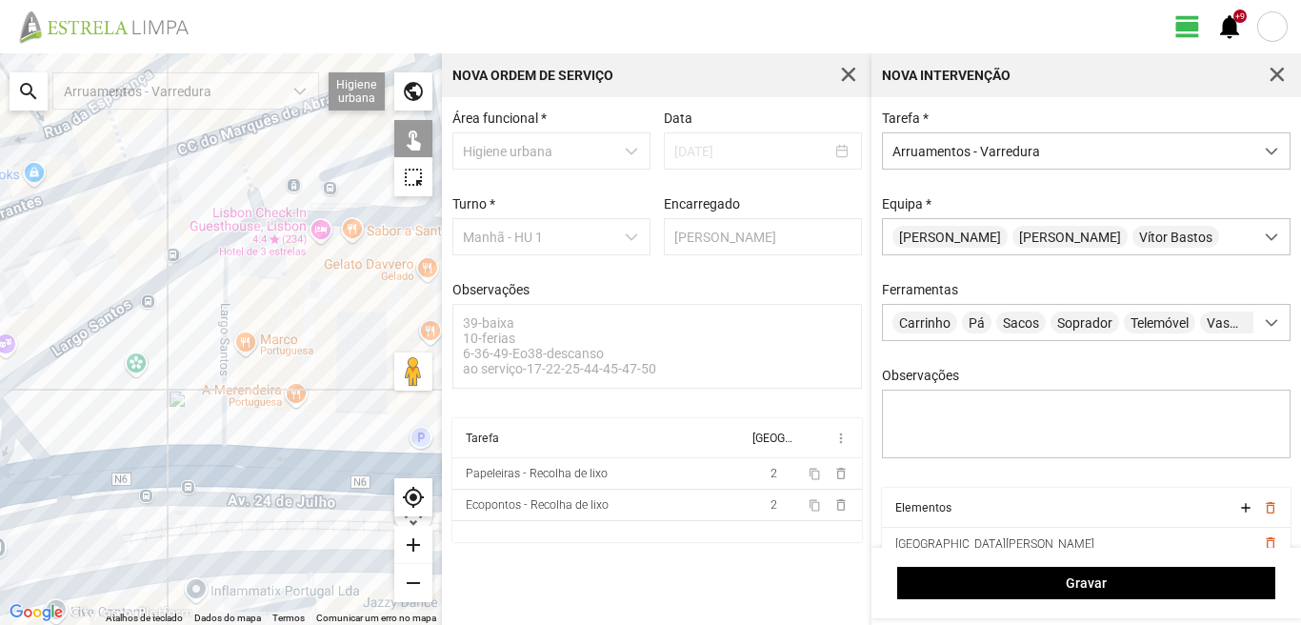
drag, startPoint x: 78, startPoint y: 384, endPoint x: 254, endPoint y: 406, distance: 177.5
click at [254, 406] on div at bounding box center [221, 338] width 442 height 571
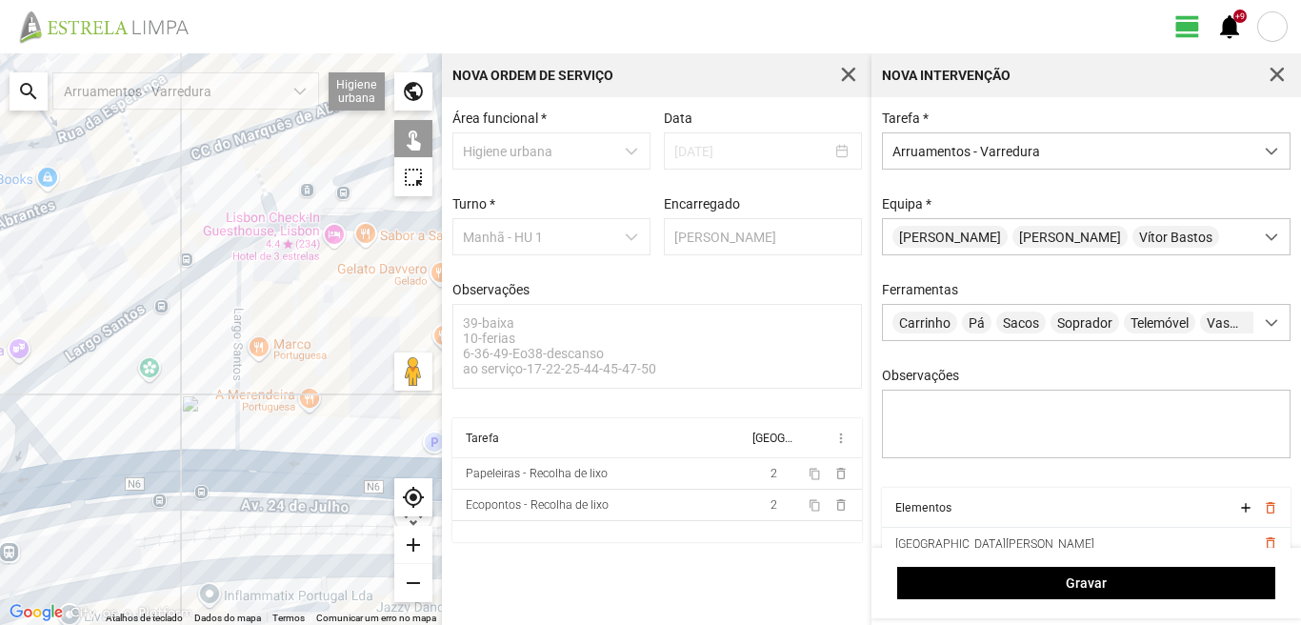
click at [131, 311] on div at bounding box center [221, 338] width 442 height 571
click at [155, 475] on div at bounding box center [221, 338] width 442 height 571
click at [31, 447] on div at bounding box center [221, 338] width 442 height 571
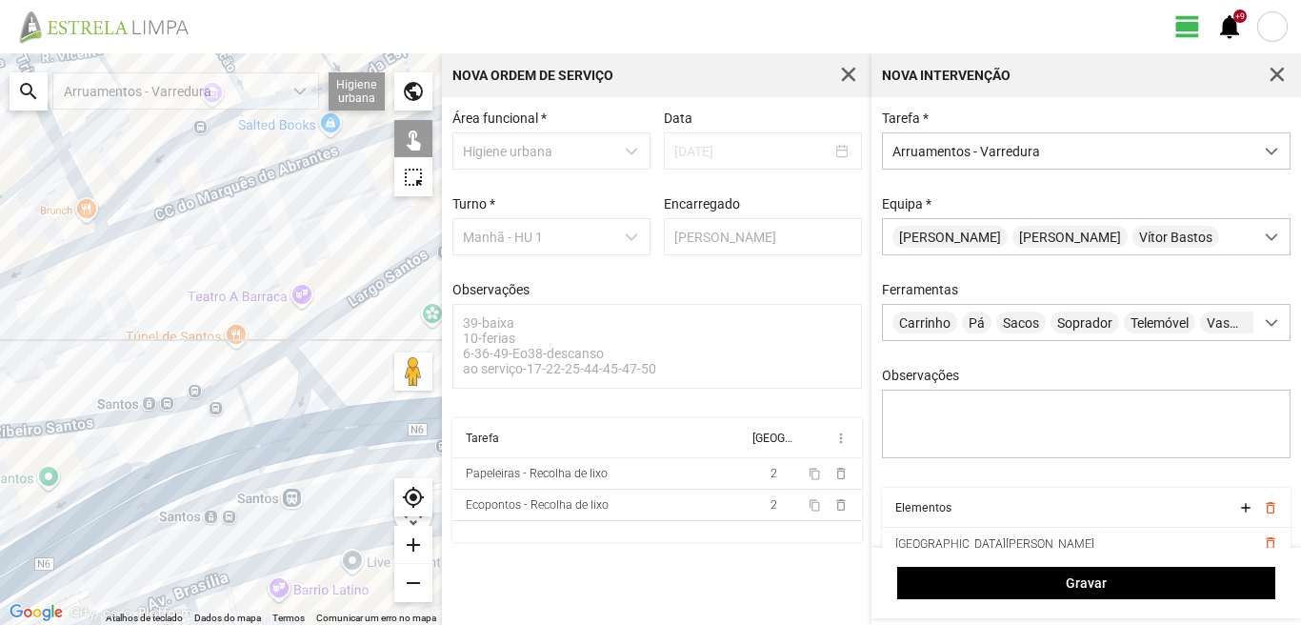
drag, startPoint x: 63, startPoint y: 440, endPoint x: 346, endPoint y: 386, distance: 287.9
click at [346, 386] on div at bounding box center [221, 338] width 442 height 571
click at [264, 361] on div at bounding box center [221, 338] width 442 height 571
click at [254, 397] on div at bounding box center [221, 338] width 442 height 571
click at [288, 440] on div at bounding box center [221, 338] width 442 height 571
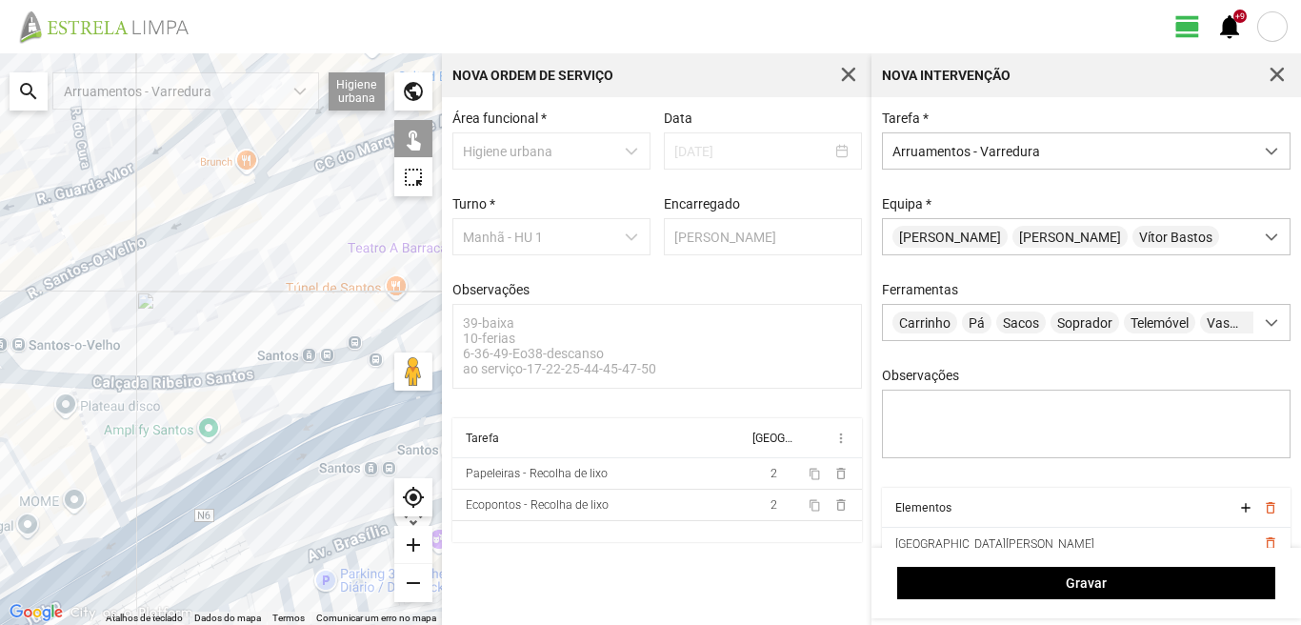
drag, startPoint x: 93, startPoint y: 491, endPoint x: 259, endPoint y: 442, distance: 172.9
click at [259, 442] on div at bounding box center [221, 338] width 442 height 571
click at [101, 452] on div at bounding box center [221, 338] width 442 height 571
click at [38, 477] on div at bounding box center [221, 338] width 442 height 571
click at [106, 531] on div at bounding box center [221, 338] width 442 height 571
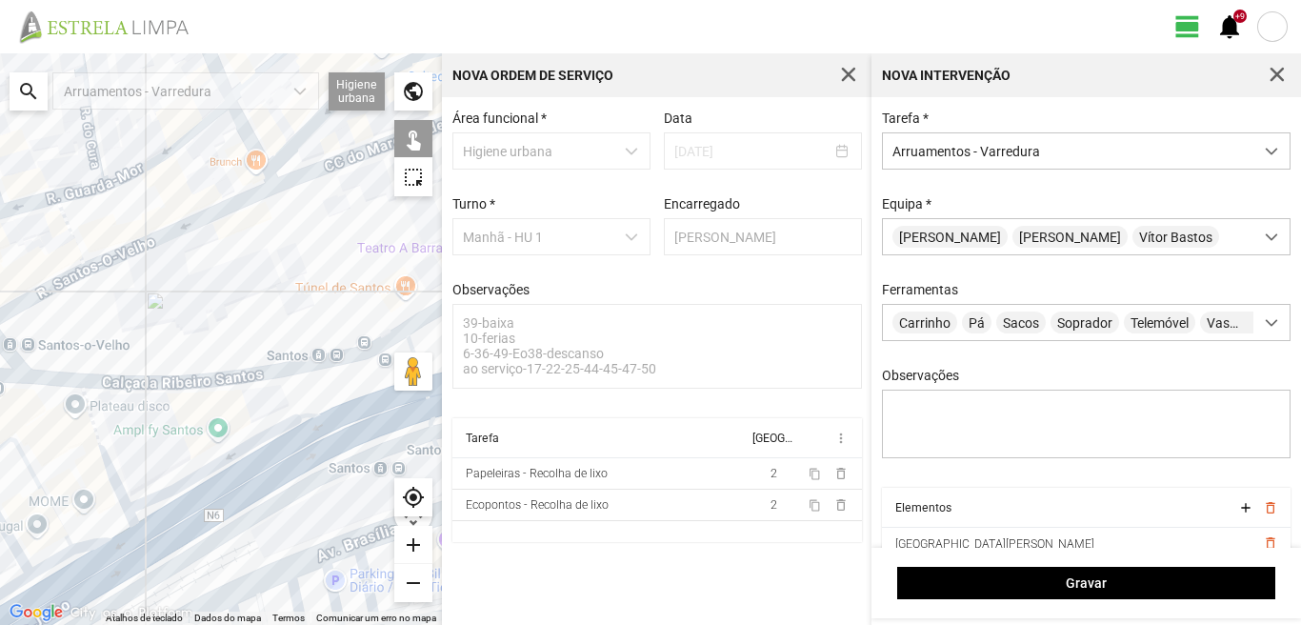
click at [50, 566] on div at bounding box center [221, 338] width 442 height 571
click at [90, 583] on div at bounding box center [221, 338] width 442 height 571
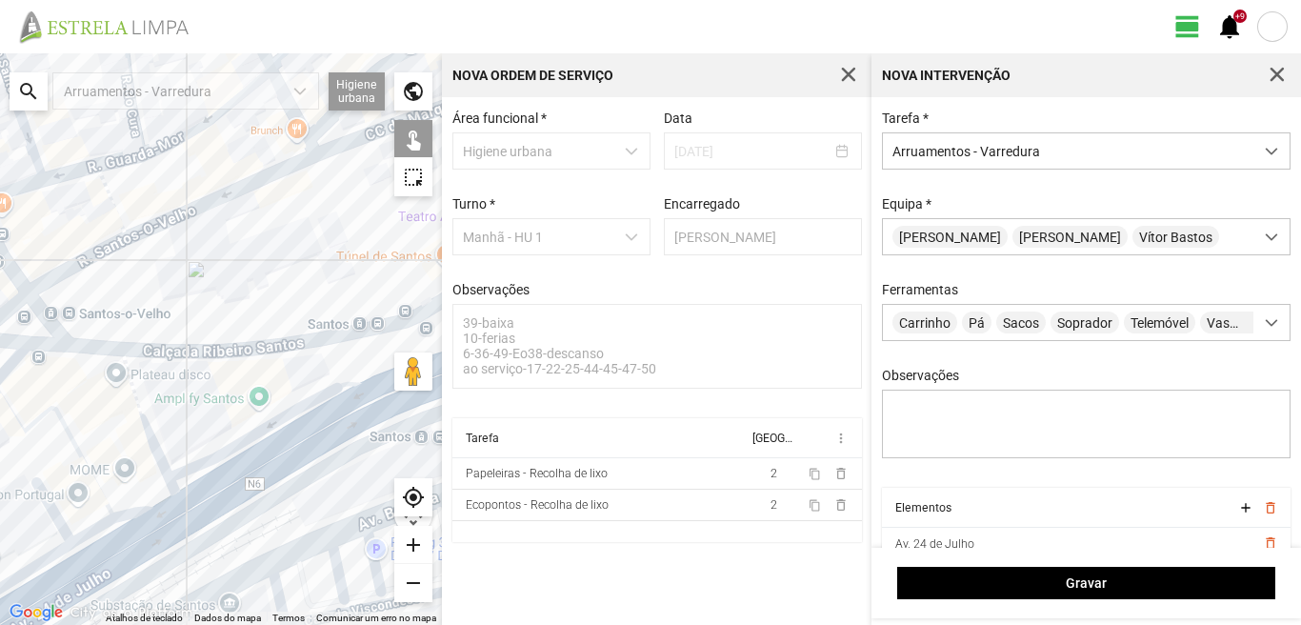
drag, startPoint x: 81, startPoint y: 551, endPoint x: 204, endPoint y: 475, distance: 144.5
click at [197, 479] on div at bounding box center [221, 338] width 442 height 571
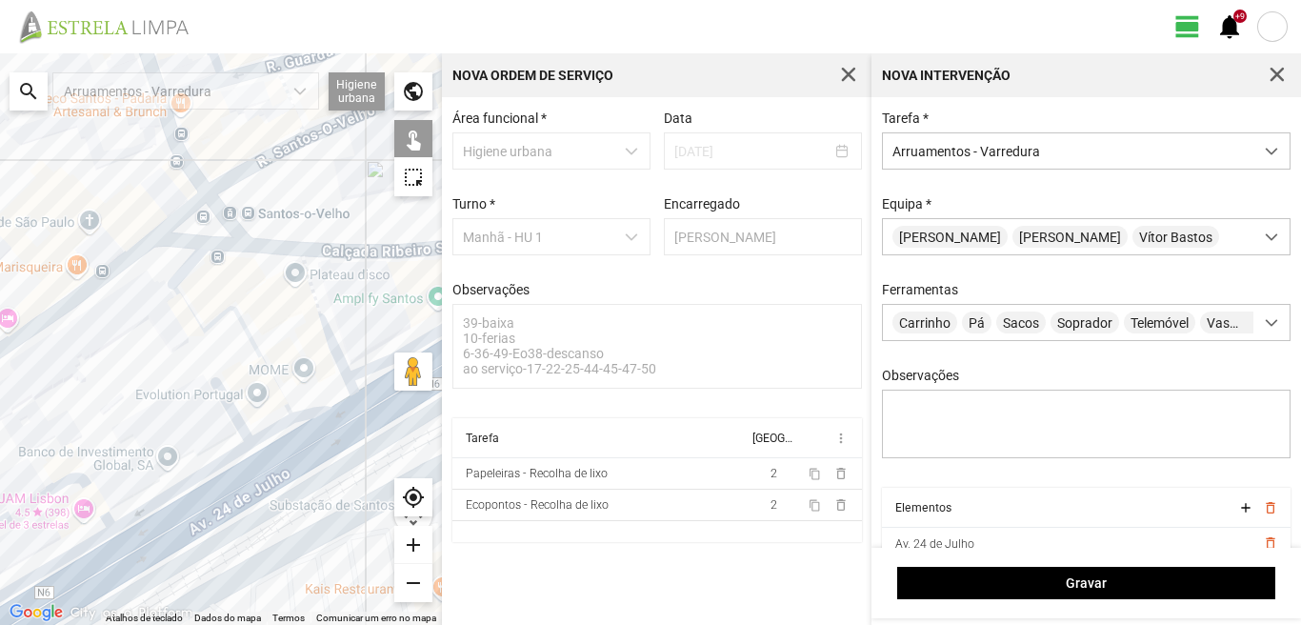
drag, startPoint x: 225, startPoint y: 396, endPoint x: 212, endPoint y: 353, distance: 44.6
click at [225, 393] on div at bounding box center [221, 338] width 442 height 571
click at [186, 266] on div at bounding box center [221, 338] width 442 height 571
click at [254, 485] on div at bounding box center [221, 338] width 442 height 571
click at [189, 475] on div at bounding box center [221, 338] width 442 height 571
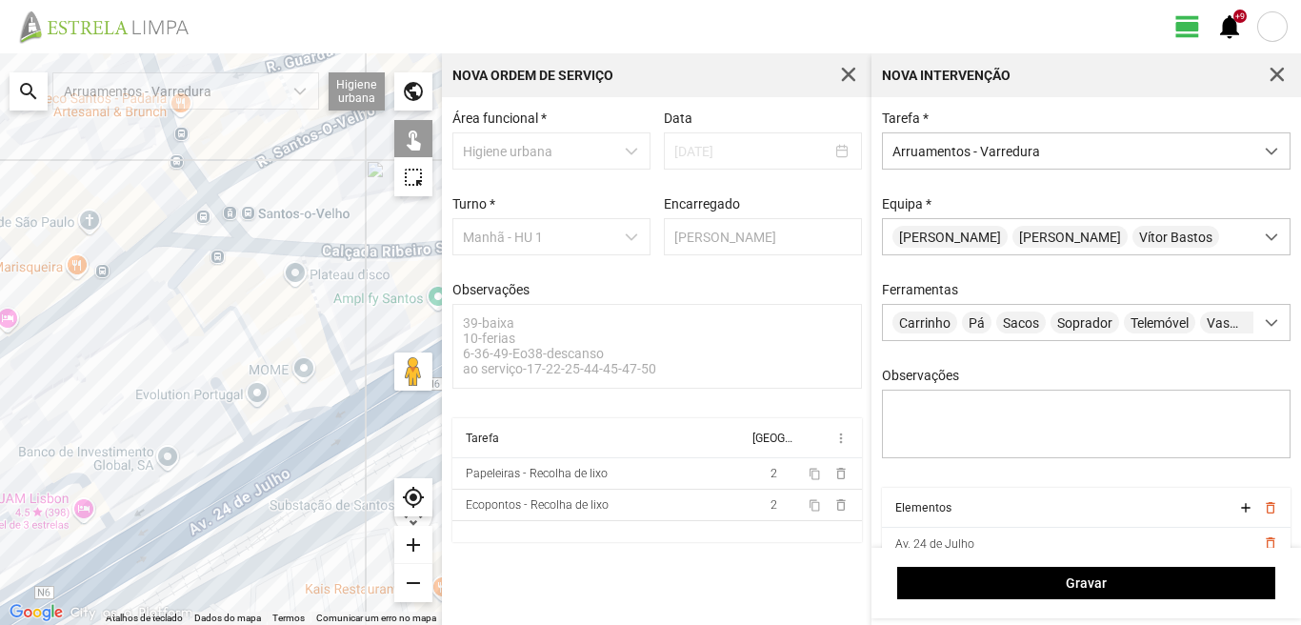
click at [190, 477] on div at bounding box center [221, 338] width 442 height 571
click at [194, 481] on div at bounding box center [221, 338] width 442 height 571
click at [82, 483] on div at bounding box center [221, 338] width 442 height 571
click at [92, 489] on div at bounding box center [221, 338] width 442 height 571
click at [99, 536] on div at bounding box center [221, 338] width 442 height 571
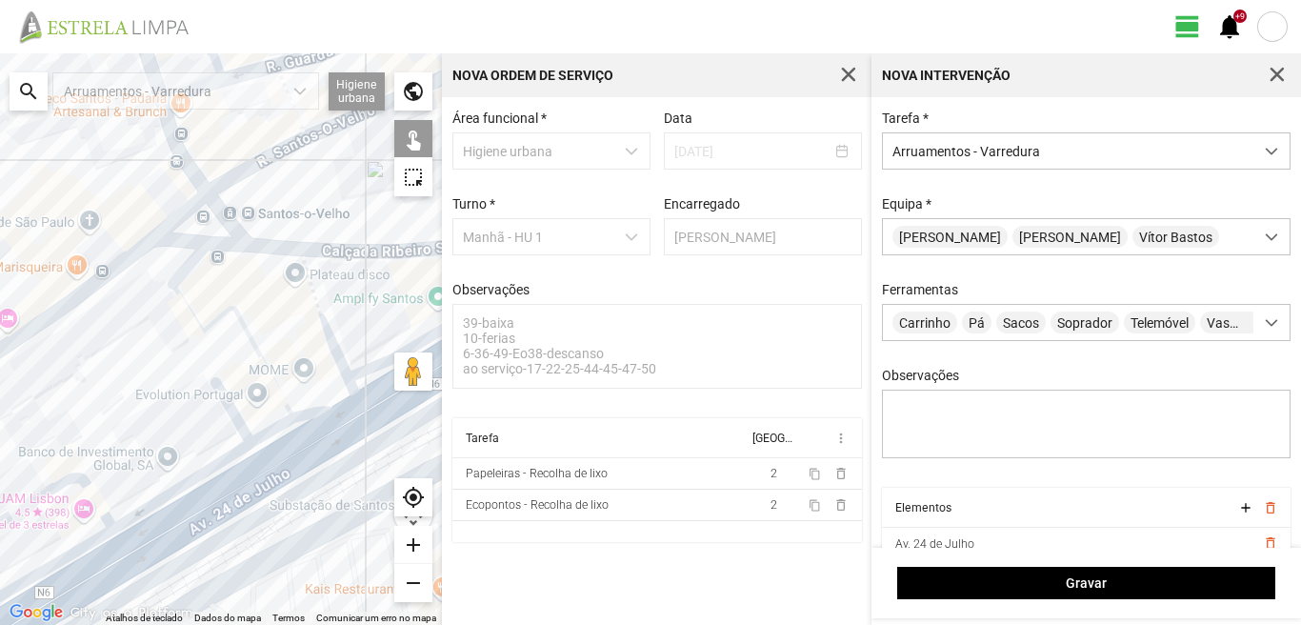
click at [117, 568] on div at bounding box center [221, 338] width 442 height 571
drag, startPoint x: 122, startPoint y: 548, endPoint x: 158, endPoint y: 488, distance: 70.0
click at [158, 488] on div at bounding box center [221, 338] width 442 height 571
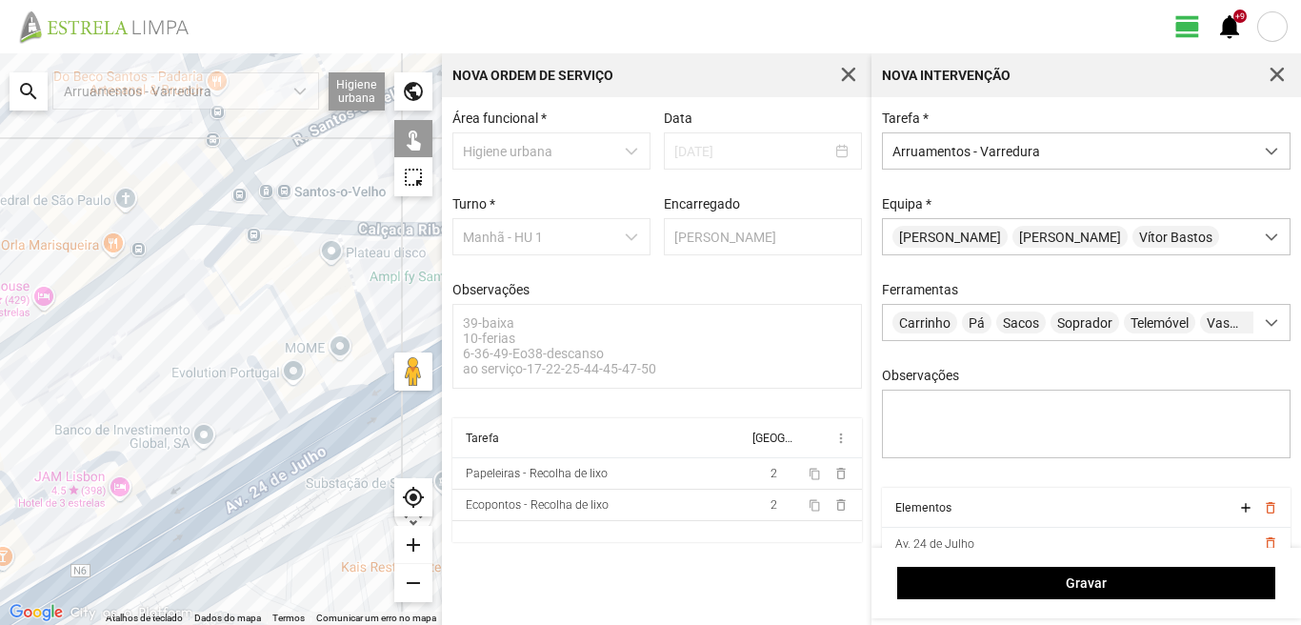
drag, startPoint x: 154, startPoint y: 469, endPoint x: 199, endPoint y: 439, distance: 54.1
click at [199, 439] on div at bounding box center [221, 338] width 442 height 571
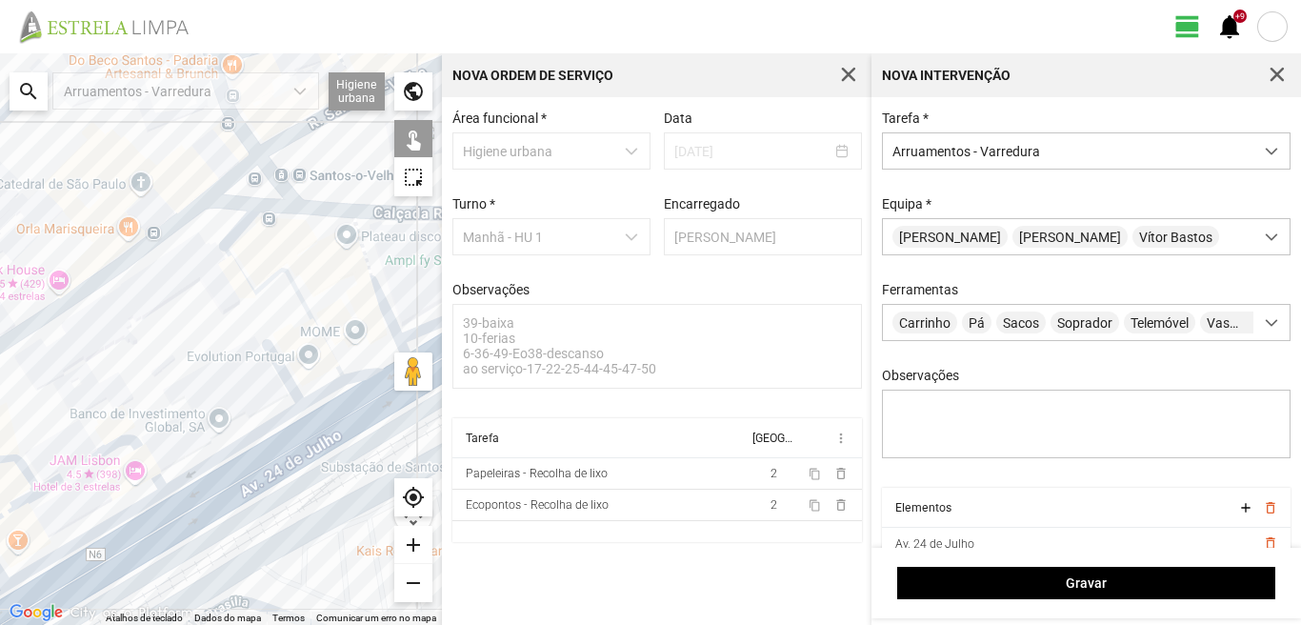
click at [286, 370] on div at bounding box center [221, 338] width 442 height 571
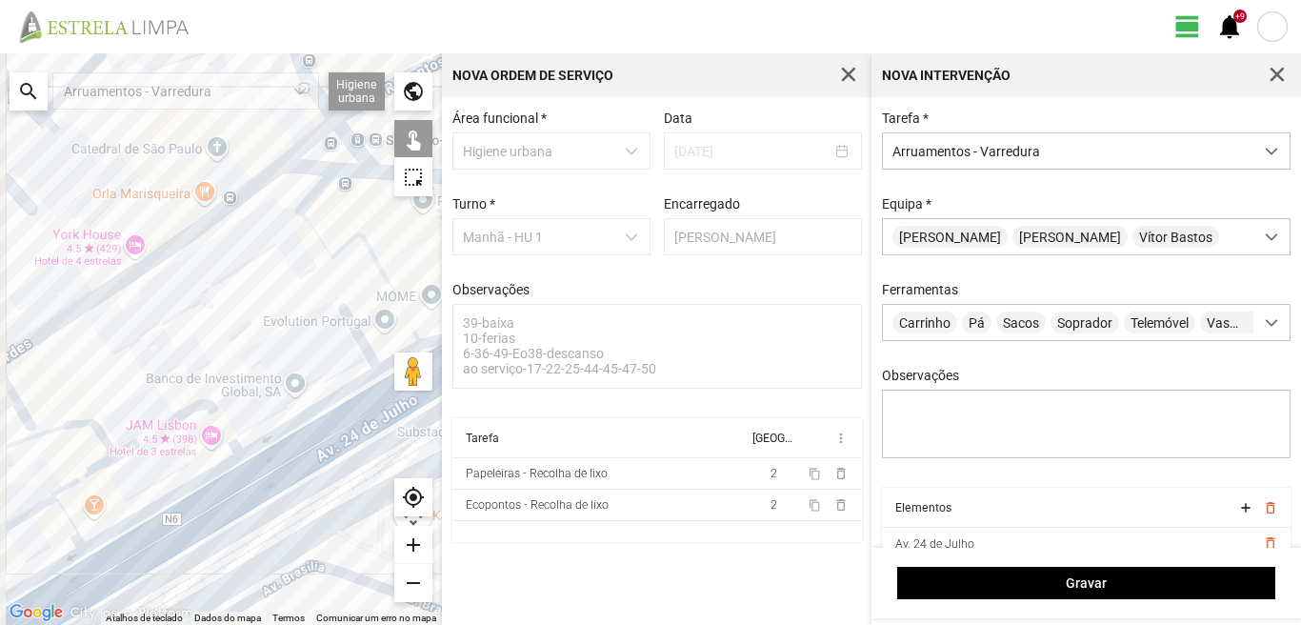
drag, startPoint x: 30, startPoint y: 443, endPoint x: 342, endPoint y: 349, distance: 325.0
click at [342, 349] on div at bounding box center [221, 338] width 442 height 571
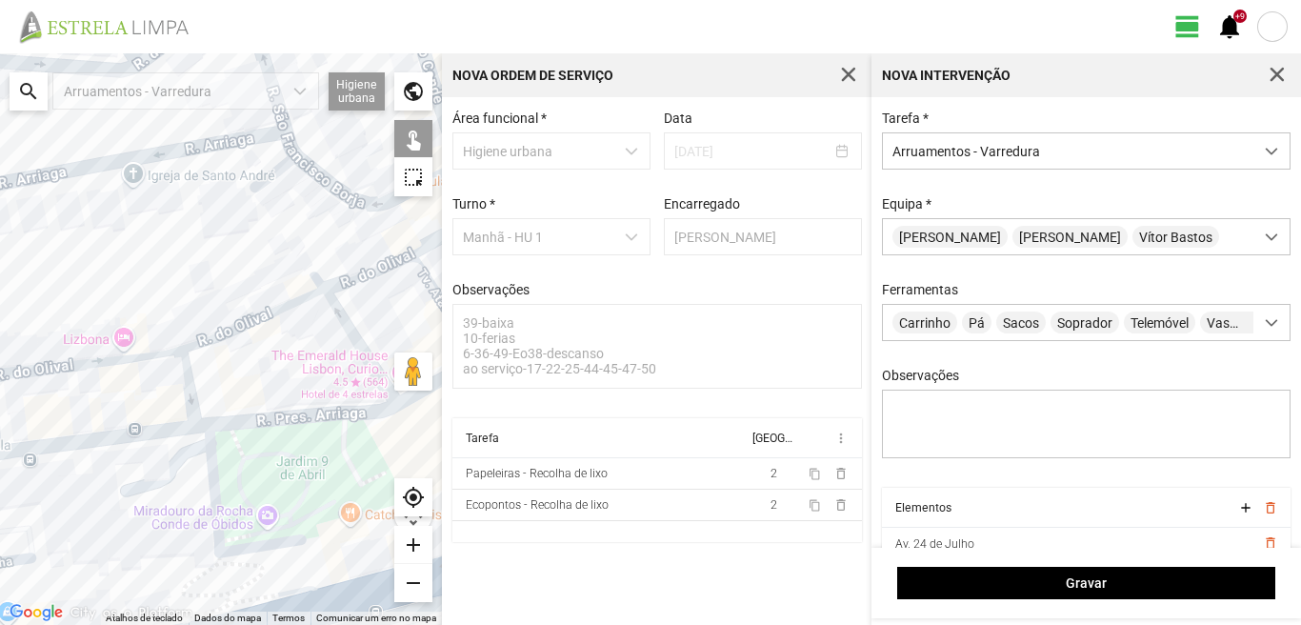
drag, startPoint x: 317, startPoint y: 363, endPoint x: 143, endPoint y: 377, distance: 174.8
click at [242, 374] on div at bounding box center [221, 338] width 442 height 571
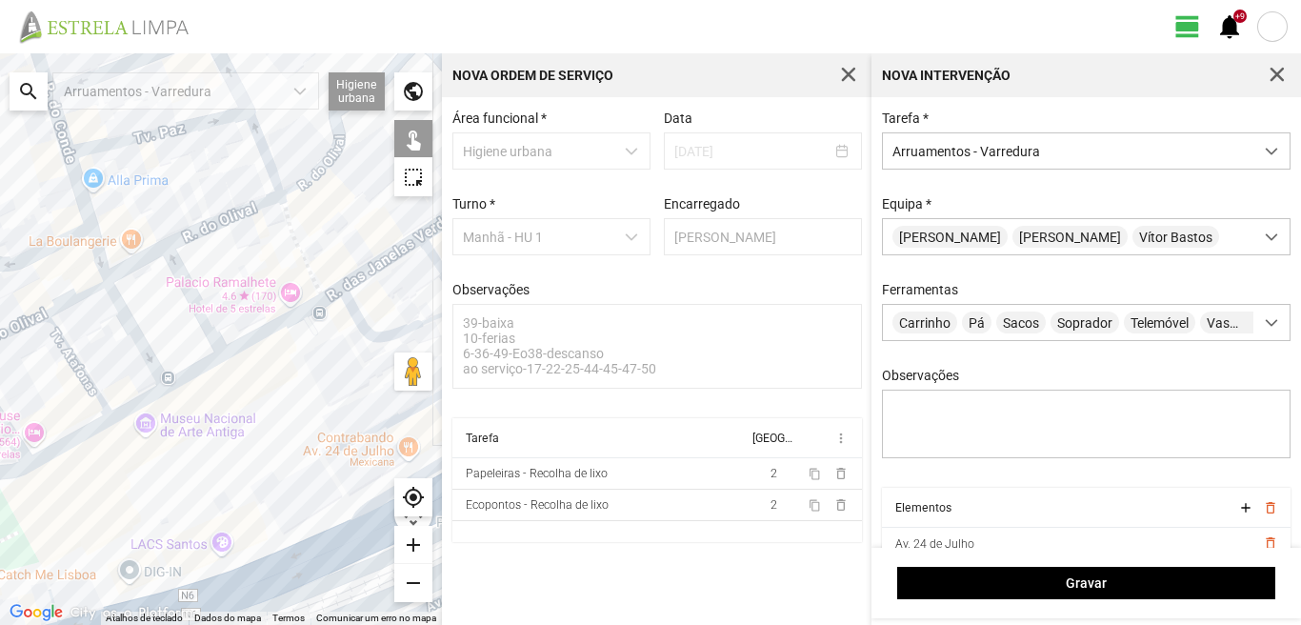
drag, startPoint x: 295, startPoint y: 357, endPoint x: 33, endPoint y: 408, distance: 266.8
click at [33, 408] on div at bounding box center [221, 338] width 442 height 571
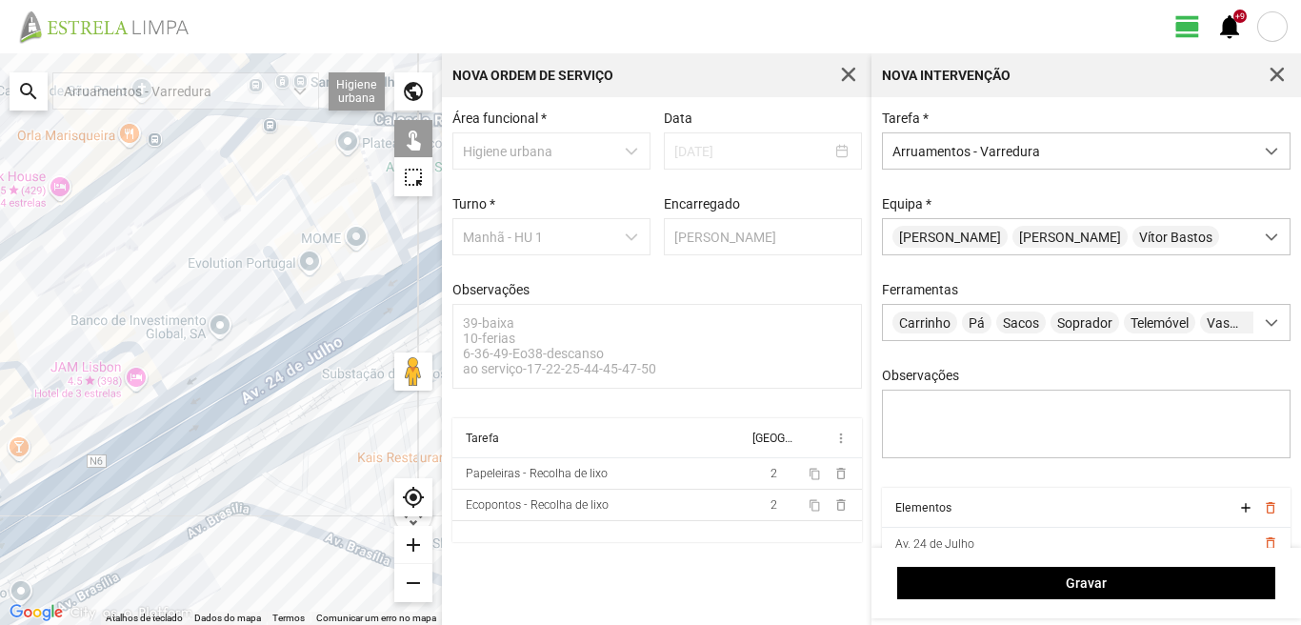
drag, startPoint x: 36, startPoint y: 407, endPoint x: 96, endPoint y: 394, distance: 61.2
click at [90, 394] on div at bounding box center [221, 338] width 442 height 571
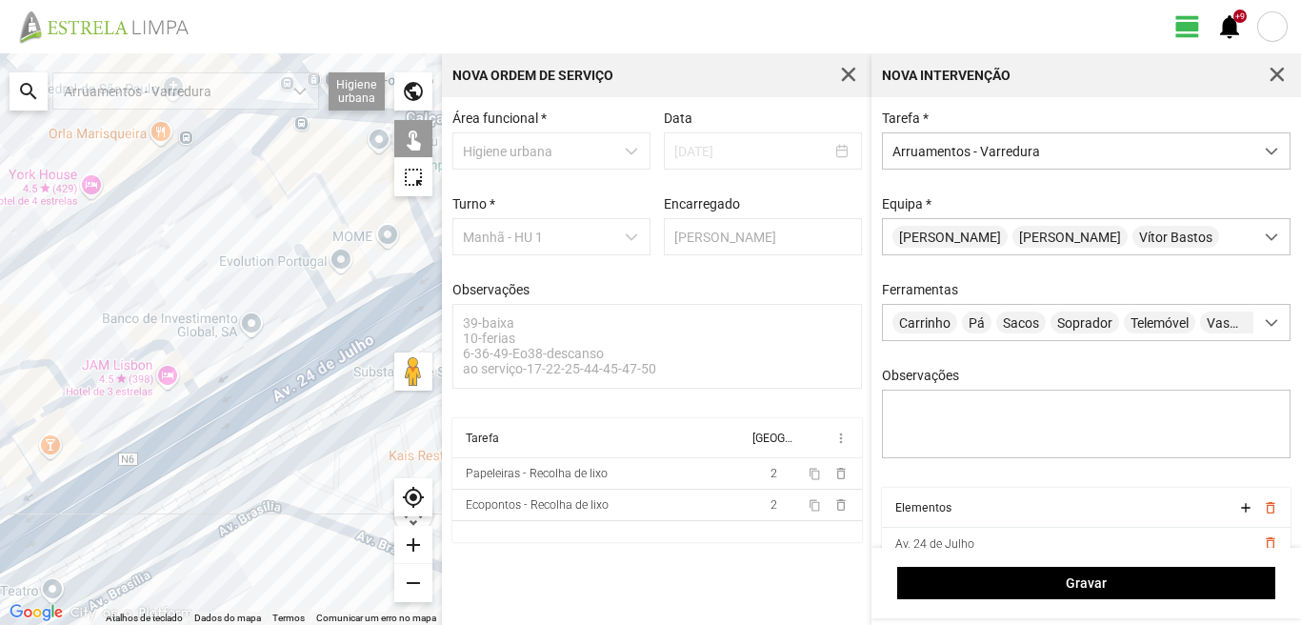
click at [30, 365] on div at bounding box center [221, 338] width 442 height 571
click at [47, 410] on div at bounding box center [221, 338] width 442 height 571
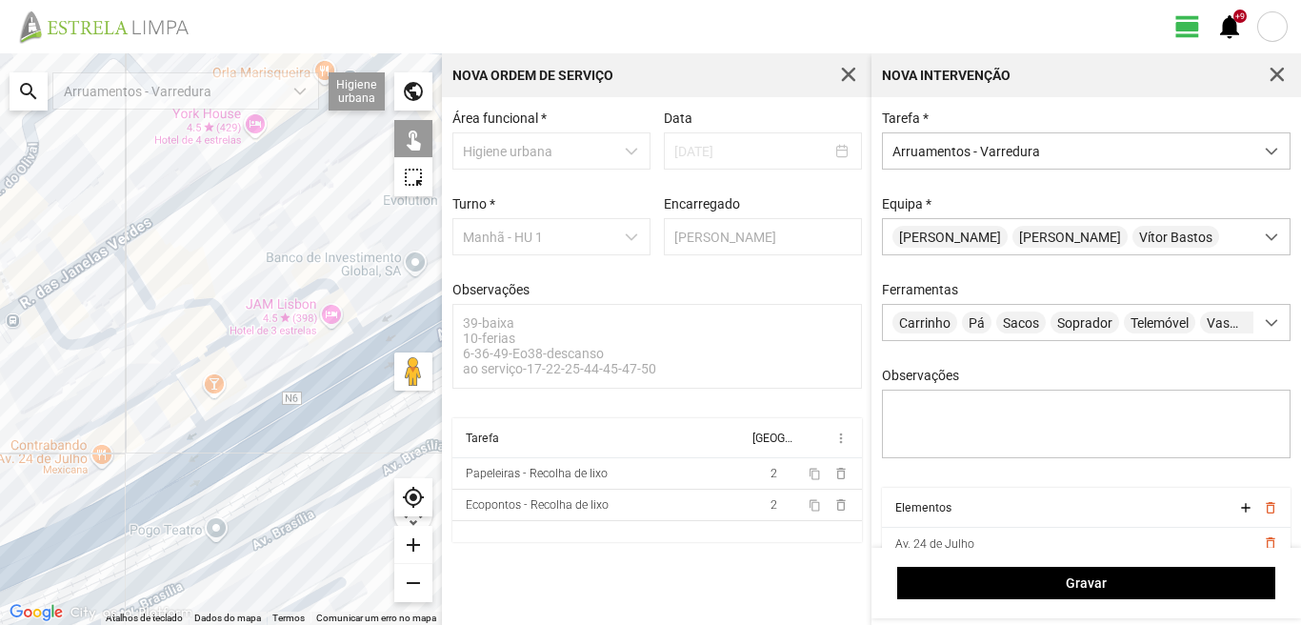
drag, startPoint x: 57, startPoint y: 427, endPoint x: 224, endPoint y: 368, distance: 177.1
click at [224, 368] on div at bounding box center [221, 338] width 442 height 571
click at [110, 416] on div at bounding box center [221, 338] width 442 height 571
drag, startPoint x: 185, startPoint y: 395, endPoint x: 176, endPoint y: 401, distance: 10.3
click at [183, 395] on div at bounding box center [221, 338] width 442 height 571
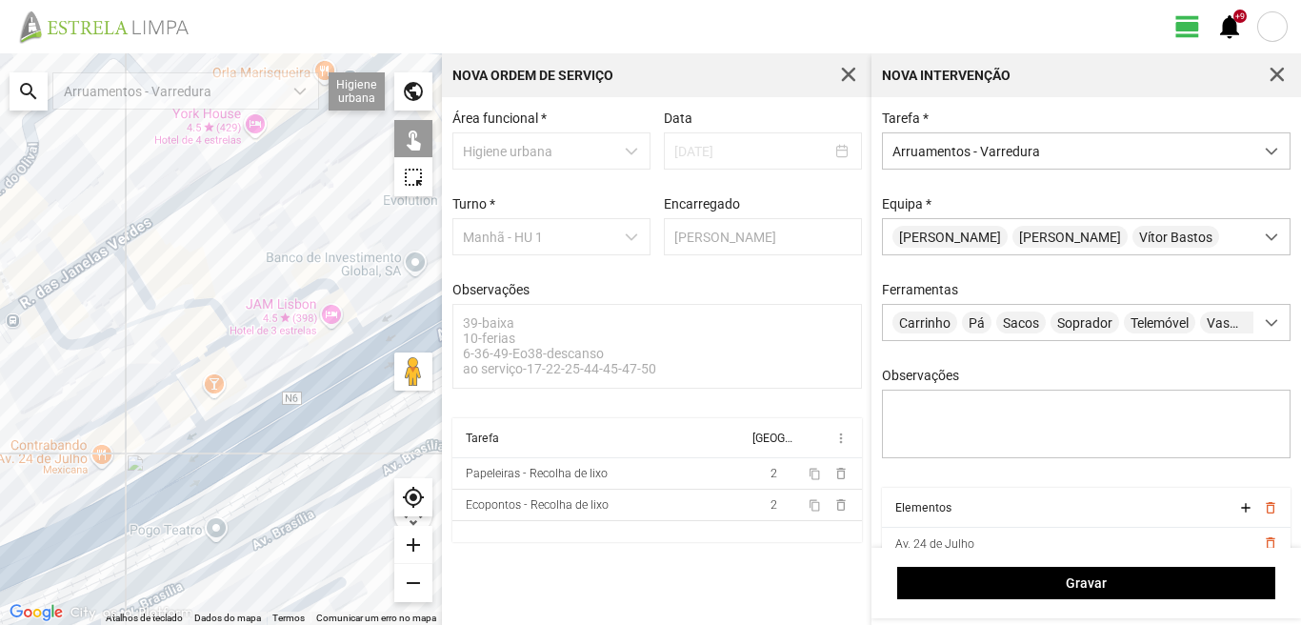
drag, startPoint x: 147, startPoint y: 417, endPoint x: 152, endPoint y: 367, distance: 50.8
click at [158, 311] on div at bounding box center [221, 338] width 442 height 571
click at [161, 458] on div at bounding box center [221, 338] width 442 height 571
click at [187, 485] on div at bounding box center [221, 338] width 442 height 571
drag, startPoint x: 137, startPoint y: 490, endPoint x: 211, endPoint y: 443, distance: 88.2
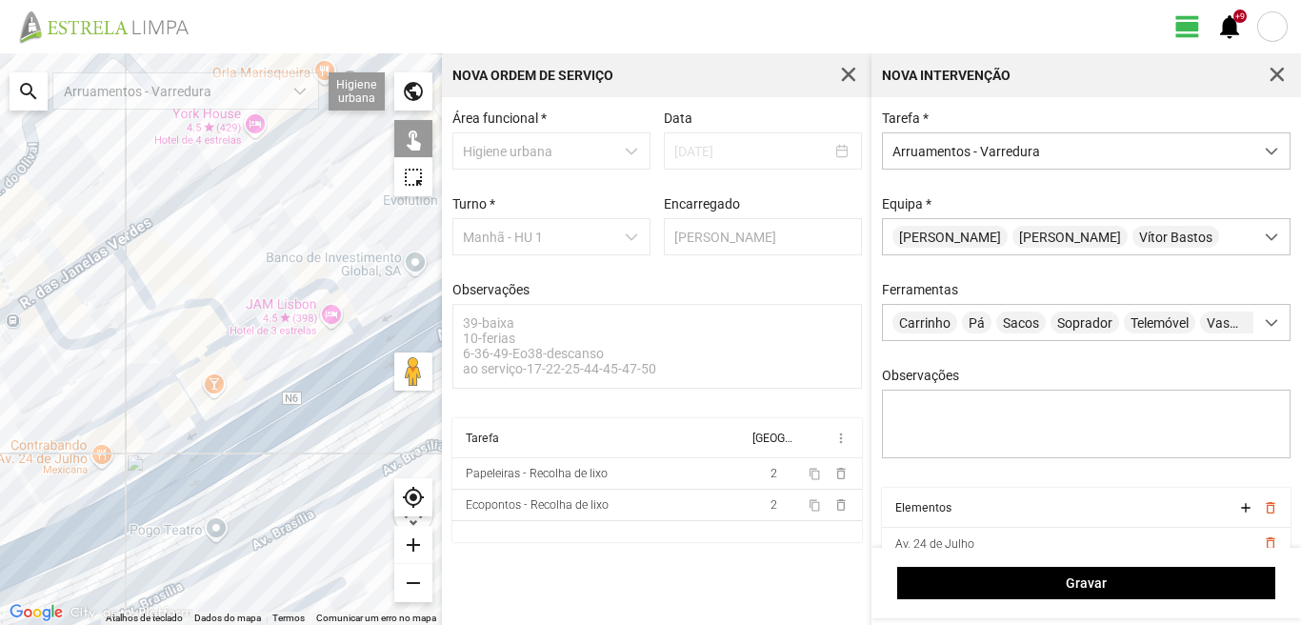
click at [211, 443] on div at bounding box center [221, 338] width 442 height 571
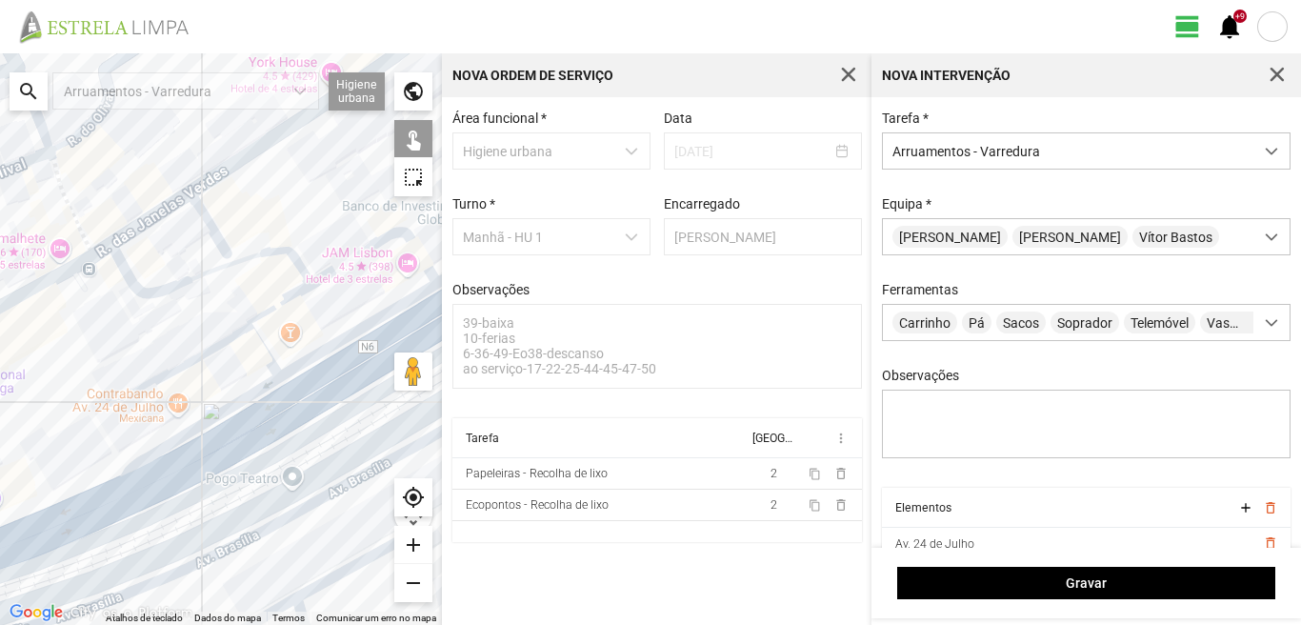
drag, startPoint x: 144, startPoint y: 438, endPoint x: 335, endPoint y: 369, distance: 203.3
click at [335, 368] on div at bounding box center [221, 338] width 442 height 571
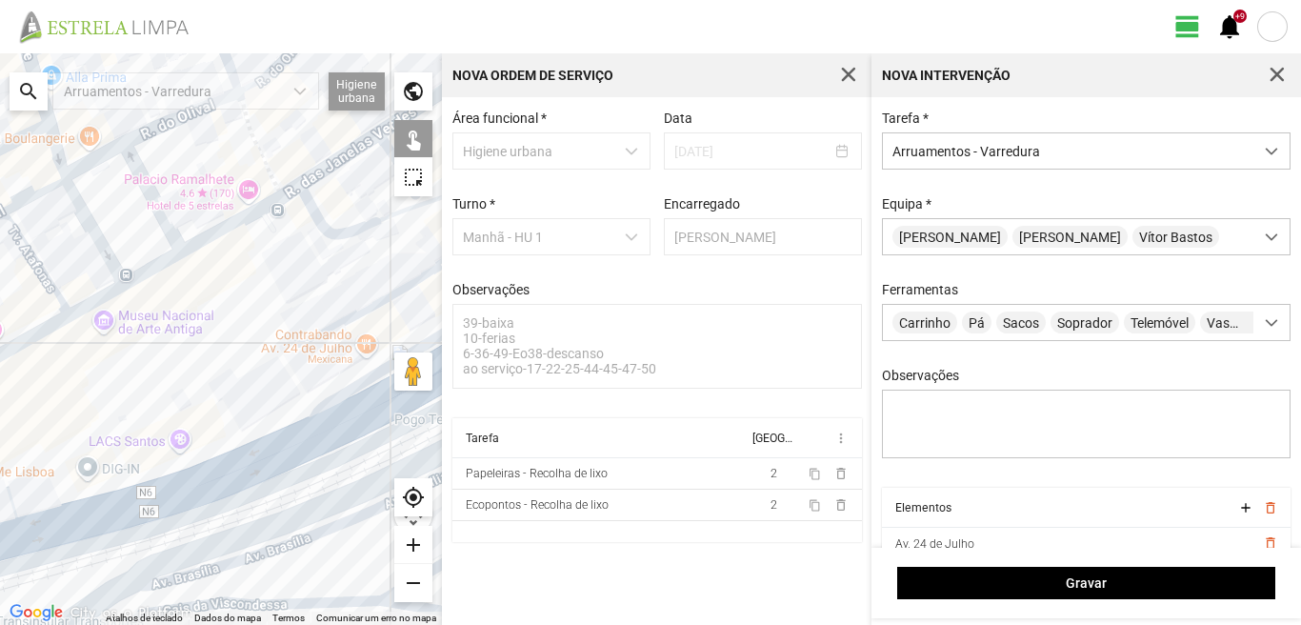
click at [257, 471] on div at bounding box center [221, 338] width 442 height 571
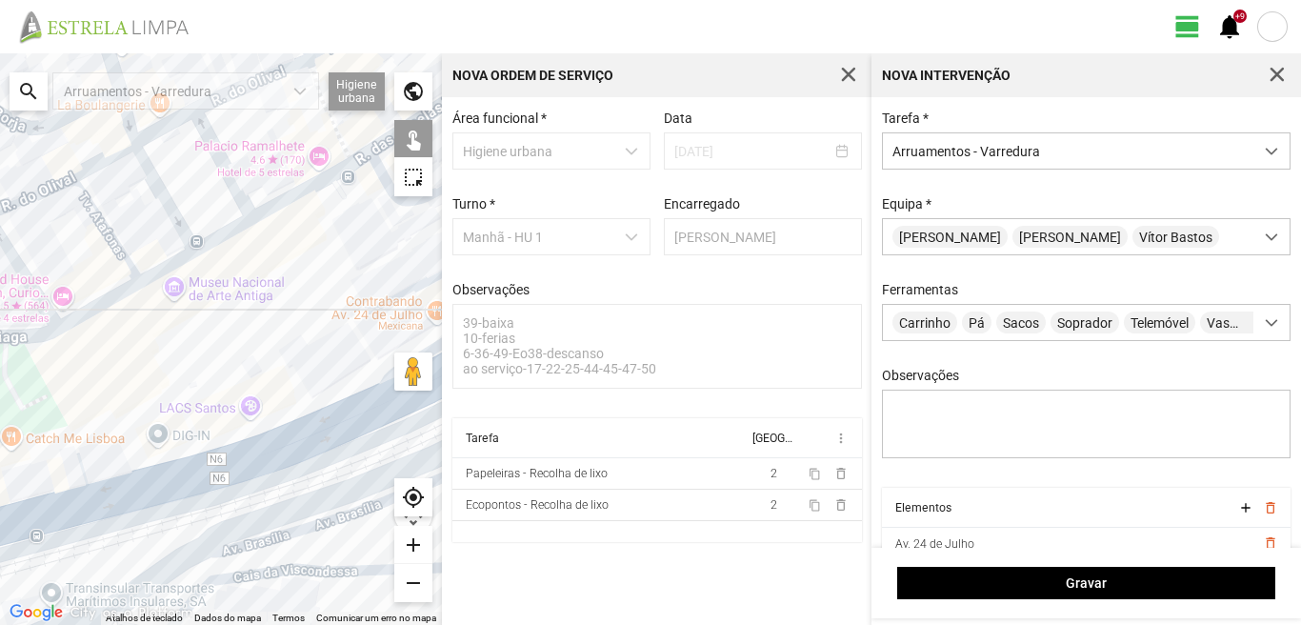
drag, startPoint x: 55, startPoint y: 502, endPoint x: 150, endPoint y: 465, distance: 102.2
click at [150, 465] on div at bounding box center [221, 338] width 442 height 571
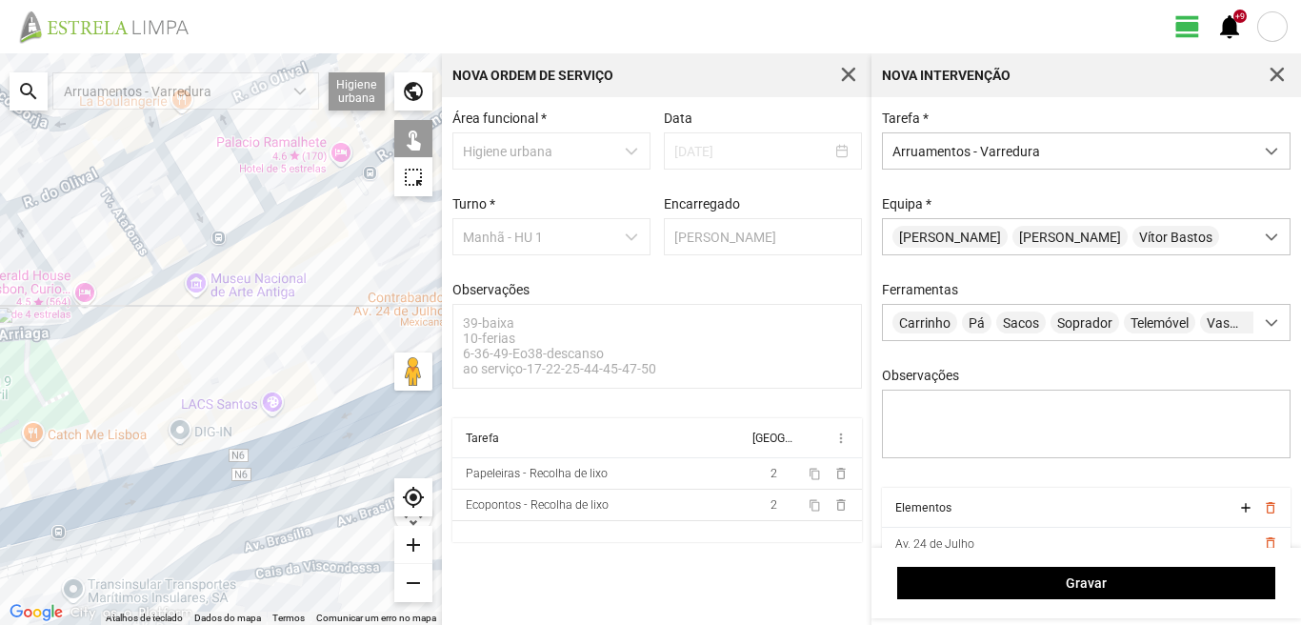
click at [74, 489] on div at bounding box center [221, 338] width 442 height 571
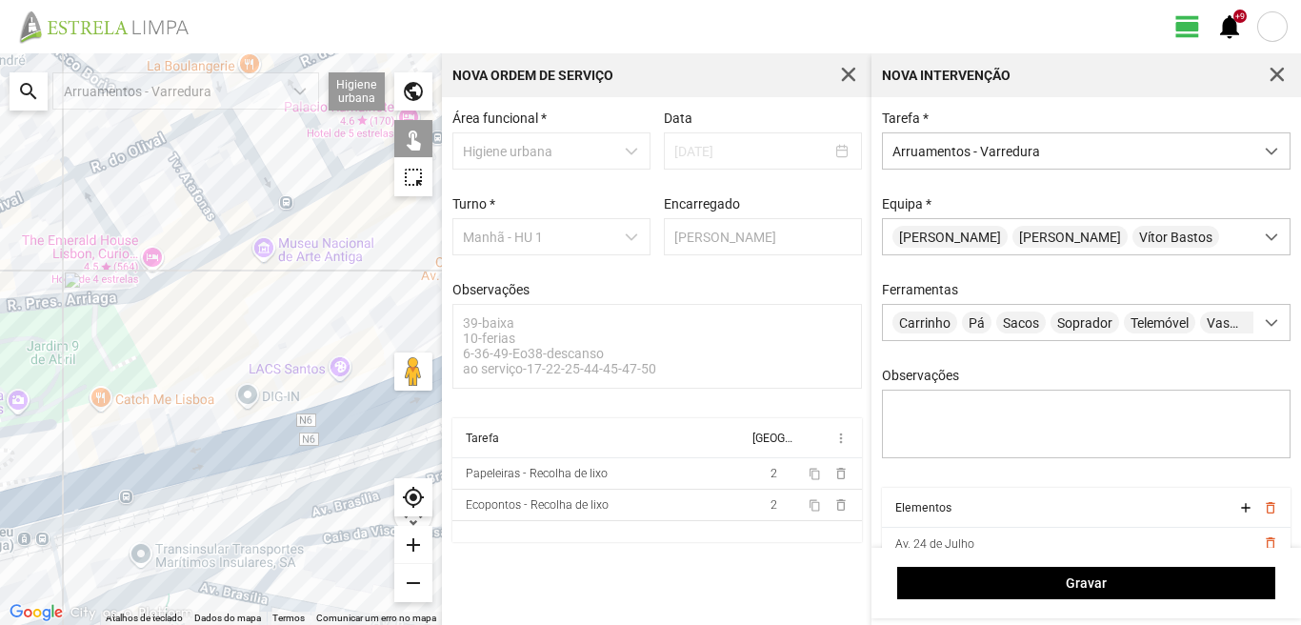
drag, startPoint x: 142, startPoint y: 446, endPoint x: 232, endPoint y: 389, distance: 106.5
click at [211, 408] on div at bounding box center [221, 338] width 442 height 571
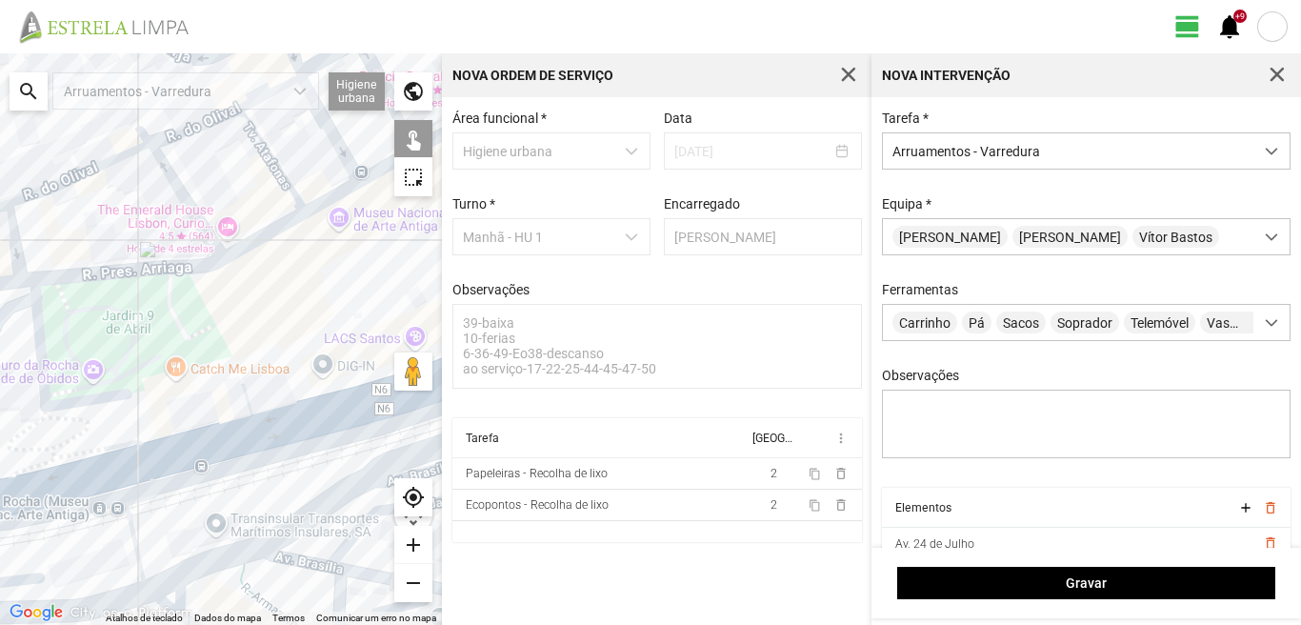
drag, startPoint x: 102, startPoint y: 428, endPoint x: 136, endPoint y: 417, distance: 36.1
click at [136, 417] on div at bounding box center [221, 338] width 442 height 571
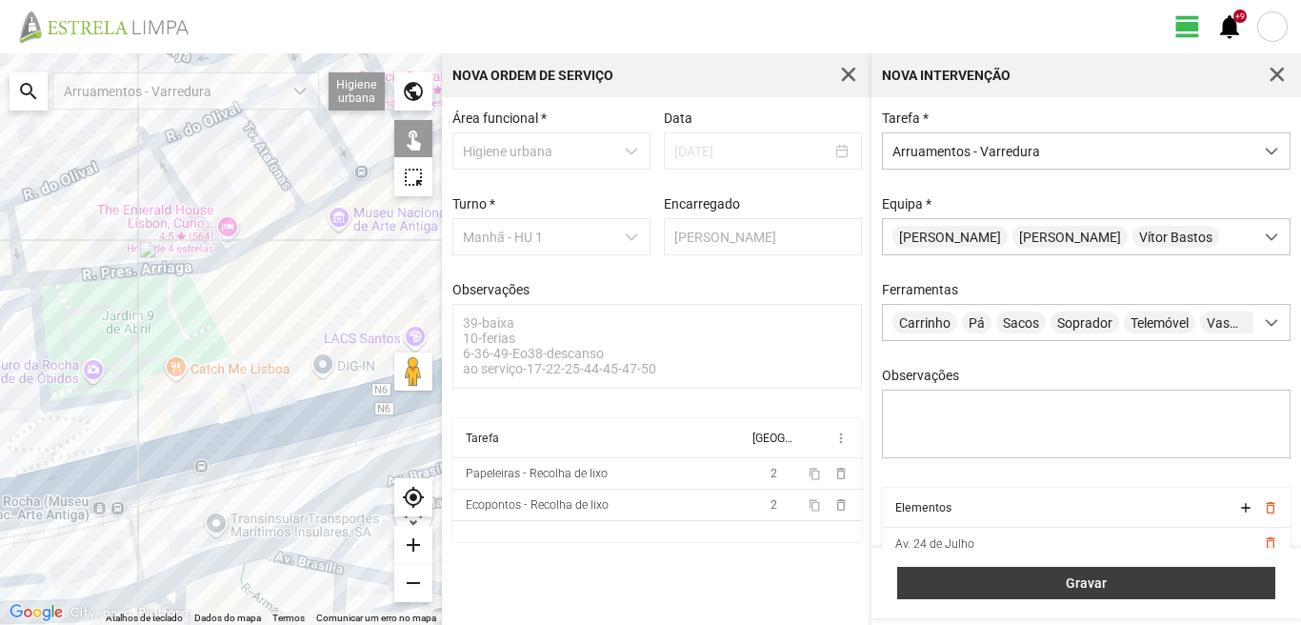
click at [1150, 577] on span "Gravar" at bounding box center [1086, 582] width 358 height 15
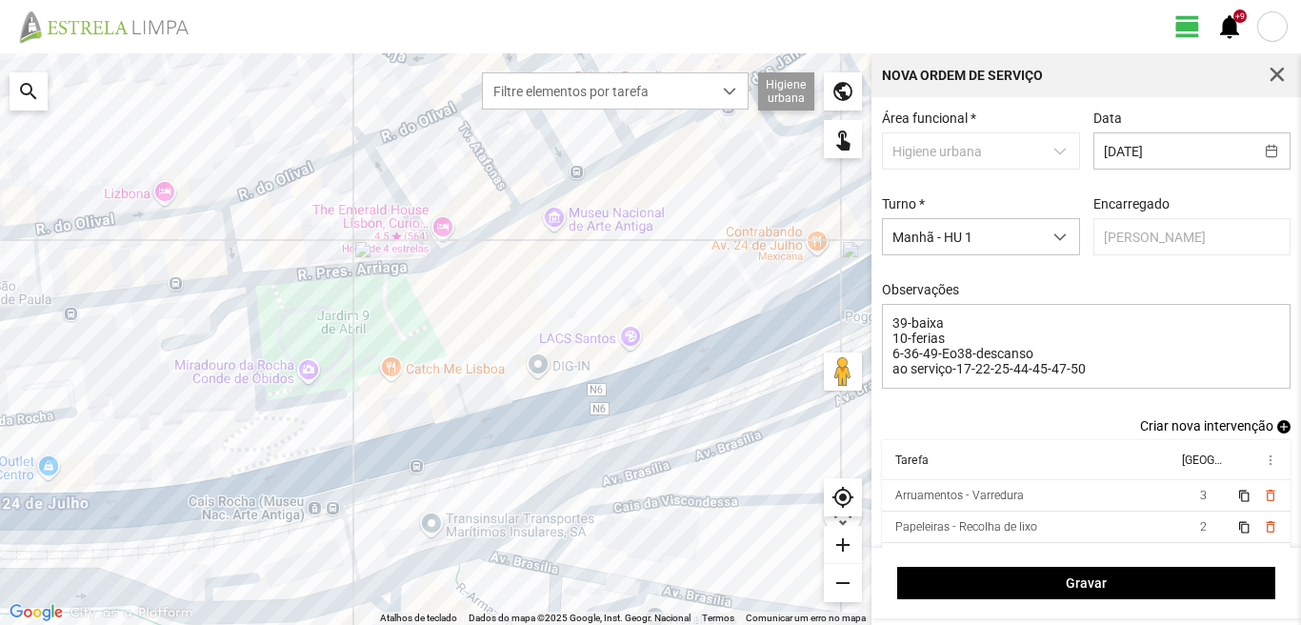
click at [1277, 431] on span "add" at bounding box center [1283, 426] width 13 height 13
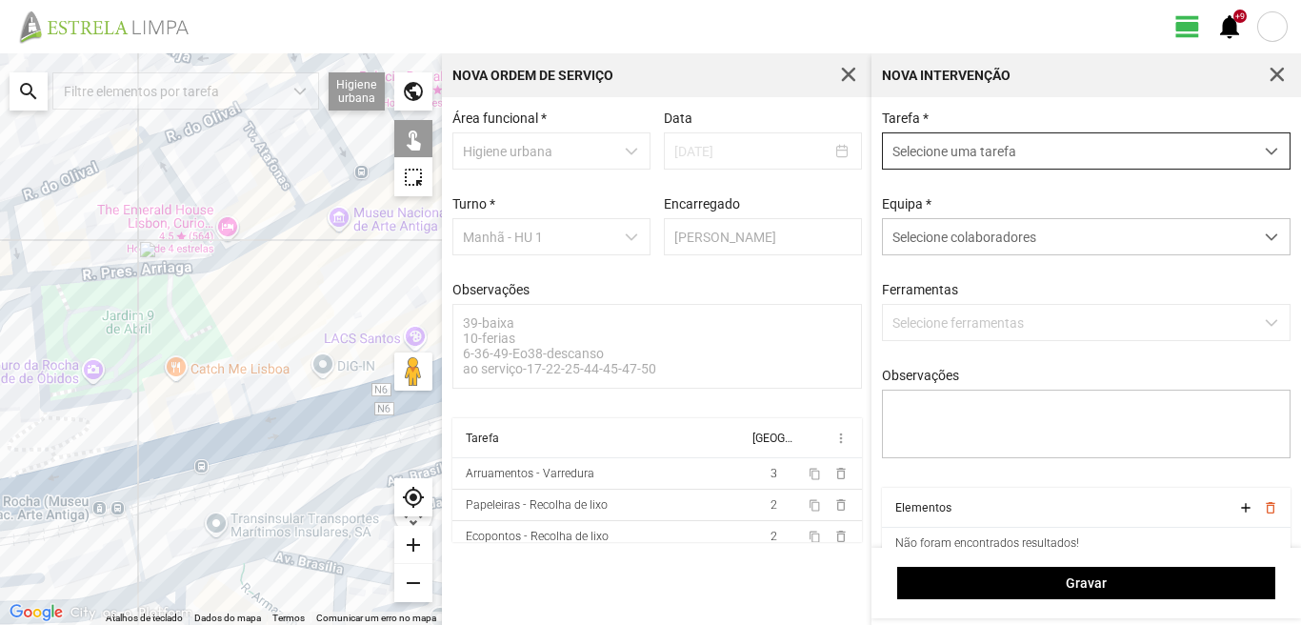
click at [1015, 145] on span "Selecione uma tarefa" at bounding box center [1068, 150] width 370 height 35
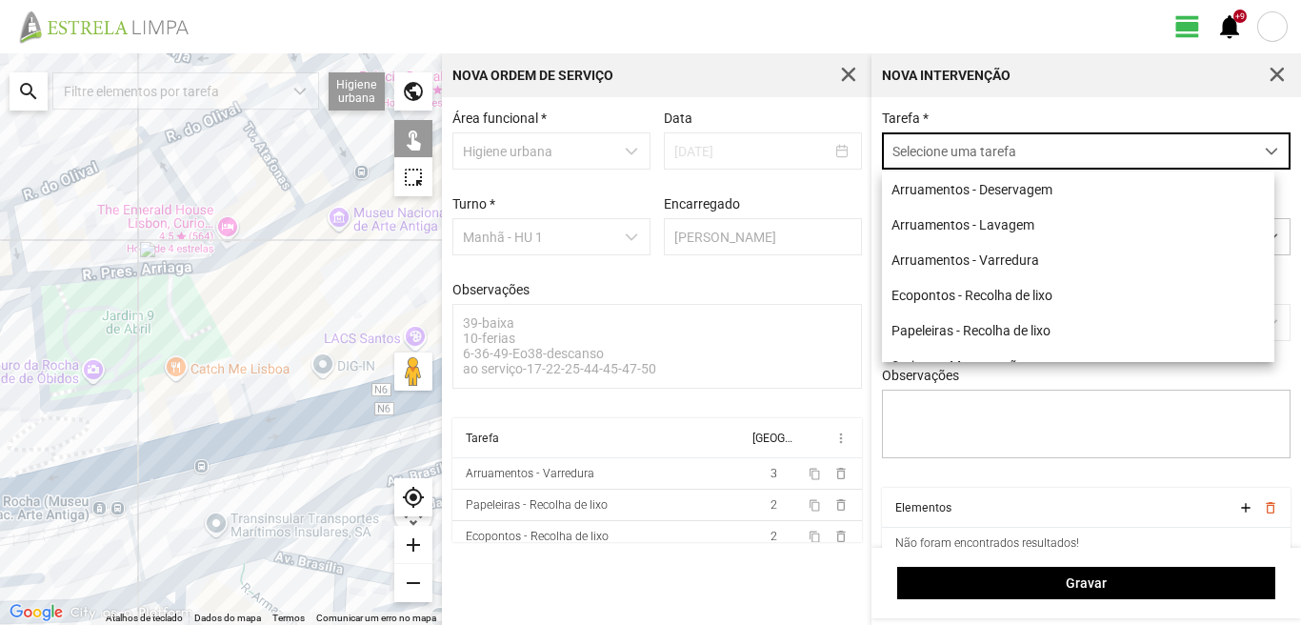
scroll to position [10, 85]
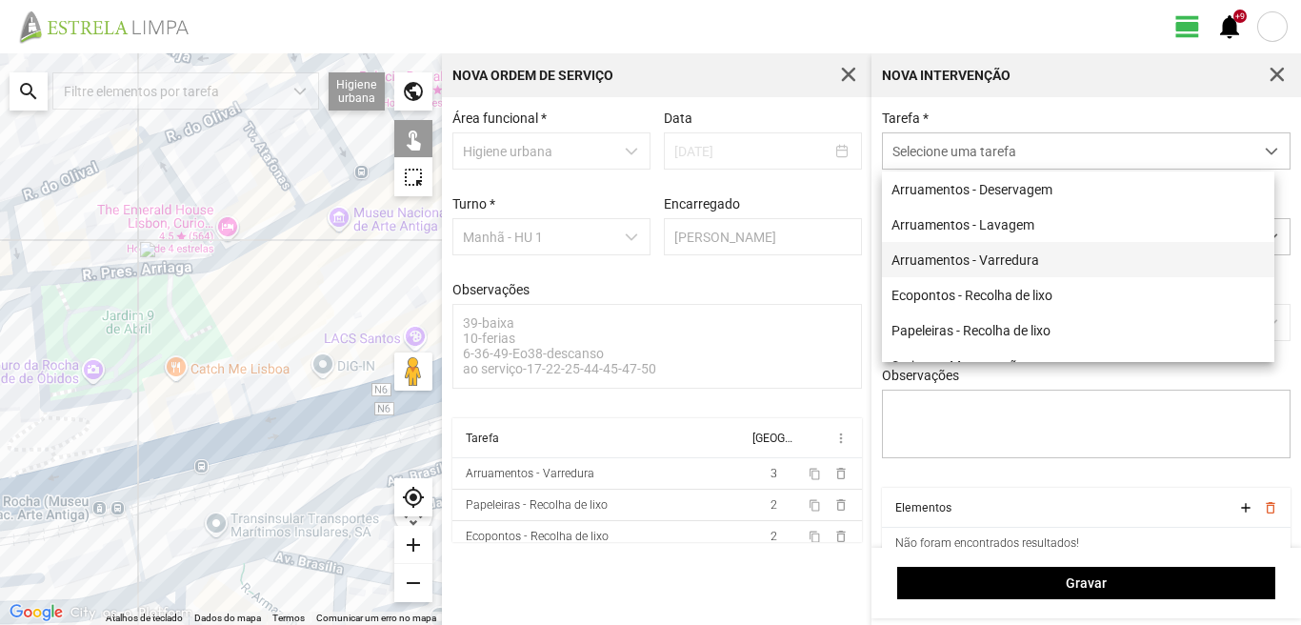
click at [993, 256] on li "Arruamentos - Varredura" at bounding box center [1078, 259] width 392 height 35
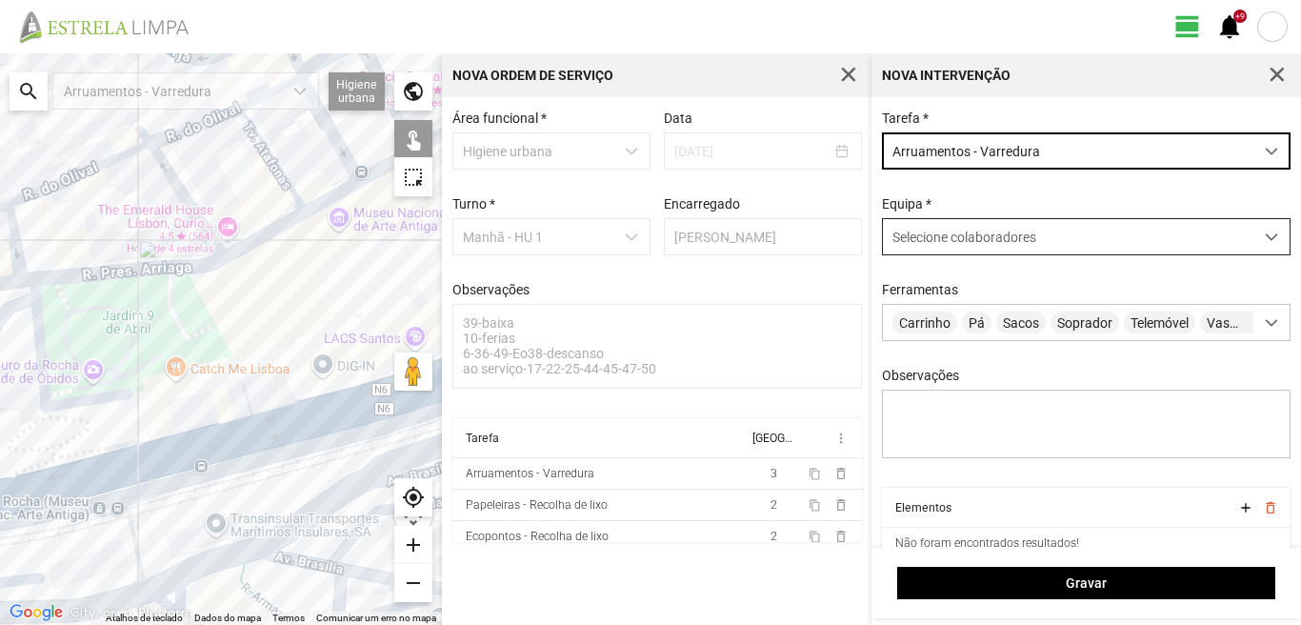
click at [975, 234] on span "Selecione colaboradores" at bounding box center [964, 236] width 144 height 15
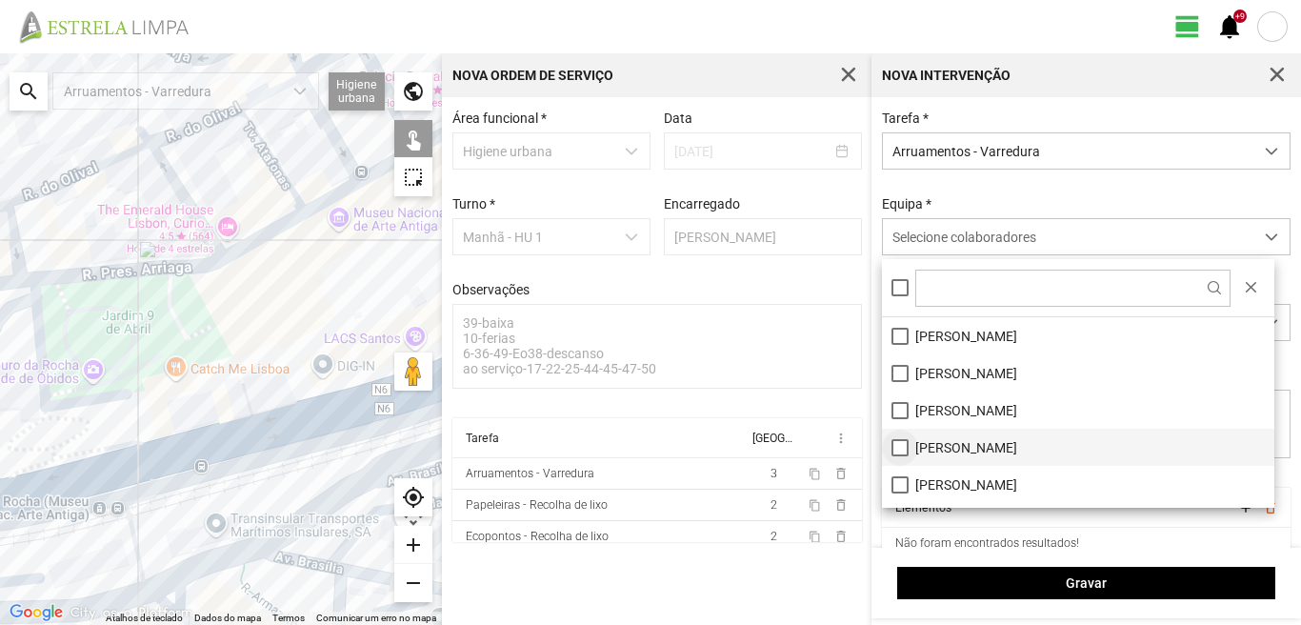
click at [902, 441] on li "[PERSON_NAME]" at bounding box center [1078, 446] width 392 height 37
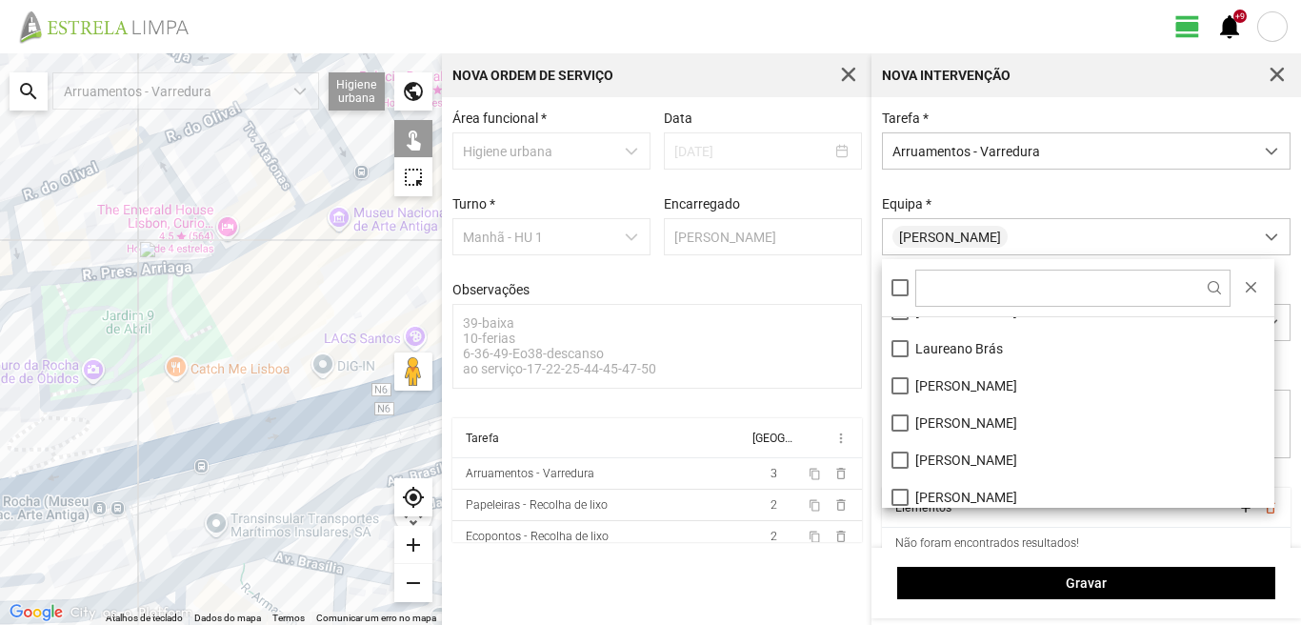
scroll to position [190, 0]
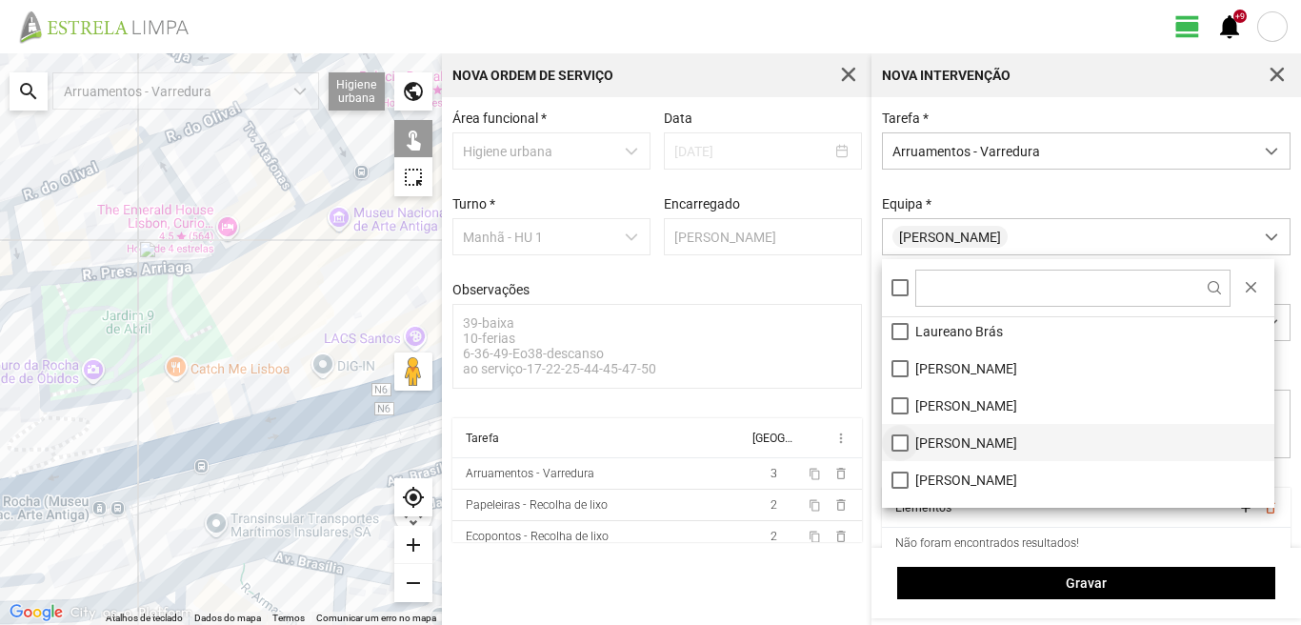
click at [898, 442] on li "[PERSON_NAME]" at bounding box center [1078, 442] width 392 height 37
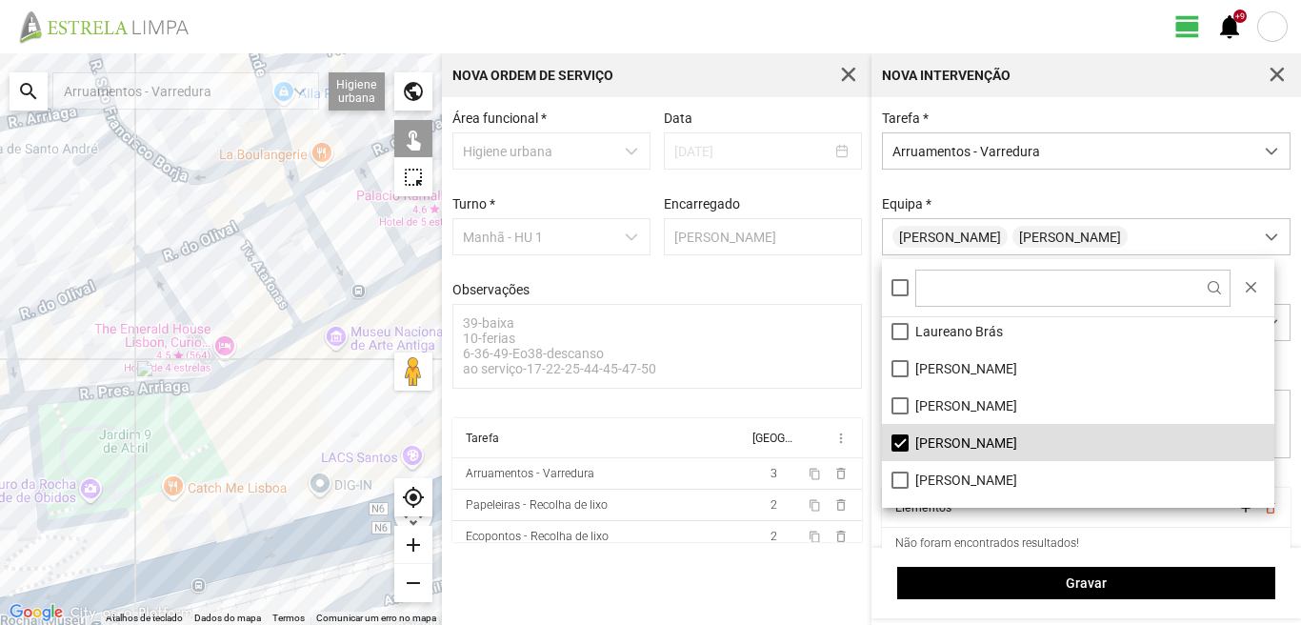
drag, startPoint x: 232, startPoint y: 298, endPoint x: 50, endPoint y: 539, distance: 302.4
click at [50, 539] on div at bounding box center [221, 338] width 442 height 571
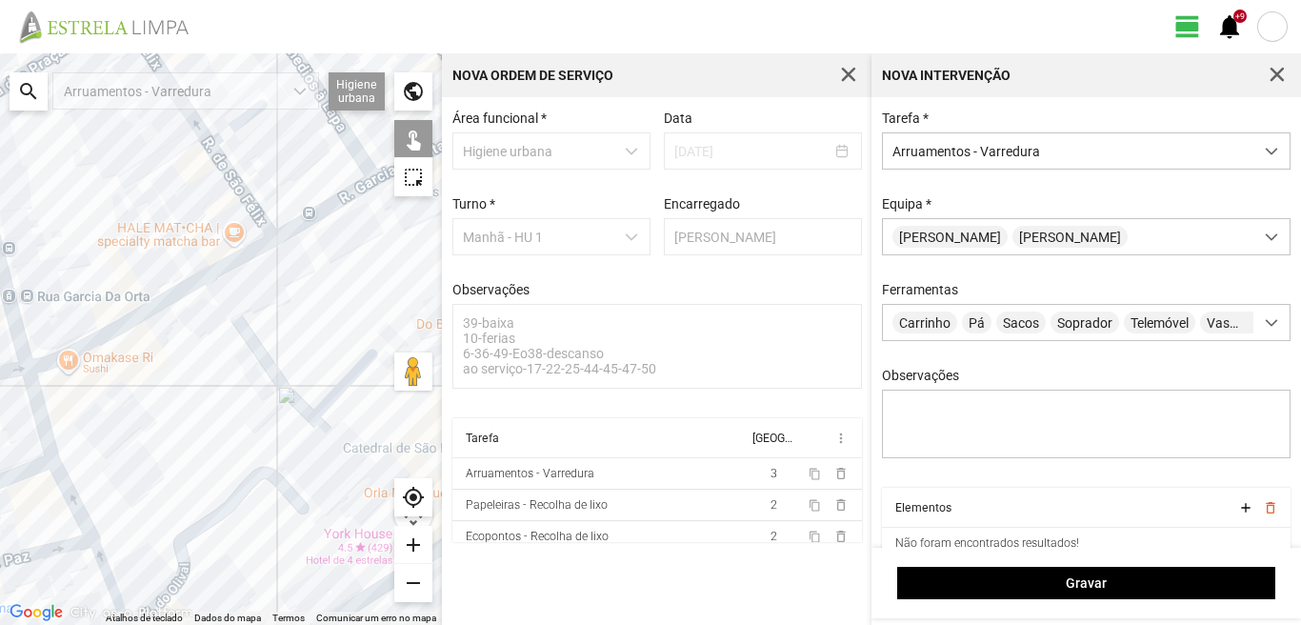
drag, startPoint x: 64, startPoint y: 419, endPoint x: 176, endPoint y: 536, distance: 162.3
click at [176, 536] on div at bounding box center [221, 338] width 442 height 571
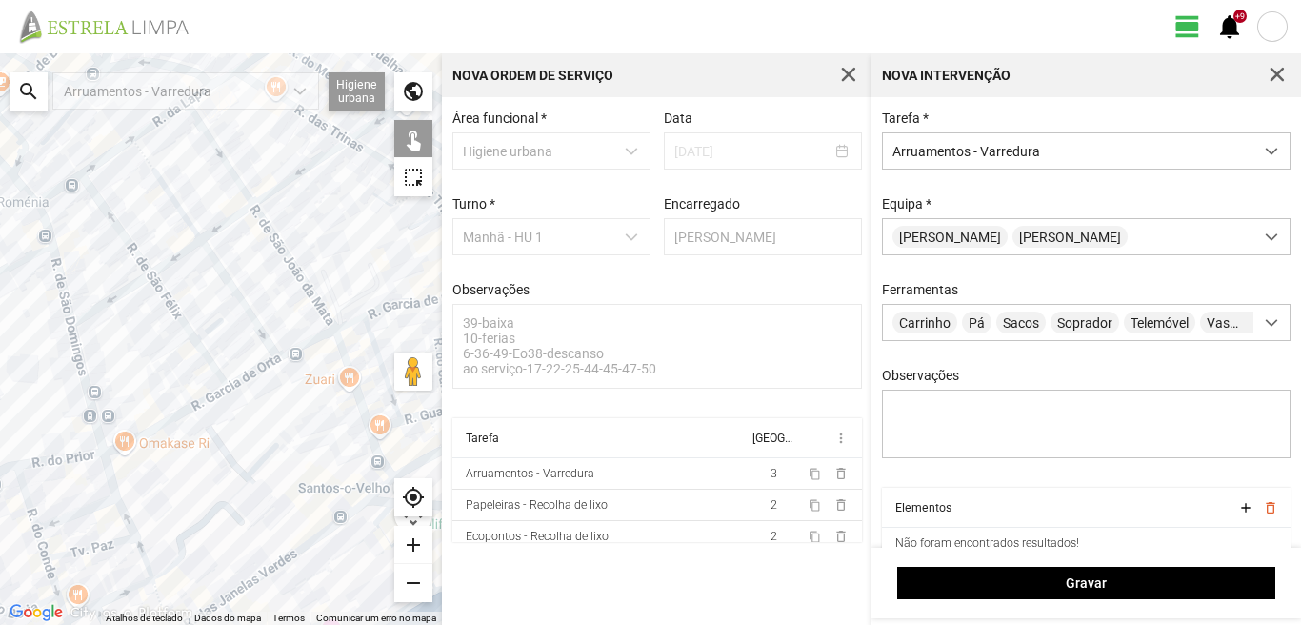
drag, startPoint x: 39, startPoint y: 290, endPoint x: 176, endPoint y: 494, distance: 245.6
click at [176, 494] on div at bounding box center [221, 338] width 442 height 571
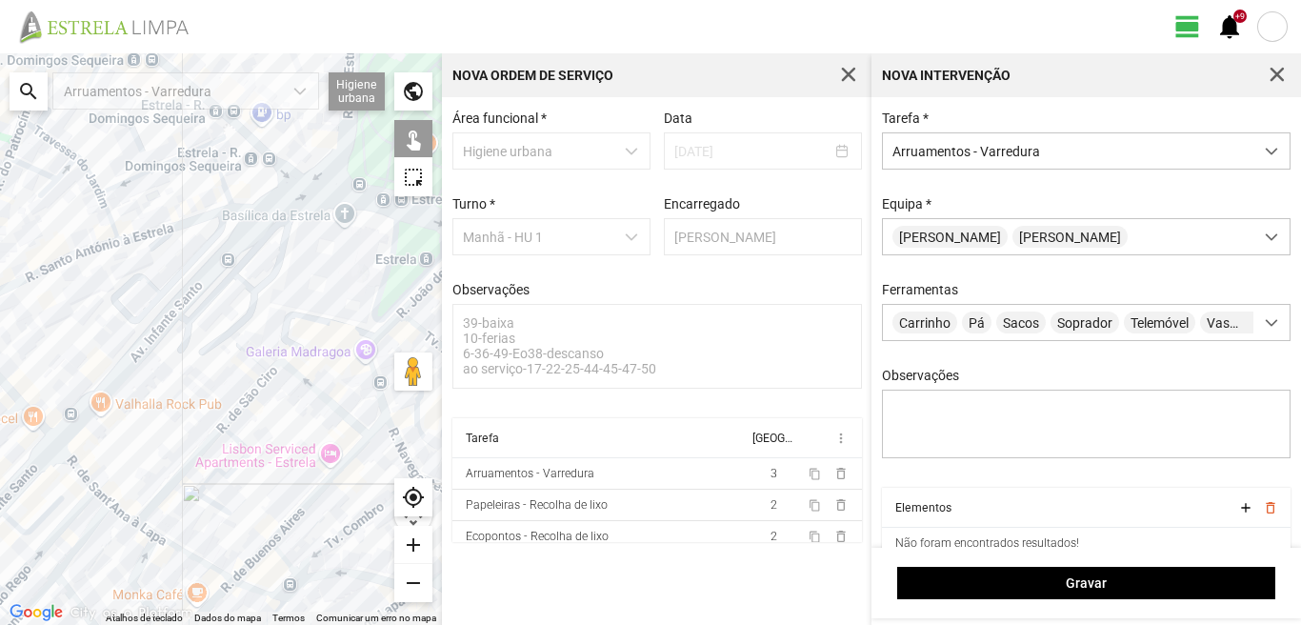
drag, startPoint x: 123, startPoint y: 424, endPoint x: 129, endPoint y: 538, distance: 114.4
click at [125, 538] on div at bounding box center [221, 338] width 442 height 571
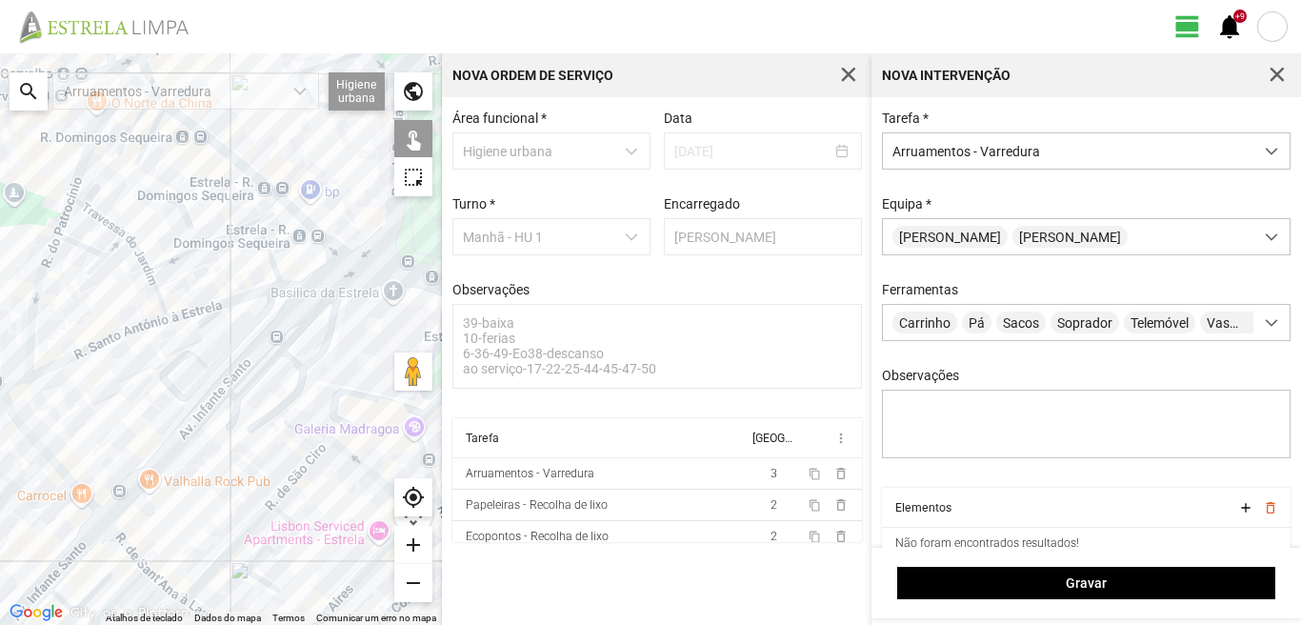
drag, startPoint x: 187, startPoint y: 394, endPoint x: 60, endPoint y: 459, distance: 142.2
click at [60, 459] on div at bounding box center [221, 338] width 442 height 571
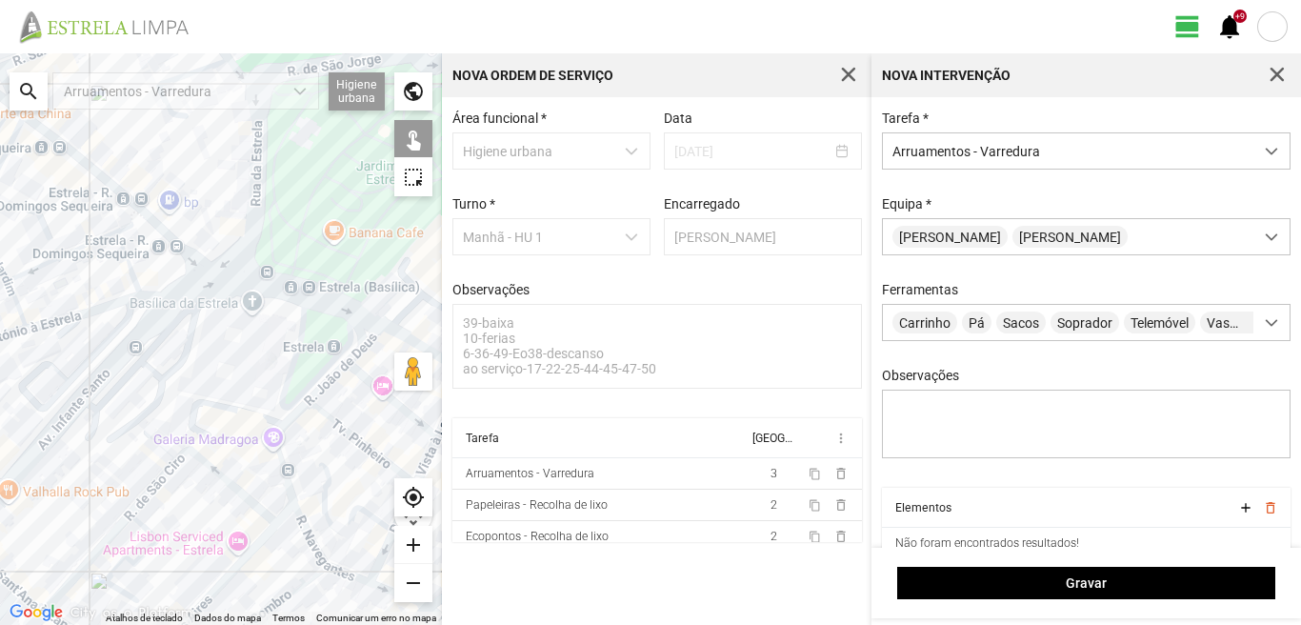
drag, startPoint x: 206, startPoint y: 459, endPoint x: 145, endPoint y: 397, distance: 86.9
click at [147, 398] on div at bounding box center [221, 338] width 442 height 571
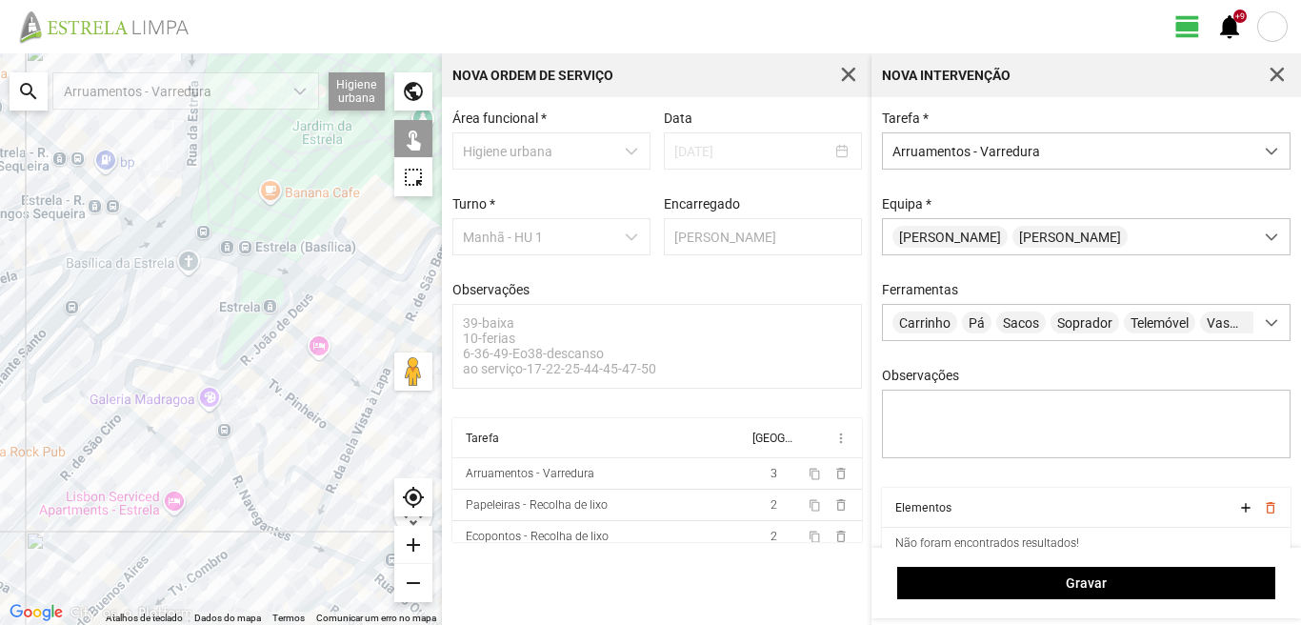
click at [370, 314] on div at bounding box center [221, 338] width 442 height 571
click at [303, 275] on div at bounding box center [221, 338] width 442 height 571
click at [288, 299] on div at bounding box center [221, 338] width 442 height 571
click at [149, 228] on div at bounding box center [221, 338] width 442 height 571
click at [170, 216] on div at bounding box center [221, 338] width 442 height 571
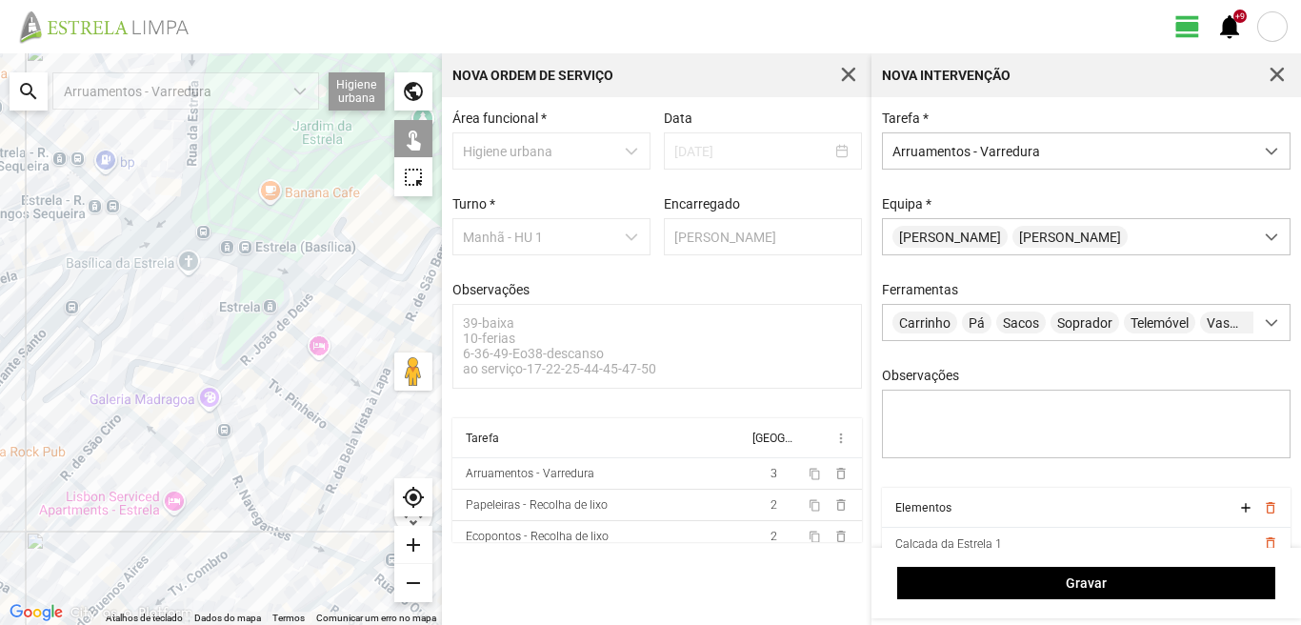
click at [127, 220] on div at bounding box center [221, 338] width 442 height 571
click at [140, 221] on div at bounding box center [221, 338] width 442 height 571
click at [136, 244] on div at bounding box center [221, 338] width 442 height 571
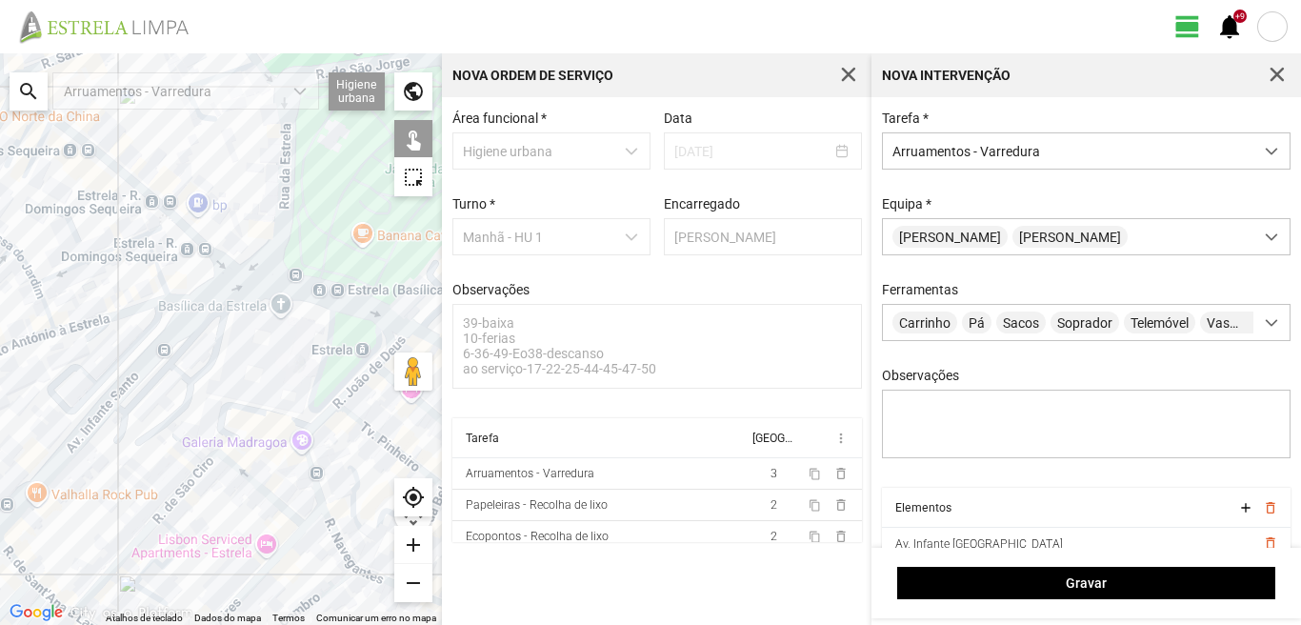
drag, startPoint x: 109, startPoint y: 209, endPoint x: 206, endPoint y: 253, distance: 106.1
click at [208, 254] on div at bounding box center [221, 338] width 442 height 571
click at [172, 219] on div at bounding box center [221, 338] width 442 height 571
click at [167, 219] on div at bounding box center [221, 338] width 442 height 571
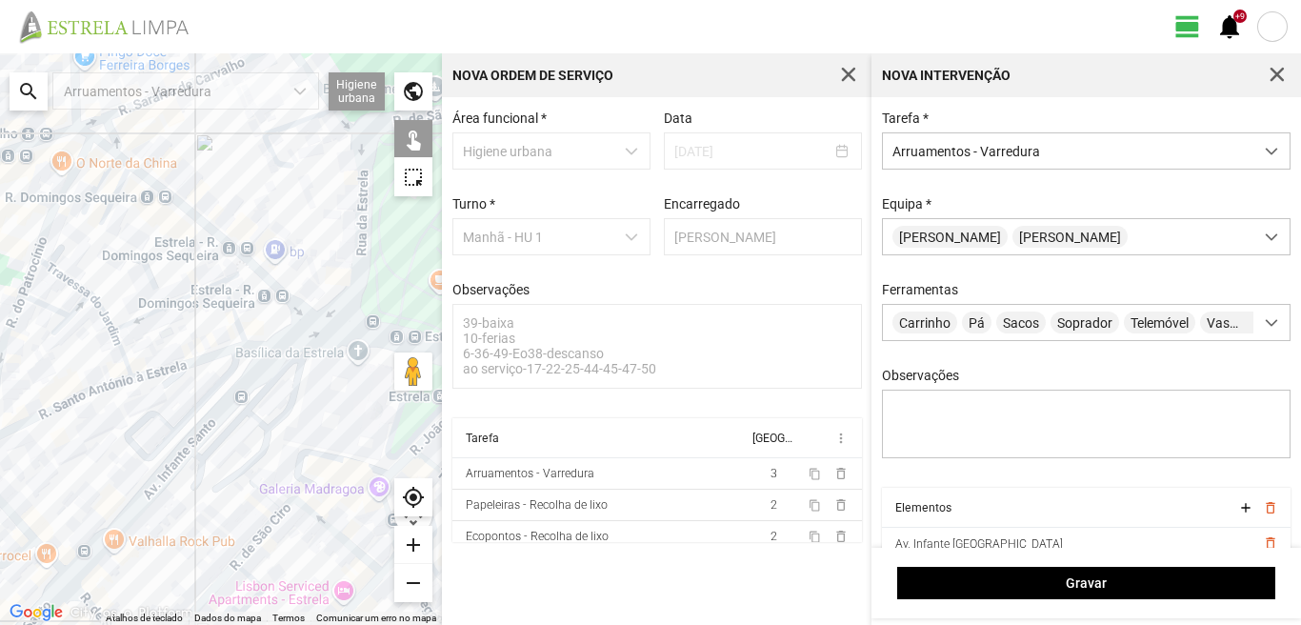
drag, startPoint x: 71, startPoint y: 151, endPoint x: 153, endPoint y: 201, distance: 95.7
click at [153, 201] on div at bounding box center [221, 338] width 442 height 571
click at [125, 189] on div at bounding box center [221, 338] width 442 height 571
click at [108, 178] on div at bounding box center [221, 338] width 442 height 571
click at [110, 152] on div at bounding box center [221, 338] width 442 height 571
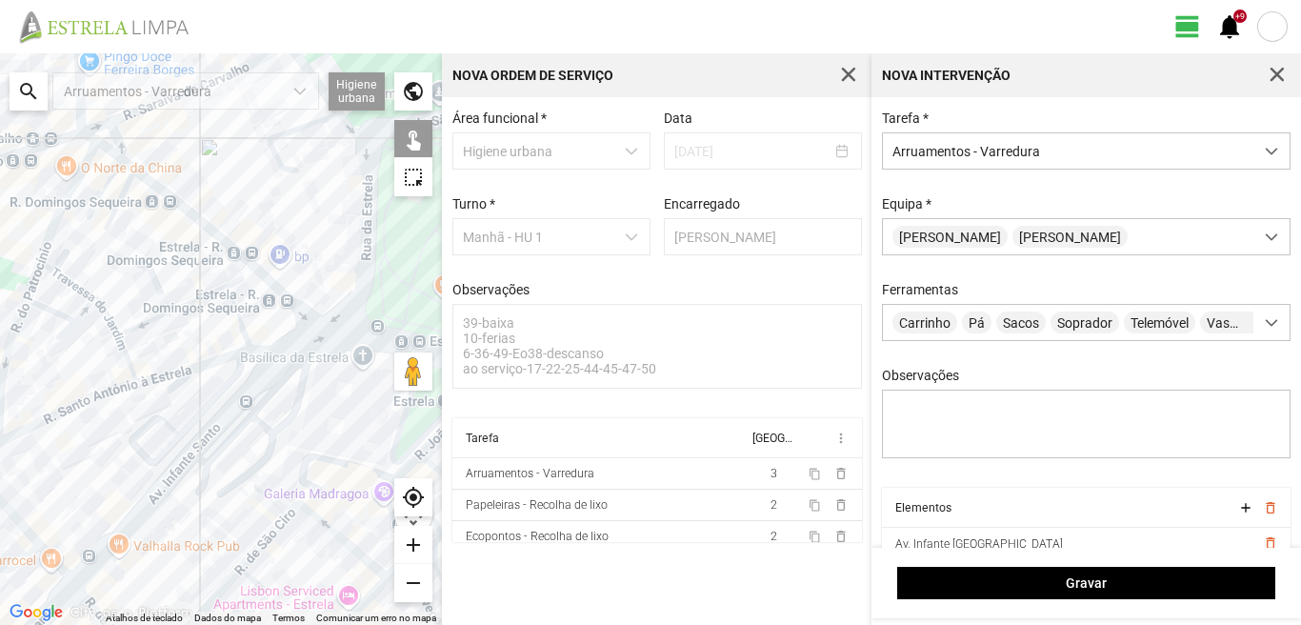
click at [127, 163] on div at bounding box center [221, 338] width 442 height 571
click at [85, 137] on div at bounding box center [221, 338] width 442 height 571
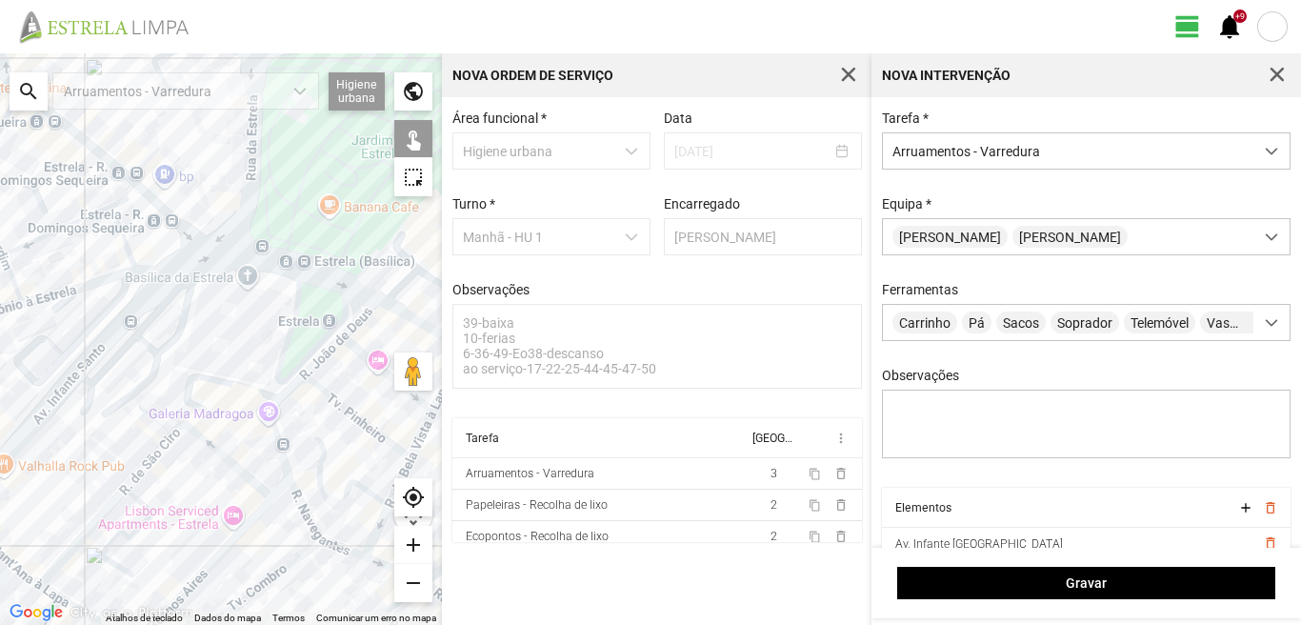
drag, startPoint x: 215, startPoint y: 321, endPoint x: 100, endPoint y: 238, distance: 141.9
click at [100, 238] on div at bounding box center [221, 338] width 442 height 571
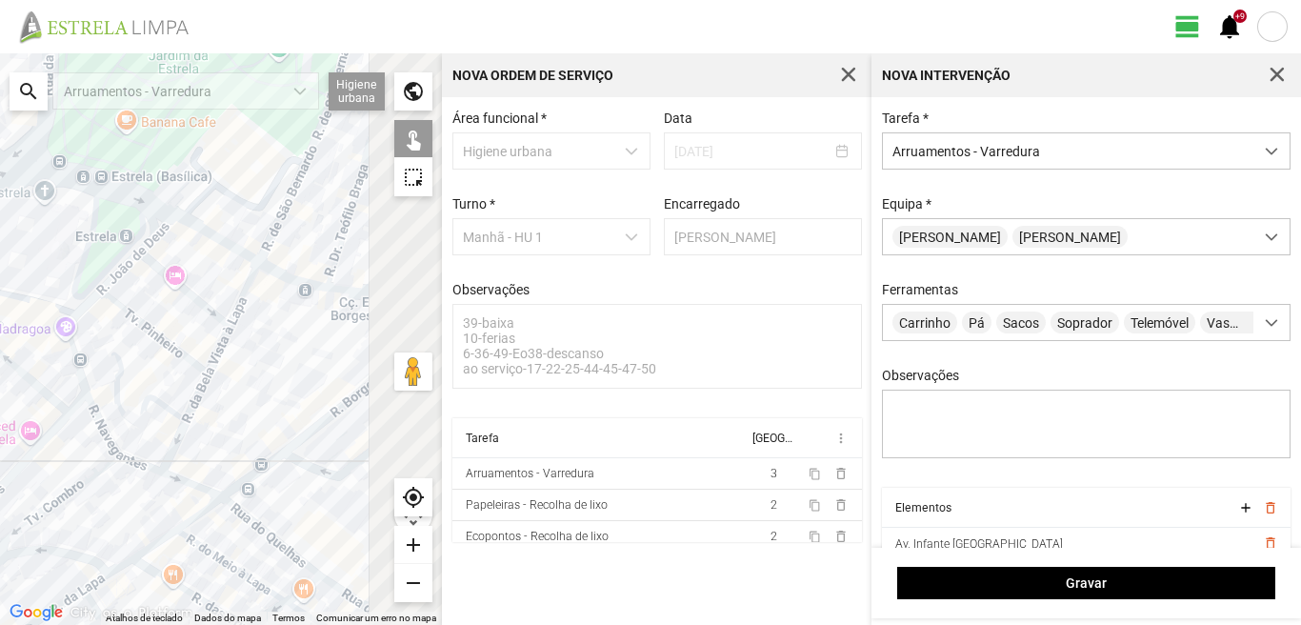
drag, startPoint x: 248, startPoint y: 311, endPoint x: 2, endPoint y: 209, distance: 265.9
click at [2, 209] on div at bounding box center [221, 338] width 442 height 571
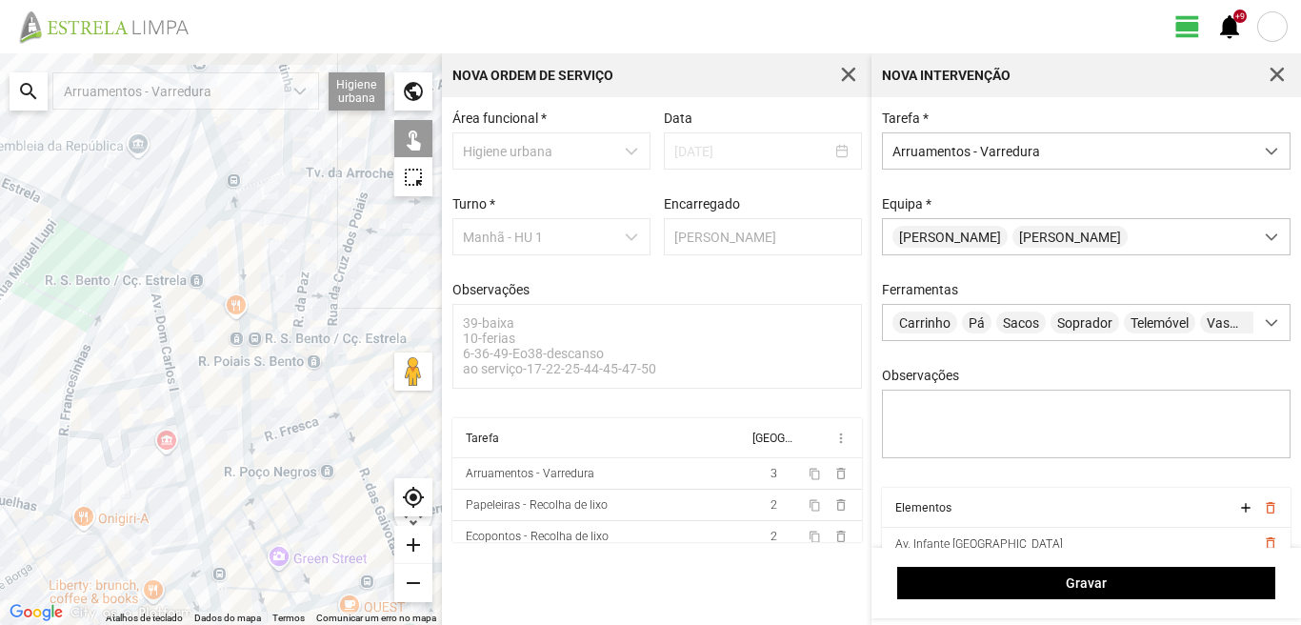
drag, startPoint x: 21, startPoint y: 237, endPoint x: 187, endPoint y: 344, distance: 197.0
click at [187, 344] on div at bounding box center [221, 338] width 442 height 571
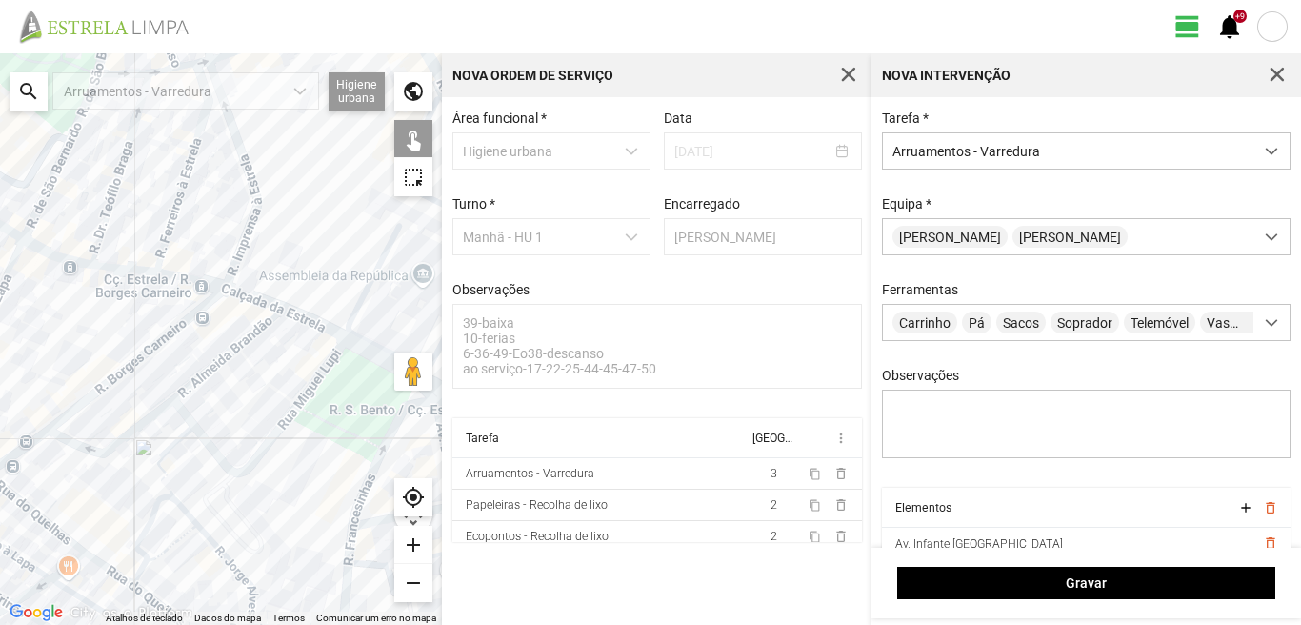
drag, startPoint x: 5, startPoint y: 292, endPoint x: 182, endPoint y: 342, distance: 183.9
click at [182, 342] on div at bounding box center [221, 338] width 442 height 571
click at [53, 256] on div at bounding box center [221, 338] width 442 height 571
click at [114, 269] on div at bounding box center [221, 338] width 442 height 571
click at [204, 284] on div at bounding box center [221, 338] width 442 height 571
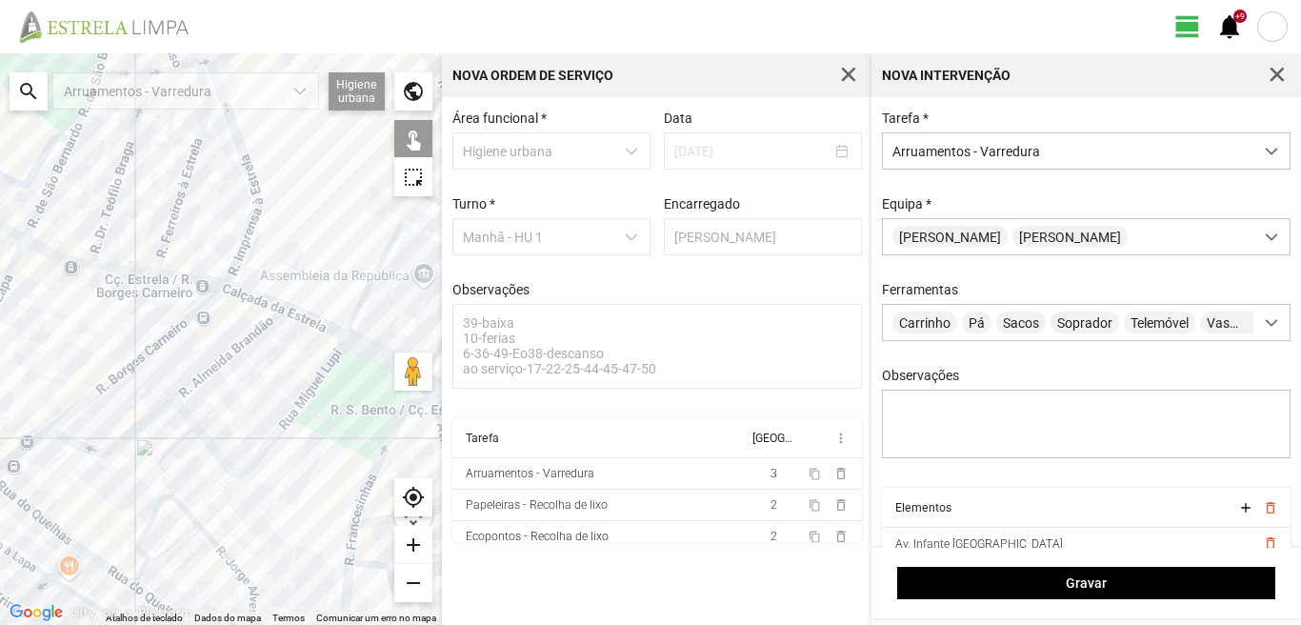
click at [254, 298] on div at bounding box center [221, 338] width 442 height 571
click at [306, 323] on div at bounding box center [221, 338] width 442 height 571
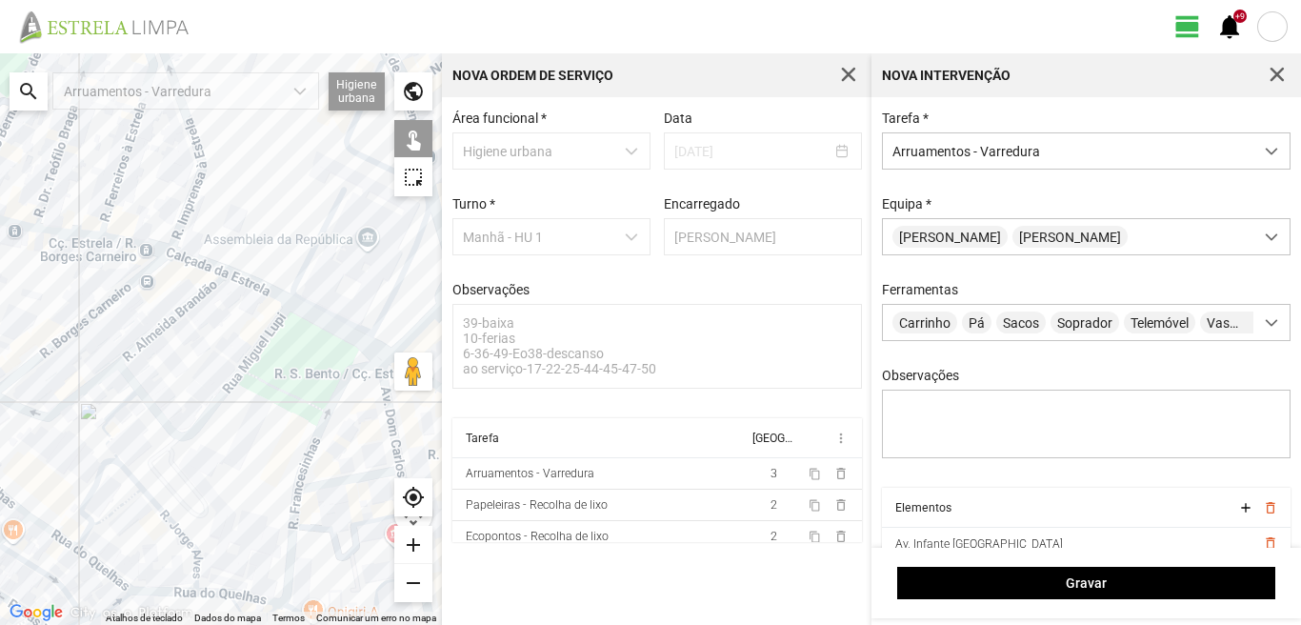
drag, startPoint x: 290, startPoint y: 339, endPoint x: 222, endPoint y: 295, distance: 81.3
click at [222, 295] on div at bounding box center [221, 338] width 442 height 571
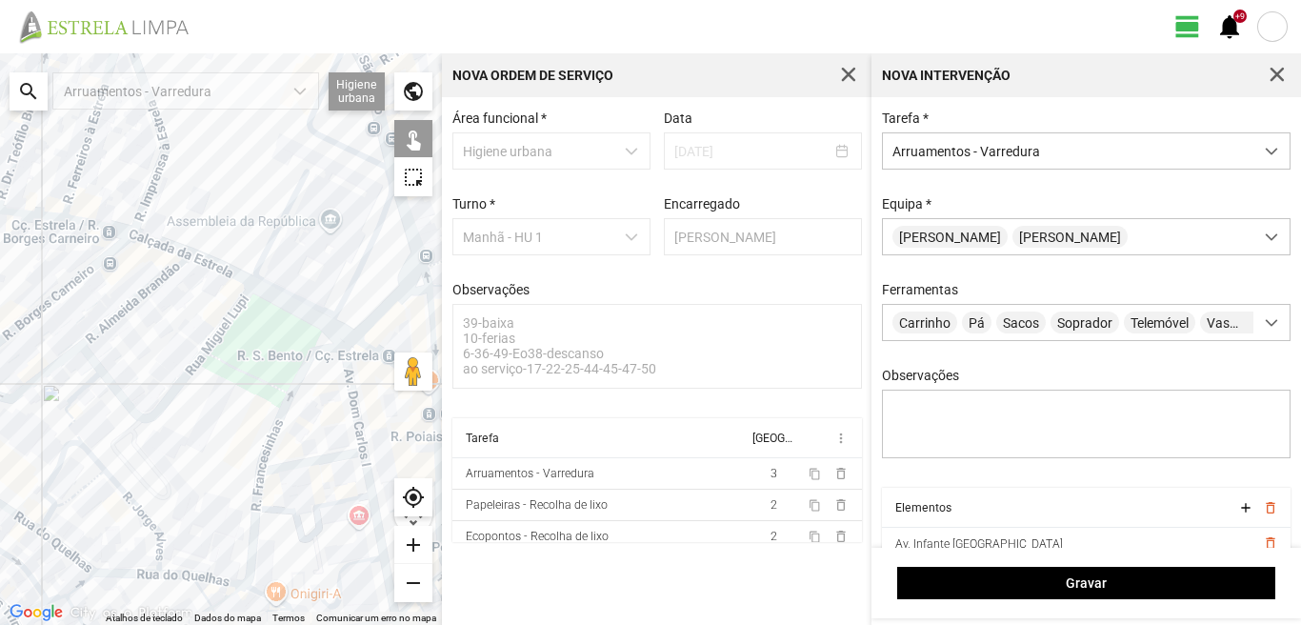
click at [277, 299] on div at bounding box center [221, 338] width 442 height 571
click at [338, 333] on div at bounding box center [221, 338] width 442 height 571
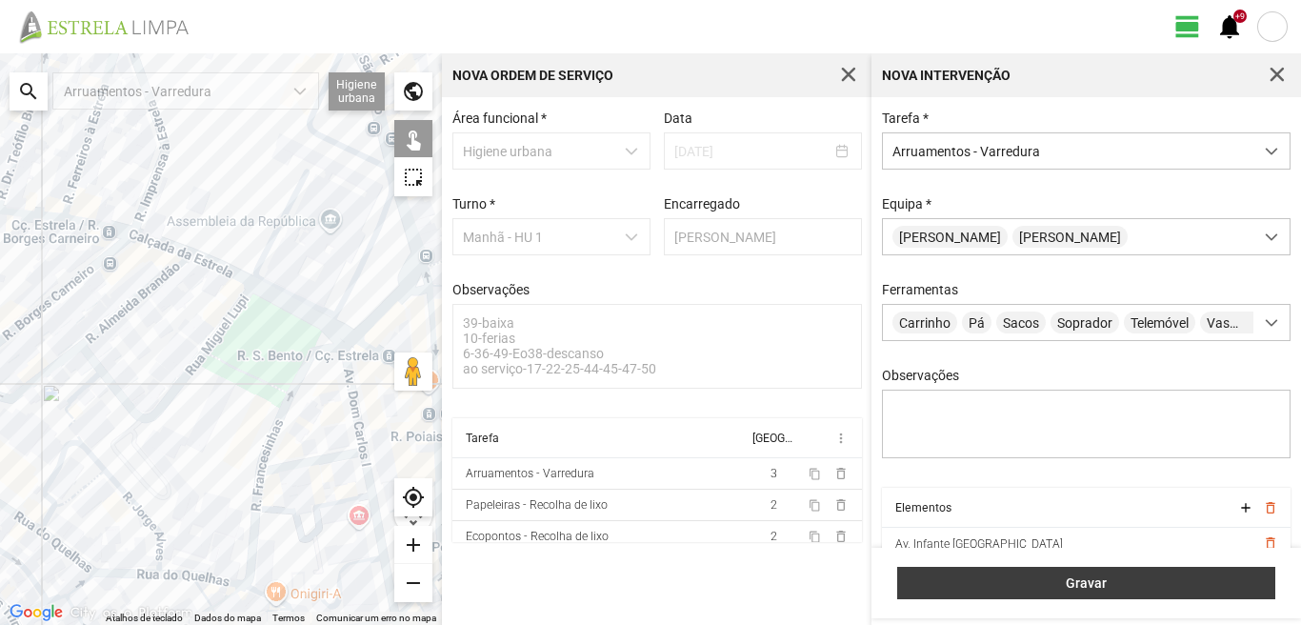
click at [1008, 567] on button "Gravar" at bounding box center [1086, 583] width 378 height 32
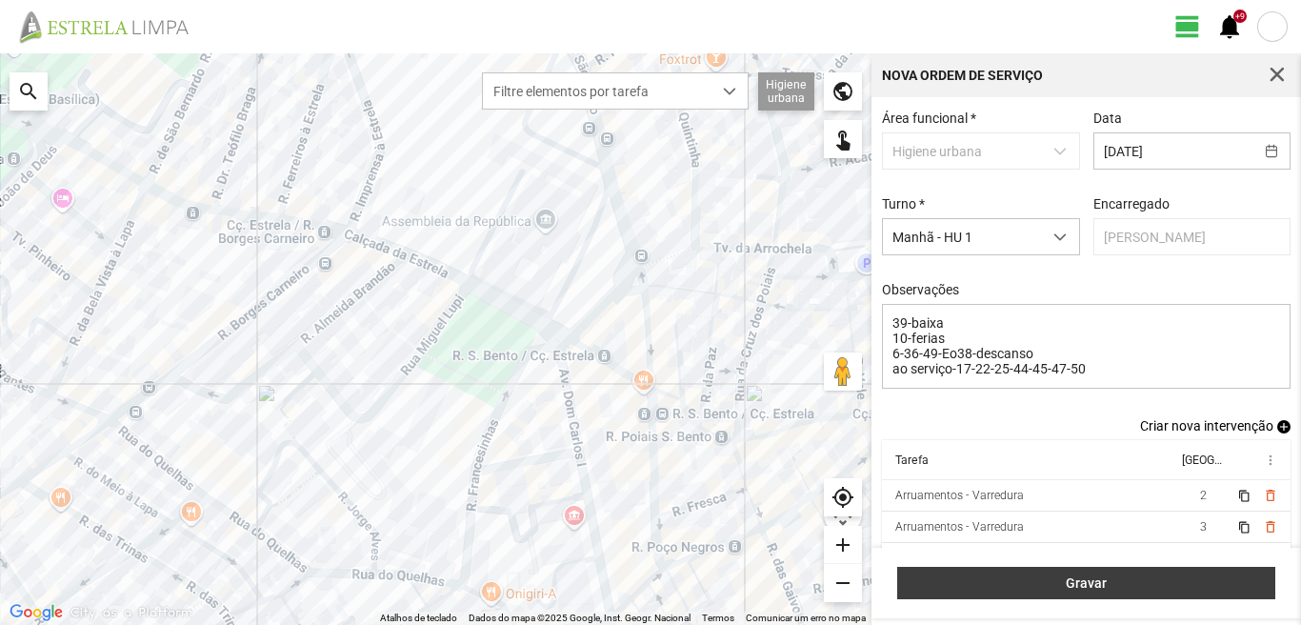
click at [1119, 591] on button "Gravar" at bounding box center [1086, 583] width 378 height 32
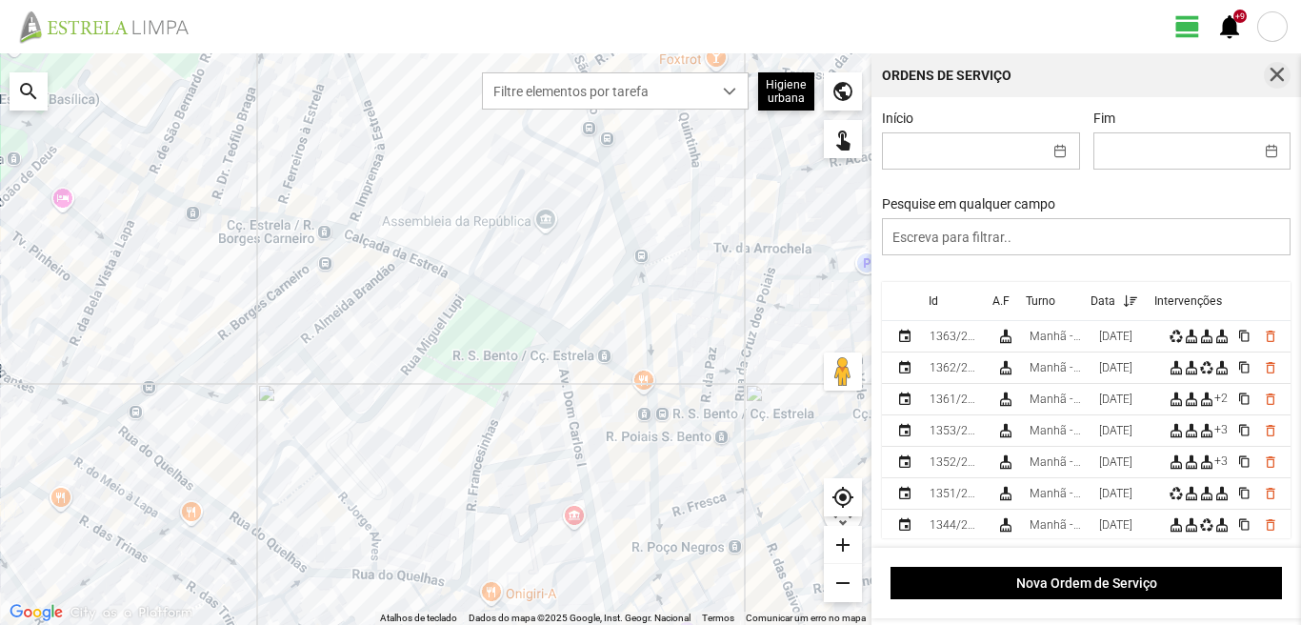
click at [1282, 74] on span "button" at bounding box center [1276, 75] width 17 height 17
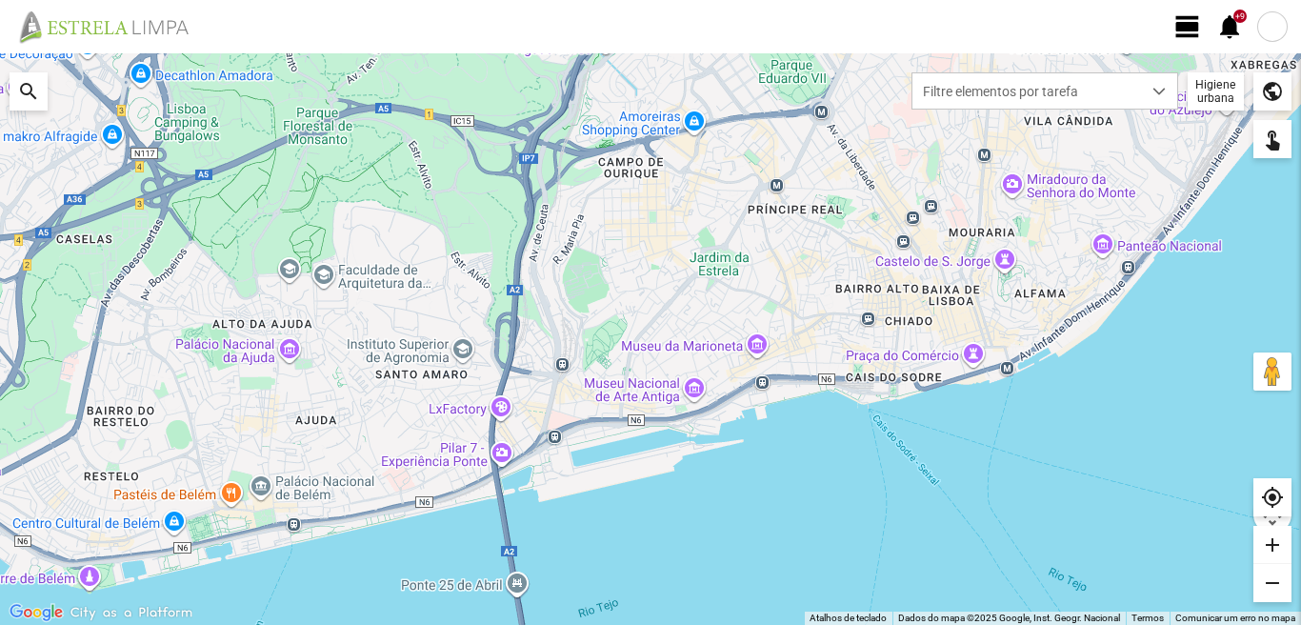
click at [1177, 27] on span "view_day" at bounding box center [1187, 26] width 29 height 29
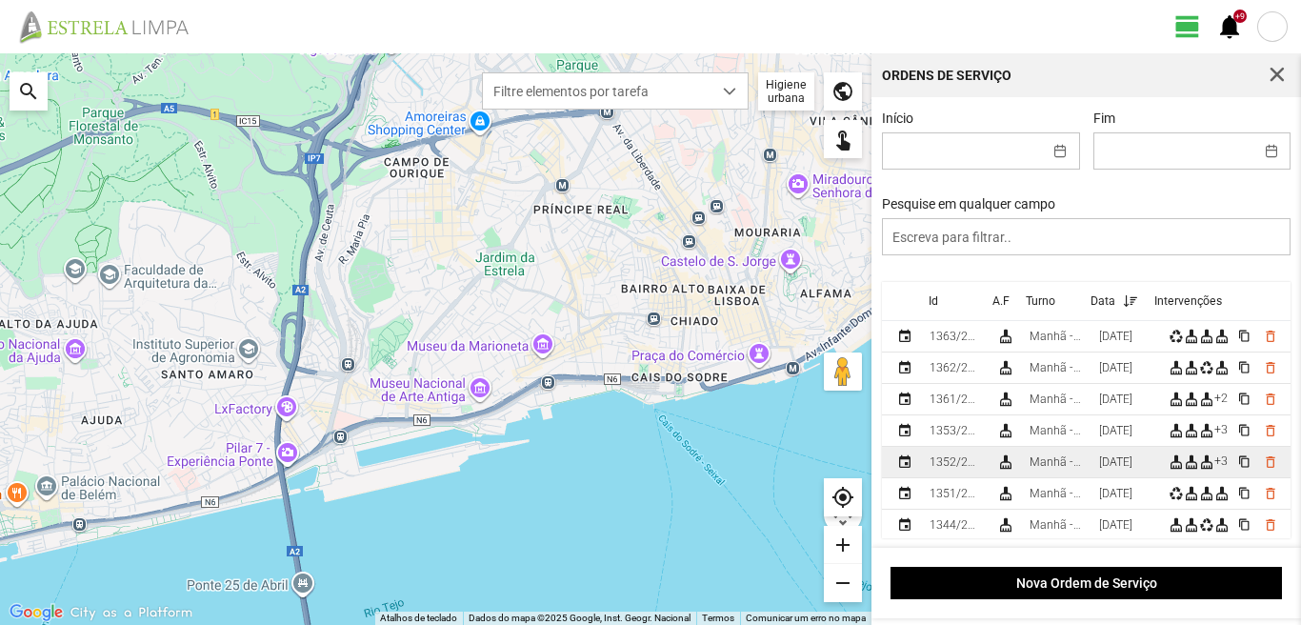
scroll to position [95, 0]
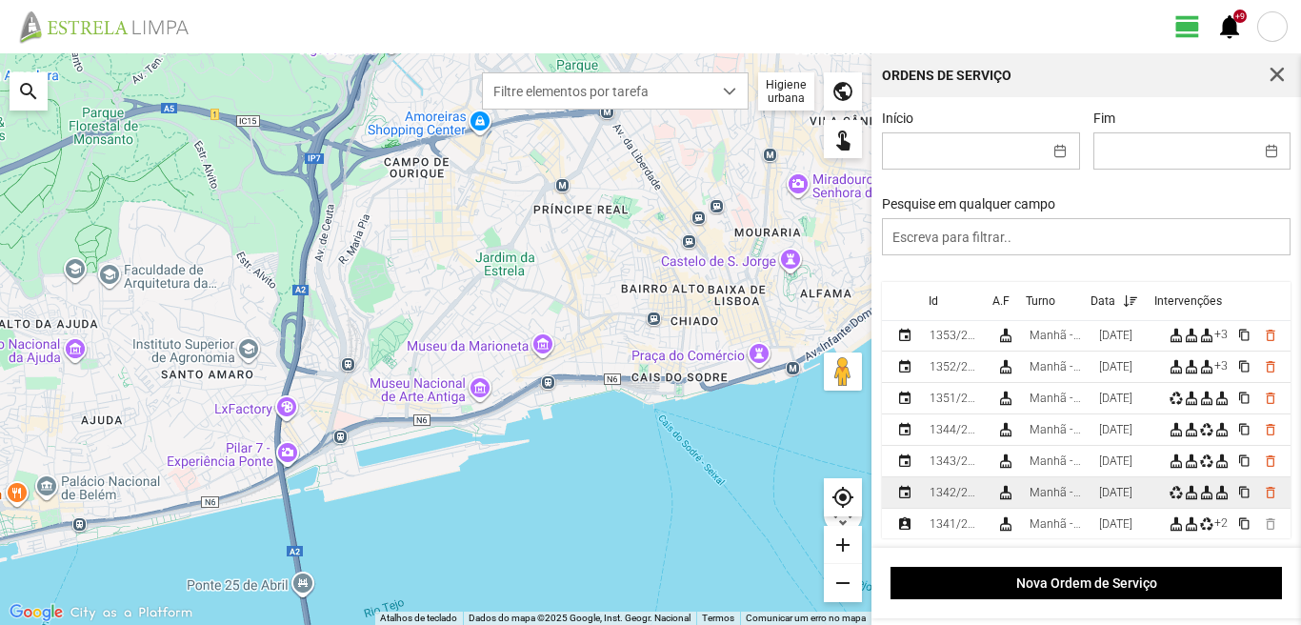
click at [1089, 487] on td "Manhã - HU 1" at bounding box center [1057, 492] width 70 height 31
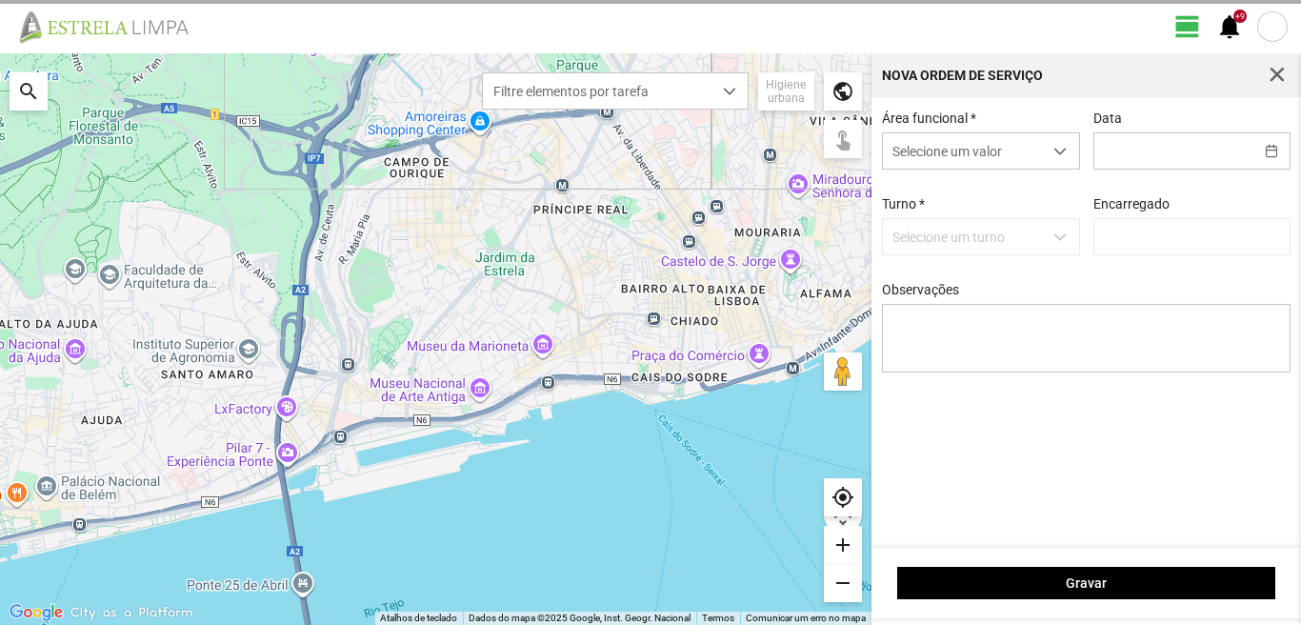
type input "[DATE]"
type input "[PERSON_NAME]"
type textarea "39-baixa 10-25-ferias 6-47-50-descanso ao serviço-17-22-36-44-45-49-Eo38"
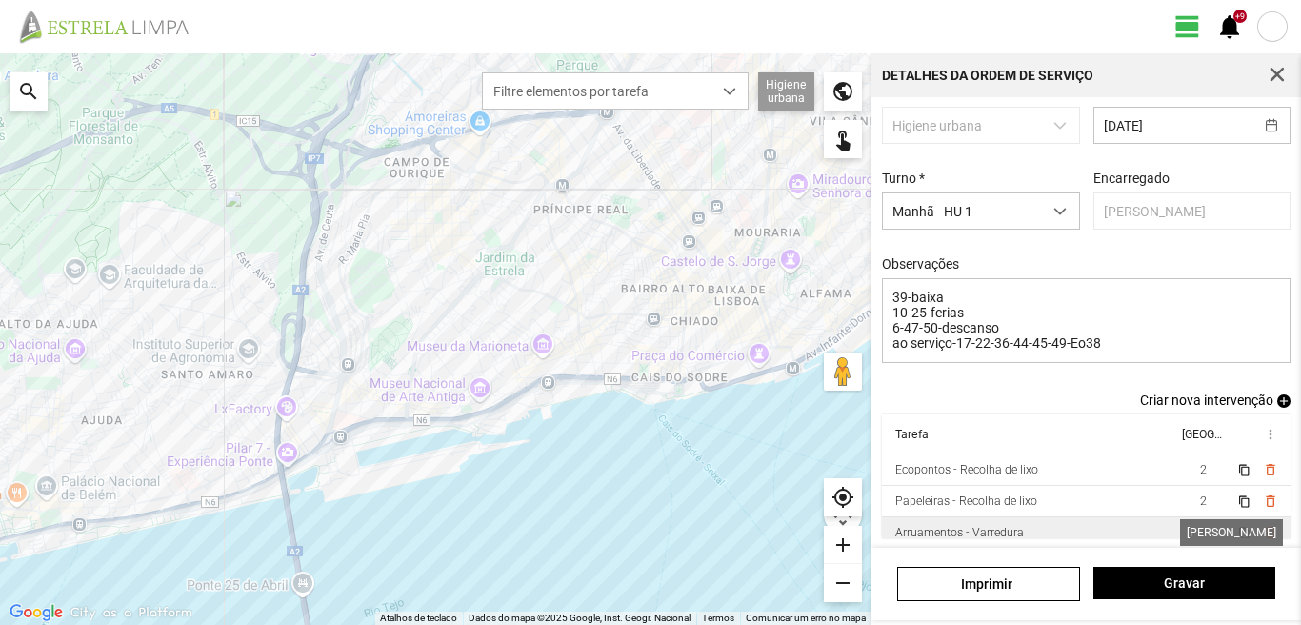
scroll to position [42, 0]
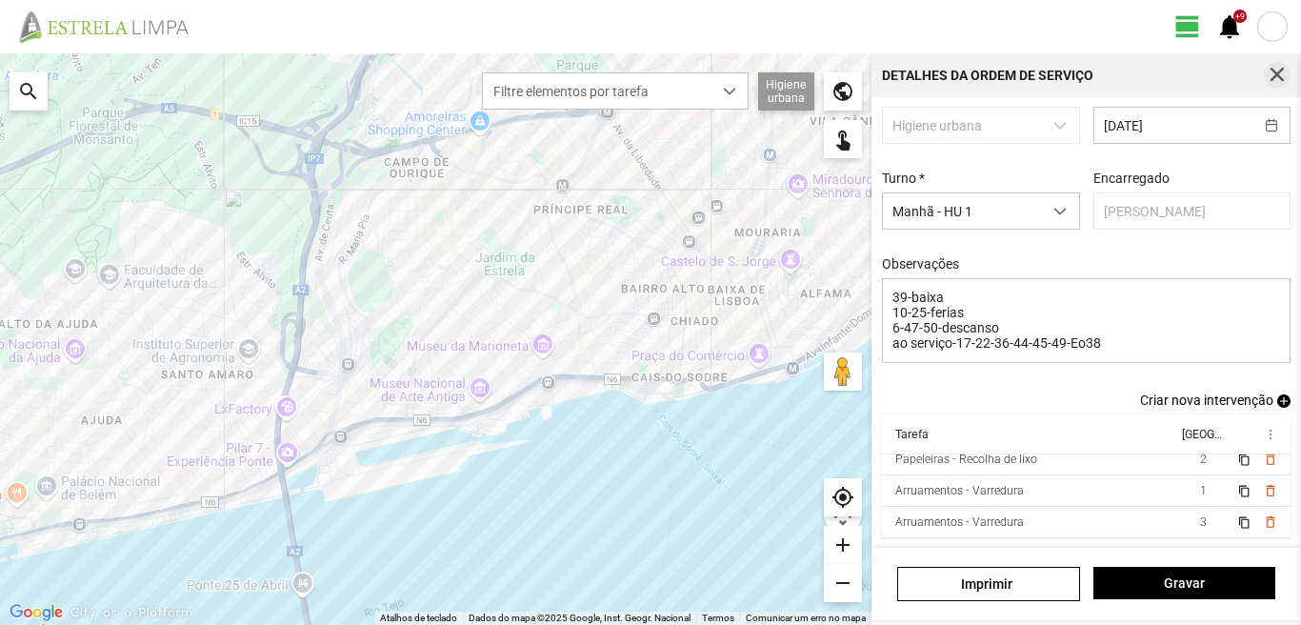
click at [1276, 71] on span "button" at bounding box center [1276, 75] width 17 height 17
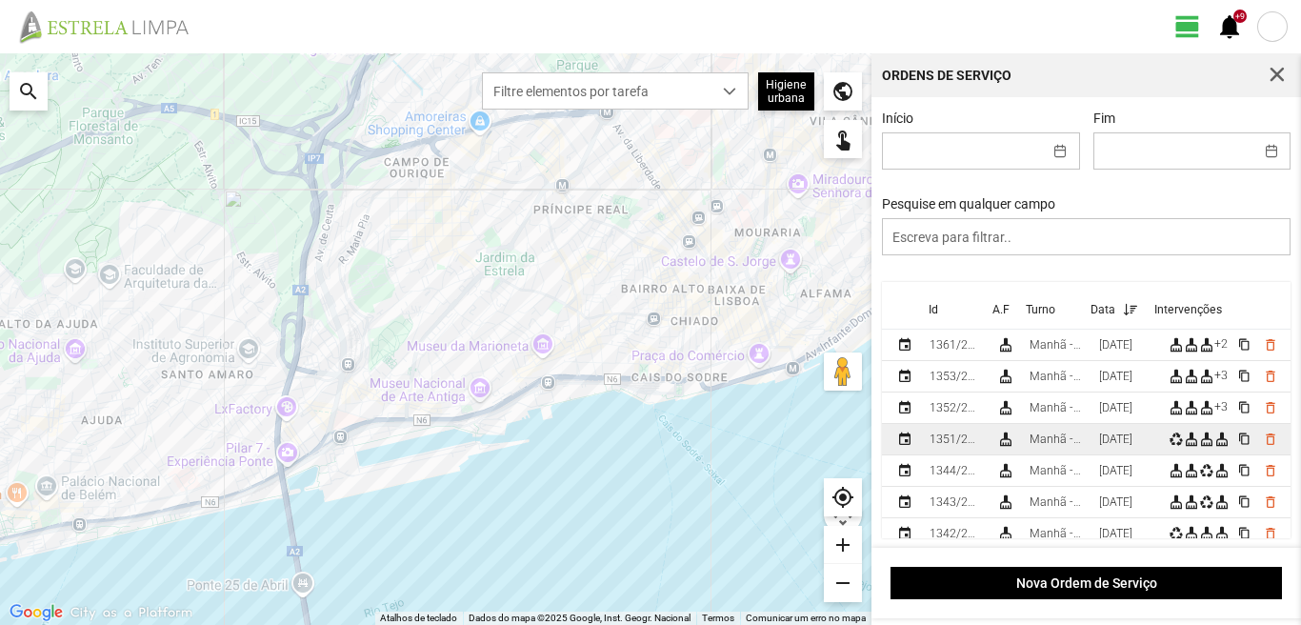
scroll to position [95, 0]
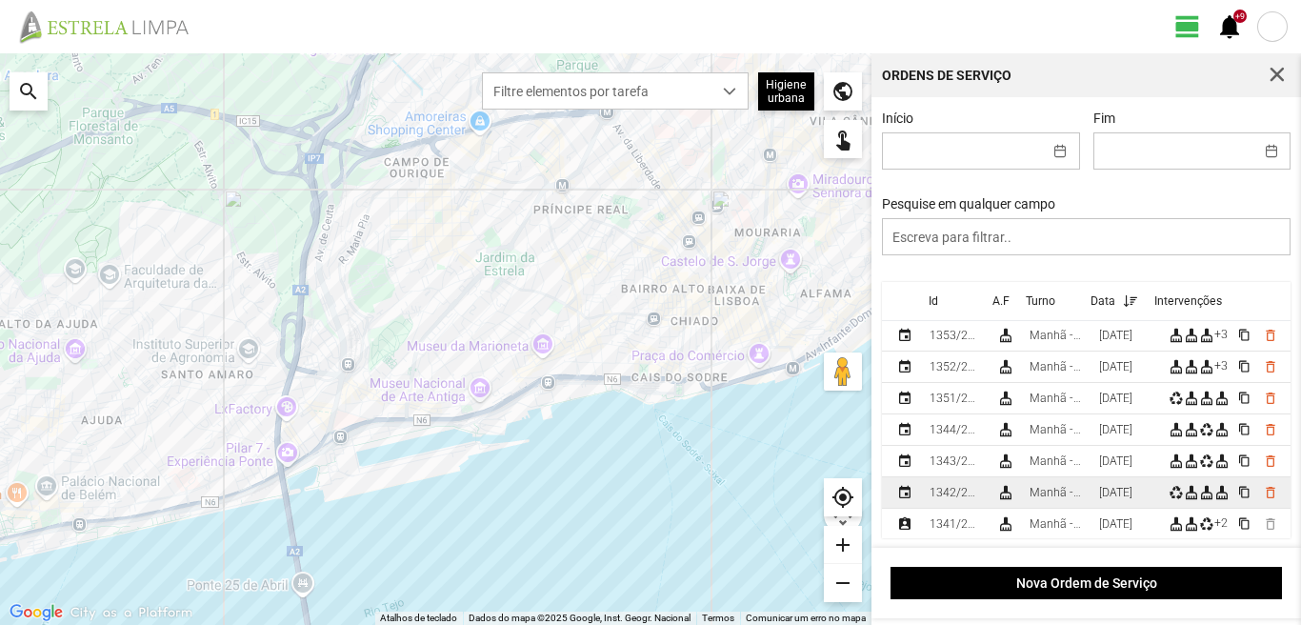
click at [1123, 489] on div "[DATE]" at bounding box center [1115, 492] width 33 height 13
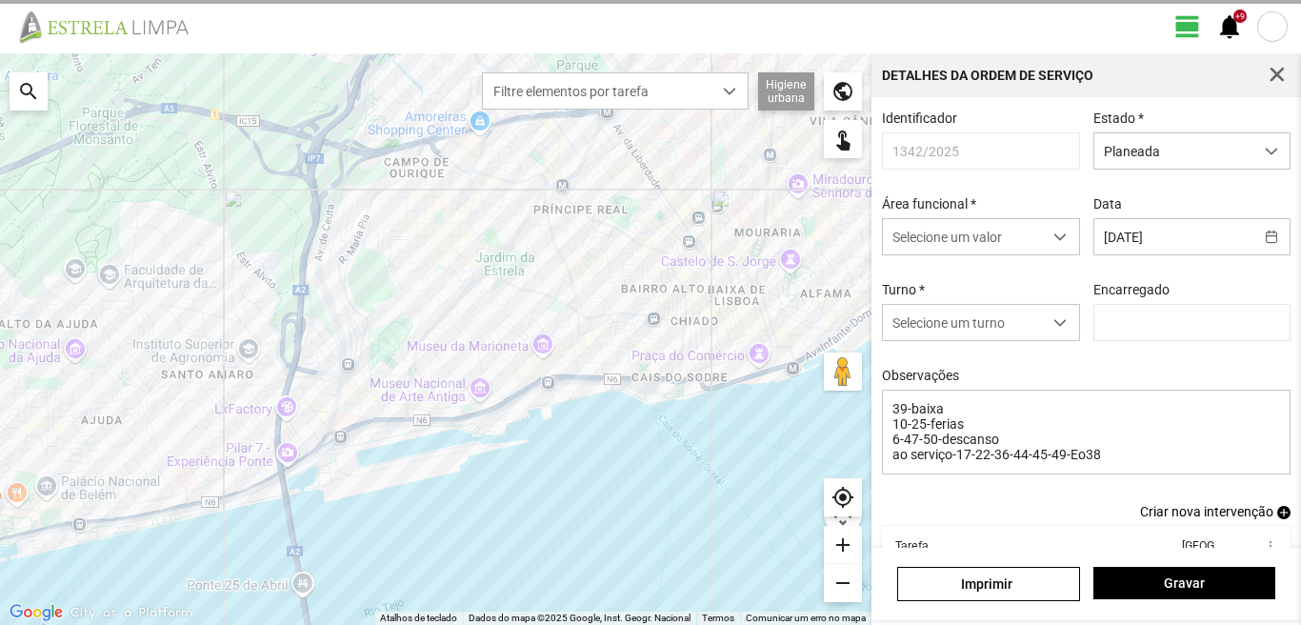
type input "[PERSON_NAME]"
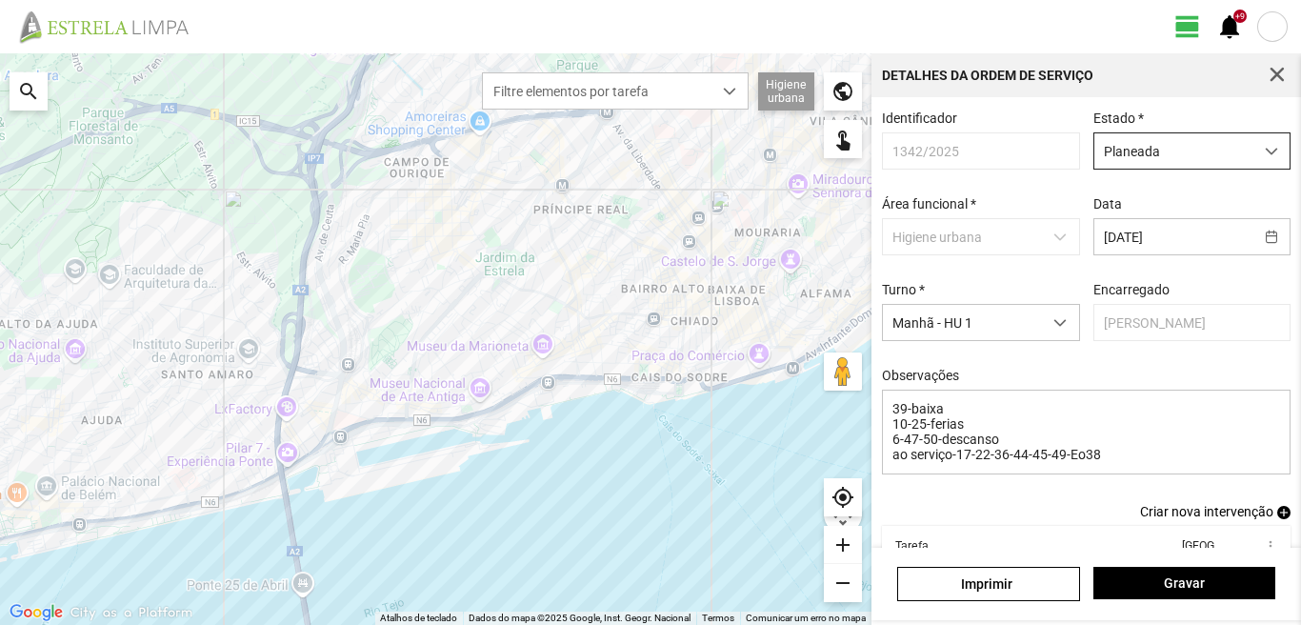
click at [1179, 152] on span "Planeada" at bounding box center [1173, 150] width 159 height 35
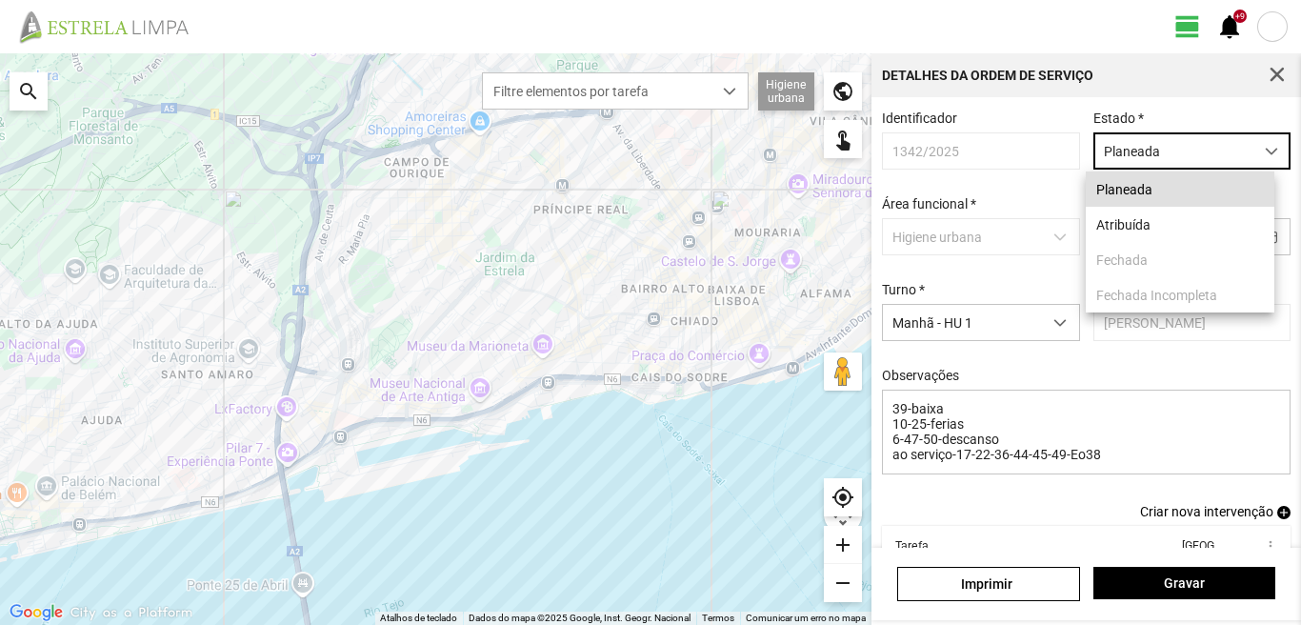
scroll to position [10, 85]
click at [1130, 222] on li "Atribuída" at bounding box center [1179, 224] width 189 height 35
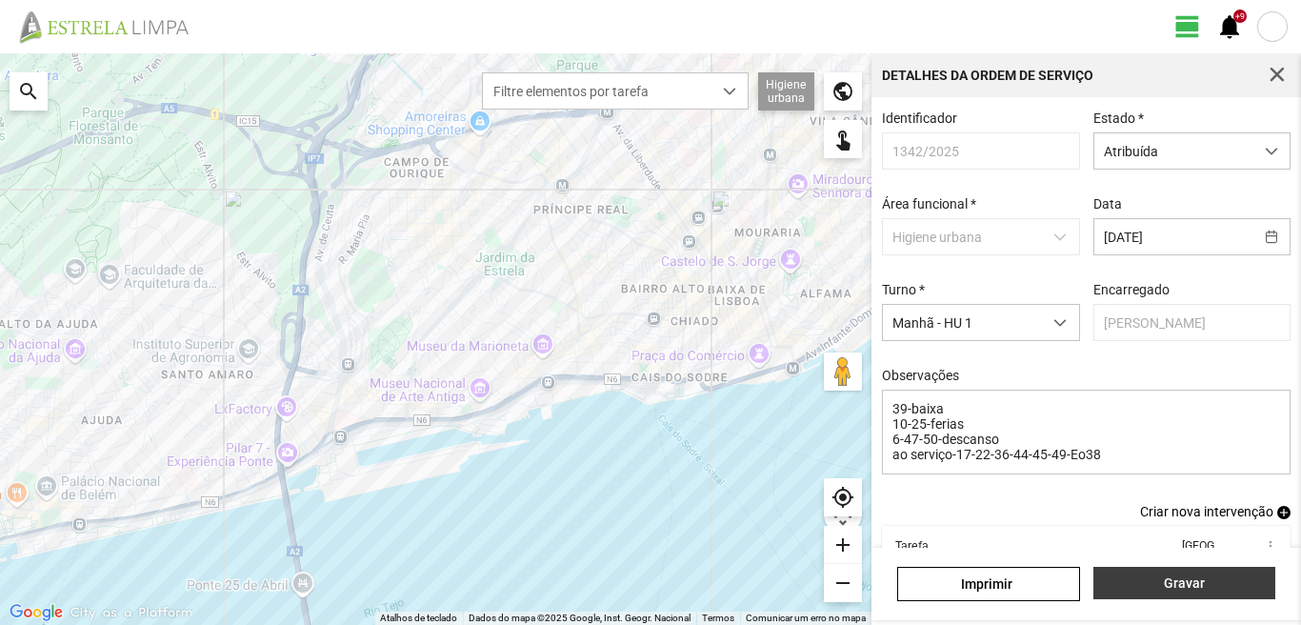
click at [1194, 576] on span "Gravar" at bounding box center [1184, 582] width 162 height 15
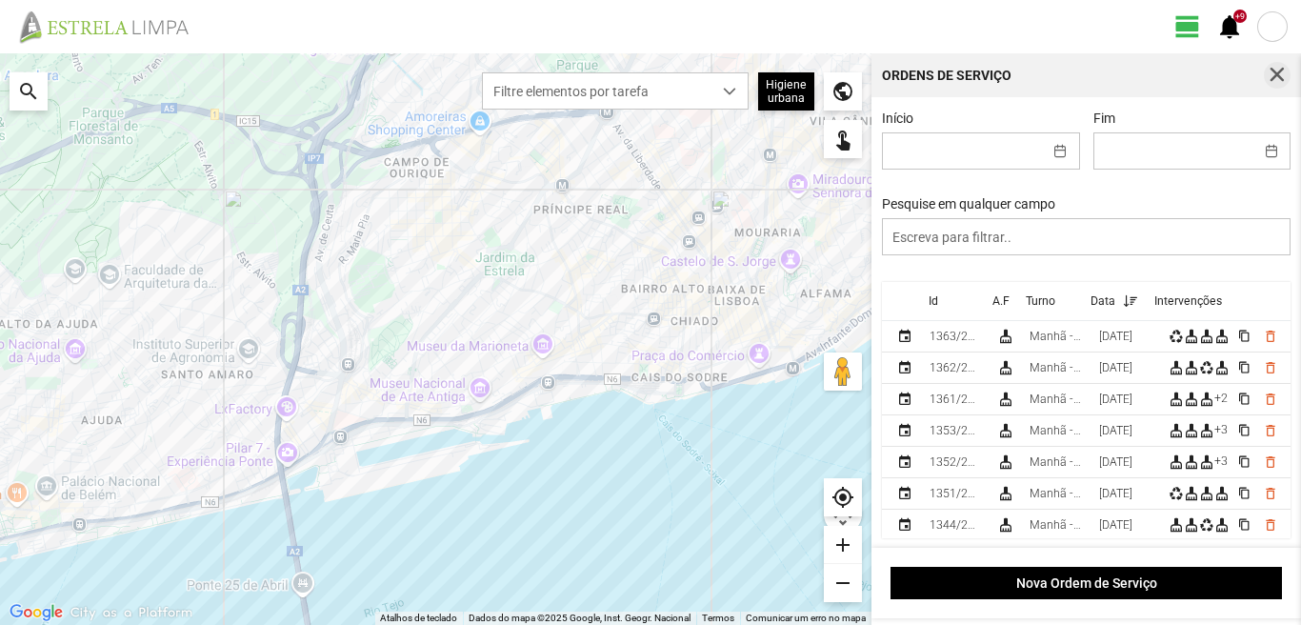
click at [1273, 68] on span "button" at bounding box center [1276, 75] width 17 height 17
